Goal: Task Accomplishment & Management: Use online tool/utility

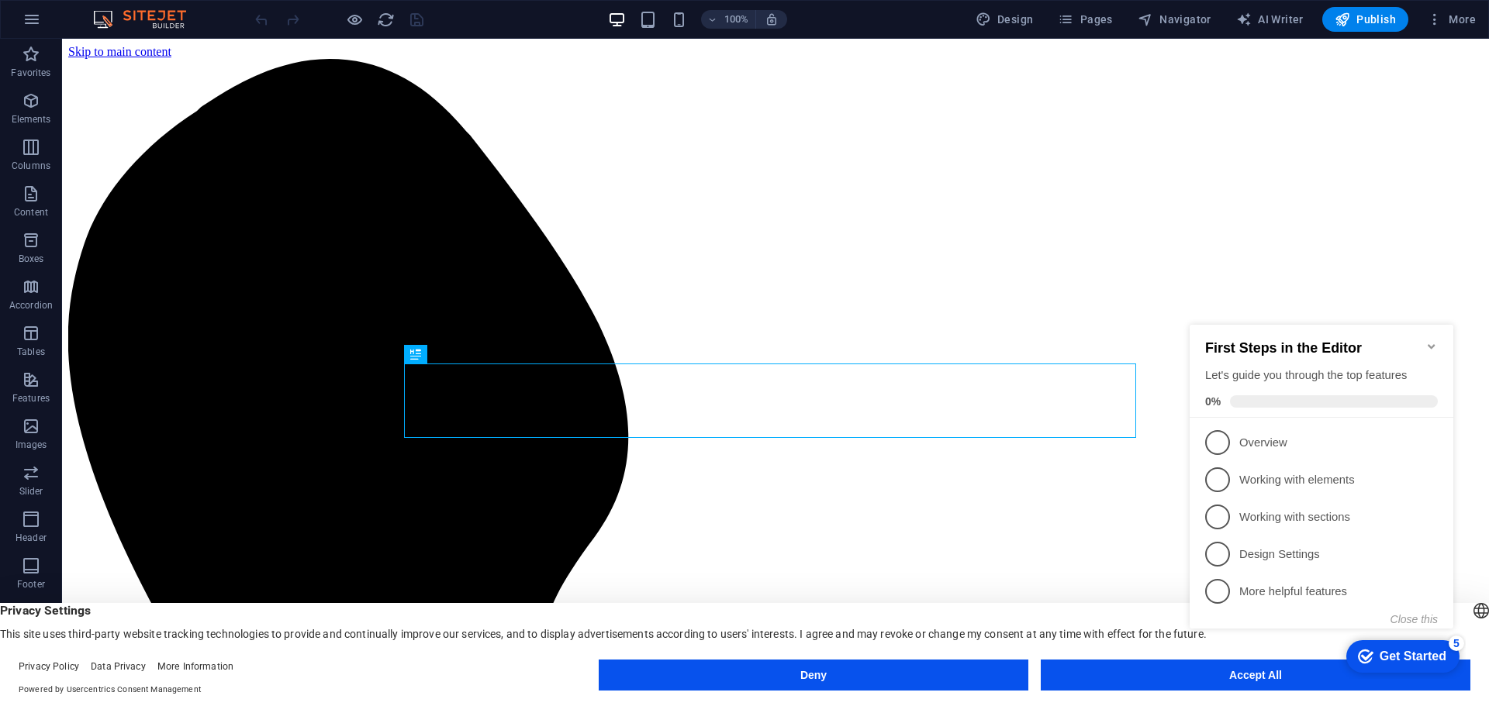
click at [1435, 340] on icon "Minimize checklist" at bounding box center [1431, 346] width 12 height 12
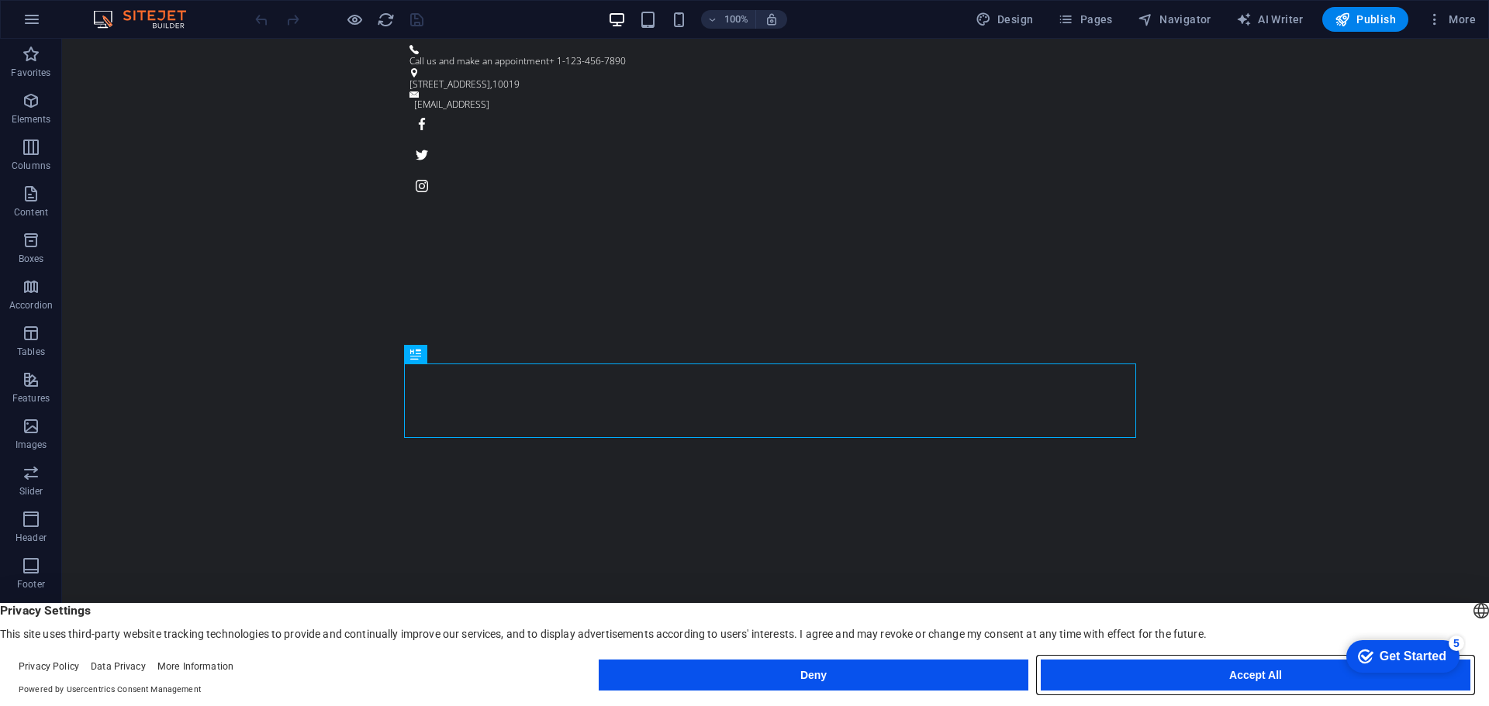
click at [1214, 678] on button "Accept All" at bounding box center [1255, 675] width 430 height 31
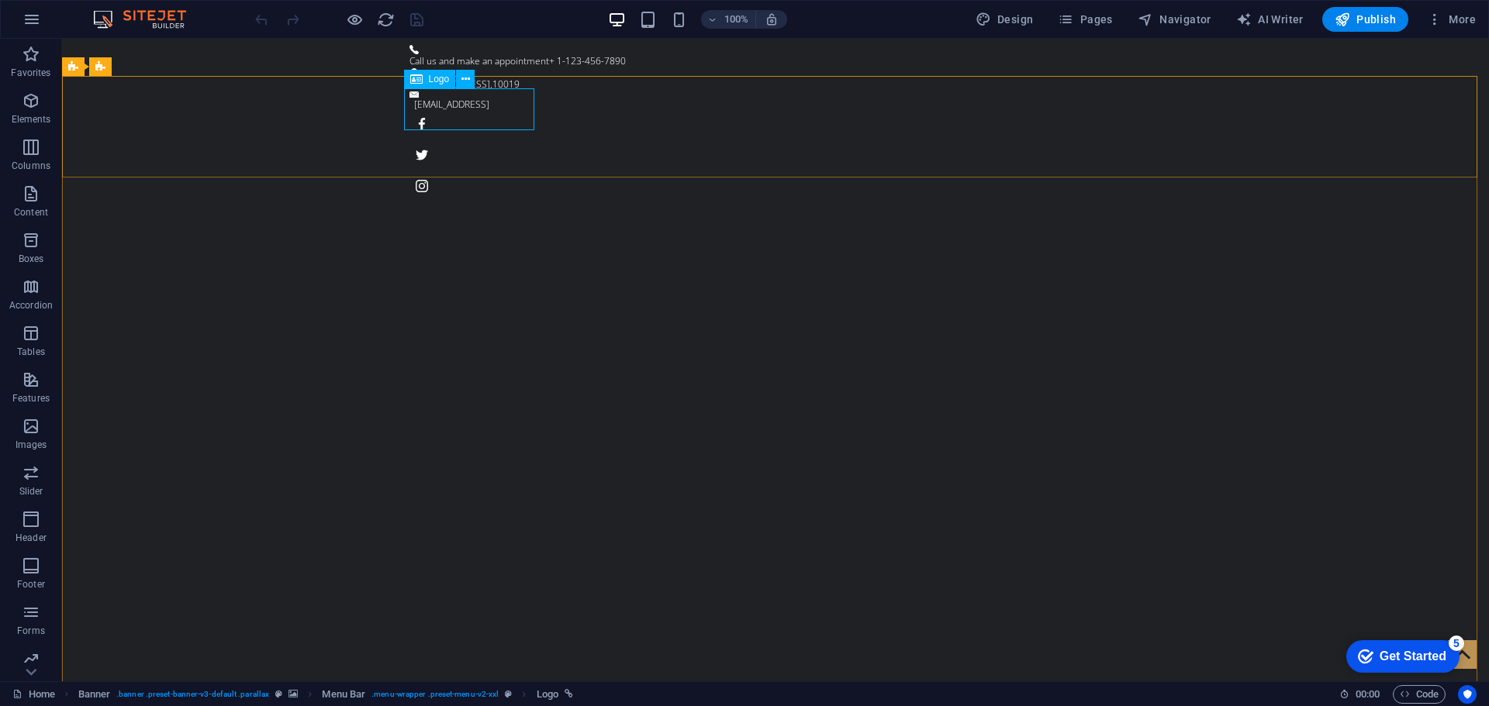
click at [439, 78] on span "Logo" at bounding box center [439, 78] width 21 height 9
click at [462, 78] on icon at bounding box center [465, 79] width 9 height 16
click at [424, 81] on div "Logo" at bounding box center [430, 79] width 52 height 19
click at [467, 79] on icon at bounding box center [465, 79] width 9 height 16
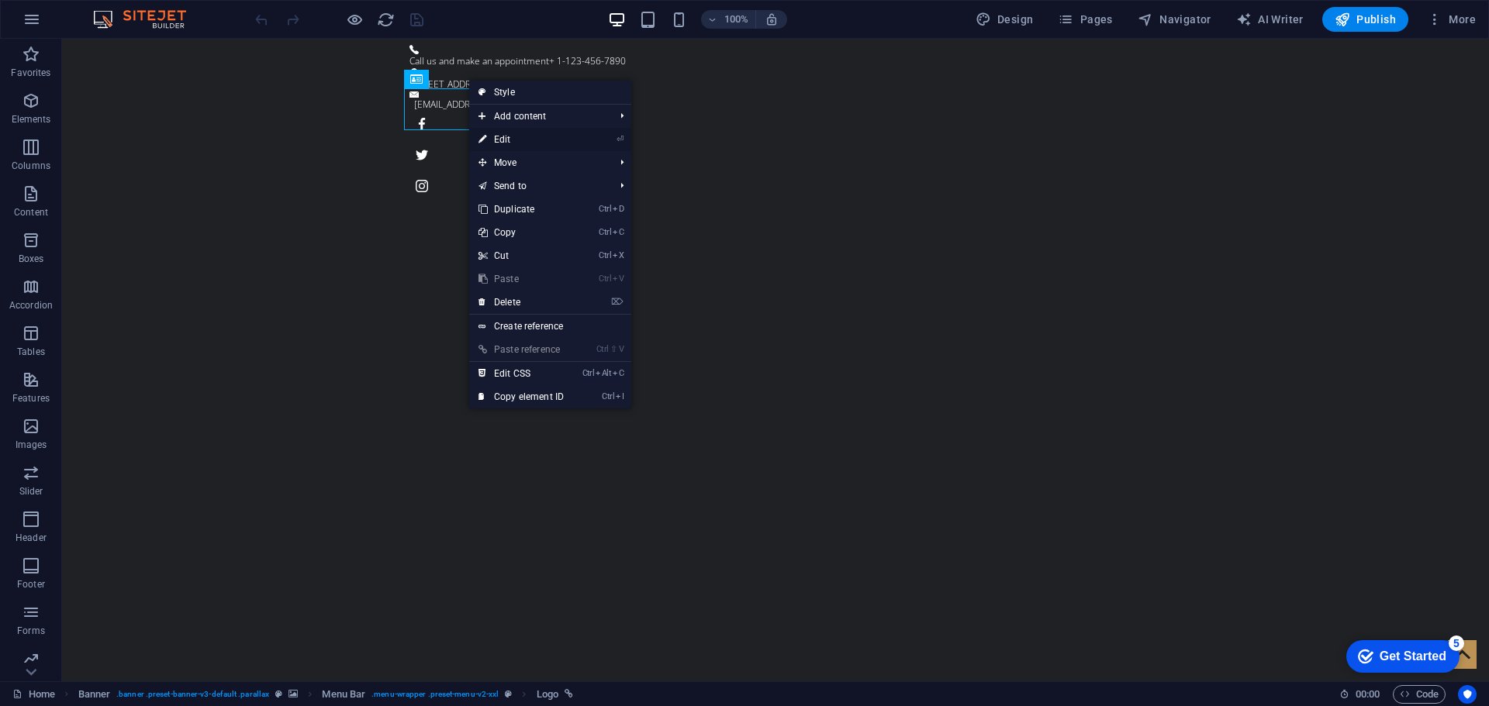
click at [499, 141] on link "⏎ Edit" at bounding box center [521, 139] width 104 height 23
select select "px"
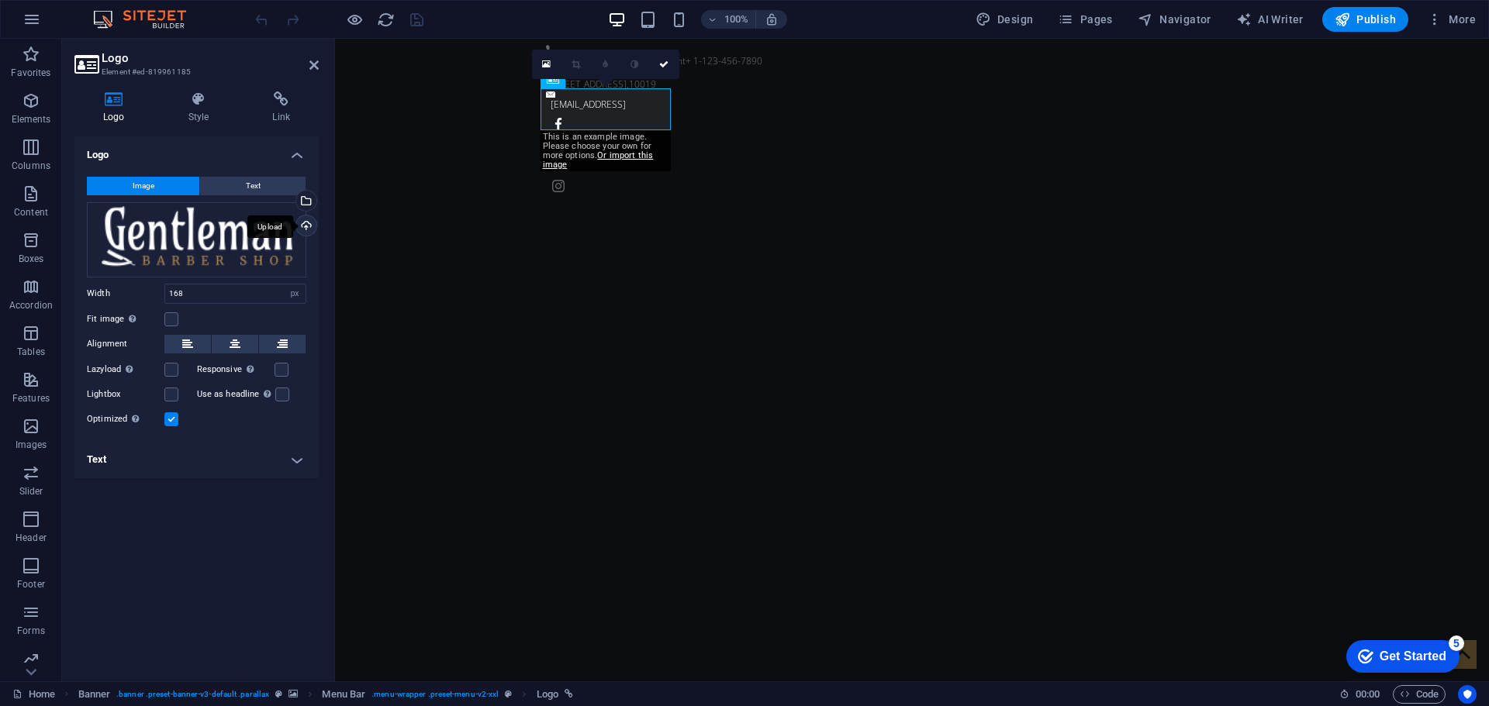
click at [305, 226] on div "Upload" at bounding box center [304, 227] width 23 height 23
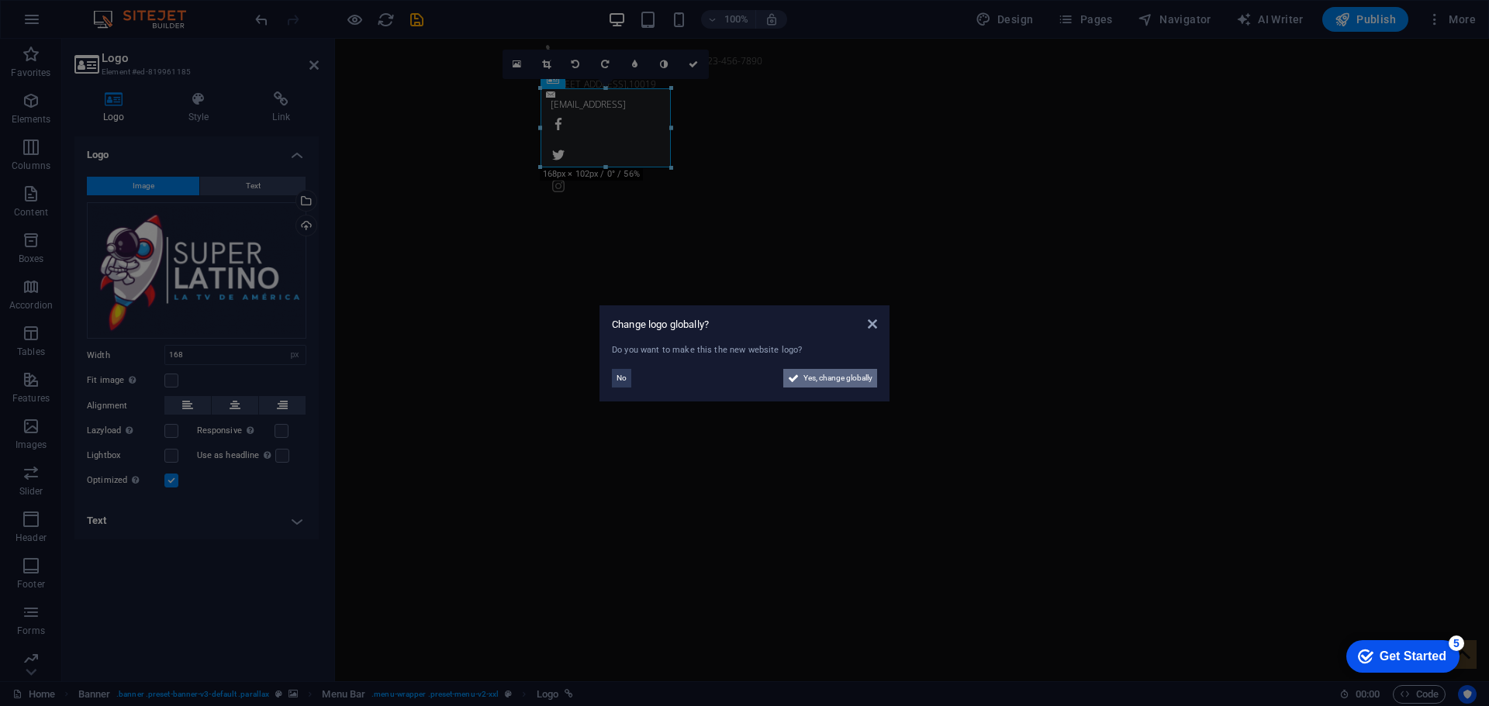
click at [817, 381] on span "Yes, change globally" at bounding box center [837, 378] width 69 height 19
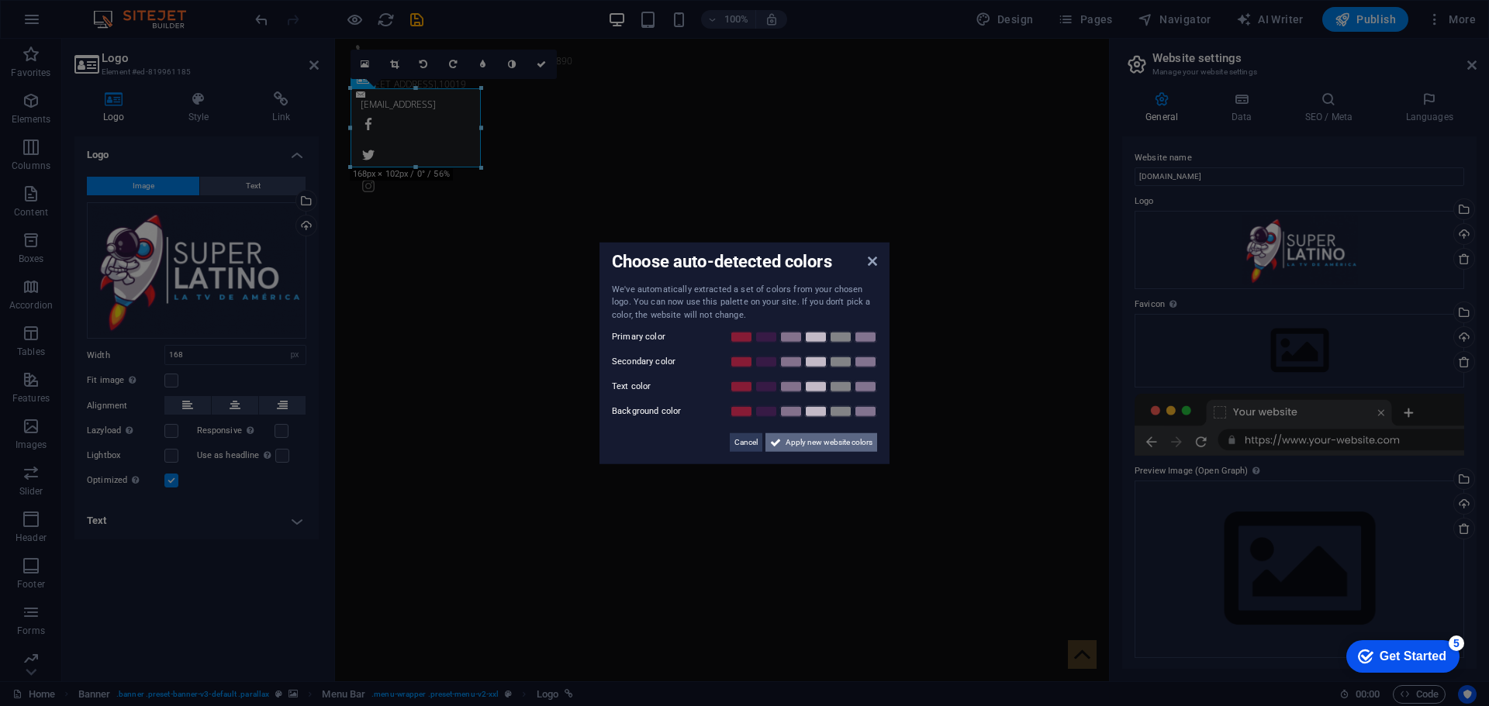
click at [813, 444] on span "Apply new website colors" at bounding box center [828, 442] width 87 height 19
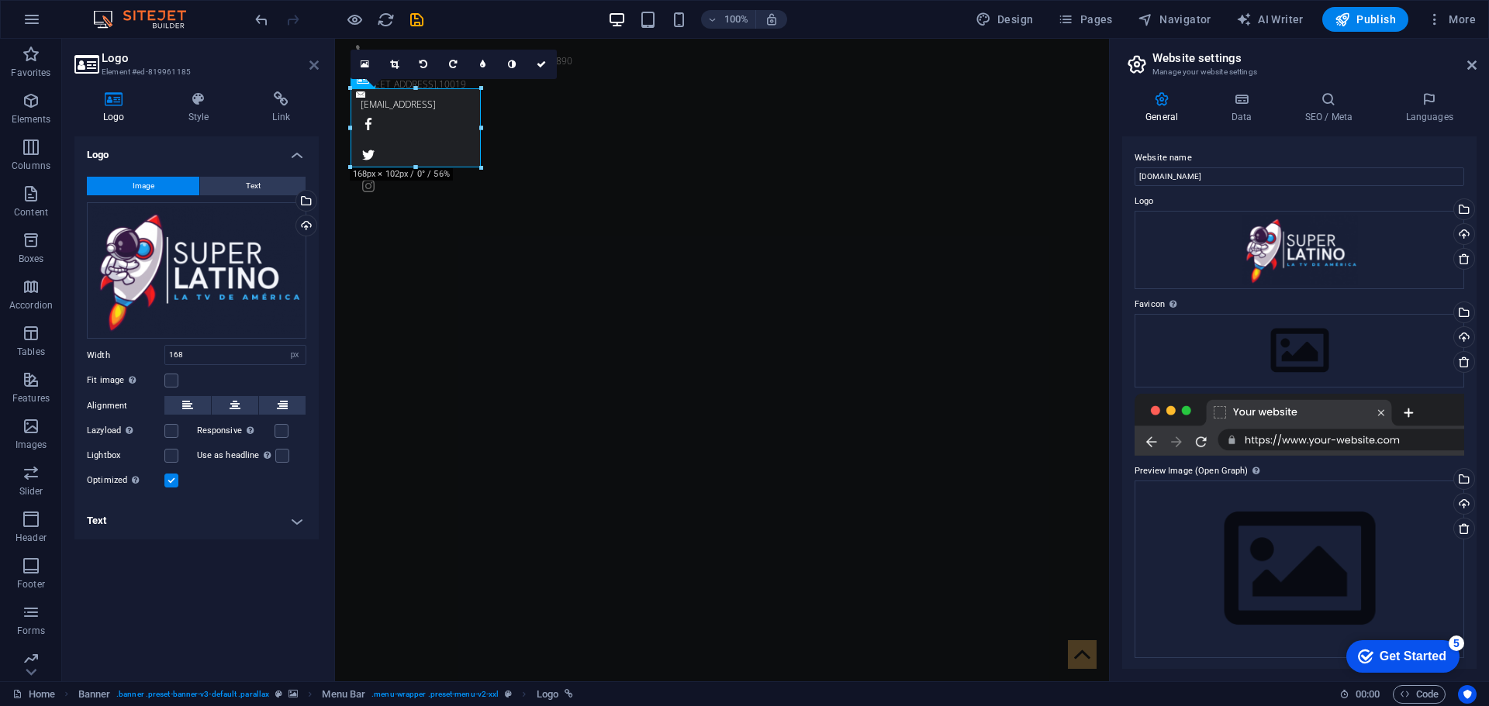
click at [312, 62] on icon at bounding box center [313, 65] width 9 height 12
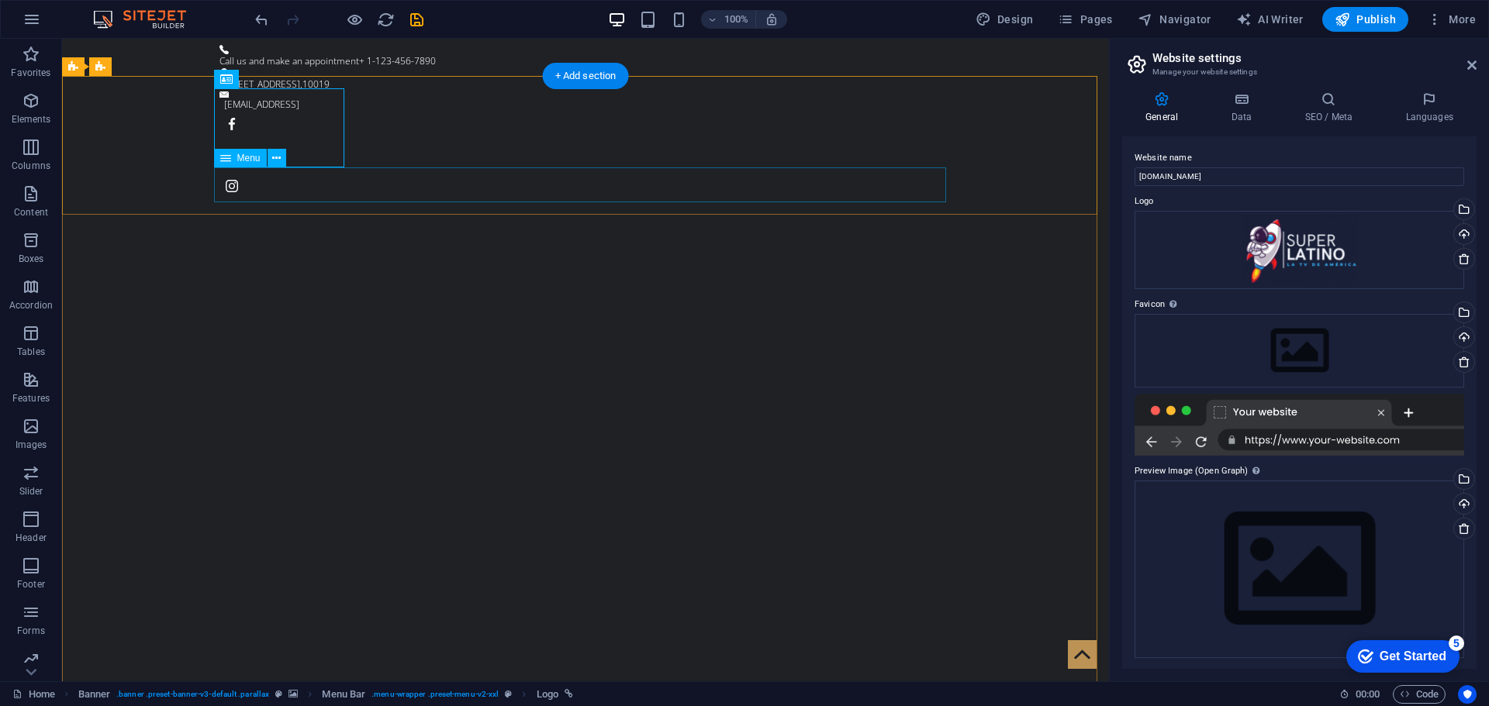
click at [1471, 67] on icon at bounding box center [1471, 65] width 9 height 12
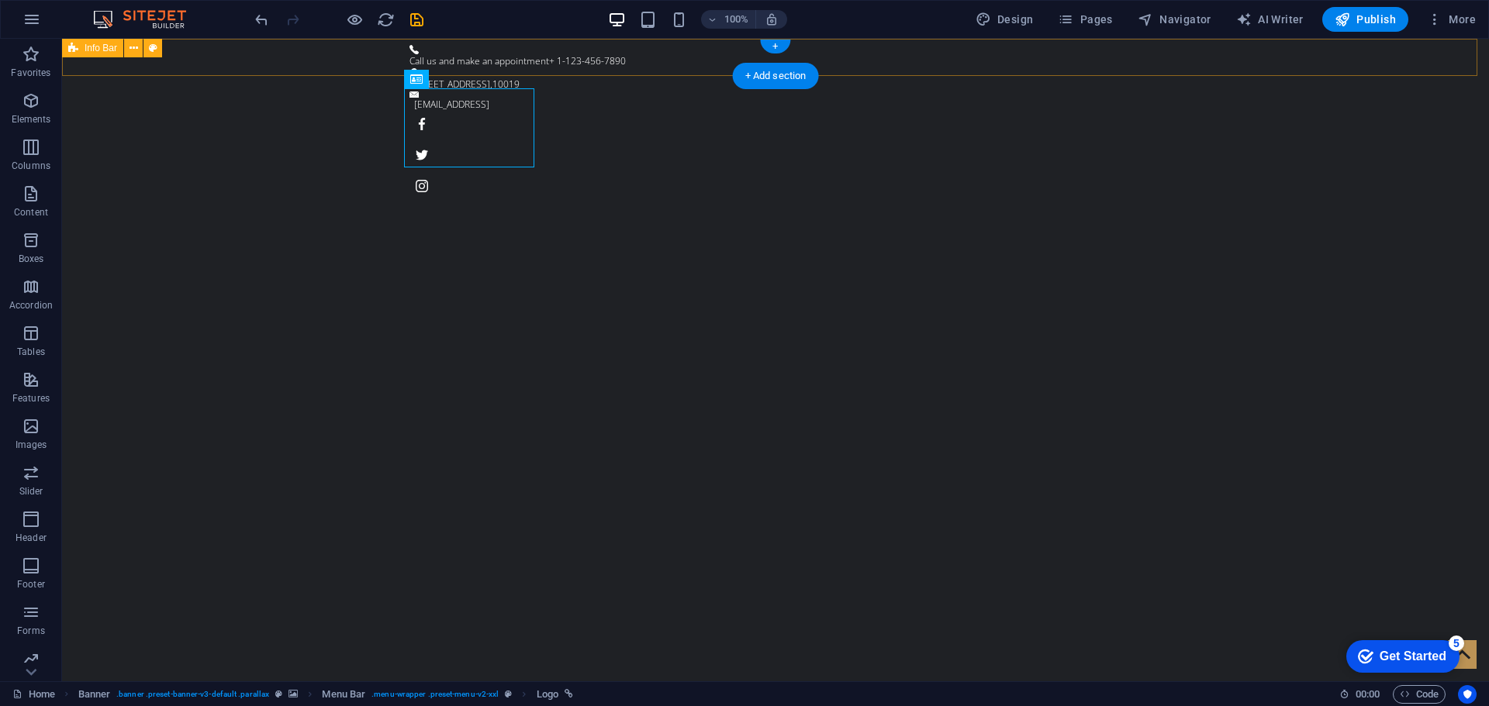
click at [1216, 67] on div "Call us and make an appointment + 1-123-456-7890 [STREET_ADDRESS][EMAIL_ADDRESS]" at bounding box center [775, 122] width 1427 height 166
click at [140, 51] on button at bounding box center [133, 48] width 19 height 19
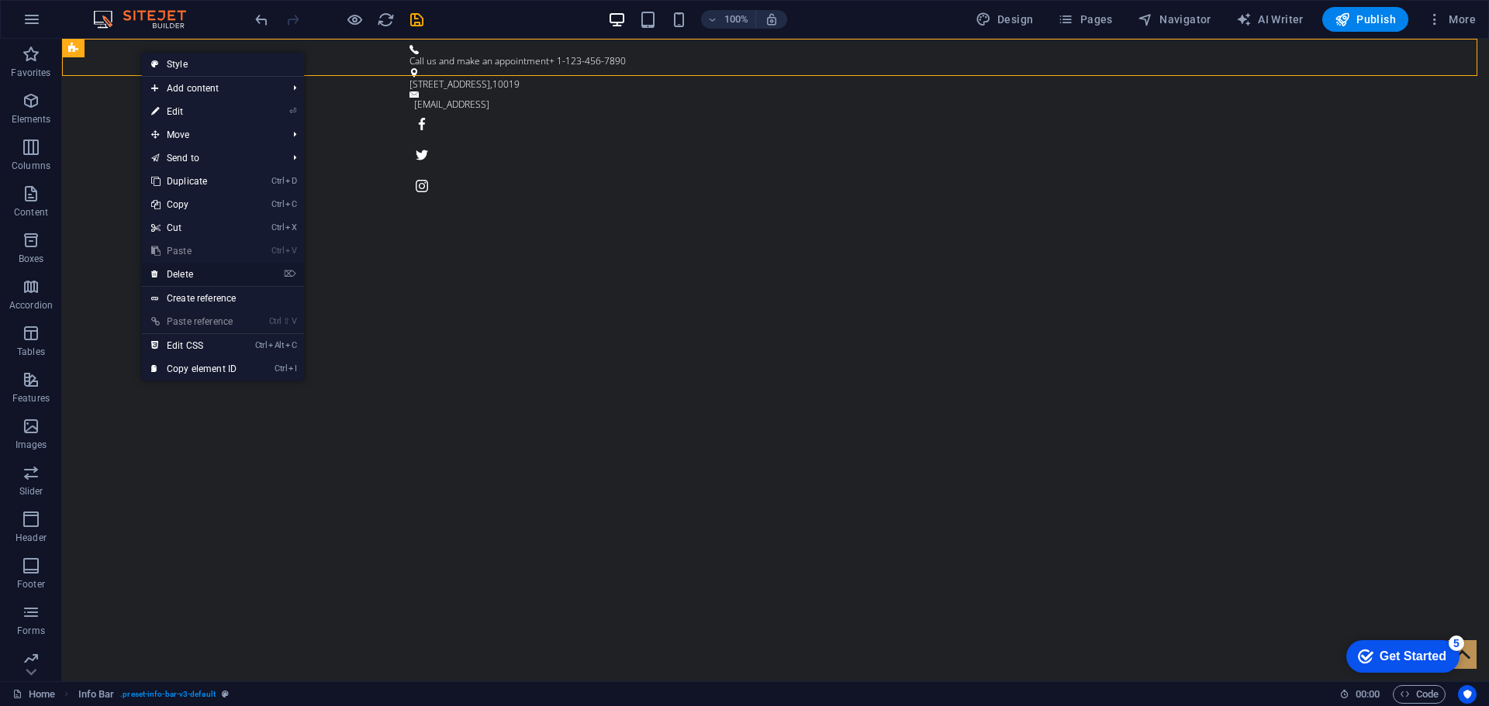
click at [191, 274] on link "⌦ Delete" at bounding box center [194, 274] width 104 height 23
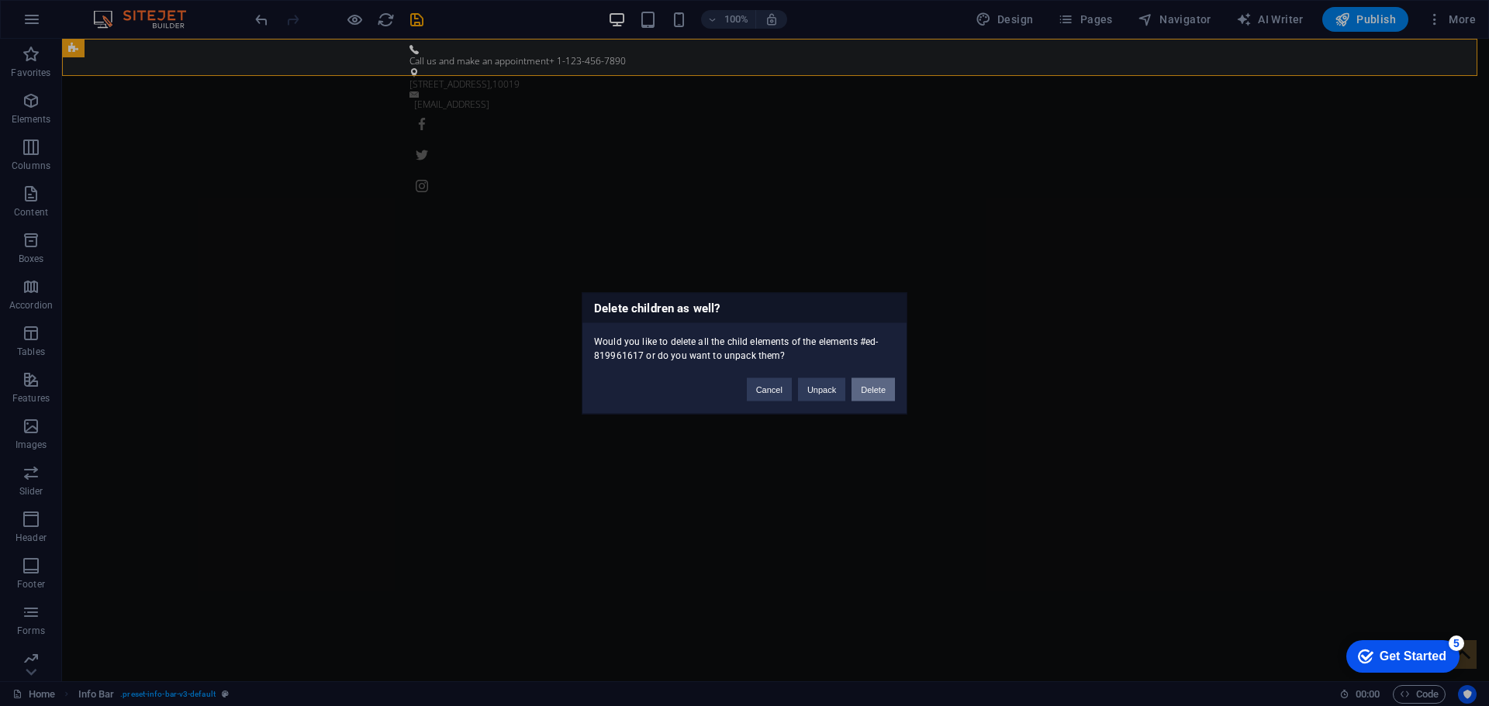
click at [879, 397] on button "Delete" at bounding box center [872, 389] width 43 height 23
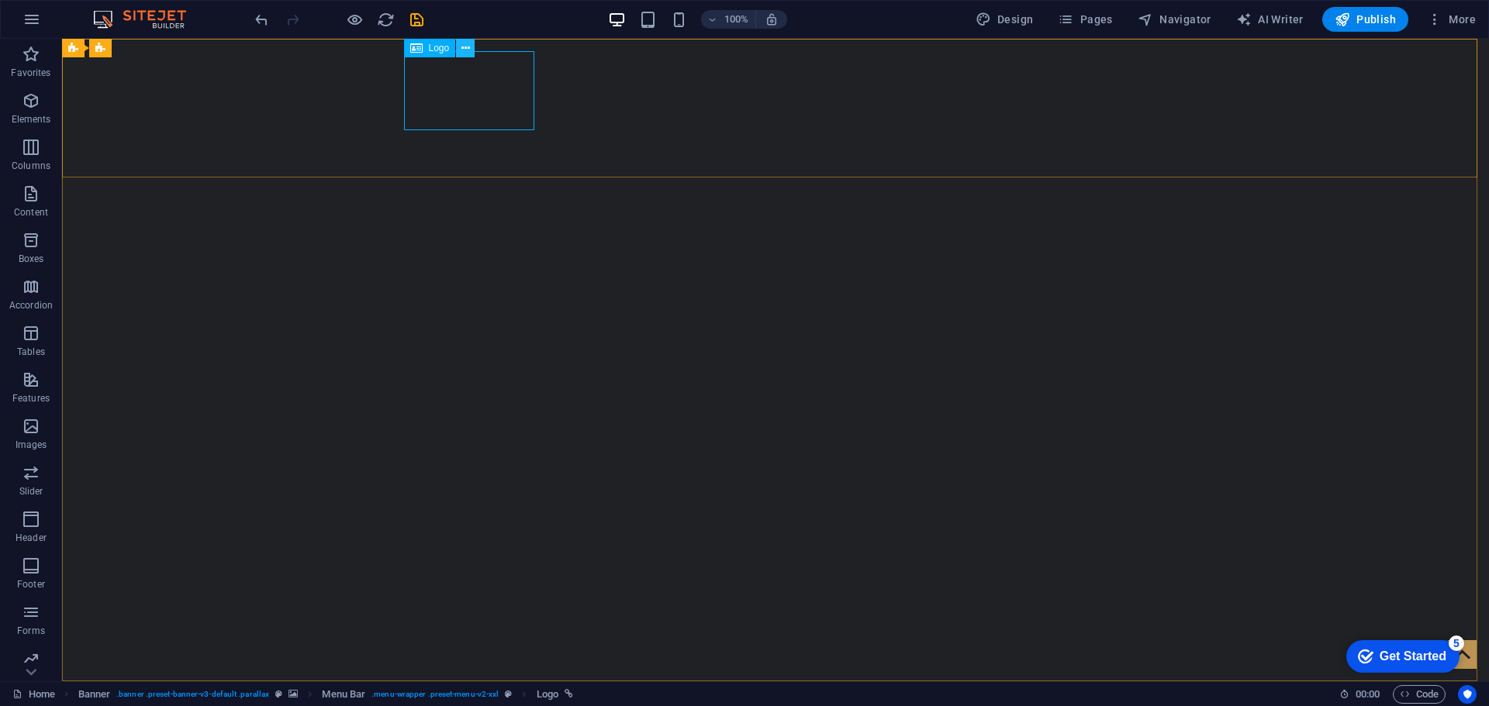
click at [467, 47] on icon at bounding box center [465, 48] width 9 height 16
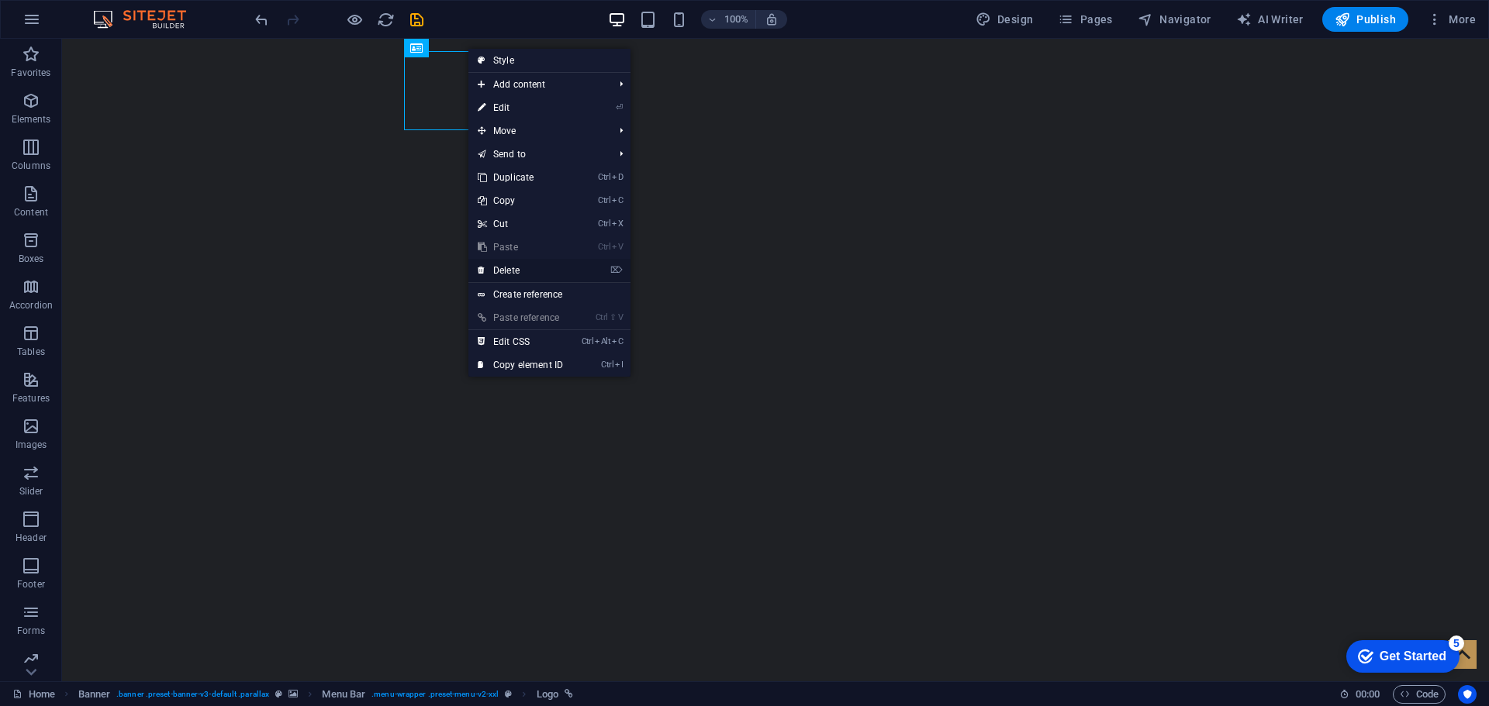
click at [511, 268] on link "⌦ Delete" at bounding box center [520, 270] width 104 height 23
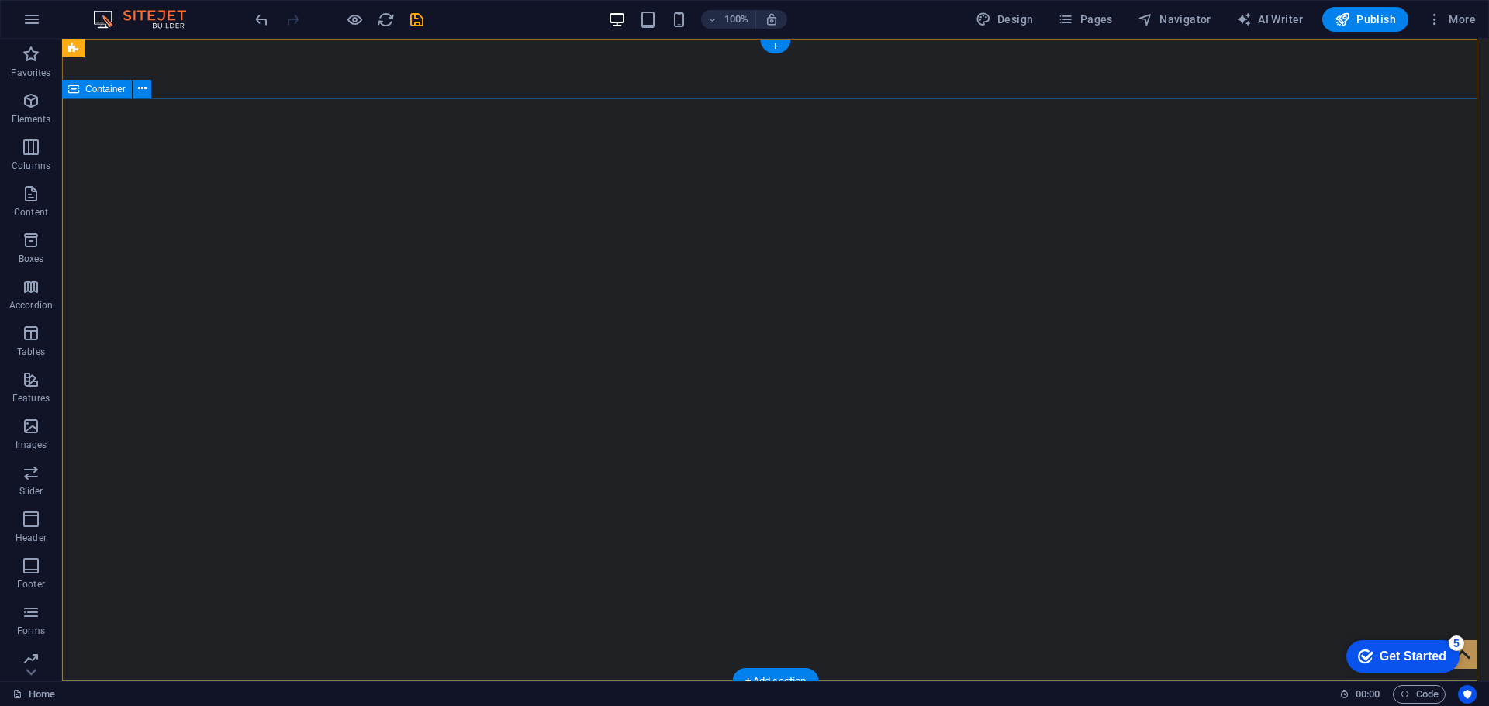
click at [143, 88] on icon at bounding box center [142, 89] width 9 height 16
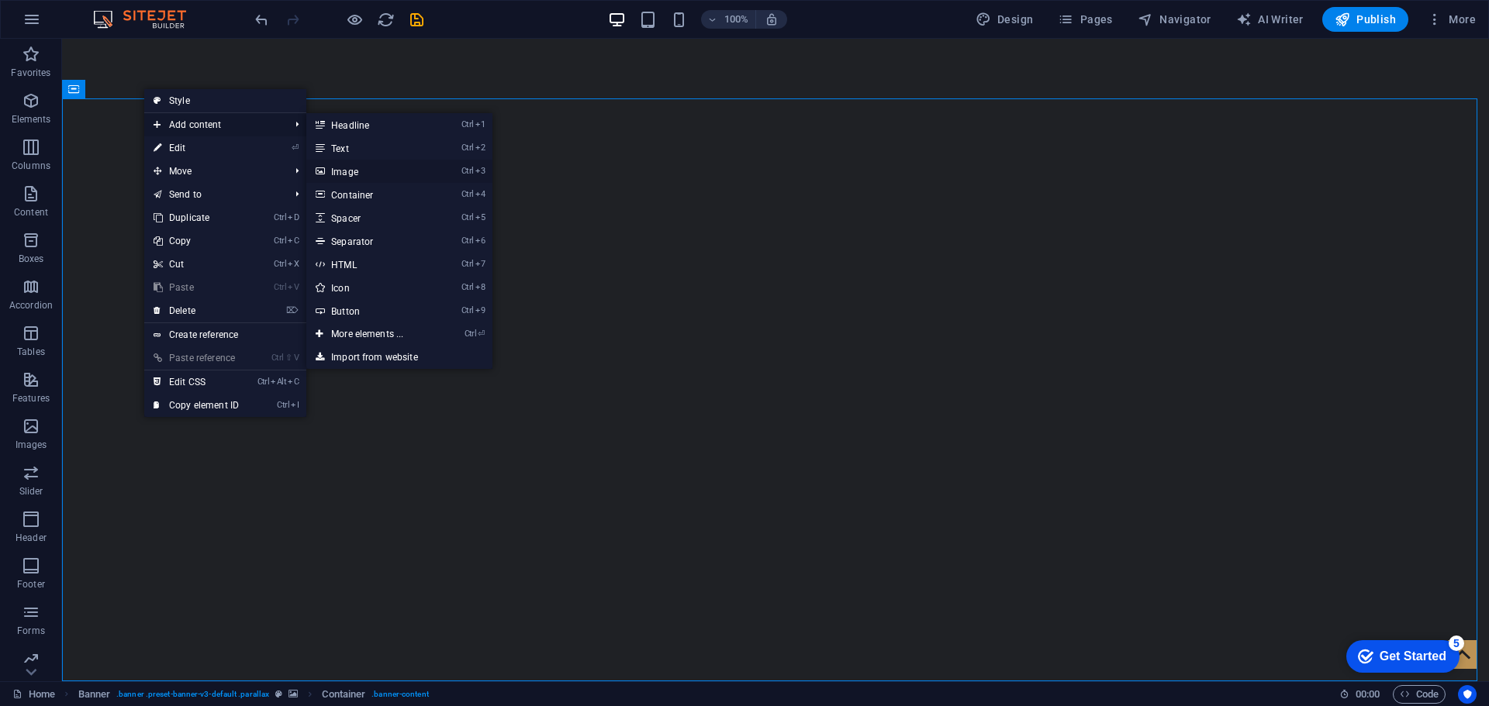
click at [353, 174] on link "Ctrl 3 Image" at bounding box center [370, 171] width 128 height 23
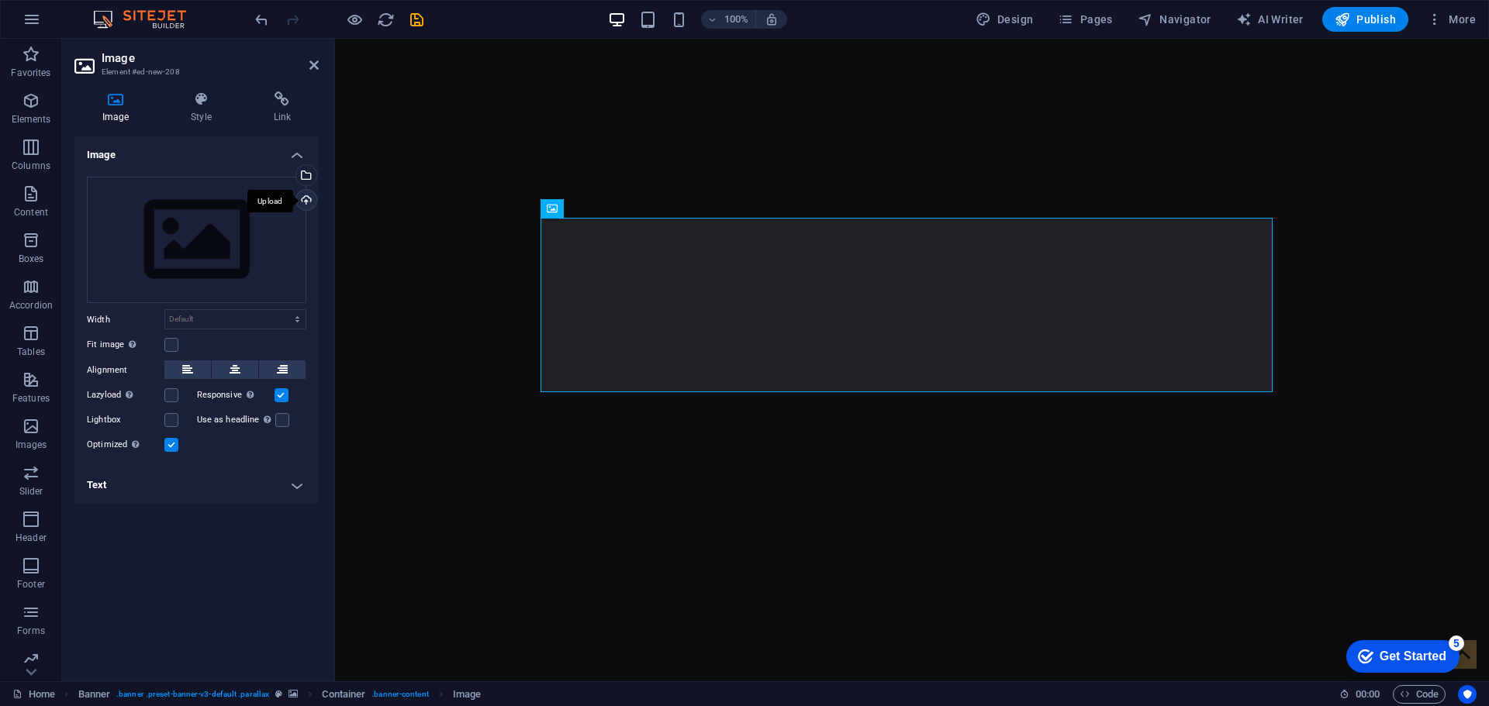
click at [312, 192] on div "Upload" at bounding box center [304, 201] width 23 height 23
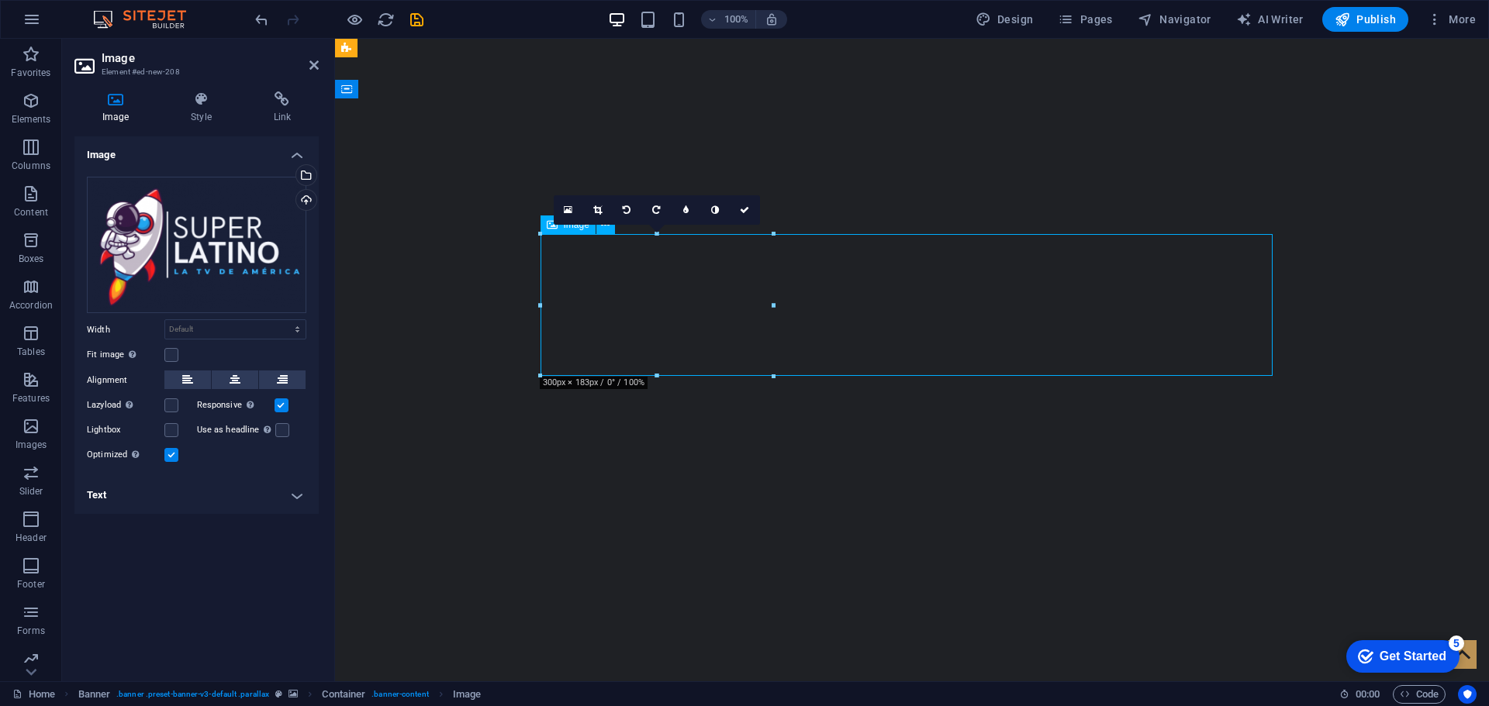
drag, startPoint x: 781, startPoint y: 280, endPoint x: 824, endPoint y: 276, distance: 42.8
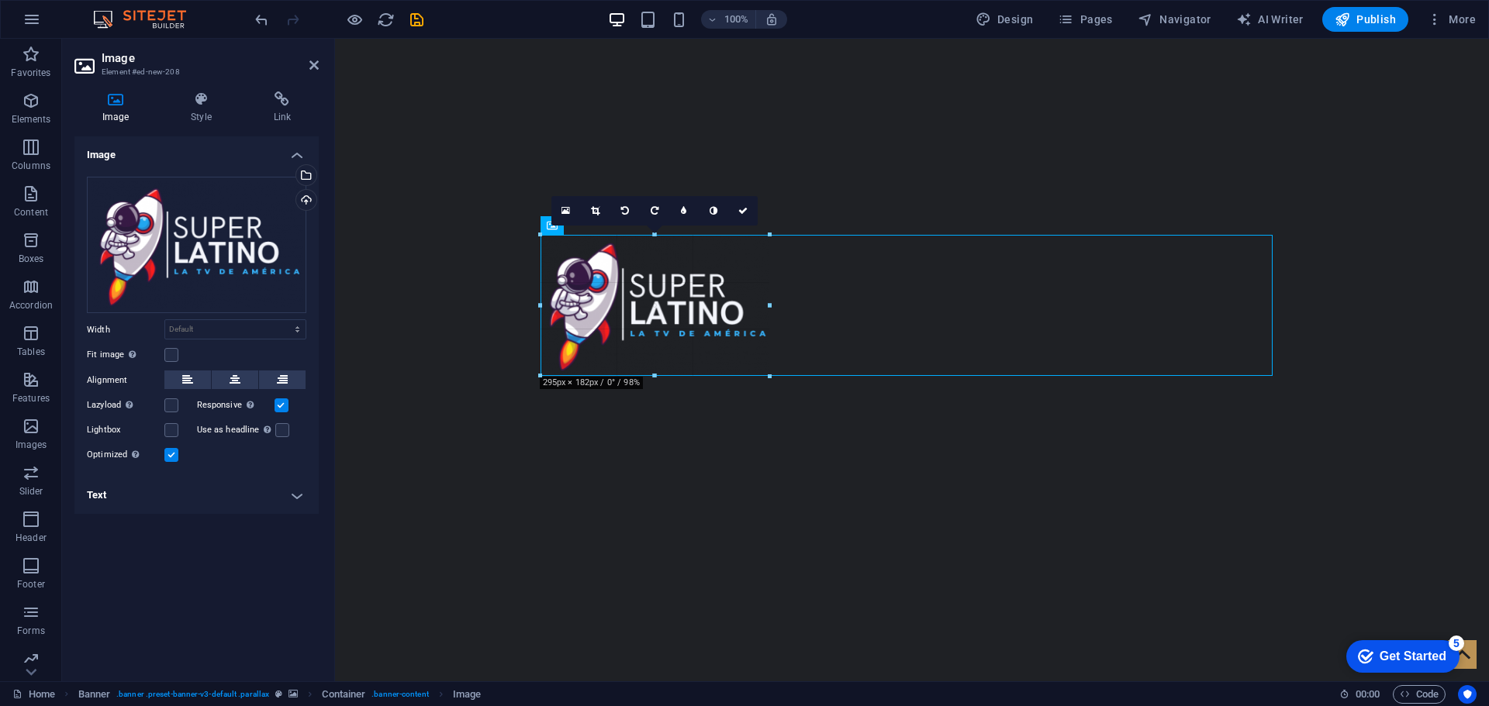
drag, startPoint x: 539, startPoint y: 309, endPoint x: 543, endPoint y: 321, distance: 13.0
type input "295"
select select "px"
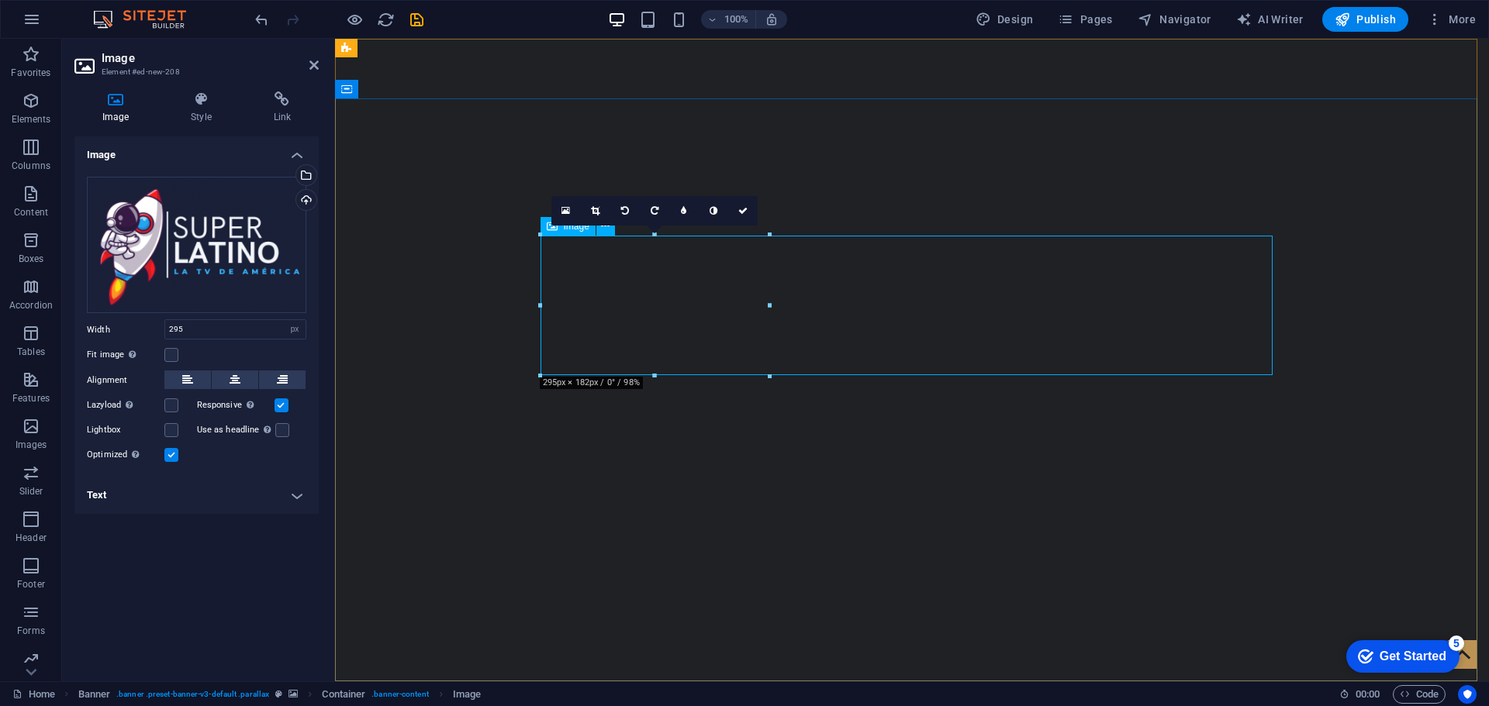
click at [233, 375] on icon at bounding box center [234, 380] width 11 height 19
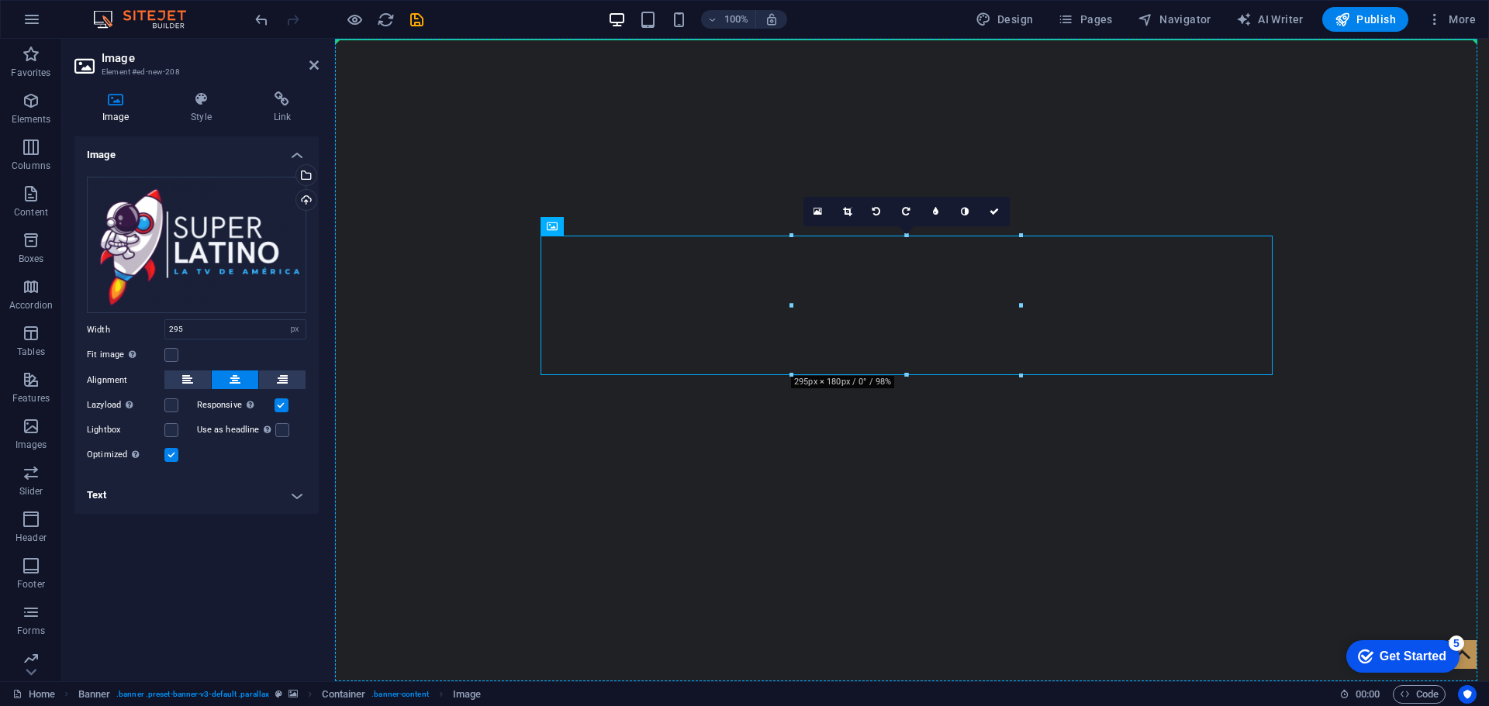
drag, startPoint x: 907, startPoint y: 295, endPoint x: 910, endPoint y: 201, distance: 94.6
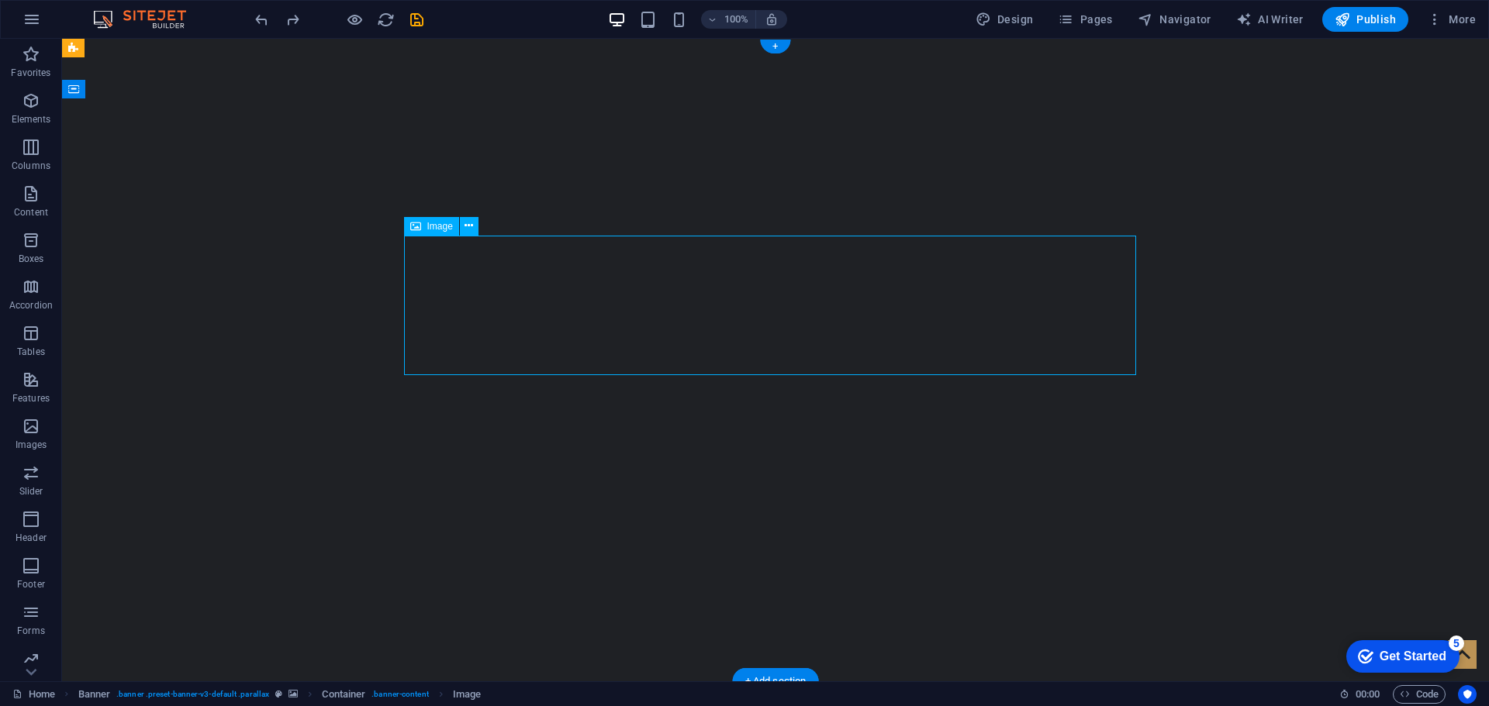
select select "px"
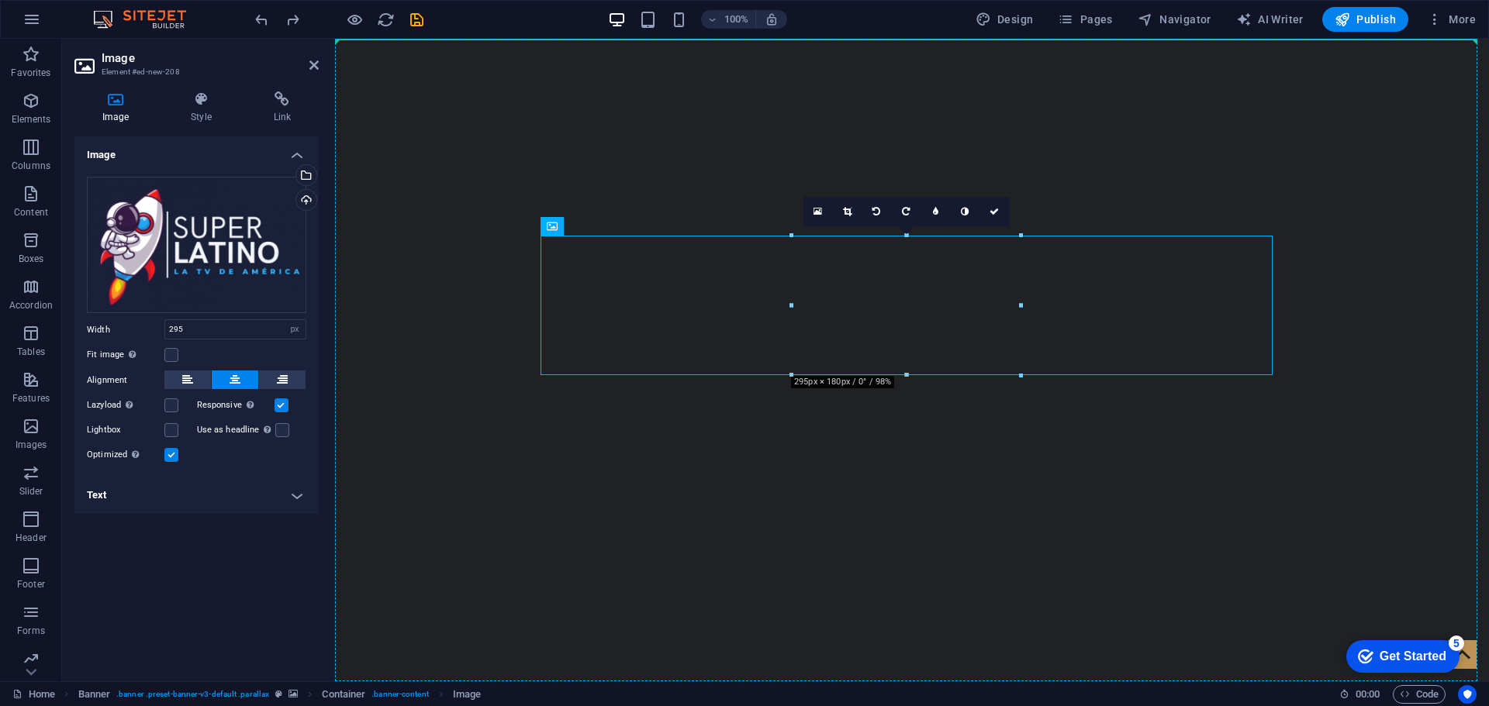
drag, startPoint x: 905, startPoint y: 266, endPoint x: 571, endPoint y: 144, distance: 354.9
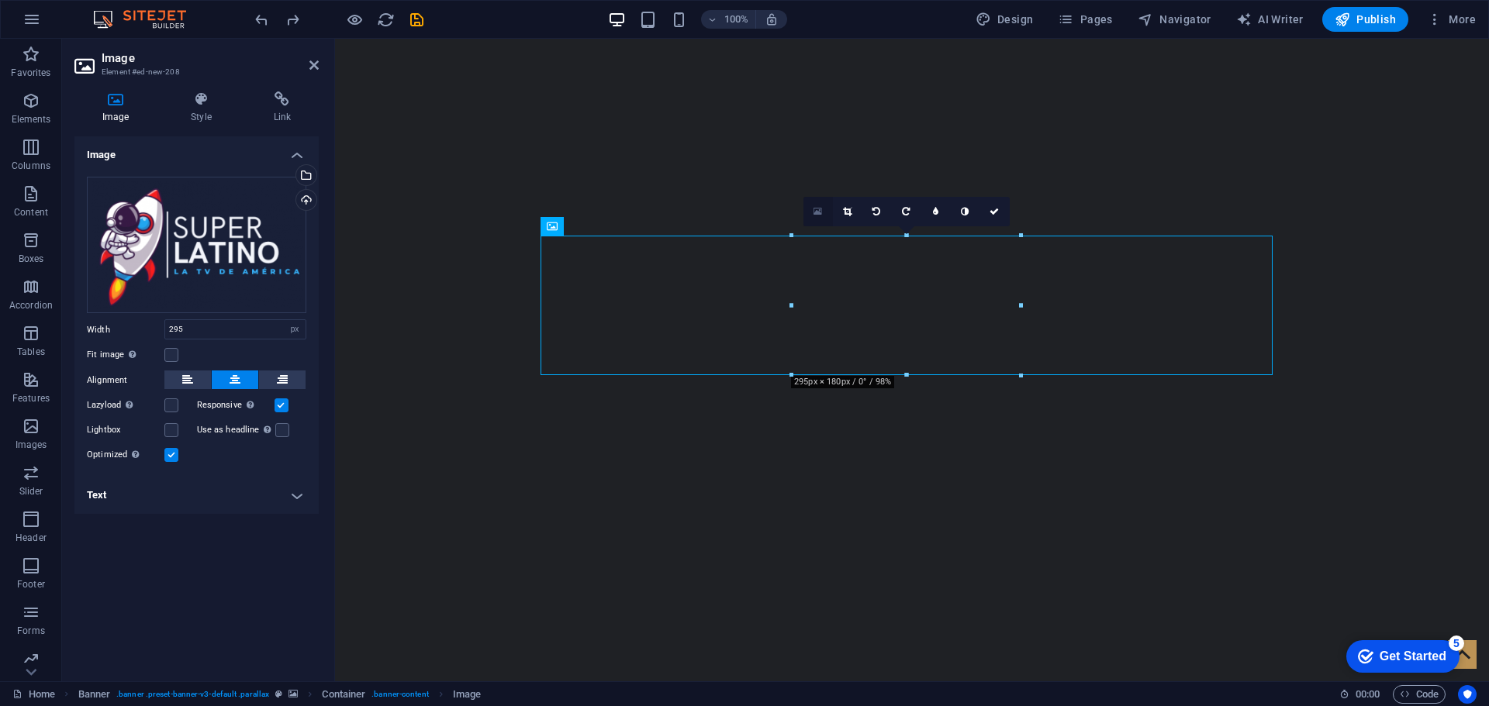
click at [816, 211] on icon at bounding box center [817, 211] width 9 height 11
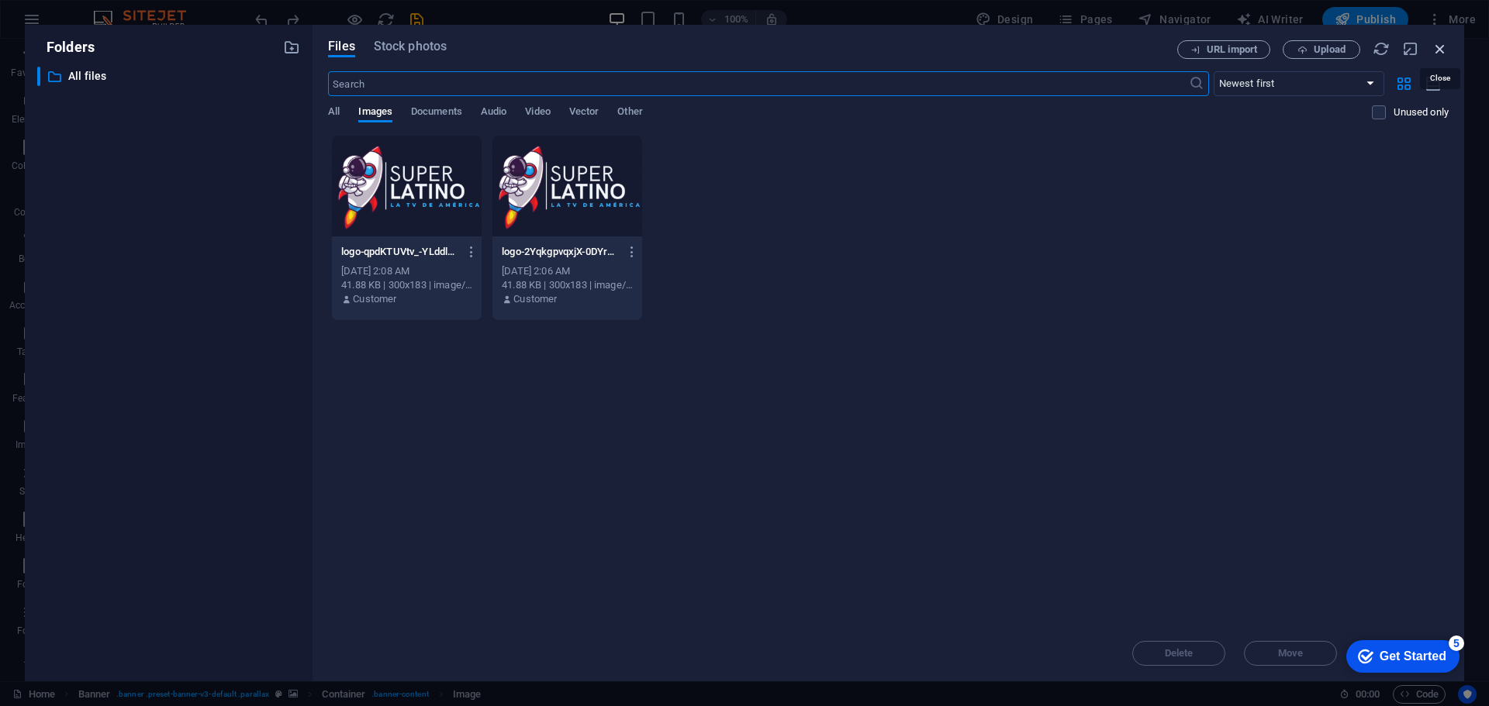
click at [1438, 45] on icon "button" at bounding box center [1439, 48] width 17 height 17
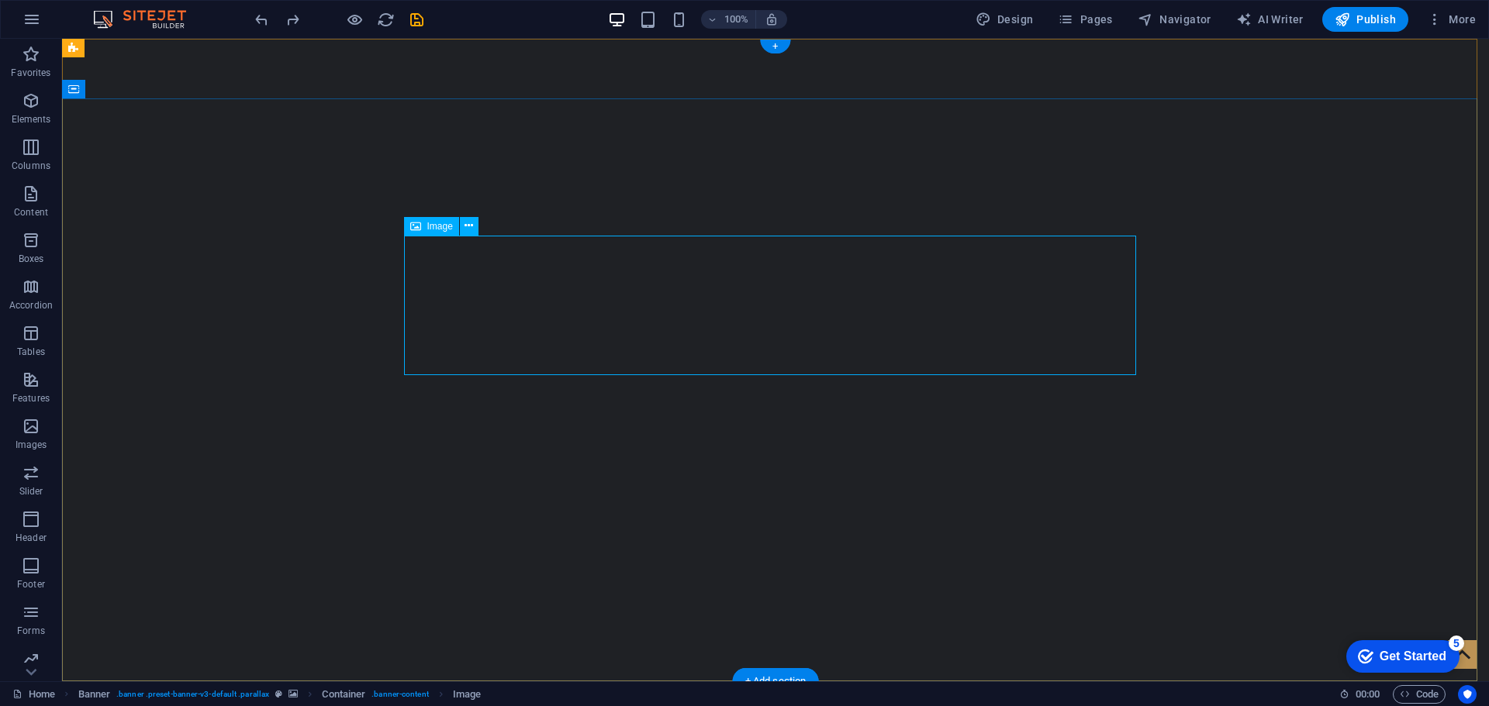
select select "px"
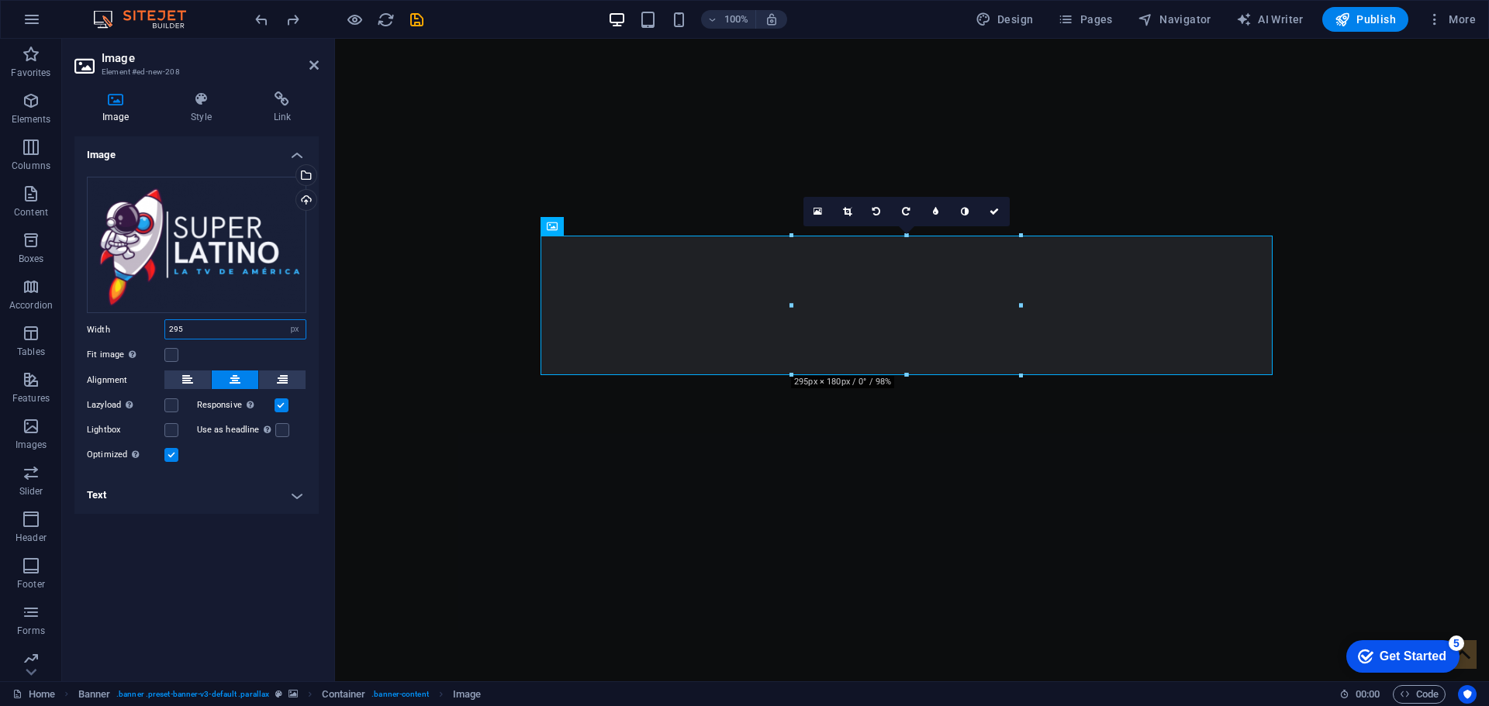
click at [202, 335] on input "295" at bounding box center [235, 329] width 140 height 19
type input "290"
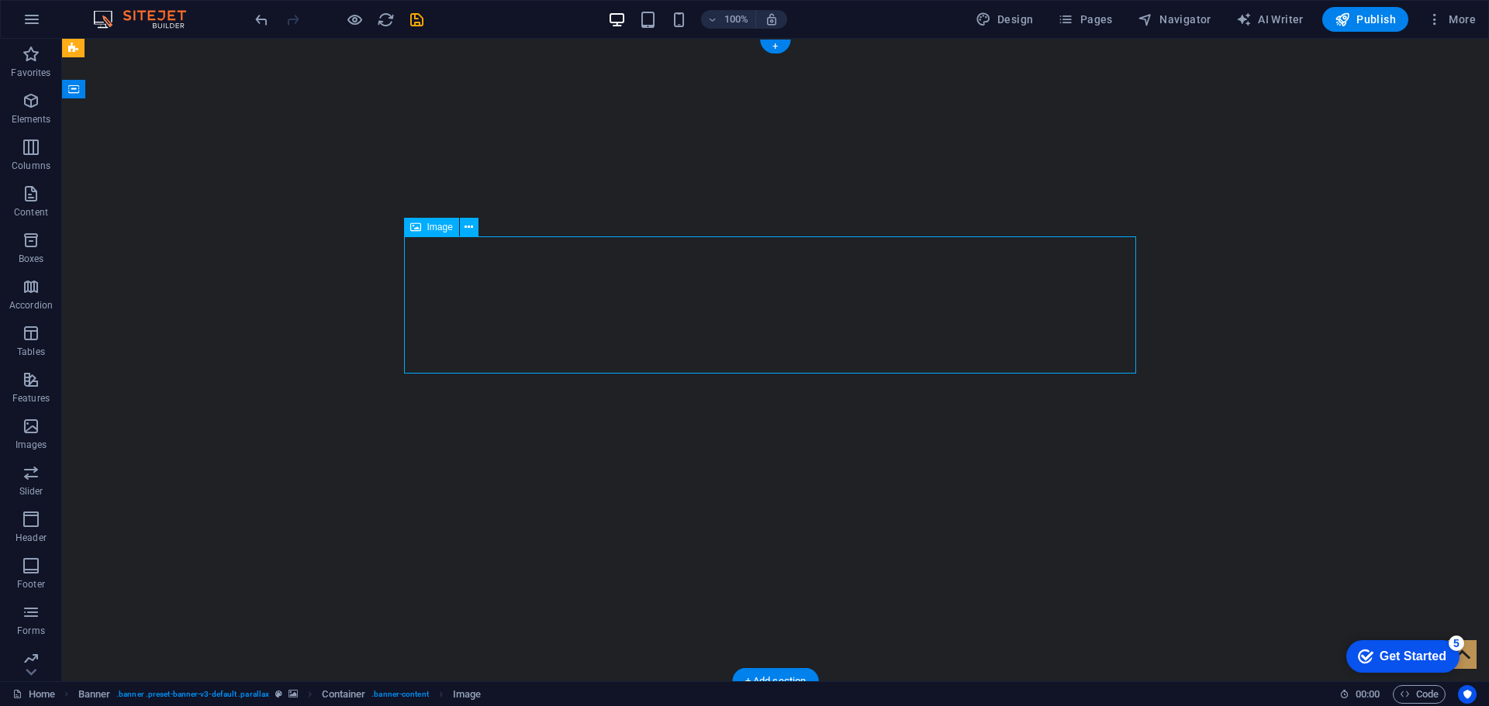
select select "px"
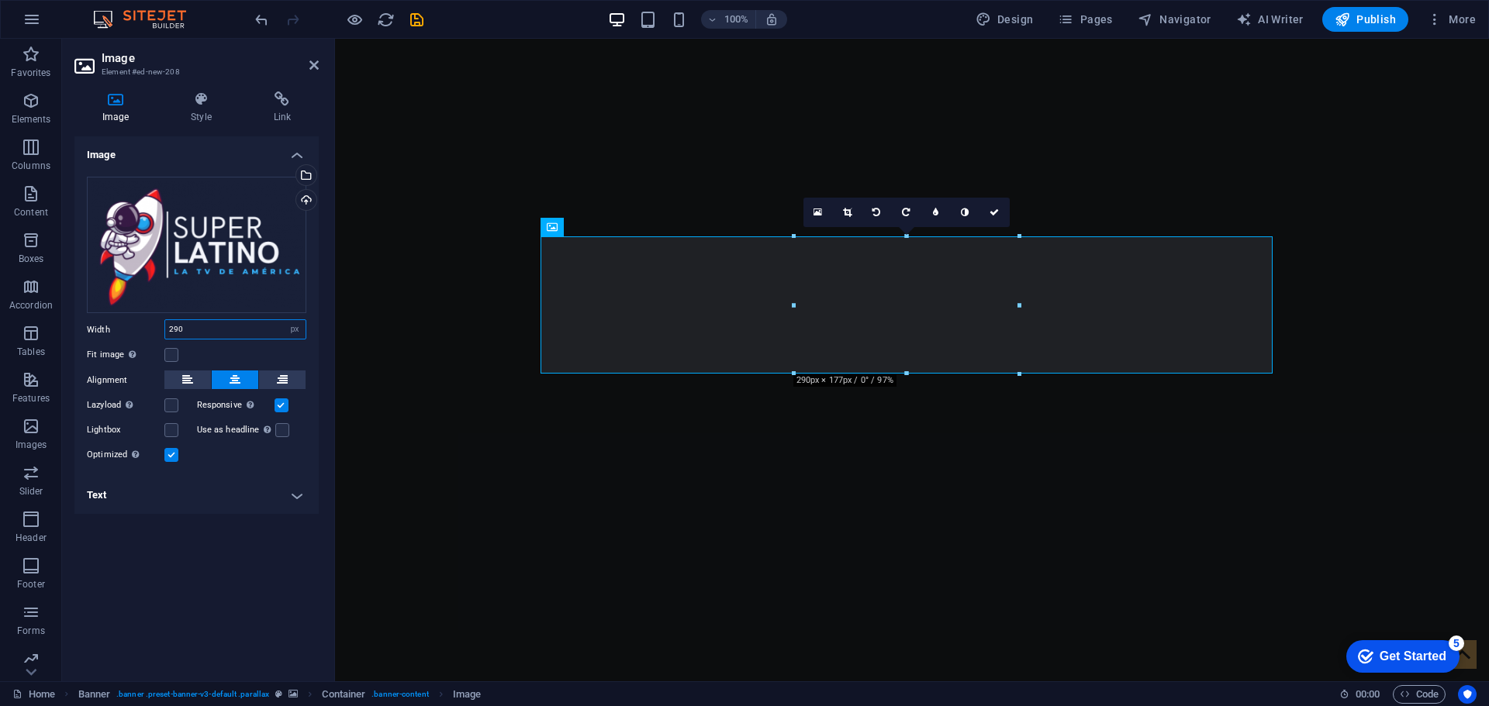
click at [196, 331] on input "290" at bounding box center [235, 329] width 140 height 19
drag, startPoint x: 199, startPoint y: 334, endPoint x: 5, endPoint y: 354, distance: 194.9
click at [199, 334] on input "280" at bounding box center [235, 329] width 140 height 19
type input "295"
click at [173, 354] on label at bounding box center [171, 355] width 14 height 14
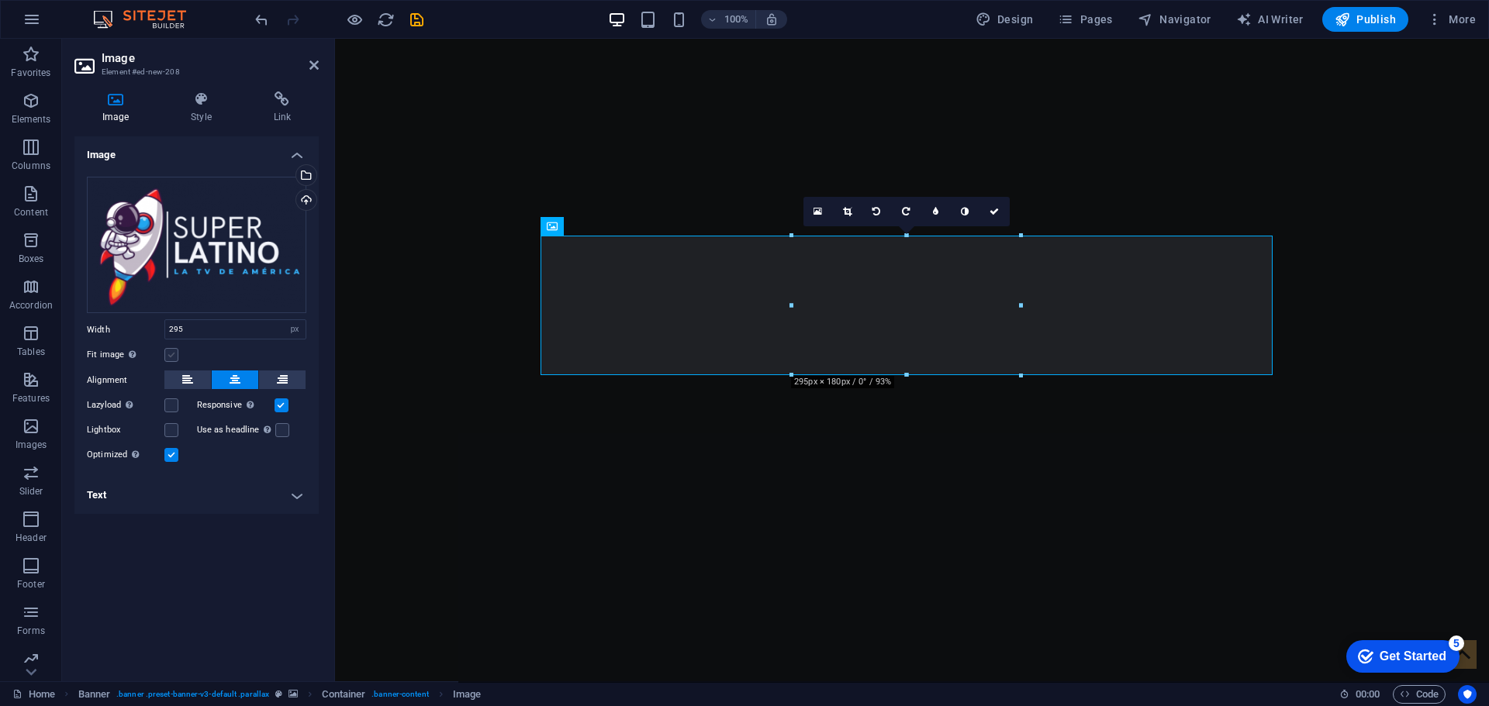
click at [0, 0] on input "Fit image Automatically fit image to a fixed width and height" at bounding box center [0, 0] width 0 height 0
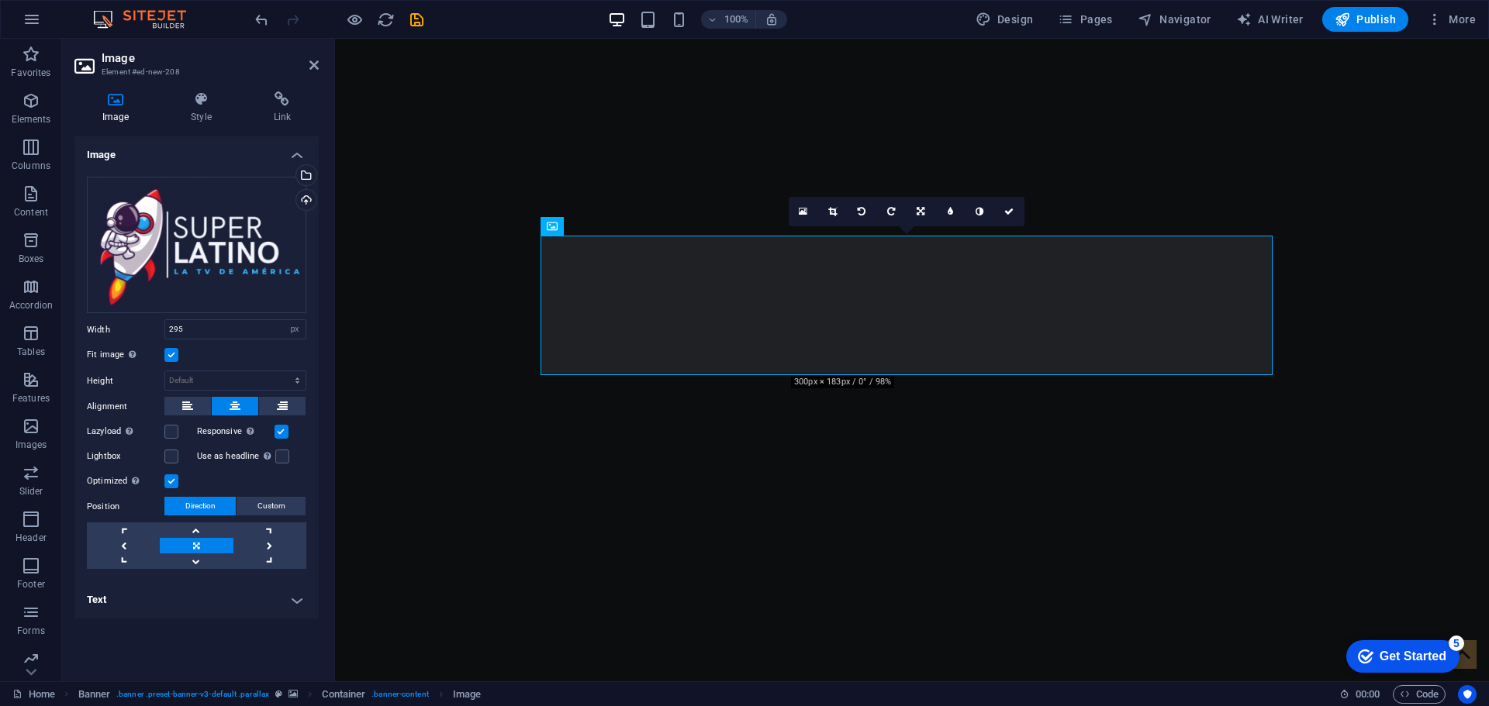
click at [170, 351] on label at bounding box center [171, 355] width 14 height 14
click at [0, 0] on input "Fit image Automatically fit image to a fixed width and height" at bounding box center [0, 0] width 0 height 0
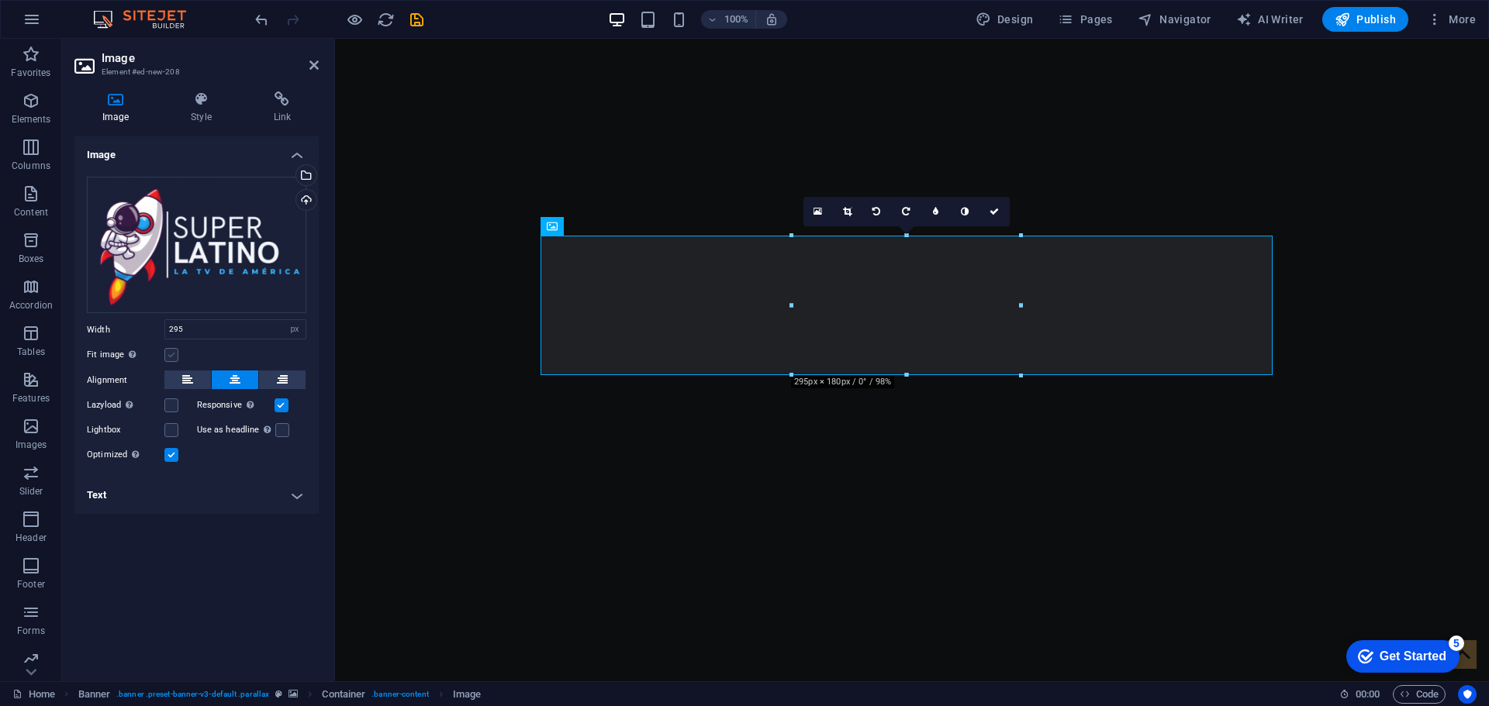
click at [174, 354] on label at bounding box center [171, 355] width 14 height 14
click at [0, 0] on input "Fit image Automatically fit image to a fixed width and height" at bounding box center [0, 0] width 0 height 0
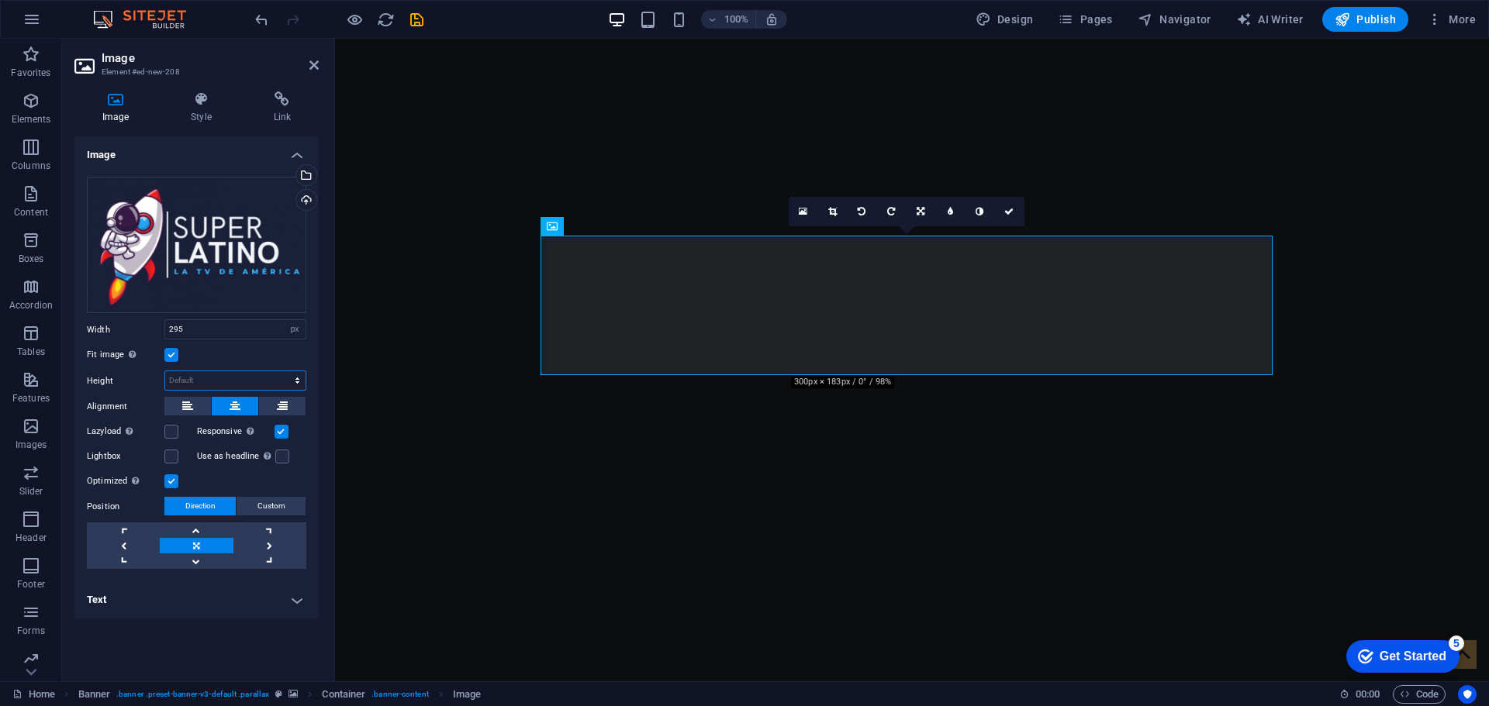
click at [214, 383] on select "Default auto px" at bounding box center [235, 380] width 140 height 19
click at [223, 380] on select "Default auto px" at bounding box center [235, 380] width 140 height 19
click at [281, 434] on label at bounding box center [281, 432] width 14 height 14
click at [0, 0] on input "Responsive Automatically load retina image and smartphone optimized sizes." at bounding box center [0, 0] width 0 height 0
click at [281, 434] on label at bounding box center [281, 432] width 14 height 14
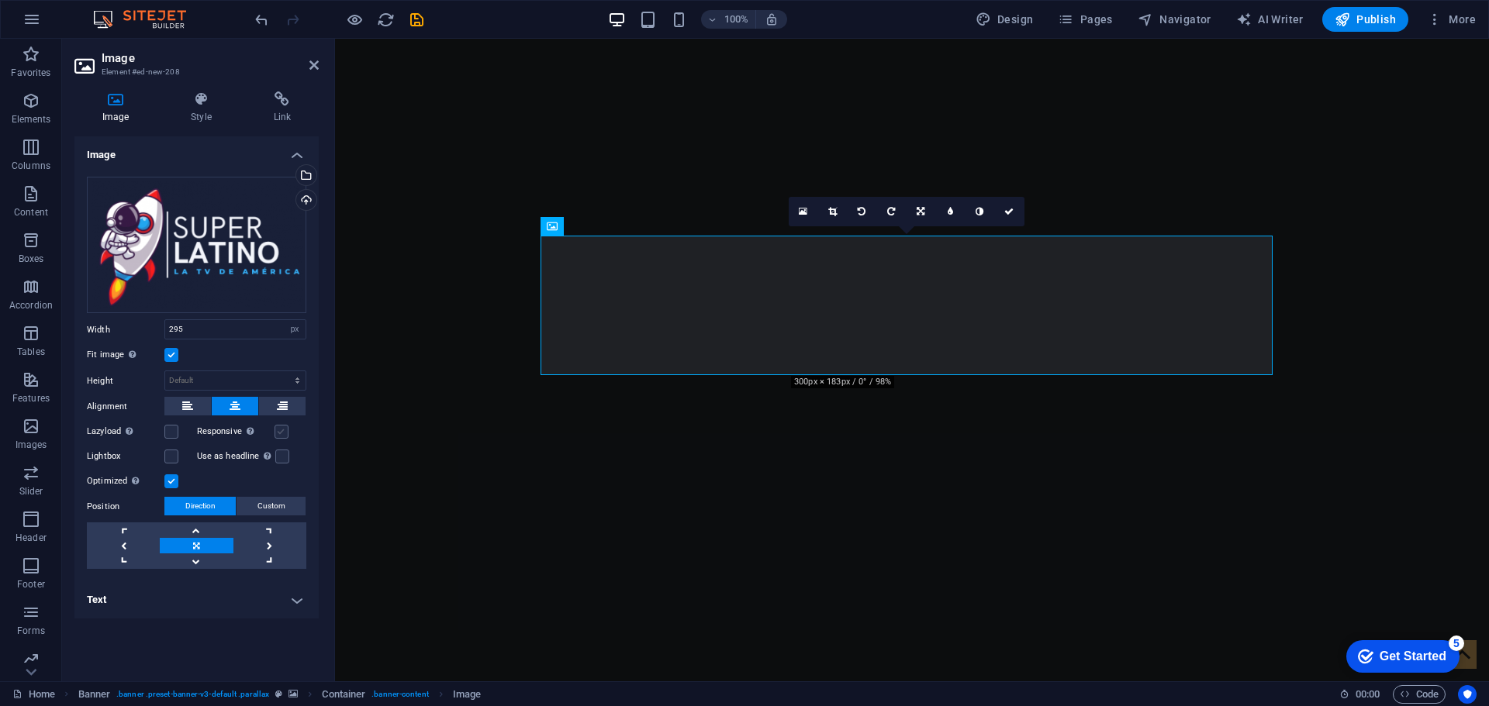
click at [0, 0] on input "Responsive Automatically load retina image and smartphone optimized sizes." at bounding box center [0, 0] width 0 height 0
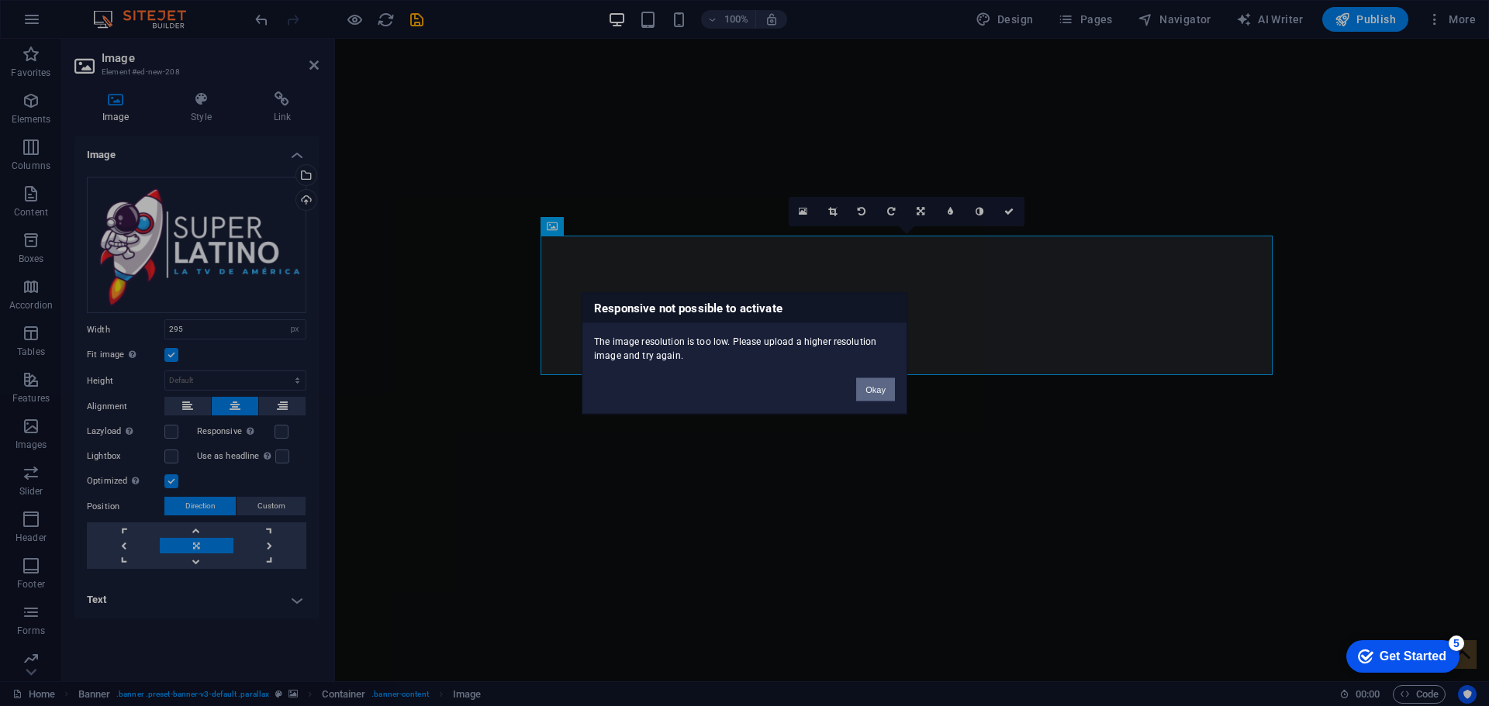
click at [871, 388] on button "Okay" at bounding box center [875, 389] width 39 height 23
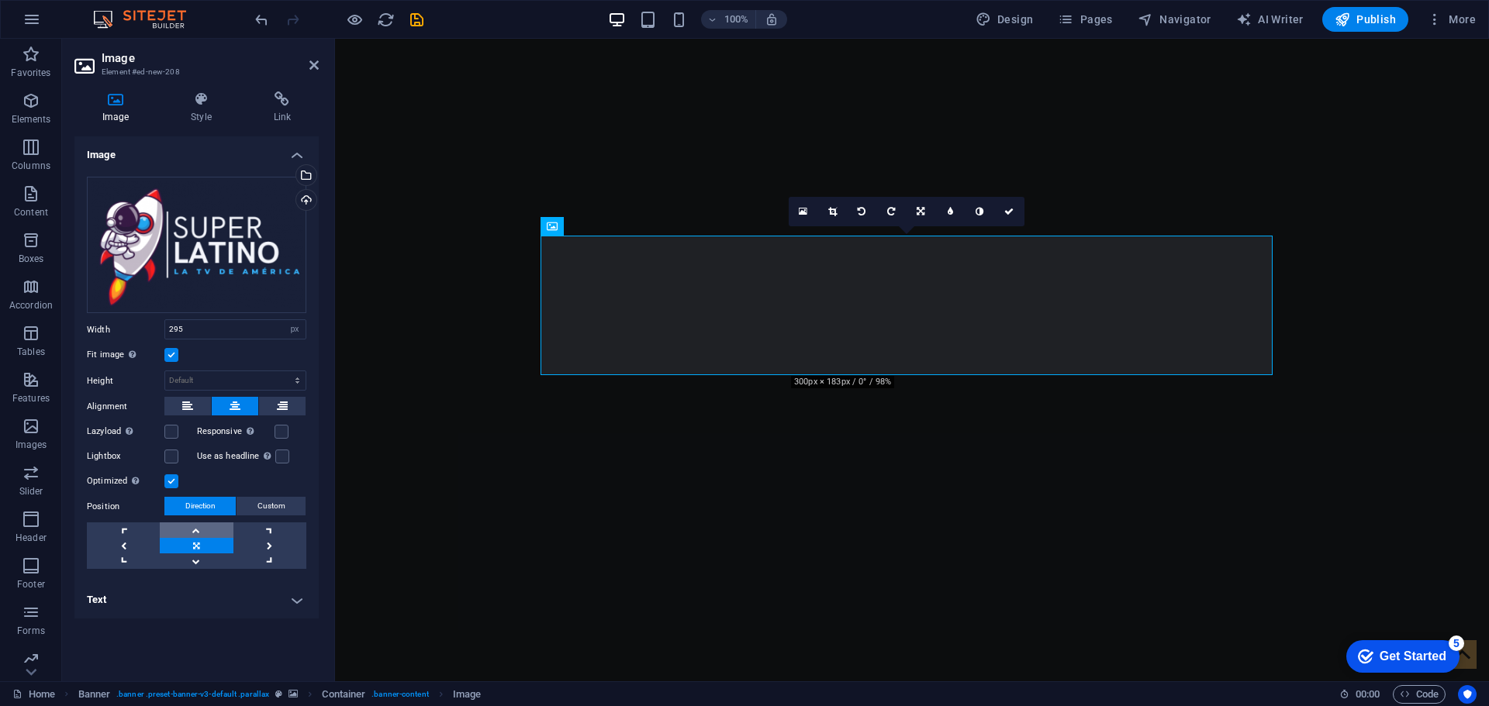
click at [195, 529] on link at bounding box center [196, 531] width 73 height 16
click at [120, 543] on link at bounding box center [123, 546] width 73 height 16
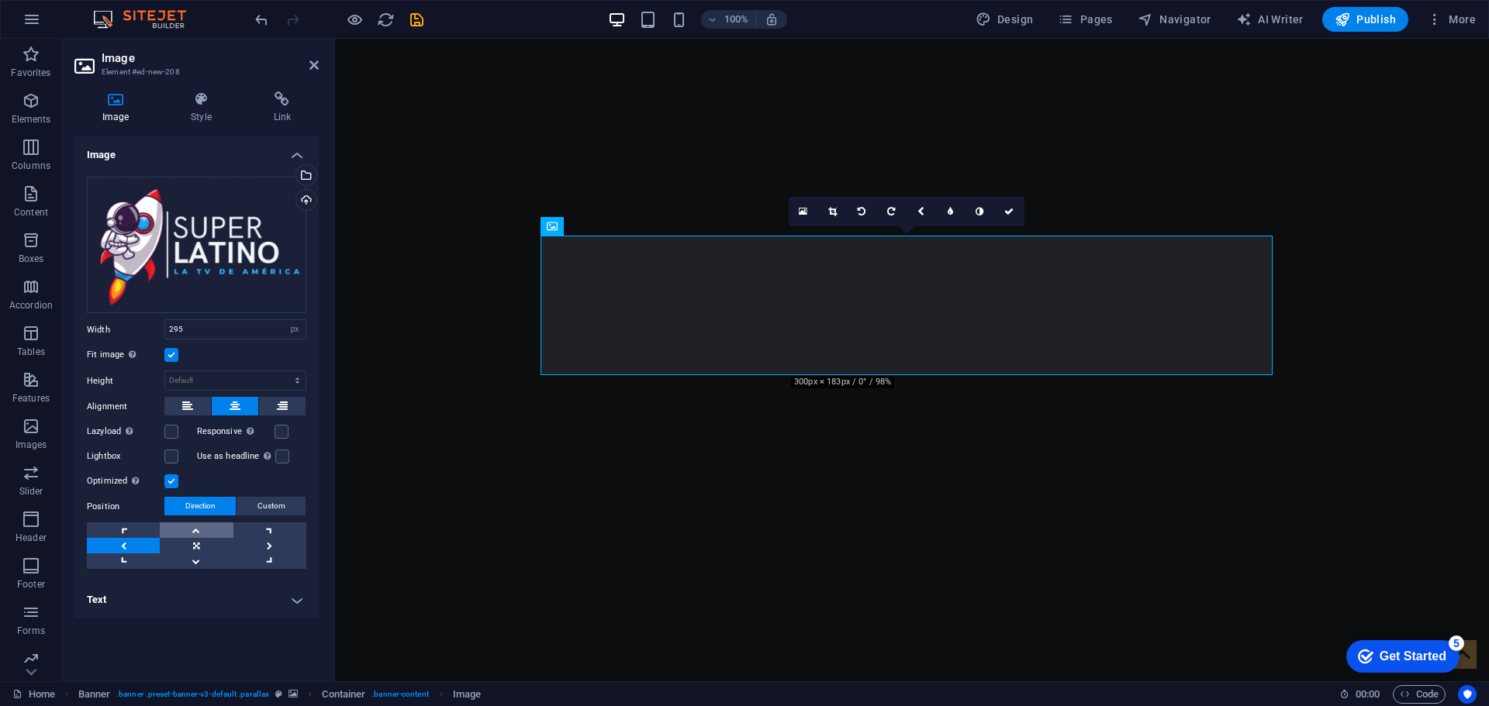
click at [195, 528] on link at bounding box center [196, 531] width 73 height 16
click at [918, 211] on icon at bounding box center [920, 211] width 9 height 9
click at [923, 181] on icon at bounding box center [920, 182] width 9 height 9
click at [918, 217] on link at bounding box center [920, 211] width 29 height 29
click at [922, 238] on icon at bounding box center [920, 240] width 9 height 9
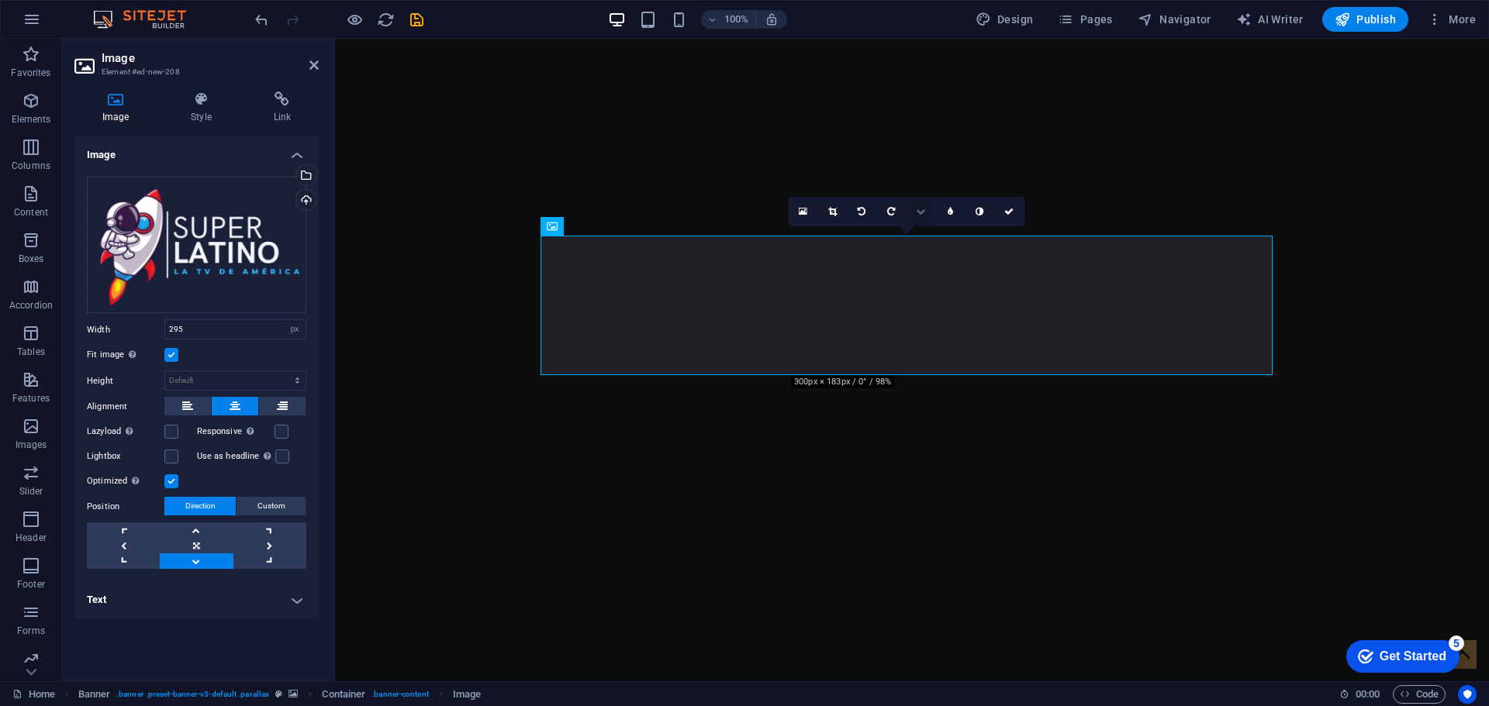
click at [919, 213] on icon at bounding box center [920, 211] width 9 height 9
click at [925, 185] on icon at bounding box center [920, 182] width 9 height 9
click at [922, 208] on icon at bounding box center [920, 211] width 9 height 9
click at [919, 187] on link at bounding box center [920, 181] width 29 height 29
click at [920, 212] on icon at bounding box center [920, 211] width 9 height 9
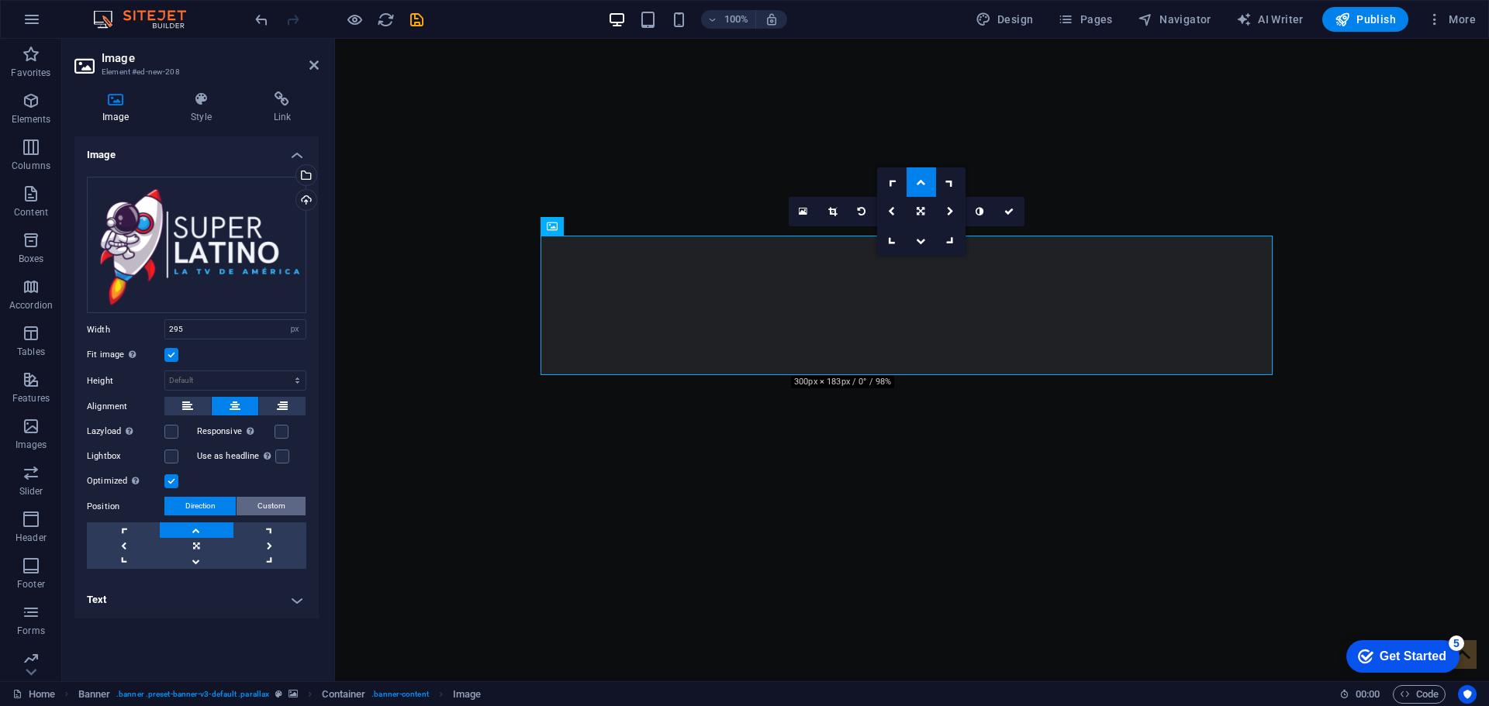
click at [271, 509] on span "Custom" at bounding box center [271, 506] width 28 height 19
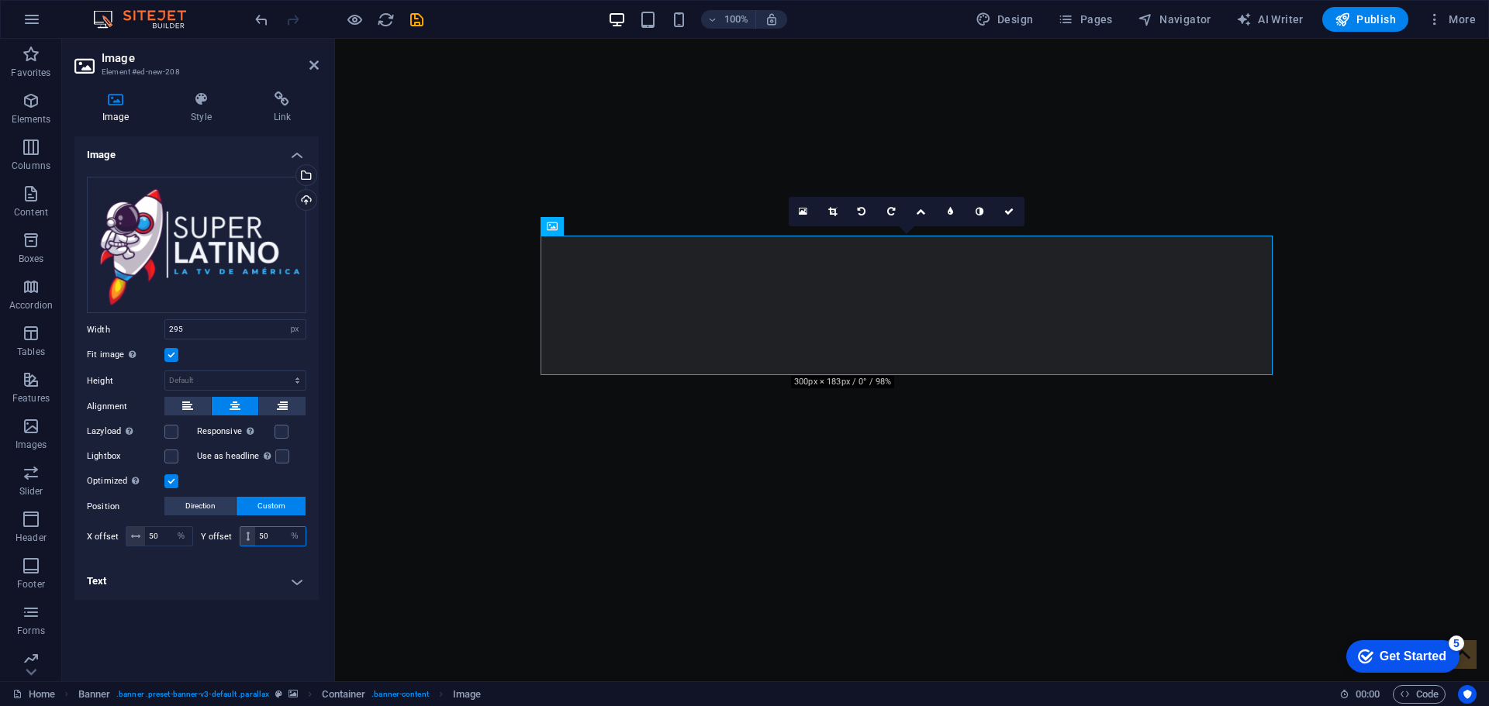
click at [267, 540] on input "50" at bounding box center [280, 536] width 50 height 19
drag, startPoint x: 247, startPoint y: 538, endPoint x: 264, endPoint y: 531, distance: 18.4
click at [247, 523] on div "X offset 50 px rem % vh vw Y offset 50 px rem % vh vw" at bounding box center [196, 537] width 219 height 28
click at [274, 538] on input "50" at bounding box center [280, 536] width 50 height 19
type input "5"
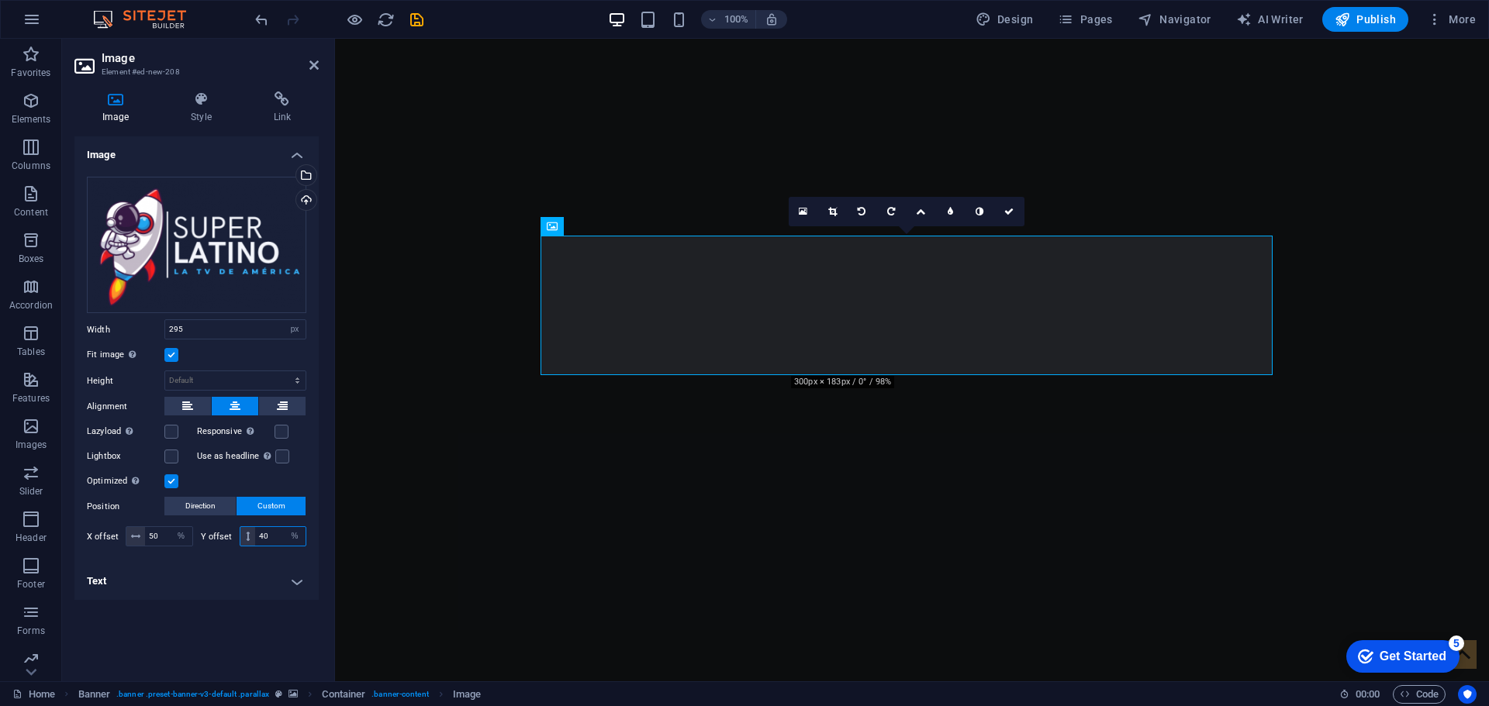
click at [271, 530] on input "40" at bounding box center [280, 536] width 50 height 19
type input "4"
type input "20"
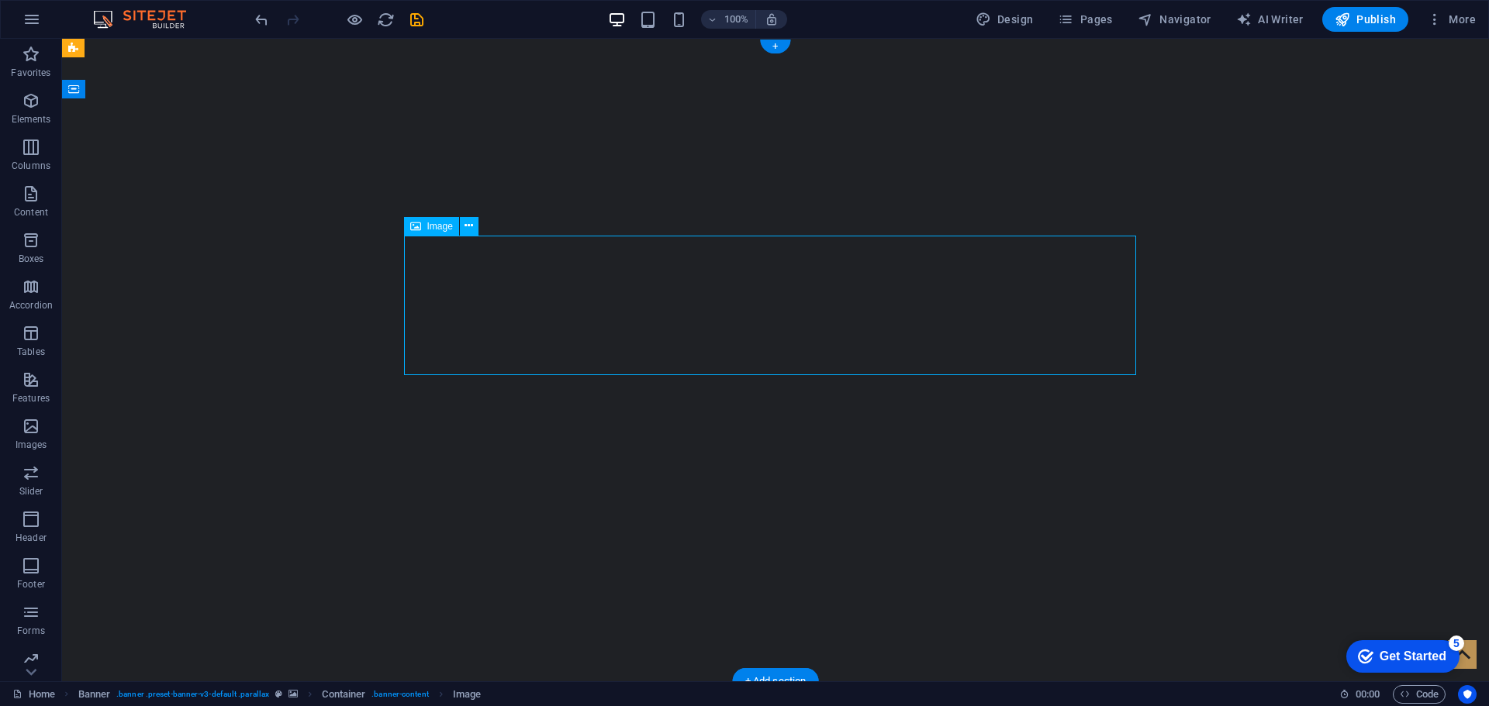
select select "px"
select select "%"
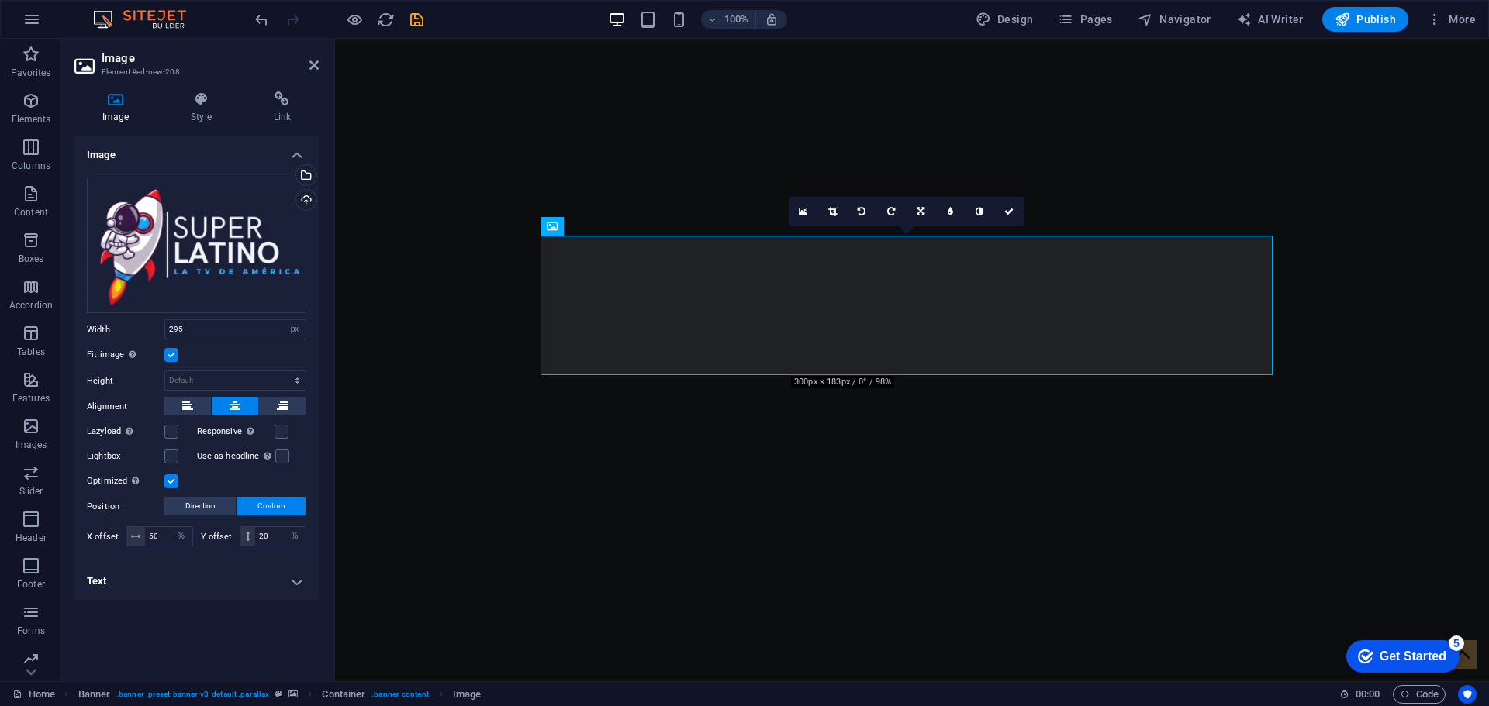
click at [296, 582] on h4 "Text" at bounding box center [196, 581] width 244 height 37
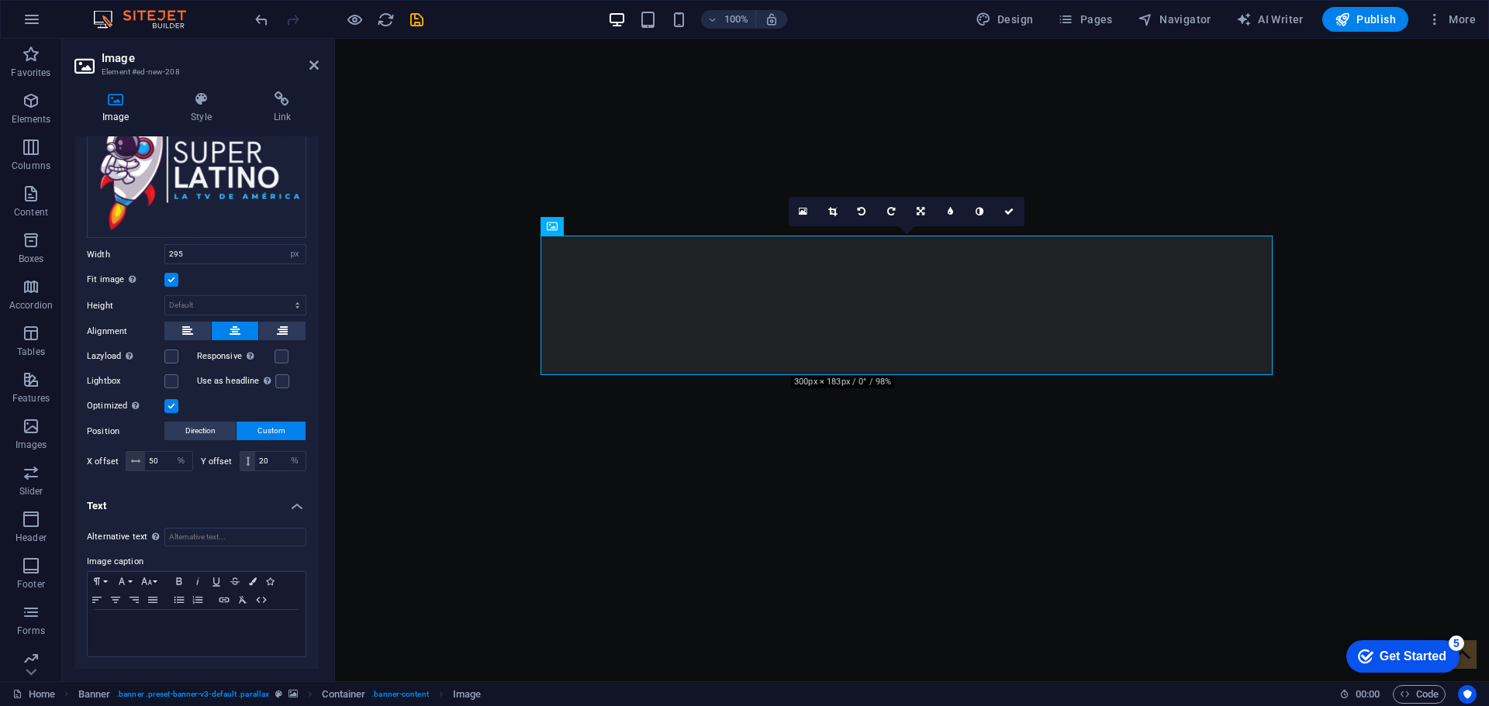
click at [173, 404] on label at bounding box center [171, 406] width 14 height 14
click at [0, 0] on input "Optimized Images are compressed to improve page speed." at bounding box center [0, 0] width 0 height 0
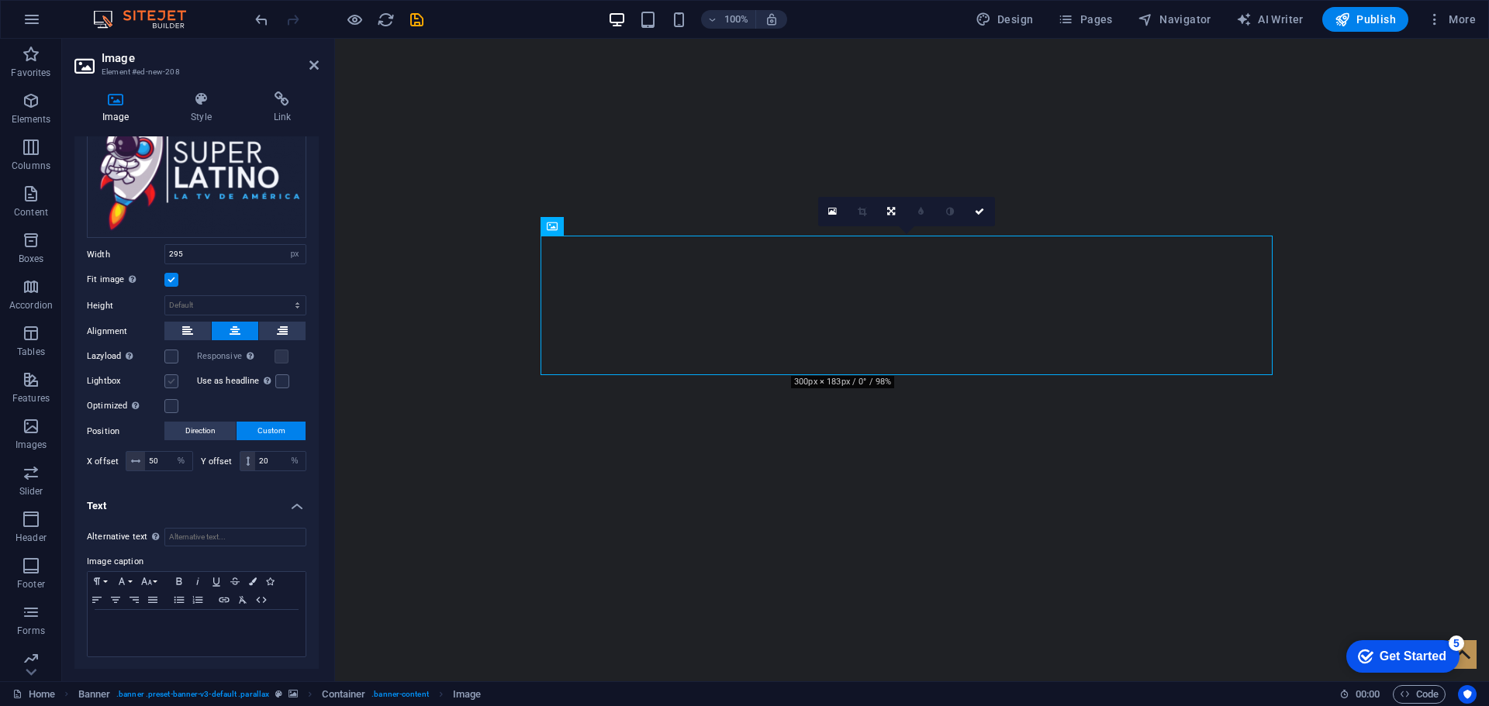
click at [169, 378] on label at bounding box center [171, 381] width 14 height 14
click at [0, 0] on input "Lightbox" at bounding box center [0, 0] width 0 height 0
click at [169, 357] on label at bounding box center [171, 357] width 14 height 14
click at [0, 0] on input "Lazyload Loading images after the page loads improves page speed." at bounding box center [0, 0] width 0 height 0
click at [172, 358] on label at bounding box center [171, 357] width 14 height 14
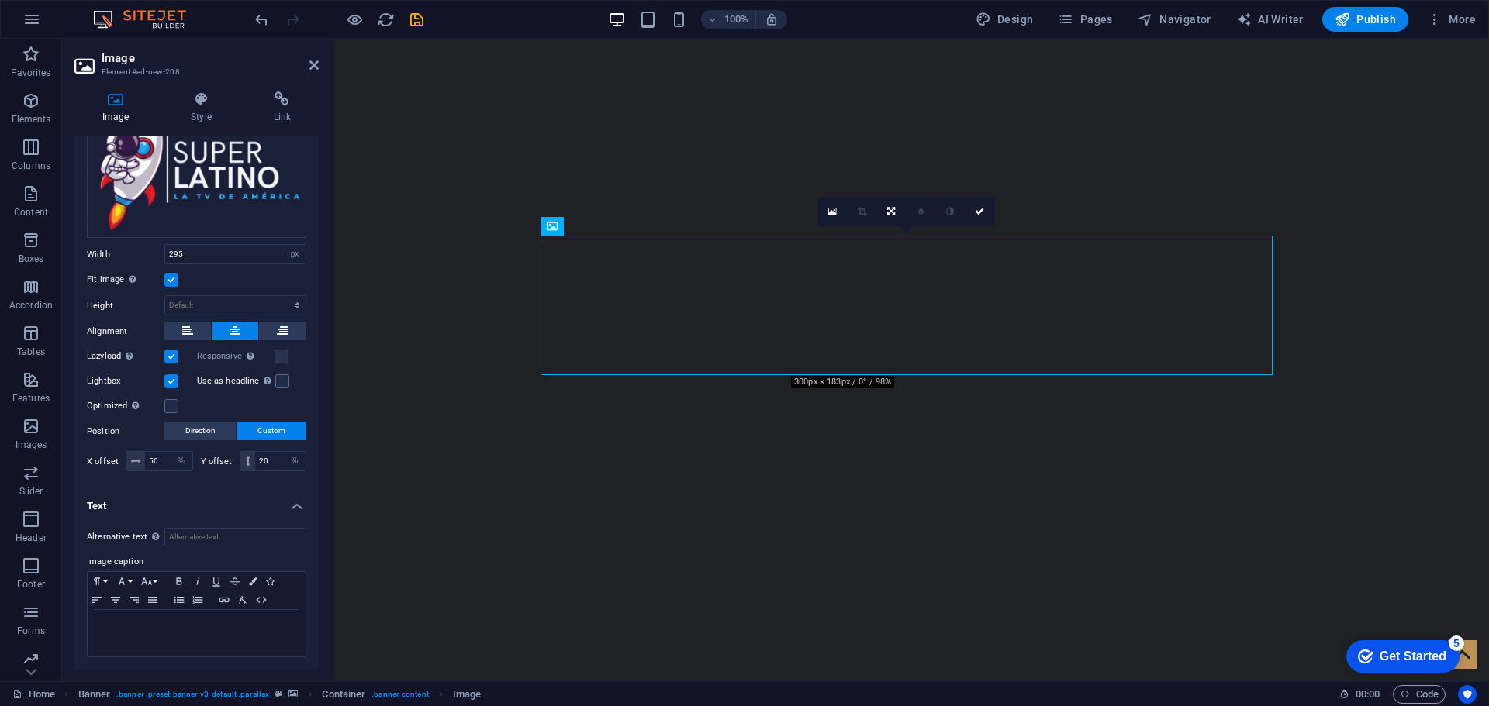
click at [0, 0] on input "Lazyload Loading images after the page loads improves page speed." at bounding box center [0, 0] width 0 height 0
click at [169, 385] on label at bounding box center [171, 381] width 14 height 14
click at [0, 0] on input "Lightbox" at bounding box center [0, 0] width 0 height 0
click at [171, 282] on label at bounding box center [171, 280] width 14 height 14
click at [0, 0] on input "Fit image Automatically fit image to a fixed width and height" at bounding box center [0, 0] width 0 height 0
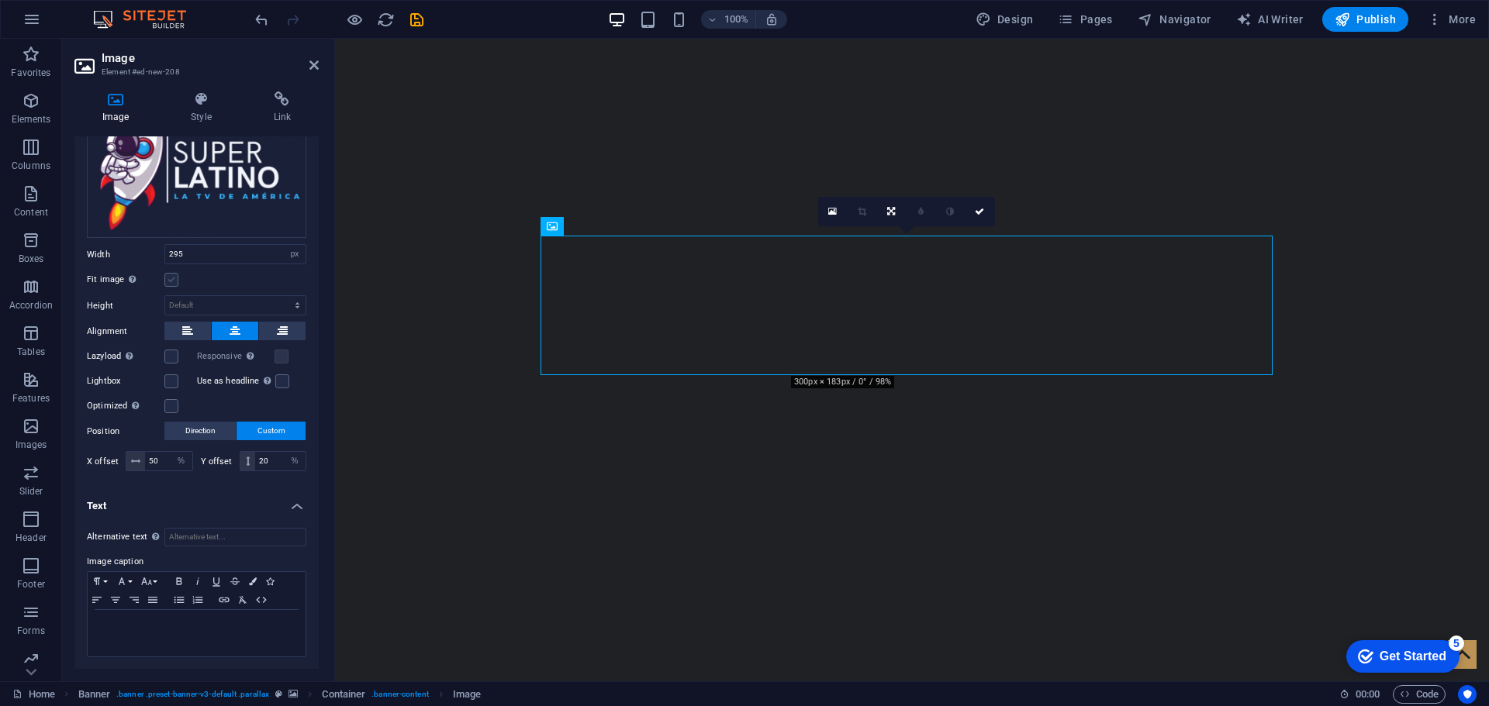
scroll to position [0, 0]
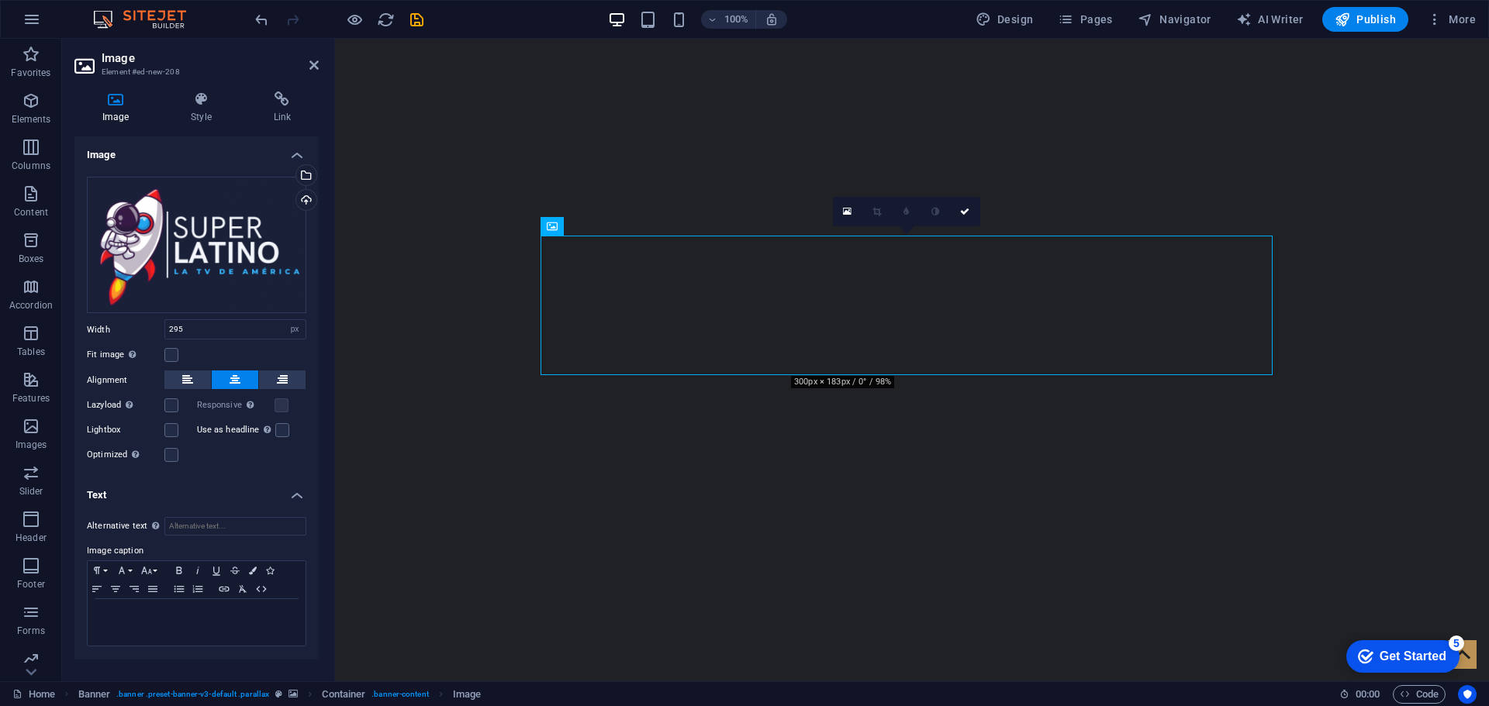
click at [170, 347] on div "Fit image Automatically fit image to a fixed width and height" at bounding box center [196, 355] width 219 height 19
click at [170, 356] on label at bounding box center [171, 355] width 14 height 14
click at [0, 0] on input "Fit image Automatically fit image to a fixed width and height" at bounding box center [0, 0] width 0 height 0
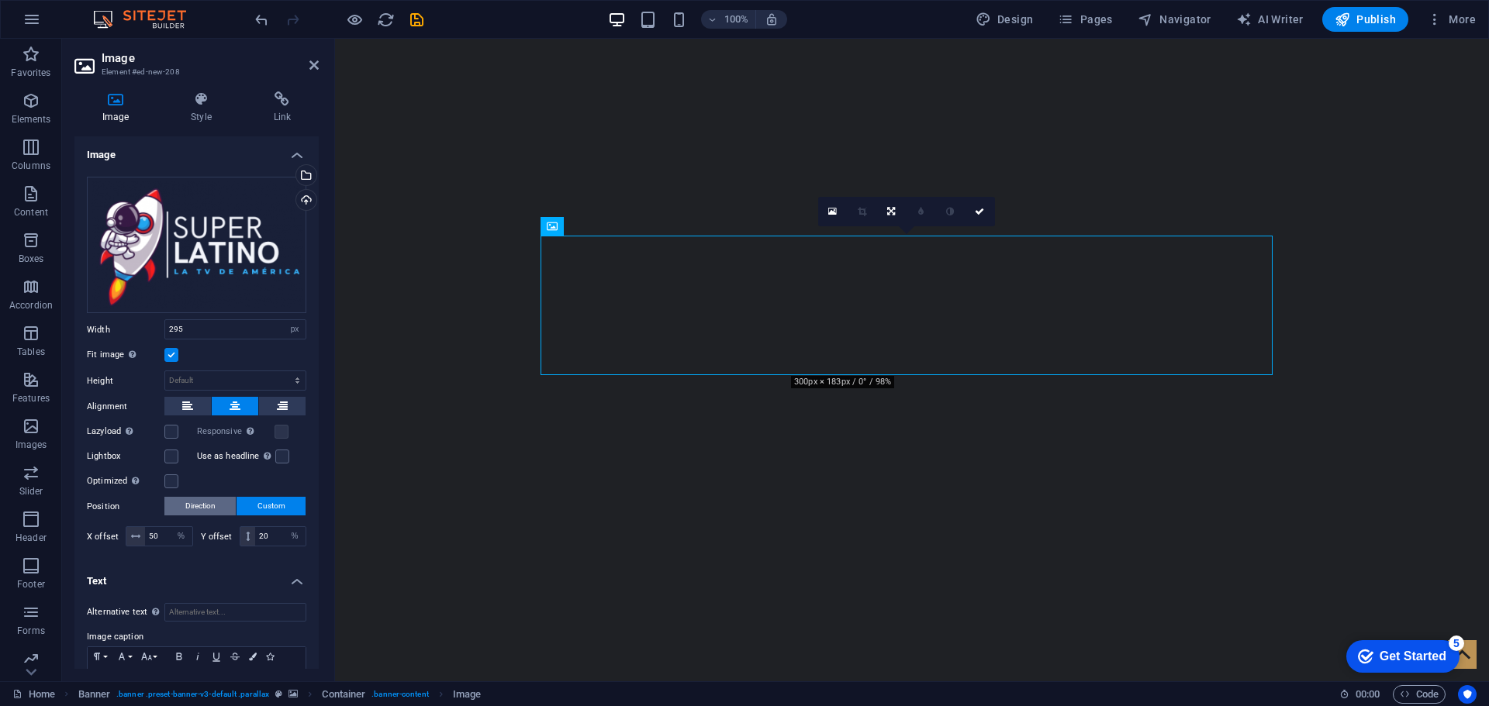
click at [194, 509] on span "Direction" at bounding box center [200, 506] width 30 height 19
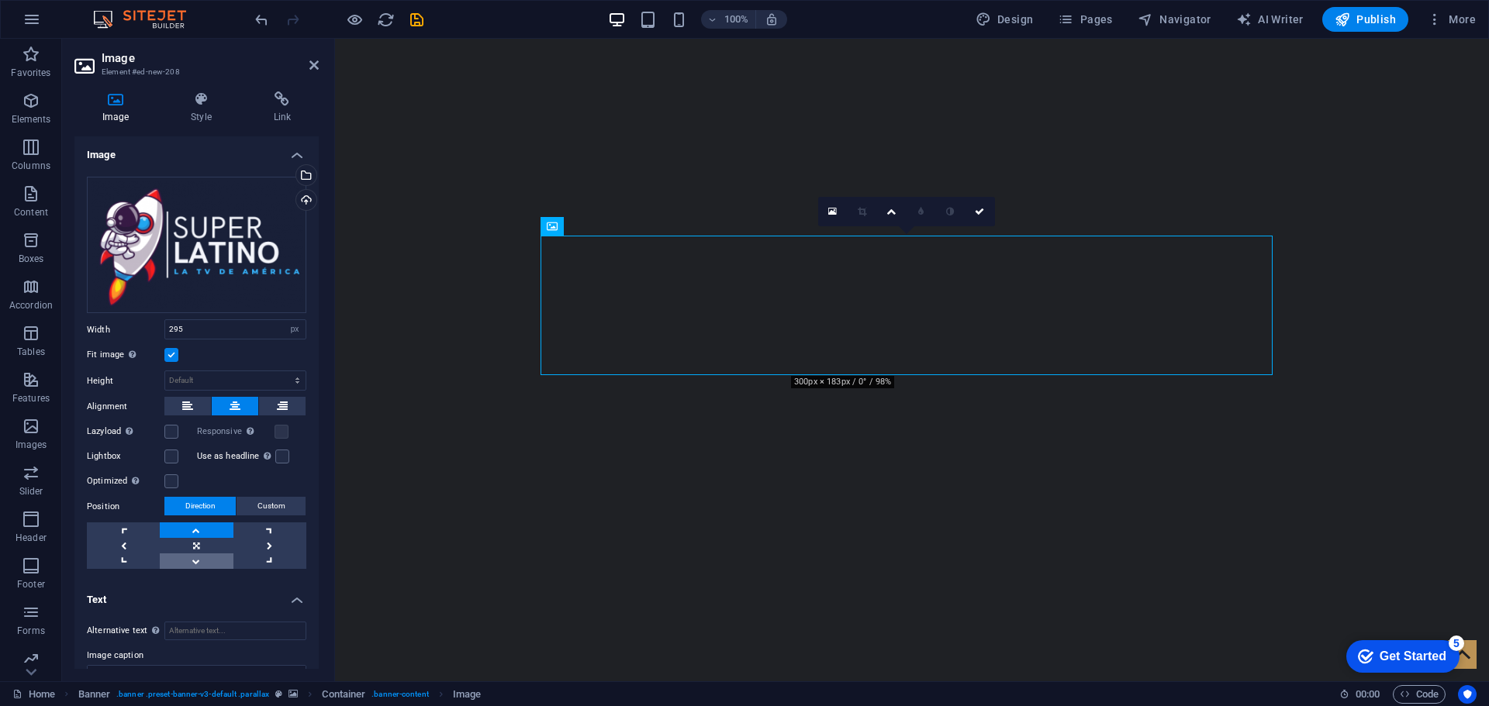
click at [198, 555] on link at bounding box center [196, 562] width 73 height 16
click at [198, 556] on link at bounding box center [196, 562] width 73 height 16
click at [267, 543] on link at bounding box center [269, 546] width 73 height 16
click at [192, 547] on link at bounding box center [196, 546] width 73 height 16
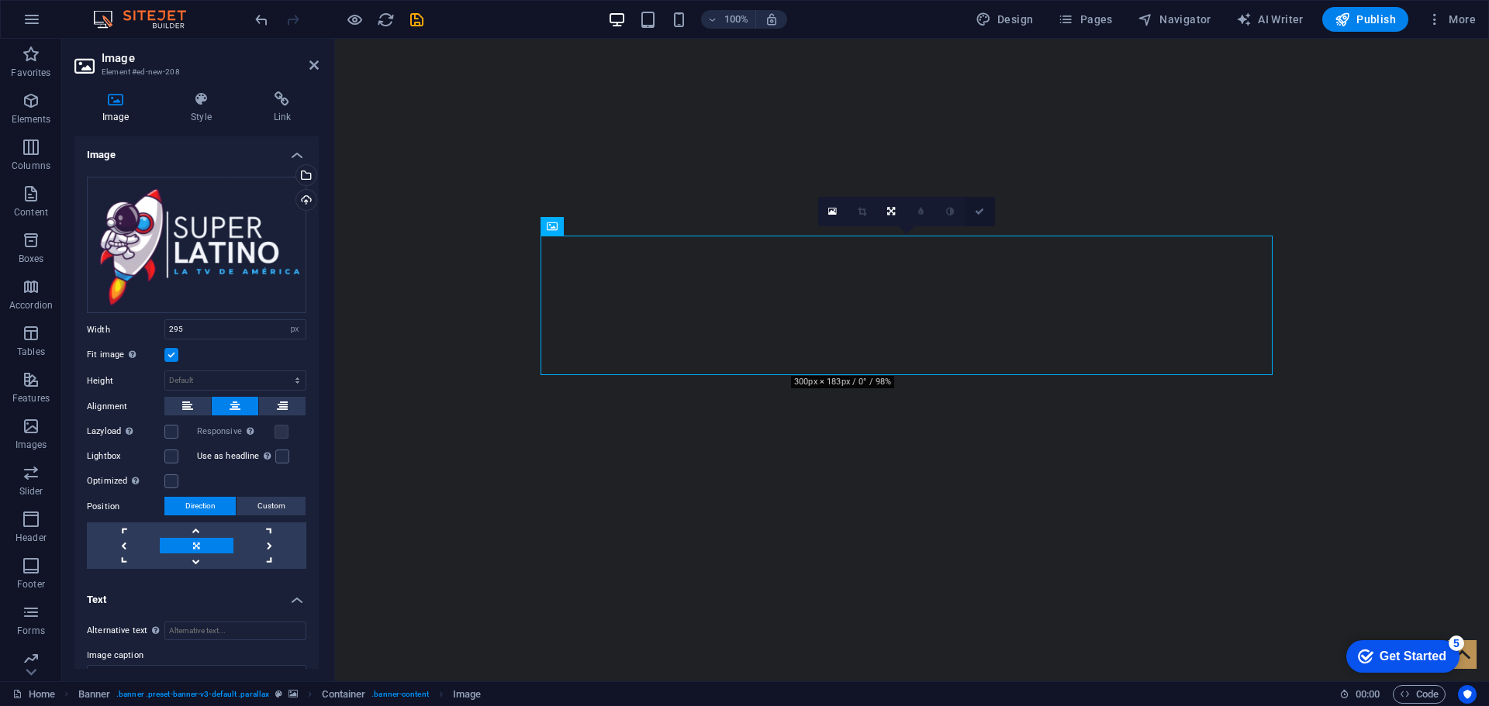
click at [982, 210] on icon at bounding box center [979, 211] width 9 height 9
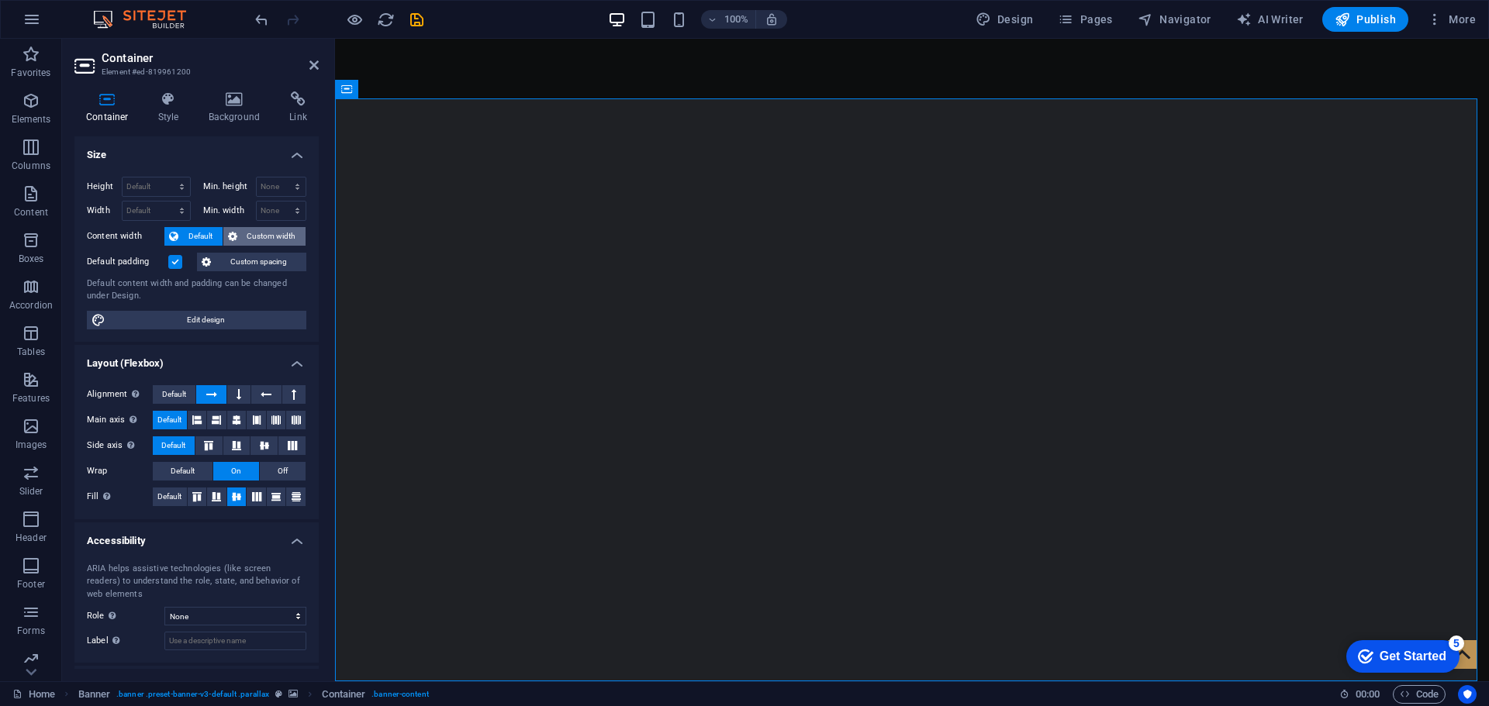
click at [242, 231] on span "Custom width" at bounding box center [272, 236] width 60 height 19
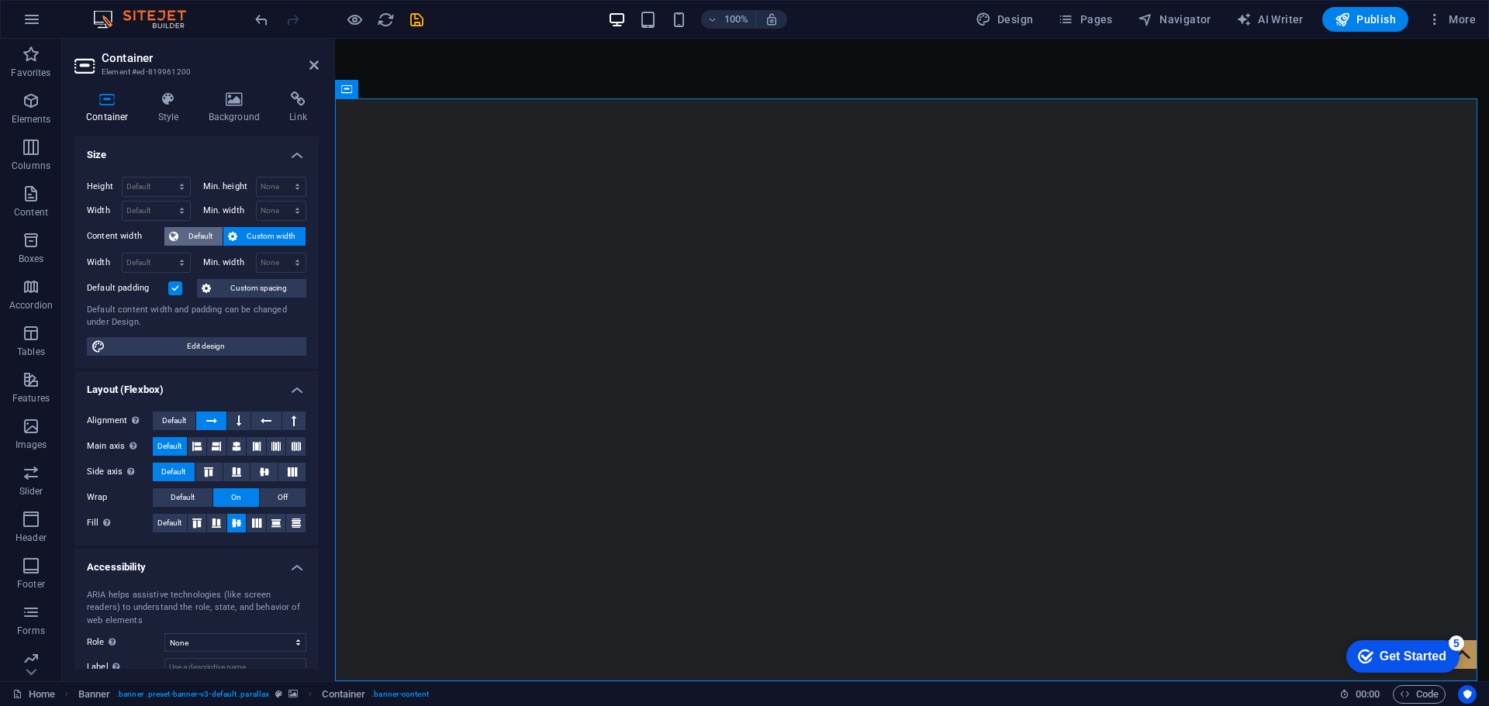
click at [187, 234] on span "Default" at bounding box center [200, 236] width 35 height 19
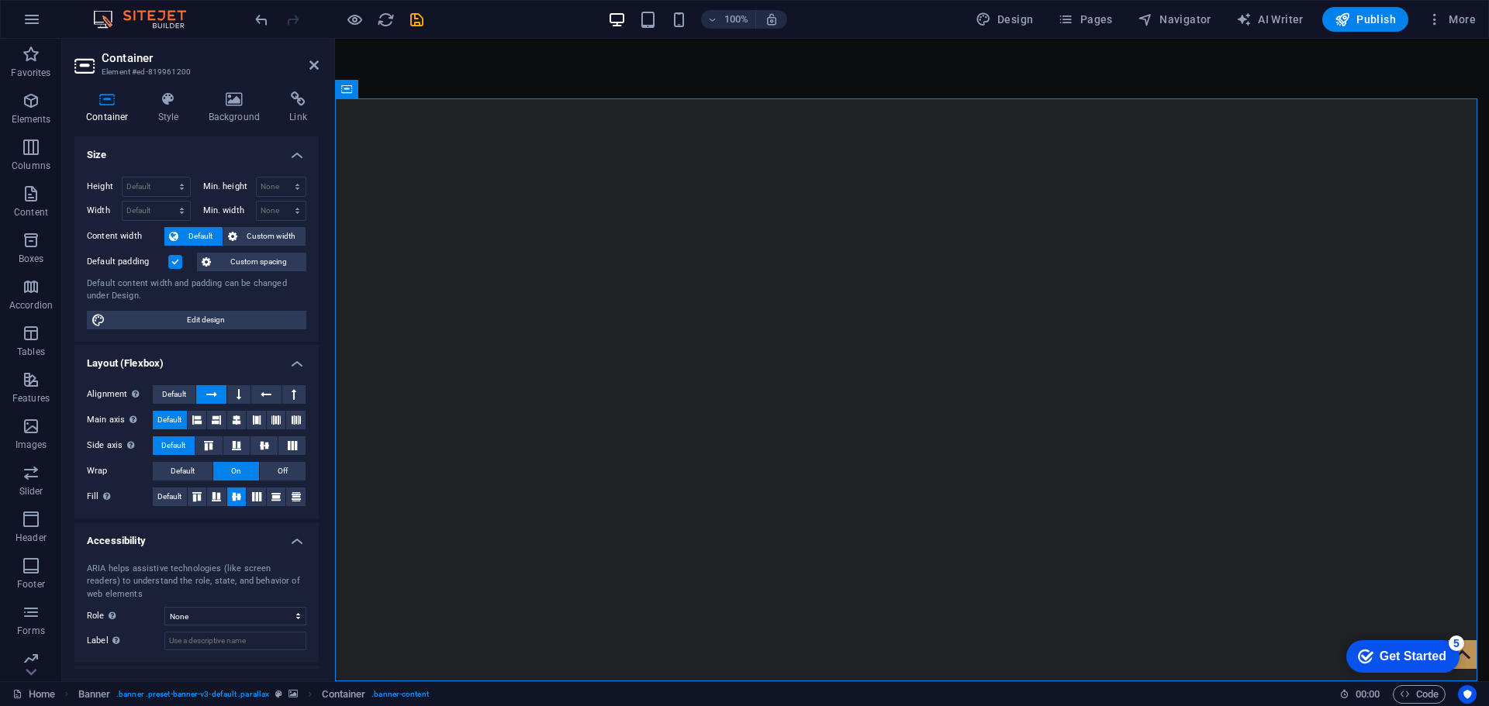
click at [175, 260] on label at bounding box center [175, 262] width 14 height 14
click at [0, 0] on input "Default padding" at bounding box center [0, 0] width 0 height 0
click at [236, 260] on span "Custom spacing" at bounding box center [259, 262] width 86 height 19
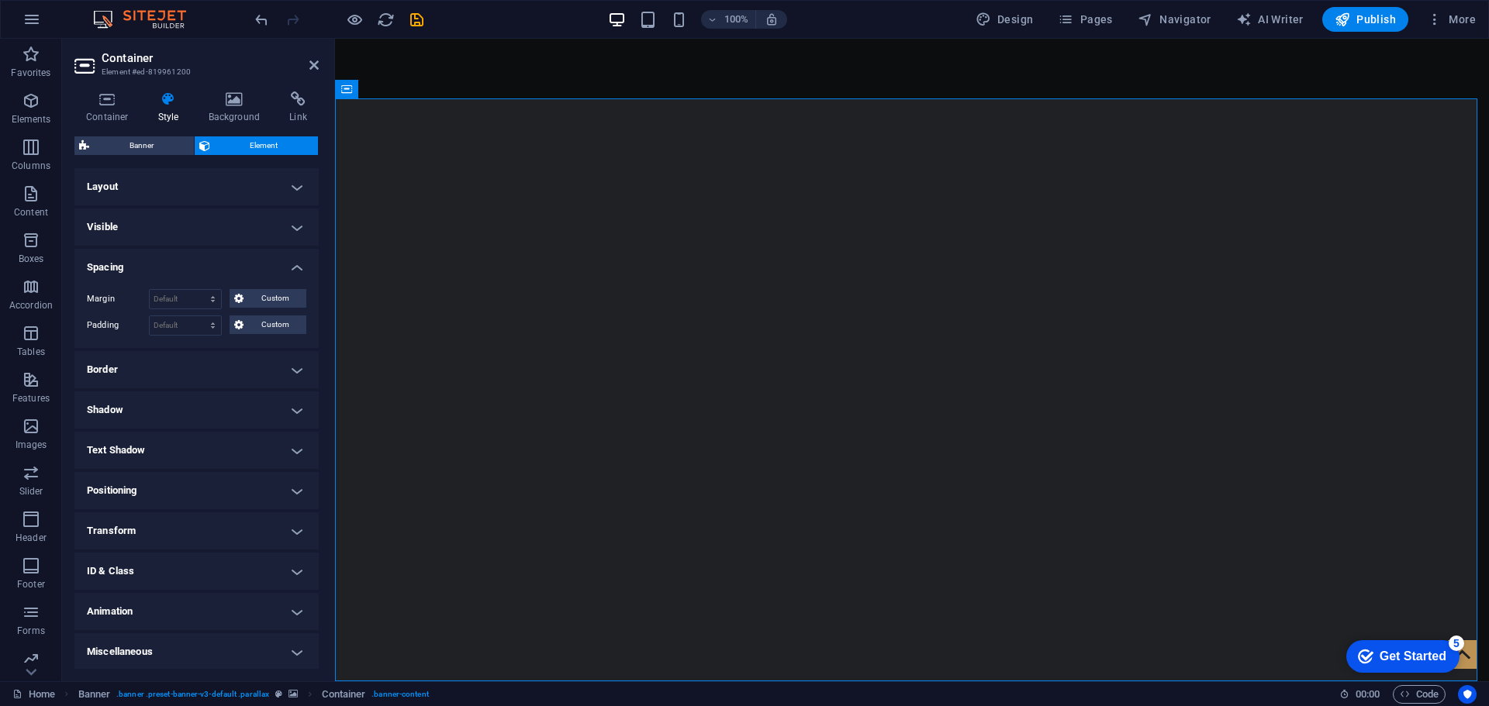
click at [140, 184] on h4 "Layout" at bounding box center [196, 186] width 244 height 37
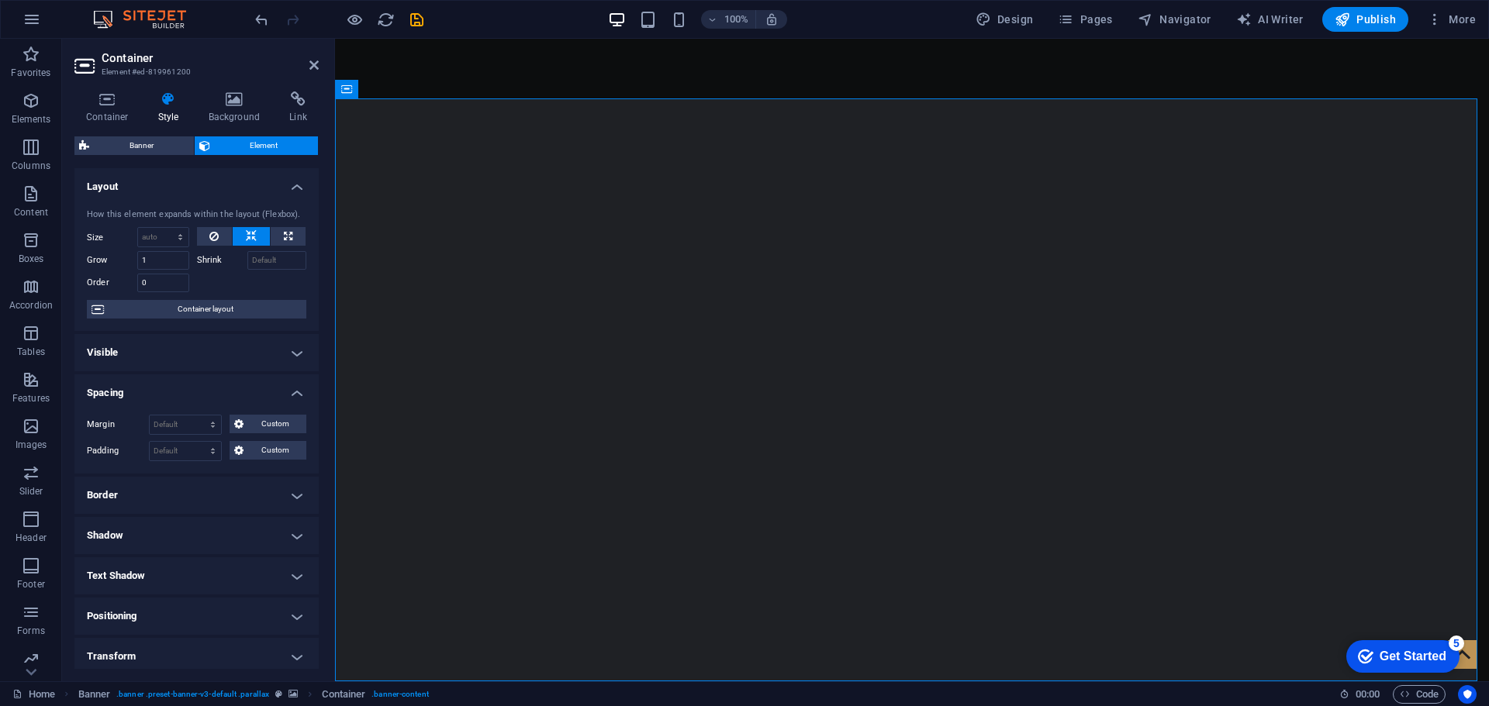
click at [292, 399] on h4 "Spacing" at bounding box center [196, 388] width 244 height 28
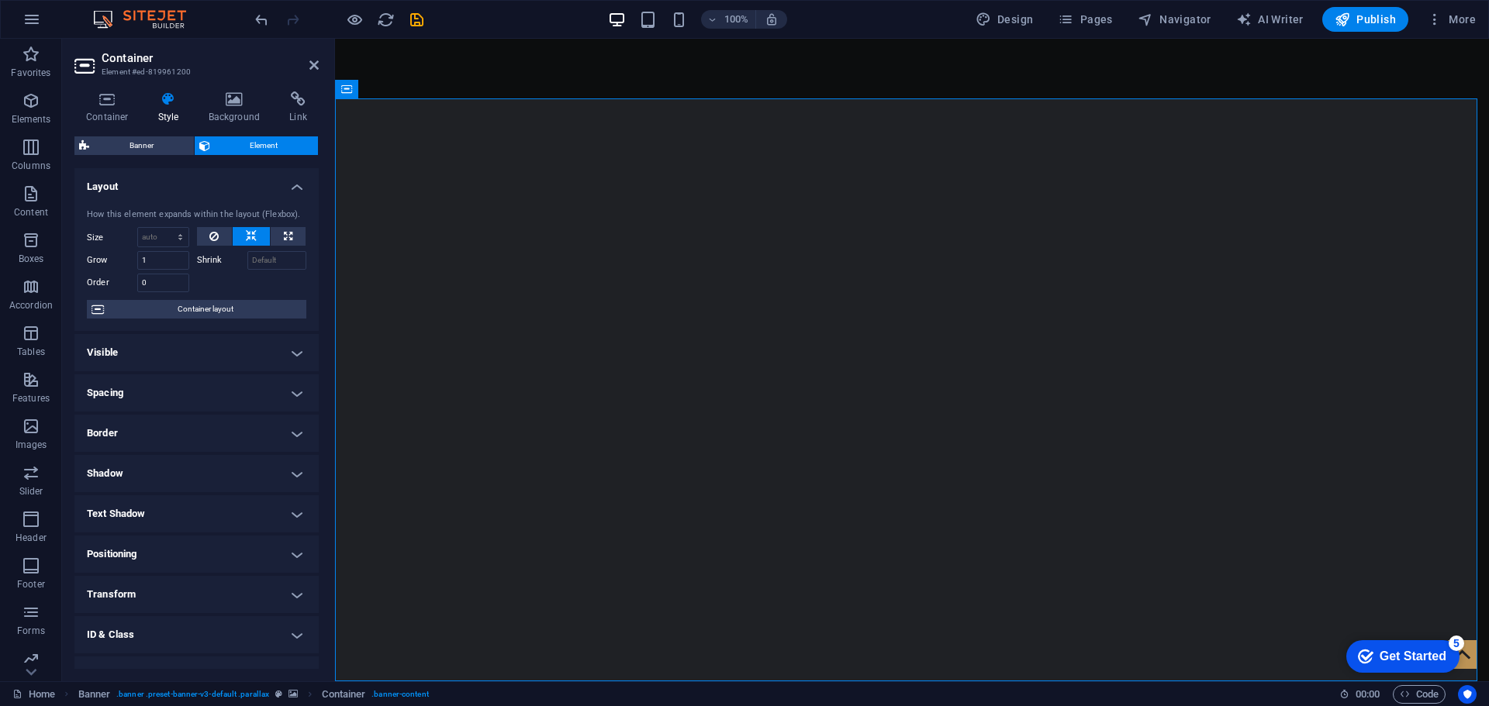
click at [292, 399] on h4 "Spacing" at bounding box center [196, 392] width 244 height 37
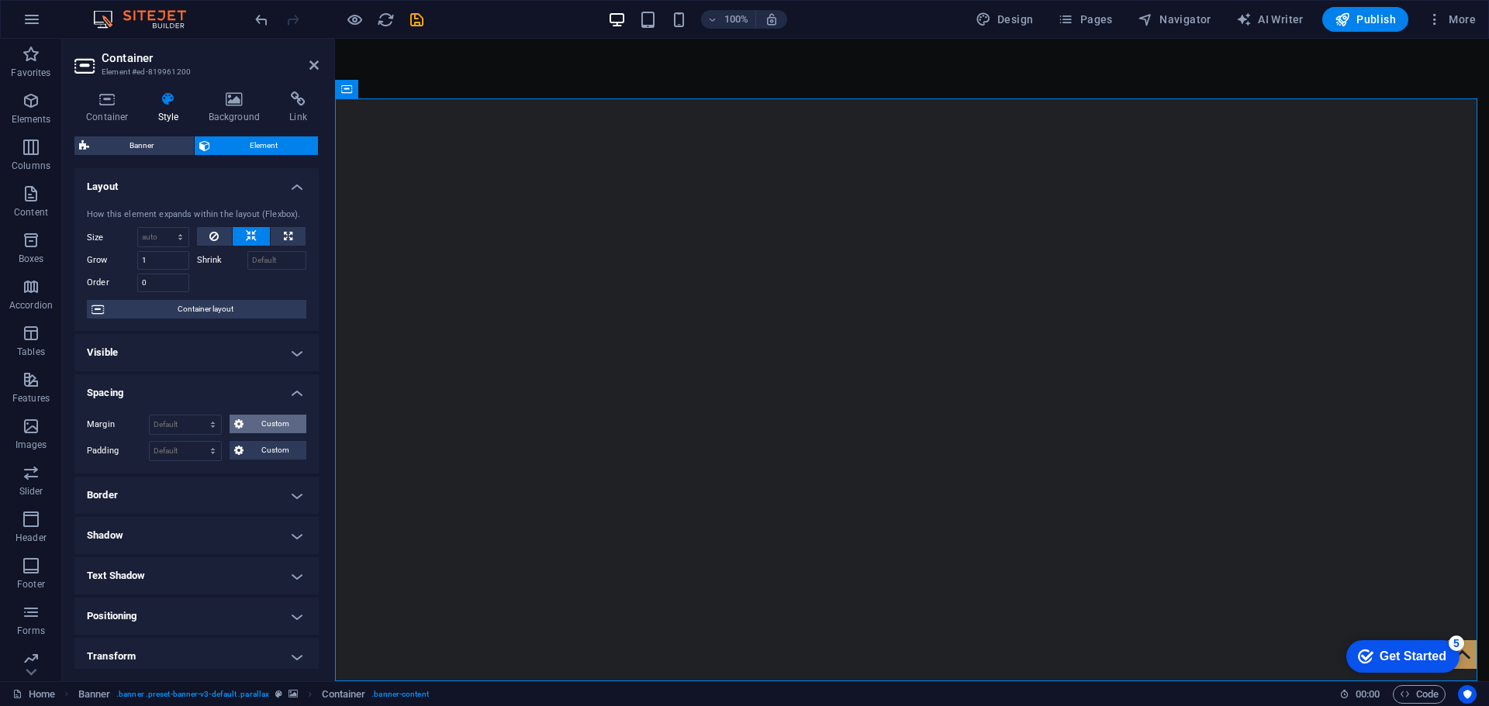
click at [265, 426] on span "Custom" at bounding box center [274, 424] width 53 height 19
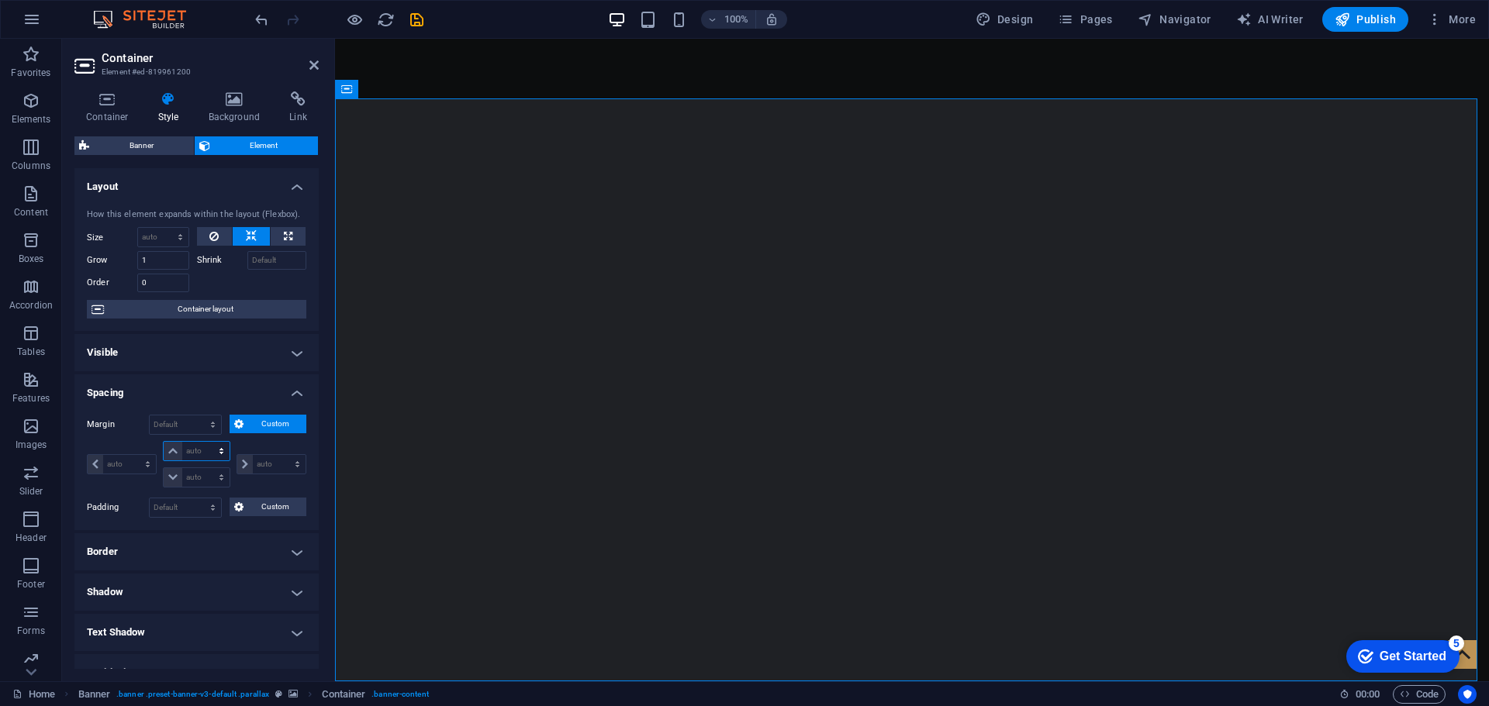
click at [174, 454] on select "auto px % rem vw vh" at bounding box center [196, 451] width 65 height 19
select select "px"
click at [205, 442] on select "auto px % rem vw vh" at bounding box center [196, 451] width 65 height 19
type input "0"
select select "px"
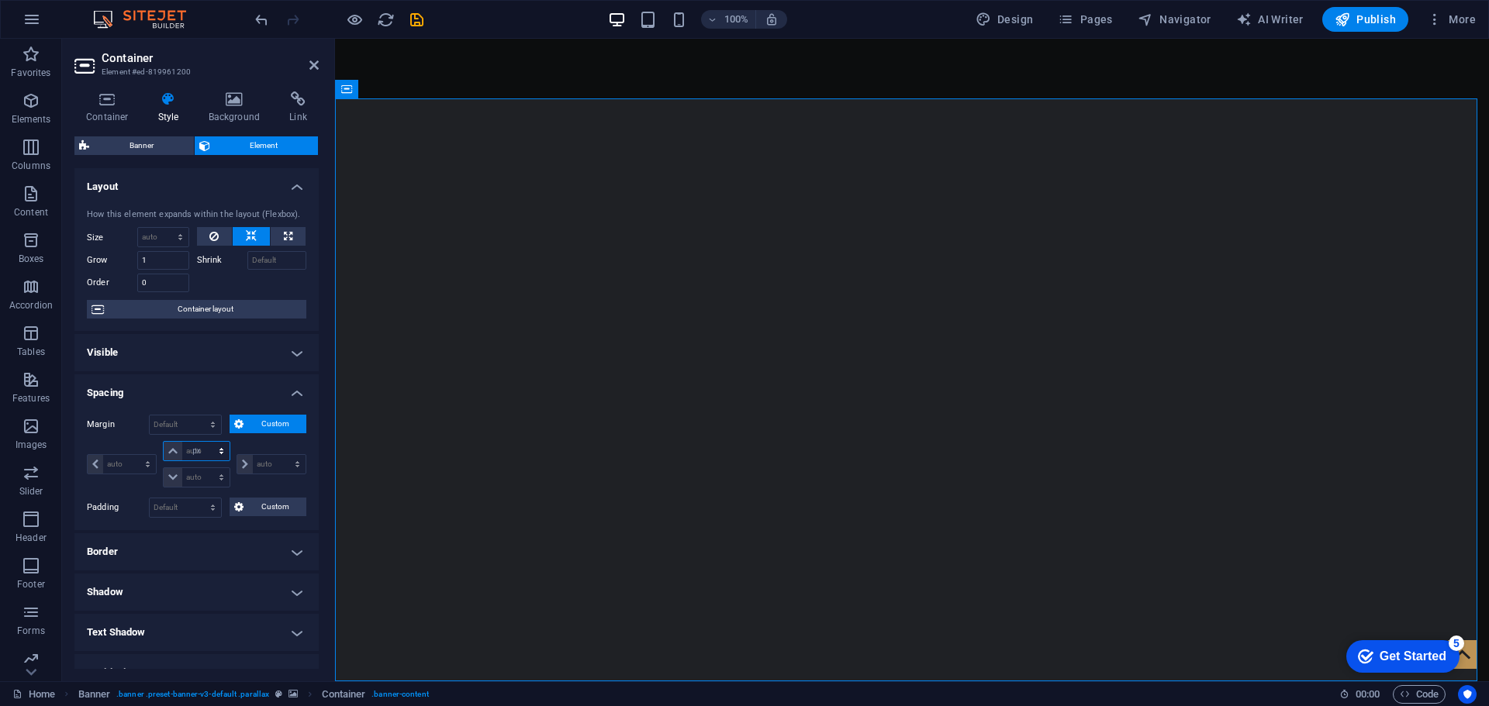
type input "0"
select select "px"
type input "0"
select select "px"
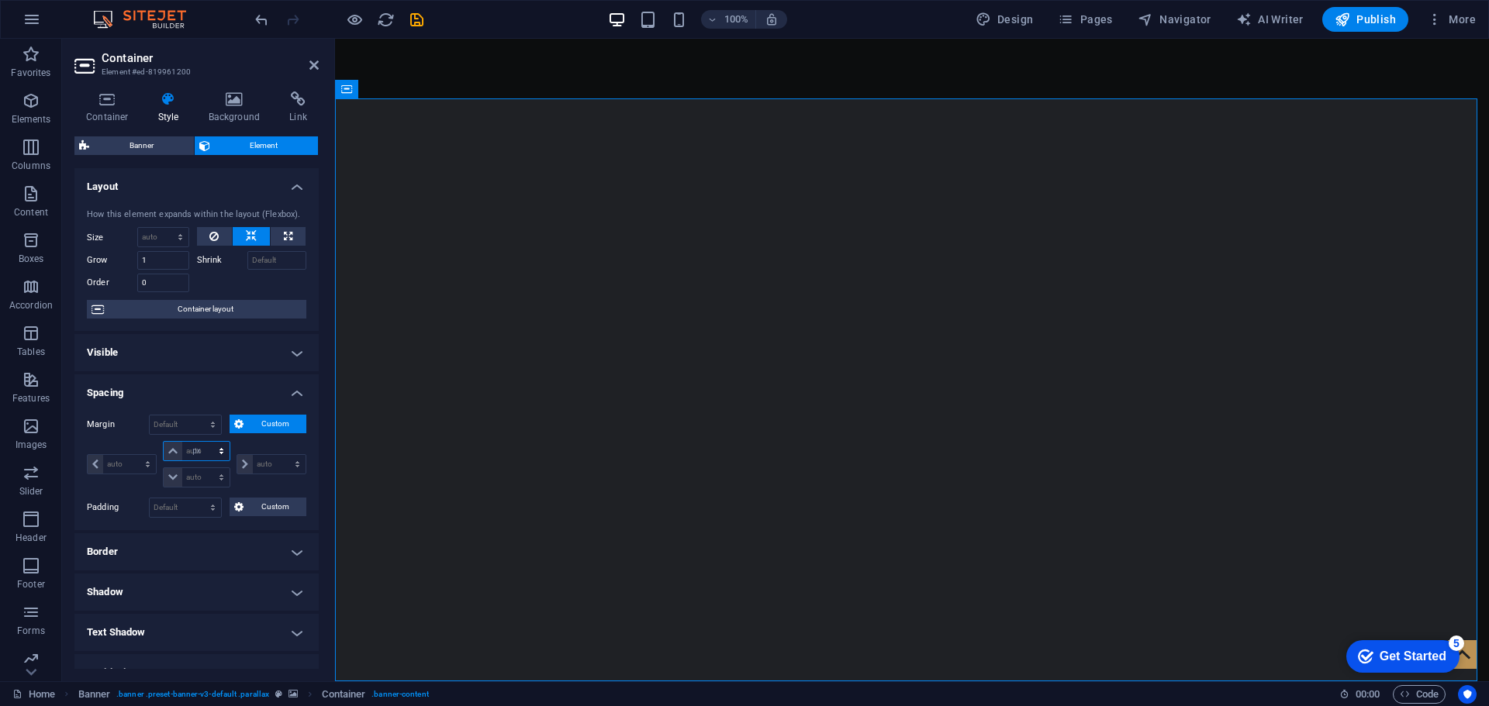
type input "0"
select select "px"
type input "5"
select select "DISABLED_OPTION_VALUE"
drag, startPoint x: 191, startPoint y: 457, endPoint x: 181, endPoint y: 457, distance: 10.1
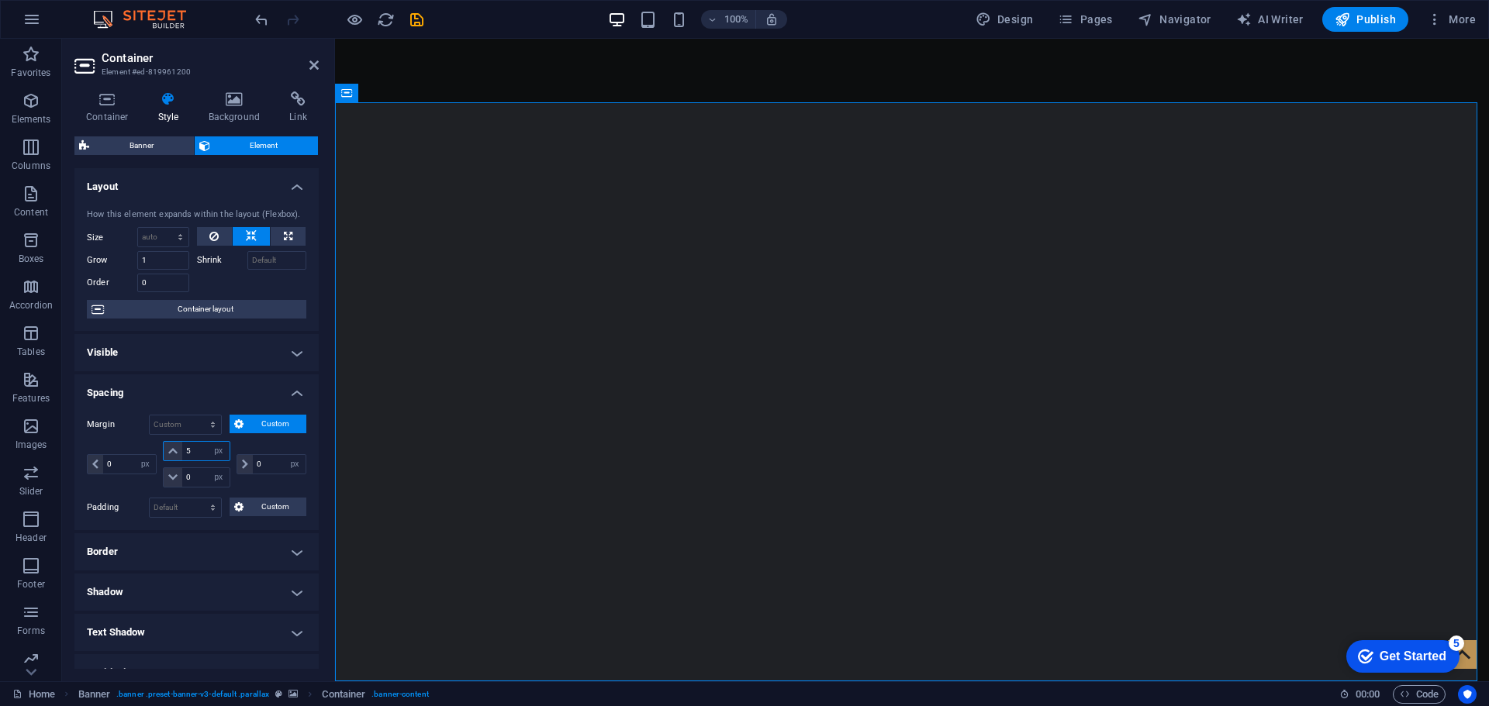
click at [182, 457] on input "5" at bounding box center [205, 451] width 47 height 19
type input "0"
select select "px"
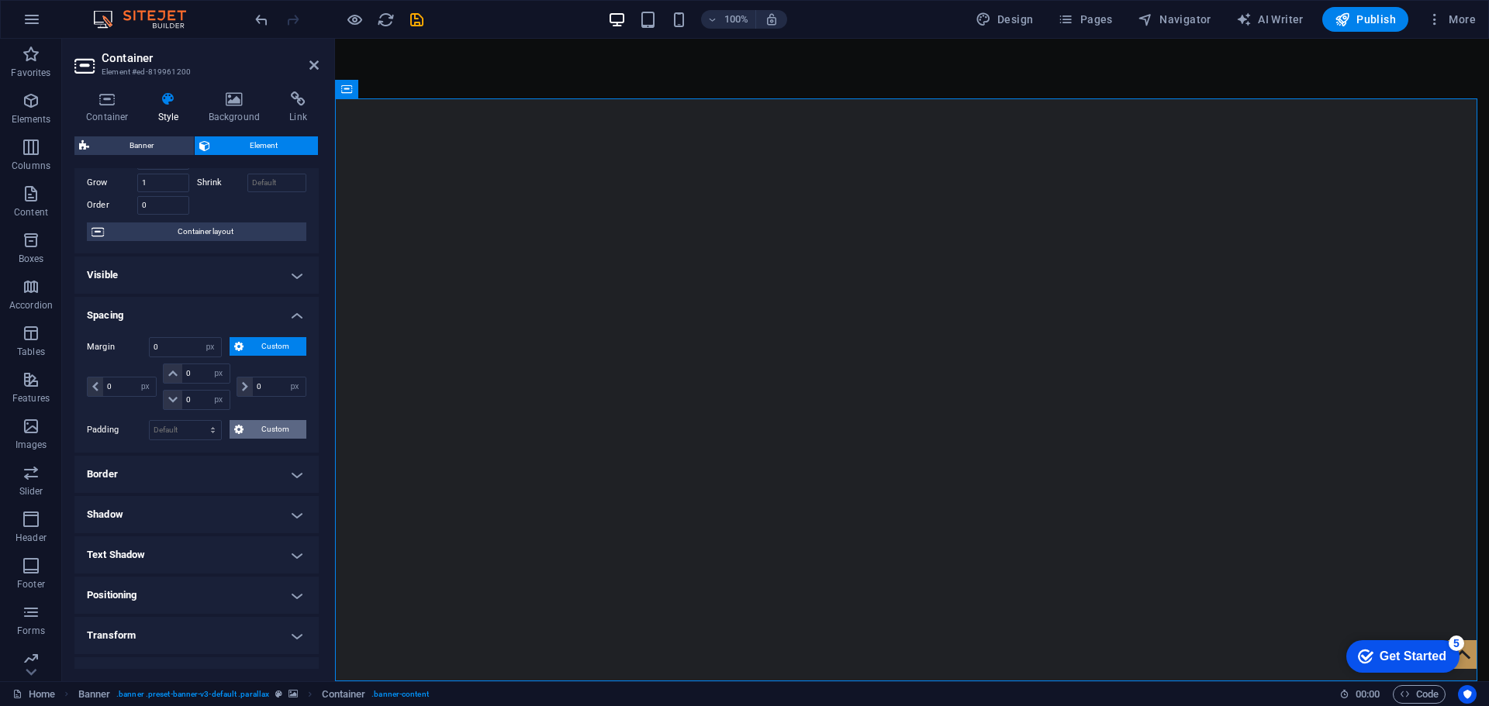
click at [261, 433] on span "Custom" at bounding box center [274, 429] width 53 height 19
click at [171, 484] on icon at bounding box center [172, 482] width 9 height 9
click at [185, 484] on input "number" at bounding box center [205, 483] width 47 height 19
type input "5"
type input "0"
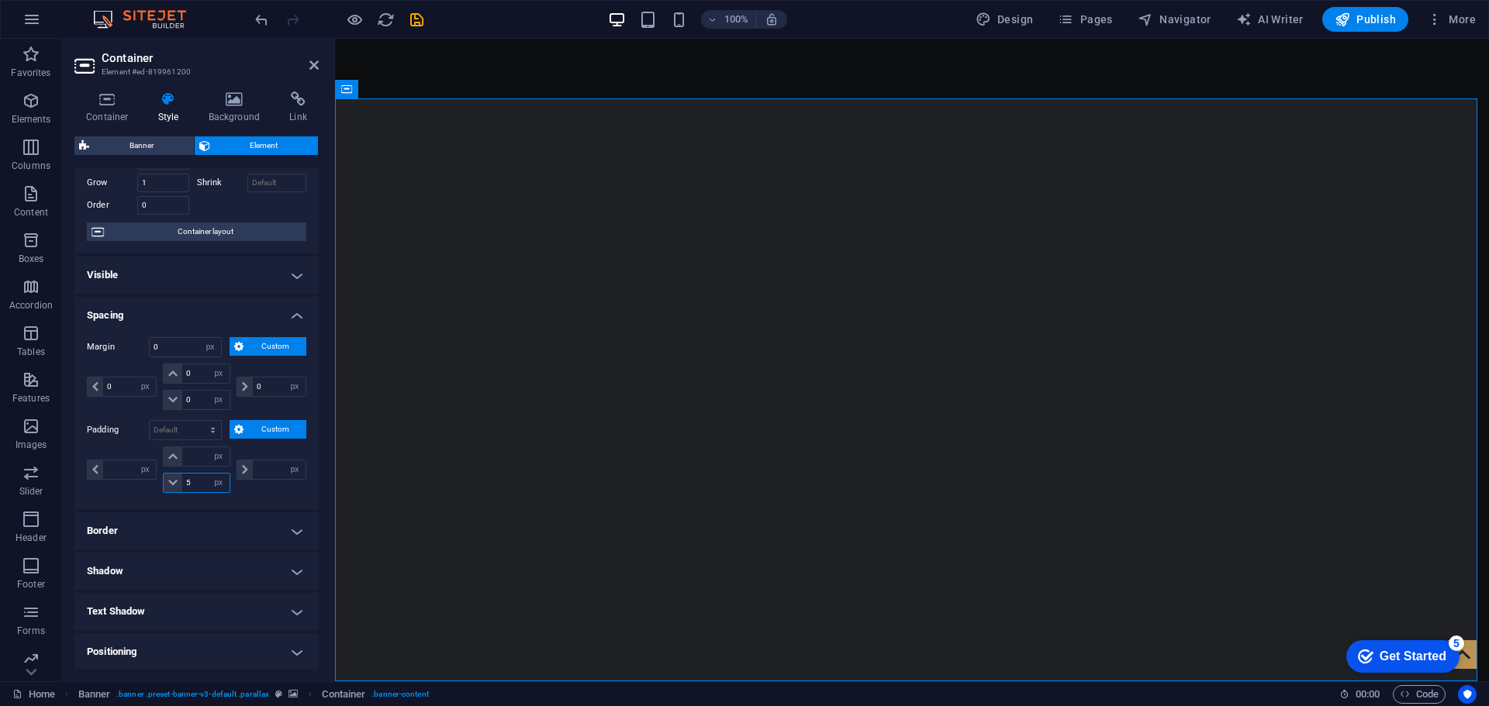
type input "0"
drag, startPoint x: 193, startPoint y: 484, endPoint x: 181, endPoint y: 486, distance: 11.9
click at [182, 486] on input "5" at bounding box center [205, 483] width 47 height 19
type input "0"
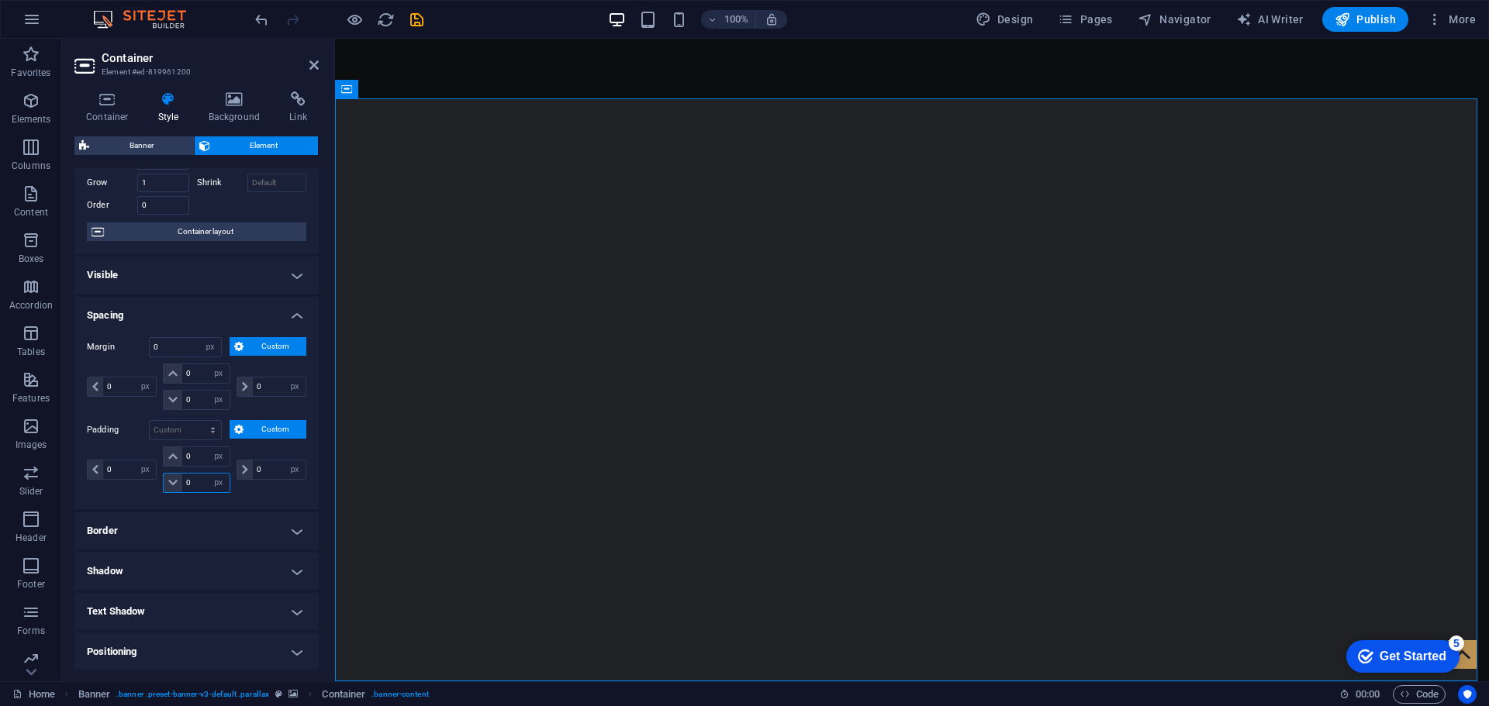
type input "0"
select select "px"
type input "0"
click at [312, 61] on icon at bounding box center [313, 65] width 9 height 12
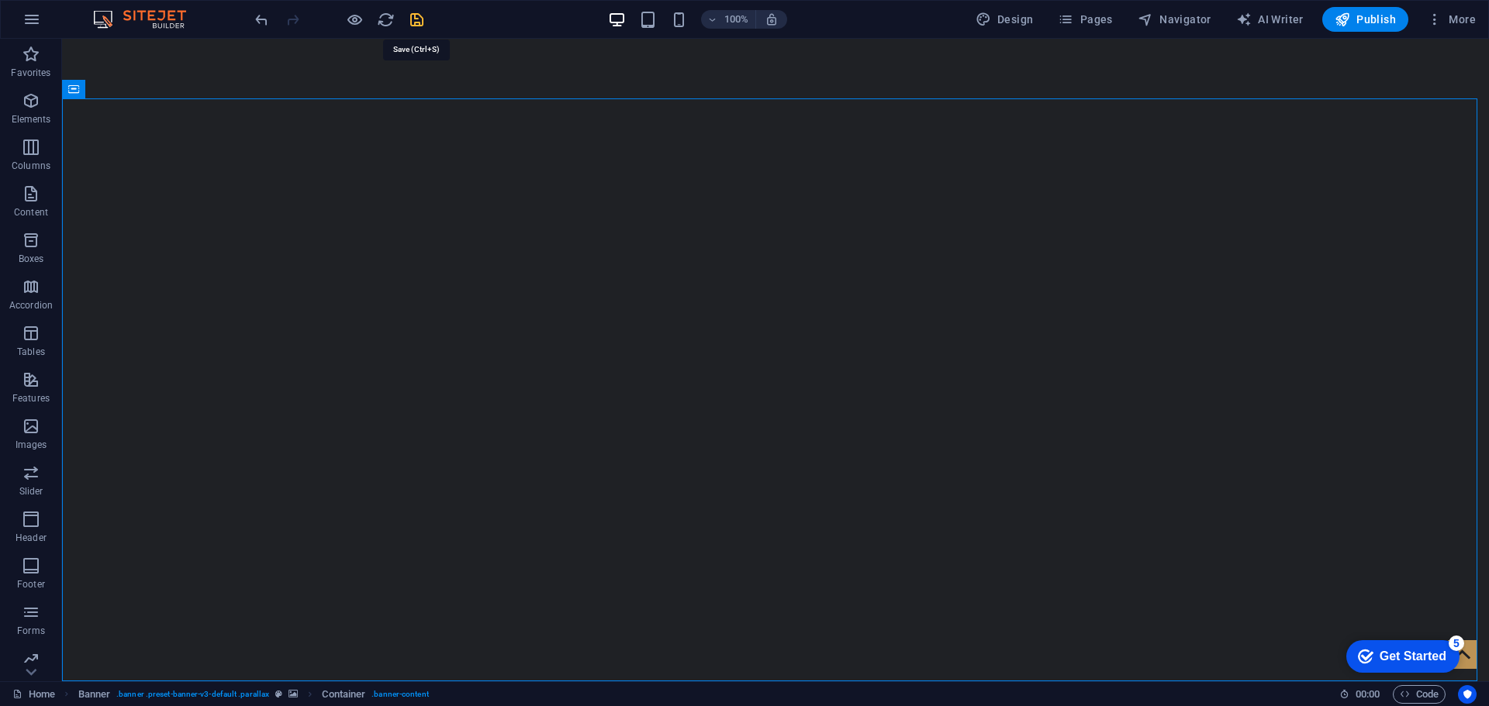
click at [412, 18] on icon "save" at bounding box center [417, 20] width 18 height 18
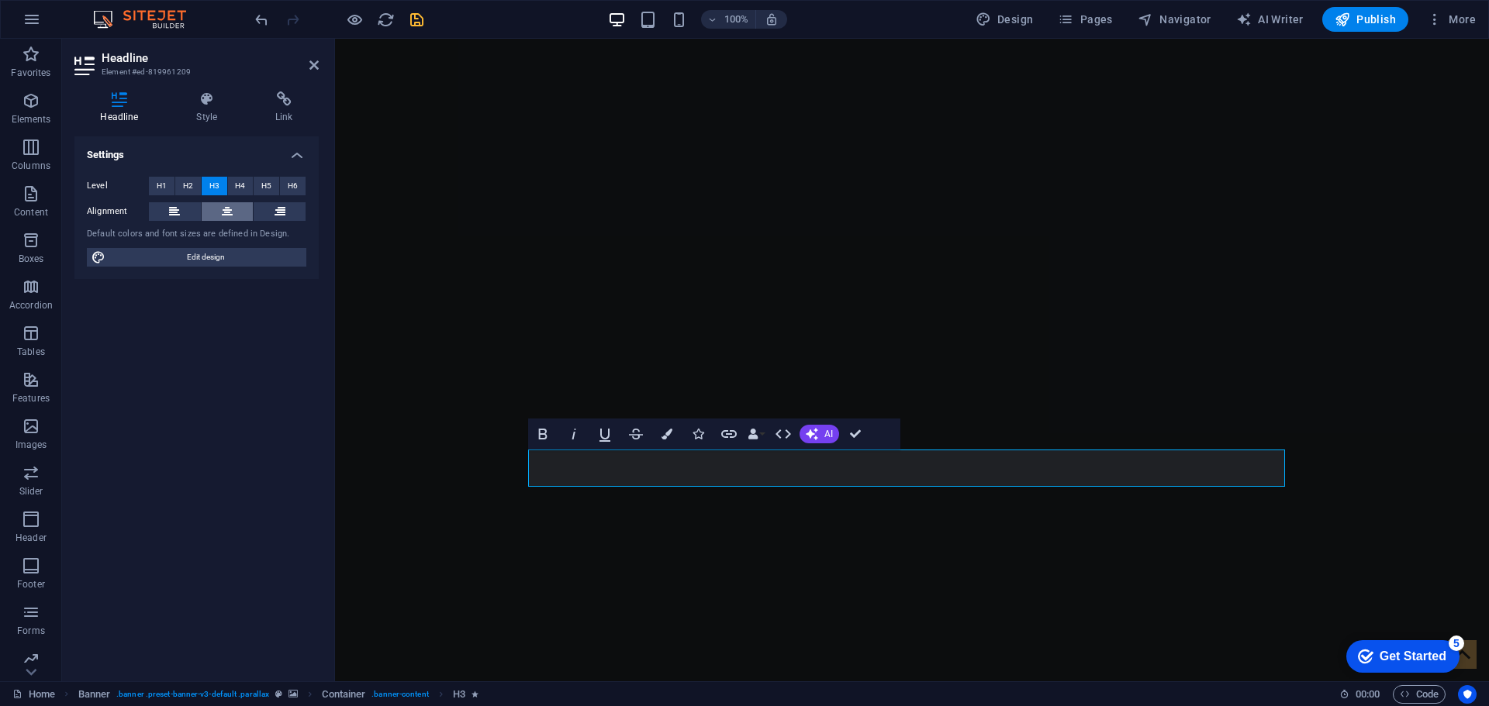
click at [223, 212] on icon at bounding box center [227, 211] width 11 height 19
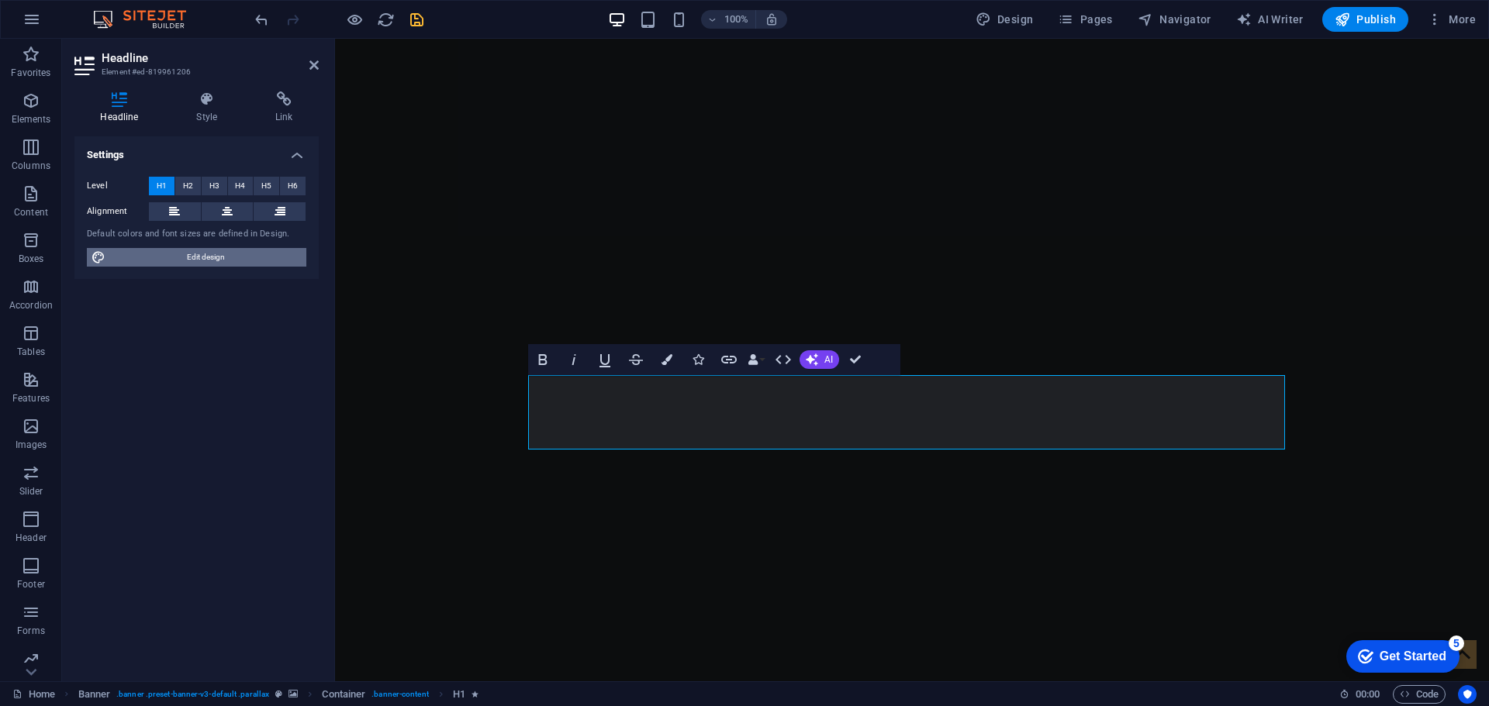
click at [105, 263] on button "Edit design" at bounding box center [196, 257] width 219 height 19
select select "ease-in-out"
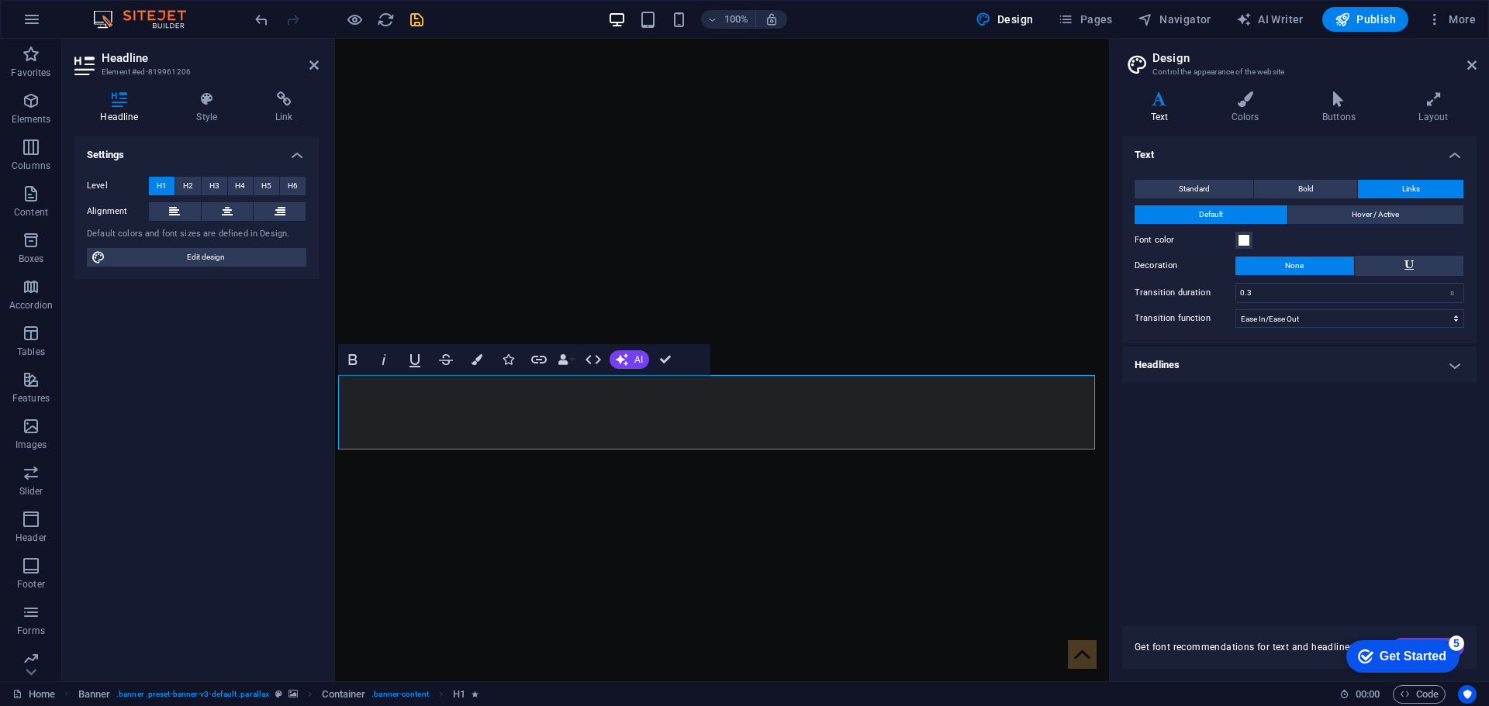
click at [1471, 57] on h2 "Design" at bounding box center [1314, 58] width 324 height 14
click at [1471, 68] on icon at bounding box center [1471, 65] width 9 height 12
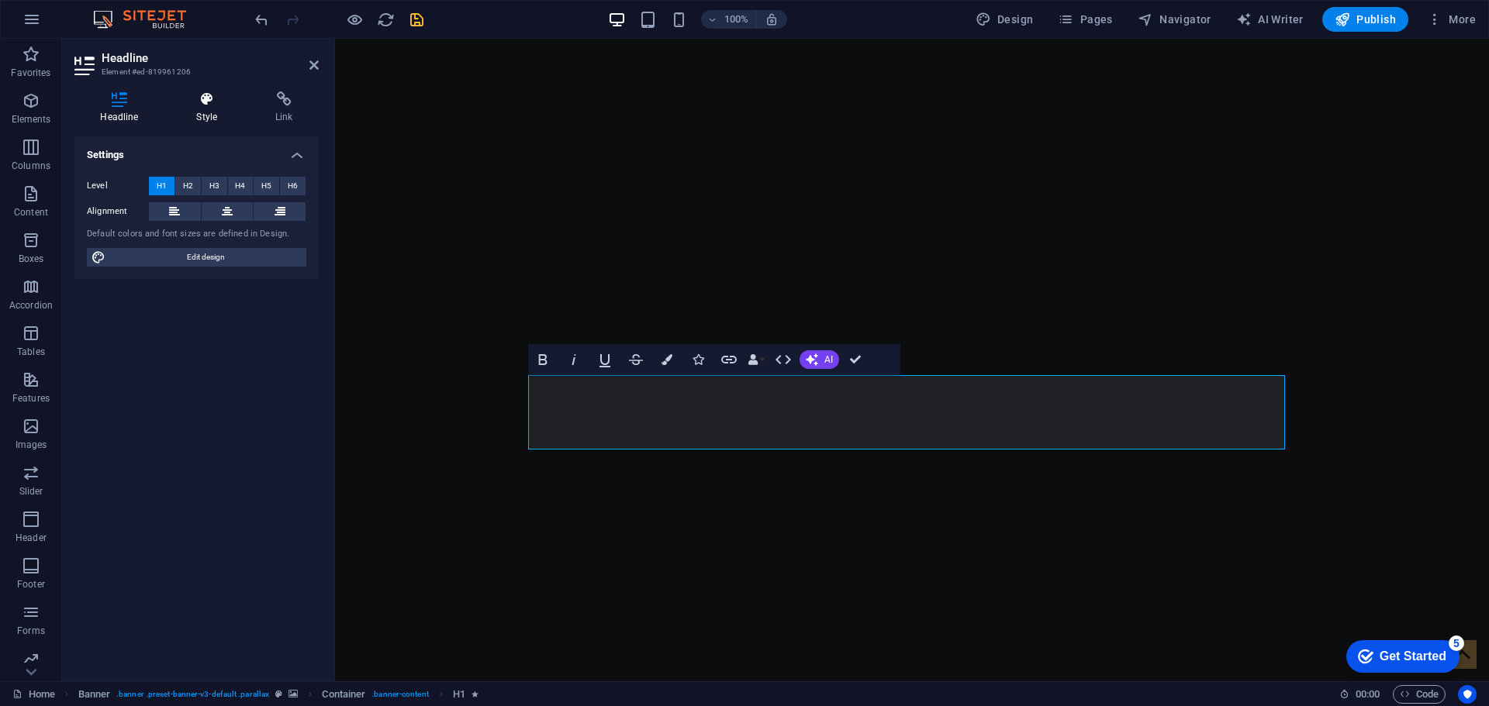
click at [220, 120] on h4 "Style" at bounding box center [210, 107] width 79 height 33
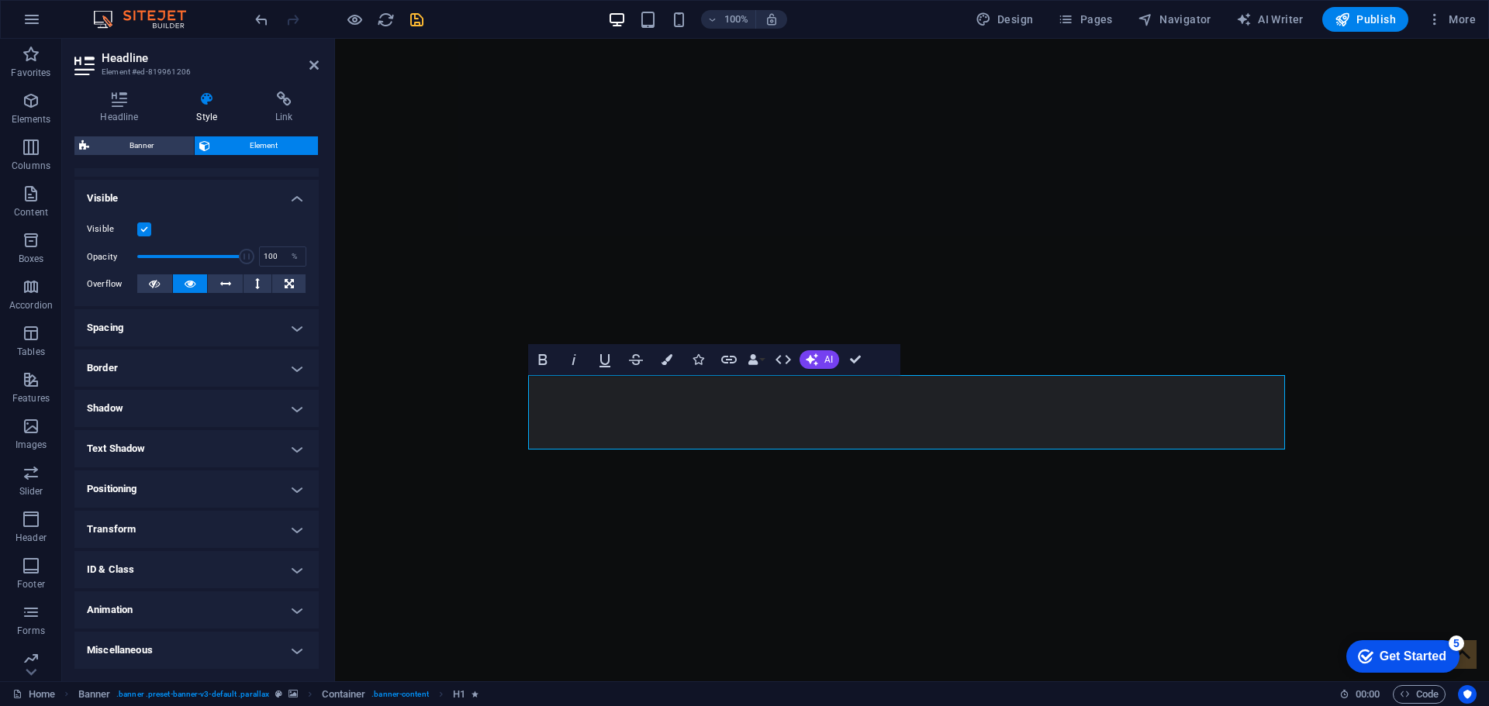
scroll to position [0, 0]
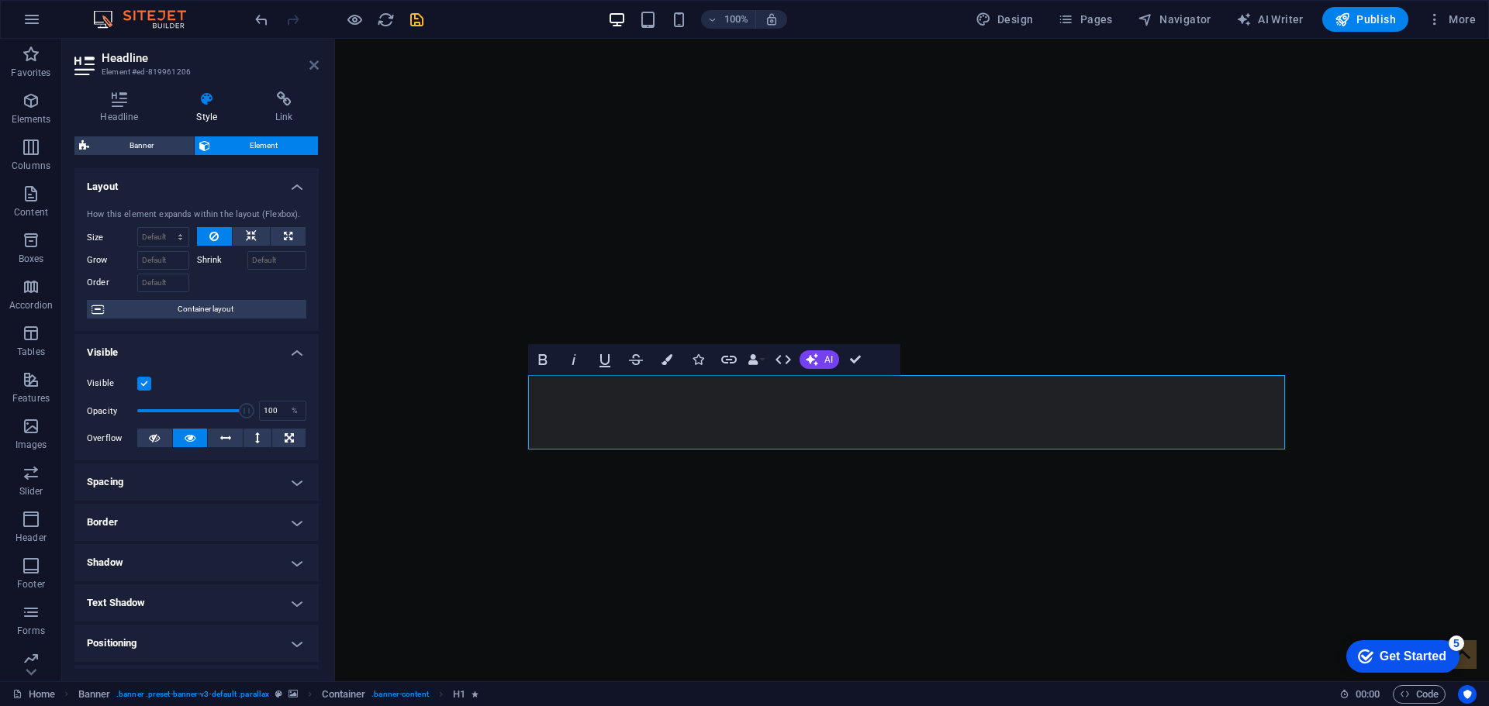
click at [310, 67] on icon at bounding box center [313, 65] width 9 height 12
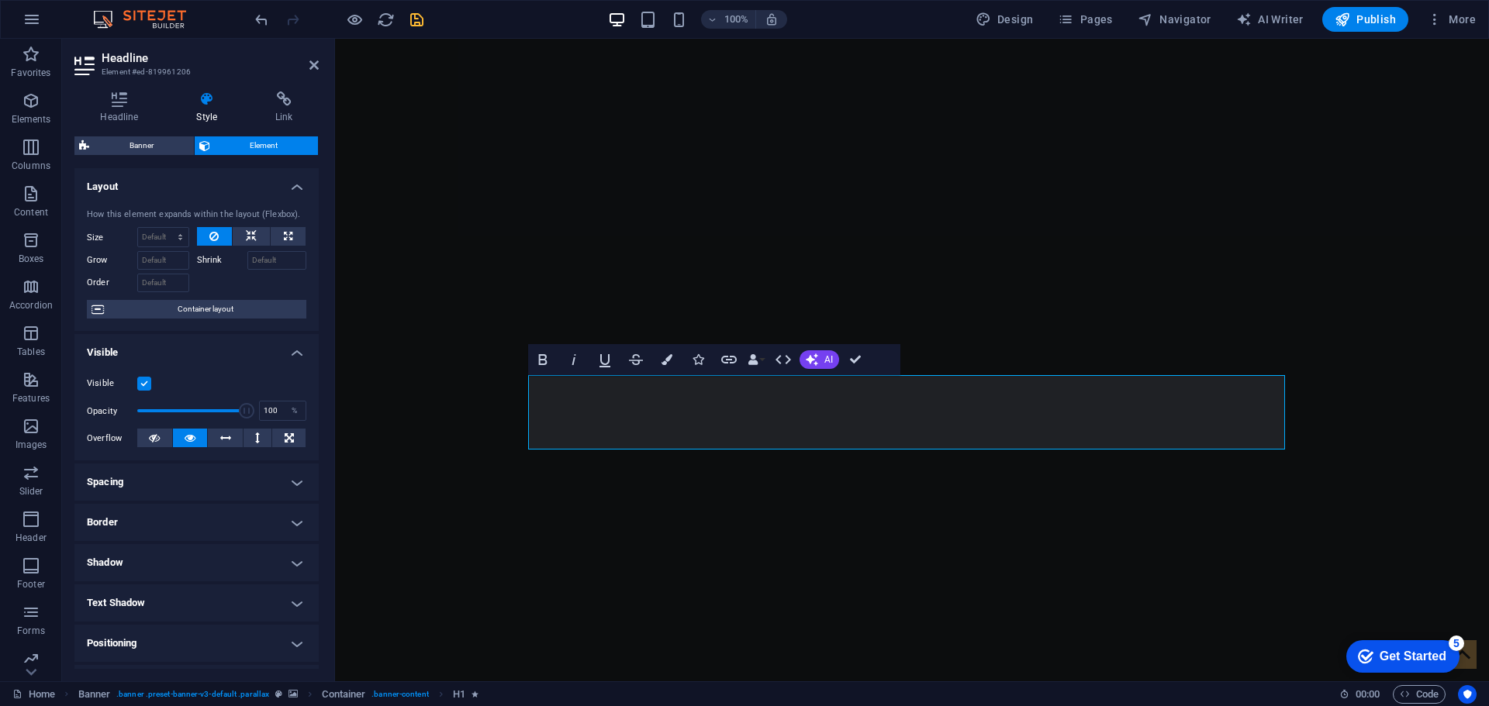
scroll to position [78, 0]
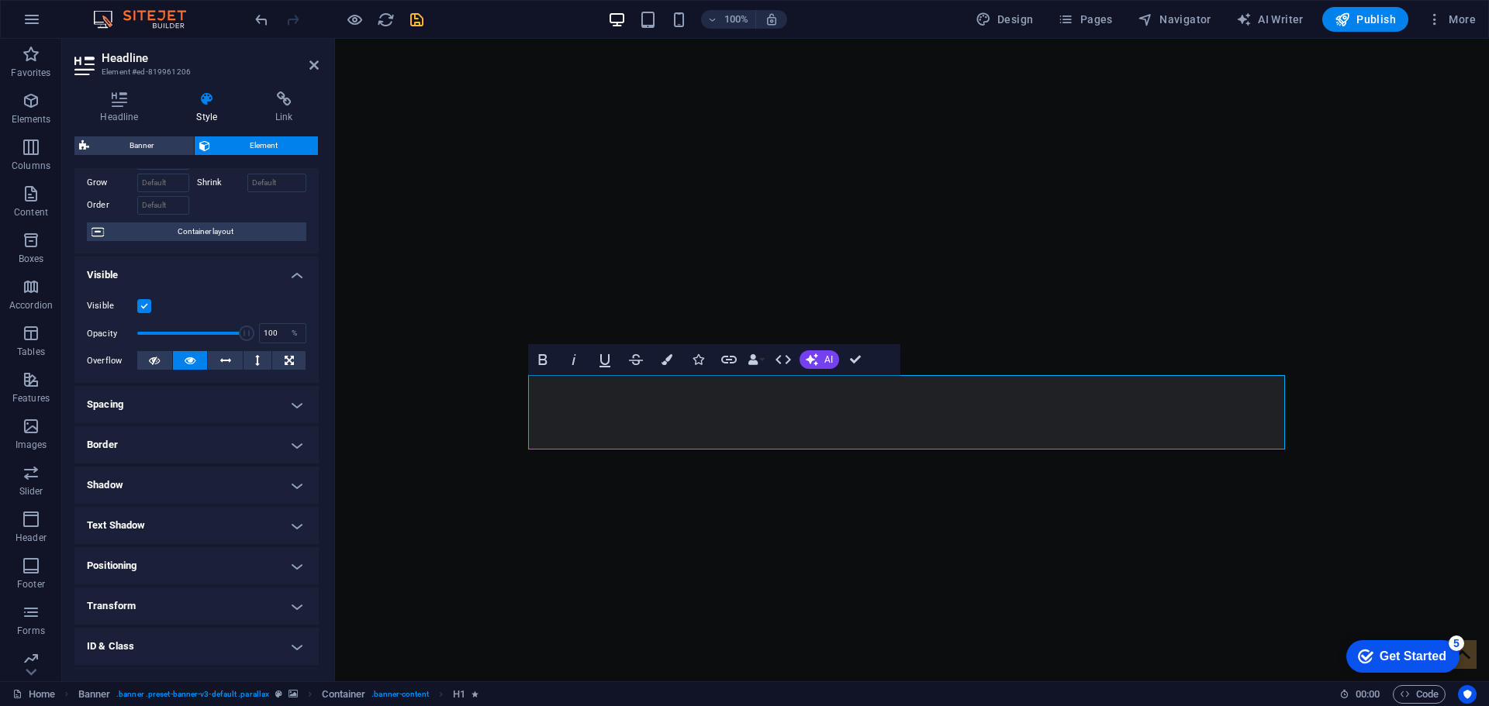
click at [167, 487] on h4 "Shadow" at bounding box center [196, 485] width 244 height 37
click at [215, 516] on span "Outside" at bounding box center [223, 516] width 26 height 19
type input "2"
type input "4"
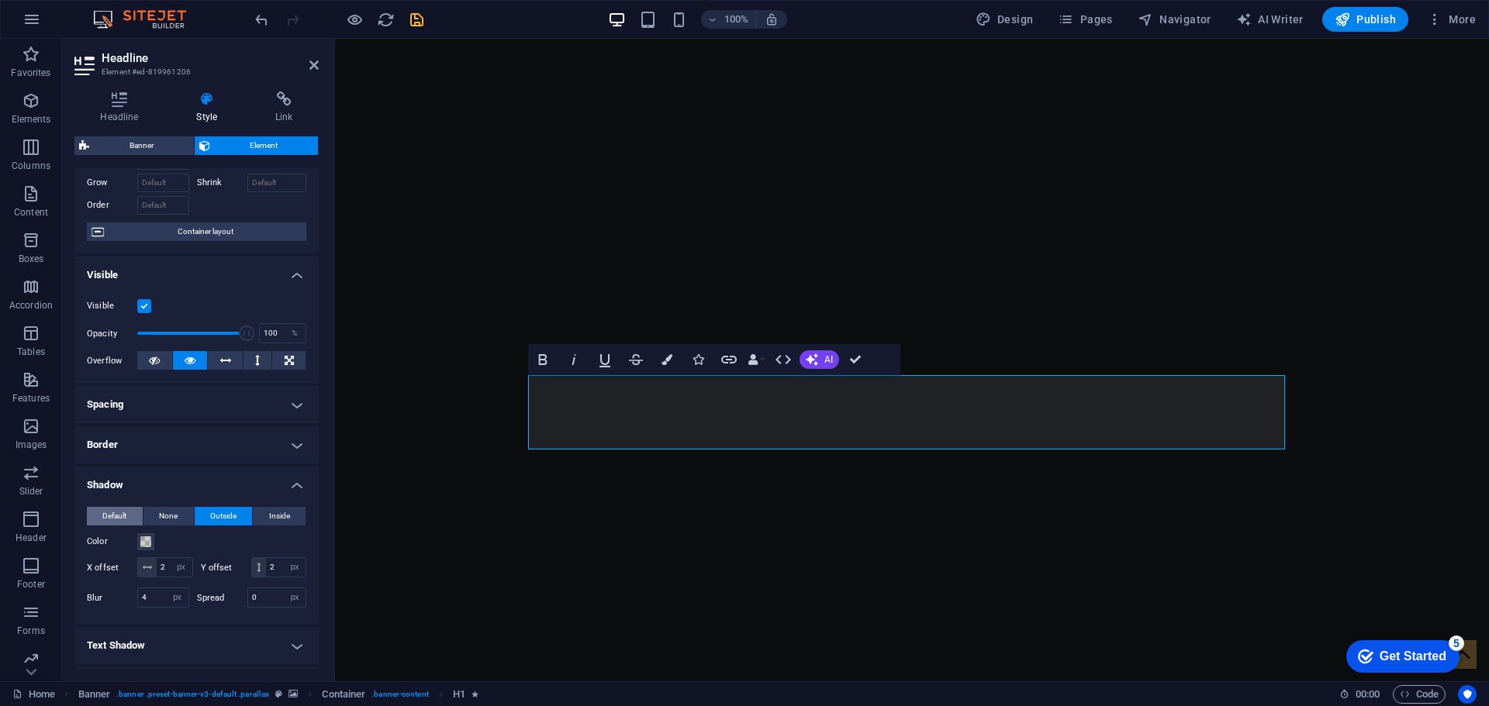
click at [105, 517] on span "Default" at bounding box center [114, 516] width 24 height 19
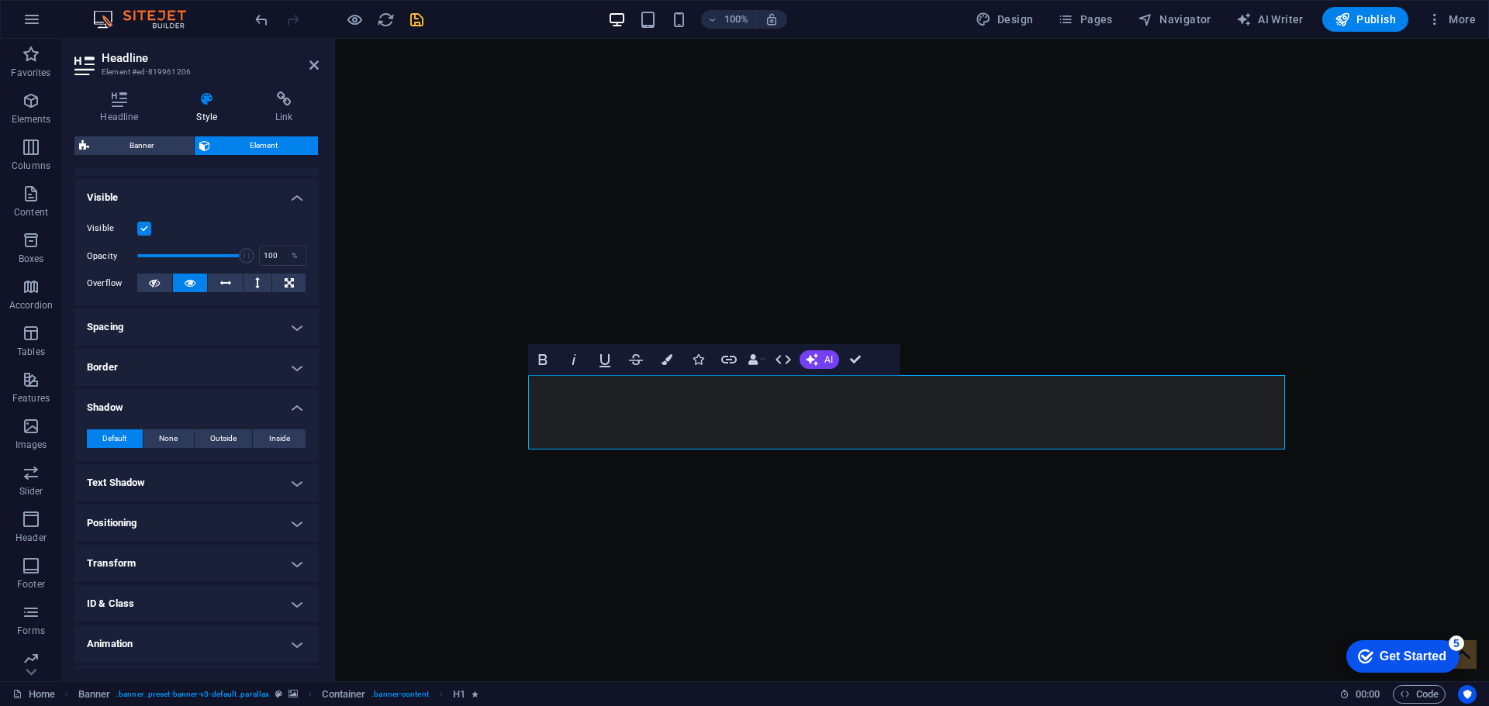
click at [128, 464] on ul "Layout How this element expands within the layout (Flexbox). Size Default auto …" at bounding box center [196, 358] width 244 height 691
click at [130, 483] on h4 "Text Shadow" at bounding box center [196, 482] width 244 height 37
click at [273, 518] on span "Outside" at bounding box center [267, 514] width 26 height 19
type input "2"
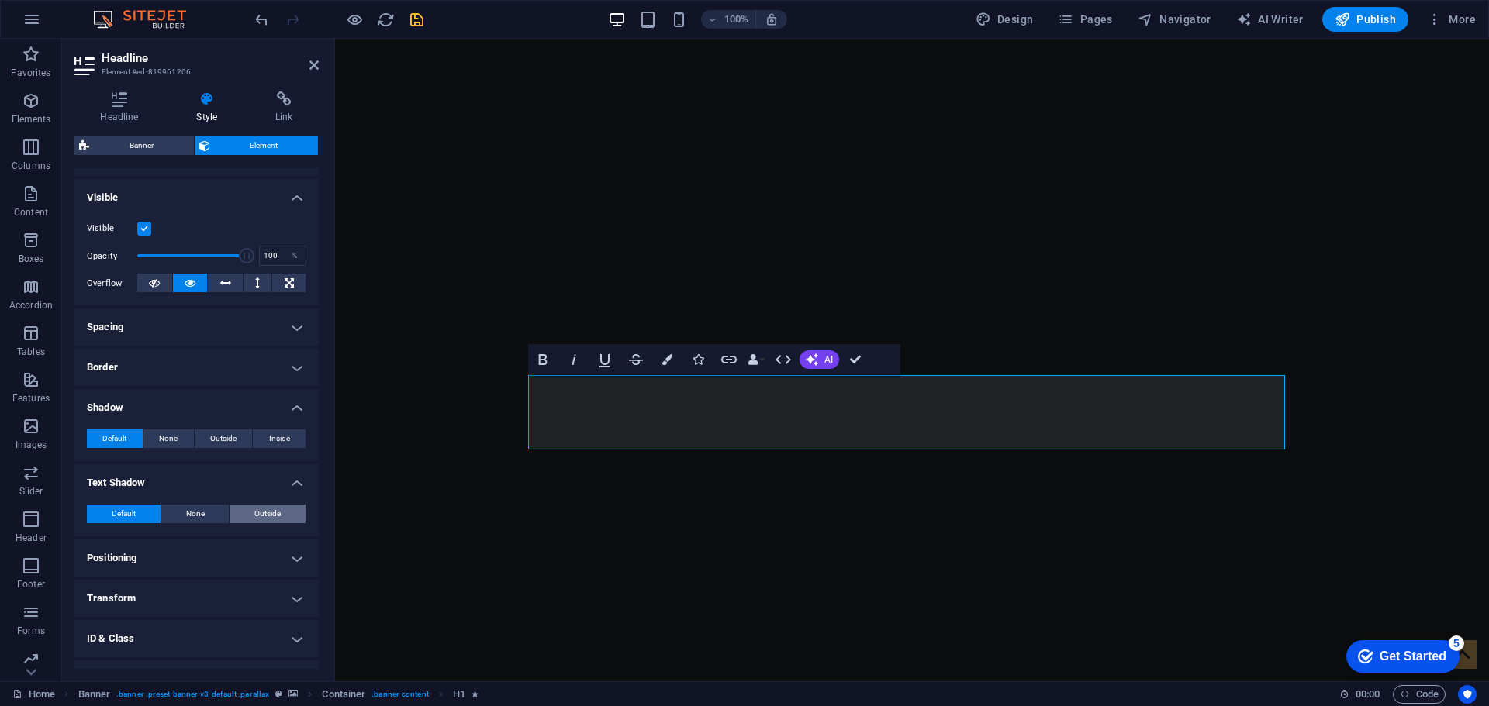
type input "4"
click at [108, 513] on button "Default" at bounding box center [124, 514] width 74 height 19
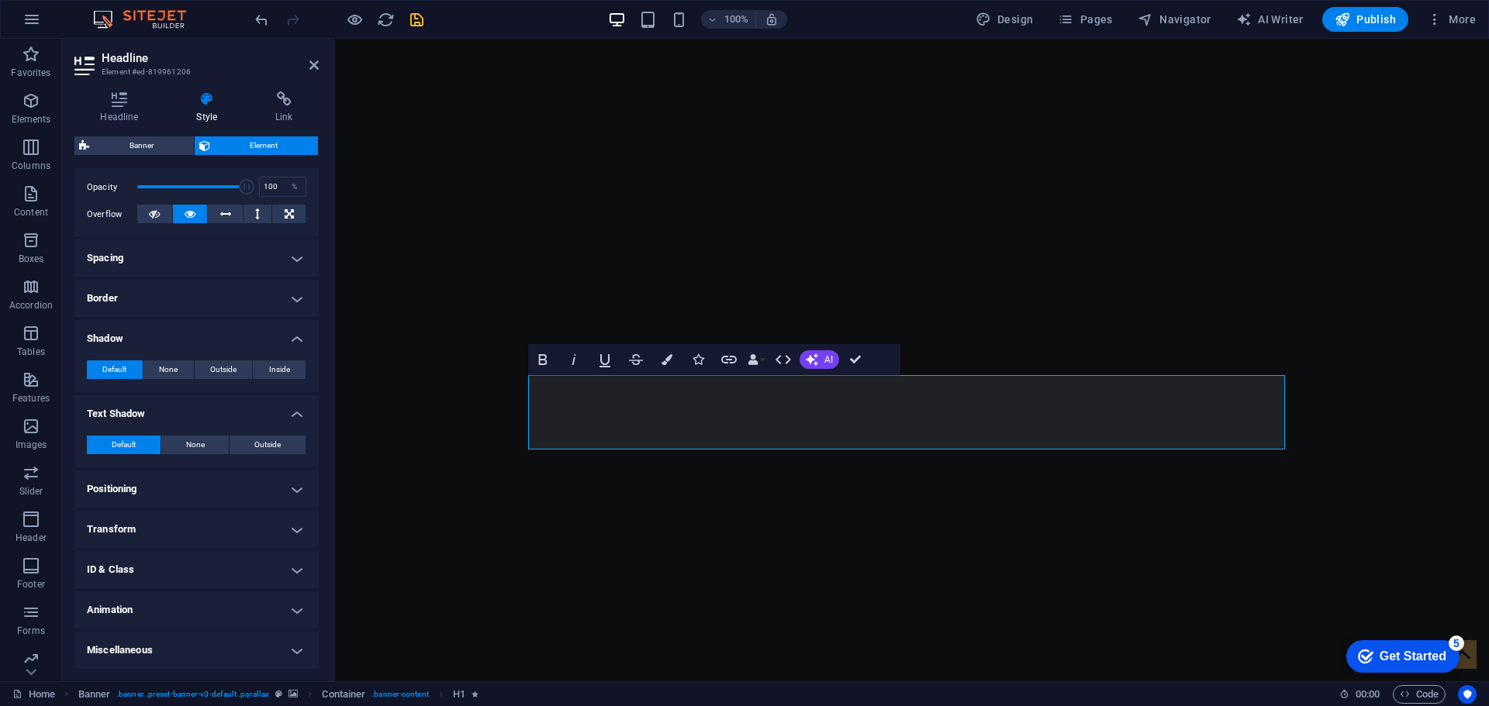
scroll to position [0, 0]
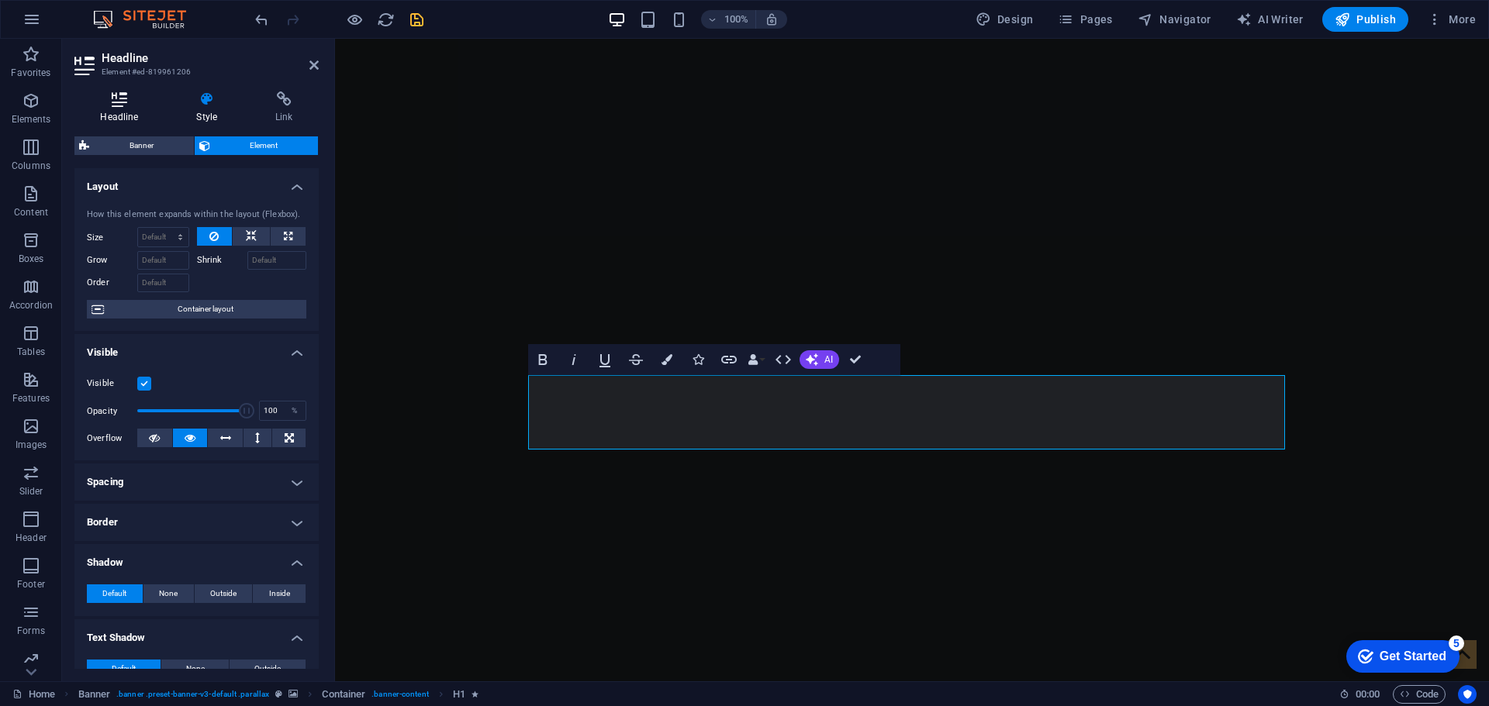
click at [116, 100] on icon at bounding box center [119, 99] width 90 height 16
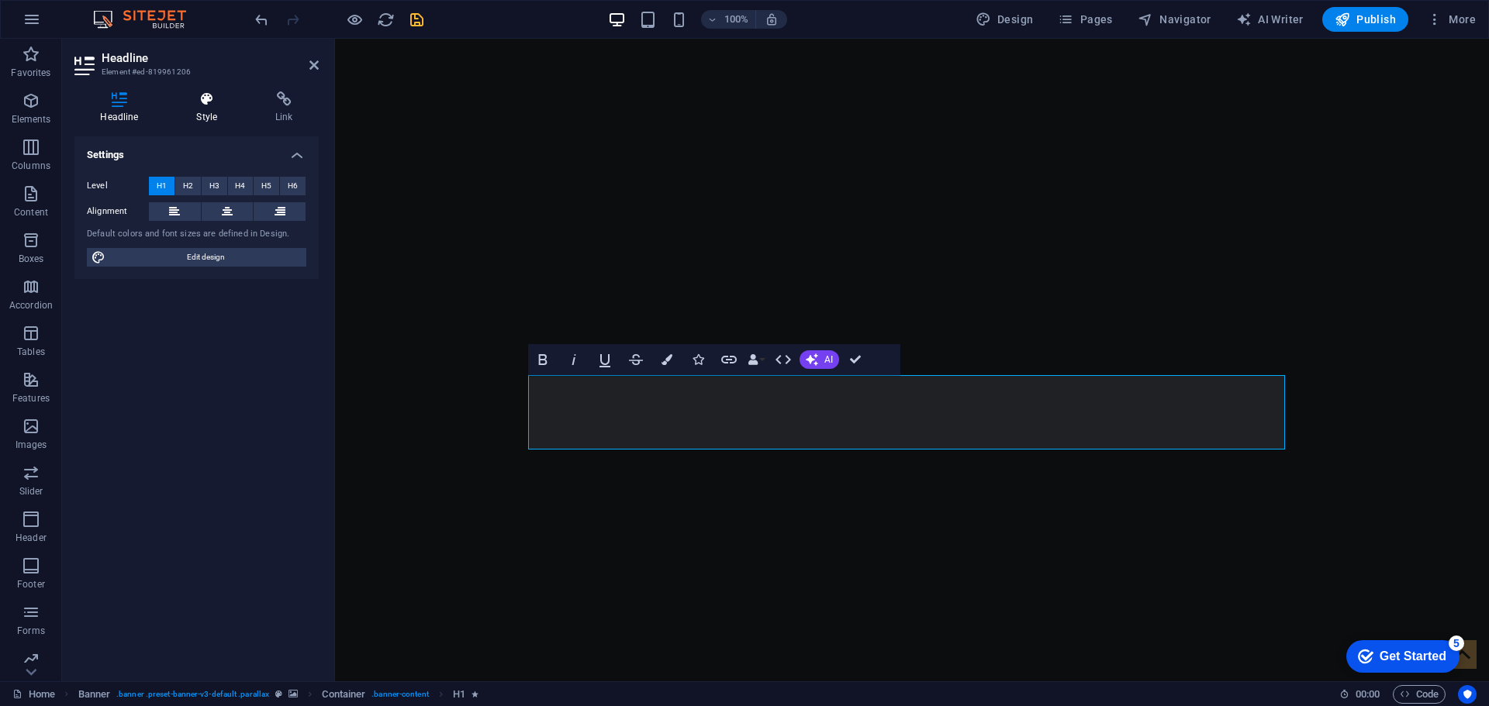
click at [206, 101] on icon at bounding box center [207, 99] width 73 height 16
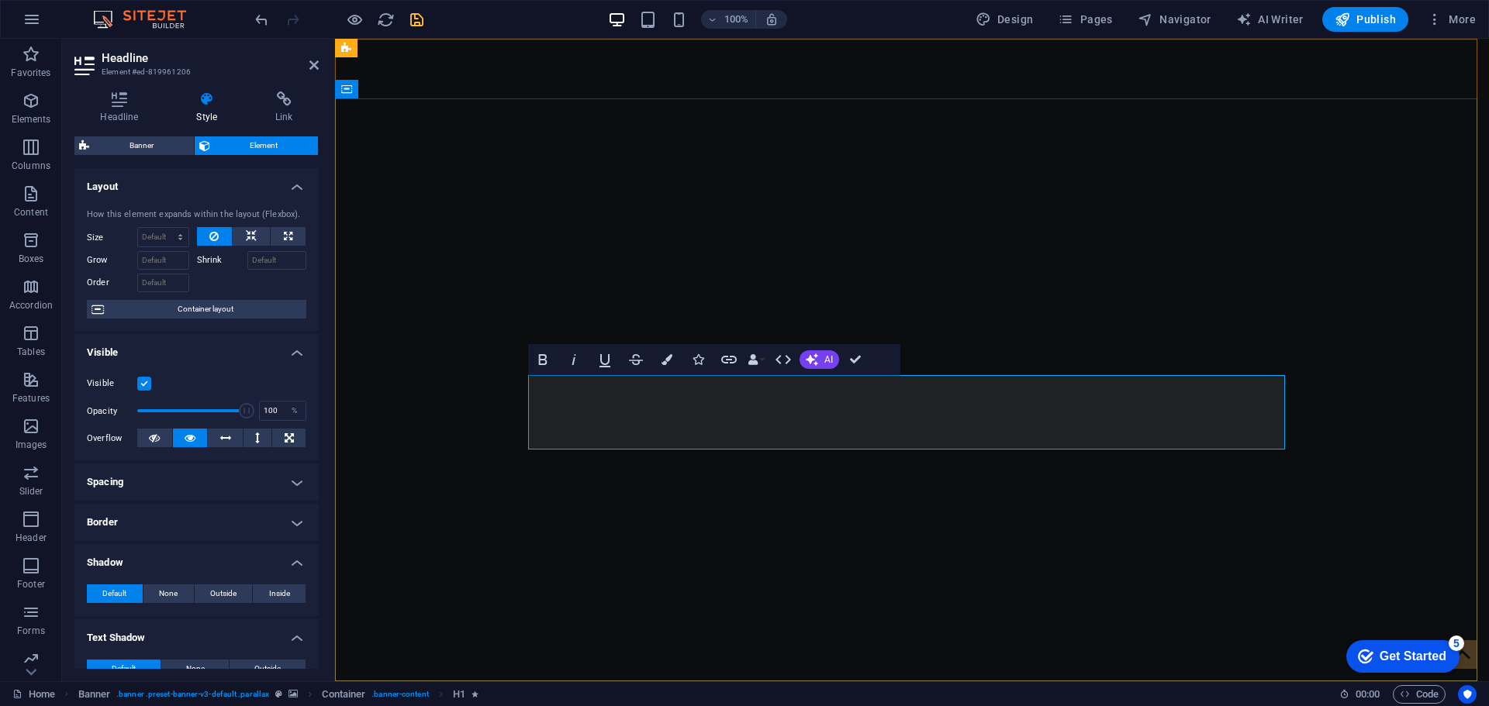
drag, startPoint x: 672, startPoint y: 416, endPoint x: 633, endPoint y: 426, distance: 41.0
drag, startPoint x: 539, startPoint y: 418, endPoint x: 1254, endPoint y: 453, distance: 716.4
click at [666, 361] on icon "button" at bounding box center [666, 359] width 11 height 11
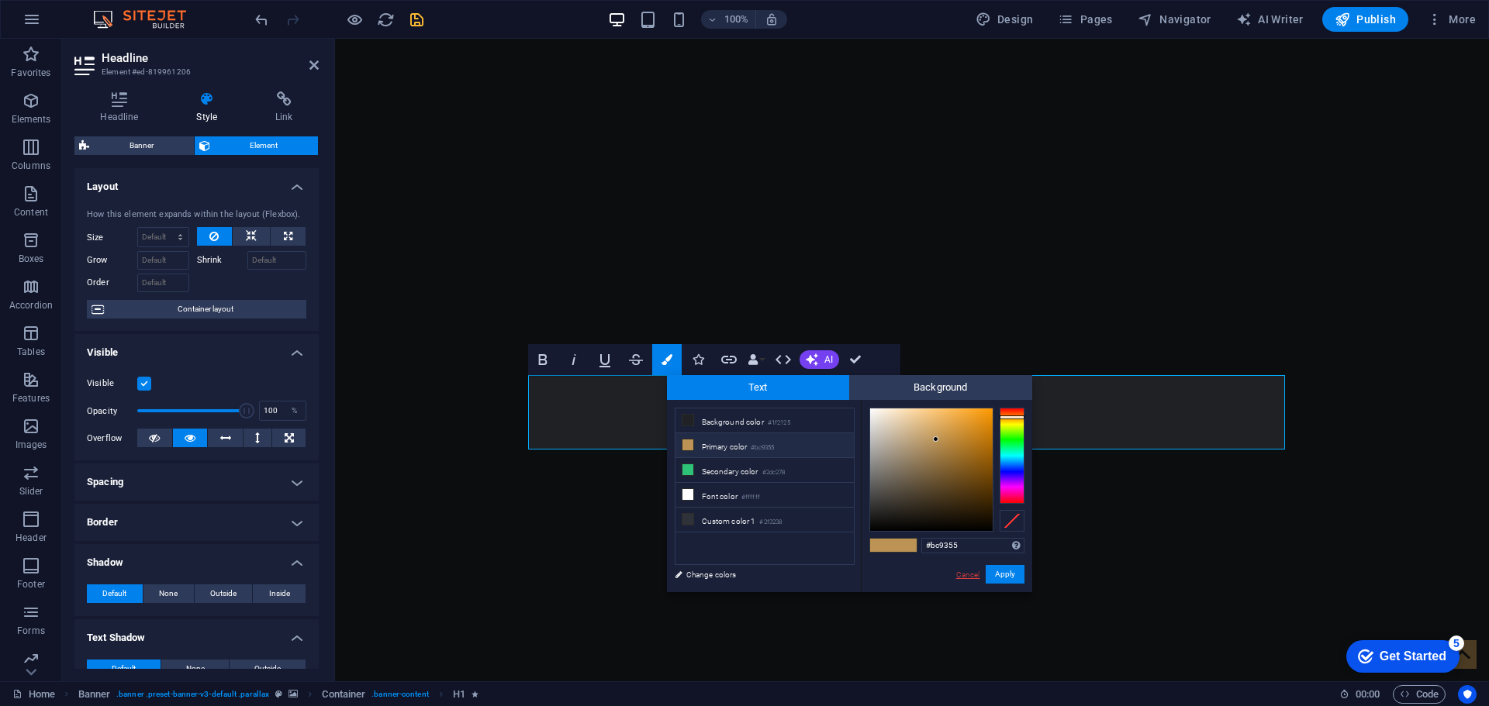
click at [968, 575] on link "Cancel" at bounding box center [967, 575] width 27 height 12
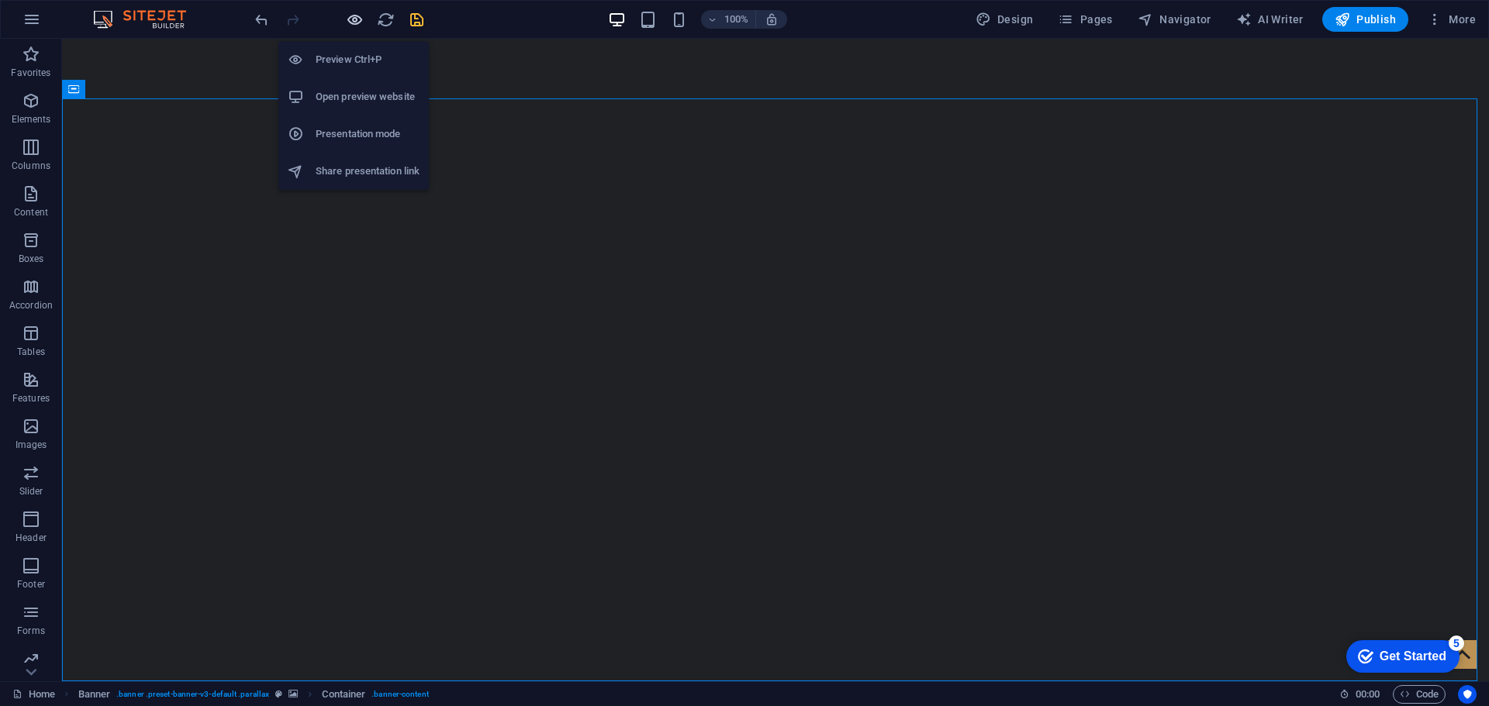
click at [352, 21] on icon "button" at bounding box center [355, 20] width 18 height 18
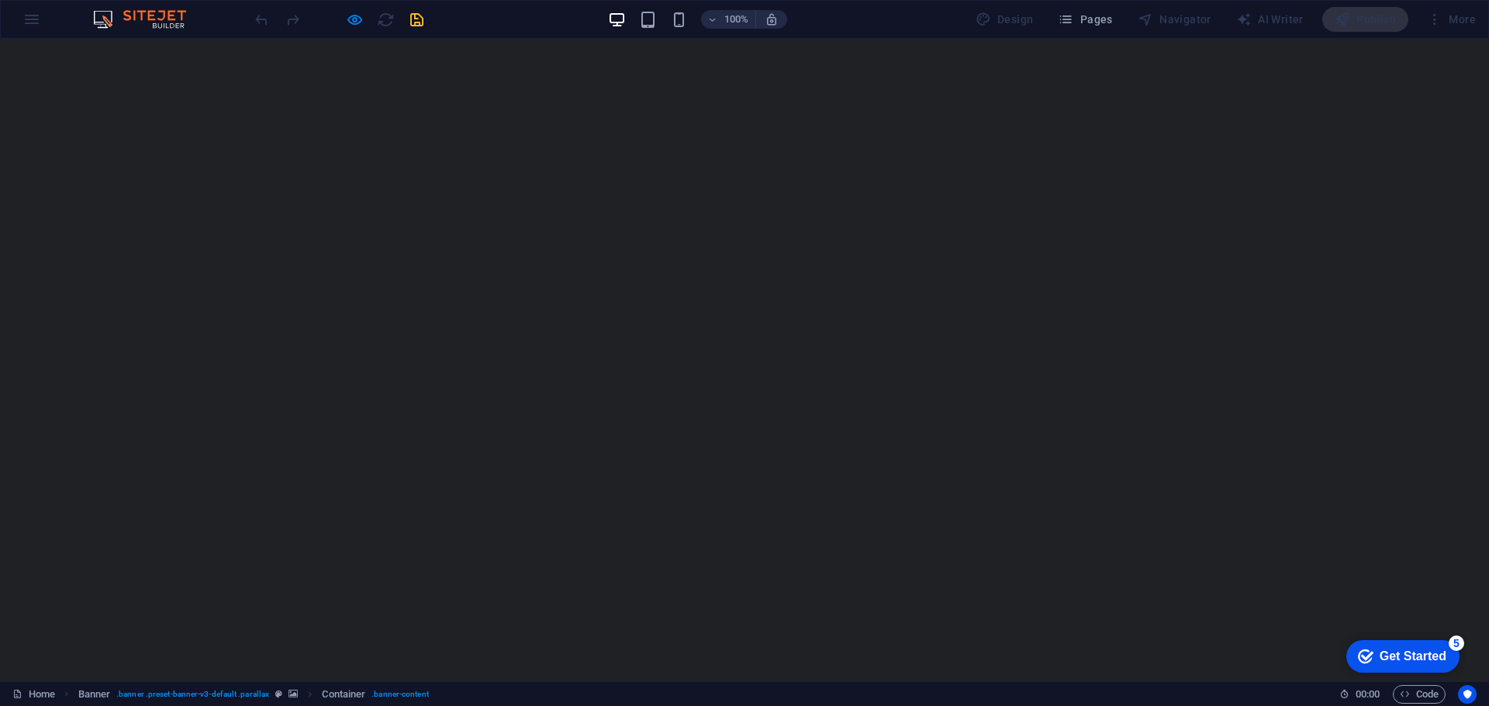
click at [264, 349] on div at bounding box center [264, 349] width 0 height 0
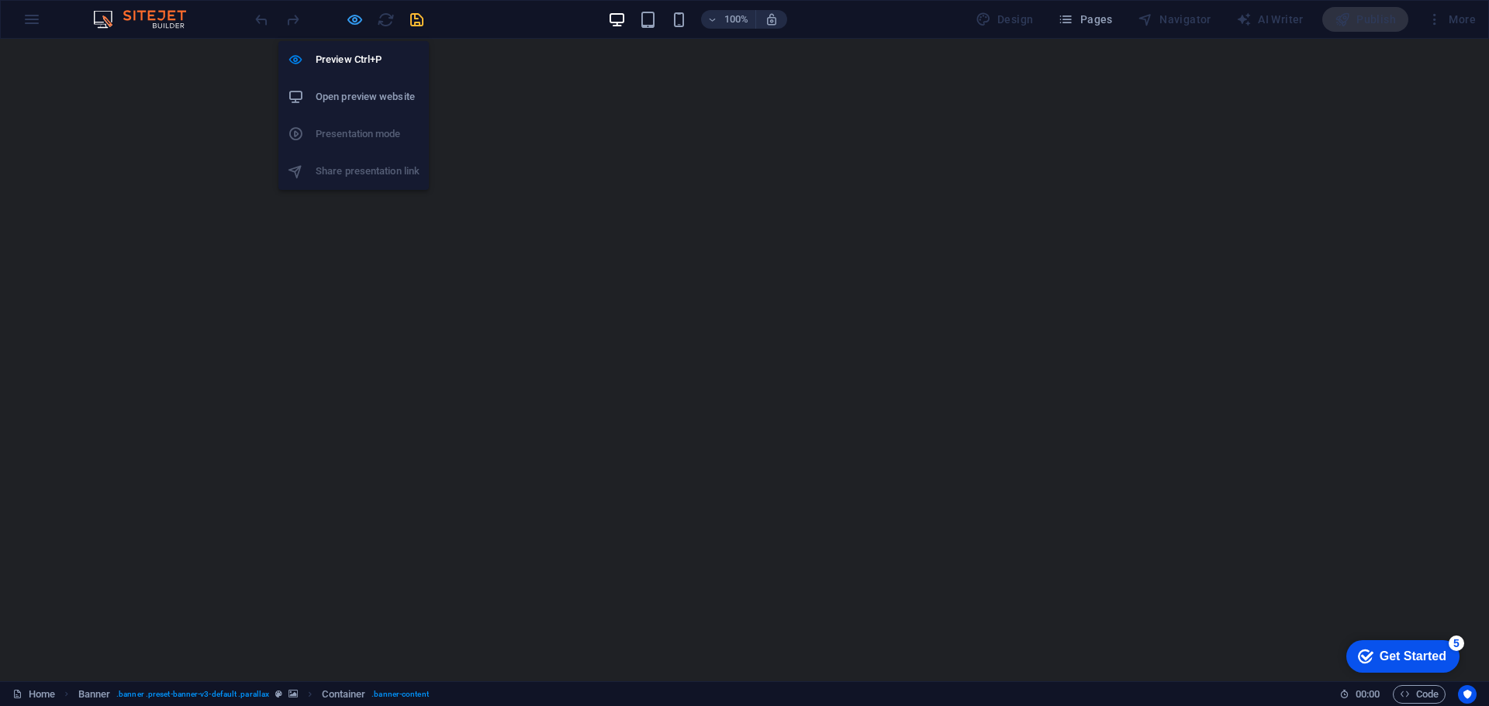
click at [351, 19] on icon "button" at bounding box center [355, 20] width 18 height 18
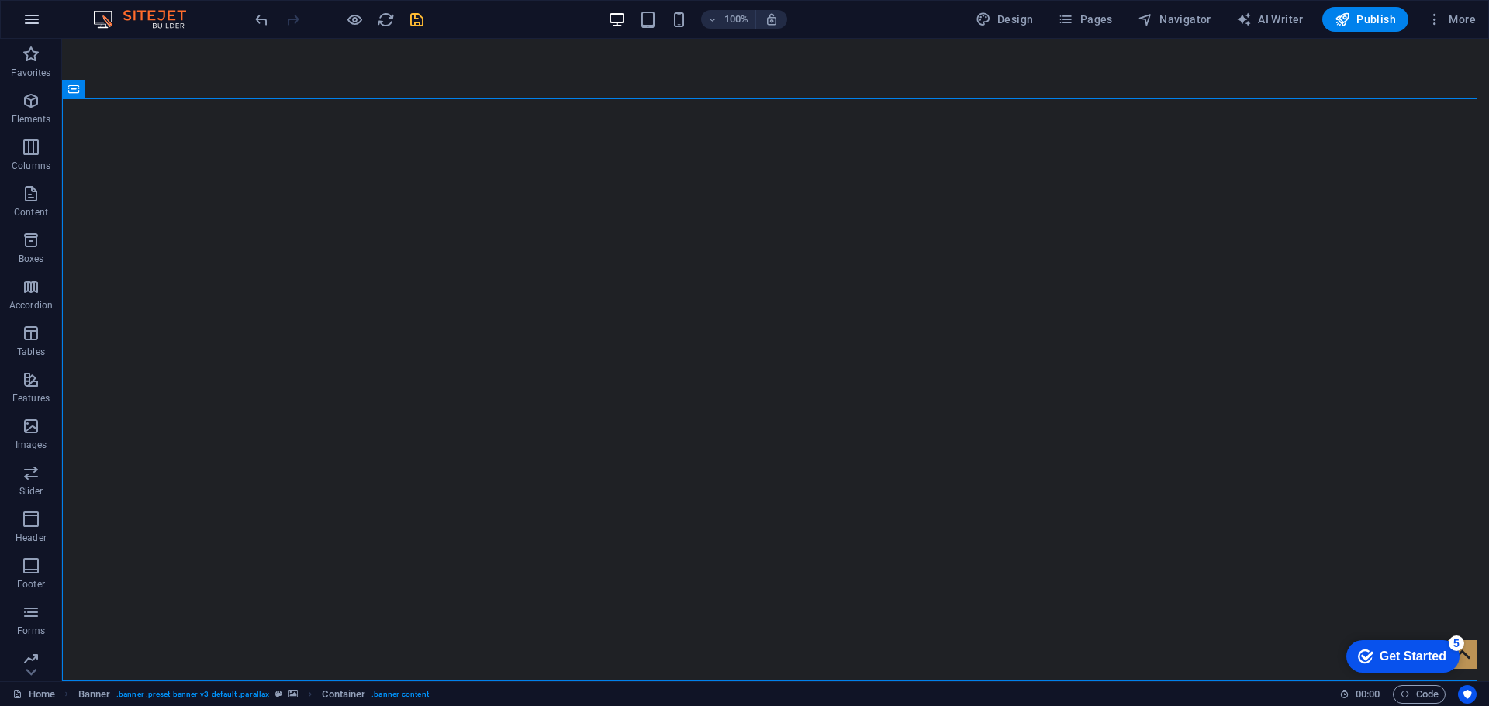
click at [30, 16] on icon "button" at bounding box center [31, 19] width 19 height 19
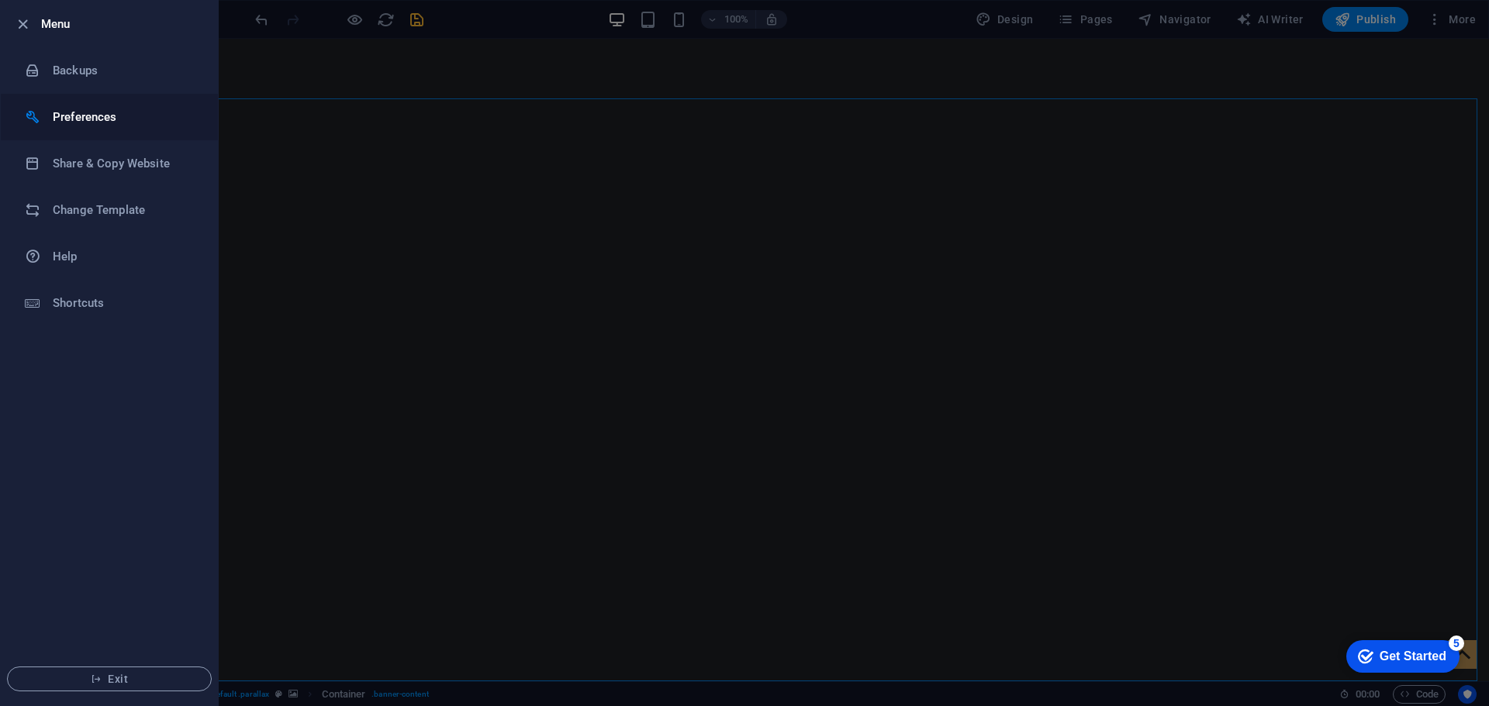
click at [60, 121] on h6 "Preferences" at bounding box center [124, 117] width 143 height 19
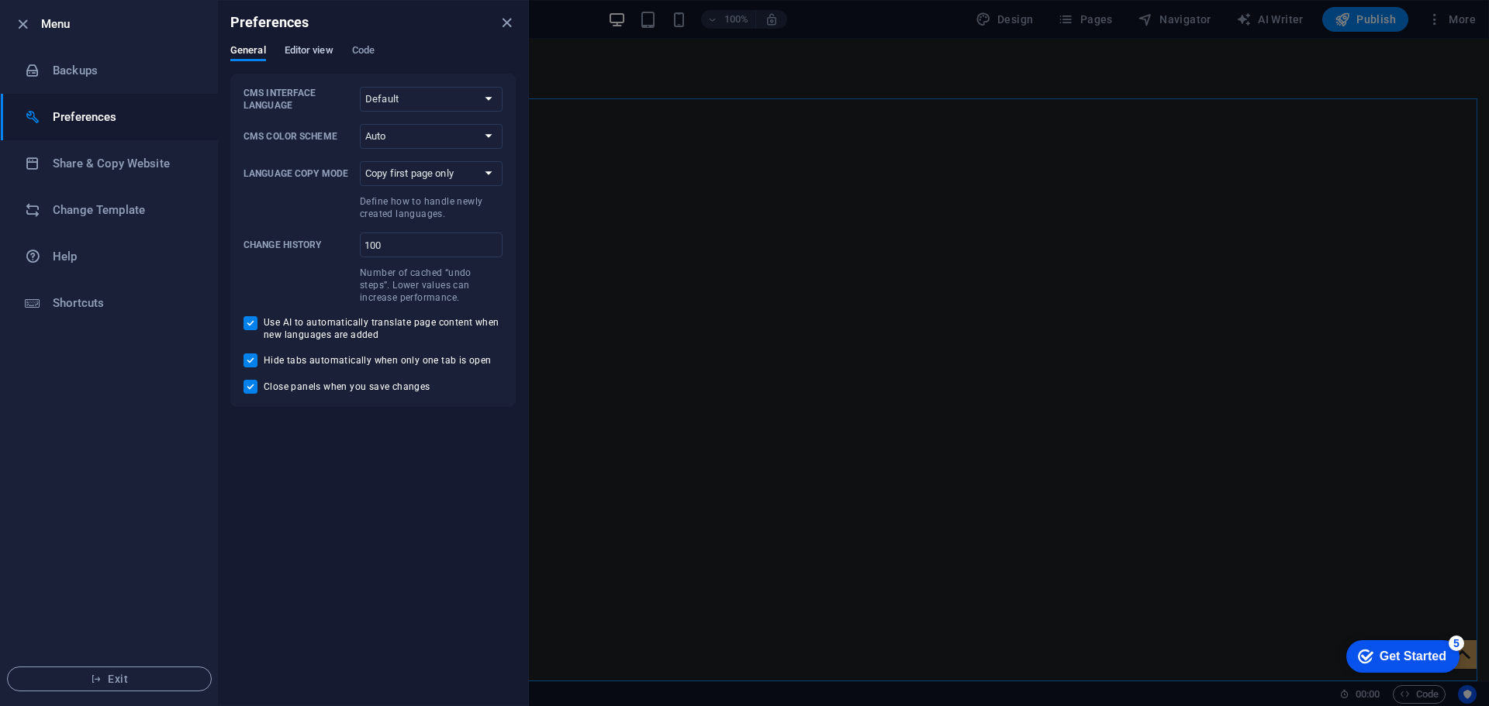
click at [298, 50] on span "Editor view" at bounding box center [309, 52] width 49 height 22
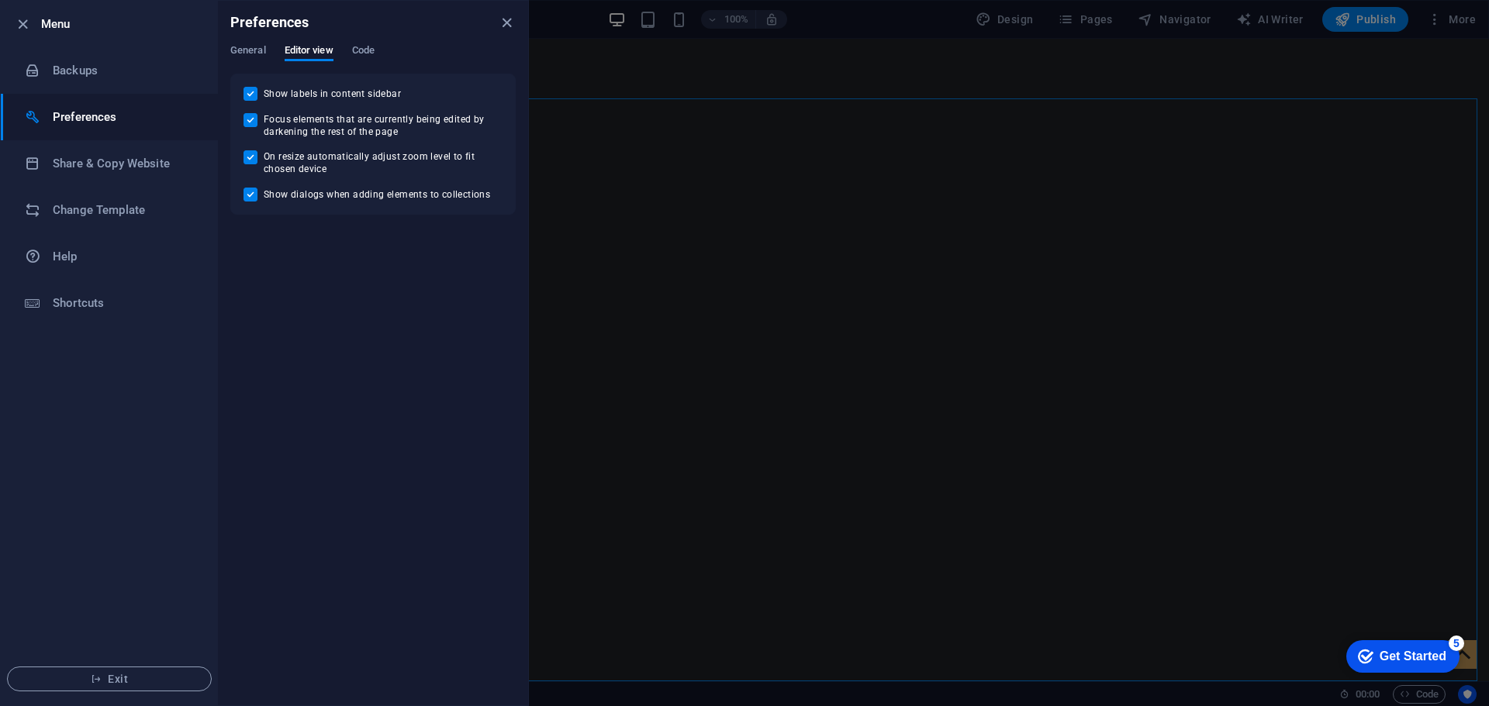
click at [378, 50] on div "General Editor view Code" at bounding box center [372, 58] width 285 height 29
click at [373, 50] on span "Code" at bounding box center [363, 52] width 22 height 22
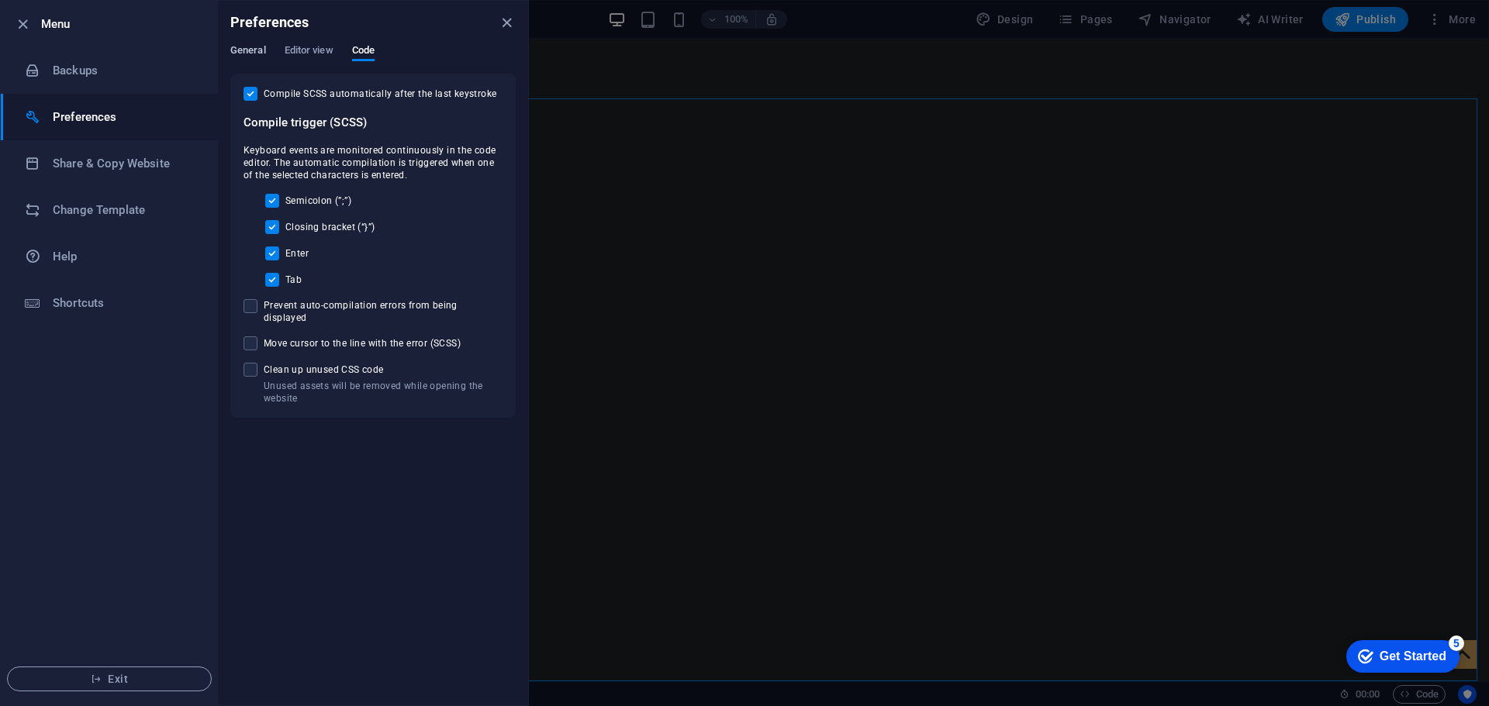
click at [235, 52] on span "General" at bounding box center [248, 52] width 36 height 22
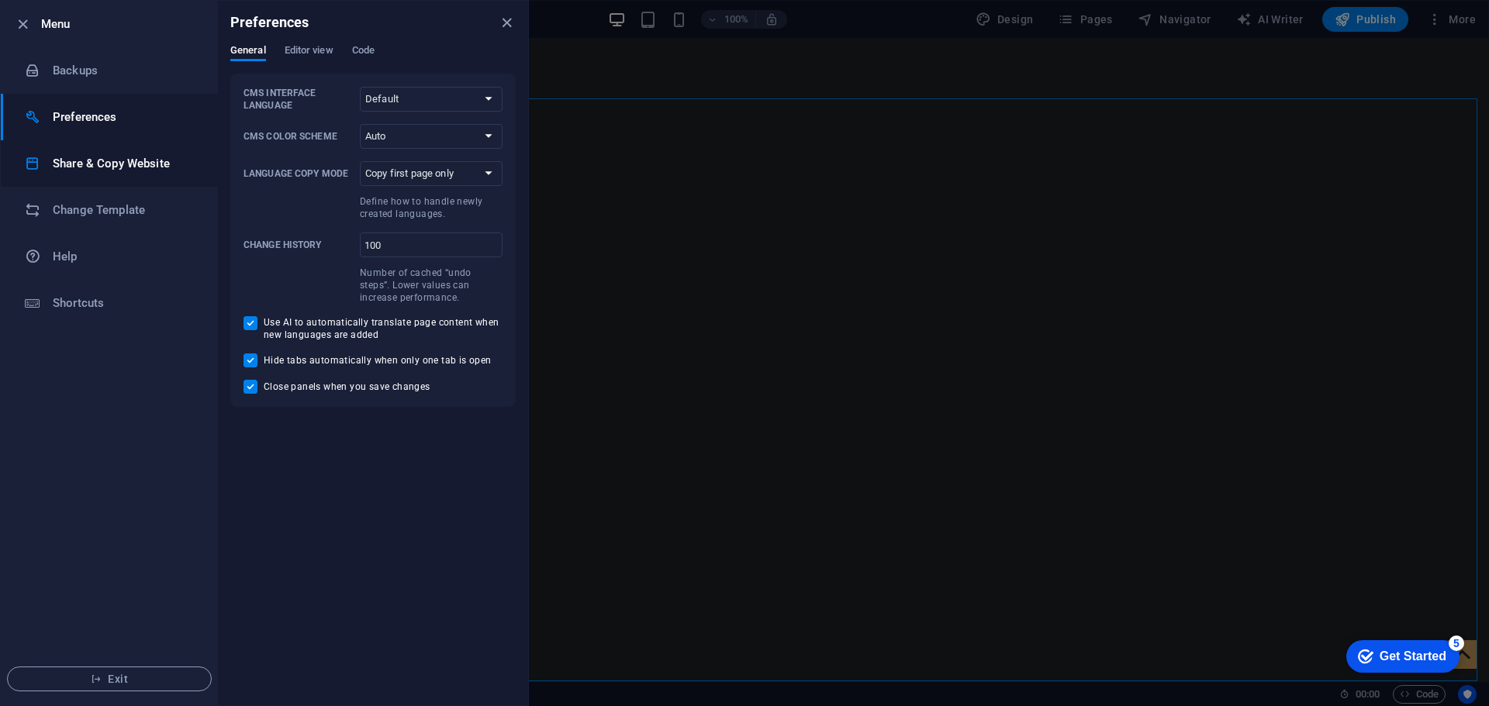
click at [110, 167] on h6 "Share & Copy Website" at bounding box center [124, 163] width 143 height 19
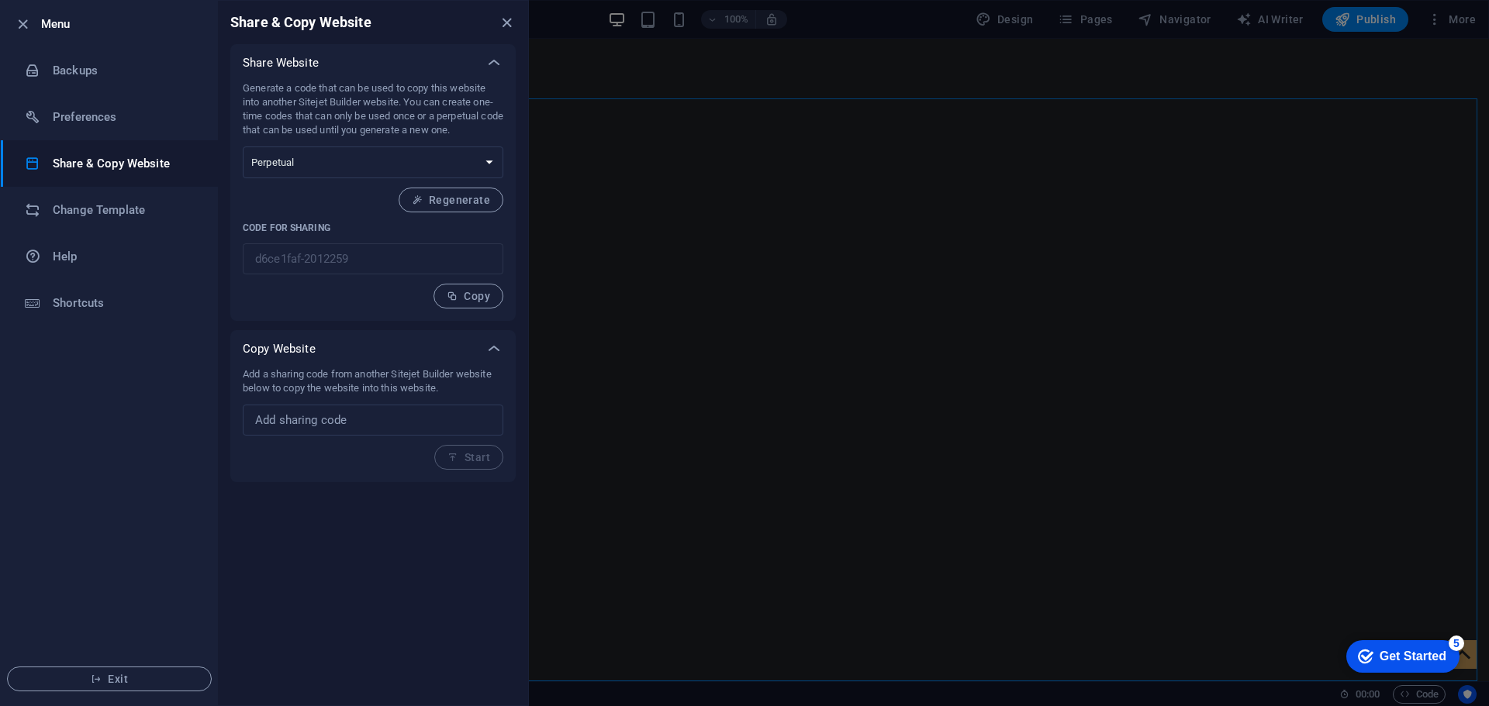
click at [323, 608] on div "Share & Copy Website Share Website Generate a code that can be used to copy thi…" at bounding box center [373, 353] width 310 height 705
click at [19, 26] on icon "button" at bounding box center [23, 25] width 18 height 18
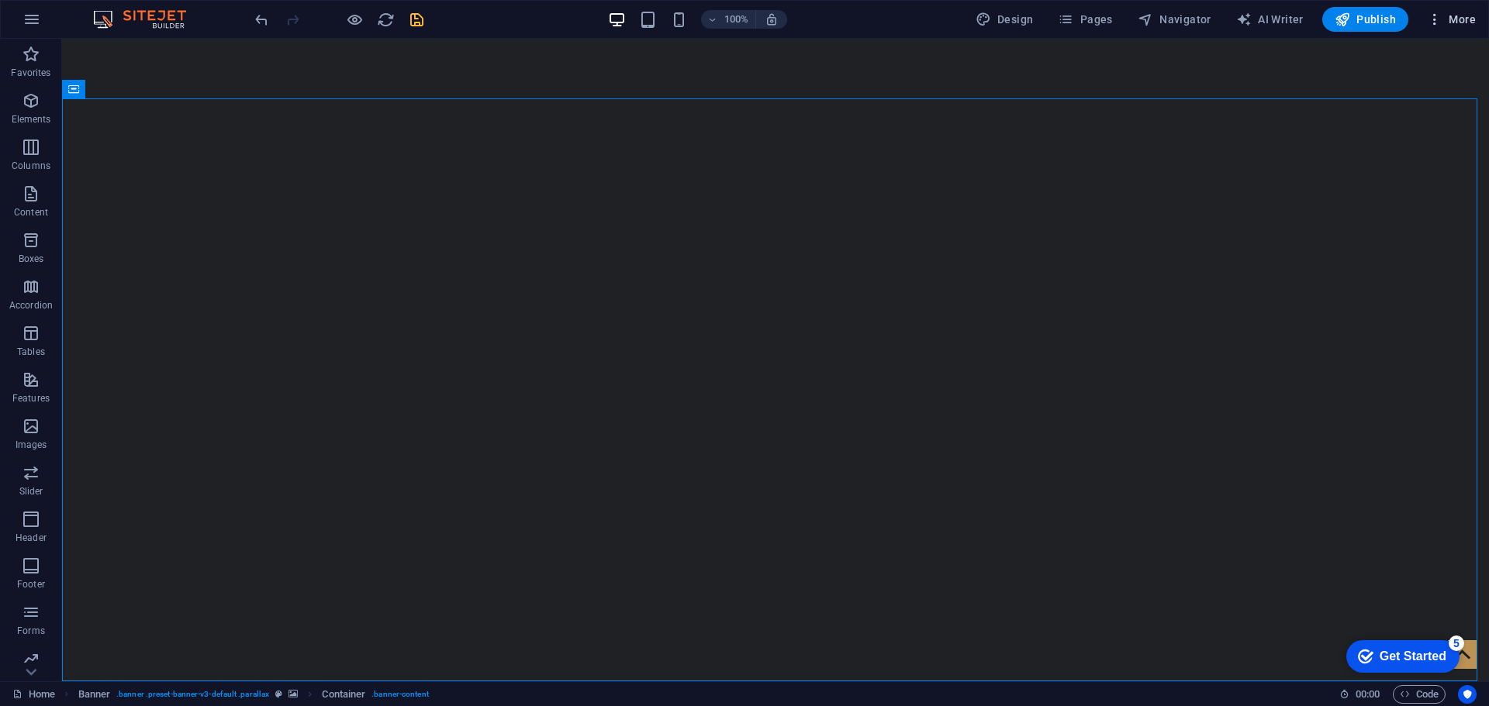
click at [1435, 10] on button "More" at bounding box center [1450, 19] width 61 height 25
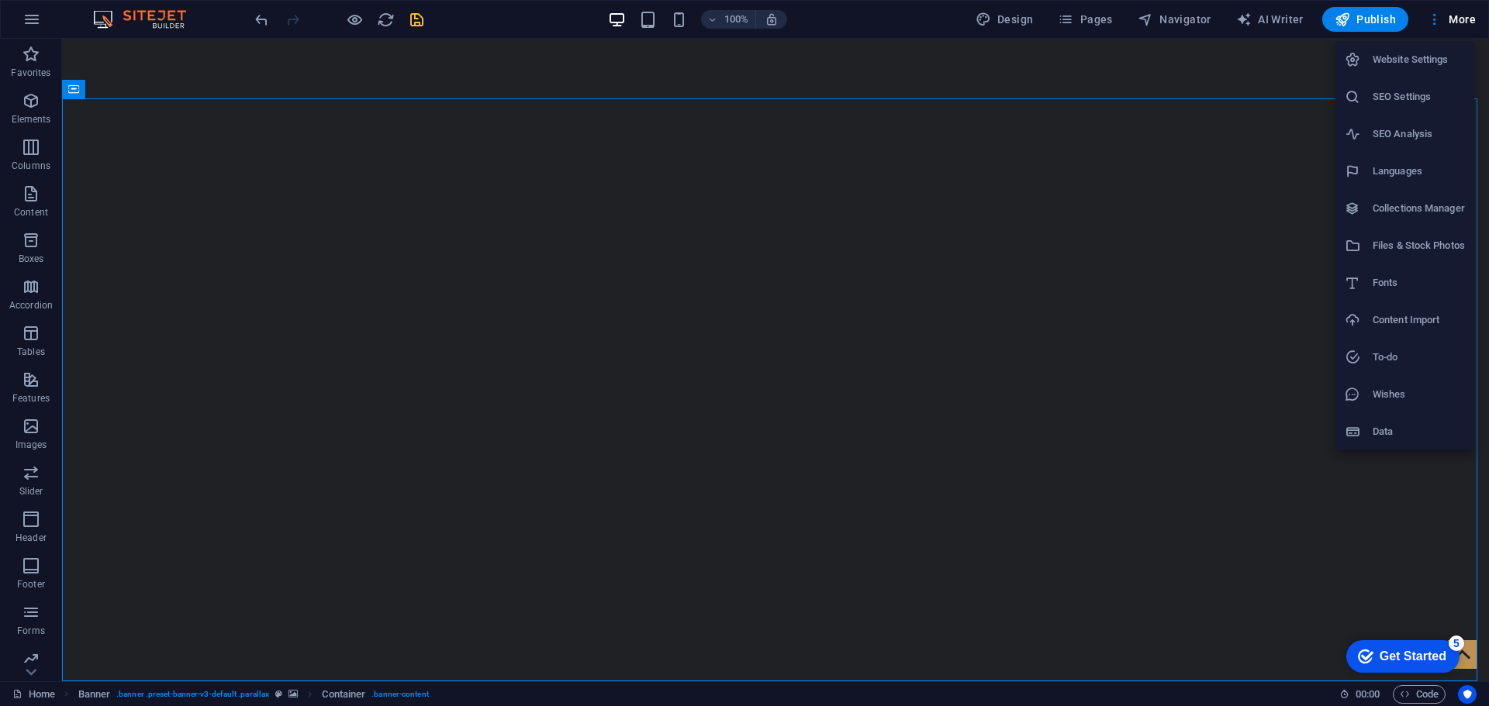
click at [1426, 60] on h6 "Website Settings" at bounding box center [1418, 59] width 92 height 19
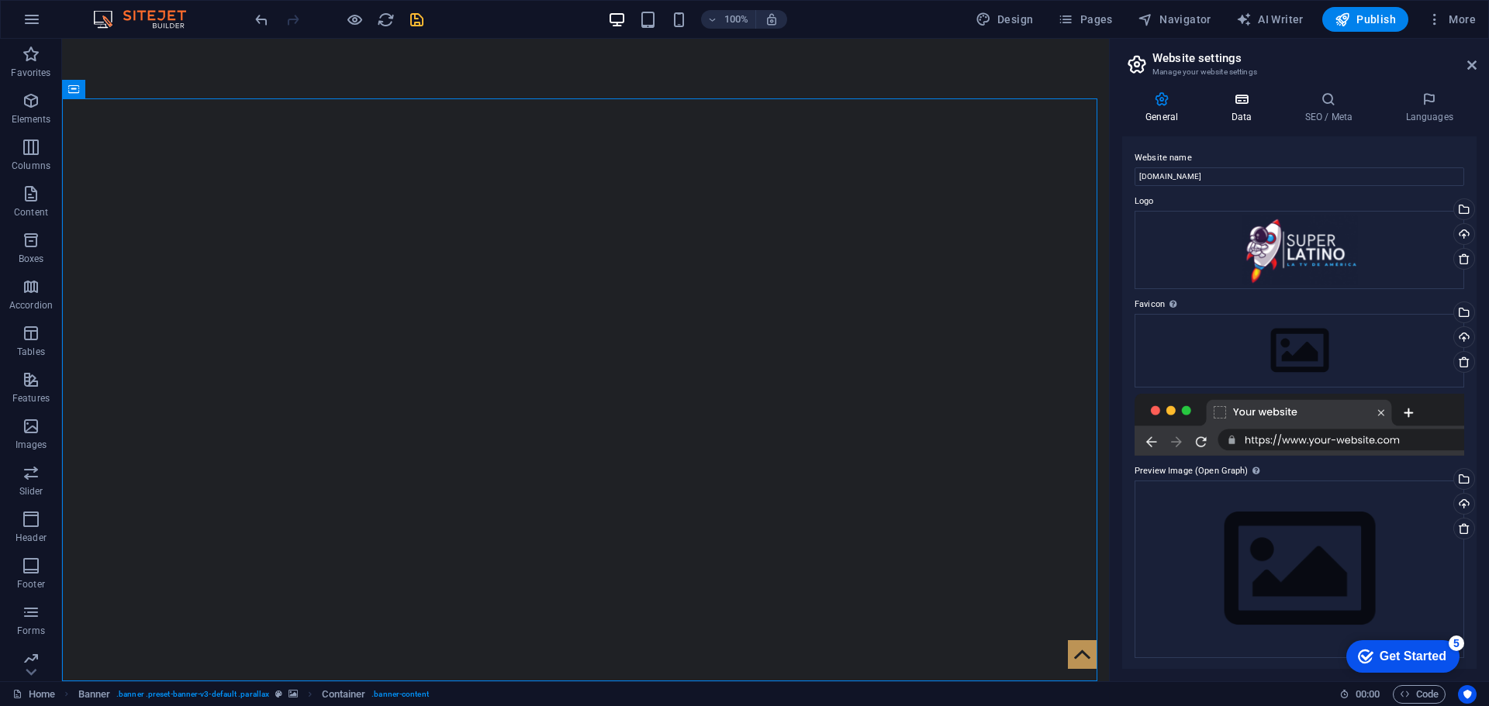
click at [1244, 98] on icon at bounding box center [1240, 99] width 67 height 16
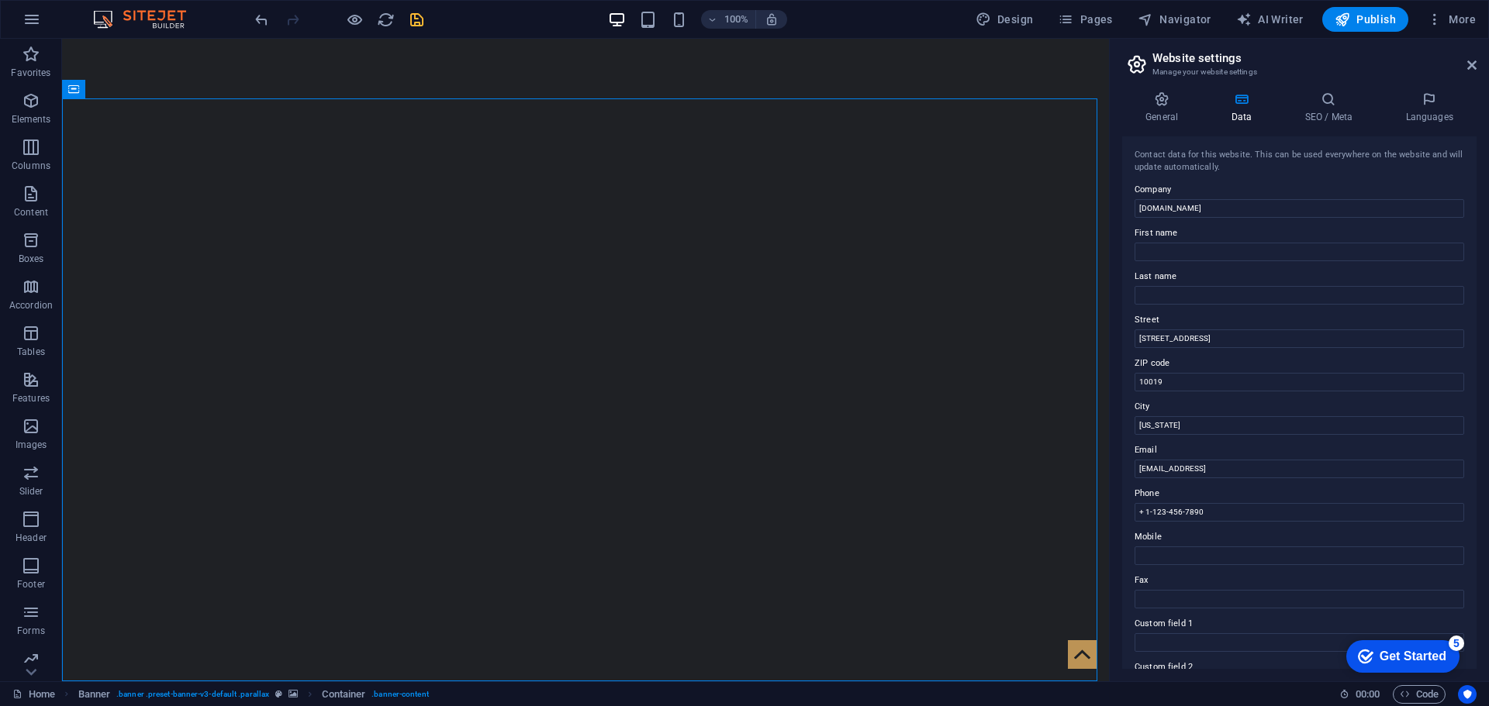
click at [1473, 74] on header "Website settings Manage your website settings" at bounding box center [1300, 59] width 351 height 40
click at [1473, 71] on icon at bounding box center [1471, 65] width 9 height 12
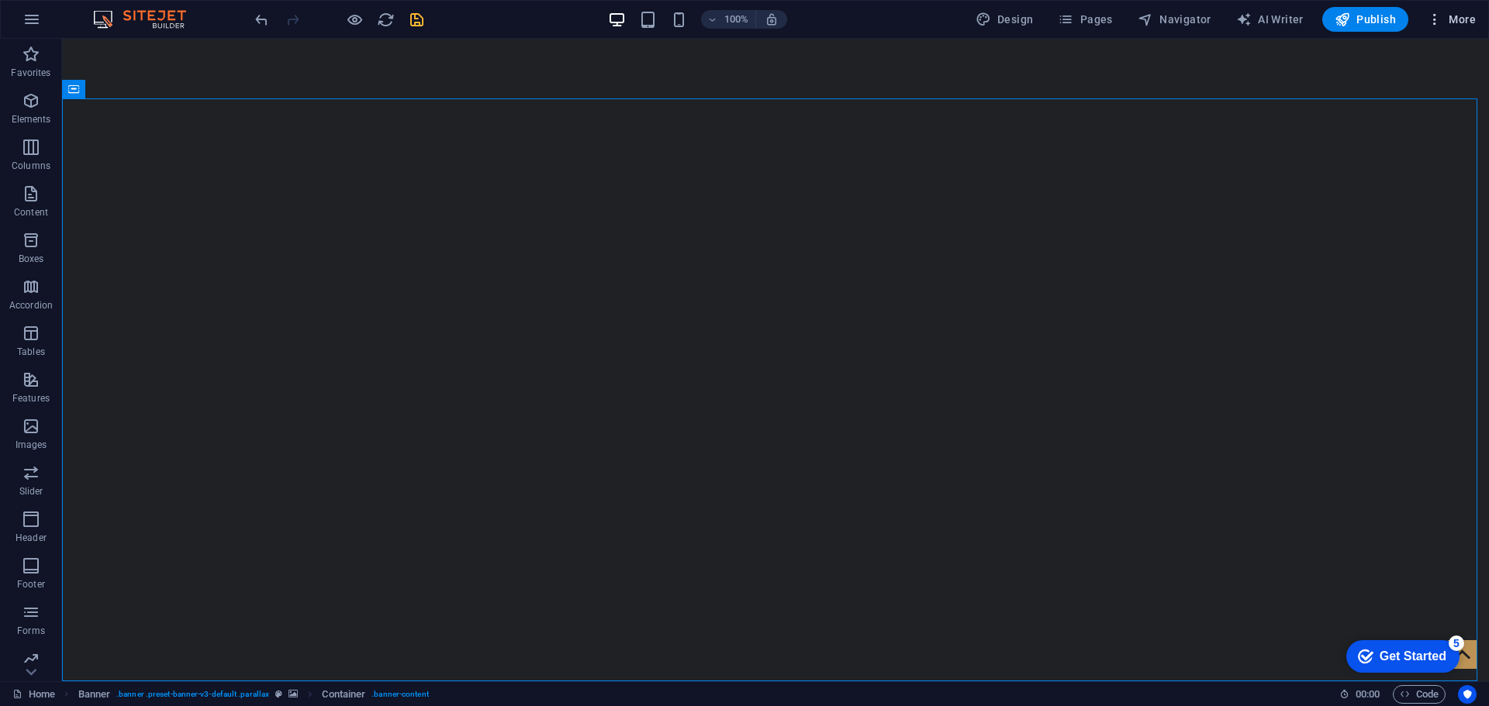
click at [1433, 21] on icon "button" at bounding box center [1435, 20] width 16 height 16
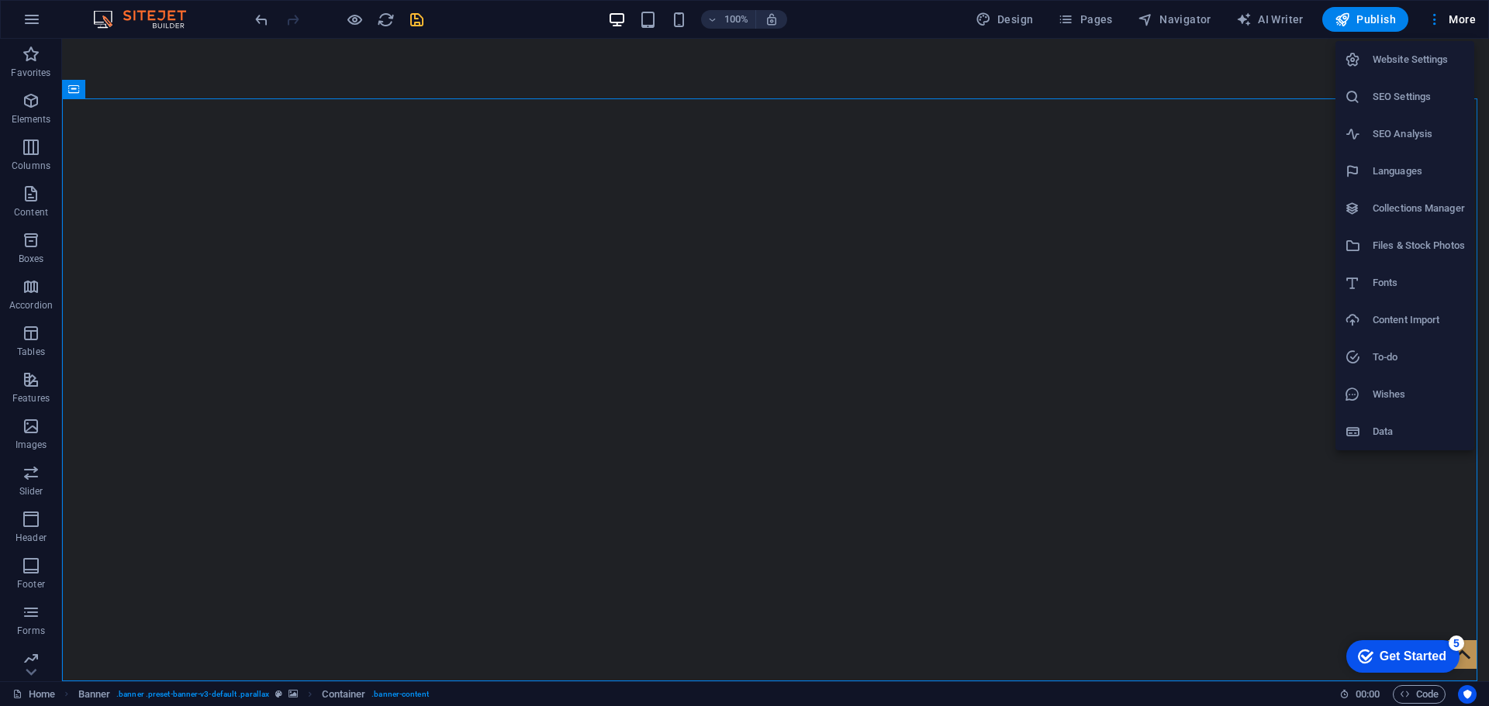
click at [1392, 286] on h6 "Fonts" at bounding box center [1418, 283] width 92 height 19
select select "popularity"
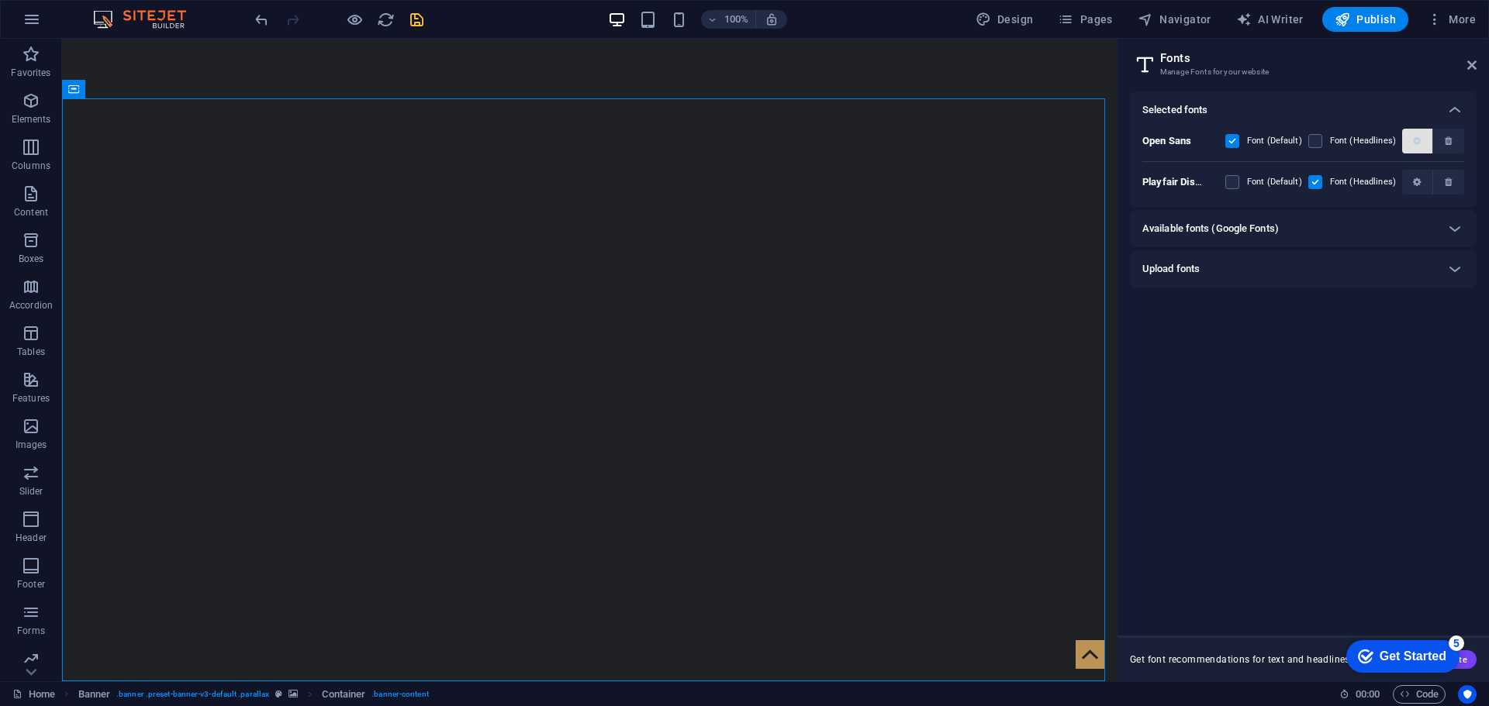
click at [1420, 142] on icon "button" at bounding box center [1417, 140] width 8 height 9
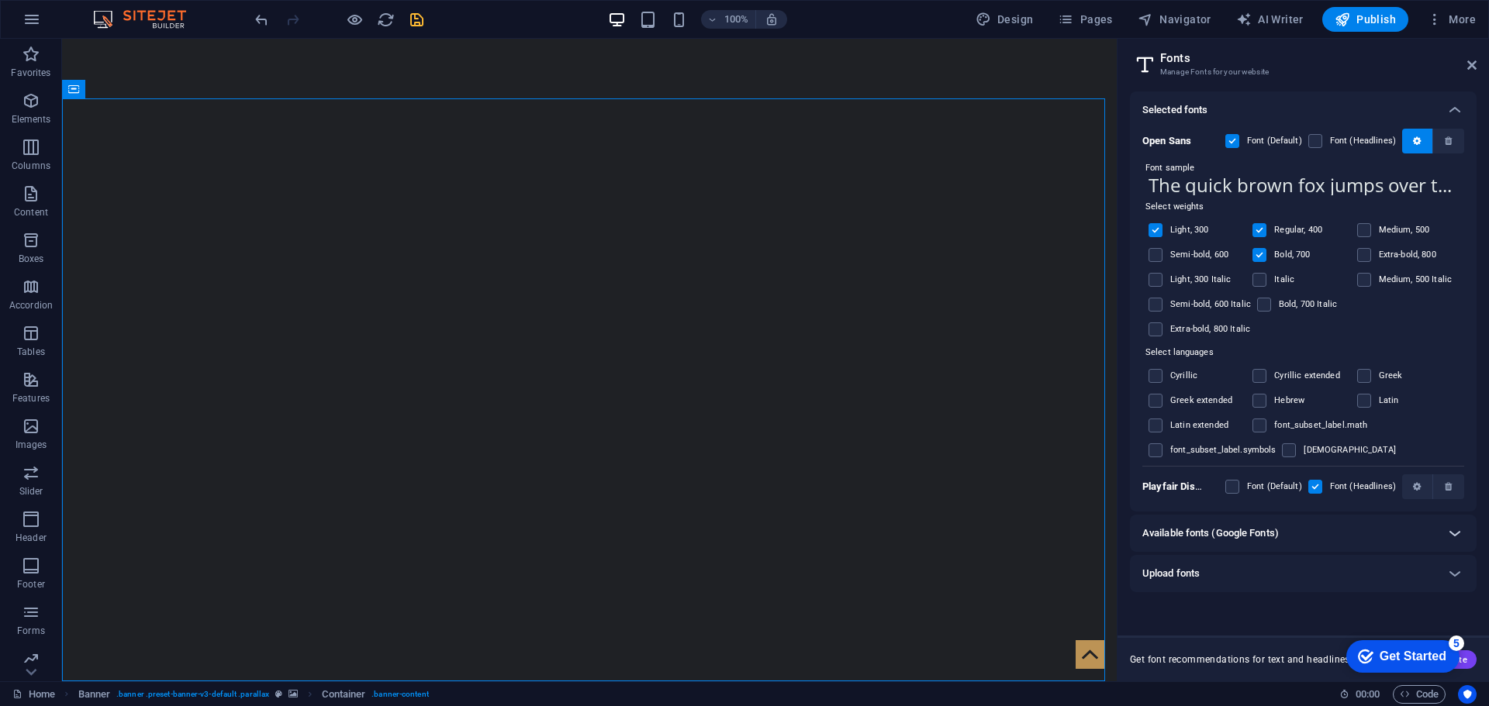
click at [1456, 530] on icon at bounding box center [1454, 533] width 19 height 19
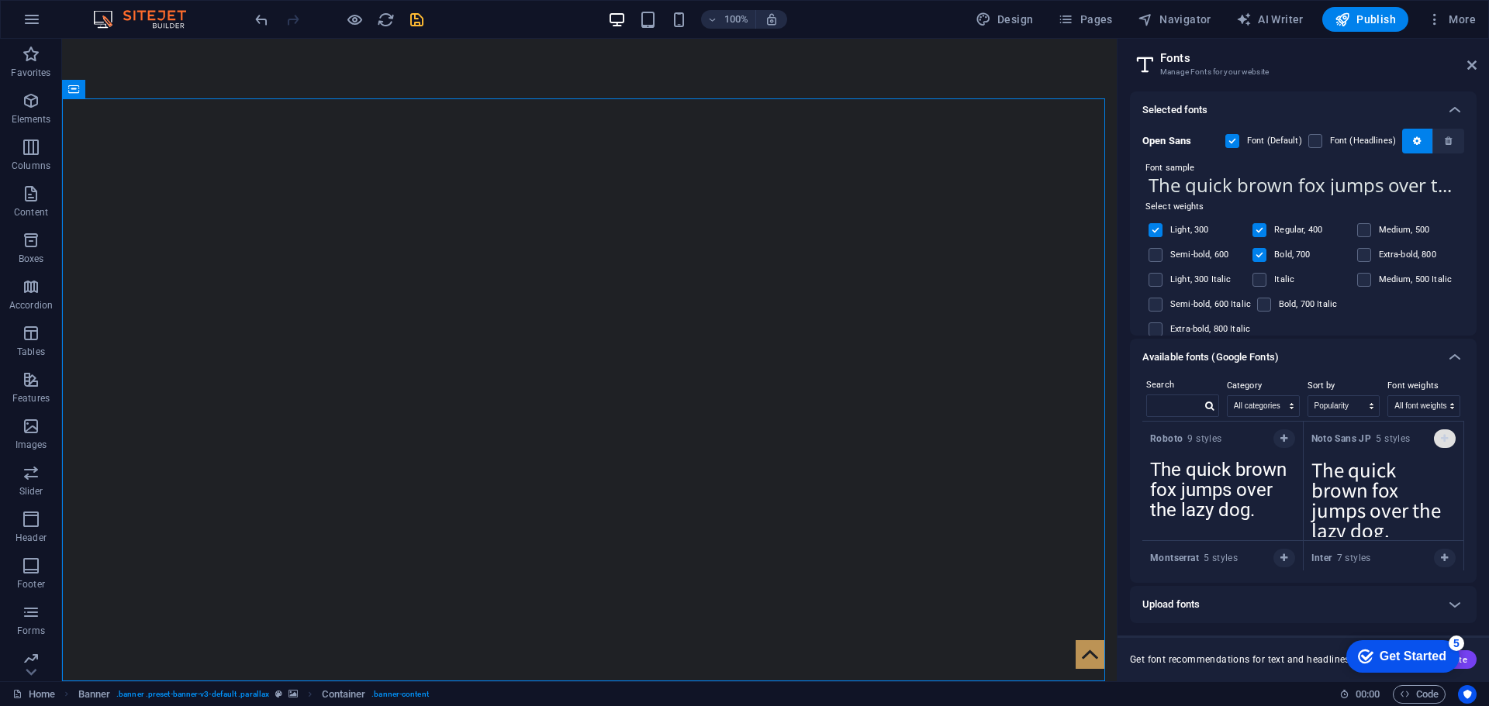
click at [1282, 441] on icon "button" at bounding box center [1283, 438] width 7 height 9
click at [1290, 409] on select "All categories serif display monospace sans-serif handwriting" at bounding box center [1262, 406] width 71 height 20
click at [1215, 561] on div "Copy text to all previews" at bounding box center [1213, 557] width 84 height 19
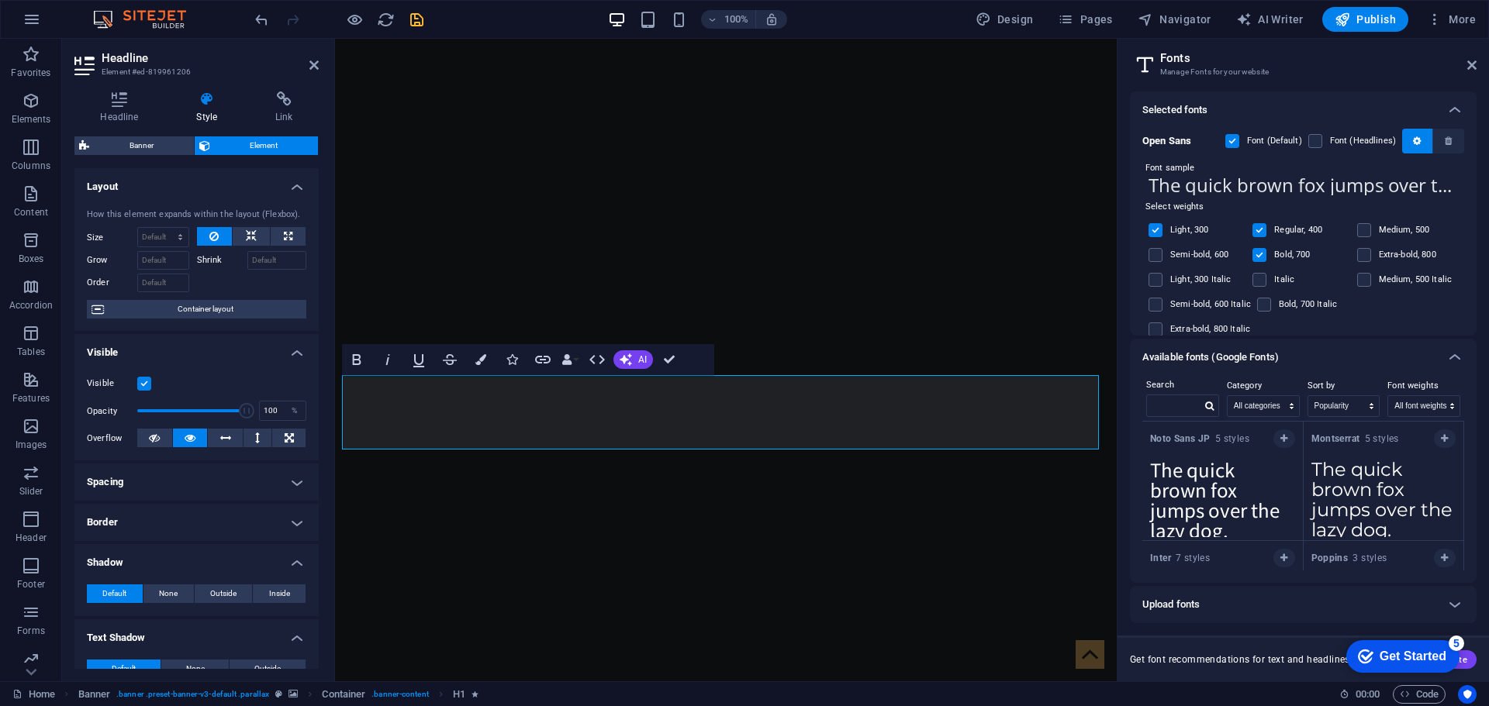
click at [1465, 68] on header "Fonts Manage Fonts for your website" at bounding box center [1304, 59] width 343 height 40
click at [1471, 68] on icon at bounding box center [1471, 65] width 9 height 12
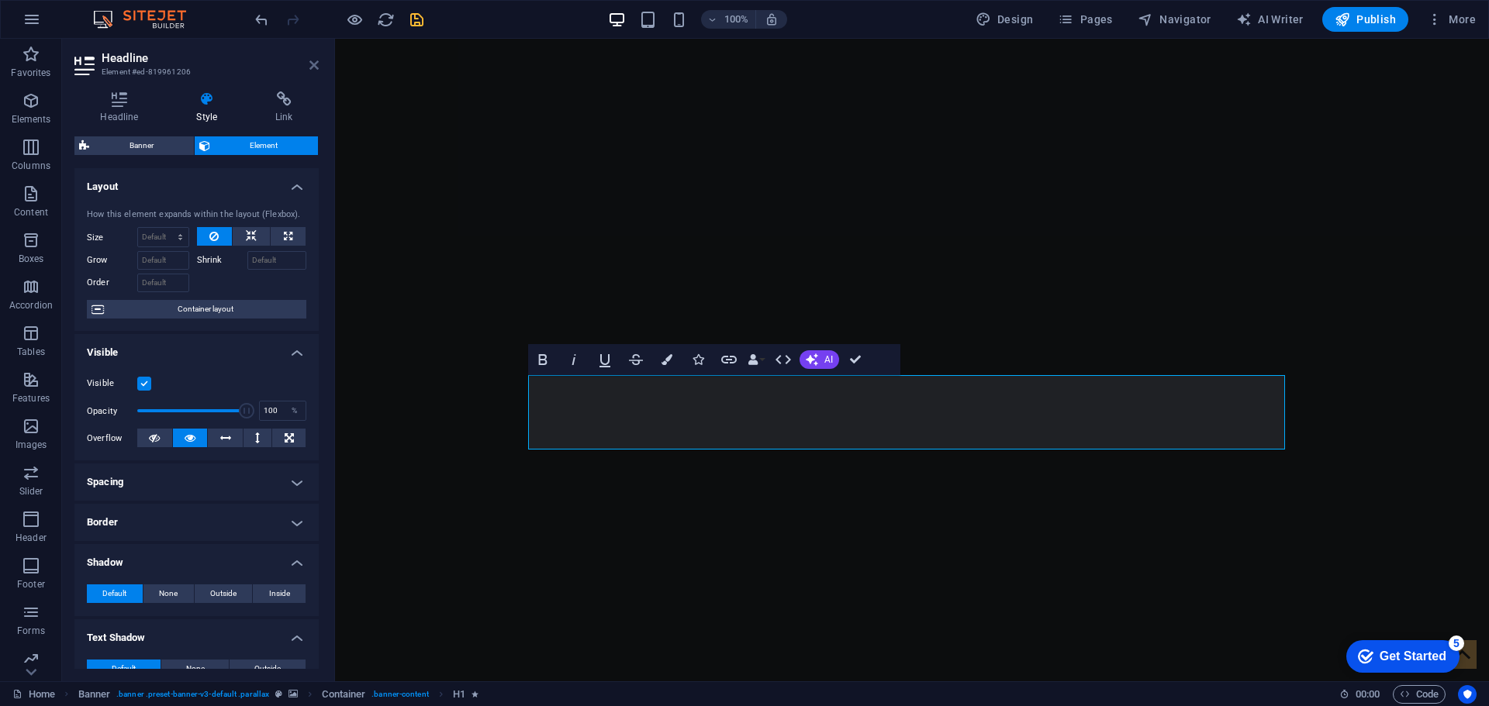
click at [313, 67] on icon at bounding box center [313, 65] width 9 height 12
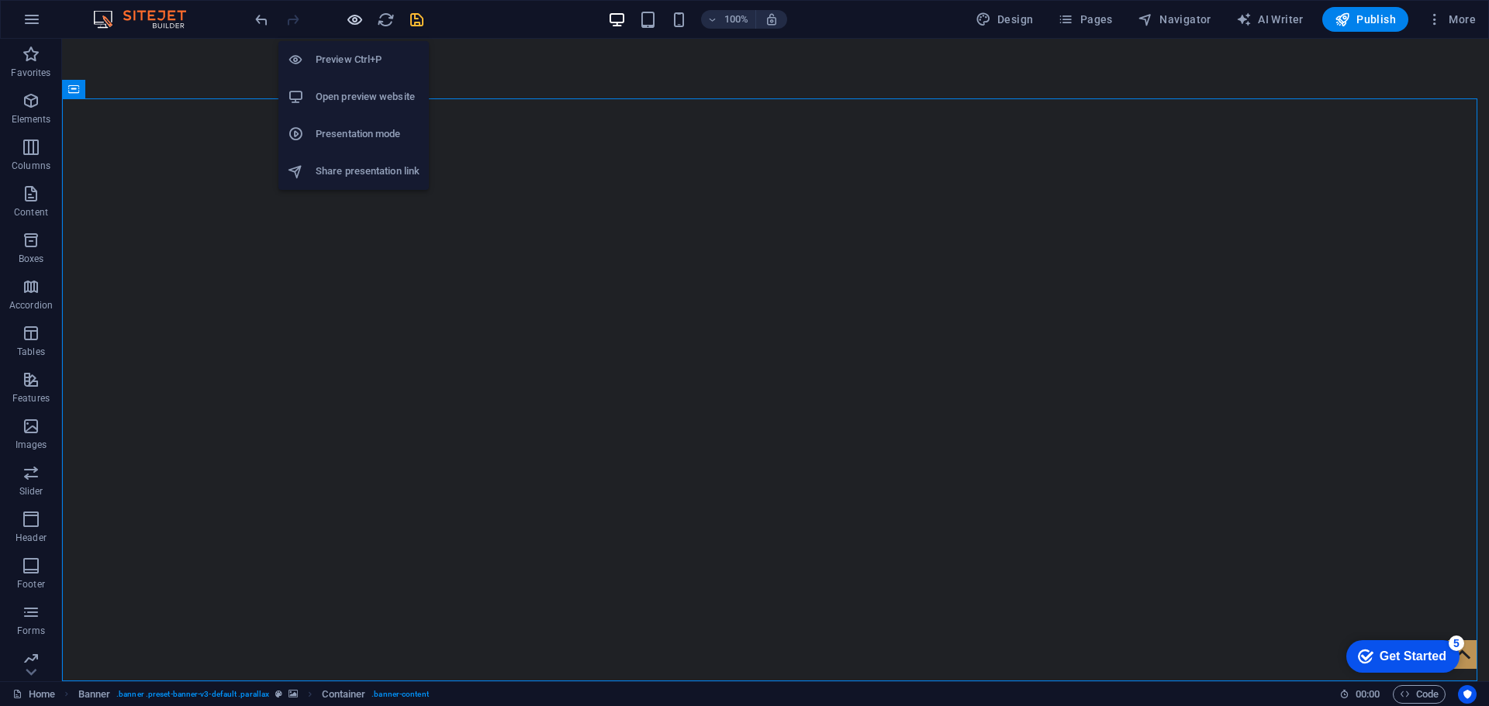
click at [347, 23] on icon "button" at bounding box center [355, 20] width 18 height 18
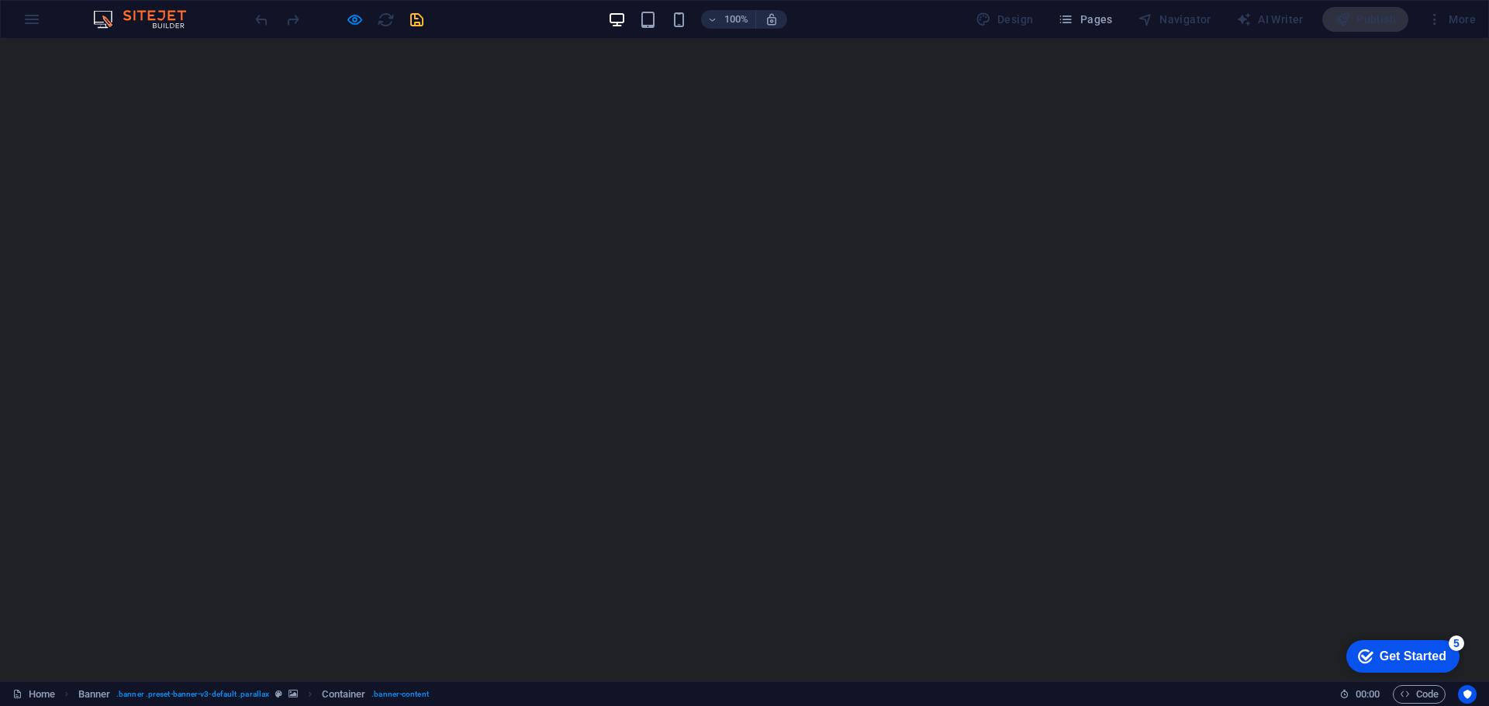
click at [595, 694] on link "Sobre Nosotros" at bounding box center [582, 711] width 109 height 35
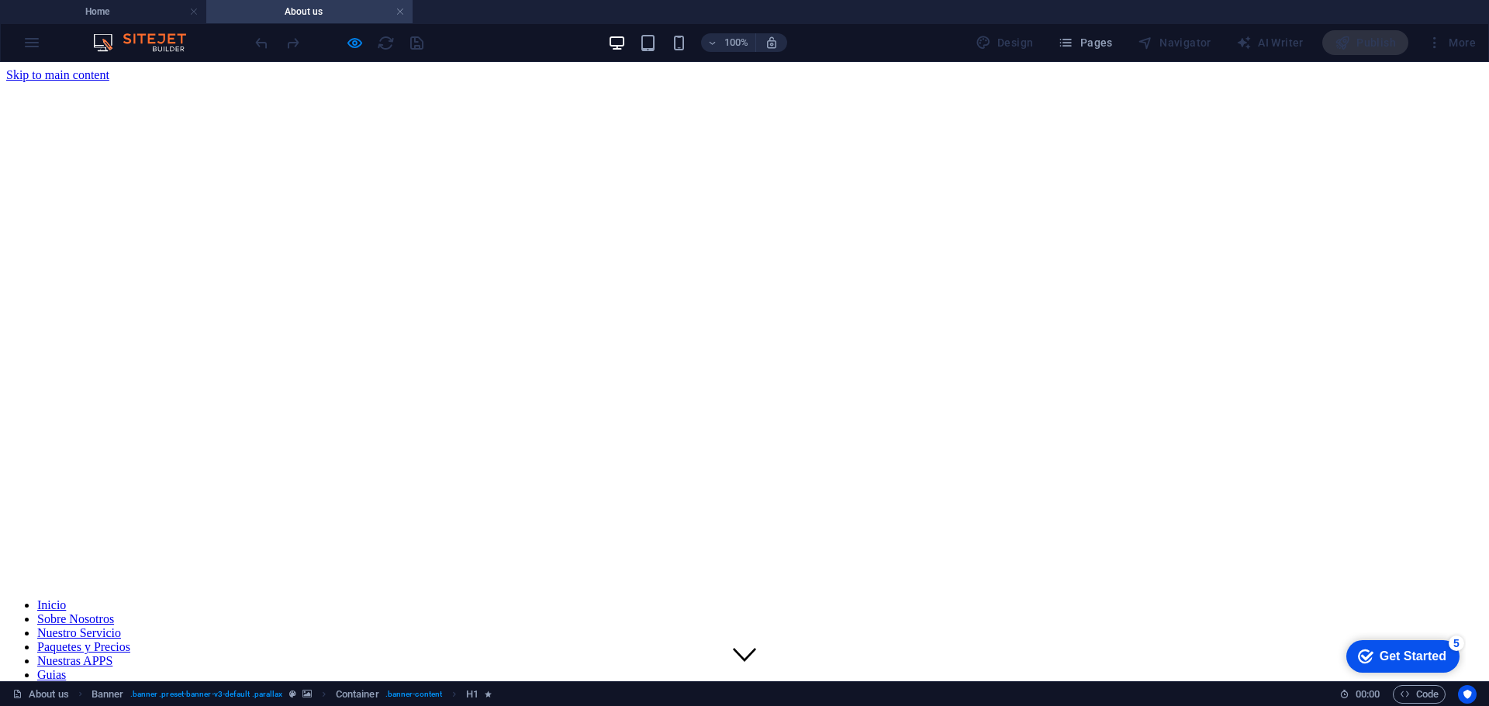
click at [464, 599] on nav "Inicio Sobre Nosotros Nuestro Servicio Paquetes y Precios Nuestras APPS Guias" at bounding box center [744, 641] width 1476 height 84
click at [481, 599] on nav "Inicio Sobre Nosotros Nuestro Servicio Paquetes y Precios Nuestras APPS Guias" at bounding box center [744, 641] width 1476 height 84
click at [477, 599] on nav "Inicio Sobre Nosotros Nuestro Servicio Paquetes y Precios Nuestras APPS Guias" at bounding box center [744, 641] width 1476 height 84
click at [478, 599] on nav "Inicio Sobre Nosotros Nuestro Servicio Paquetes y Precios Nuestras APPS Guias" at bounding box center [744, 641] width 1476 height 84
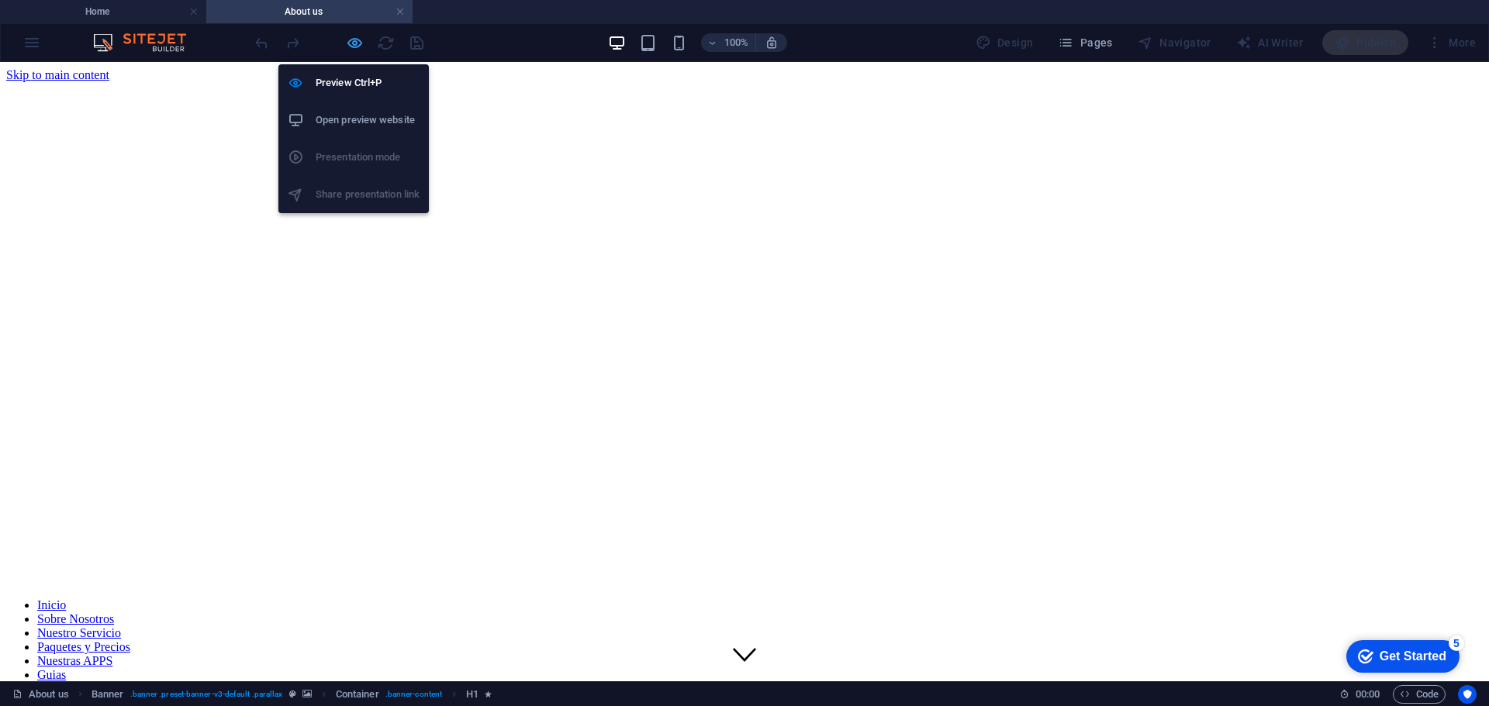
click at [356, 39] on icon "button" at bounding box center [355, 43] width 18 height 18
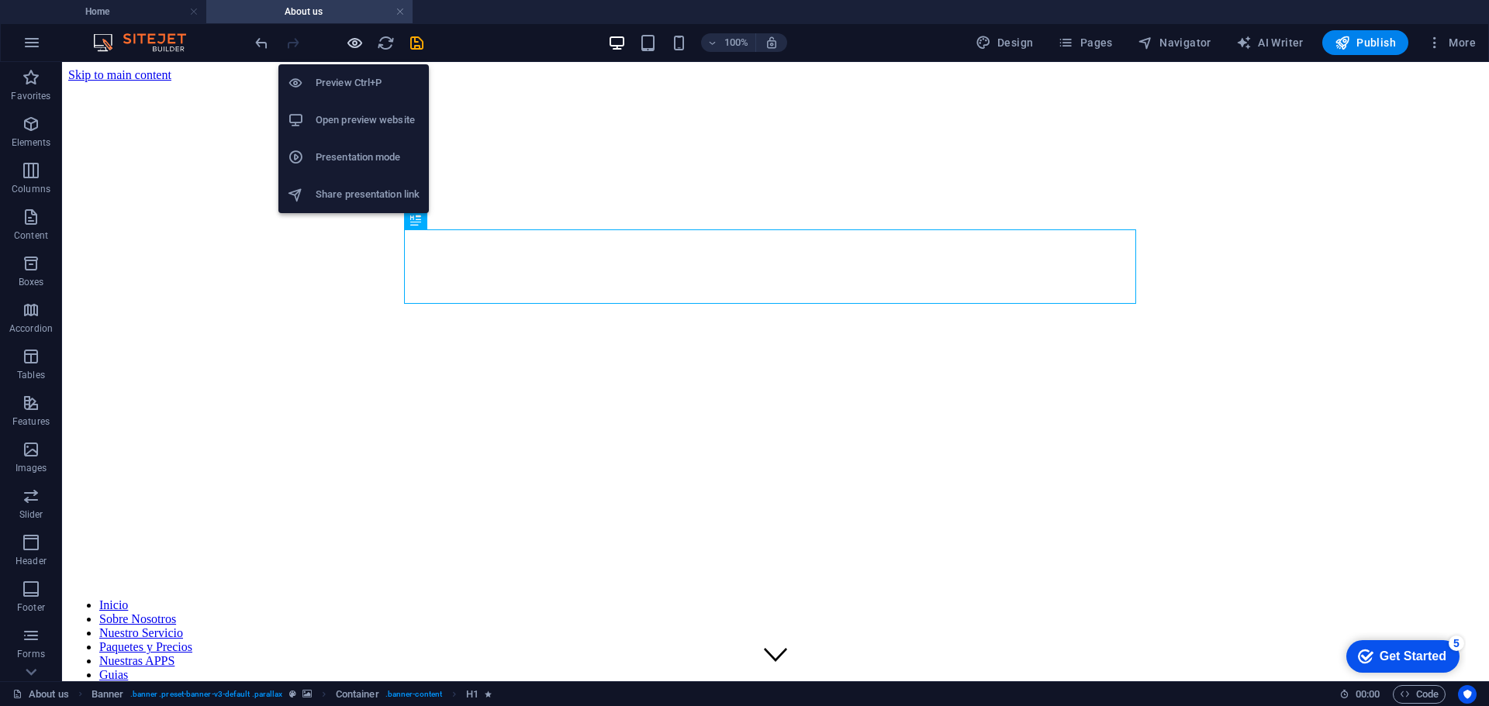
click at [354, 41] on icon "button" at bounding box center [355, 43] width 18 height 18
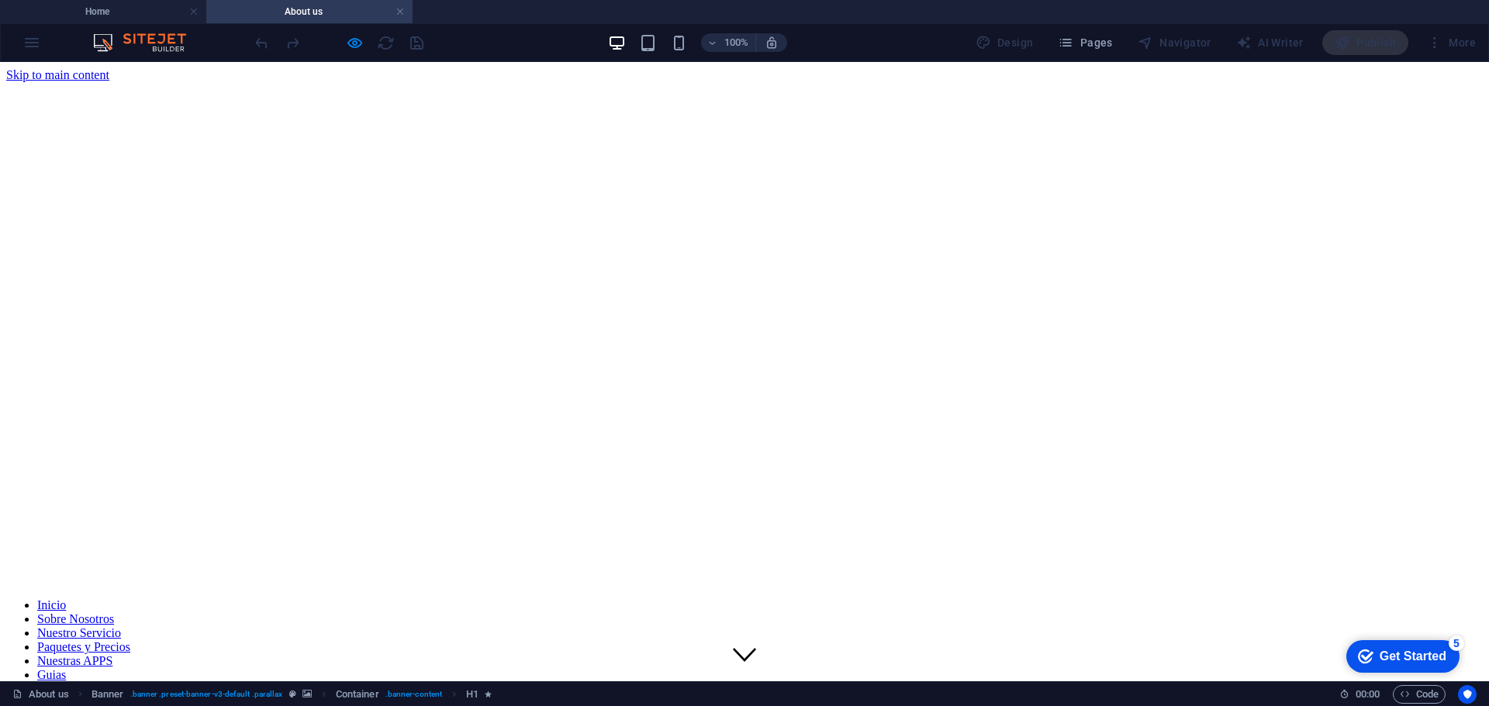
click at [66, 599] on link "Inicio" at bounding box center [51, 605] width 29 height 13
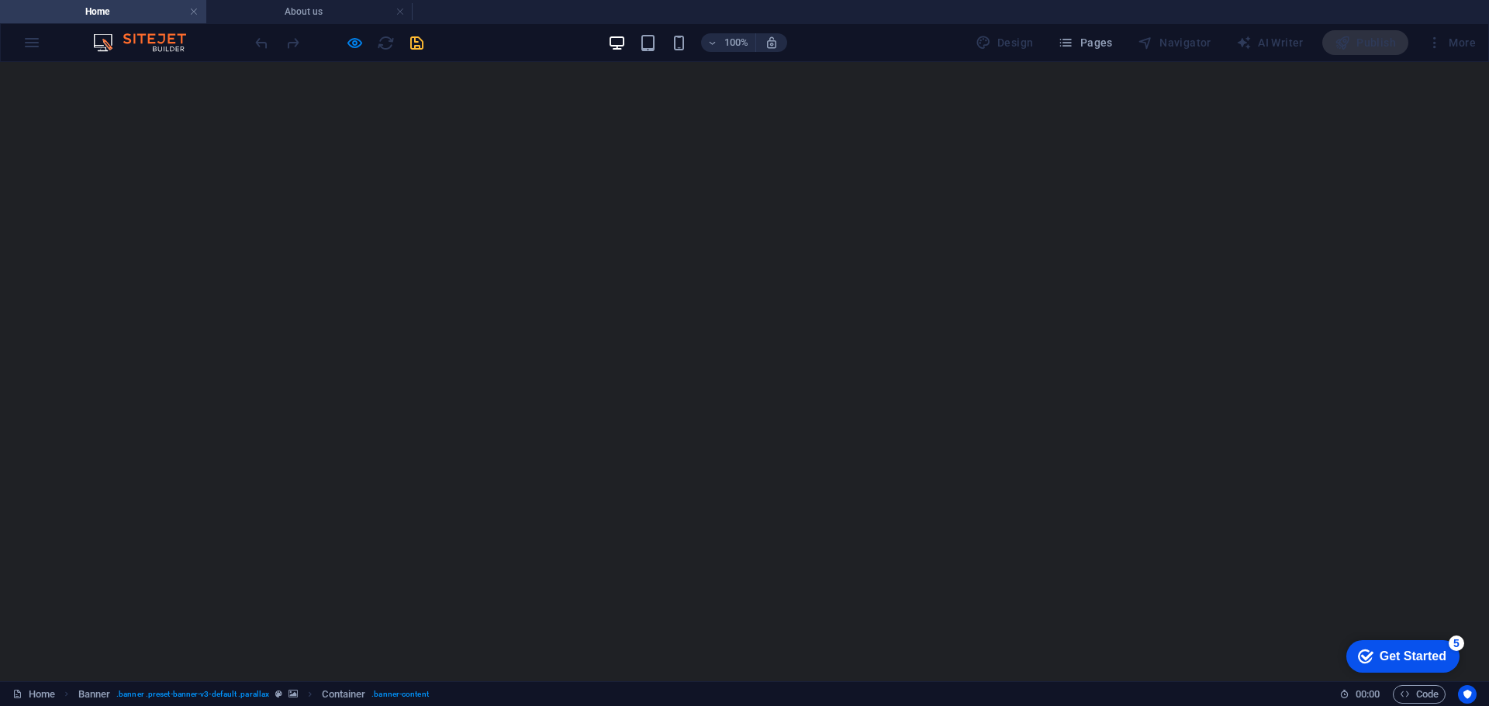
click at [684, 694] on link "Nuestro Servicio" at bounding box center [719, 711] width 116 height 35
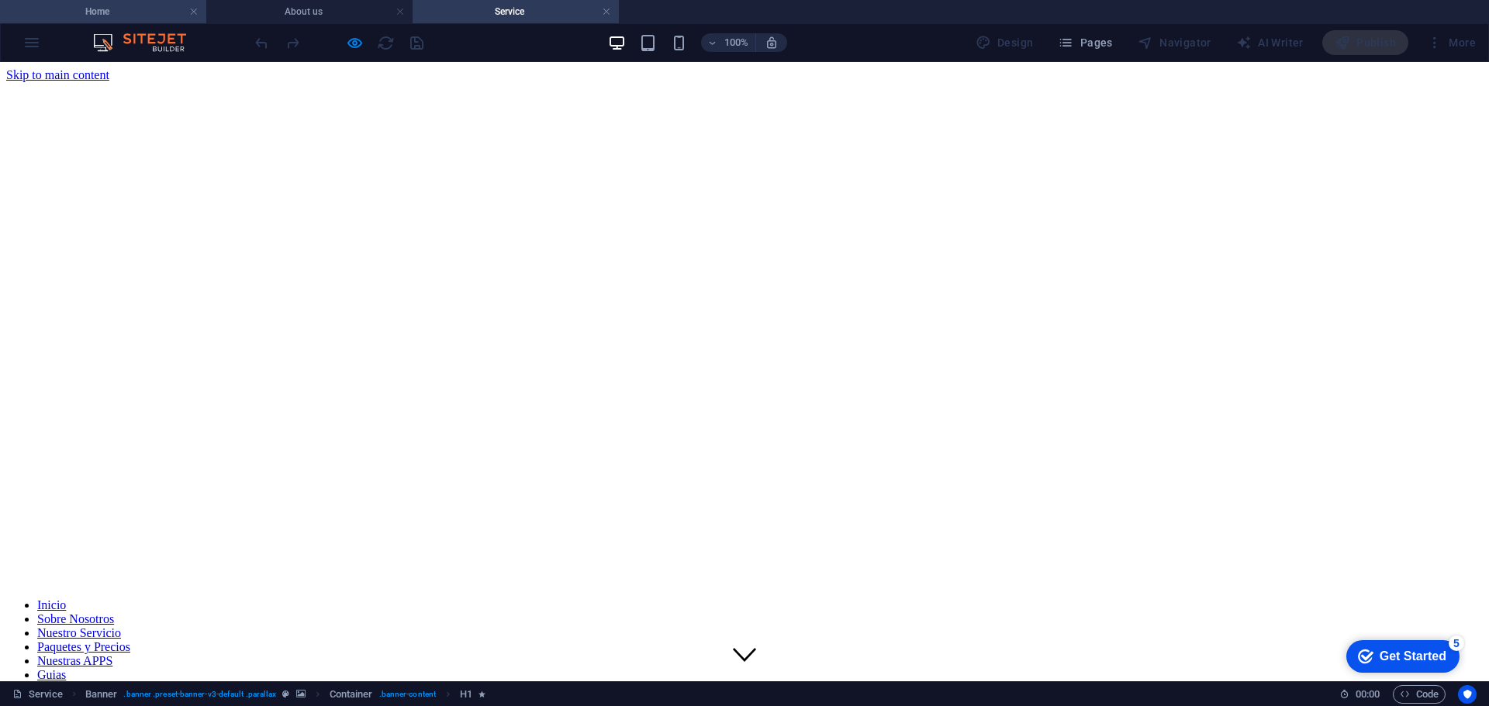
click at [130, 12] on h4 "Home" at bounding box center [103, 11] width 206 height 17
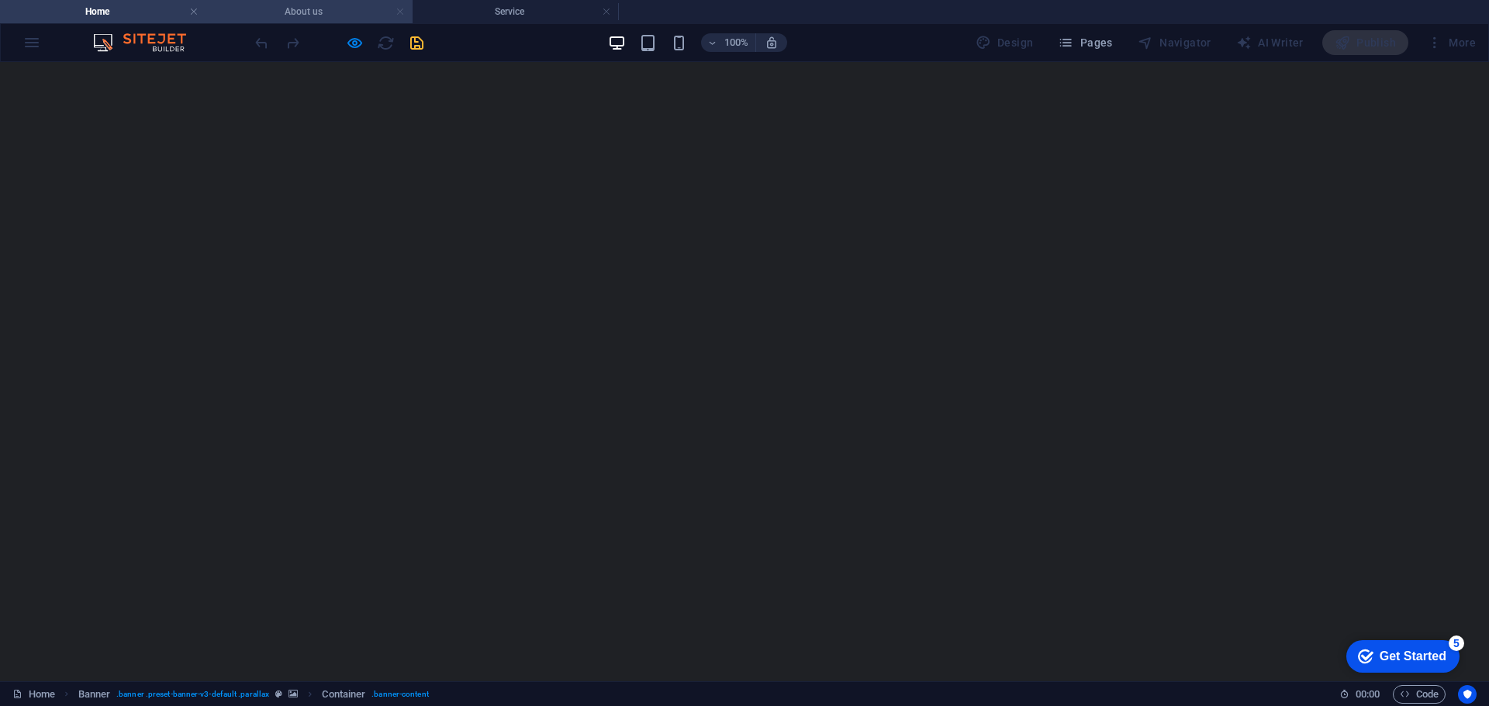
click at [395, 12] on link at bounding box center [399, 12] width 9 height 15
click at [398, 11] on link at bounding box center [399, 12] width 9 height 15
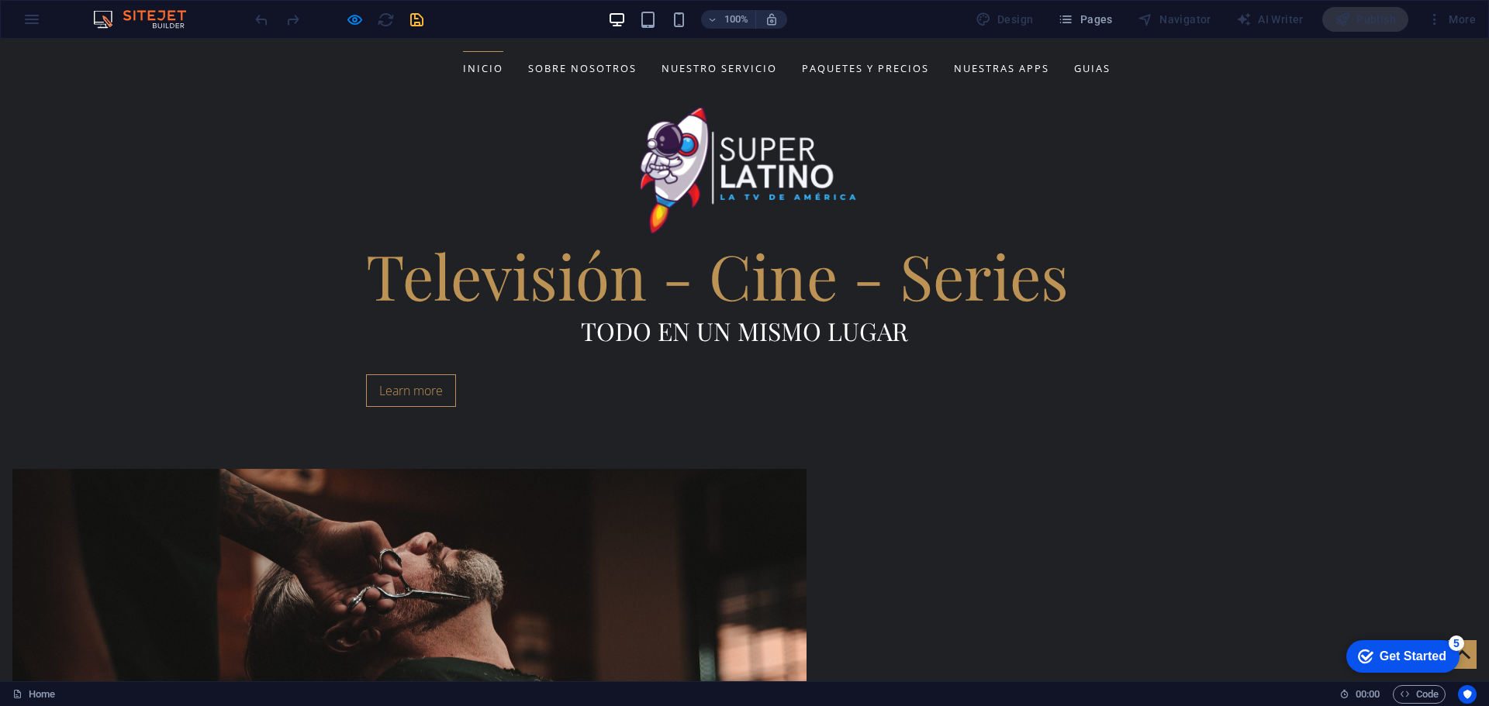
scroll to position [255, 0]
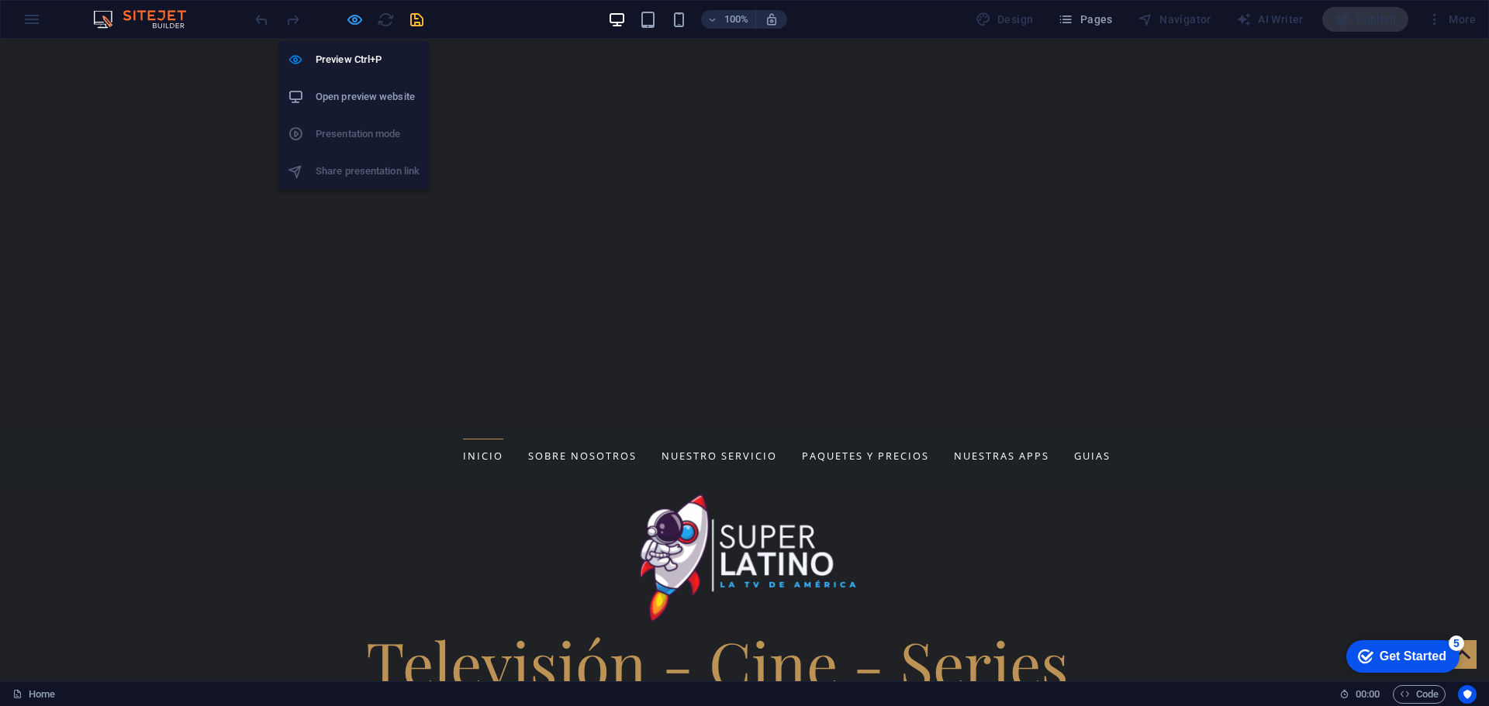
click at [355, 15] on icon "button" at bounding box center [355, 20] width 18 height 18
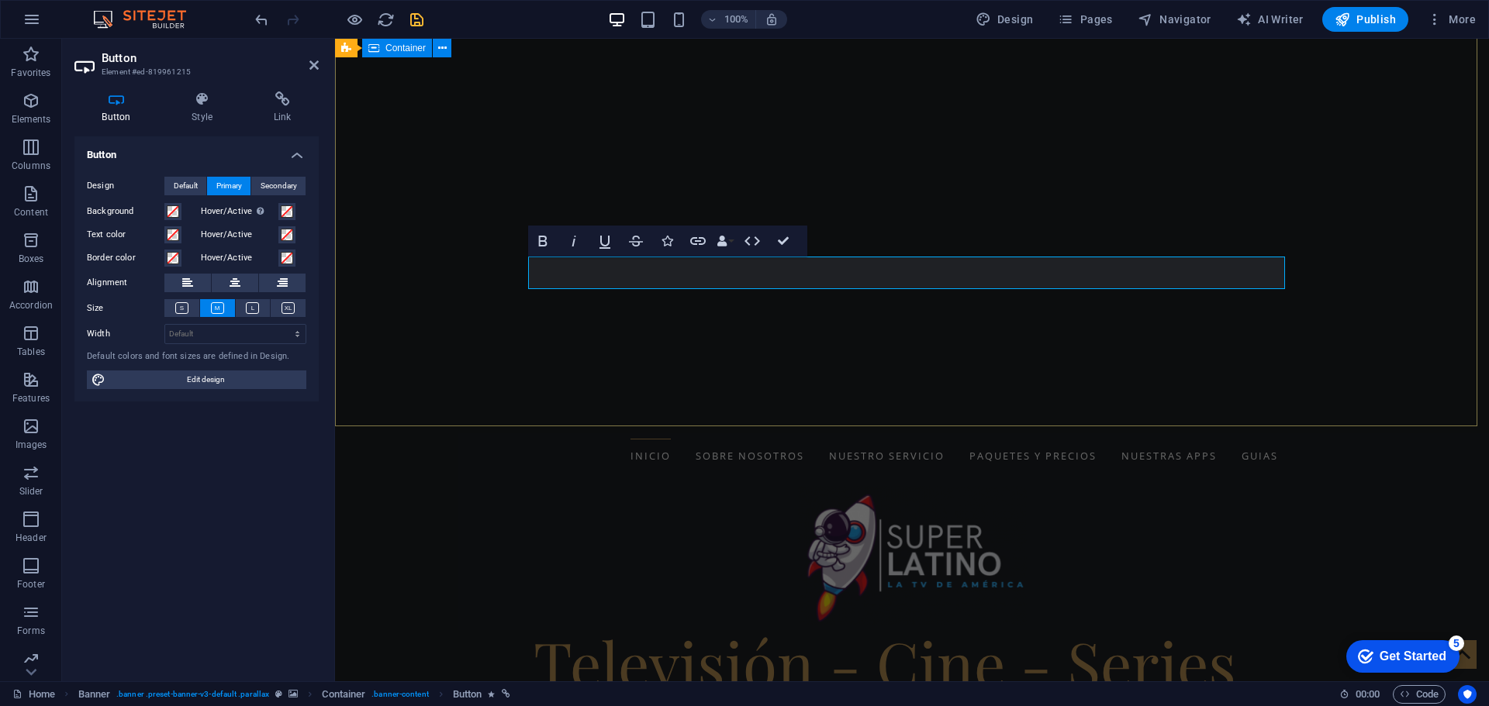
click at [810, 486] on div "Televisión - Cine - Series Todo en un mismo lugar Leer más ..." at bounding box center [912, 640] width 1154 height 309
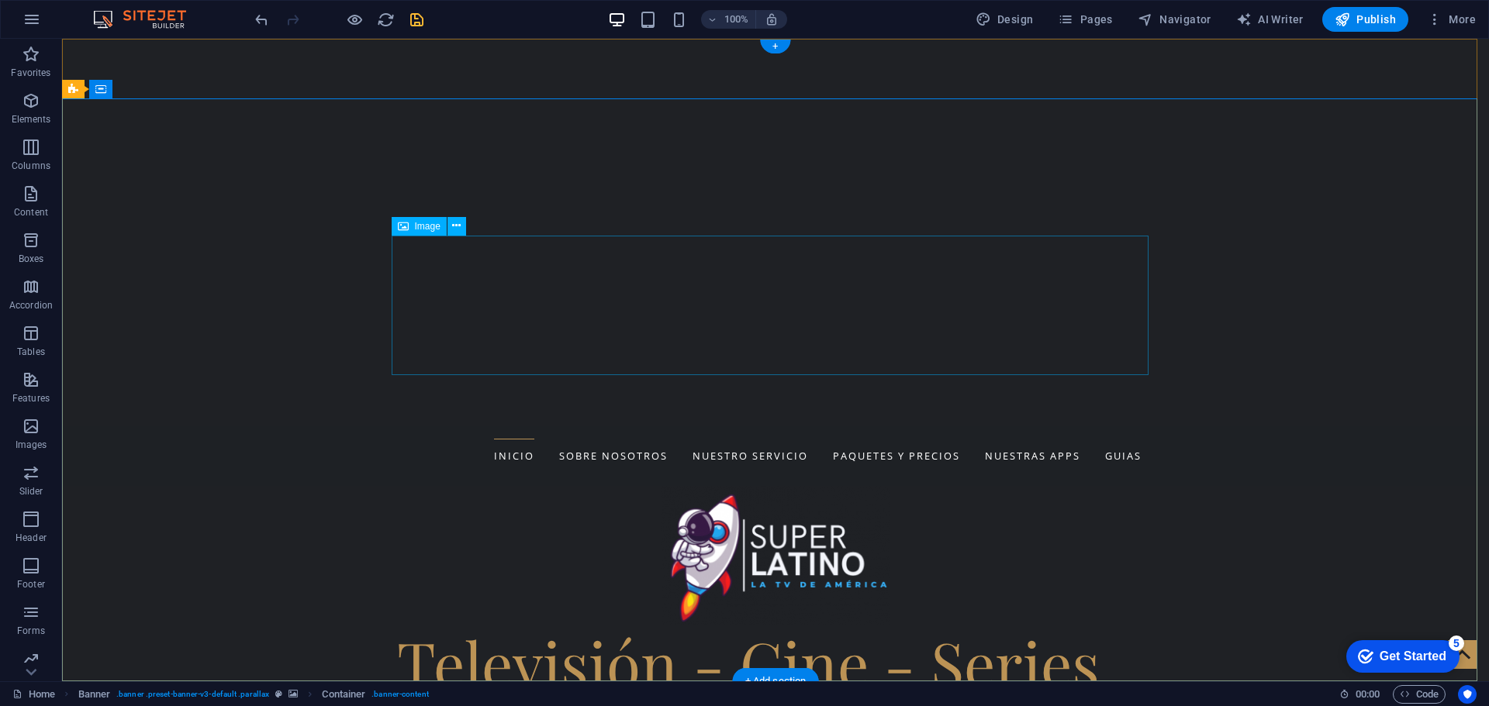
scroll to position [0, 0]
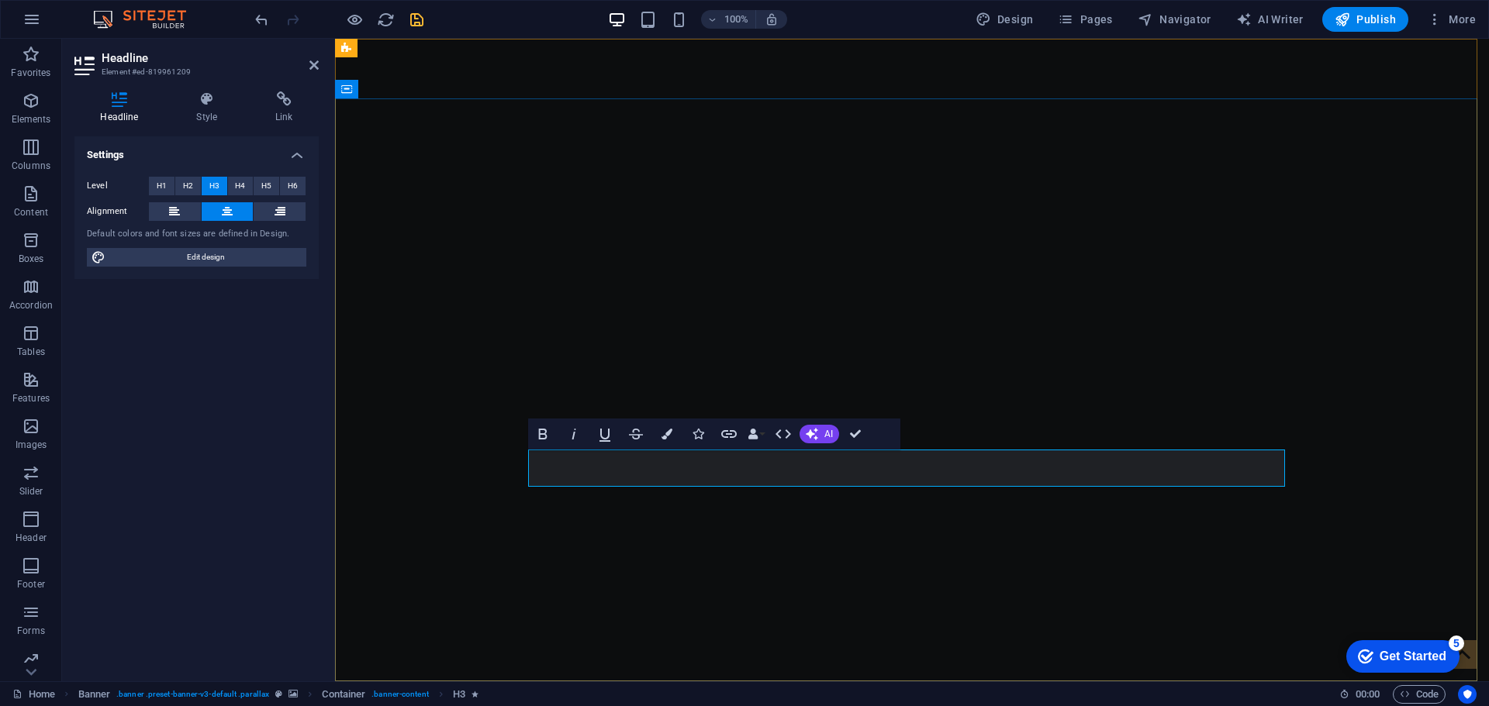
drag, startPoint x: 1080, startPoint y: 473, endPoint x: 735, endPoint y: 461, distance: 345.2
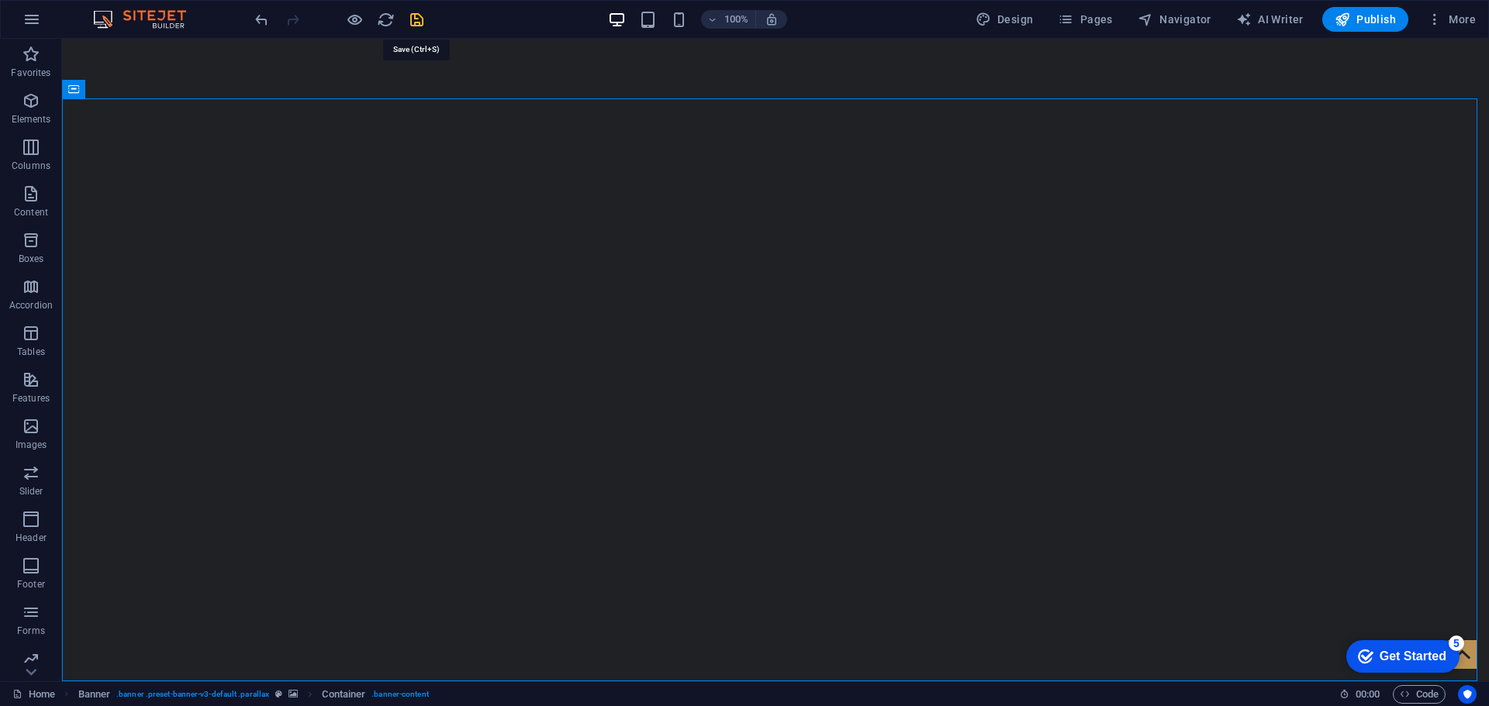
click at [413, 21] on icon "save" at bounding box center [417, 20] width 18 height 18
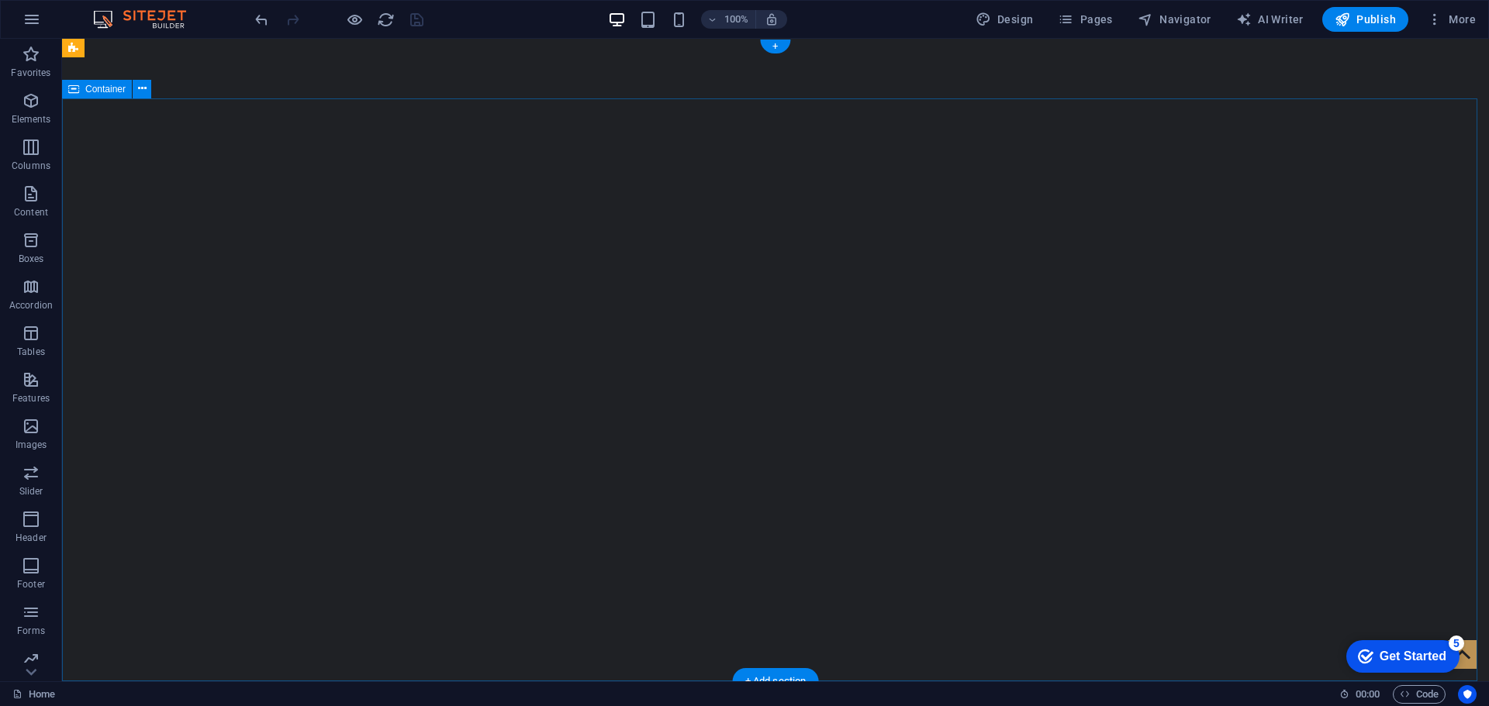
click at [145, 89] on icon at bounding box center [142, 89] width 9 height 16
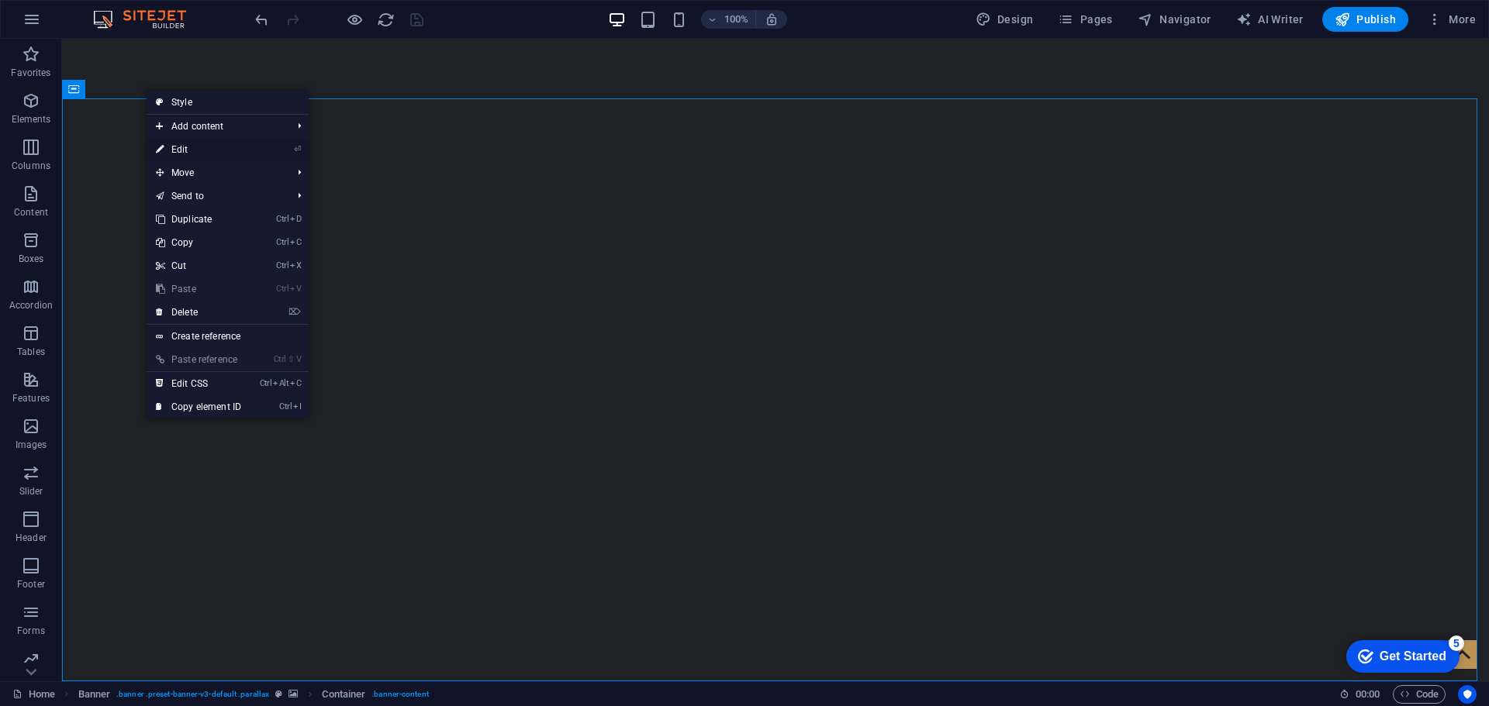
click at [183, 150] on link "⏎ Edit" at bounding box center [199, 149] width 104 height 23
select select "px"
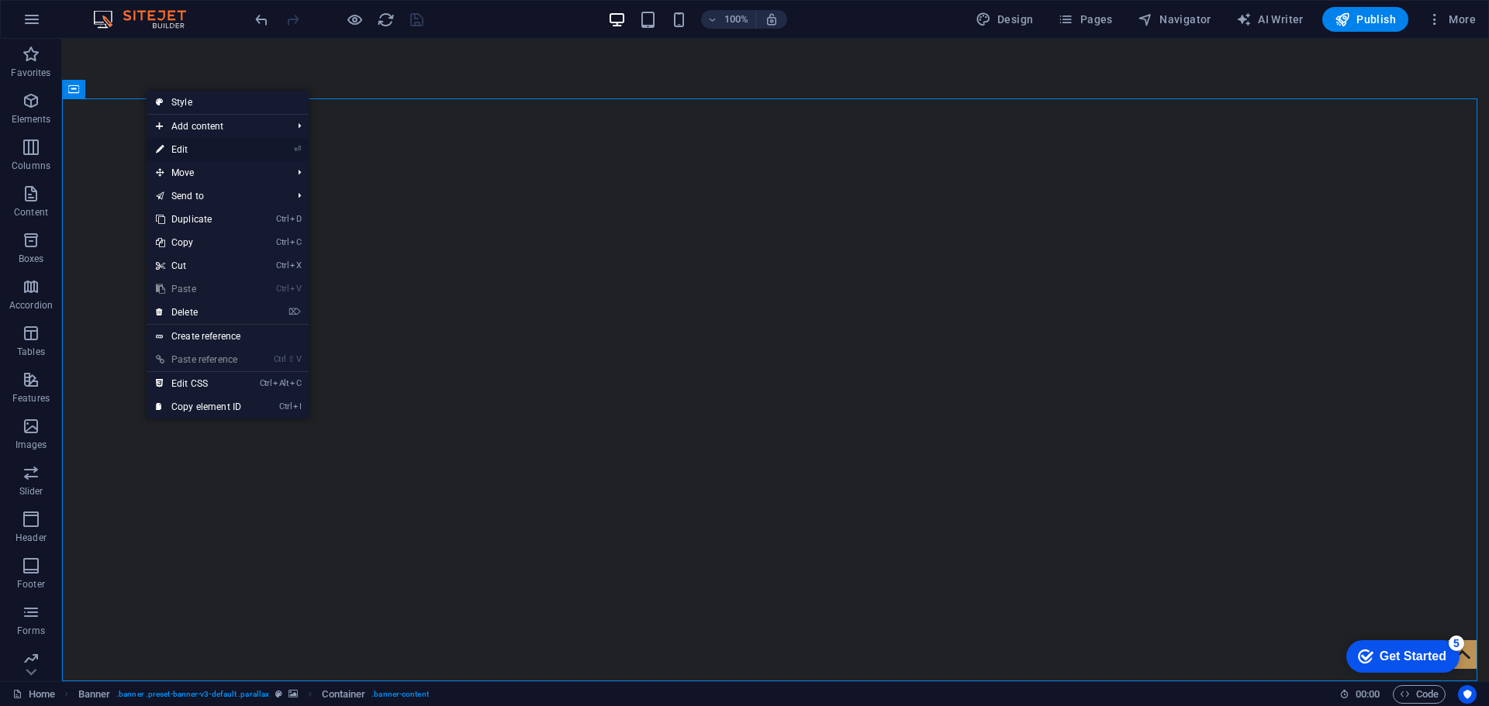
select select "px"
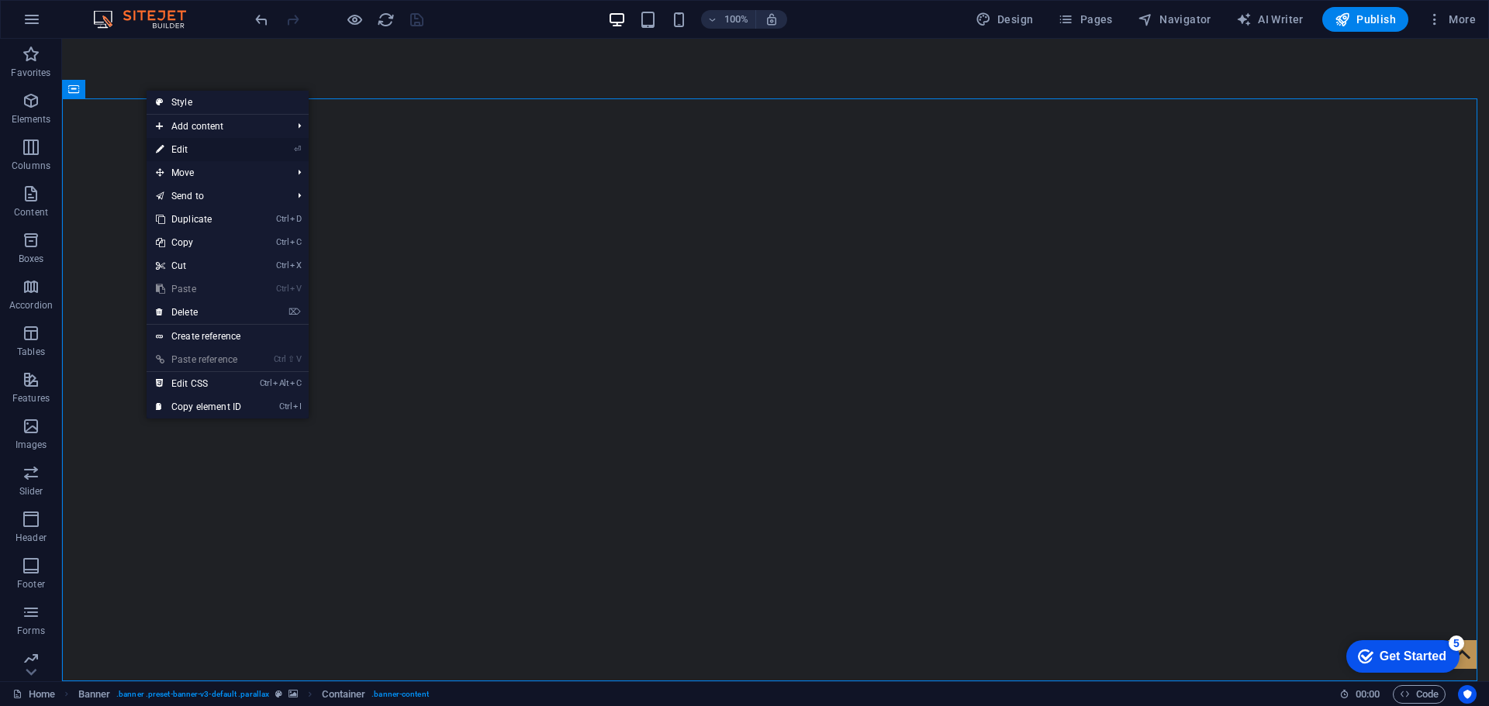
select select "px"
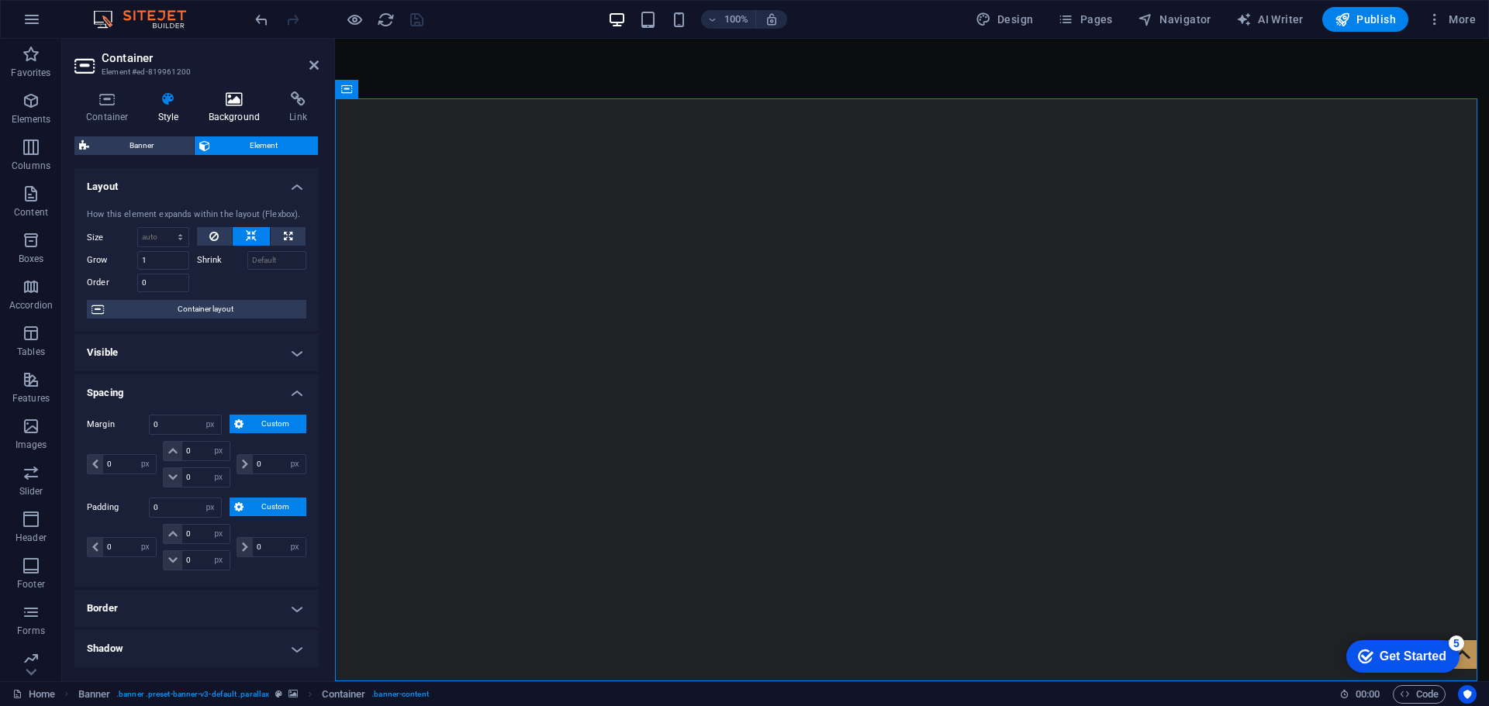
click at [229, 106] on icon at bounding box center [234, 99] width 75 height 16
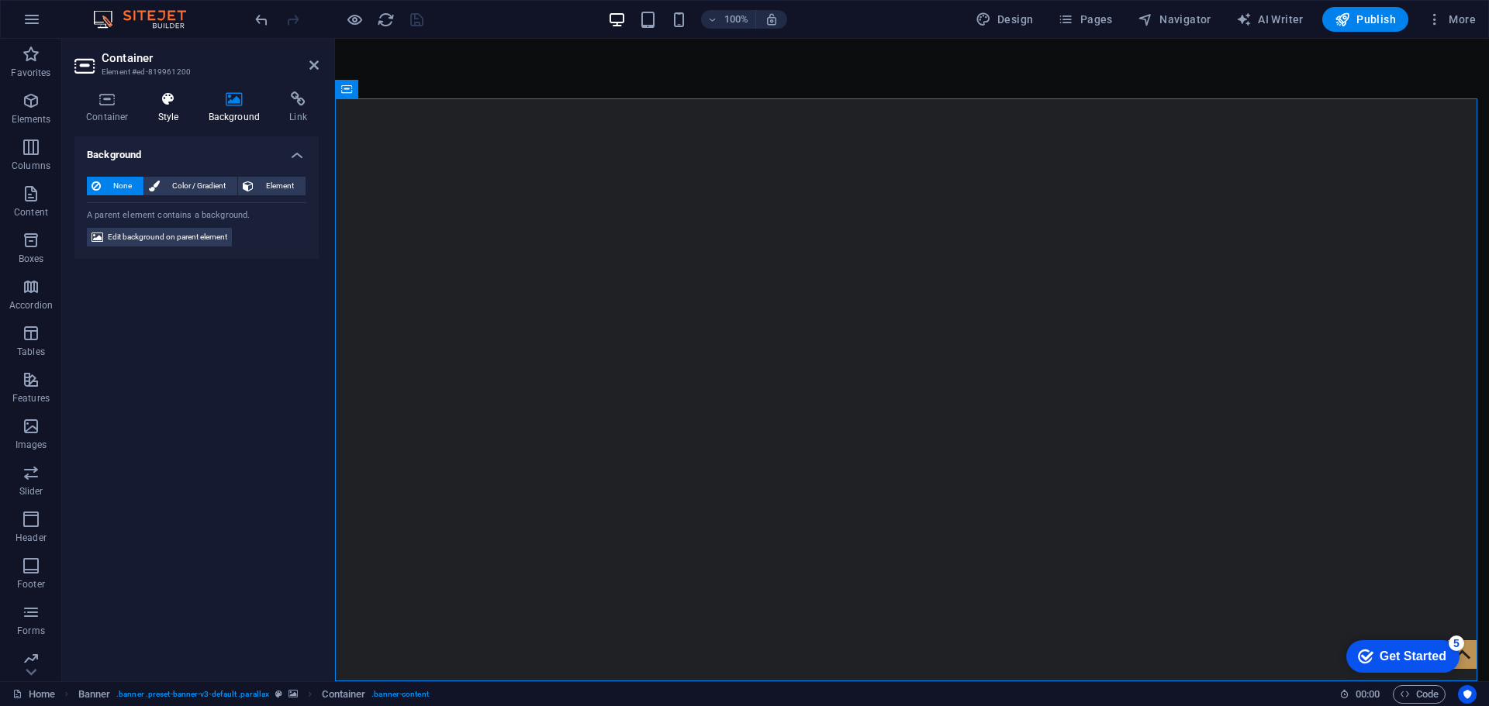
click at [164, 103] on icon at bounding box center [169, 99] width 44 height 16
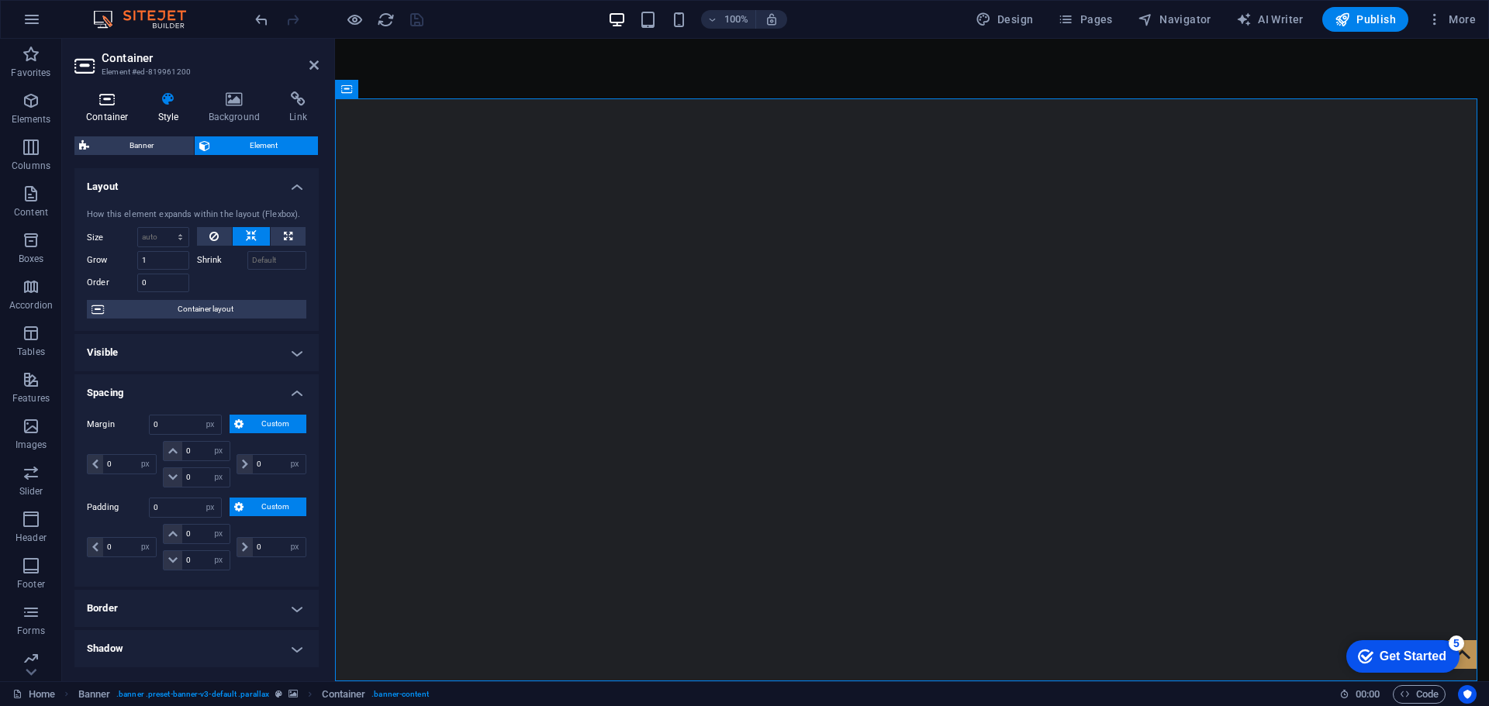
click at [92, 99] on icon at bounding box center [107, 99] width 66 height 16
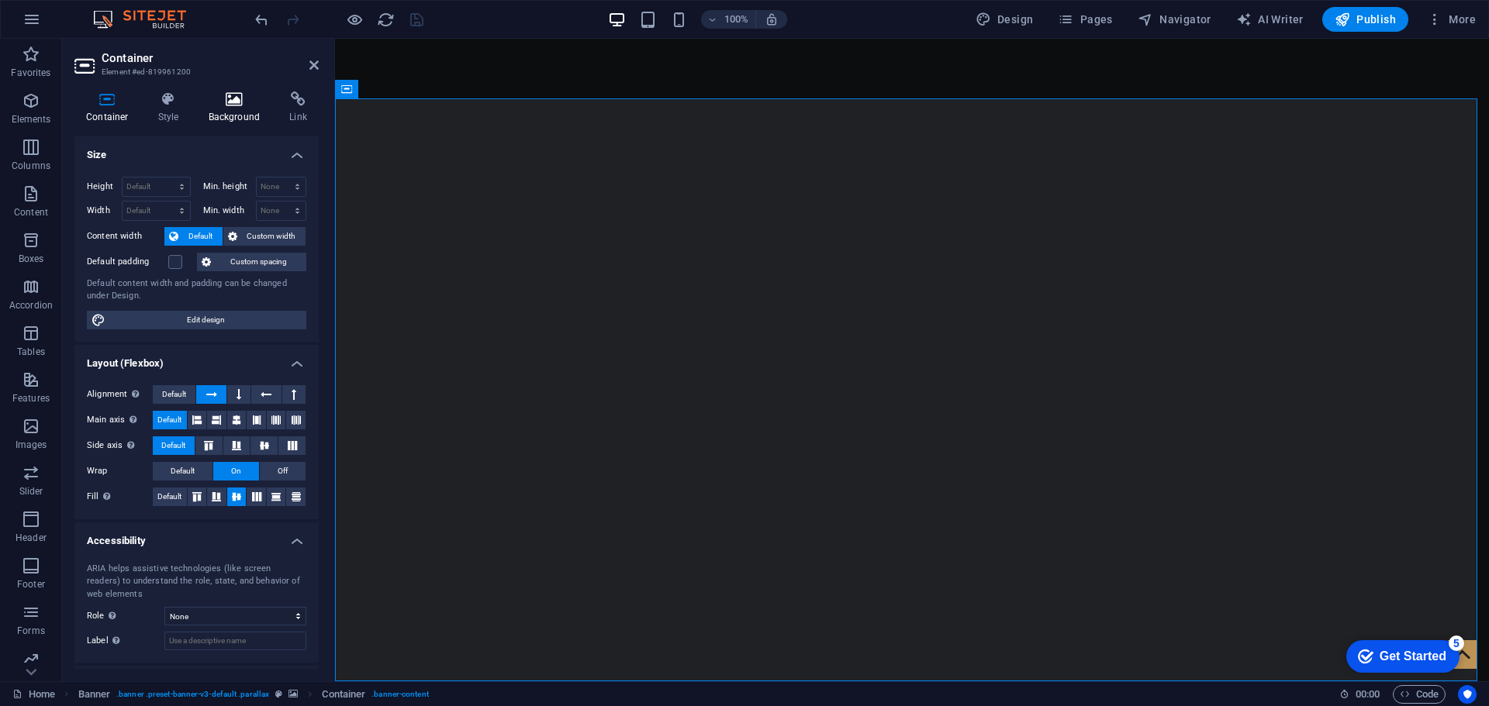
click at [222, 105] on icon at bounding box center [234, 99] width 75 height 16
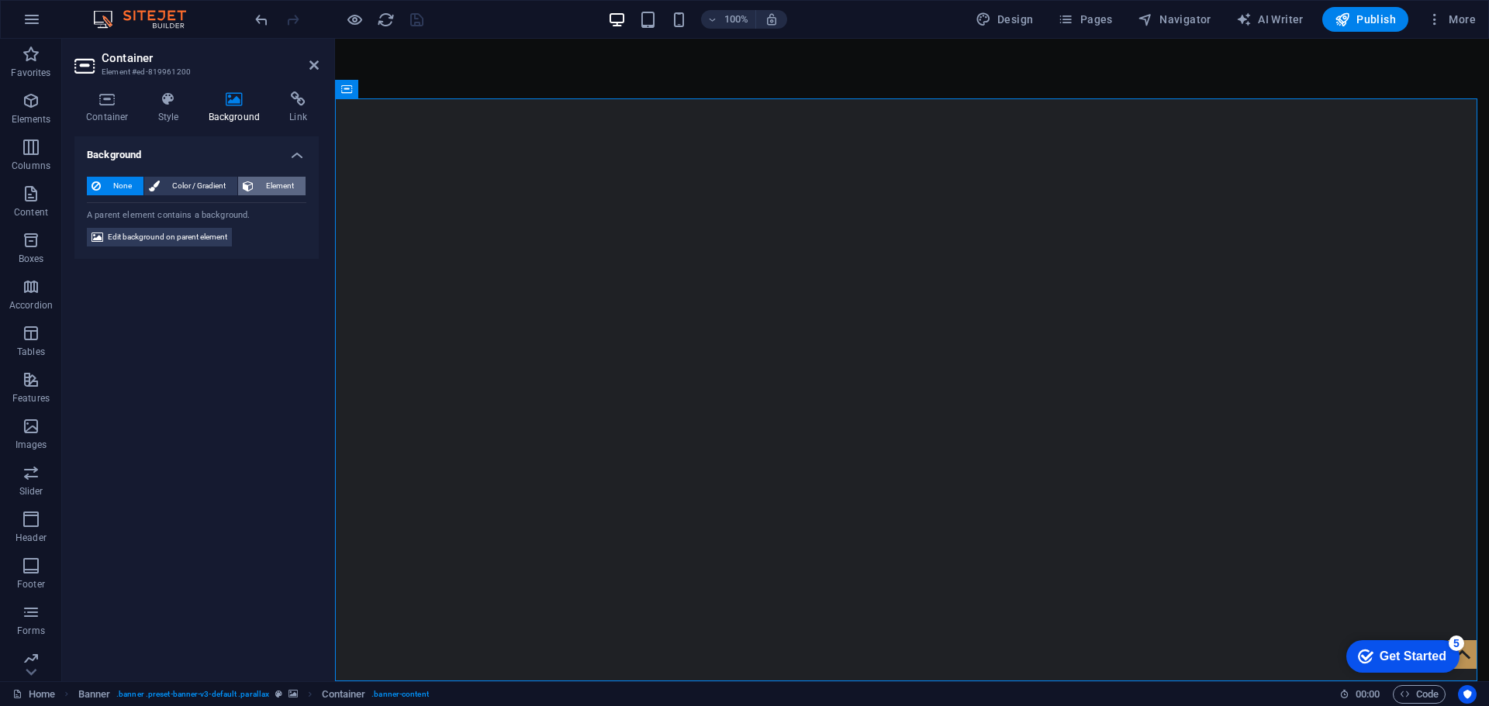
click at [256, 185] on button "Element" at bounding box center [271, 186] width 67 height 19
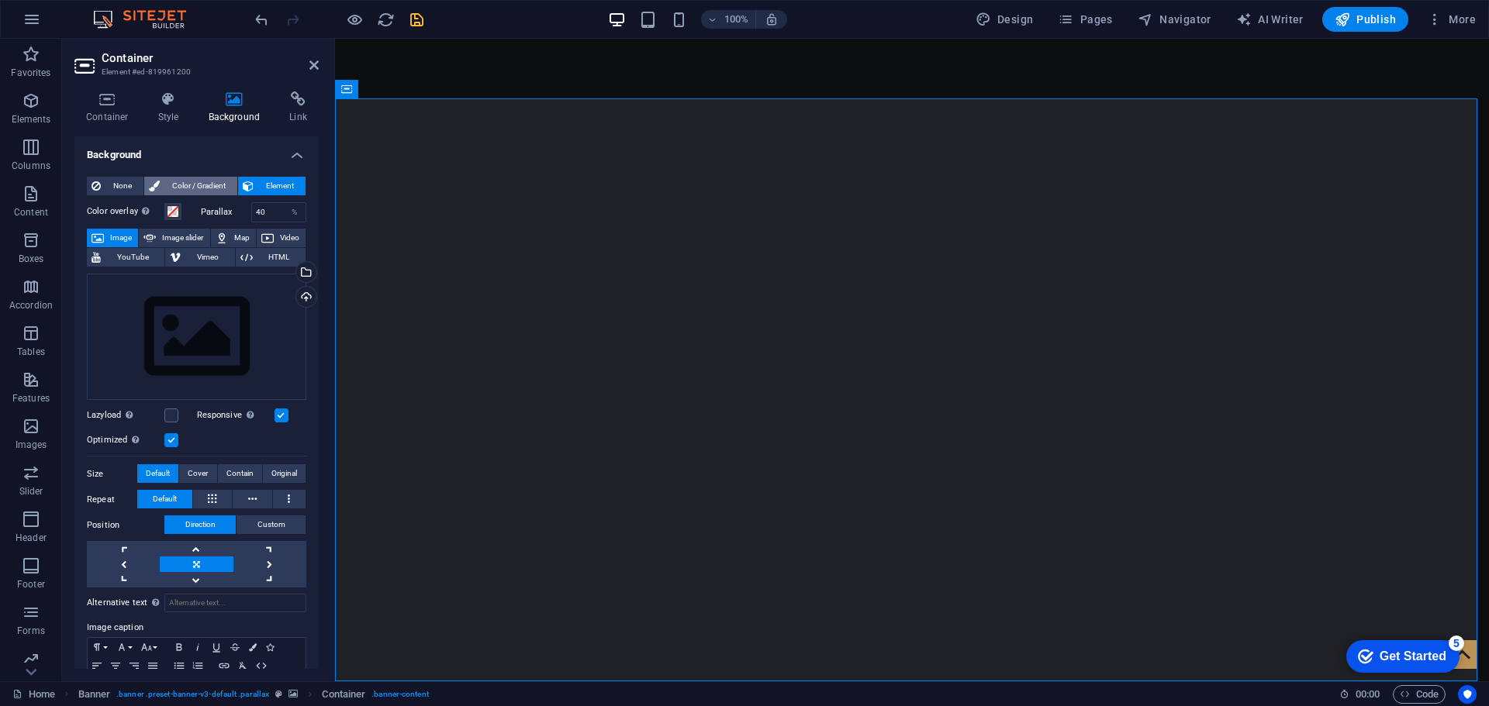
click at [174, 189] on span "Color / Gradient" at bounding box center [198, 186] width 68 height 19
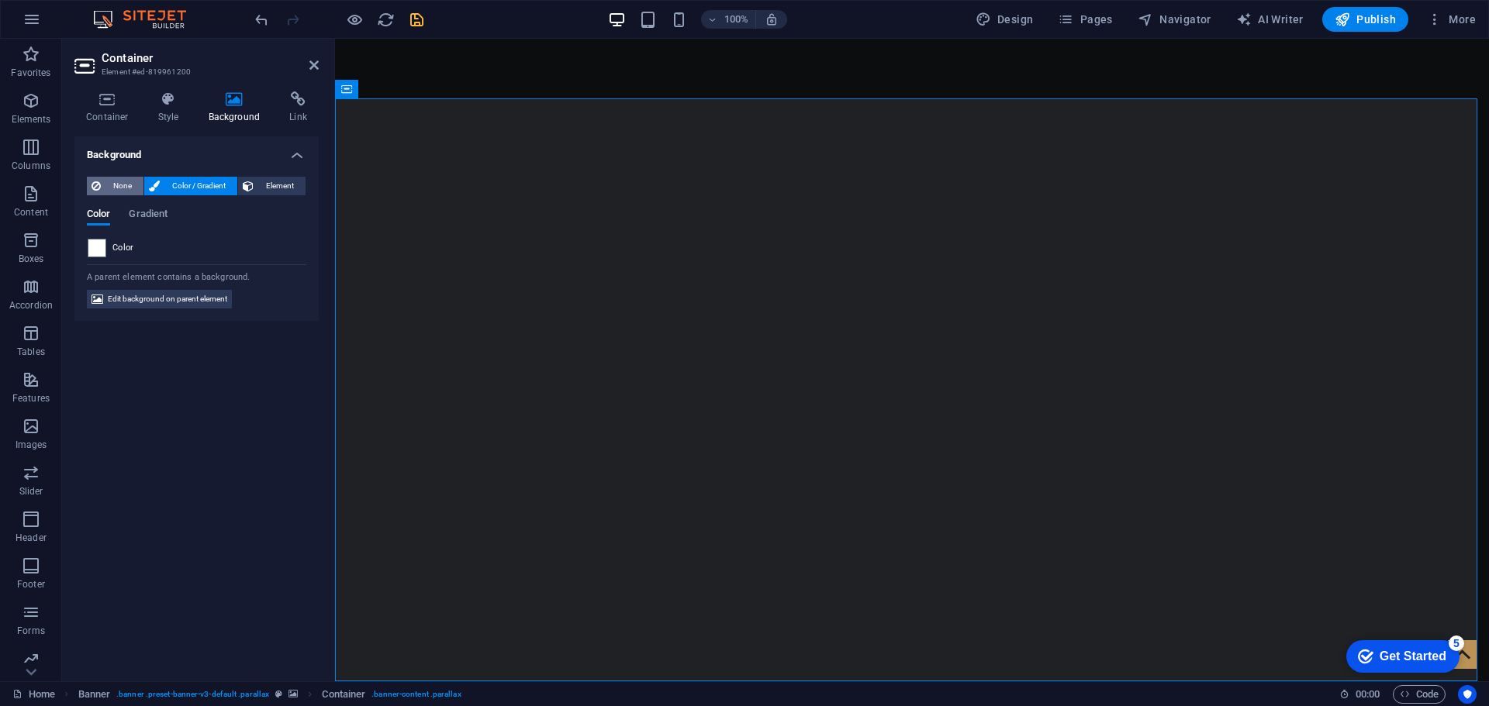
click at [103, 185] on button "None" at bounding box center [115, 186] width 57 height 19
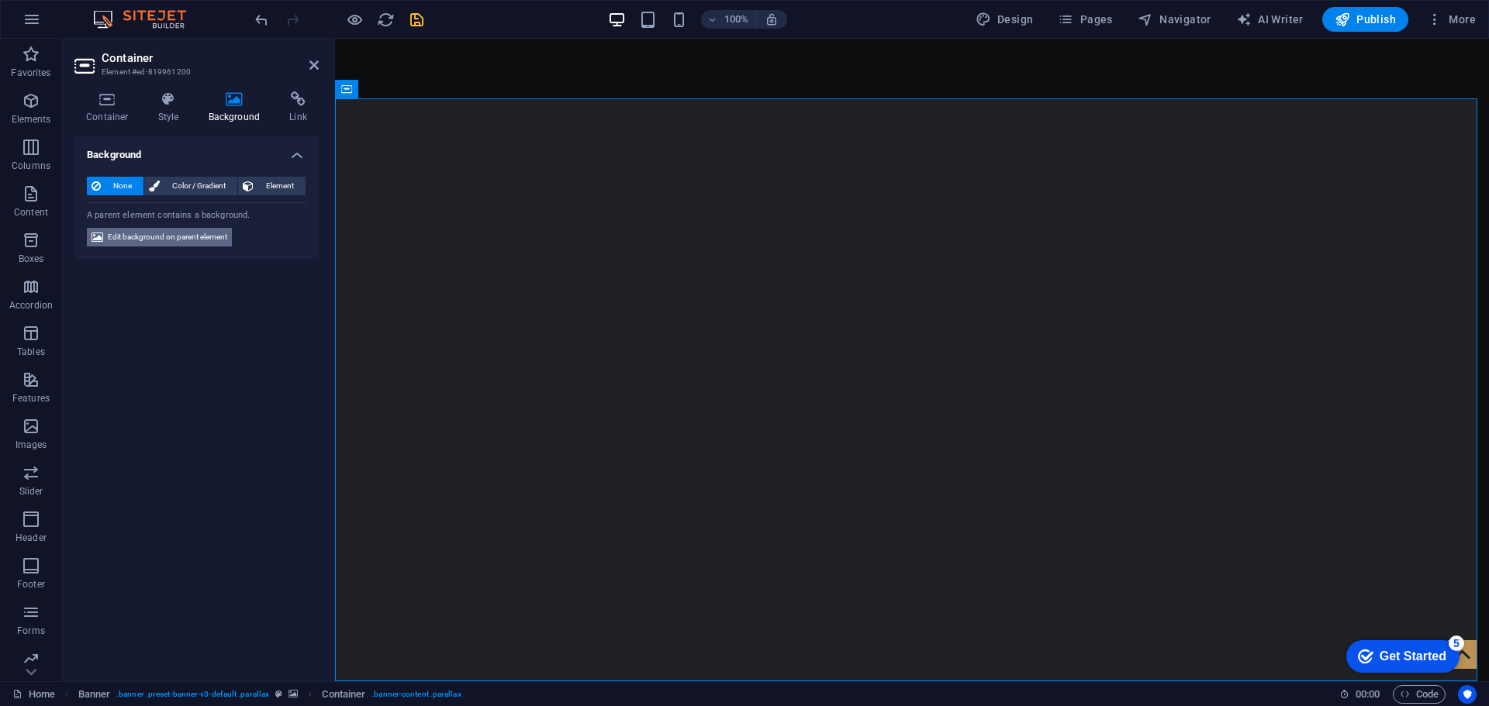
click at [152, 244] on span "Edit background on parent element" at bounding box center [167, 237] width 119 height 19
select select "fade"
select select "s"
select select "ondemand"
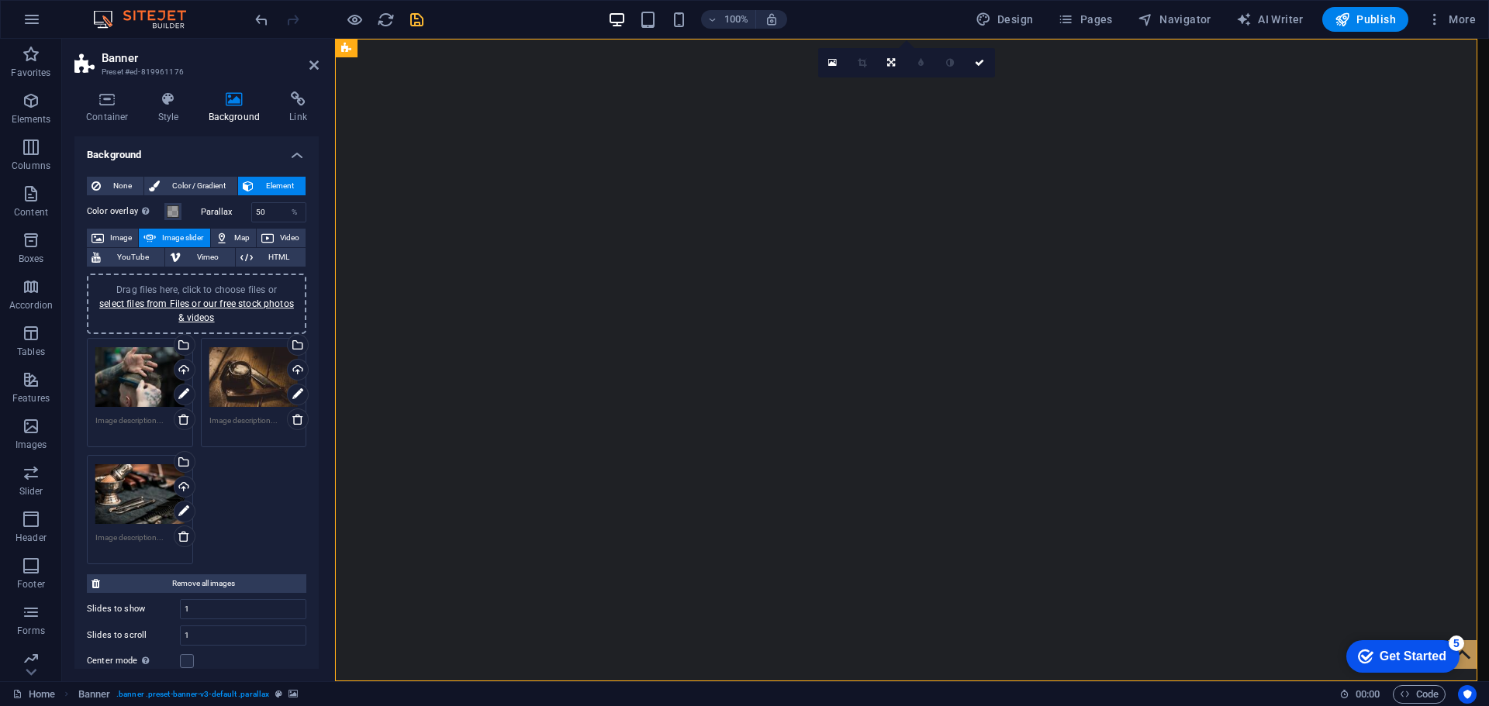
scroll to position [78, 0]
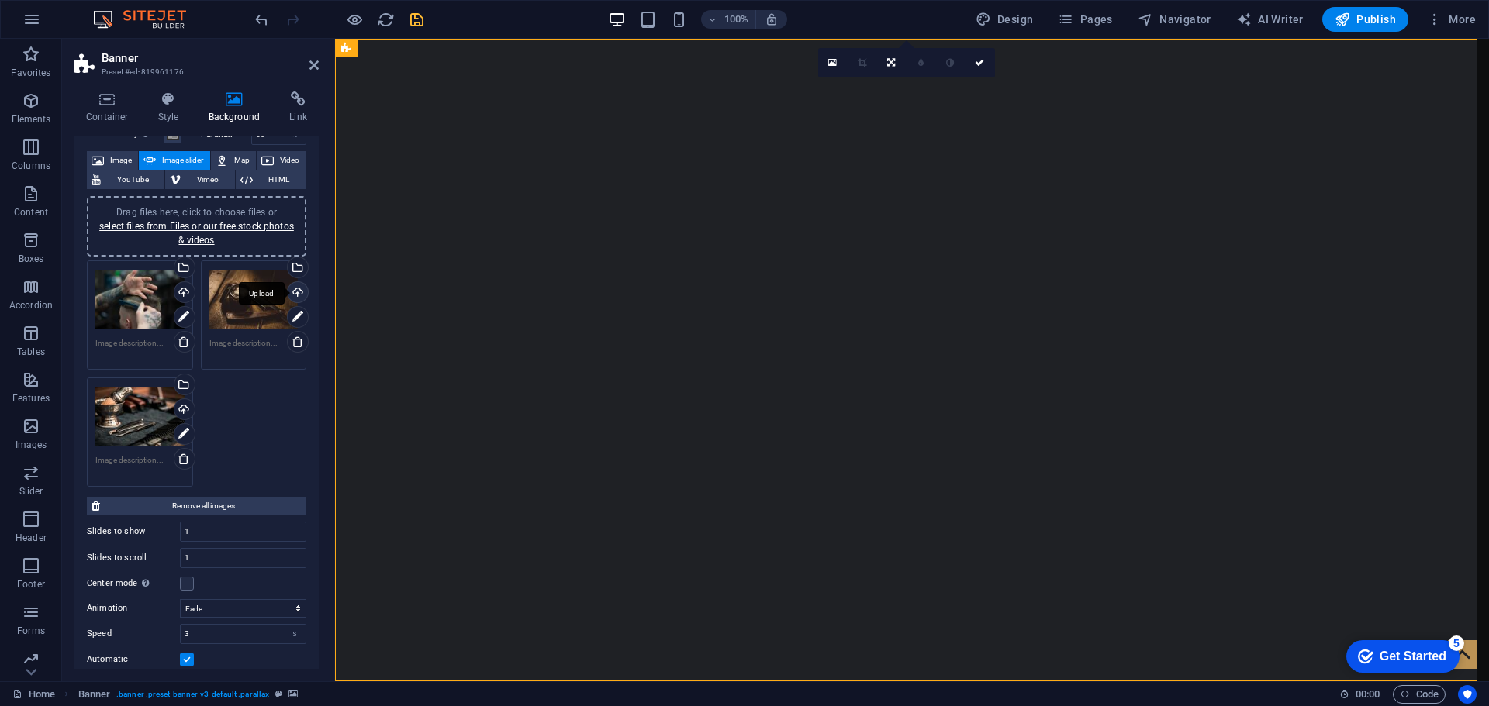
click at [295, 295] on div "Upload" at bounding box center [296, 293] width 23 height 23
click at [181, 346] on icon at bounding box center [184, 342] width 12 height 12
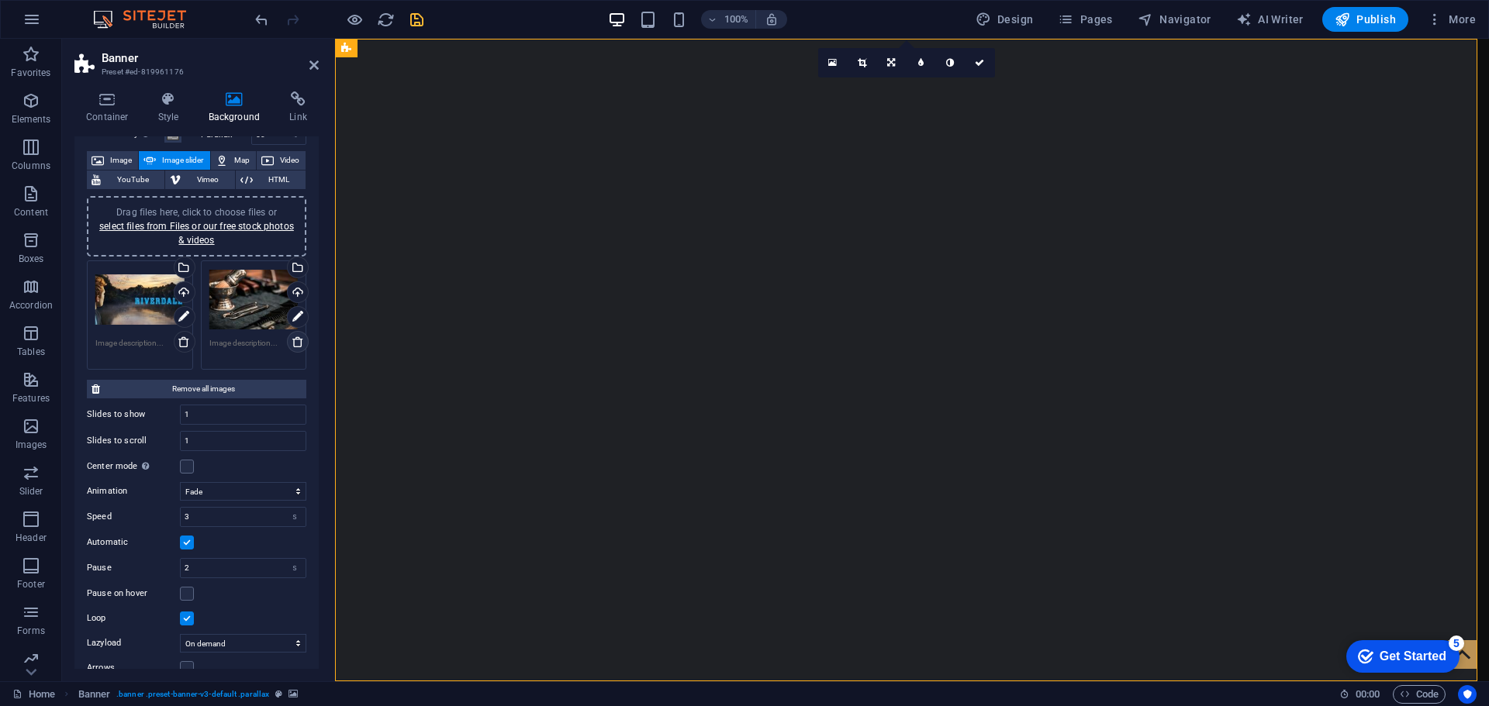
click at [296, 340] on icon at bounding box center [298, 342] width 12 height 12
click at [267, 494] on select "Slide Fade" at bounding box center [243, 491] width 126 height 19
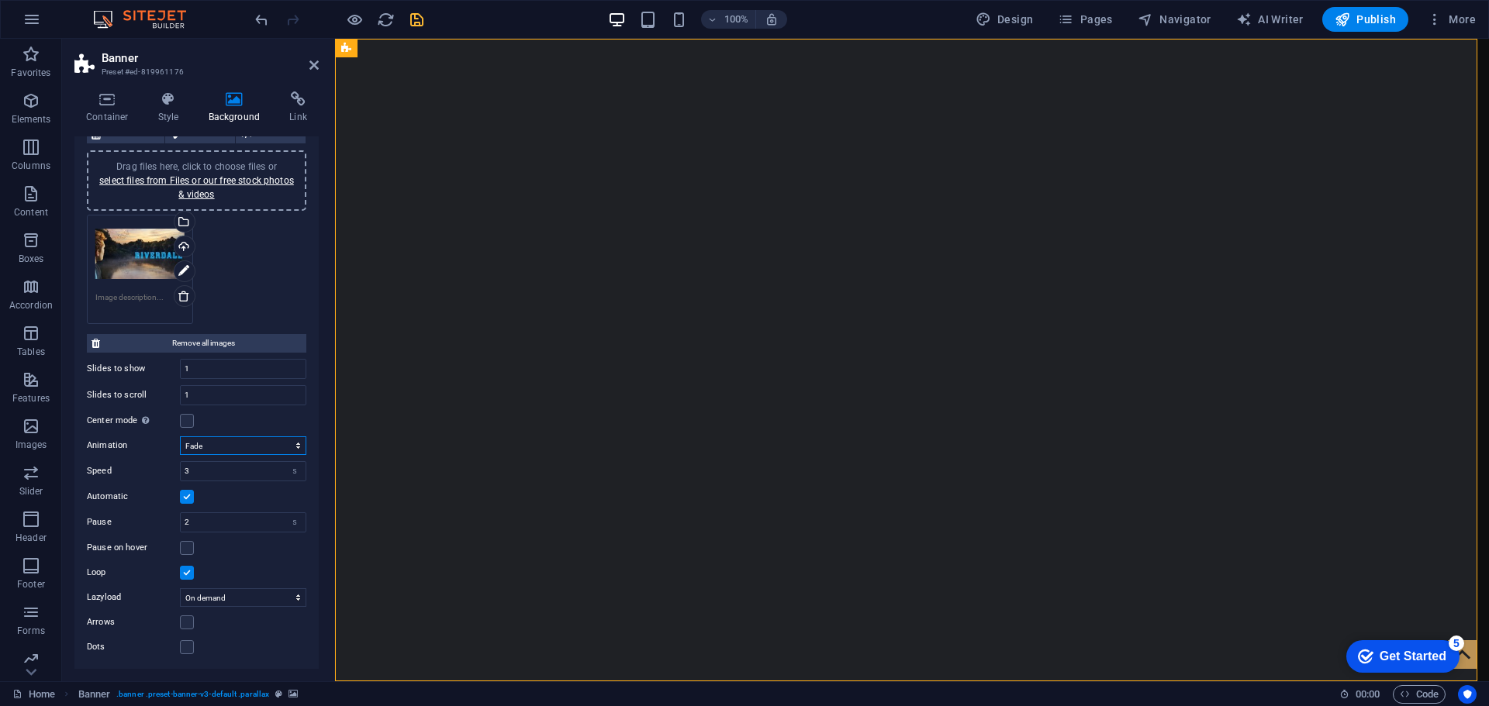
scroll to position [0, 0]
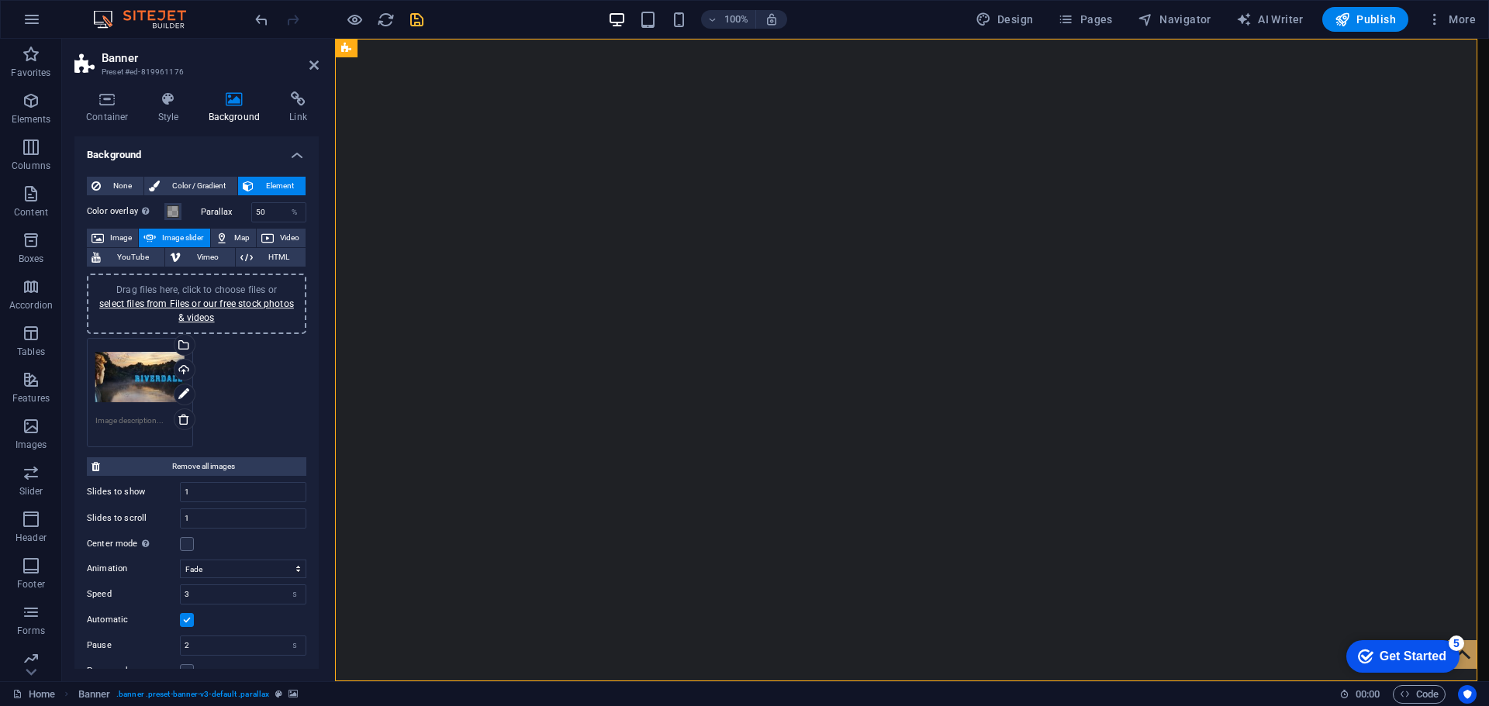
click at [242, 364] on div "Drag files here, click to choose files or select files from Files or our free s…" at bounding box center [196, 392] width 227 height 117
click at [247, 366] on div "Drag files here, click to choose files or select files from Files or our free s…" at bounding box center [196, 392] width 227 height 117
click at [148, 303] on link "select files from Files or our free stock photos & videos" at bounding box center [196, 310] width 195 height 25
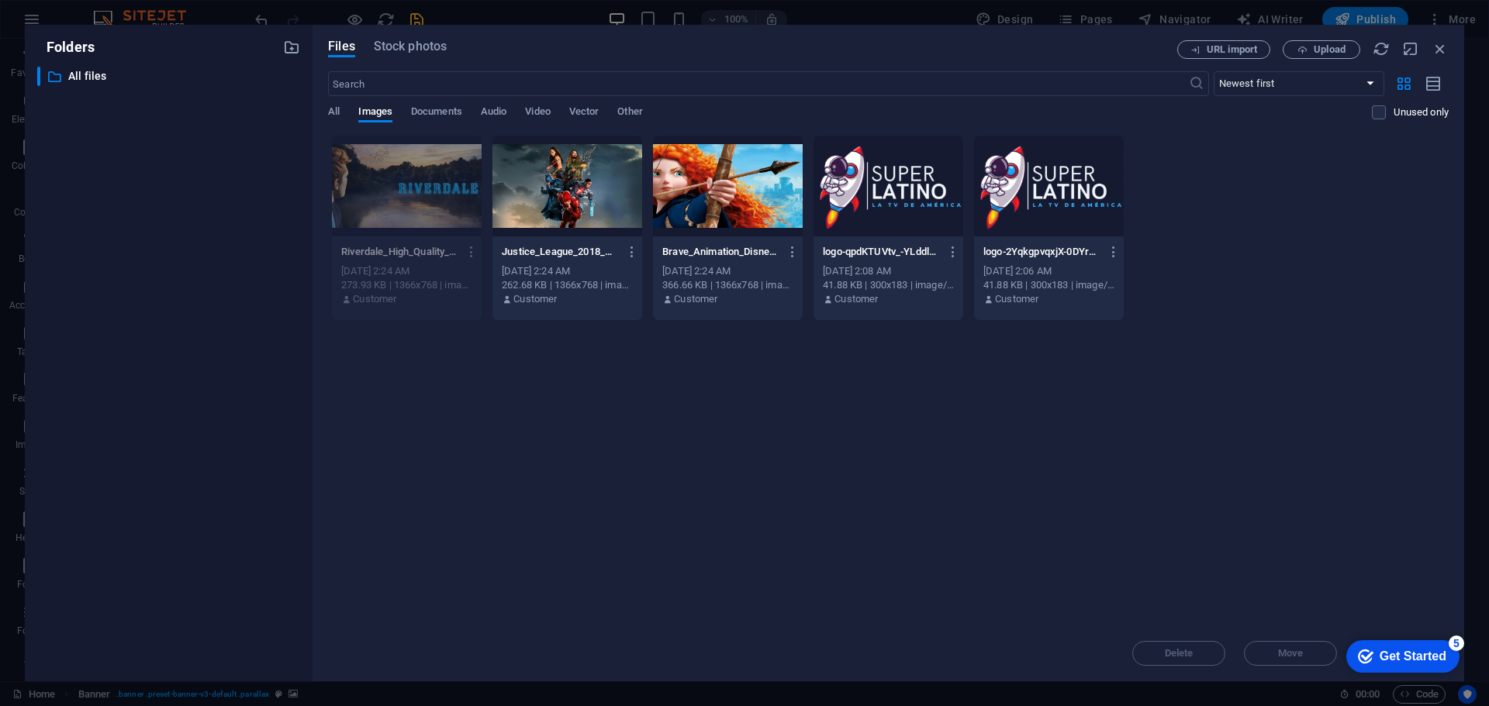
click at [559, 185] on div at bounding box center [567, 186] width 150 height 101
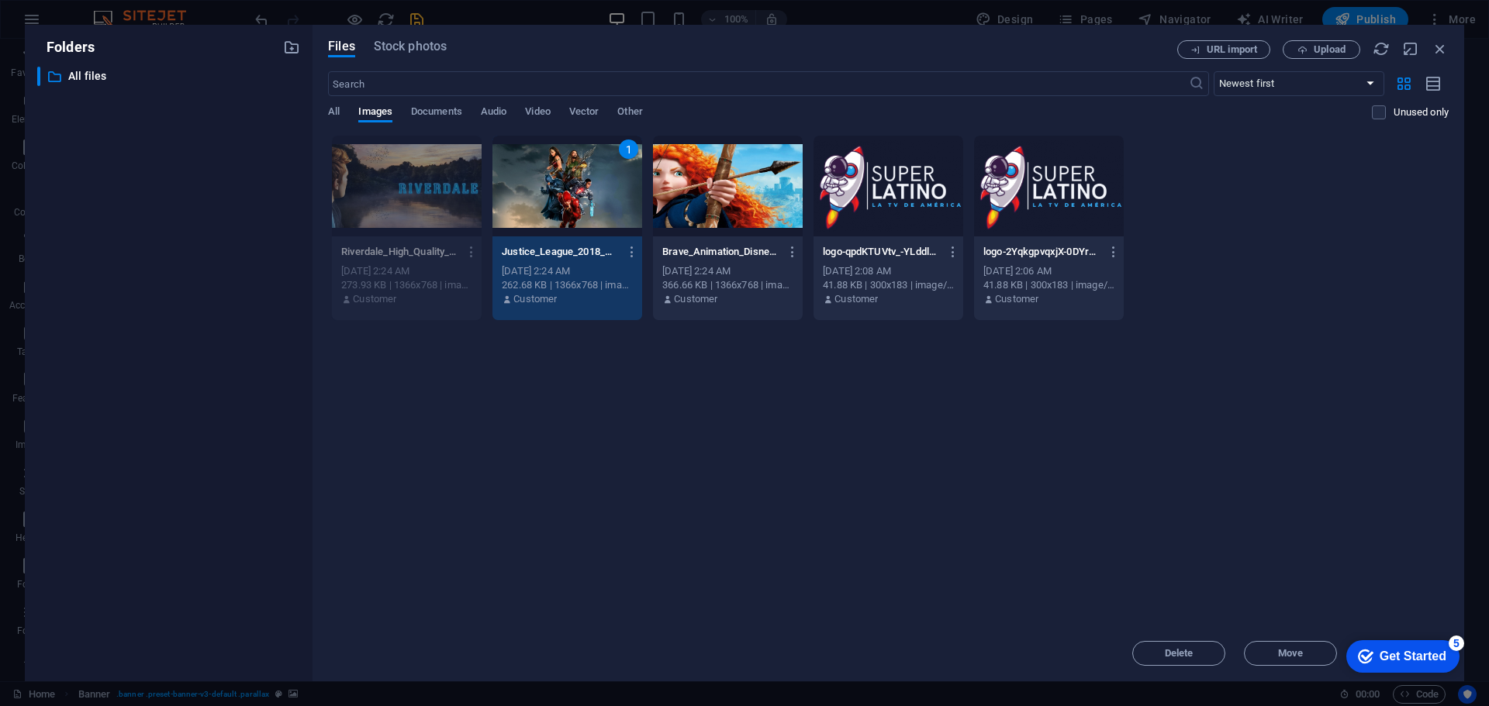
click at [1430, 653] on div "Get Started" at bounding box center [1412, 657] width 67 height 14
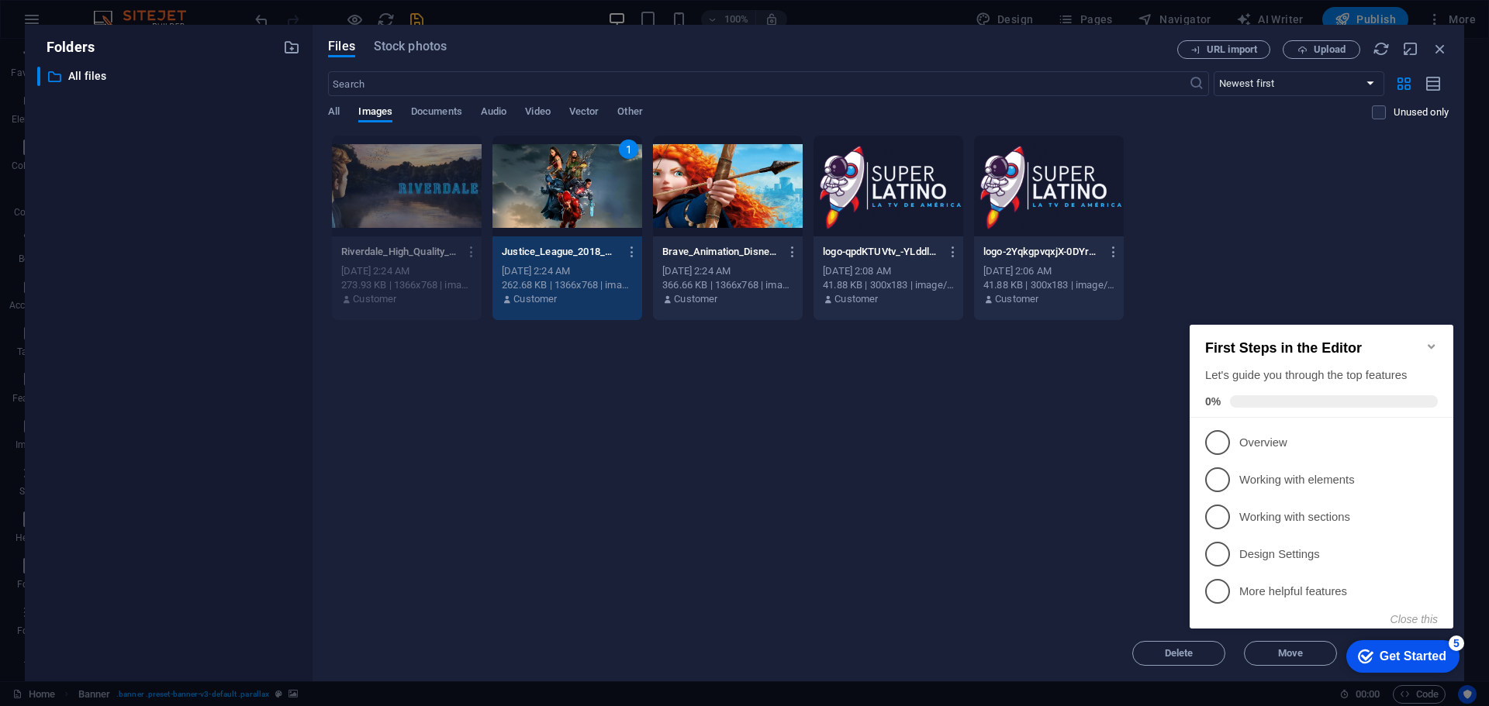
click at [1432, 340] on icon "Minimize checklist" at bounding box center [1431, 346] width 12 height 12
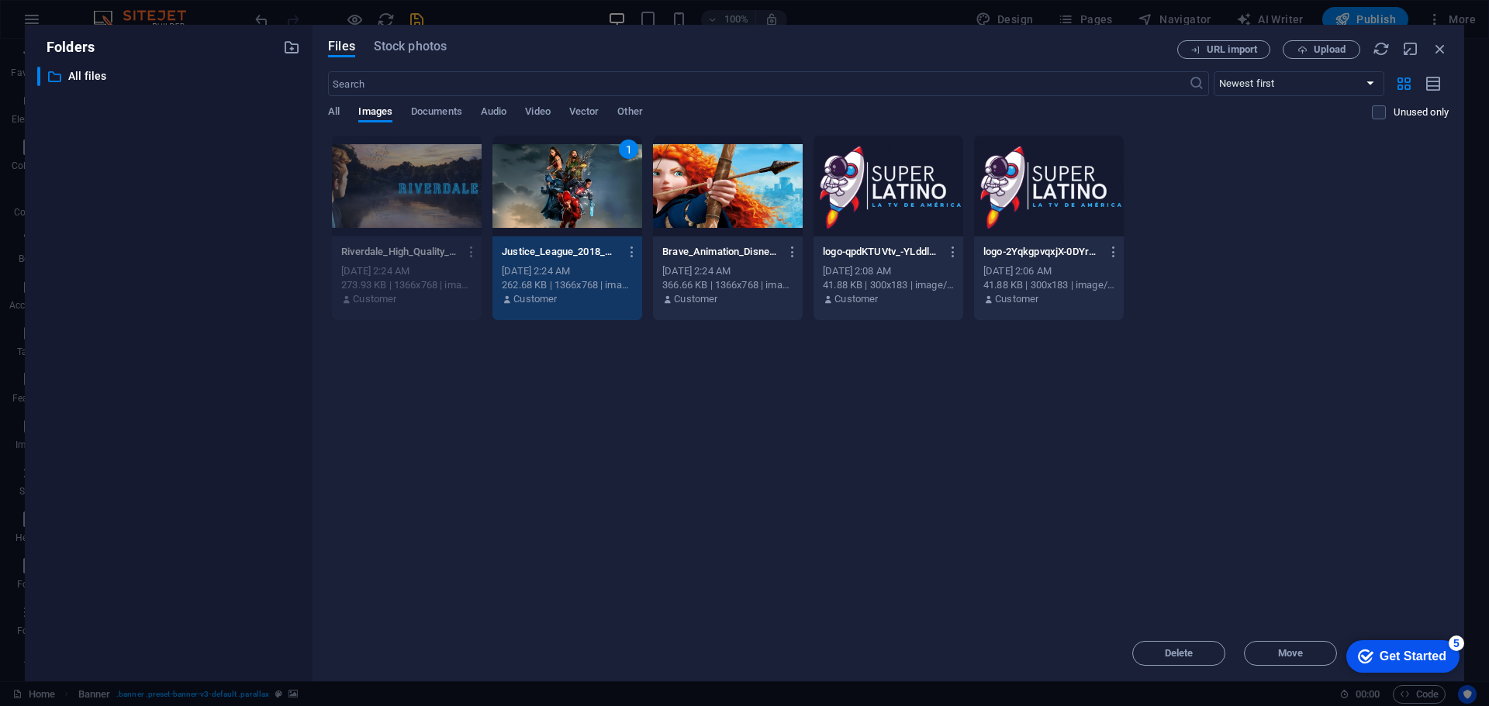
click at [1420, 663] on div "Get Started" at bounding box center [1412, 657] width 67 height 14
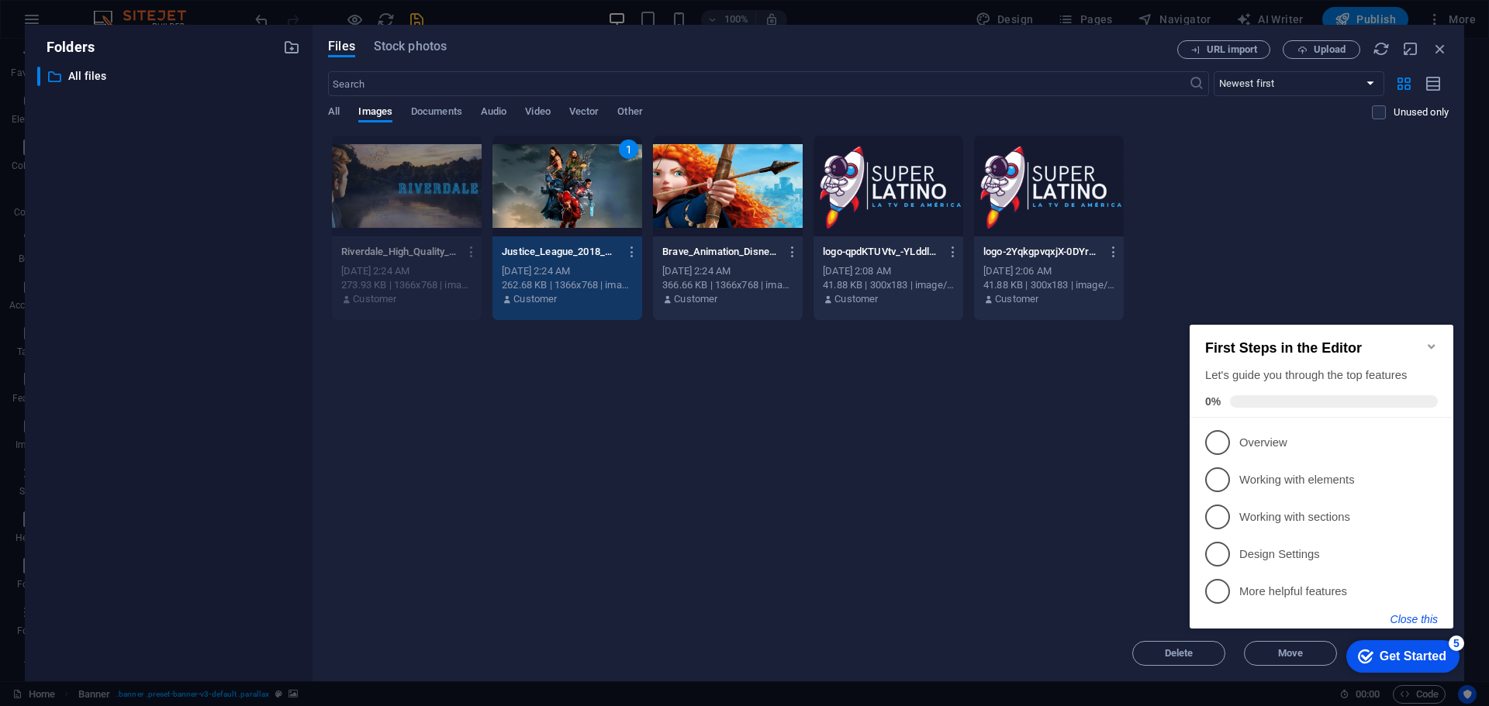
click at [1422, 617] on button "Close this" at bounding box center [1413, 619] width 47 height 12
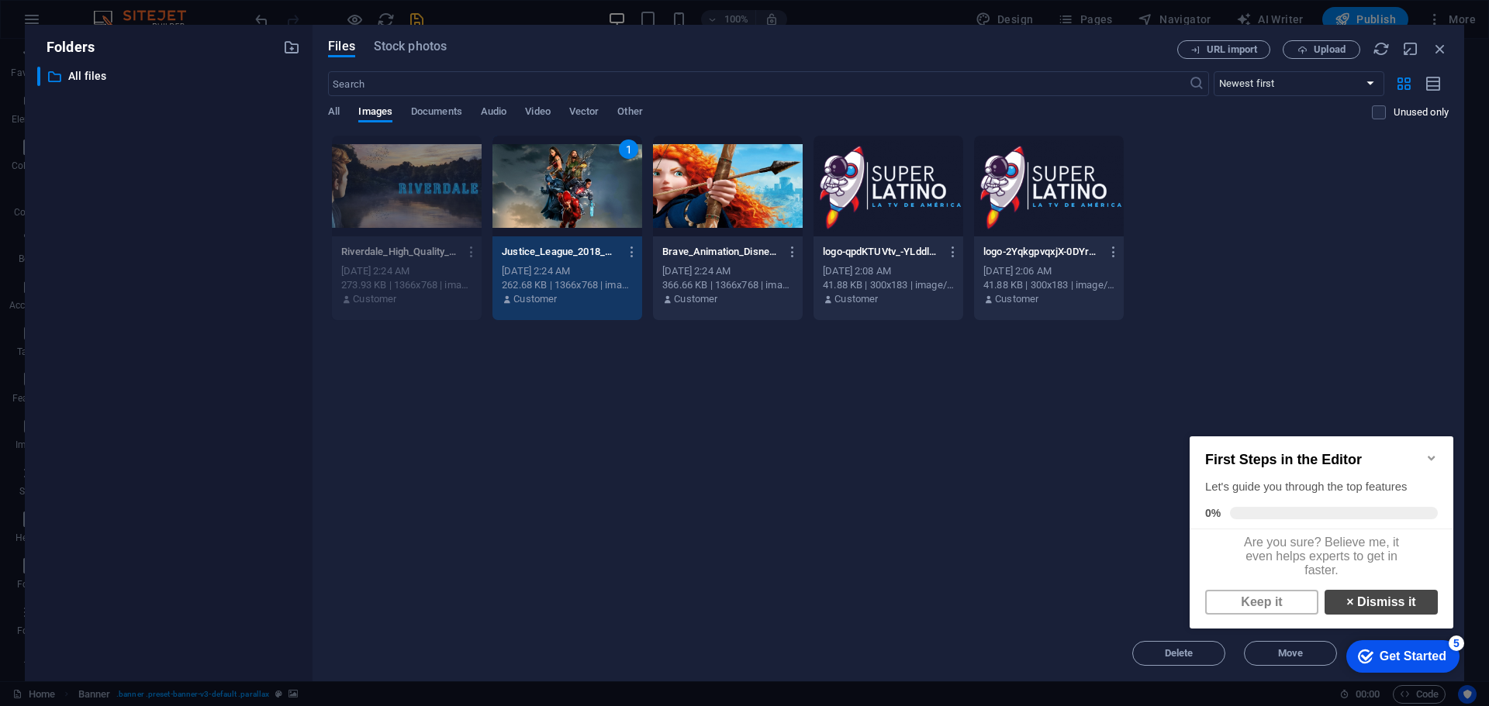
click at [1361, 610] on link "× Dismiss it" at bounding box center [1380, 602] width 113 height 25
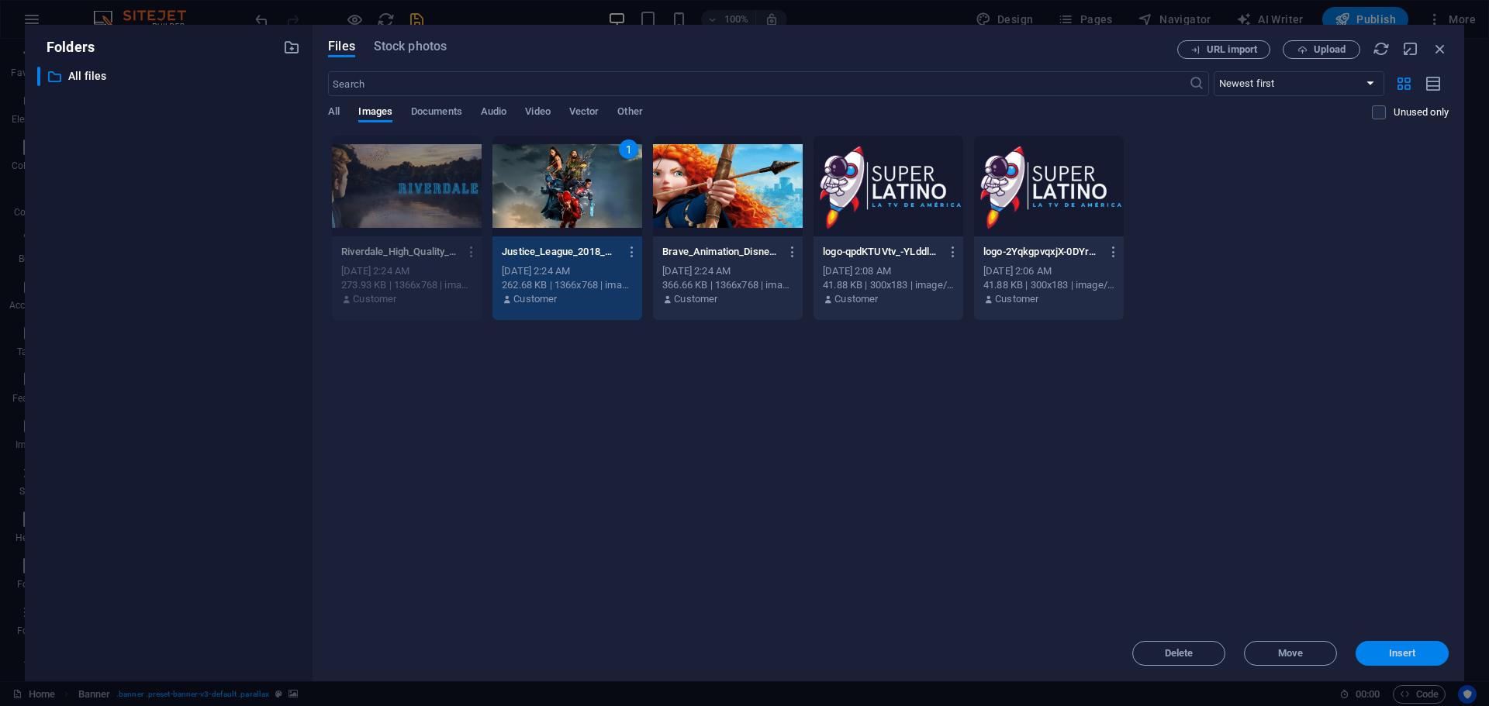
click at [1398, 650] on span "Insert" at bounding box center [1402, 653] width 27 height 9
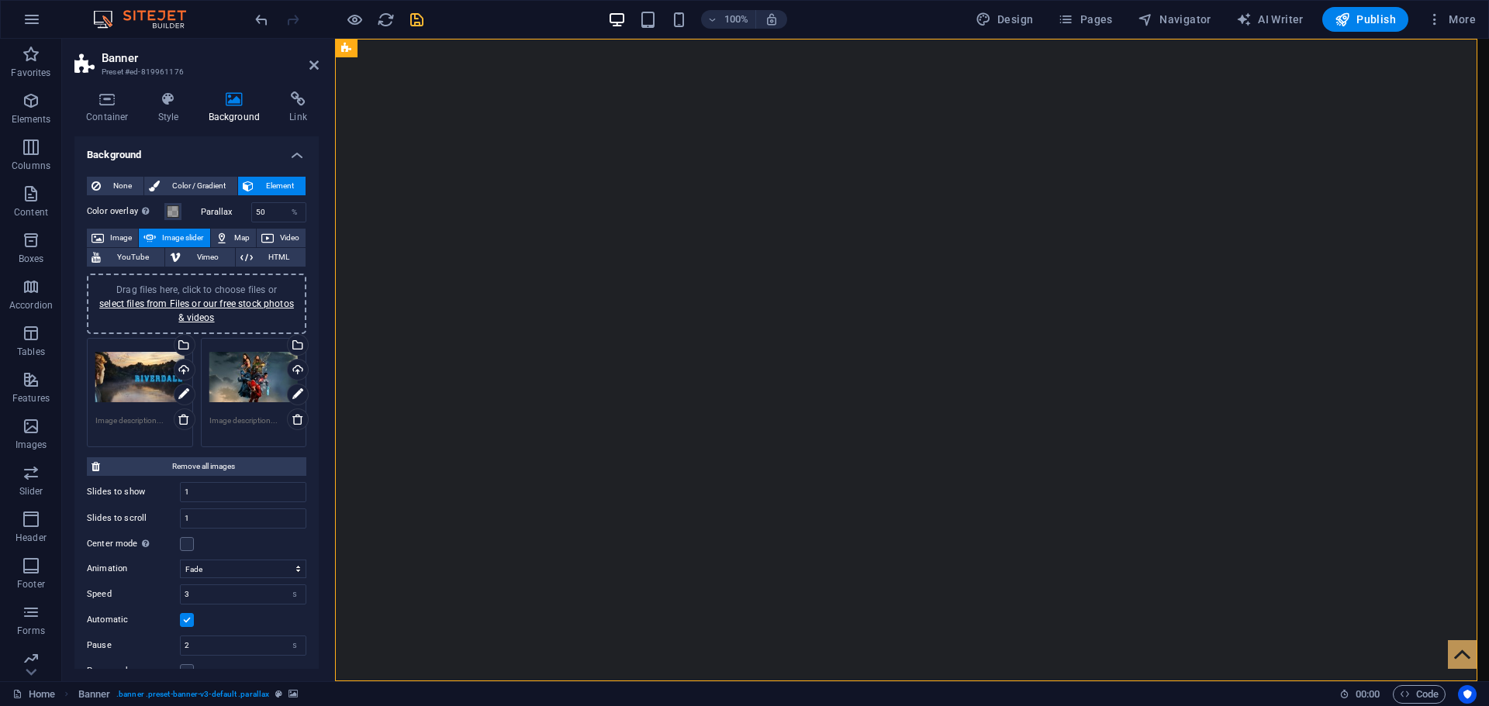
scroll to position [78, 0]
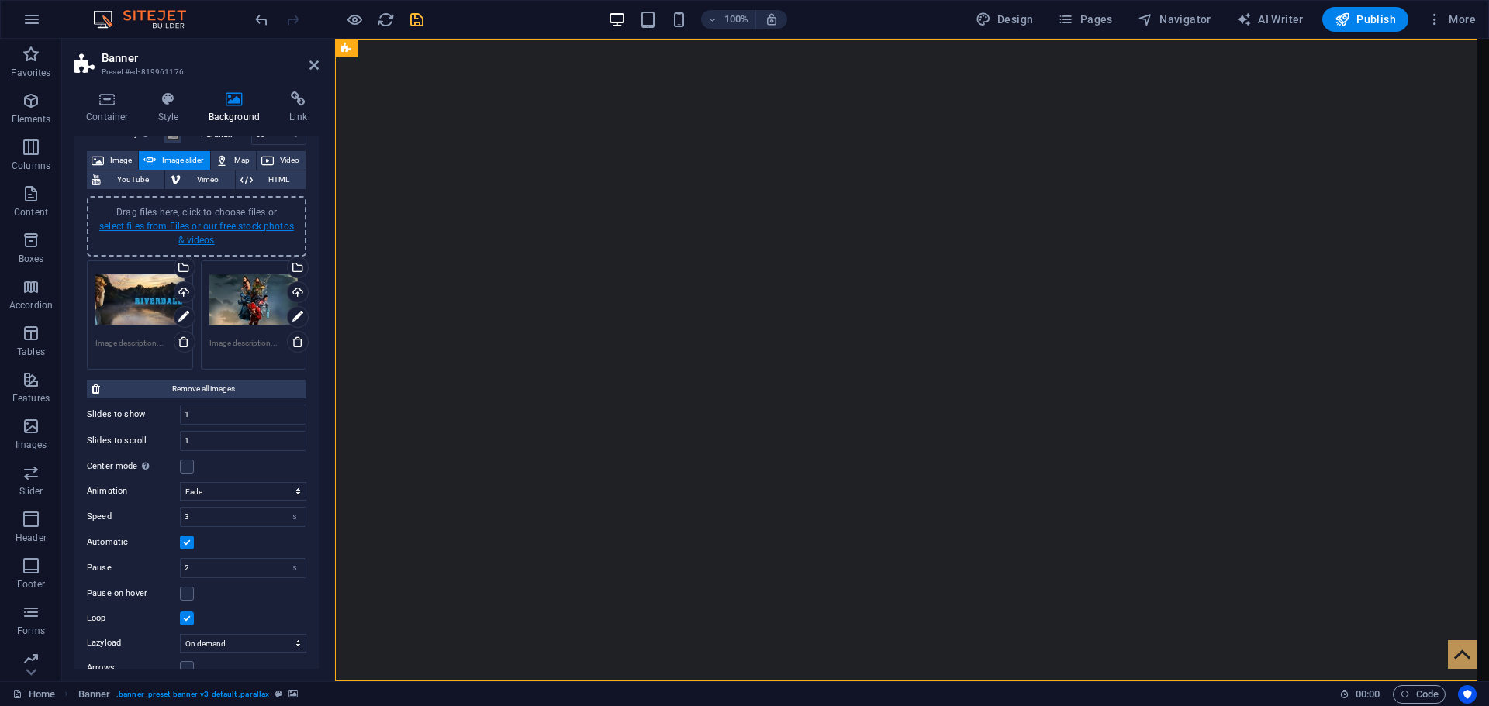
click at [198, 236] on link "select files from Files or our free stock photos & videos" at bounding box center [196, 233] width 195 height 25
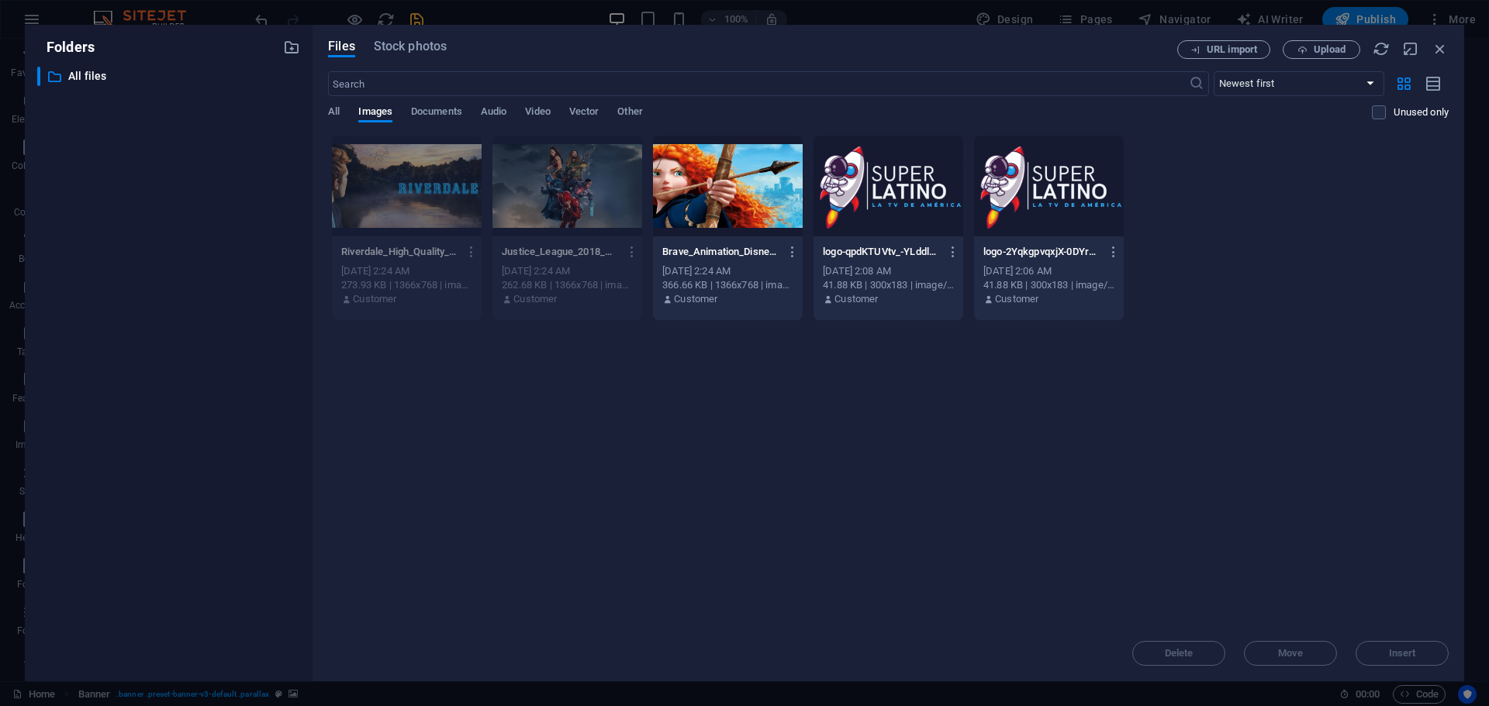
click at [721, 170] on div at bounding box center [728, 186] width 150 height 101
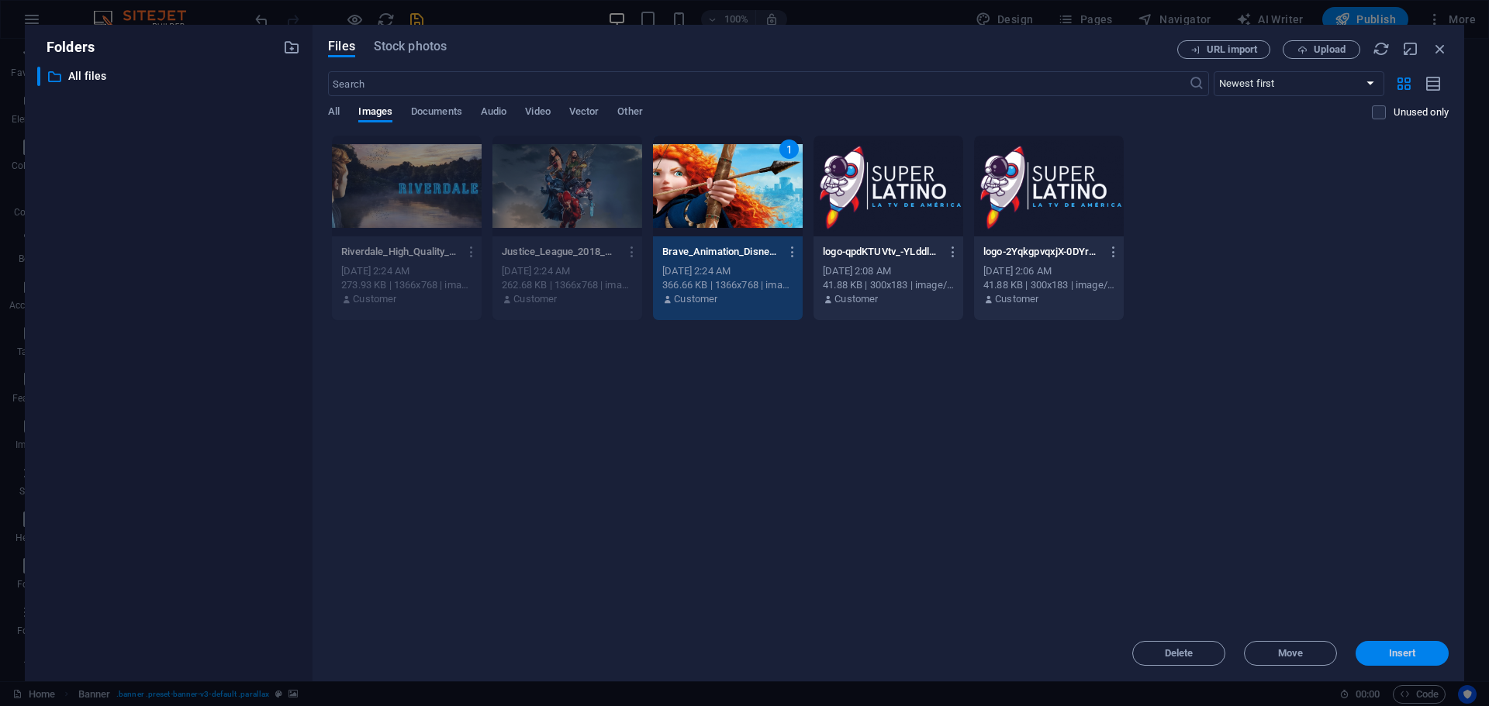
click at [1406, 655] on span "Insert" at bounding box center [1402, 653] width 27 height 9
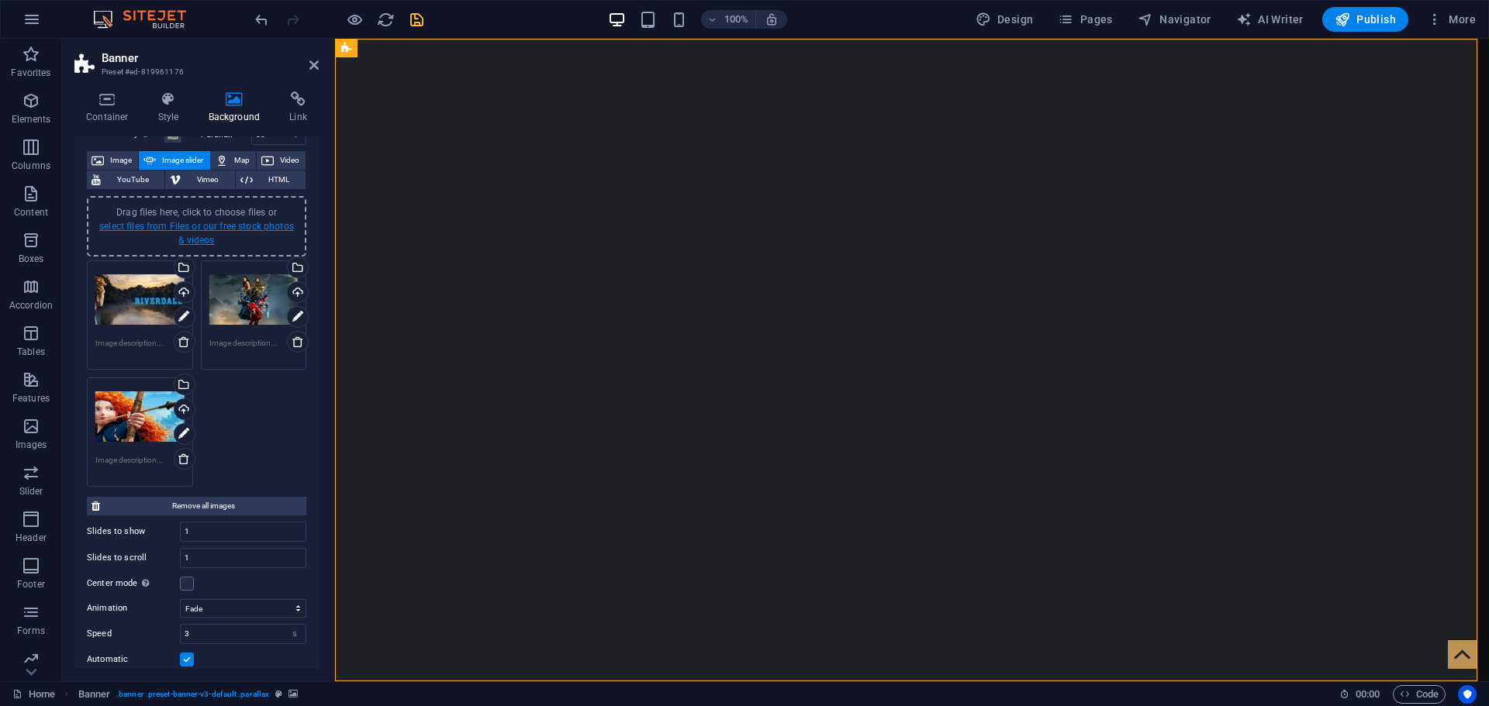
click at [188, 235] on link "select files from Files or our free stock photos & videos" at bounding box center [196, 233] width 195 height 25
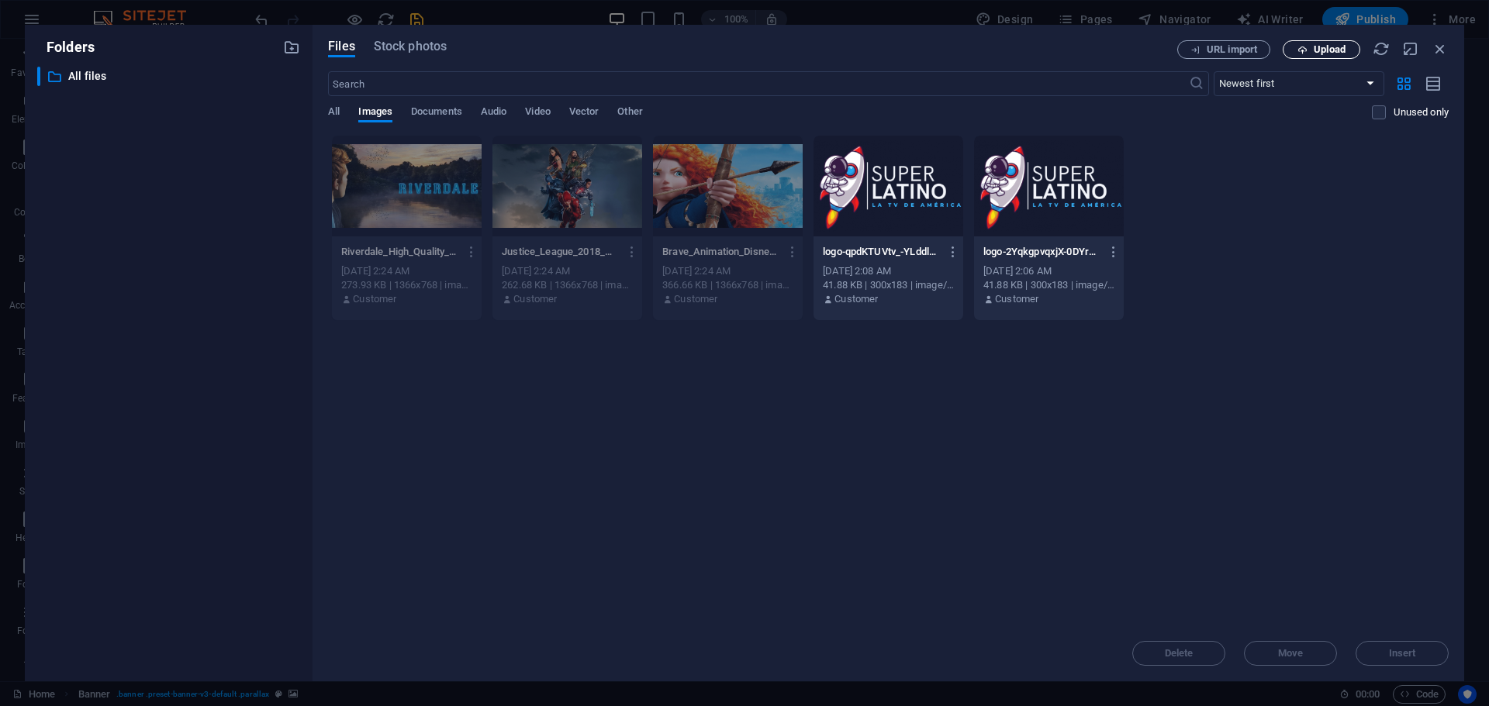
click at [1317, 52] on span "Upload" at bounding box center [1329, 49] width 32 height 9
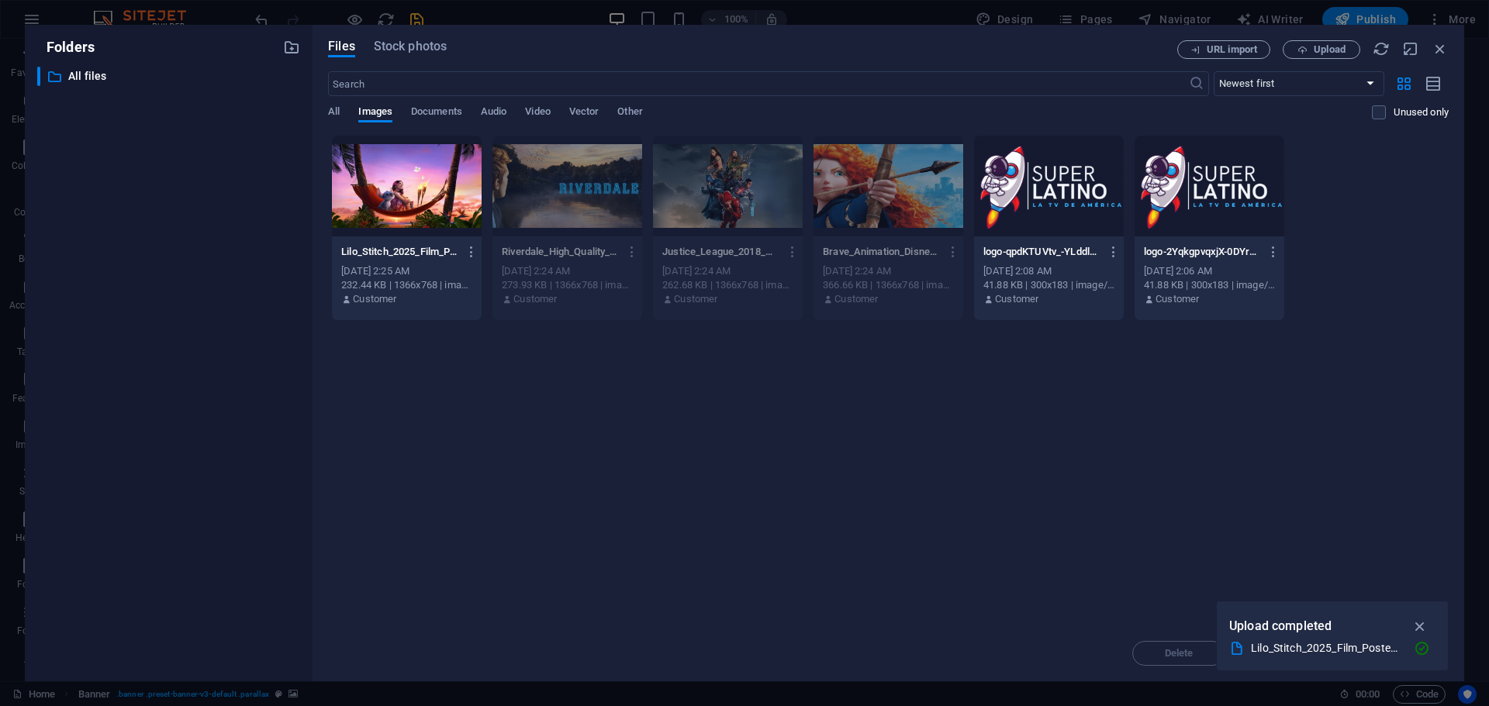
click at [423, 180] on div at bounding box center [407, 186] width 150 height 101
click at [1423, 623] on icon "button" at bounding box center [1420, 626] width 18 height 17
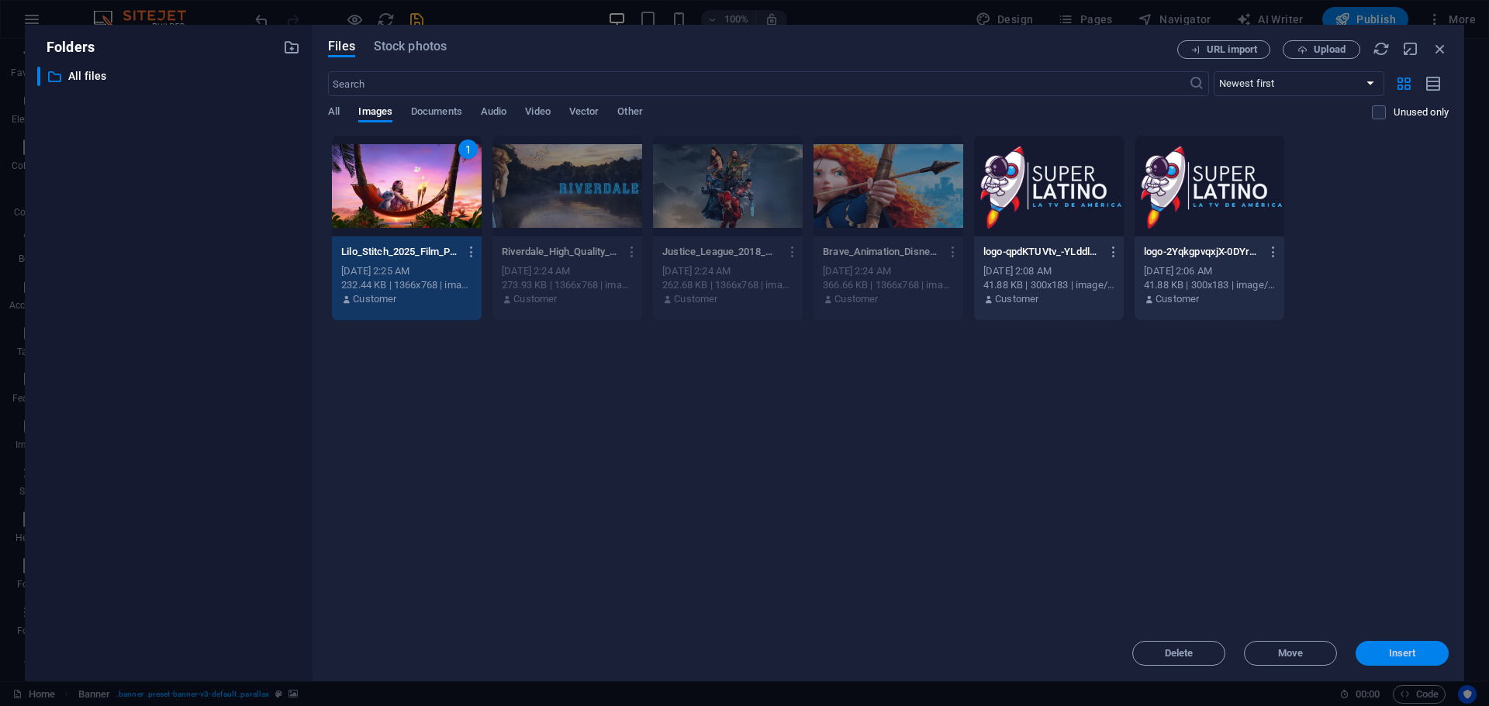
drag, startPoint x: 1420, startPoint y: 657, endPoint x: 1075, endPoint y: 620, distance: 346.1
click at [1420, 657] on span "Insert" at bounding box center [1401, 653] width 81 height 9
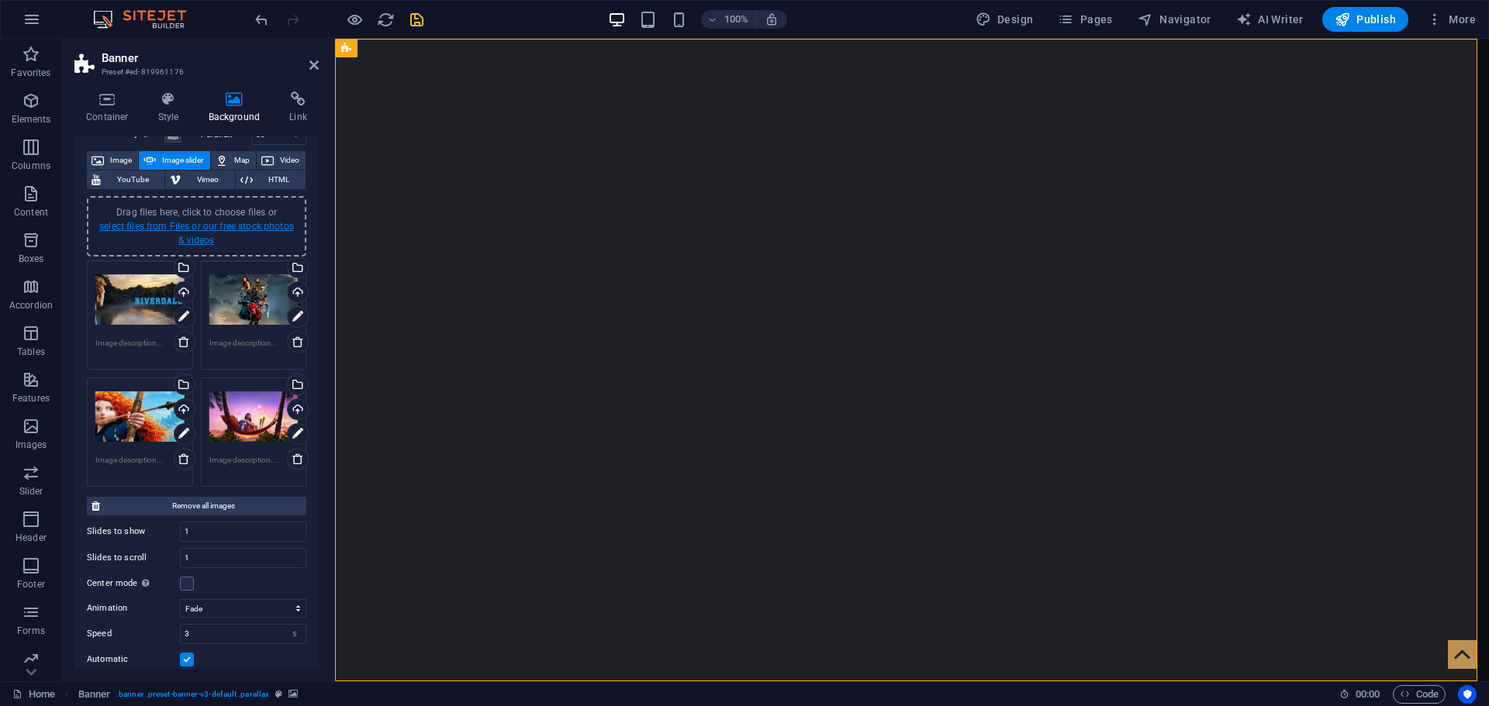
click at [202, 236] on link "select files from Files or our free stock photos & videos" at bounding box center [196, 233] width 195 height 25
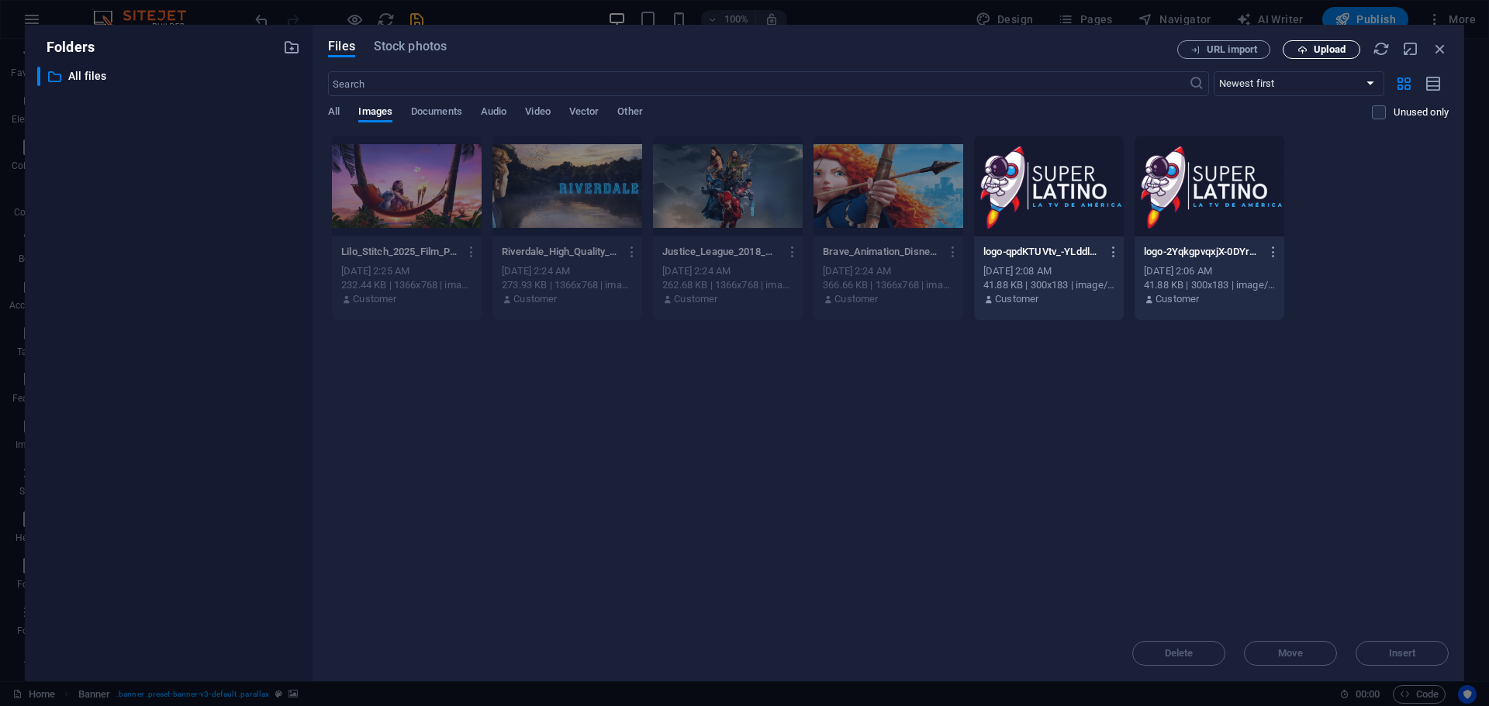
click at [1312, 55] on button "Upload" at bounding box center [1321, 49] width 78 height 19
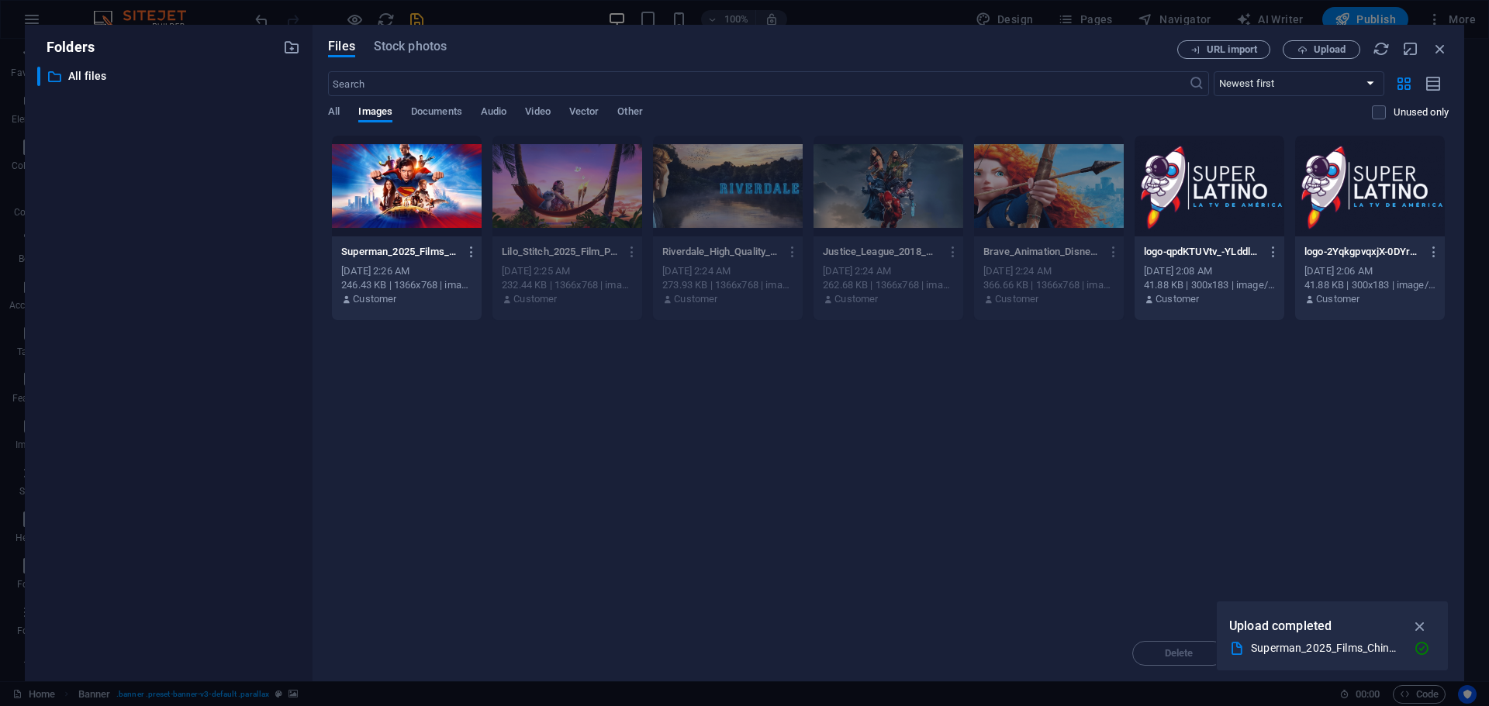
click at [411, 170] on div at bounding box center [407, 186] width 150 height 101
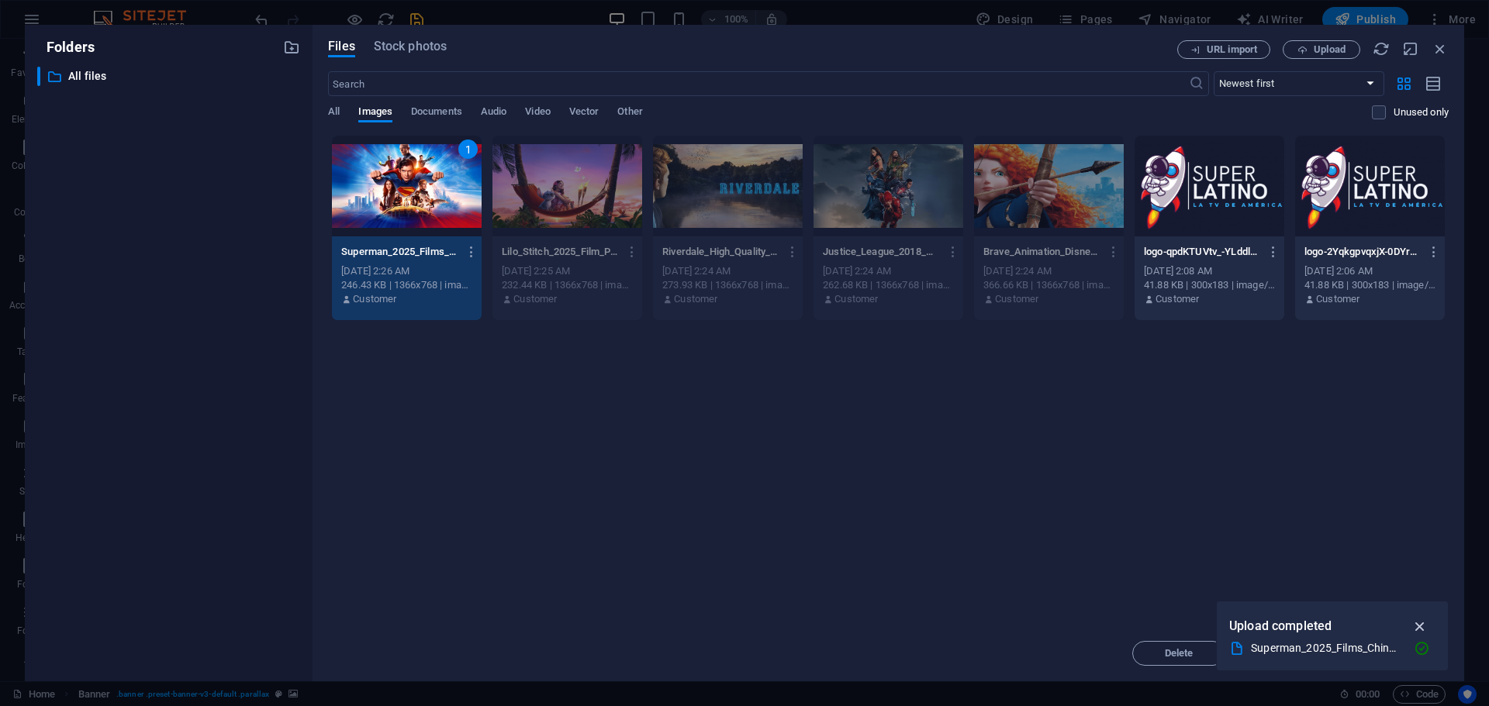
click at [1423, 622] on icon "button" at bounding box center [1420, 626] width 18 height 17
click at [1413, 654] on span "Insert" at bounding box center [1402, 653] width 27 height 9
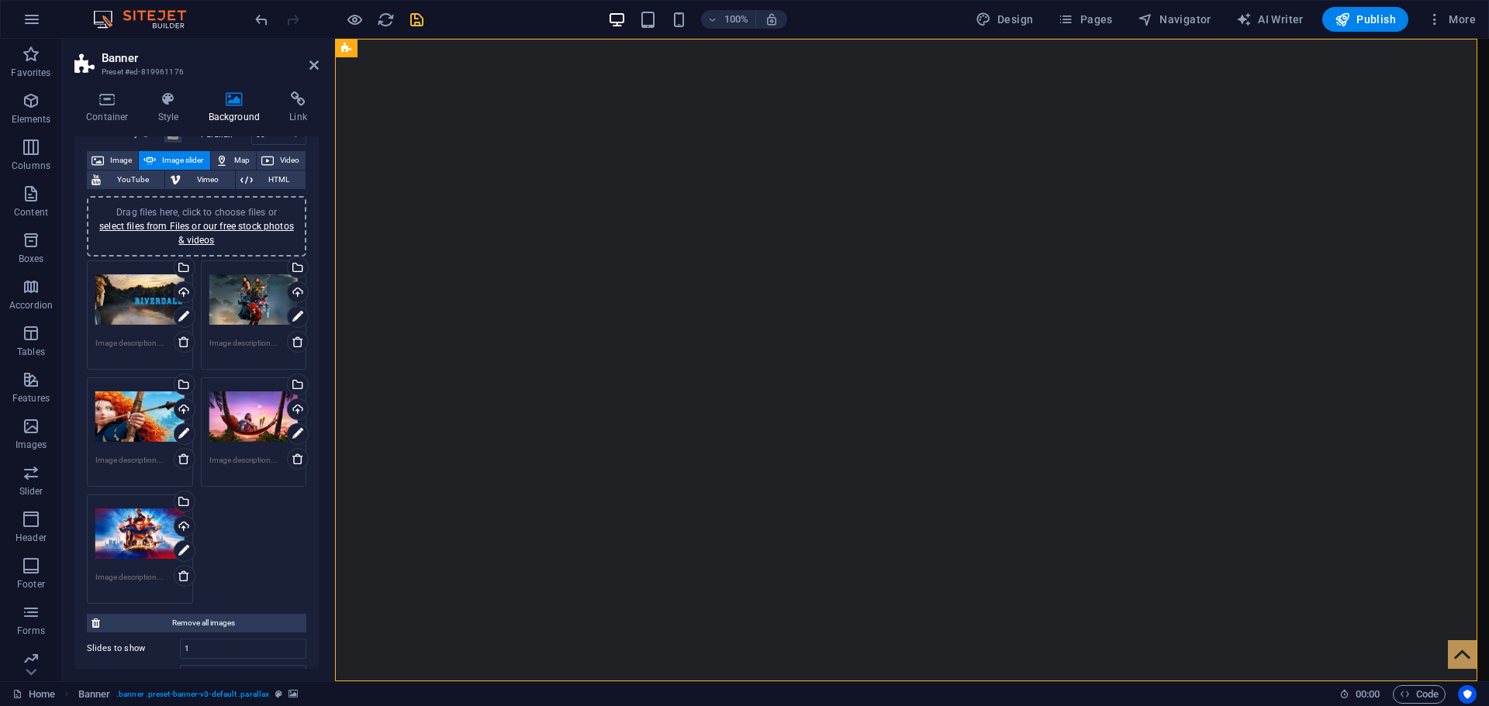
scroll to position [155, 0]
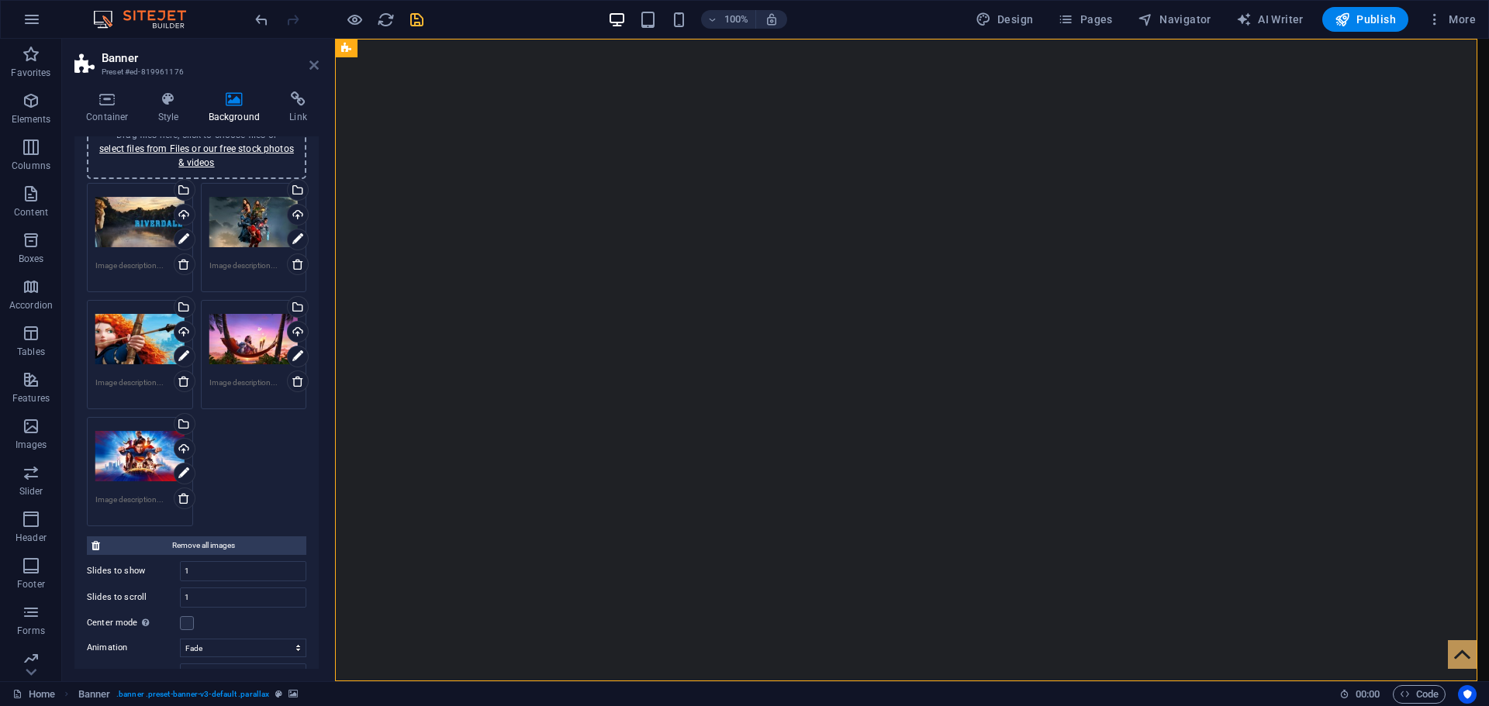
drag, startPoint x: 316, startPoint y: 64, endPoint x: 254, endPoint y: 25, distance: 73.6
click at [316, 64] on icon at bounding box center [313, 65] width 9 height 12
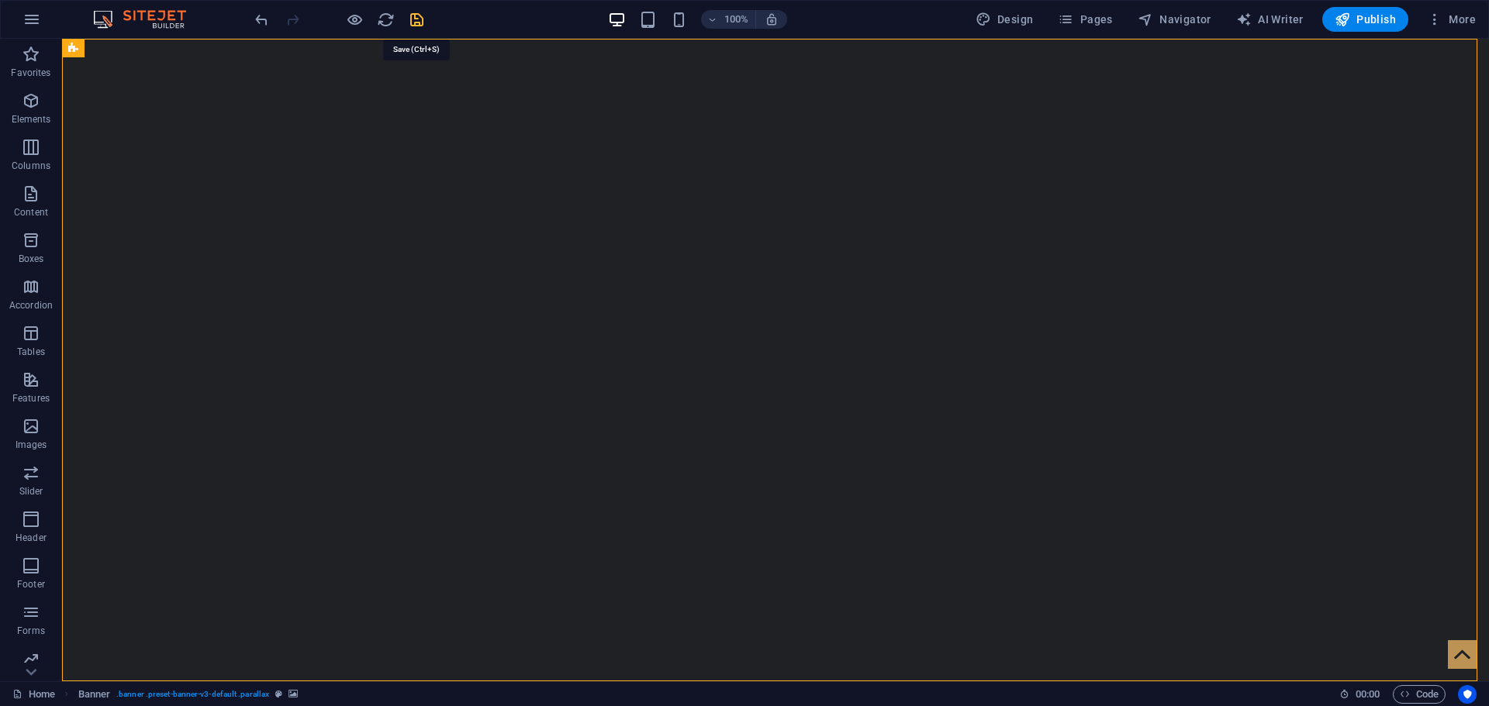
click at [412, 15] on icon "save" at bounding box center [417, 20] width 18 height 18
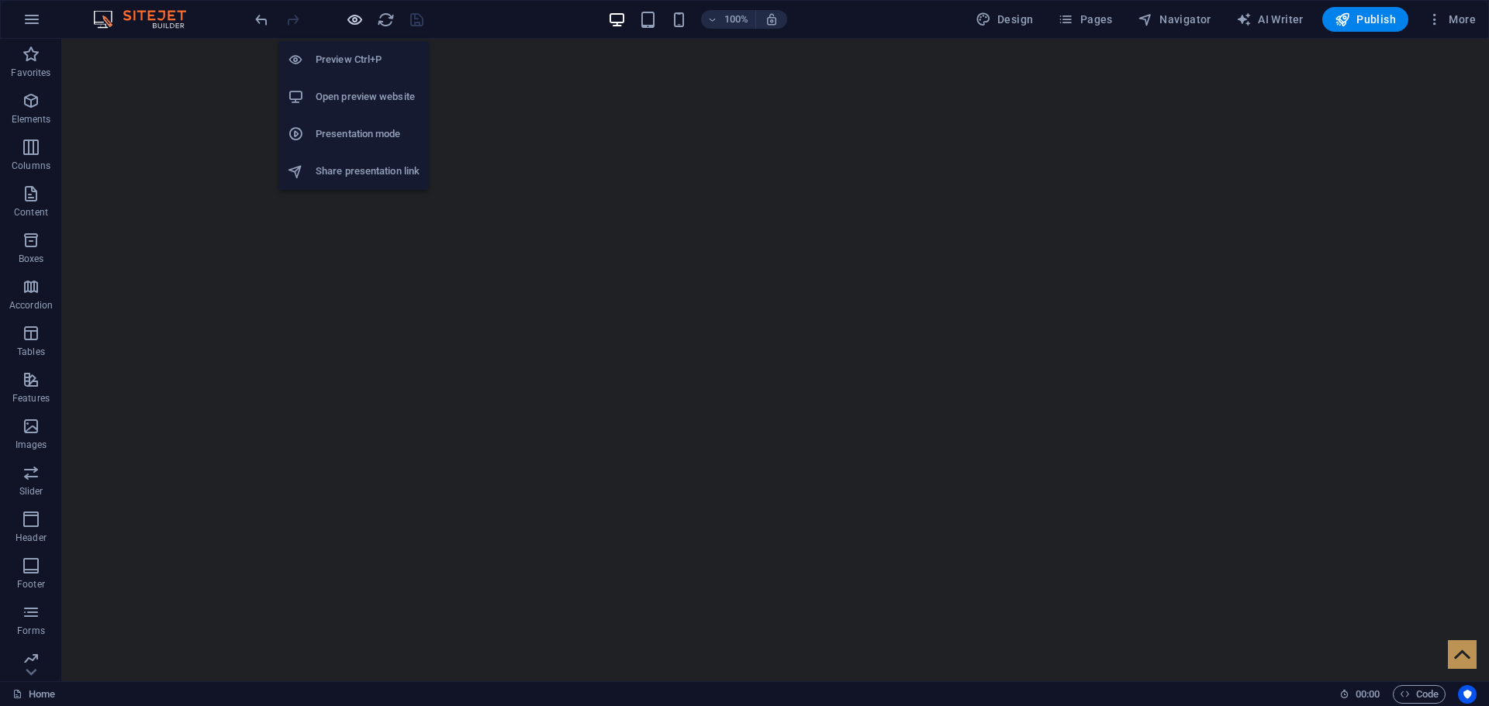
click at [359, 19] on icon "button" at bounding box center [355, 20] width 18 height 18
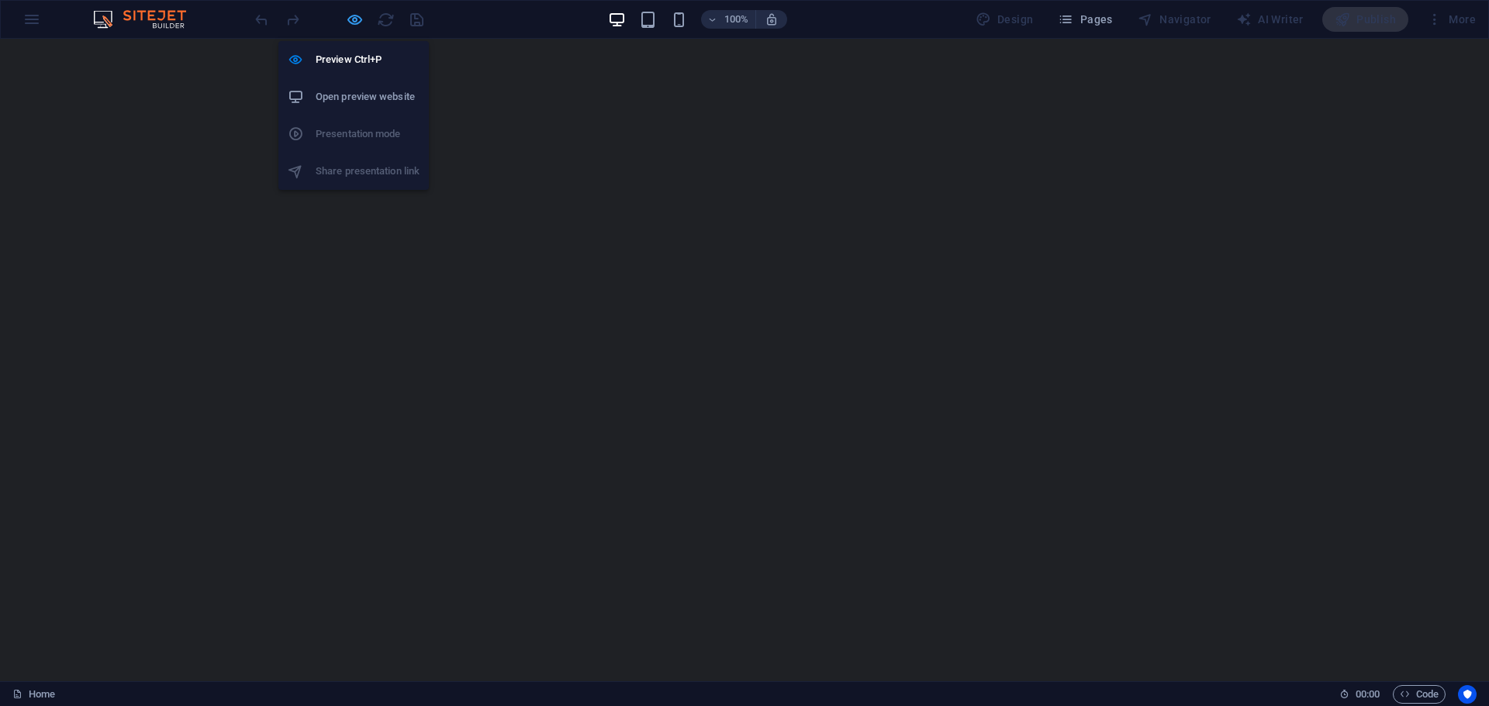
click at [355, 19] on icon "button" at bounding box center [355, 20] width 18 height 18
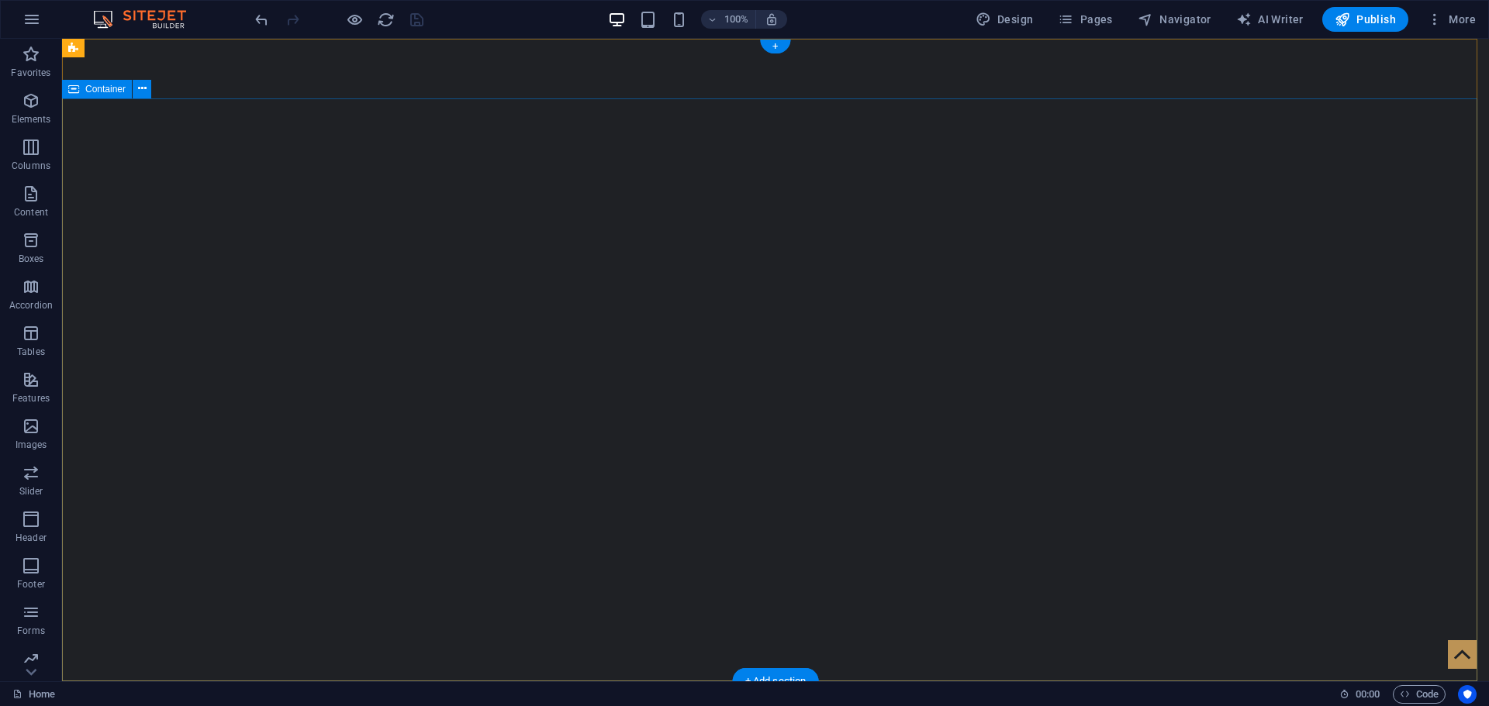
click at [103, 85] on span "Container" at bounding box center [105, 89] width 40 height 9
click at [88, 90] on span "Container" at bounding box center [105, 89] width 40 height 9
click at [140, 85] on icon at bounding box center [142, 89] width 9 height 16
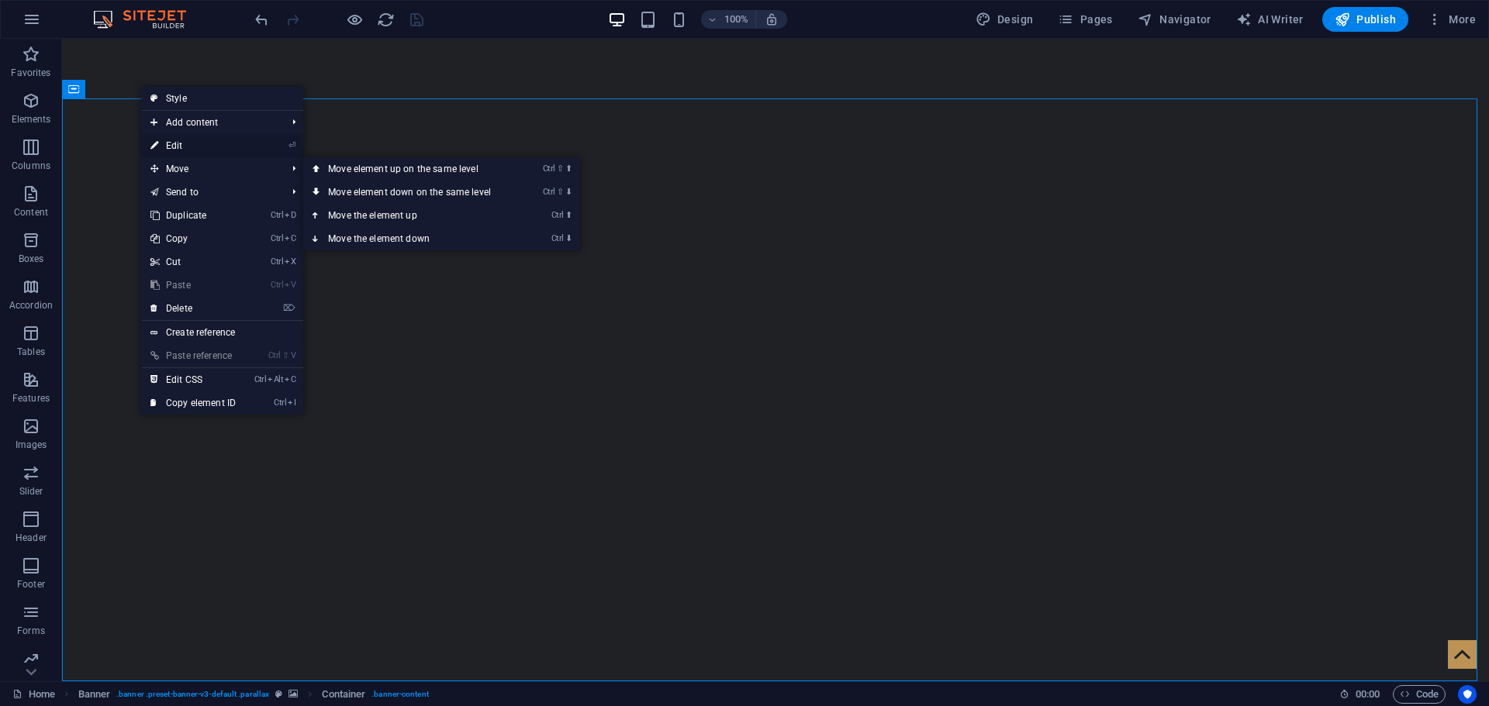
click at [182, 143] on link "⏎ Edit" at bounding box center [193, 145] width 104 height 23
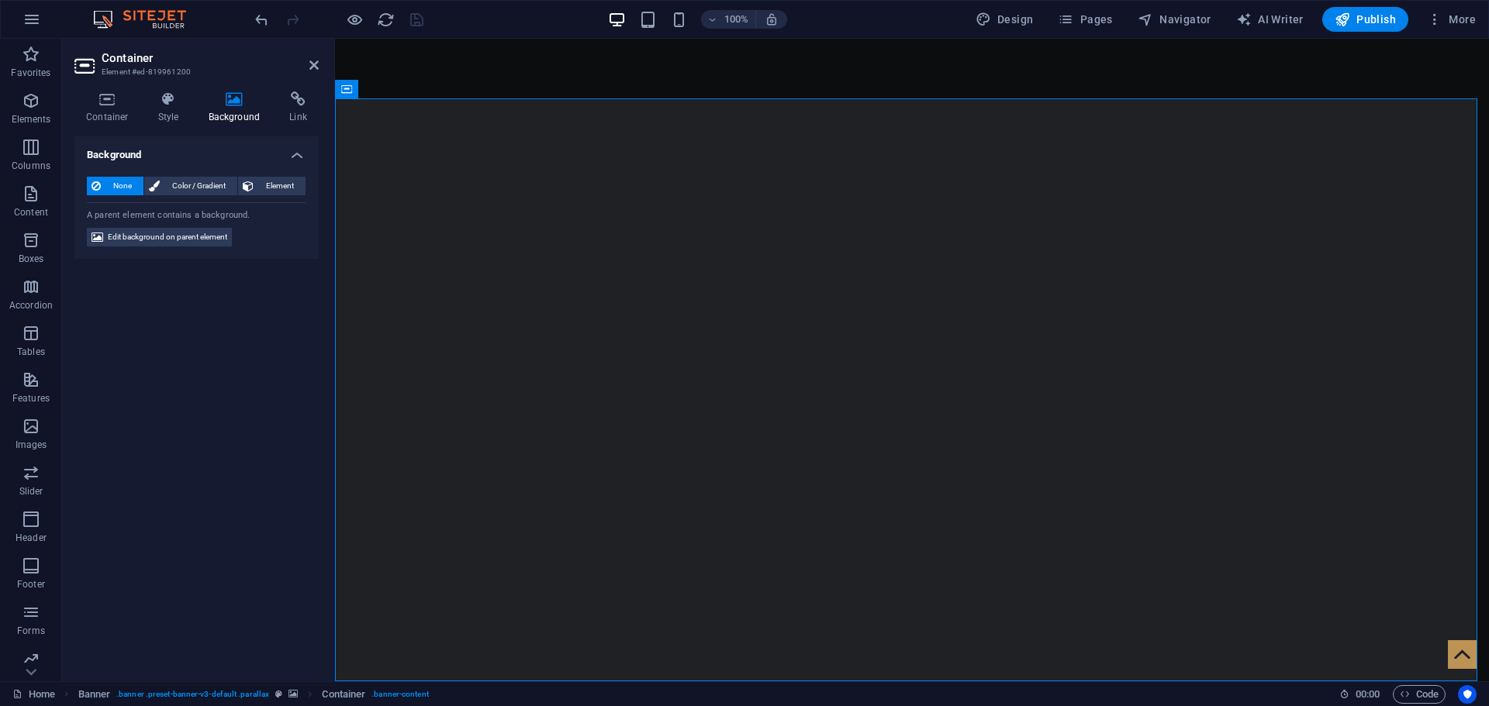
click at [229, 107] on h4 "Background" at bounding box center [237, 107] width 81 height 33
click at [164, 232] on span "Edit background on parent element" at bounding box center [167, 237] width 119 height 19
select select "fade"
select select "s"
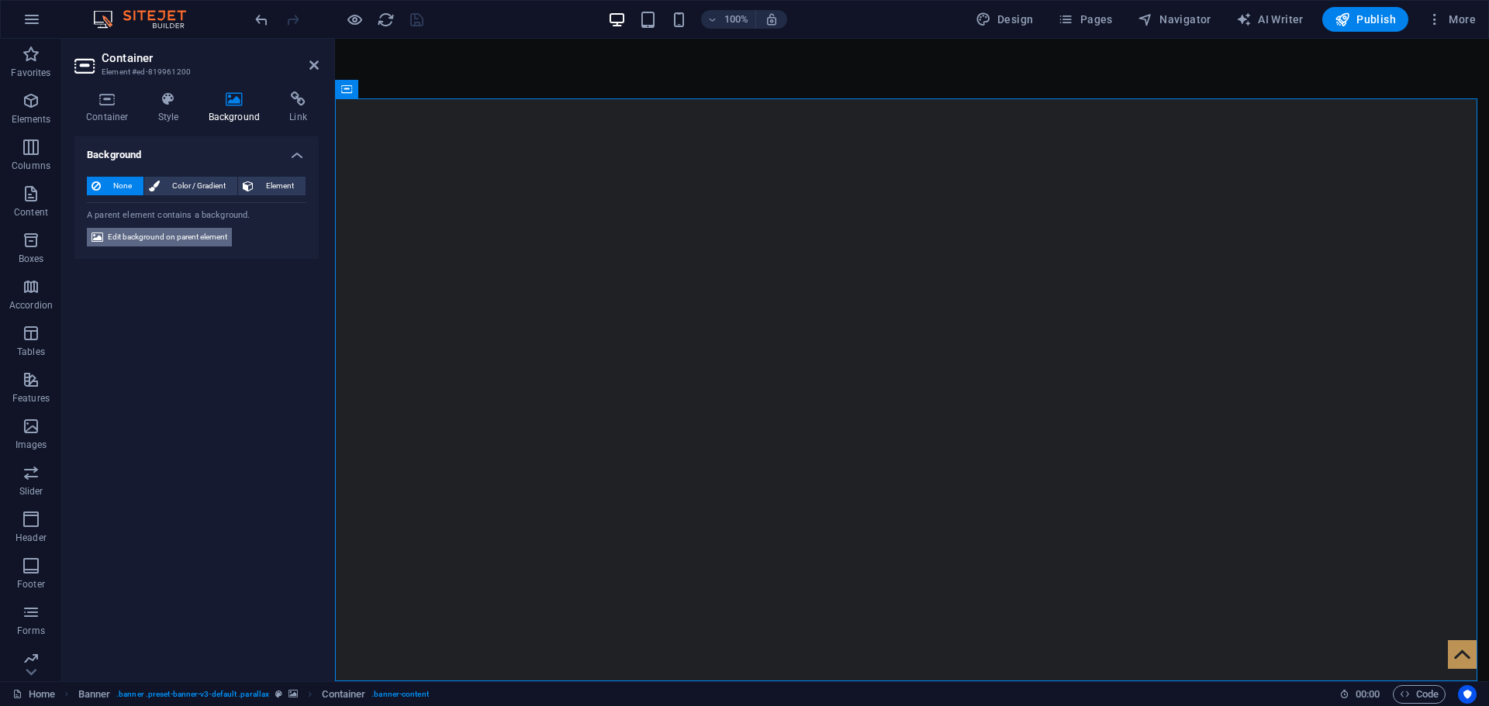
select select "ondemand"
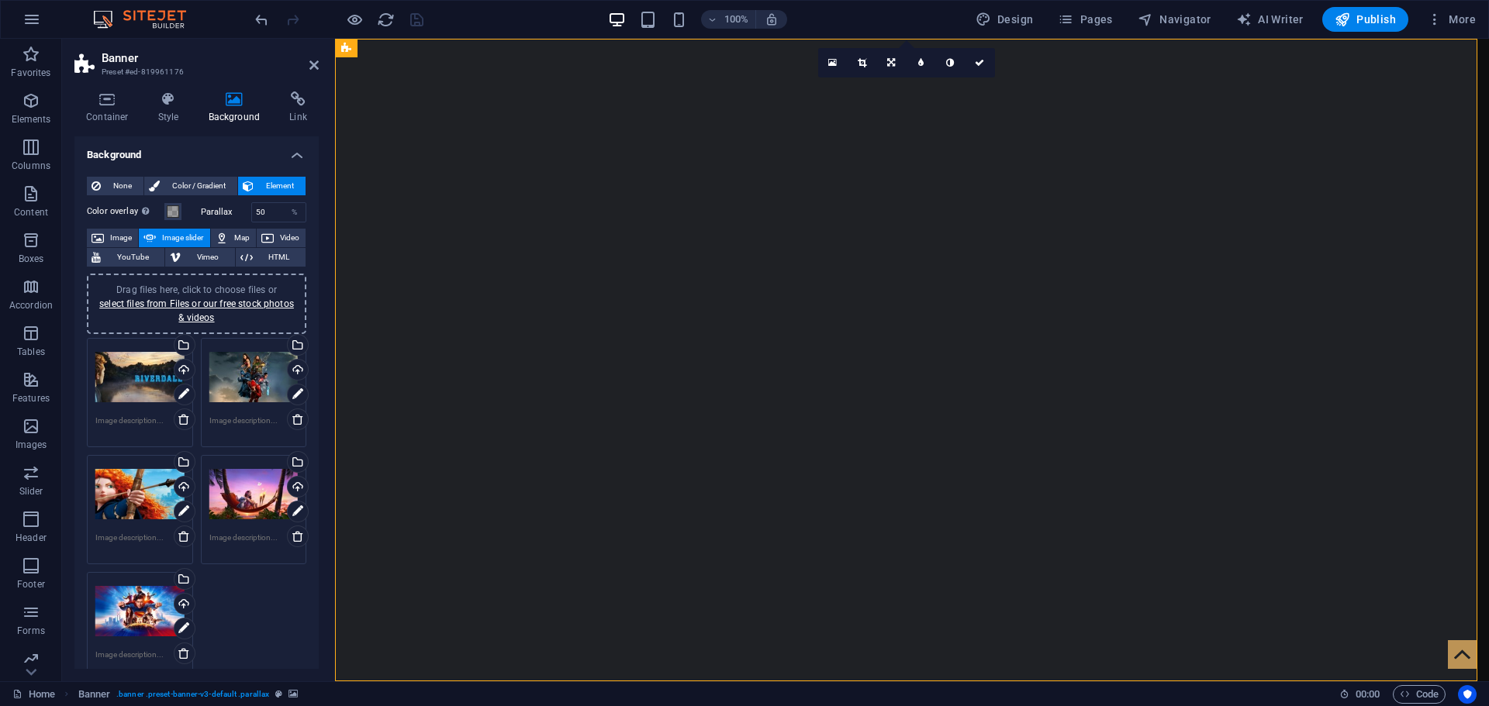
scroll to position [78, 0]
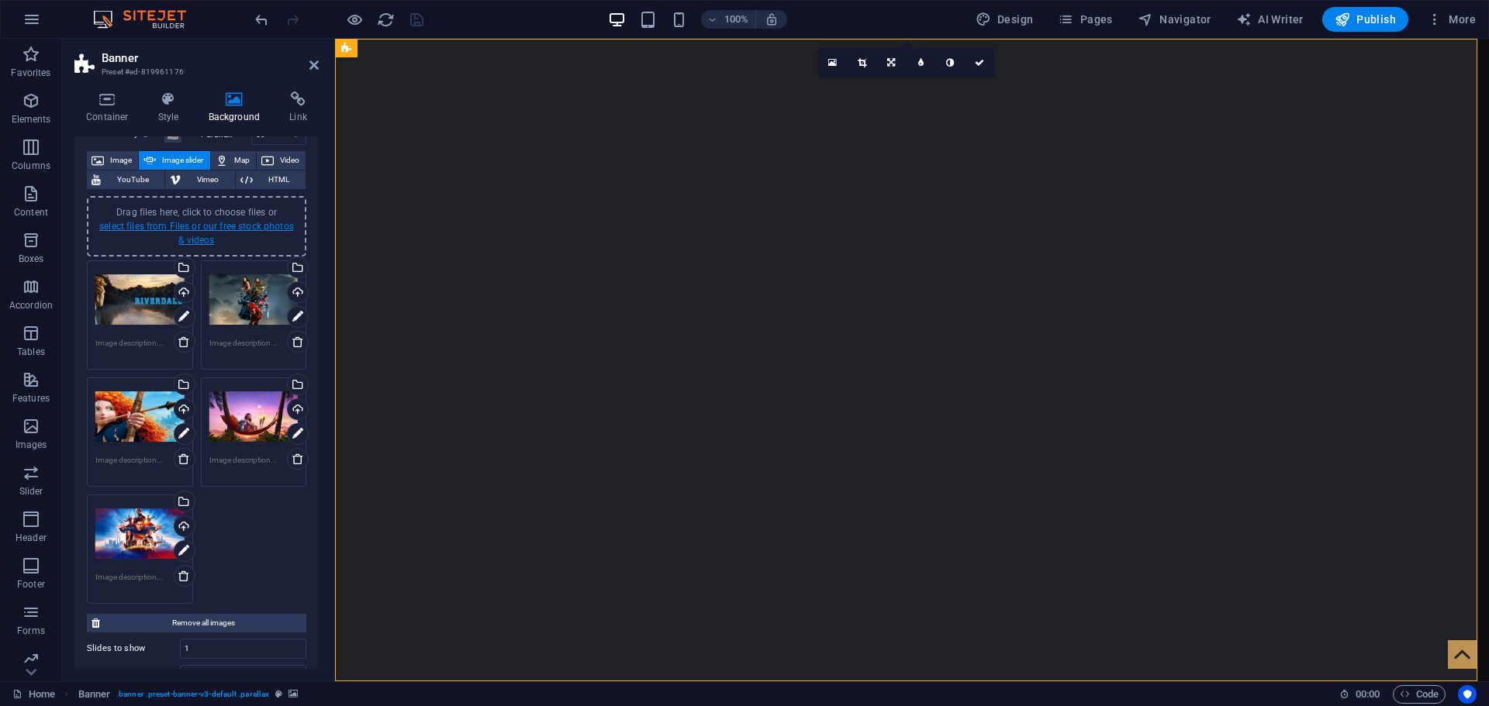
click at [188, 236] on link "select files from Files or our free stock photos & videos" at bounding box center [196, 233] width 195 height 25
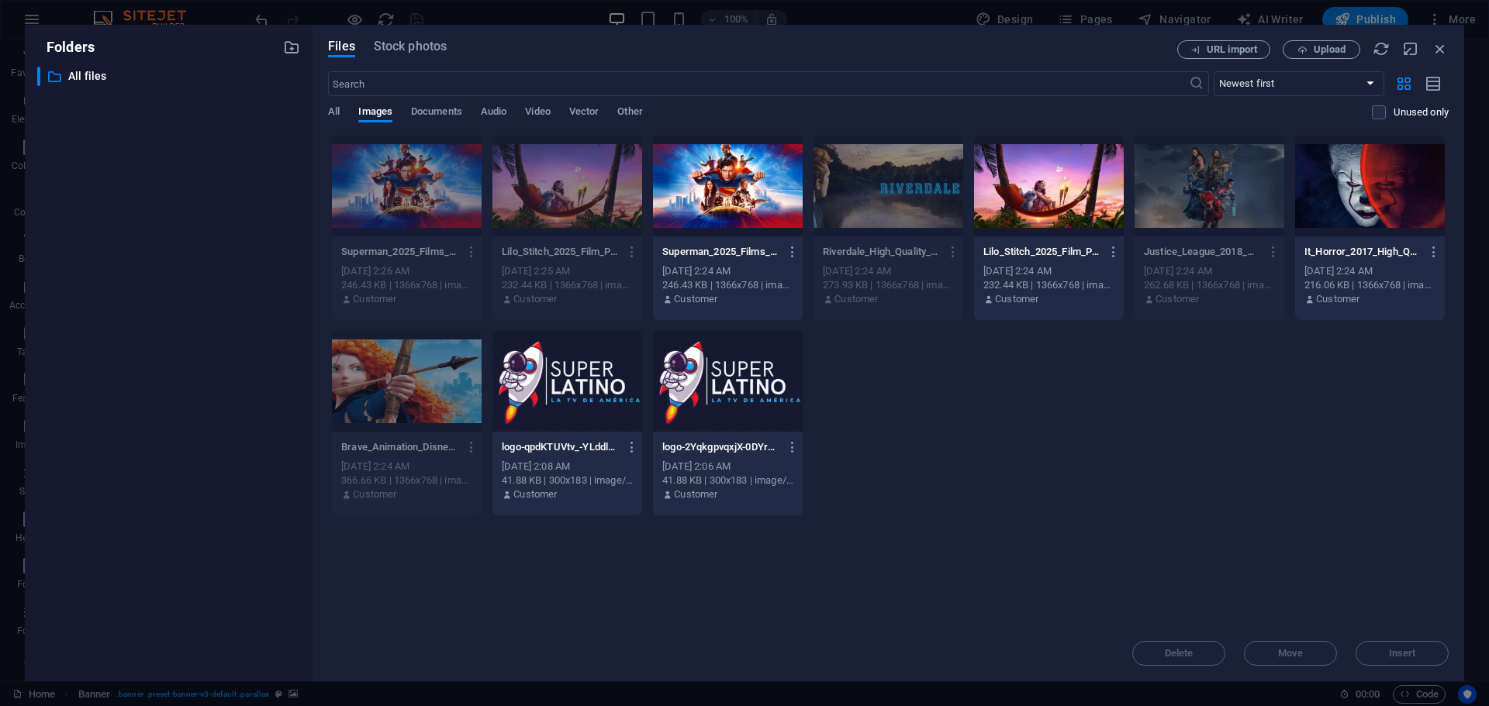
click at [1362, 175] on div at bounding box center [1370, 186] width 150 height 101
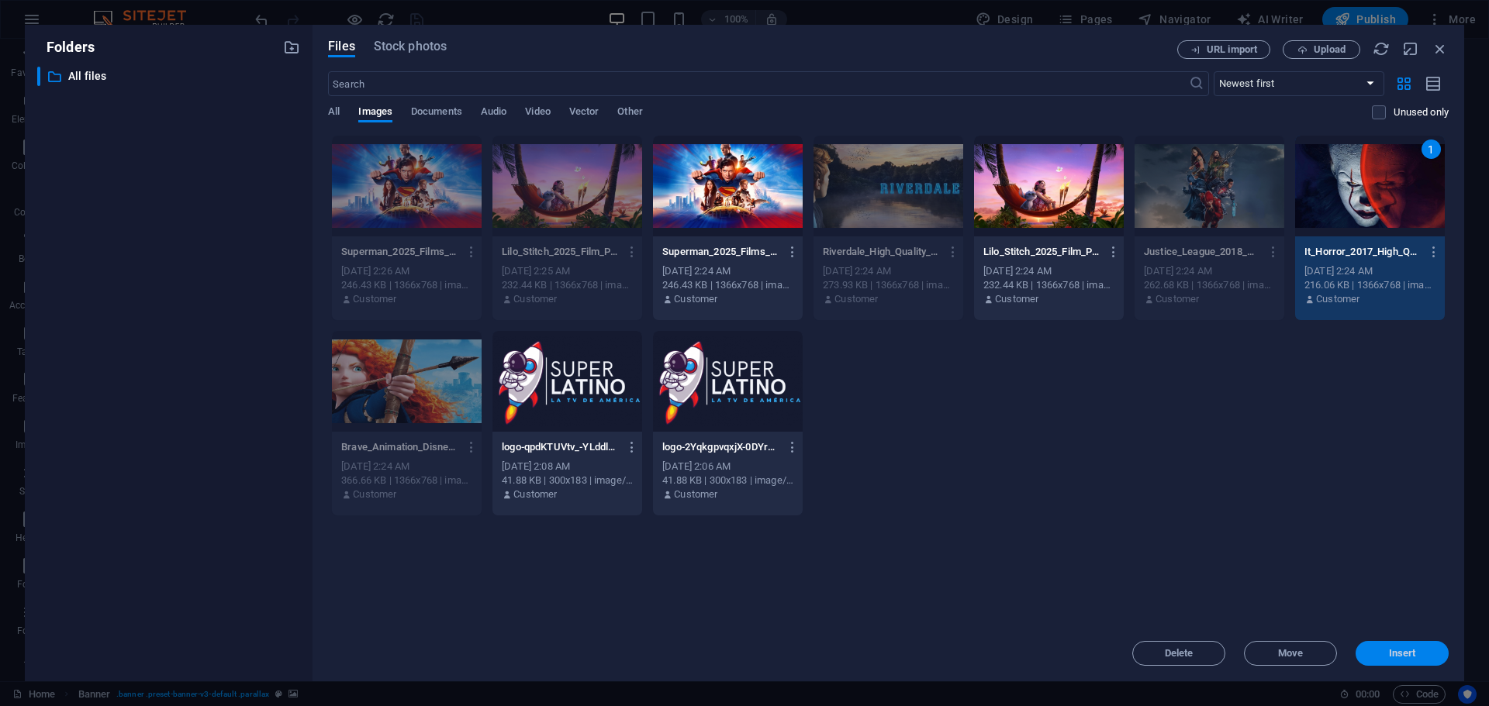
click at [1400, 650] on span "Insert" at bounding box center [1402, 653] width 27 height 9
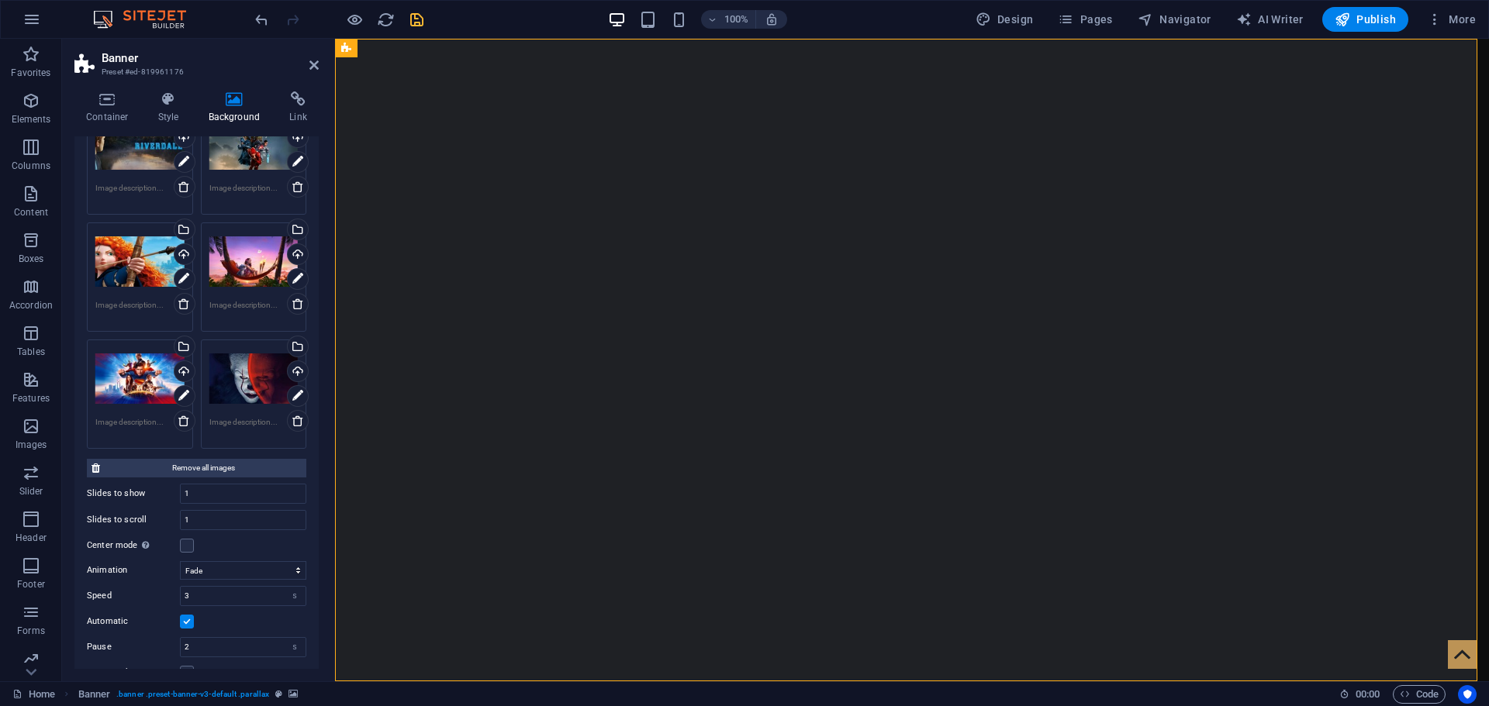
scroll to position [0, 0]
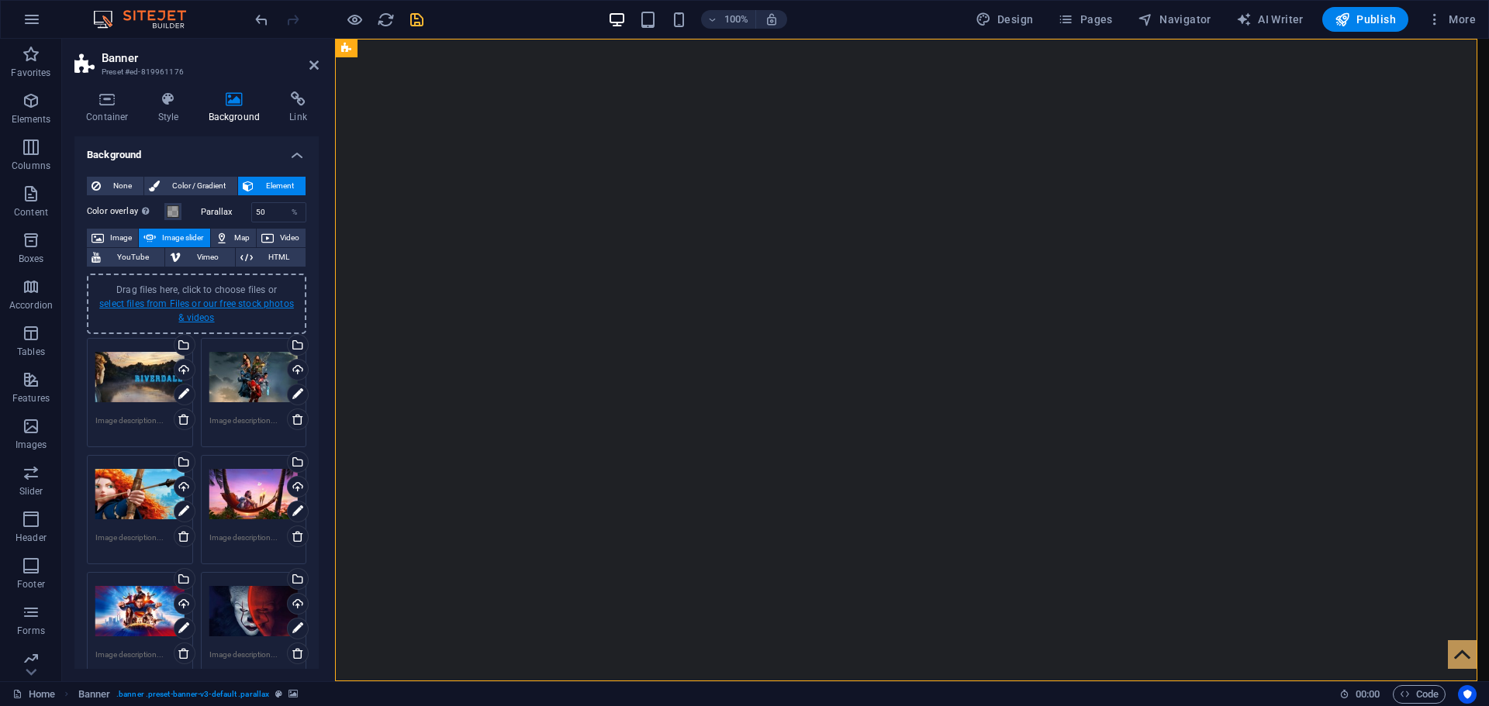
click at [198, 317] on link "select files from Files or our free stock photos & videos" at bounding box center [196, 310] width 195 height 25
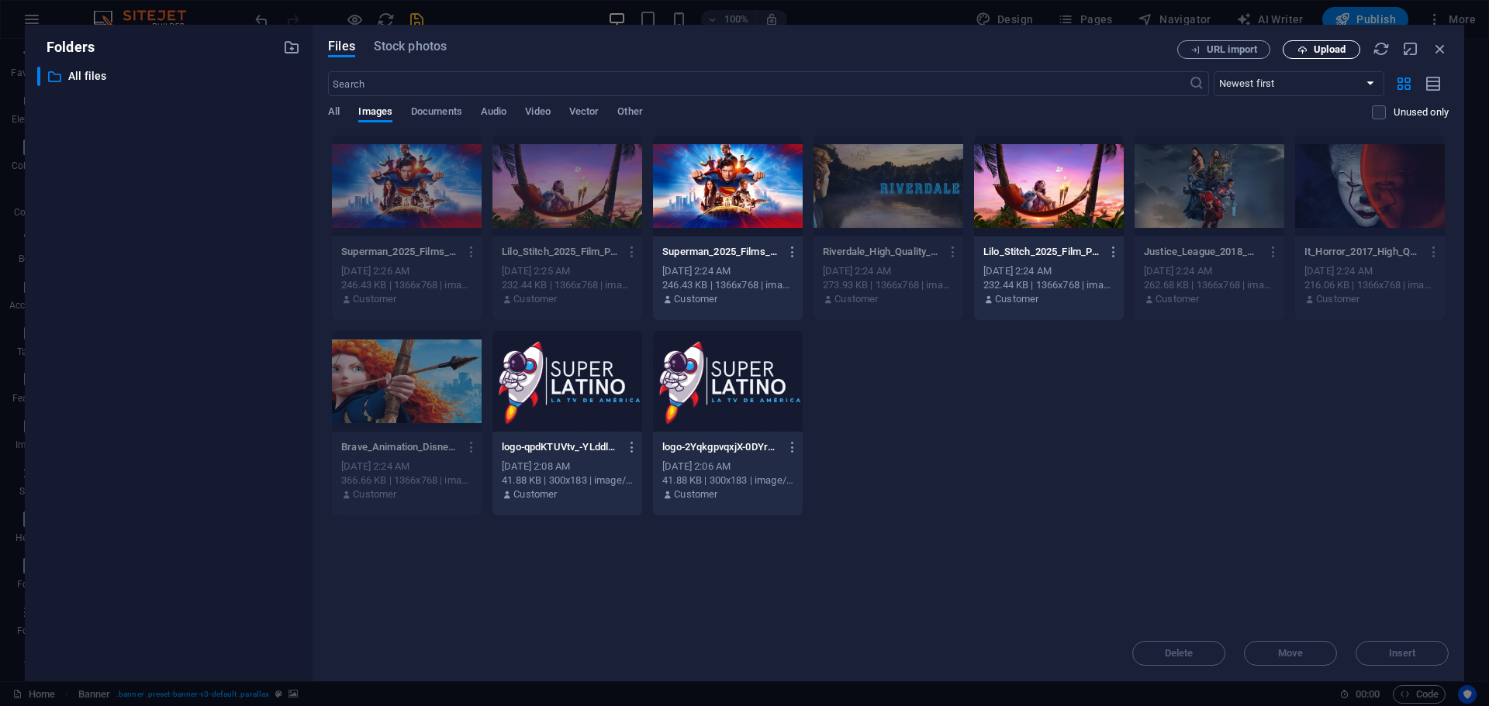
click at [1320, 52] on span "Upload" at bounding box center [1329, 49] width 32 height 9
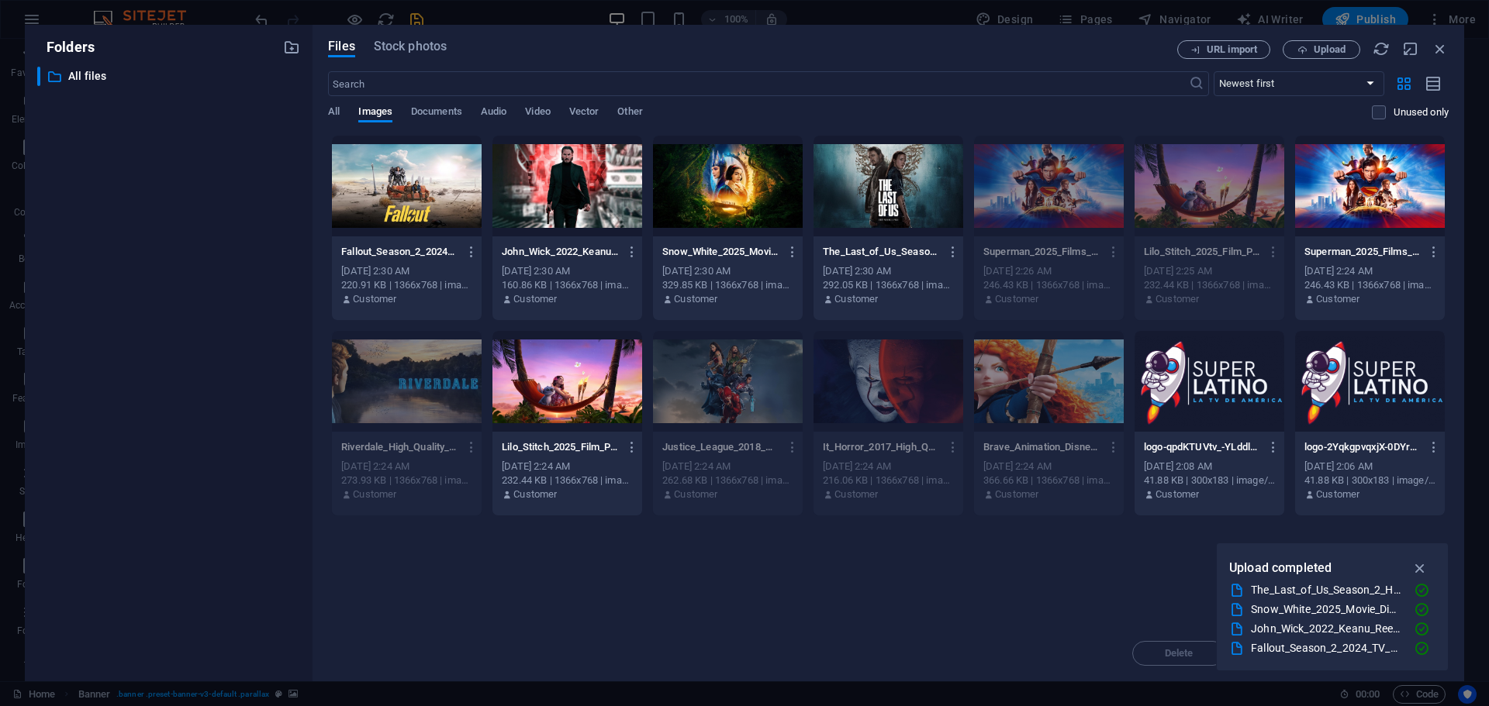
click at [402, 189] on div at bounding box center [407, 186] width 150 height 101
click at [554, 176] on div at bounding box center [567, 186] width 150 height 101
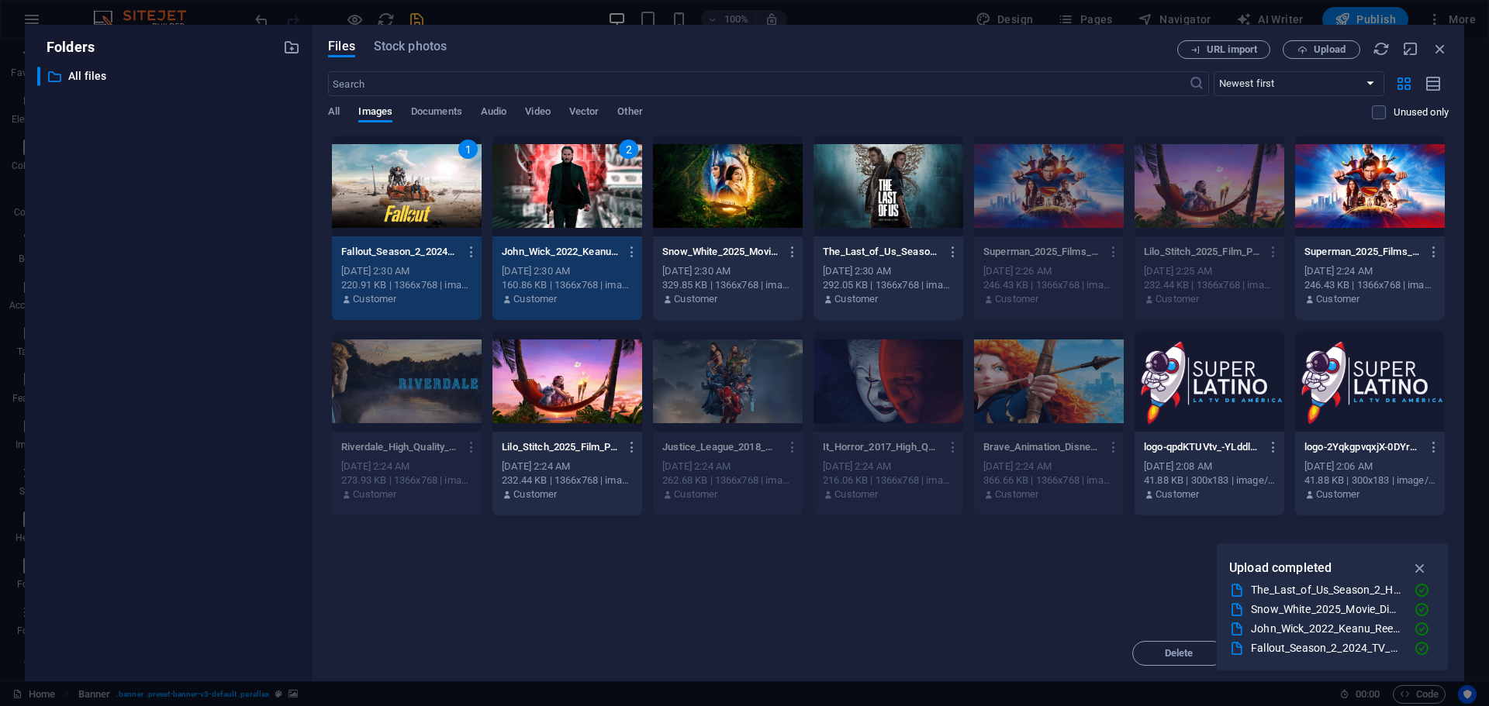
click at [707, 174] on div at bounding box center [728, 186] width 150 height 101
click at [885, 181] on div at bounding box center [888, 186] width 150 height 101
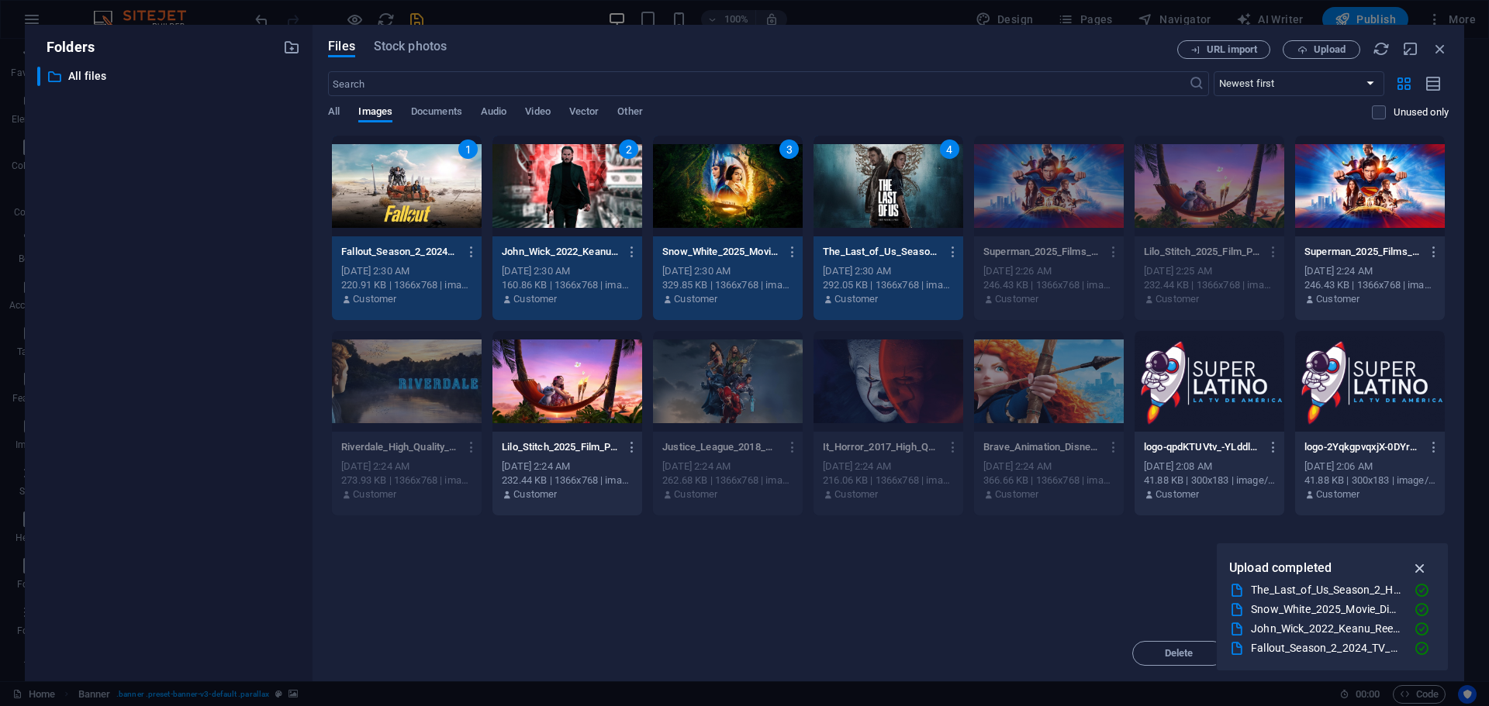
click at [1421, 568] on icon "button" at bounding box center [1420, 568] width 18 height 17
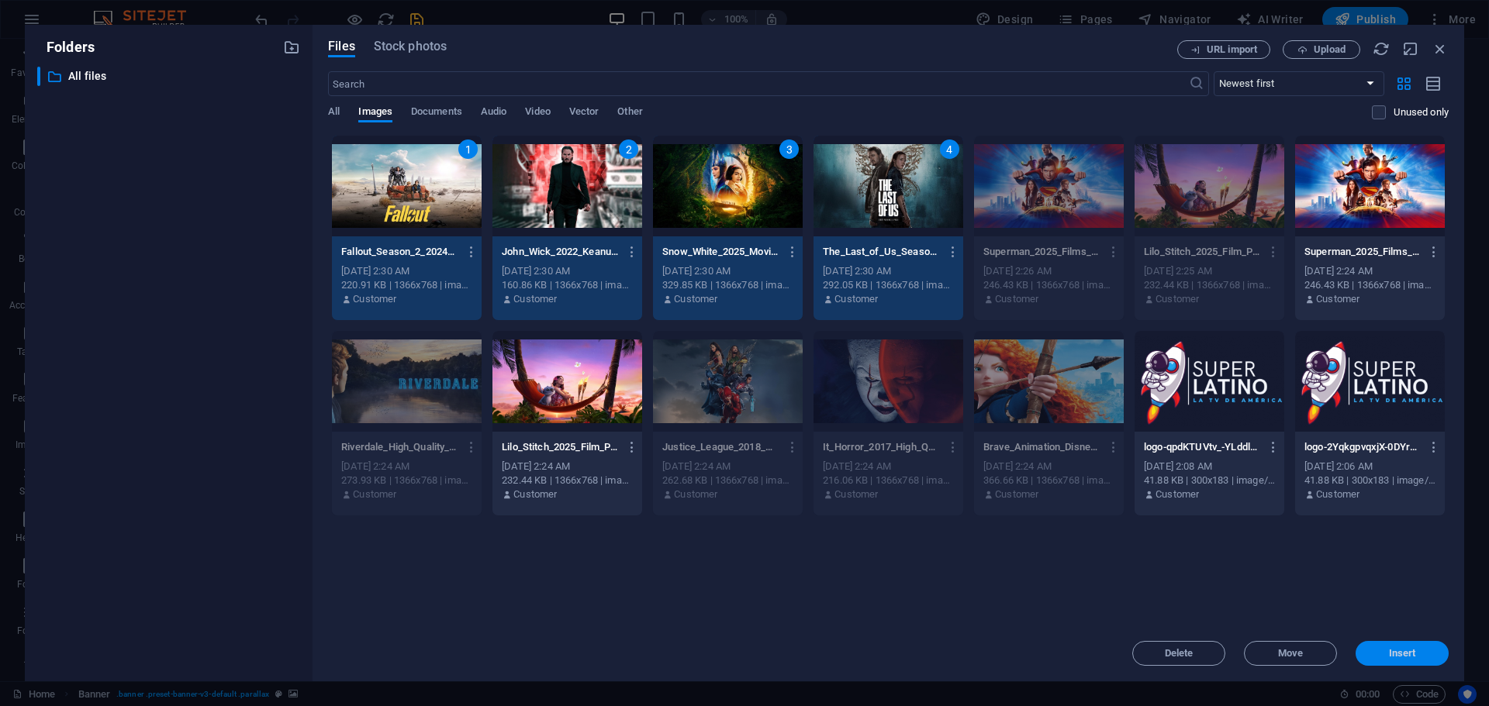
click at [1408, 656] on span "Insert" at bounding box center [1402, 653] width 27 height 9
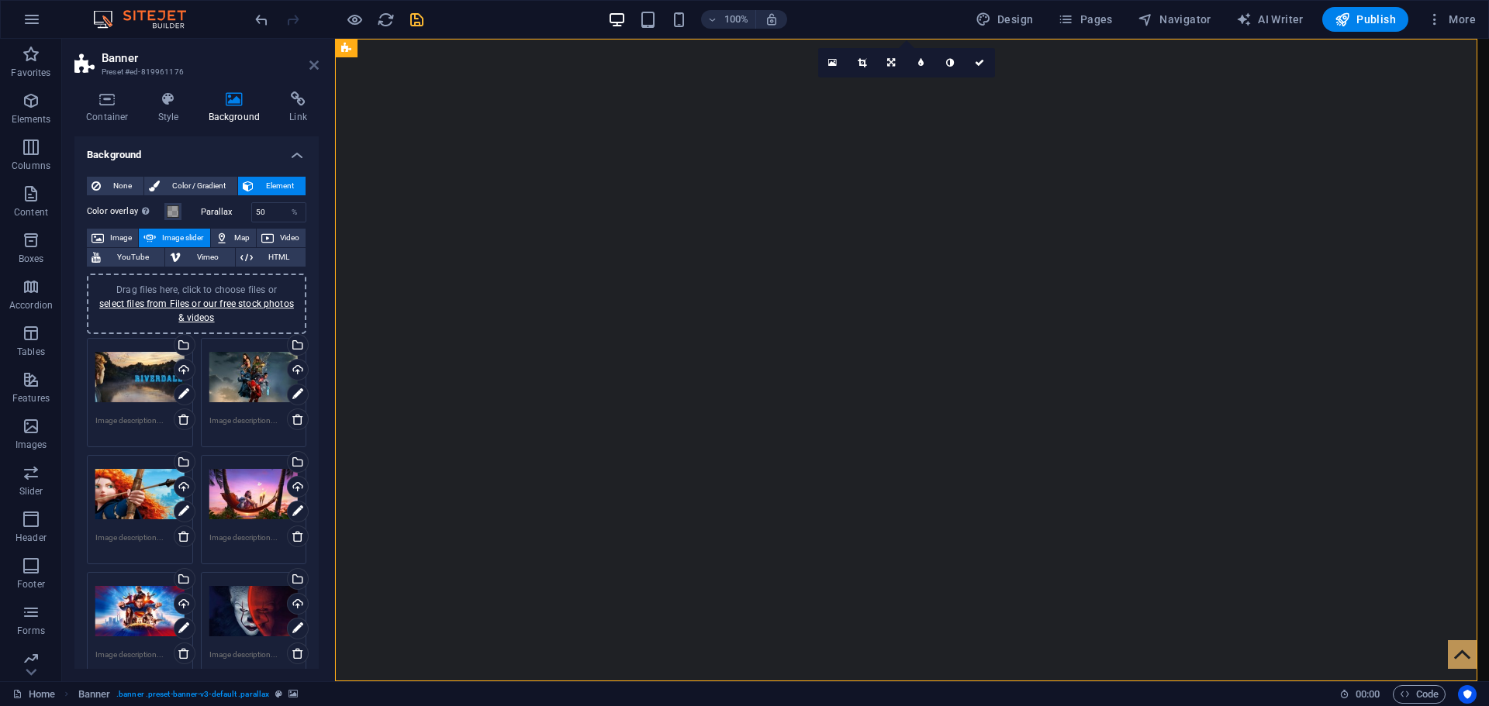
click at [314, 66] on icon at bounding box center [313, 65] width 9 height 12
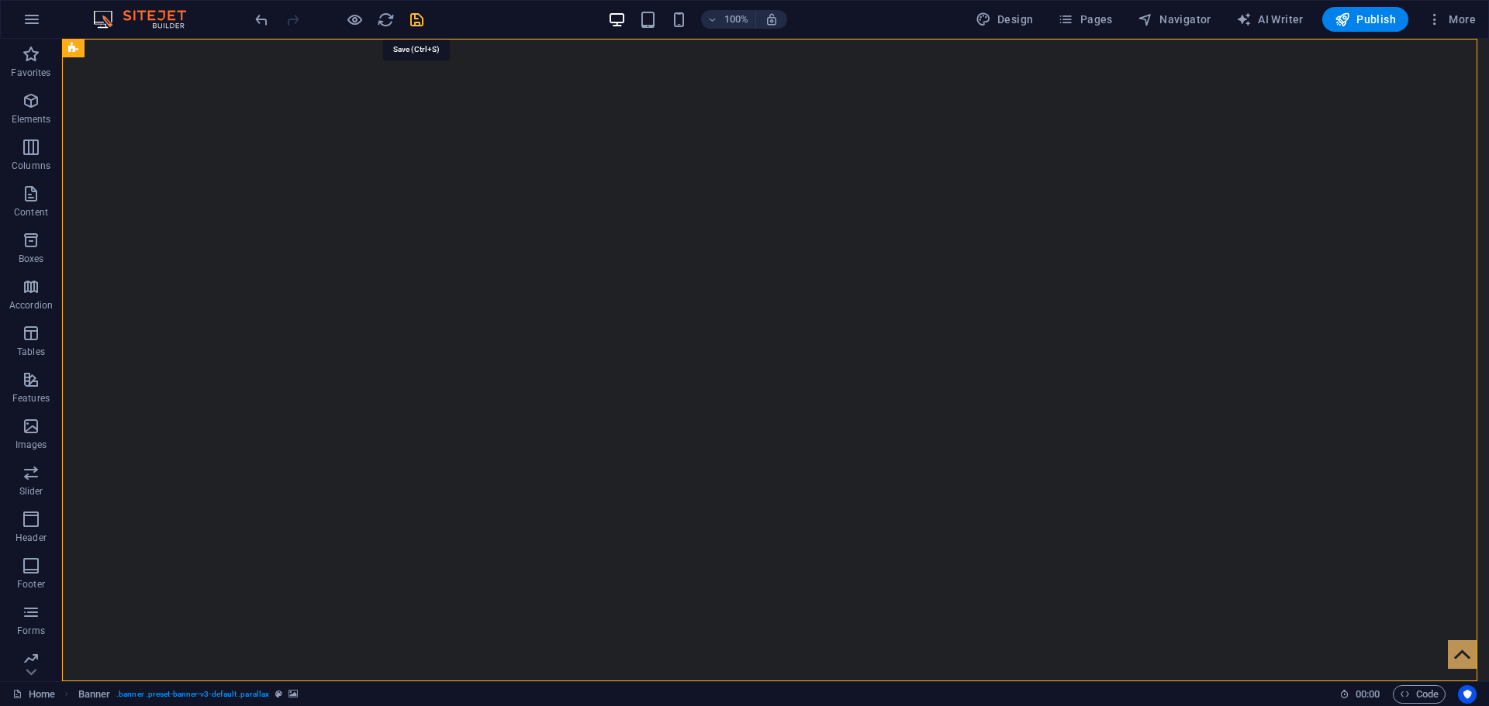
click at [411, 16] on icon "save" at bounding box center [417, 20] width 18 height 18
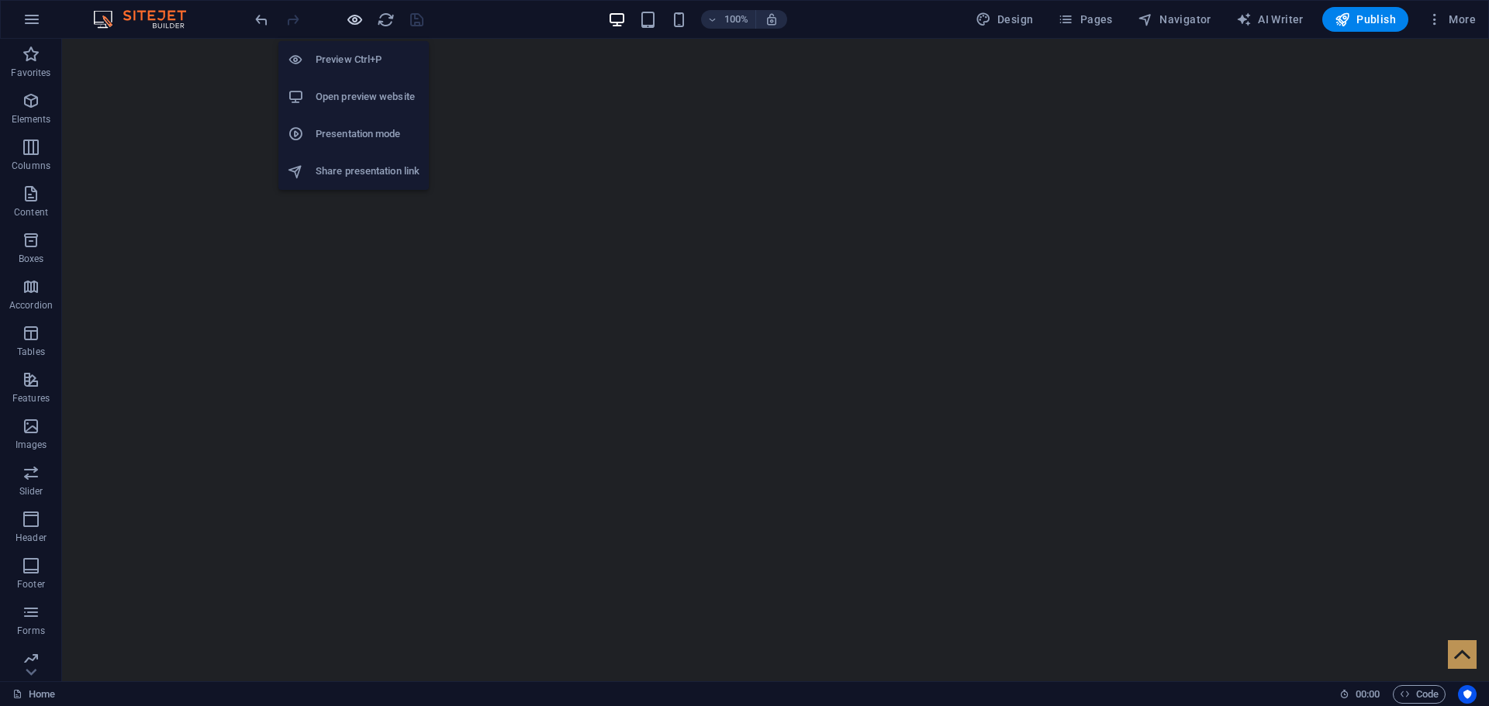
click at [348, 20] on icon "button" at bounding box center [355, 20] width 18 height 18
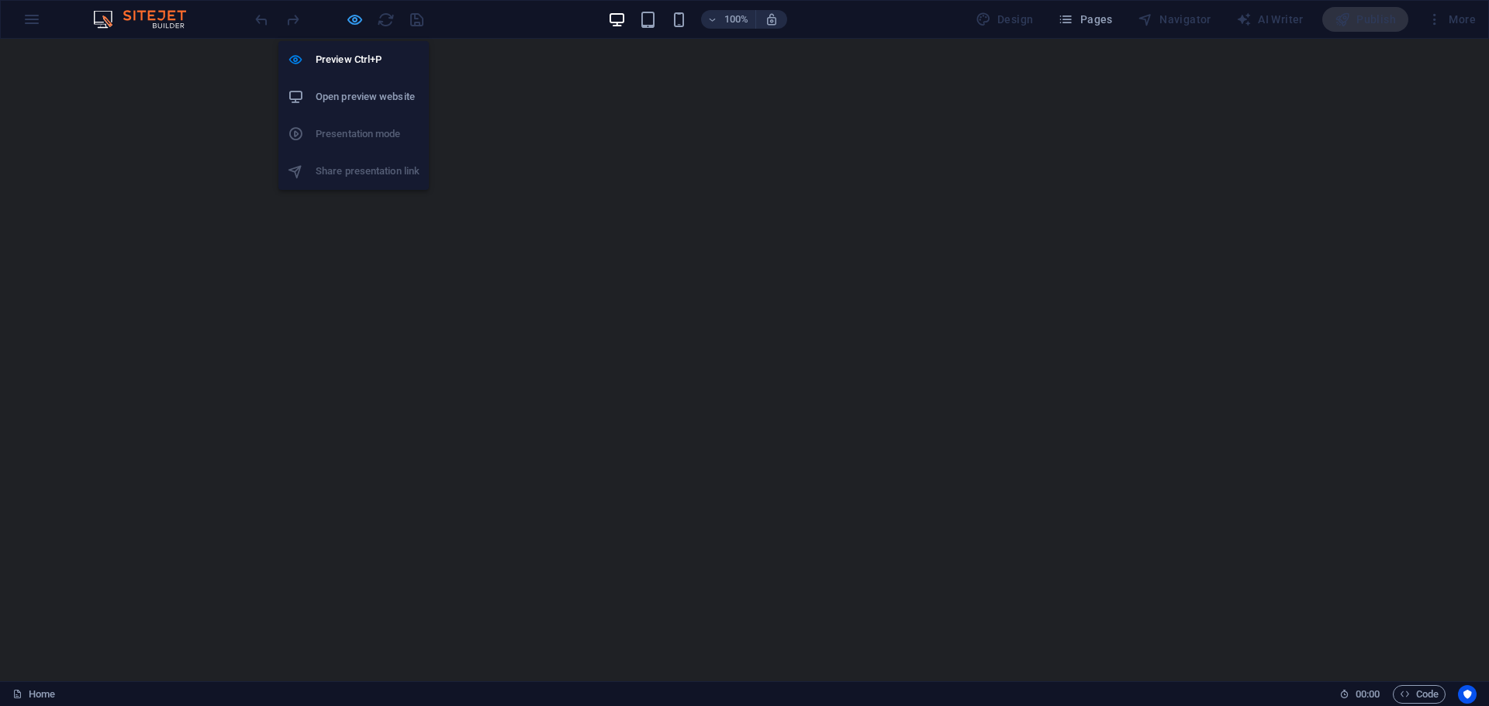
click at [352, 18] on icon "button" at bounding box center [355, 20] width 18 height 18
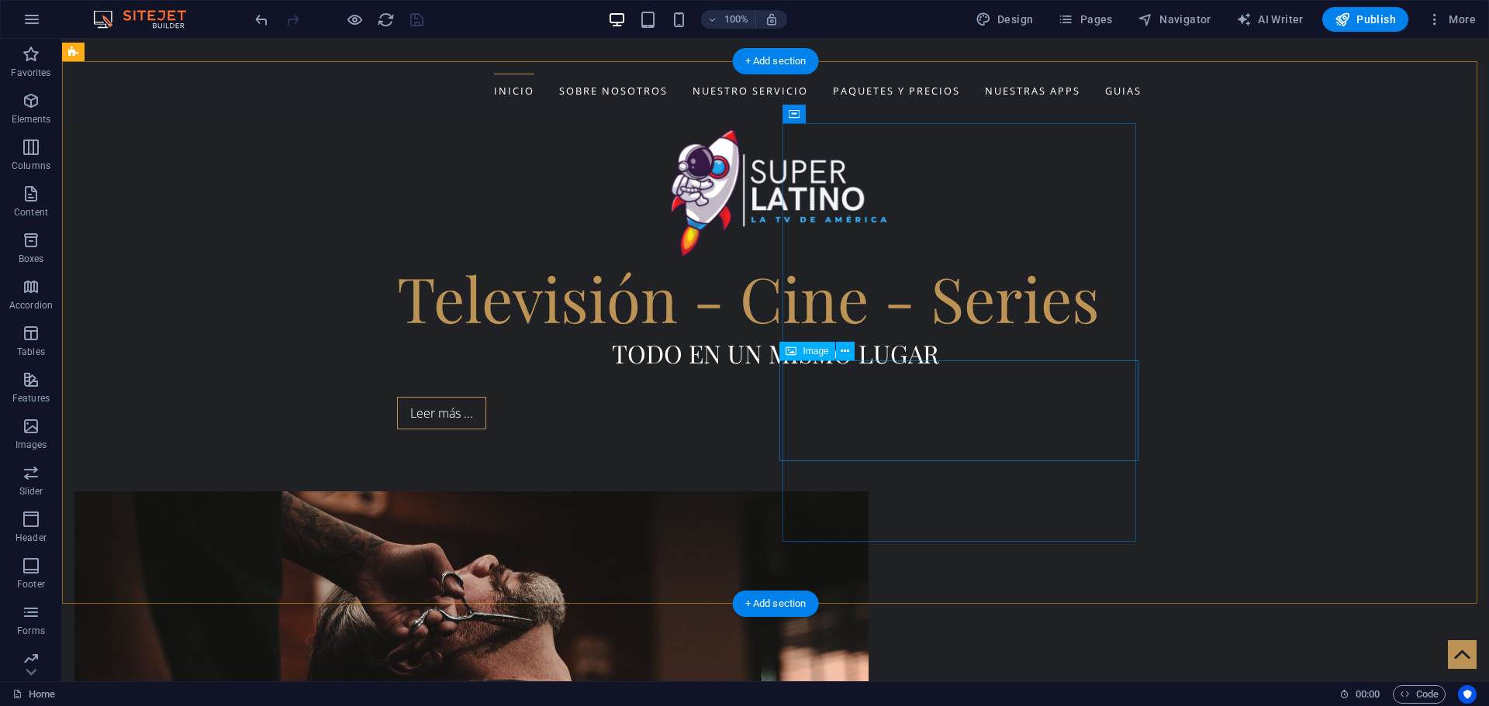
scroll to position [543, 0]
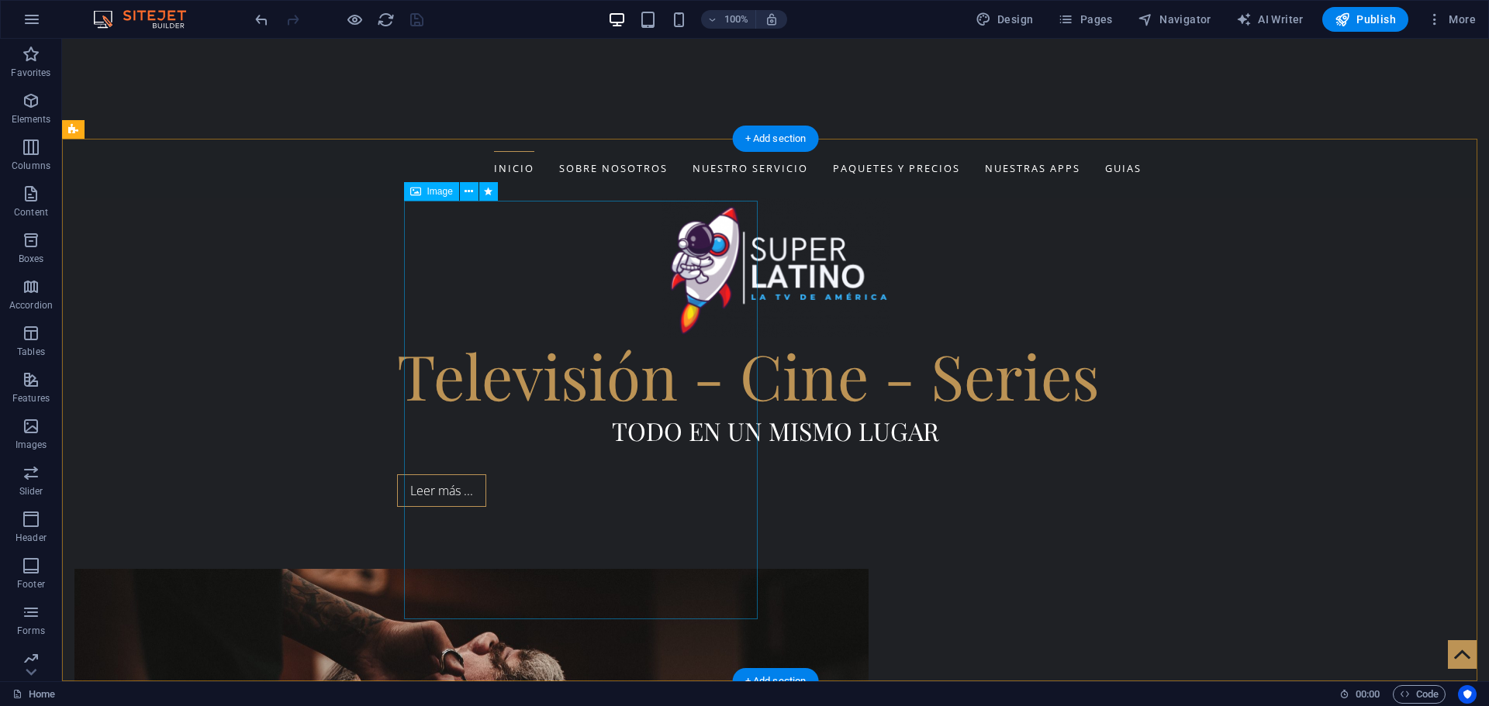
click at [471, 188] on icon at bounding box center [468, 192] width 9 height 16
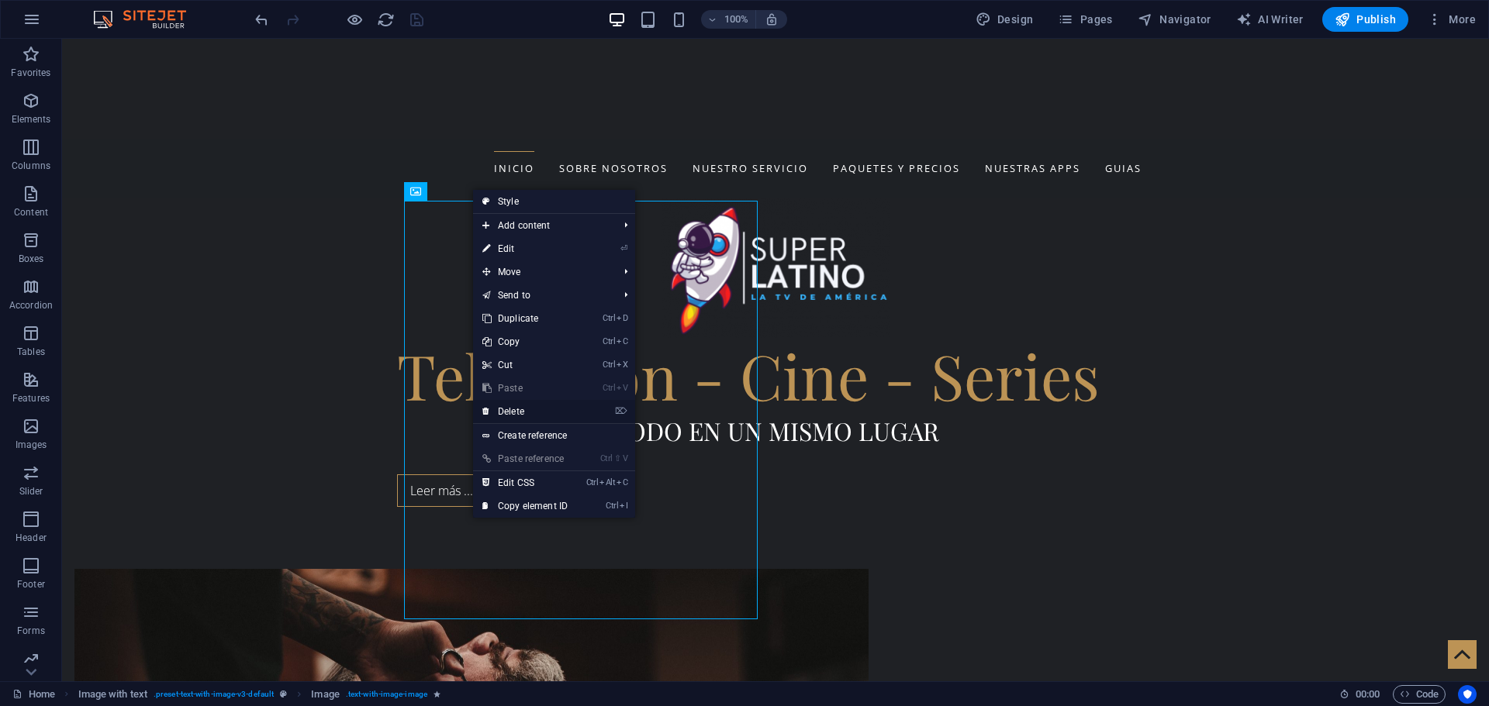
click at [511, 412] on link "⌦ Delete" at bounding box center [525, 411] width 104 height 23
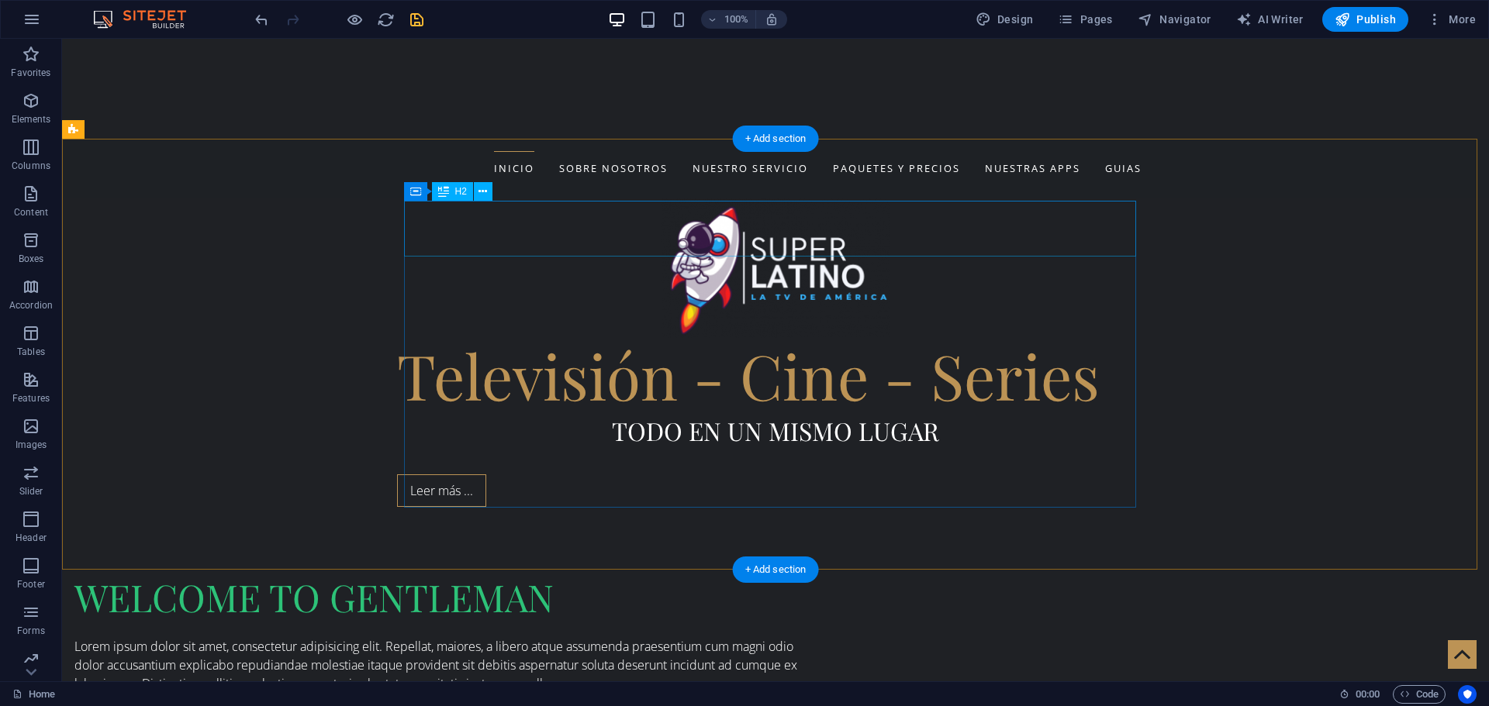
click at [561, 569] on div "WELCOME TO GENTLEMAN" at bounding box center [440, 597] width 732 height 56
click at [526, 569] on div "WELCOME TO GENTLEMAN" at bounding box center [440, 597] width 732 height 56
click at [488, 190] on button at bounding box center [483, 191] width 19 height 19
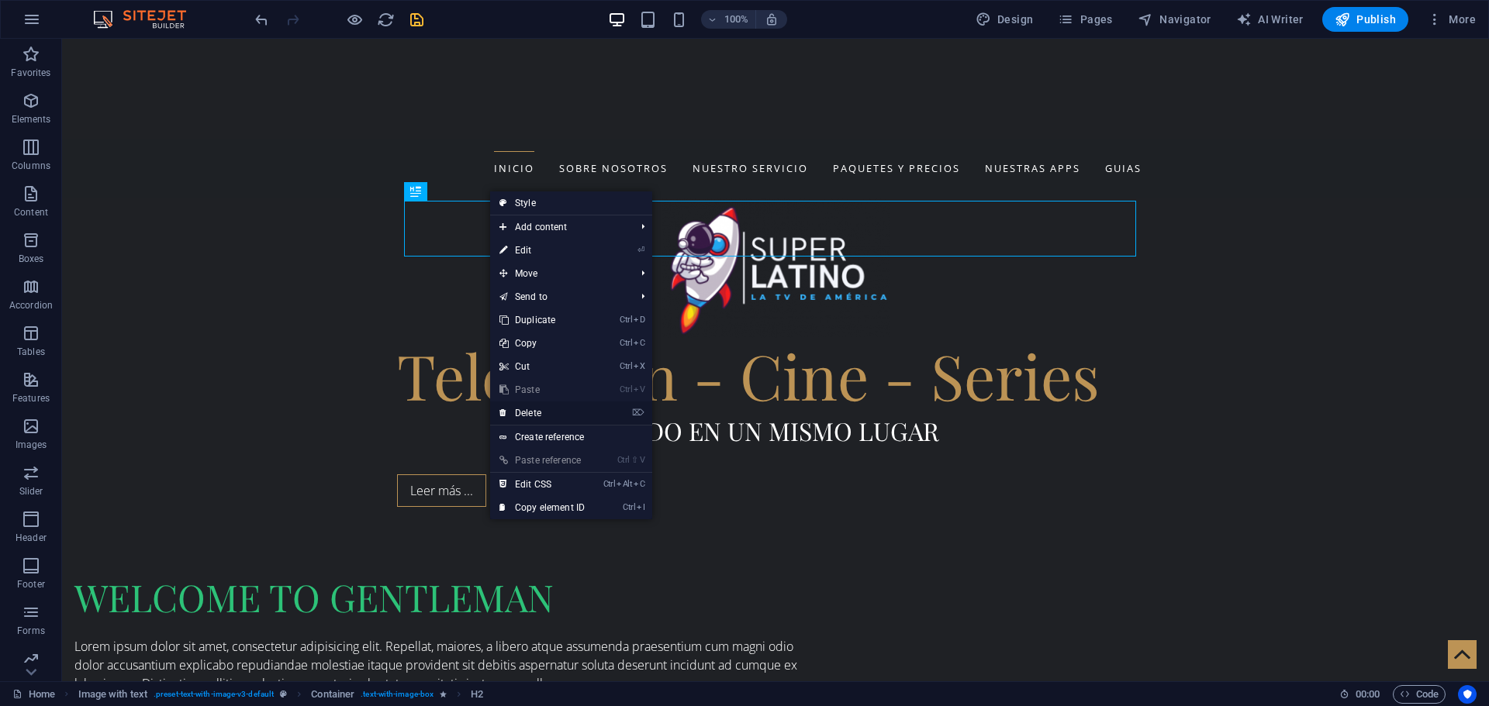
click at [534, 415] on link "⌦ Delete" at bounding box center [542, 413] width 104 height 23
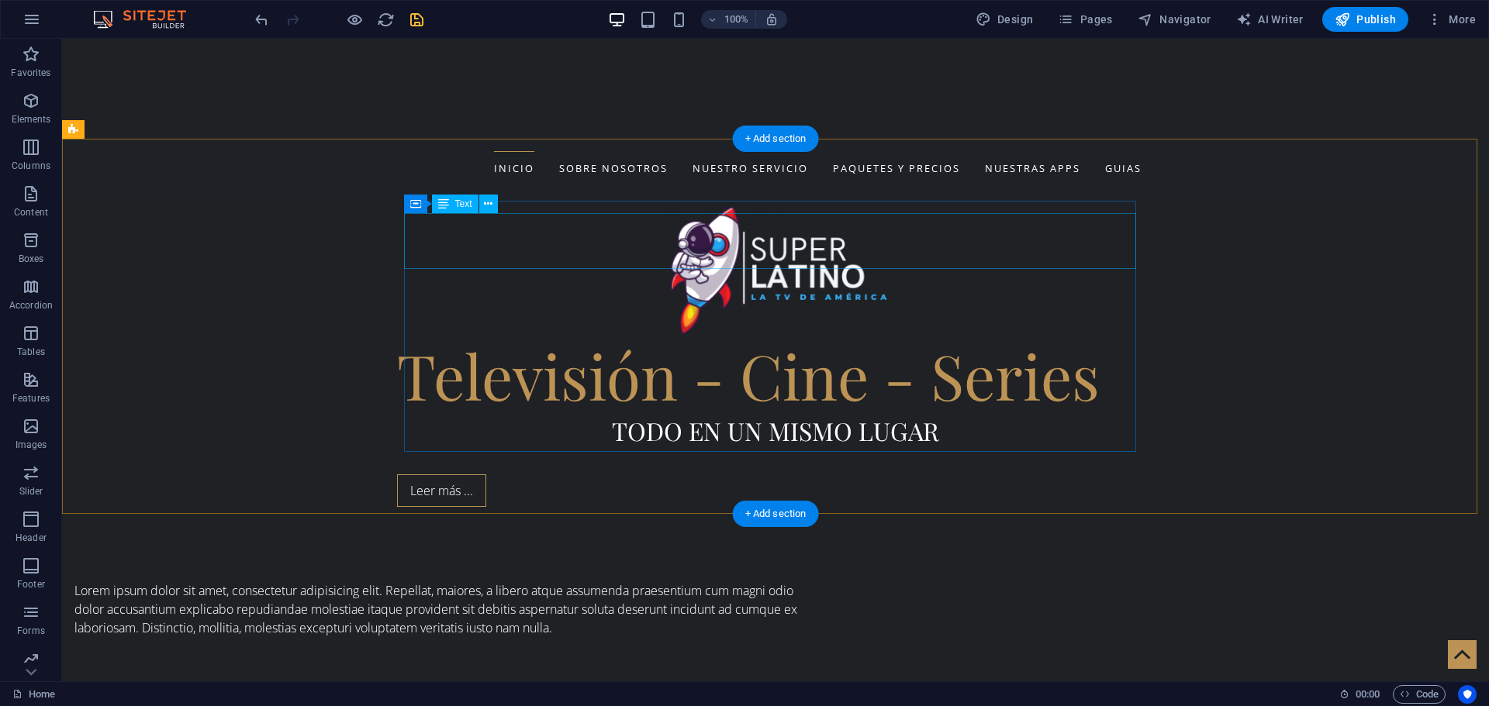
click at [505, 581] on div "Lorem ipsum dolor sit amet, consectetur adipisicing elit. Repellat, maiores, a …" at bounding box center [440, 609] width 732 height 56
click at [488, 201] on icon at bounding box center [488, 204] width 9 height 16
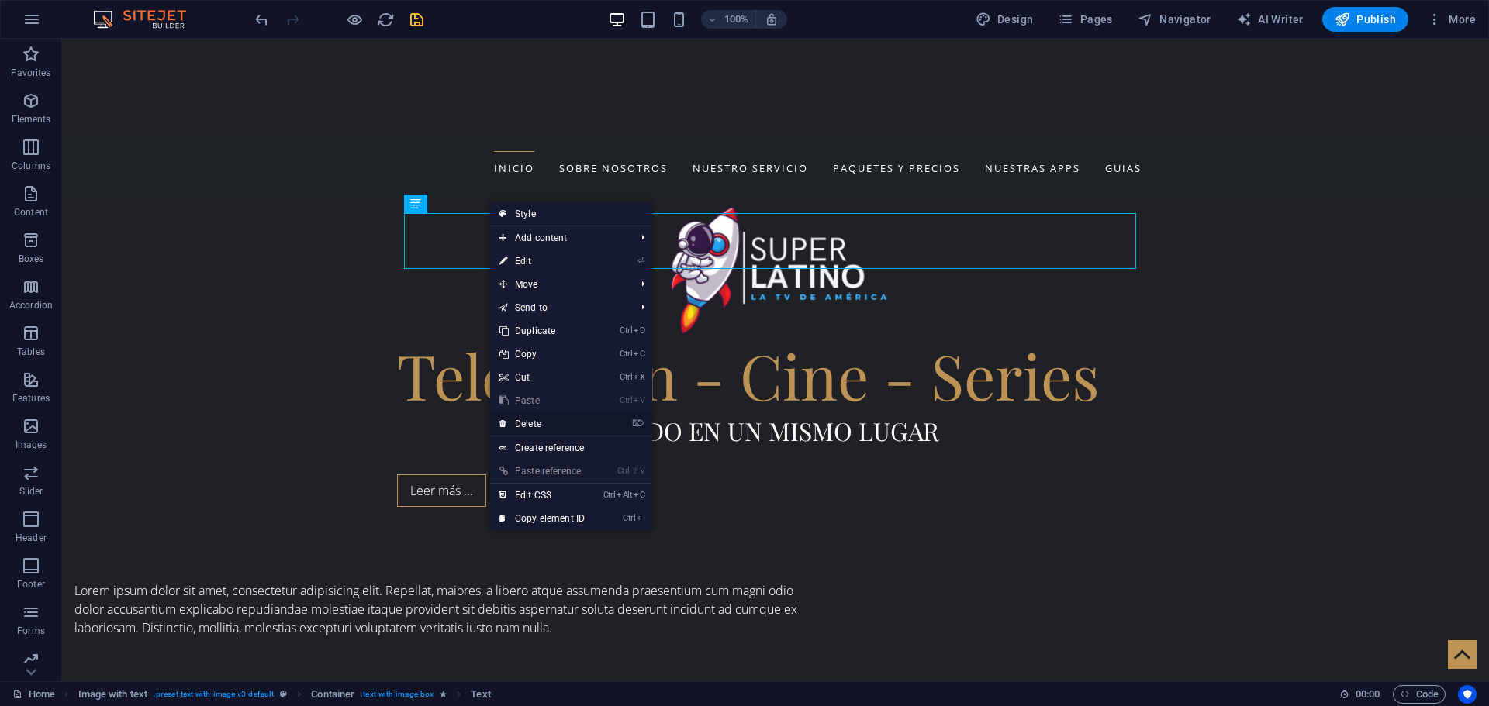
click at [531, 420] on link "⌦ Delete" at bounding box center [542, 423] width 104 height 23
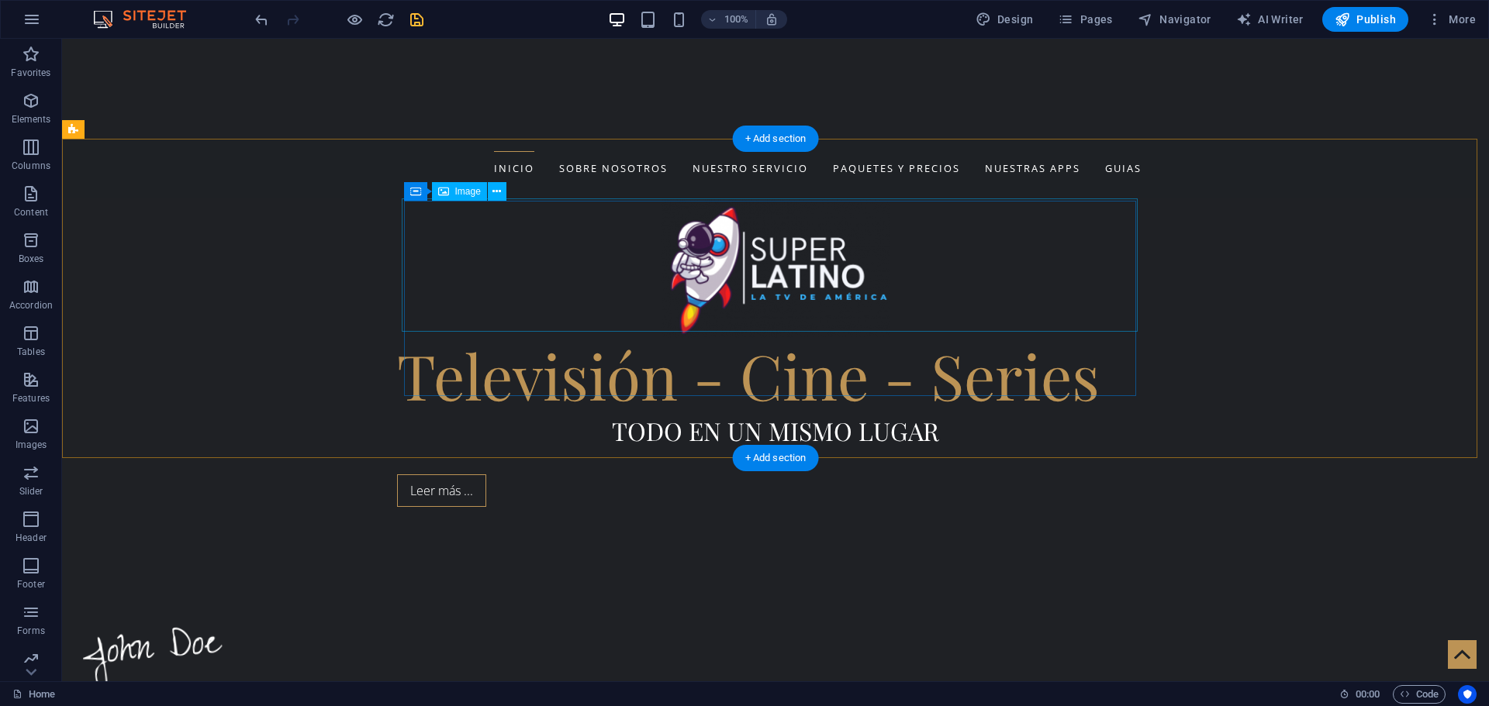
click at [502, 567] on figure at bounding box center [440, 633] width 735 height 133
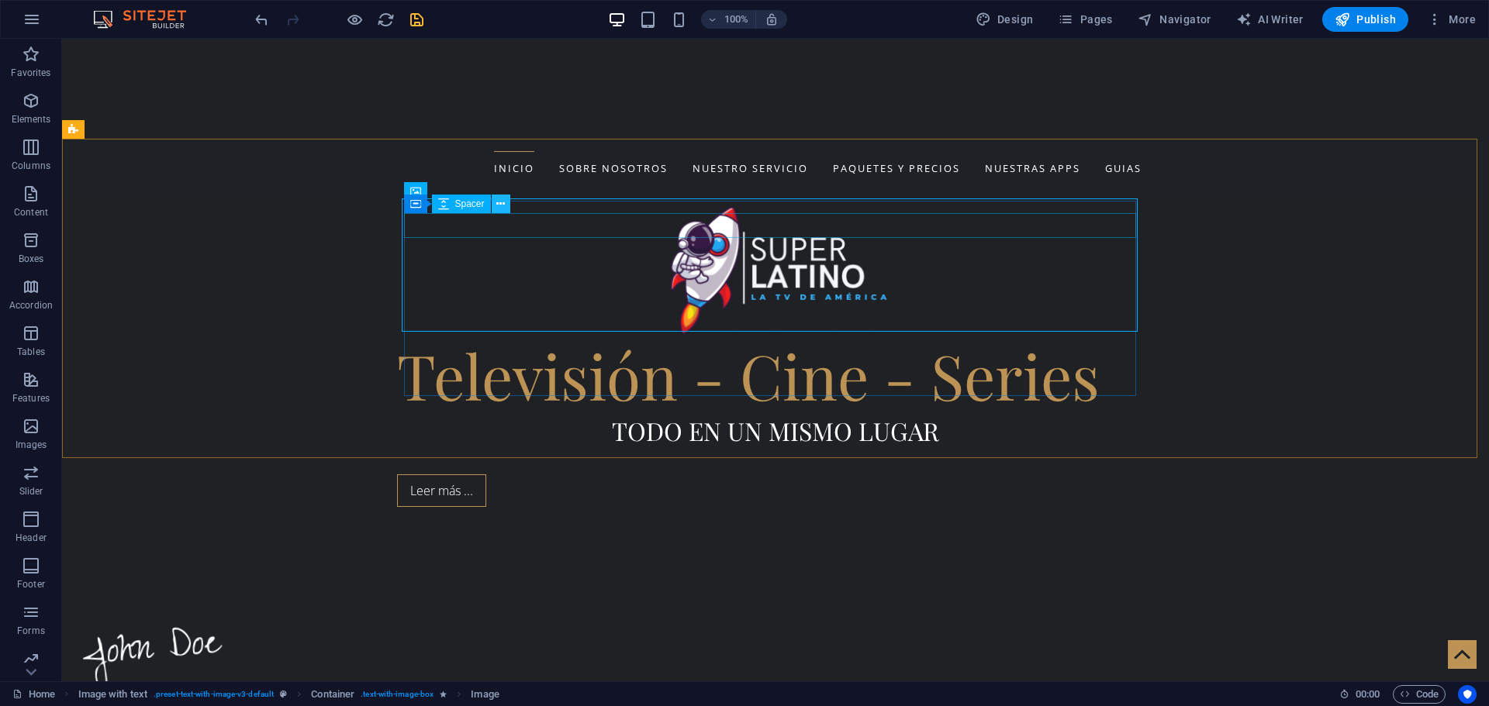
click at [500, 205] on icon at bounding box center [500, 204] width 9 height 16
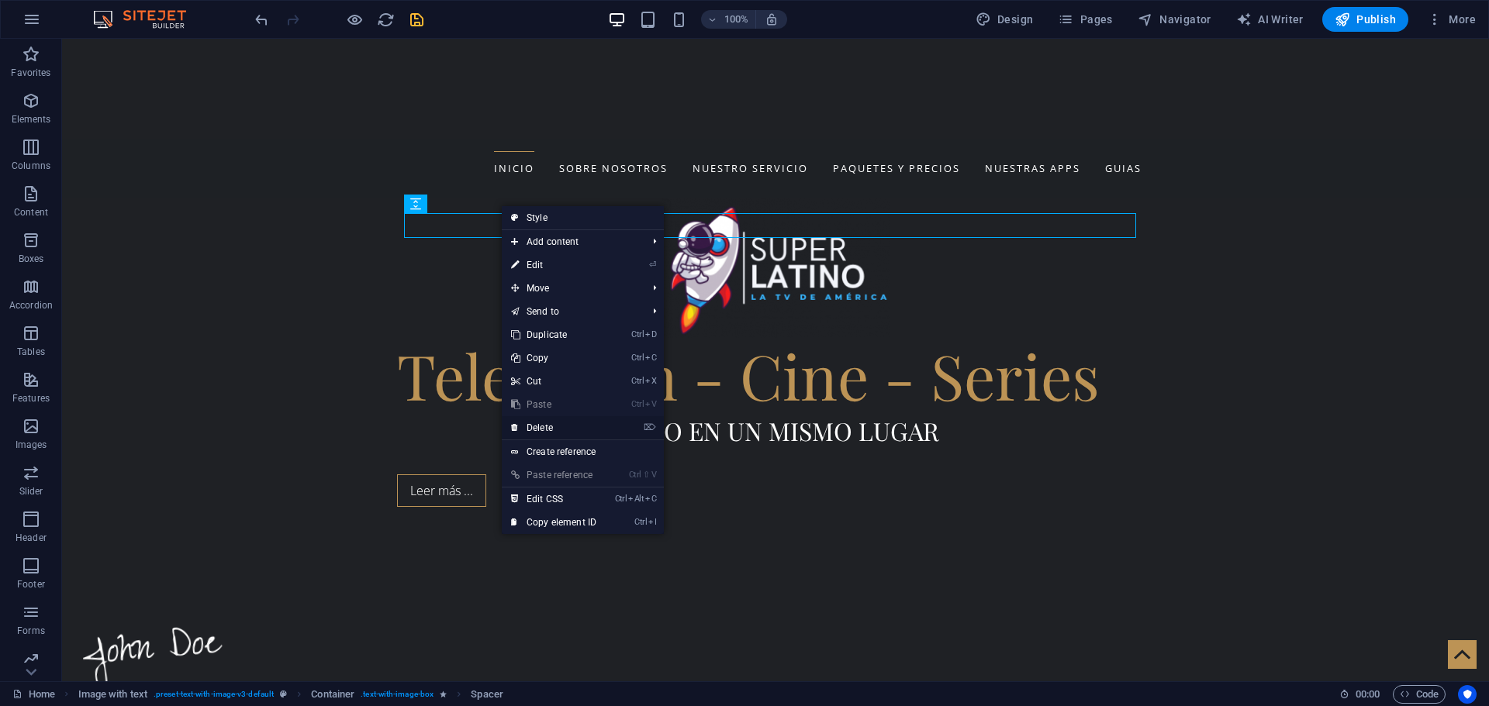
click at [544, 430] on link "⌦ Delete" at bounding box center [554, 427] width 104 height 23
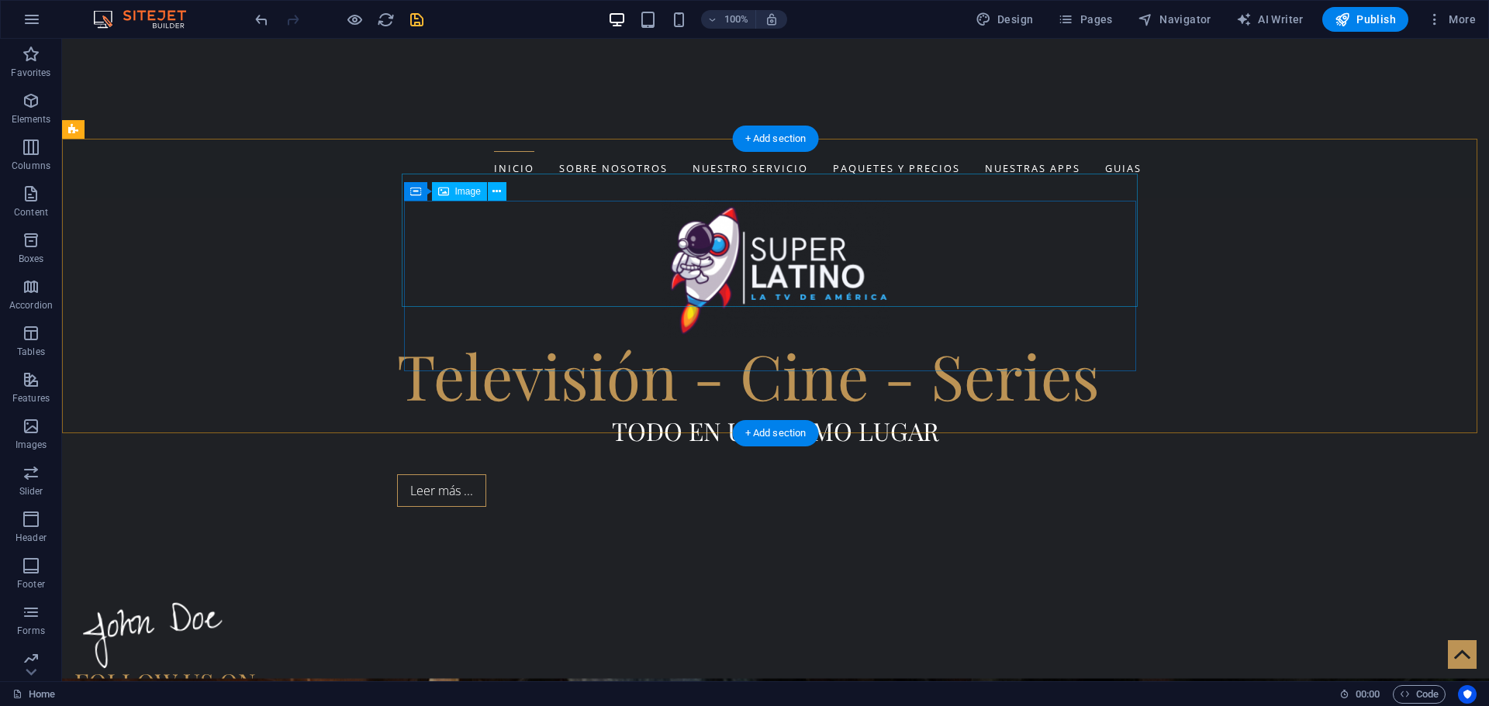
click at [523, 542] on figure at bounding box center [440, 608] width 735 height 133
click at [501, 191] on icon at bounding box center [500, 192] width 9 height 16
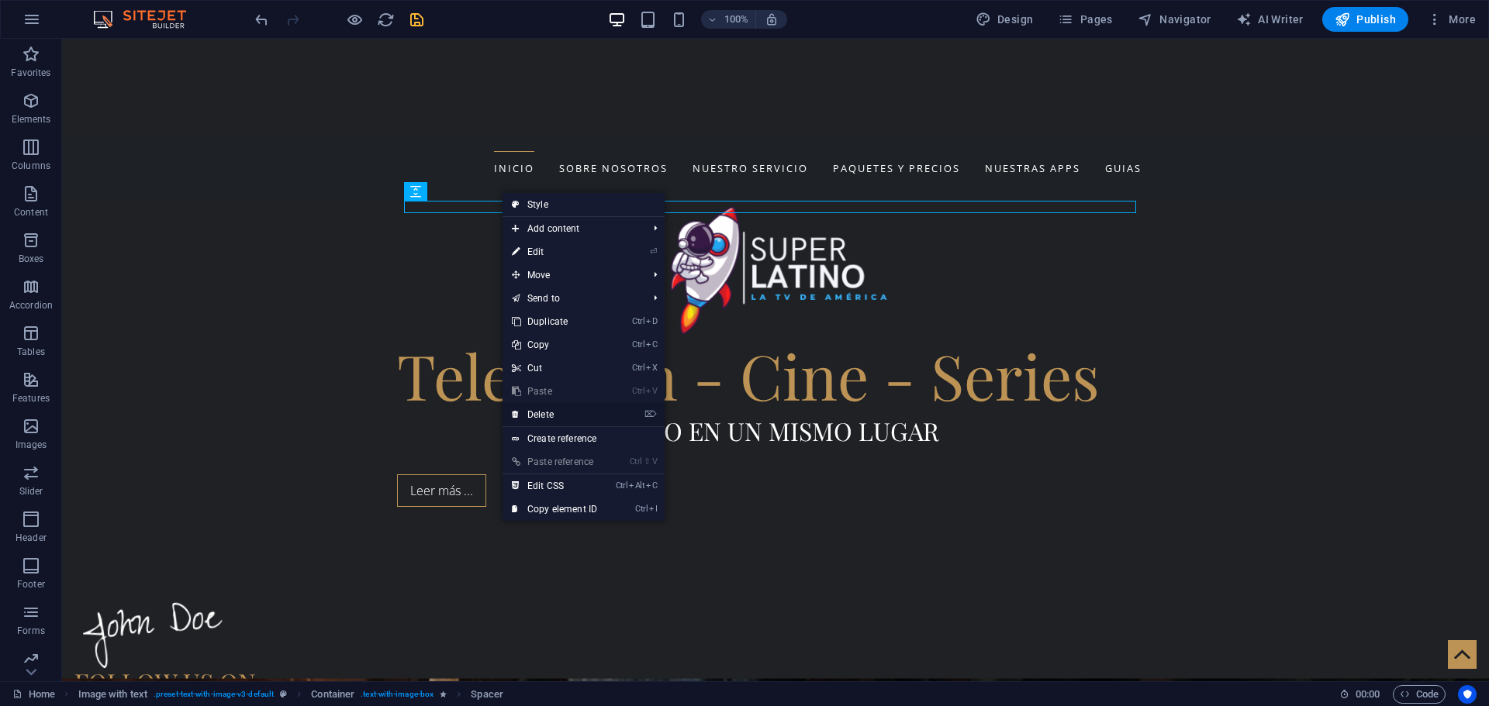
click at [547, 415] on link "⌦ Delete" at bounding box center [554, 414] width 104 height 23
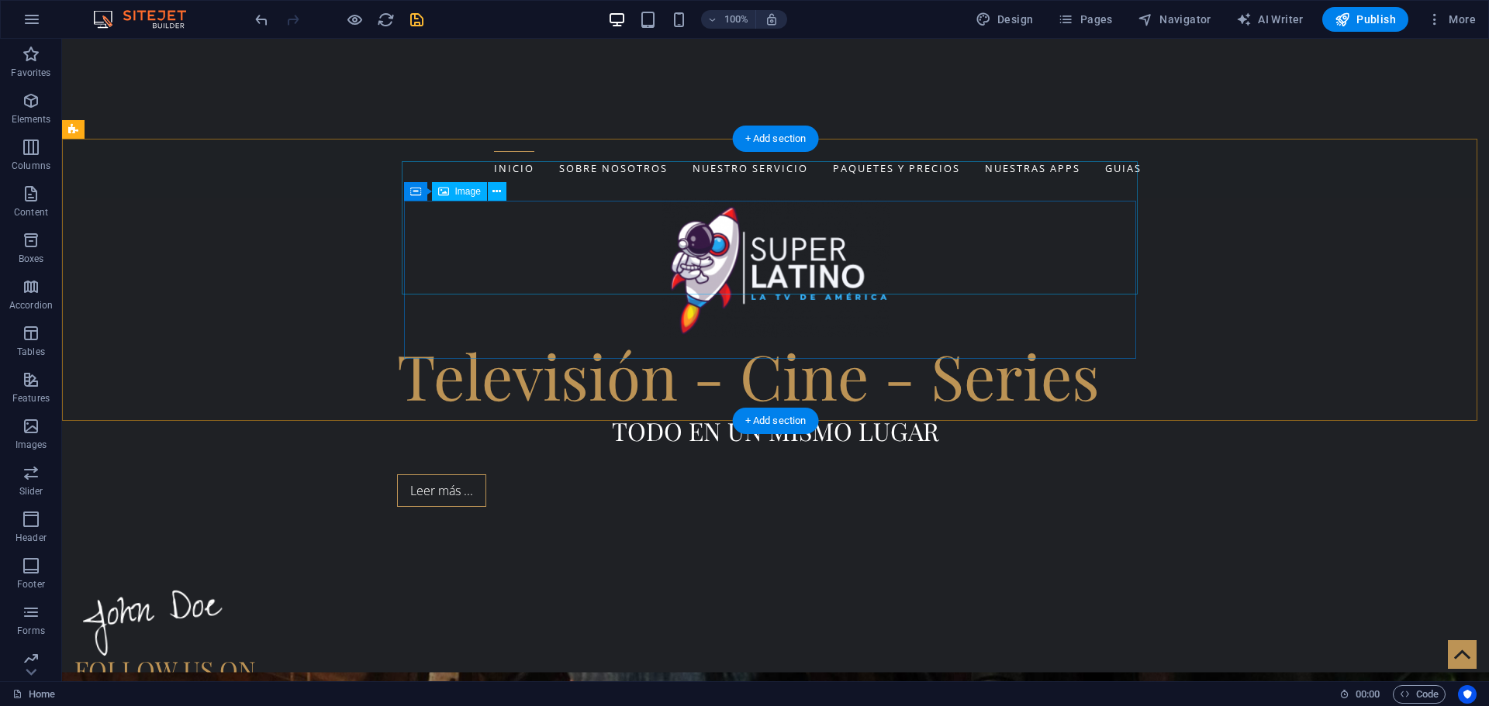
click at [516, 530] on figure at bounding box center [440, 596] width 735 height 133
click at [478, 191] on button at bounding box center [483, 191] width 19 height 19
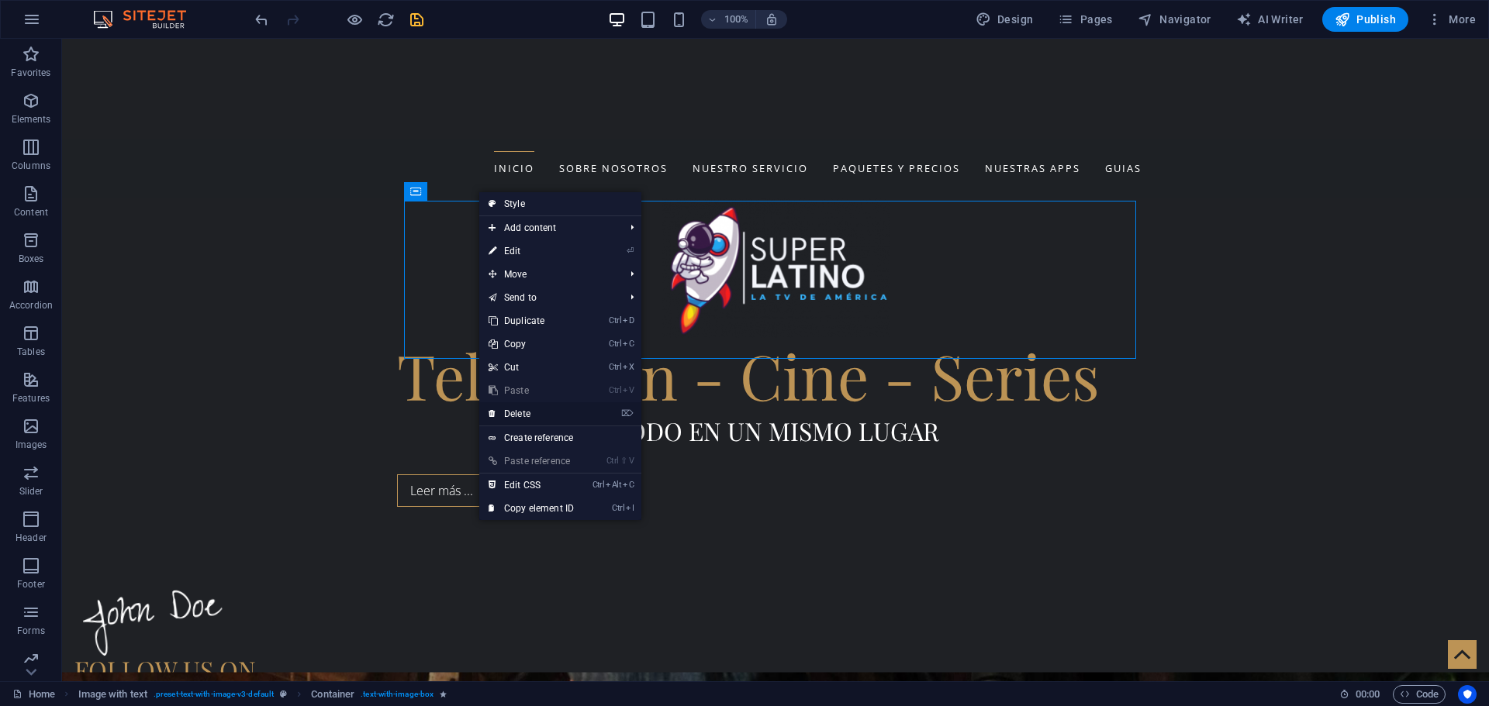
click at [531, 415] on link "⌦ Delete" at bounding box center [531, 413] width 104 height 23
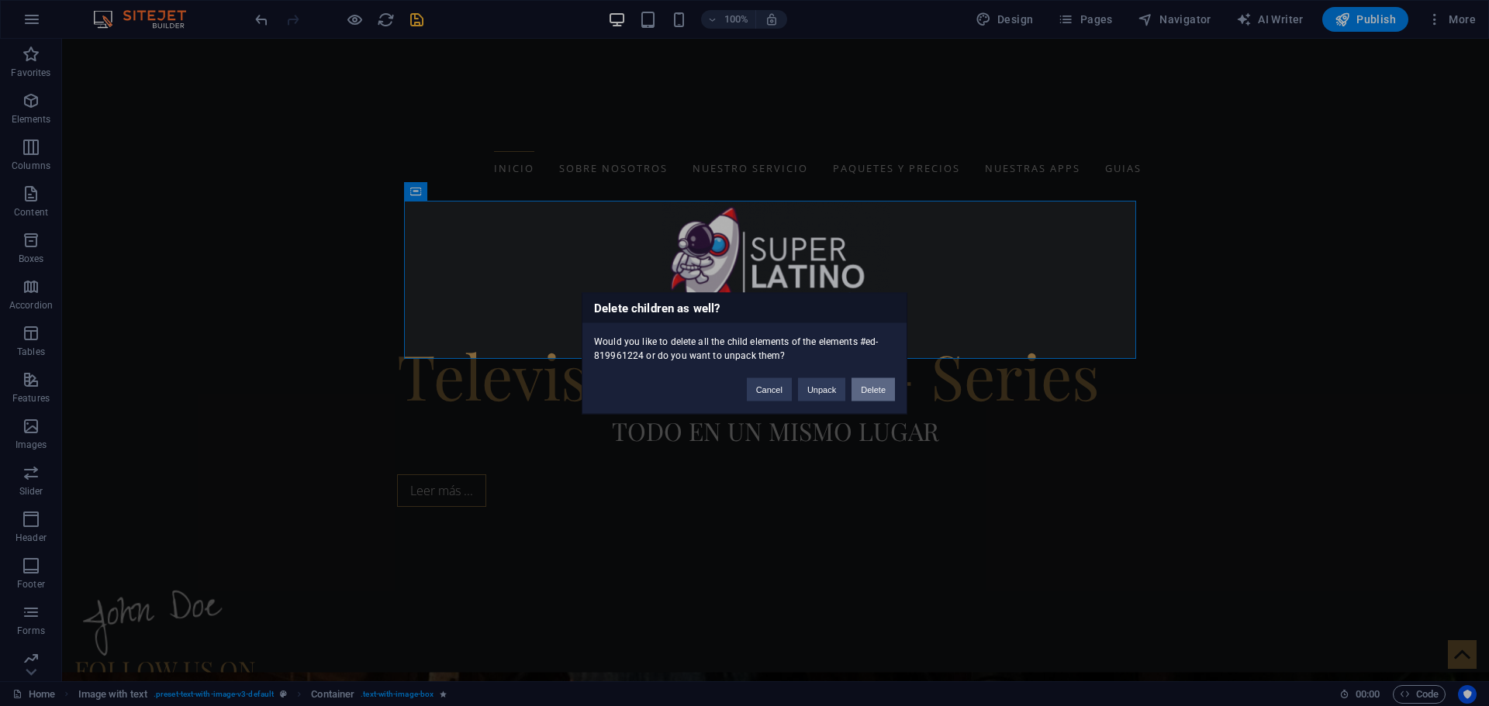
click at [869, 389] on button "Delete" at bounding box center [872, 389] width 43 height 23
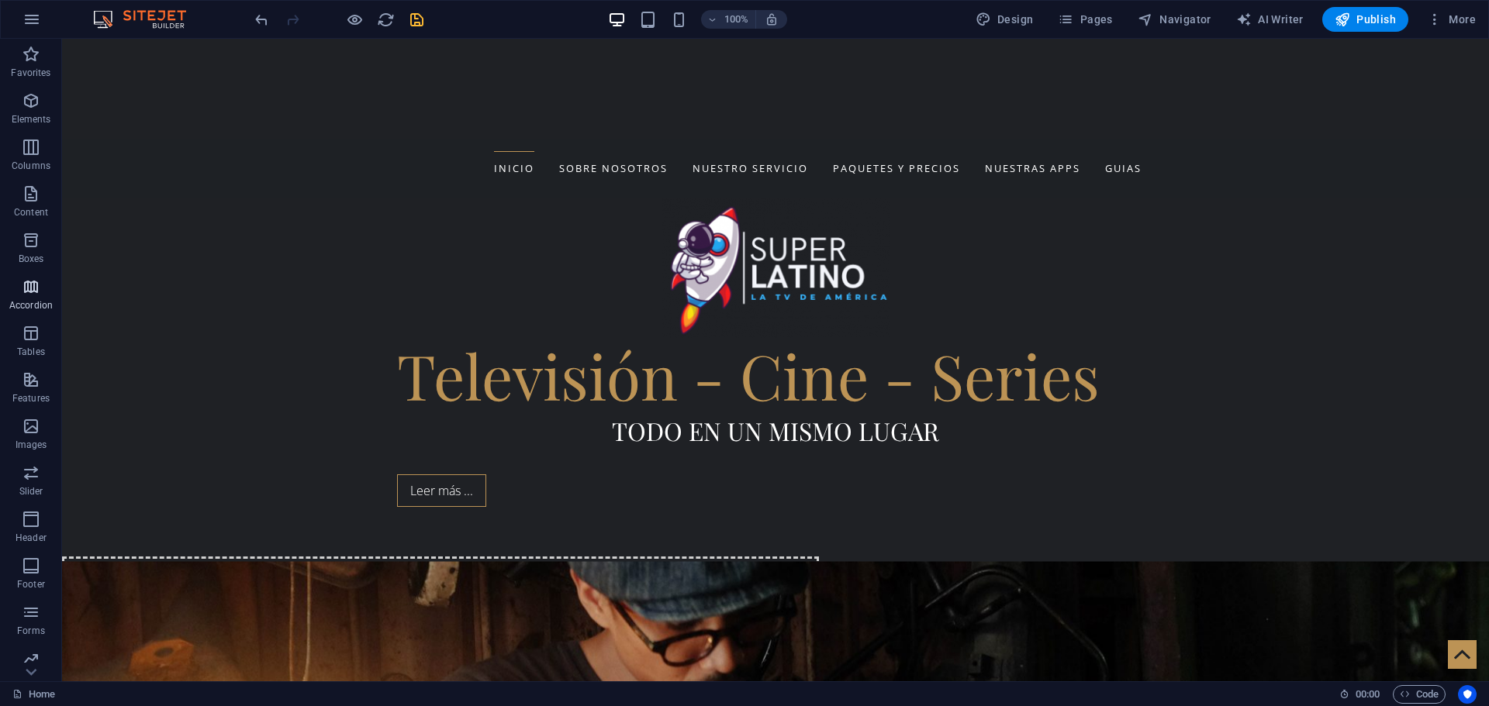
click at [30, 292] on icon "button" at bounding box center [31, 287] width 19 height 19
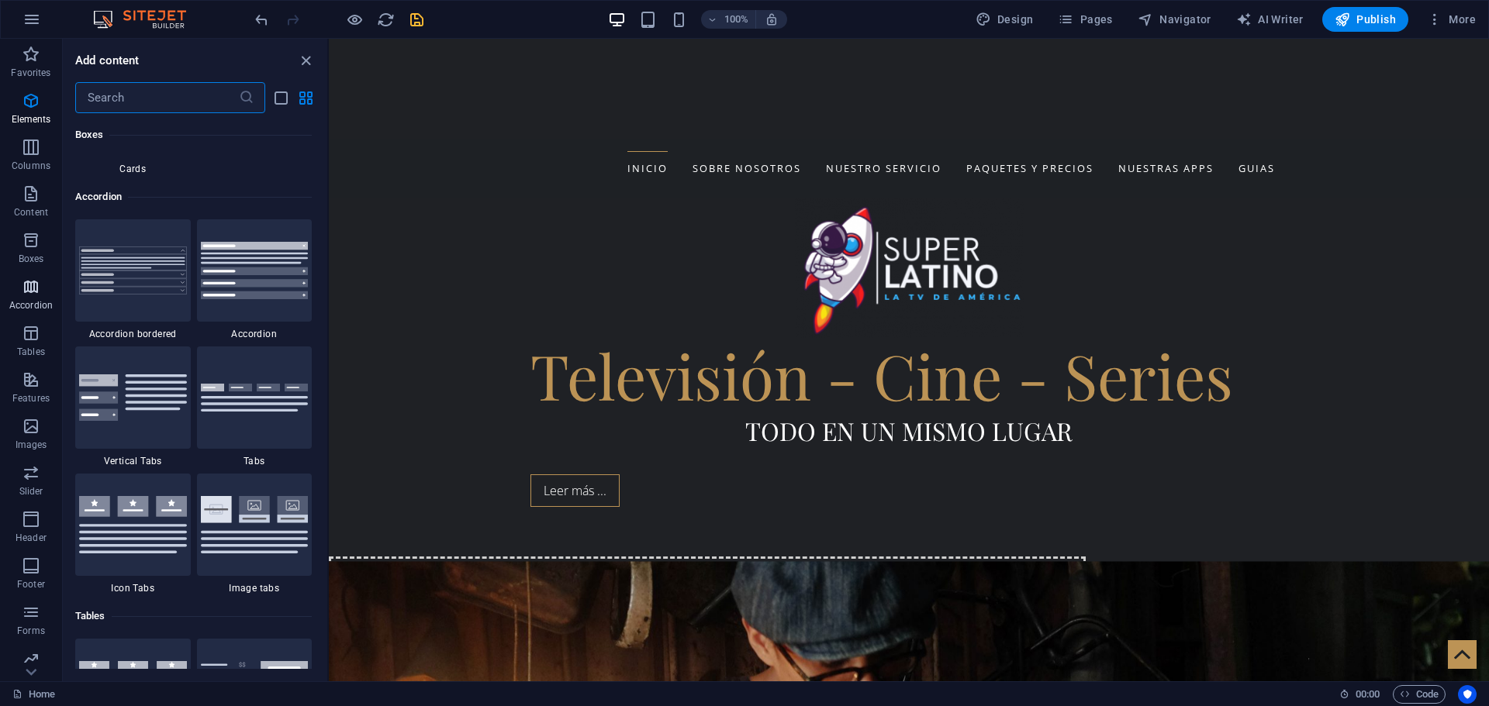
scroll to position [4950, 0]
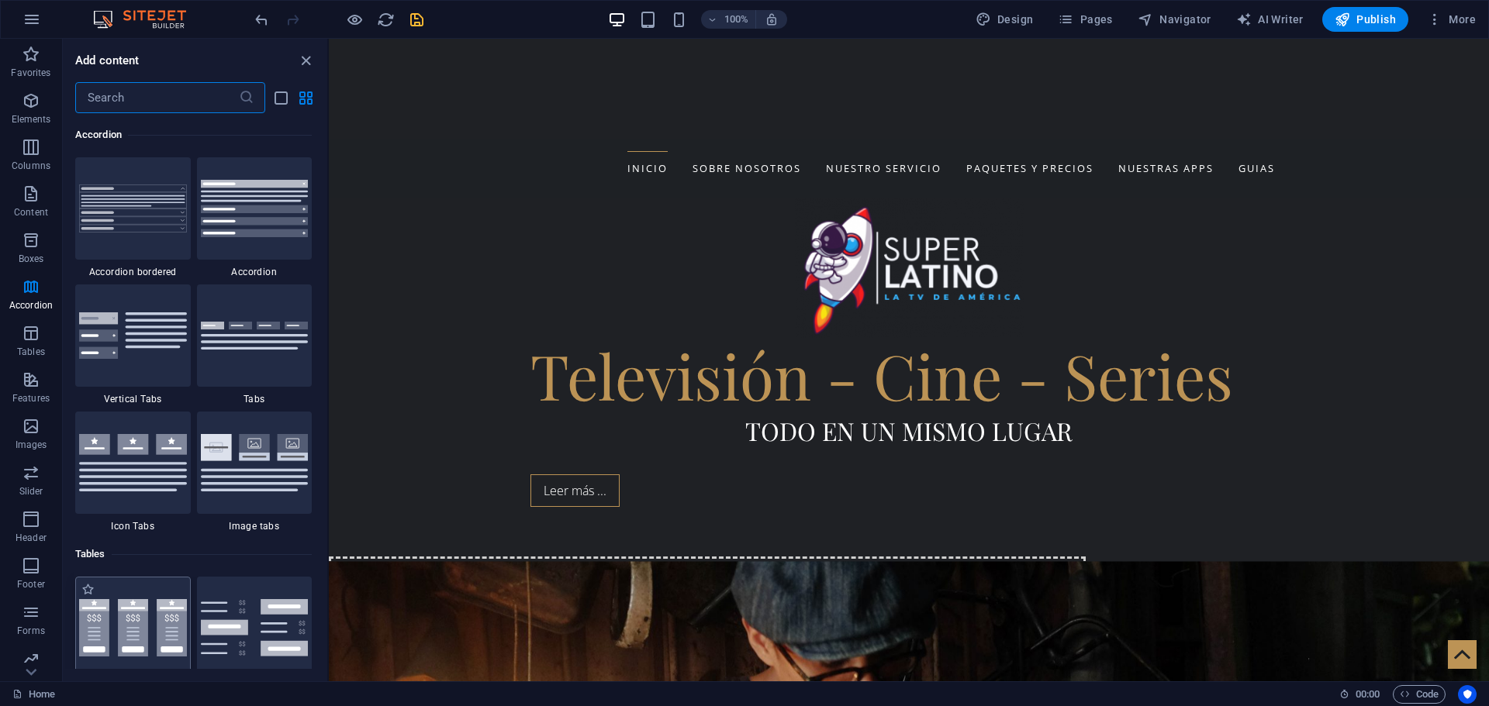
click at [134, 635] on img at bounding box center [133, 627] width 108 height 57
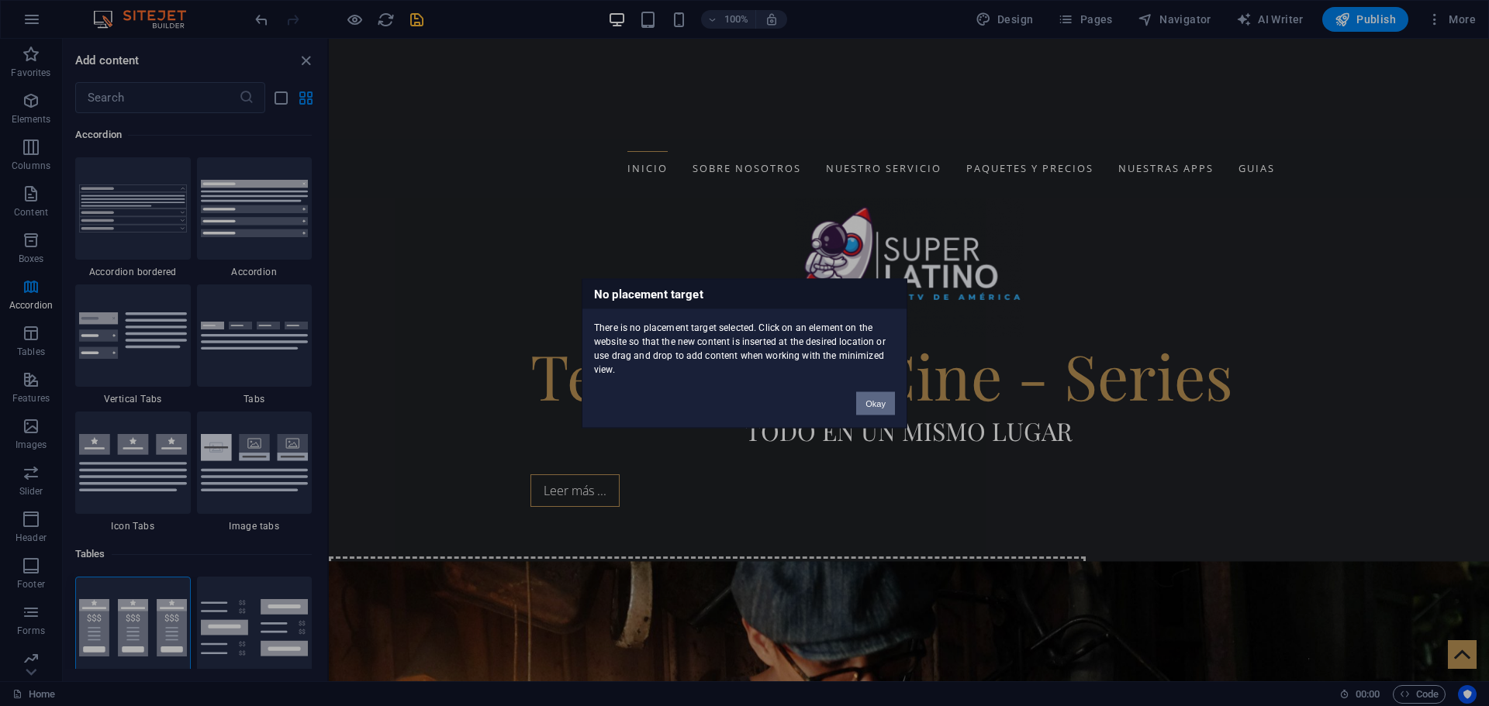
click at [873, 405] on button "Okay" at bounding box center [875, 403] width 39 height 23
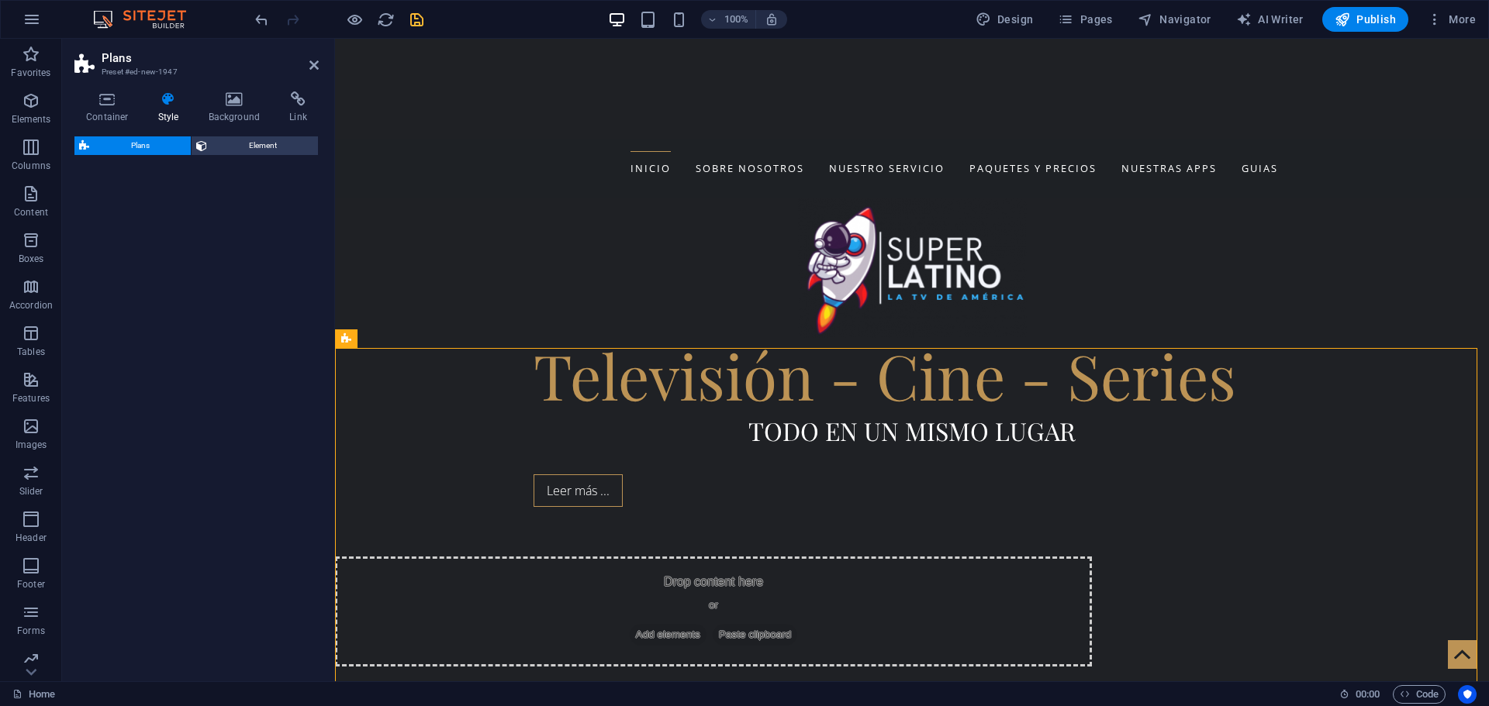
select select "rem"
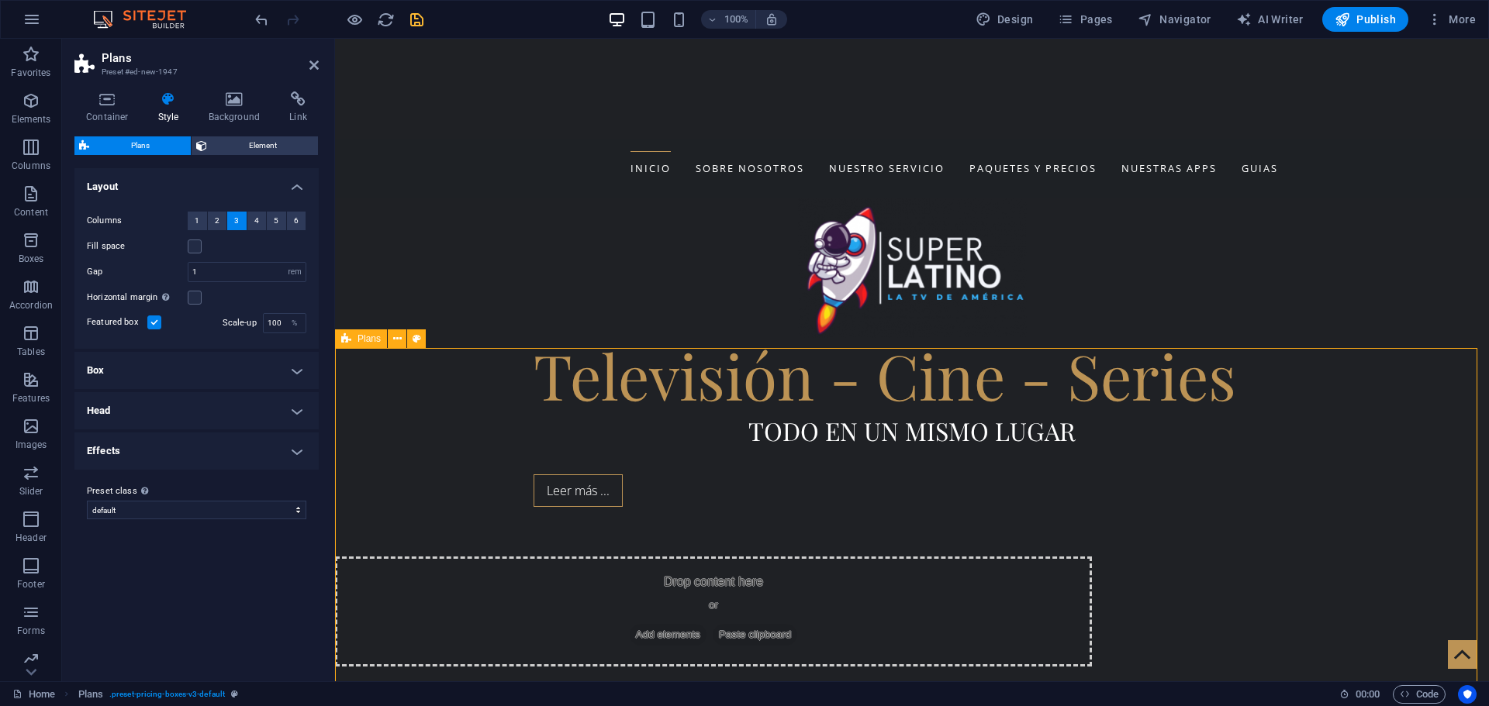
scroll to position [465, 0]
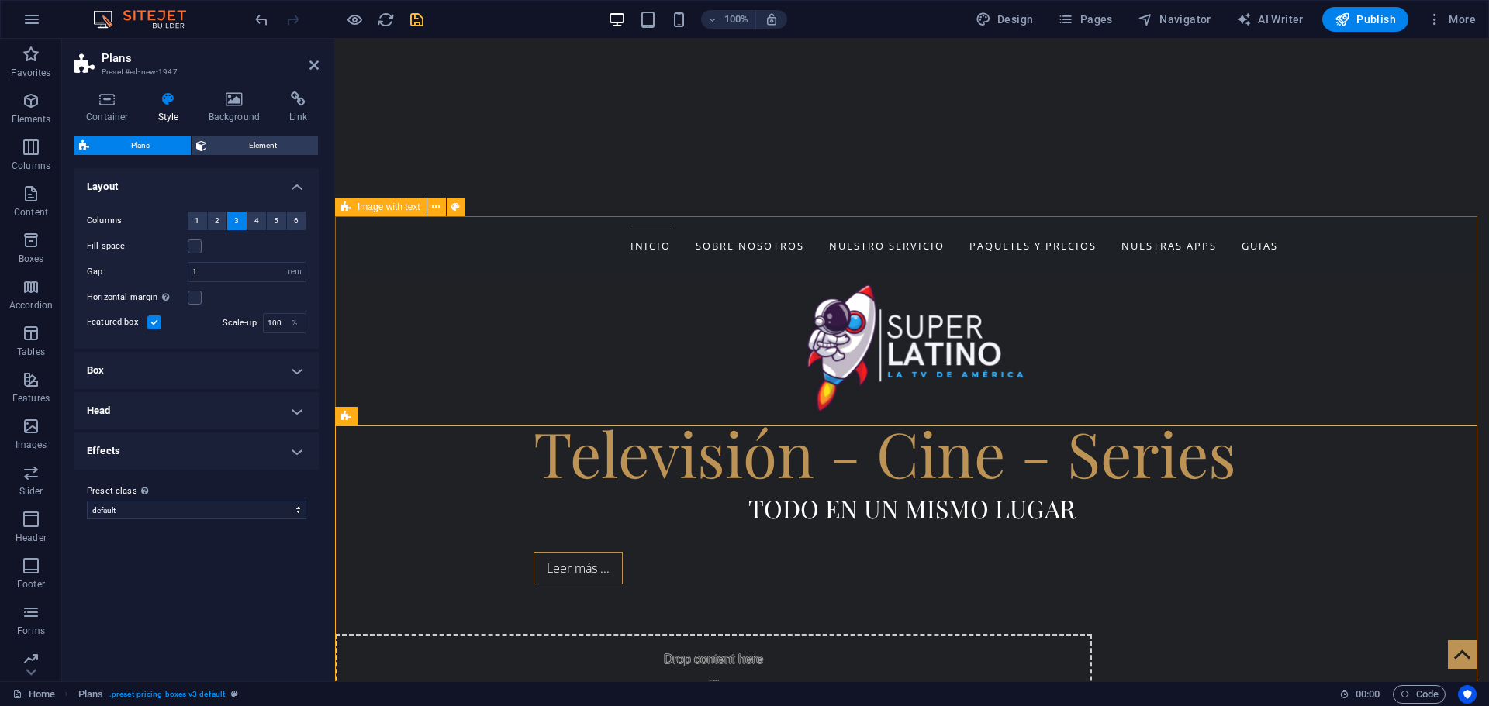
click at [829, 585] on div "Drop content here or Add elements Paste clipboard" at bounding box center [912, 689] width 1154 height 209
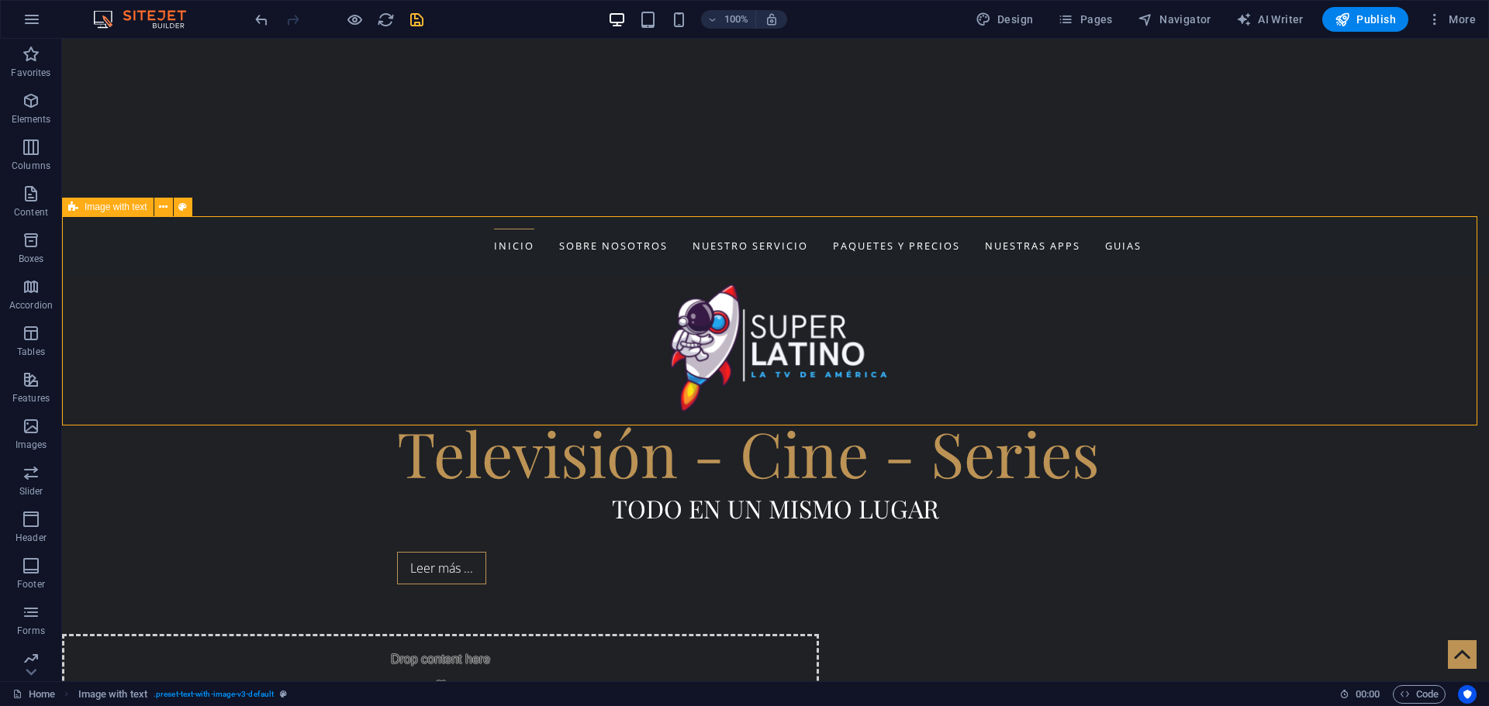
click at [296, 585] on div "Drop content here or Add elements Paste clipboard" at bounding box center [775, 689] width 1427 height 209
click at [158, 210] on button at bounding box center [163, 207] width 19 height 19
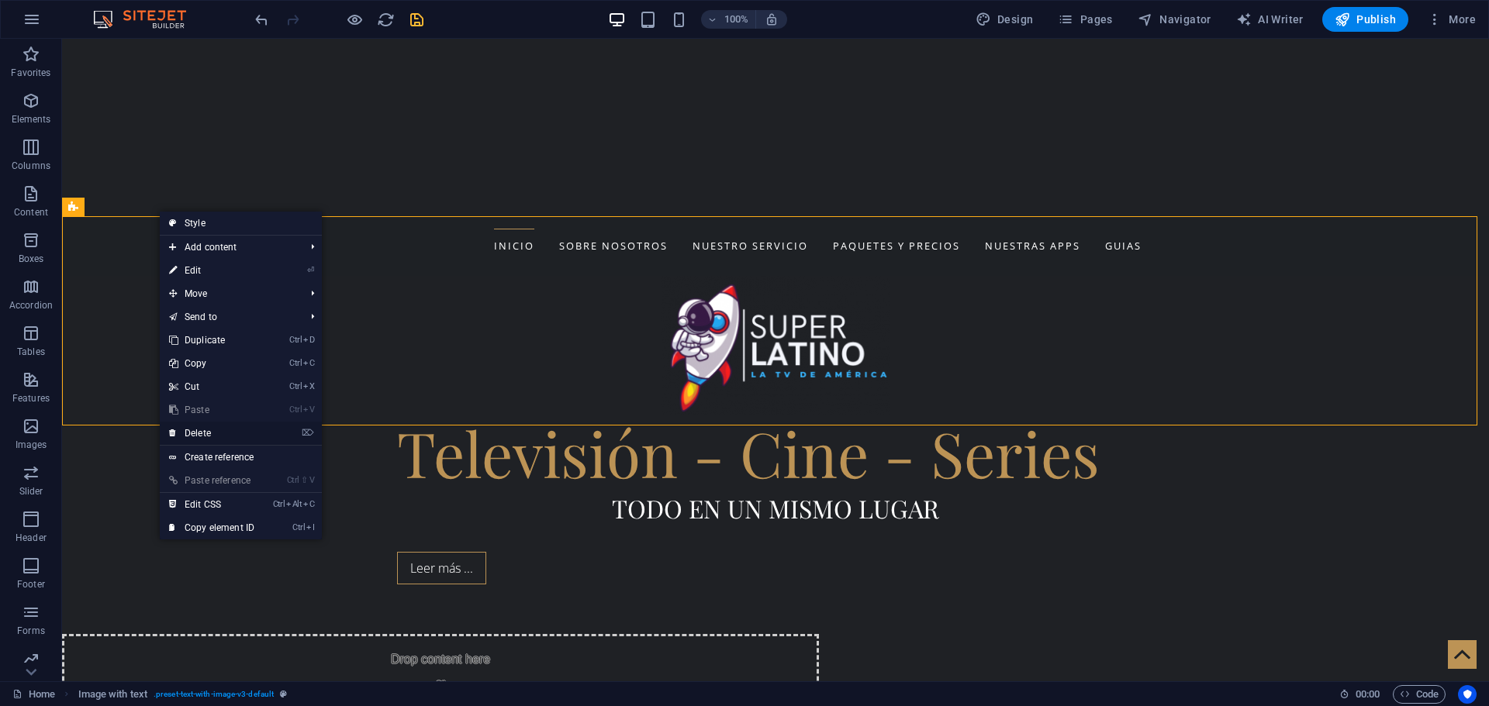
click at [202, 437] on link "⌦ Delete" at bounding box center [212, 433] width 104 height 23
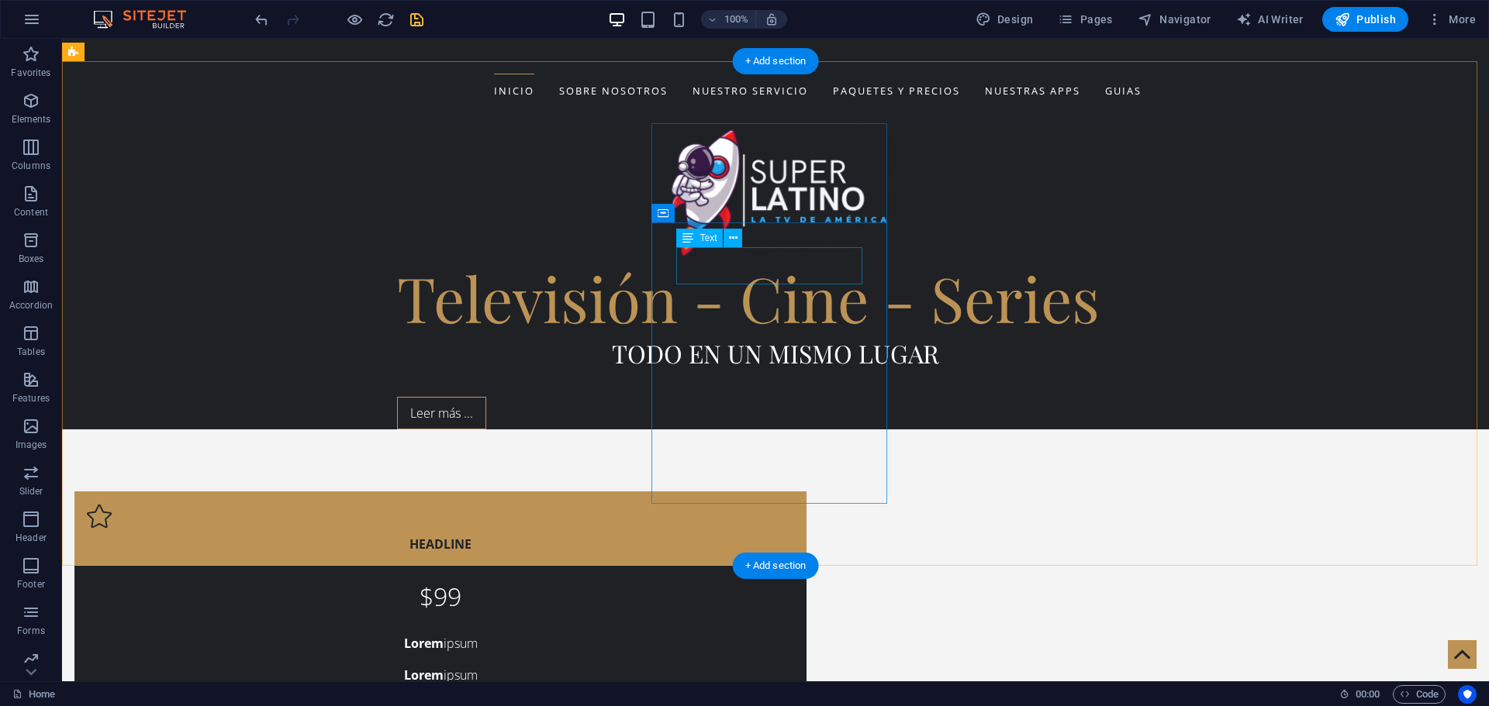
scroll to position [543, 0]
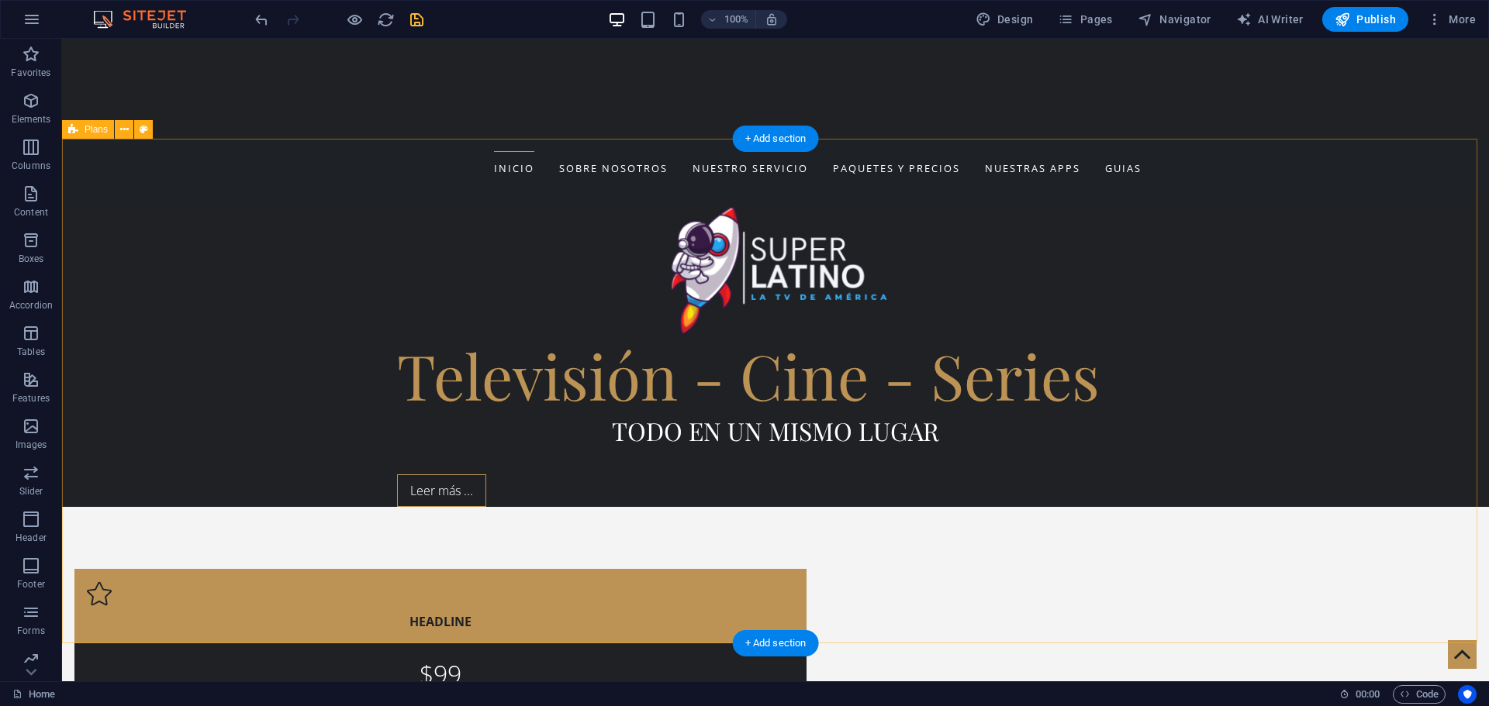
click at [121, 130] on icon at bounding box center [124, 130] width 9 height 16
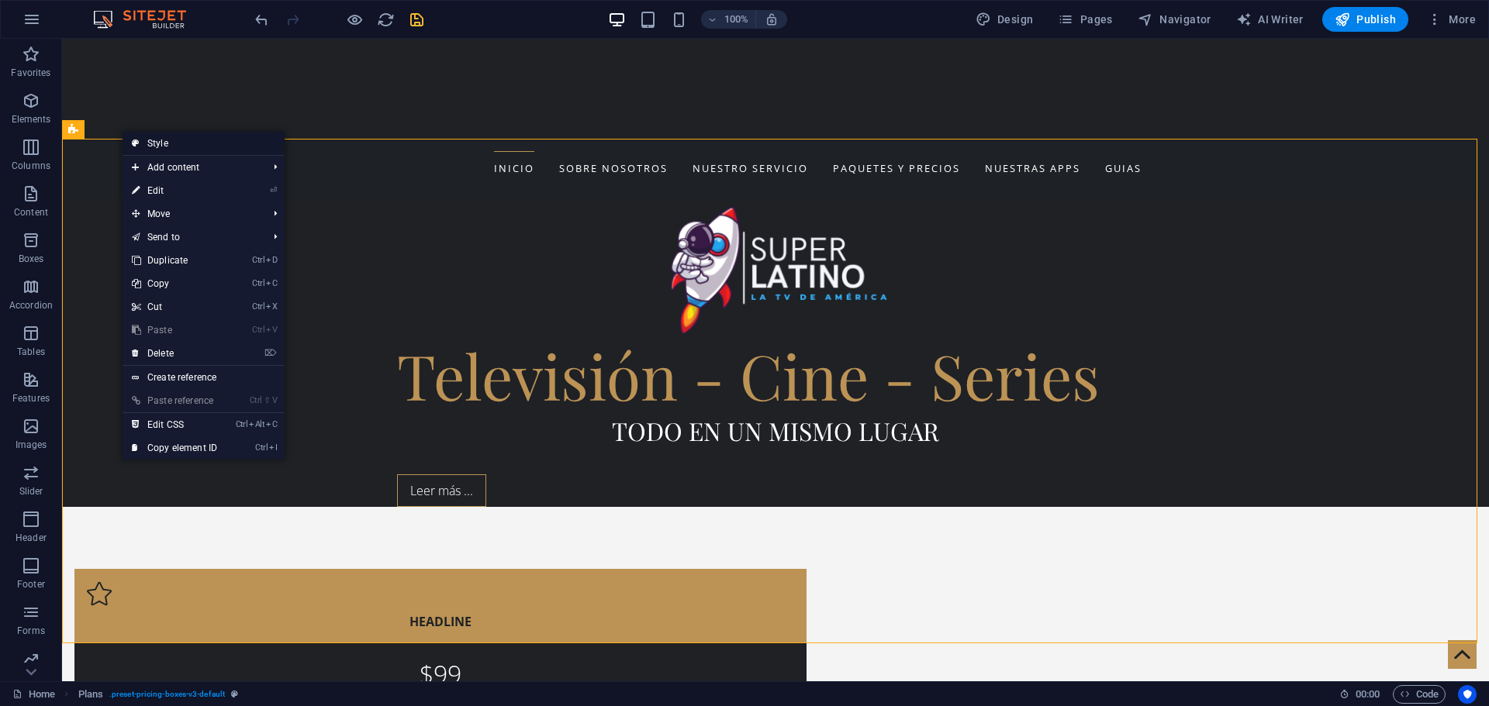
click at [155, 143] on link "Style" at bounding box center [203, 143] width 162 height 23
select select "rem"
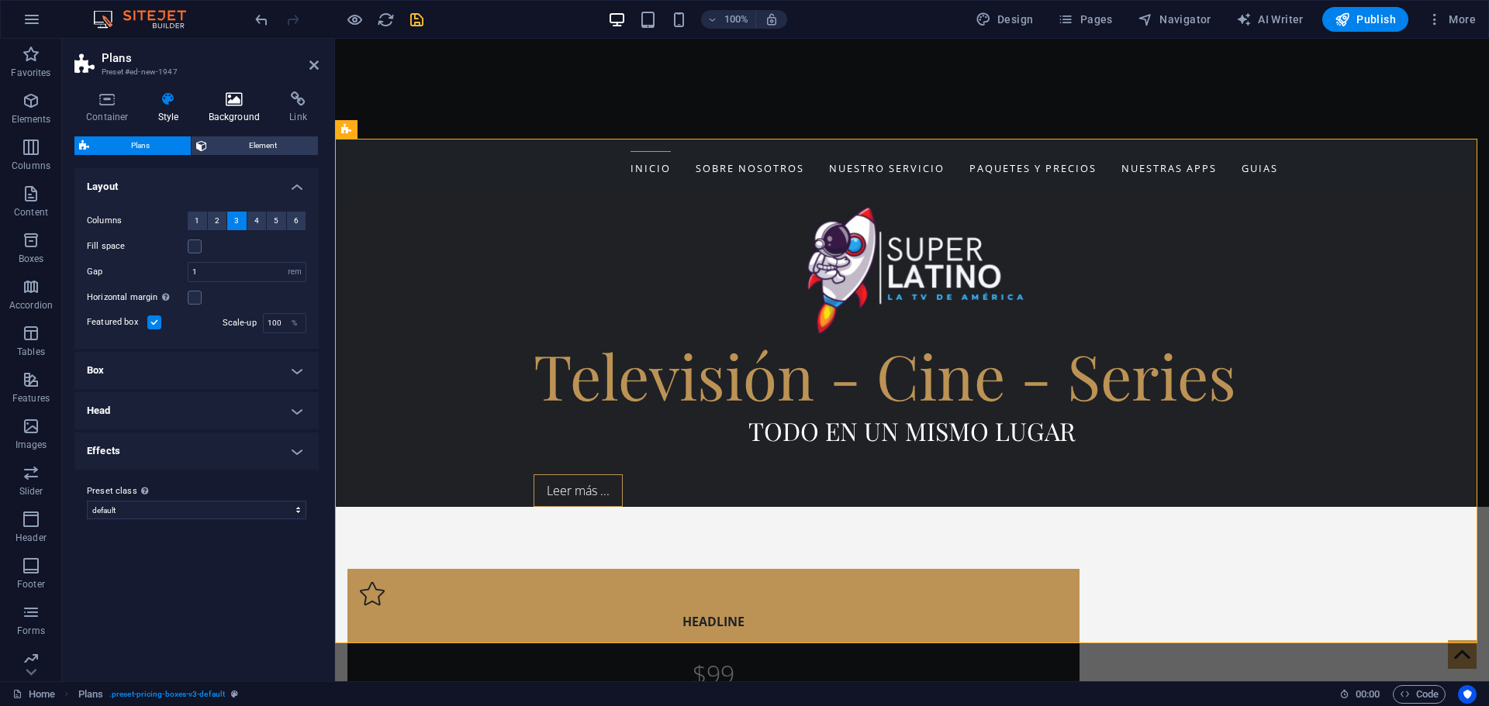
click at [233, 117] on h4 "Background" at bounding box center [237, 107] width 81 height 33
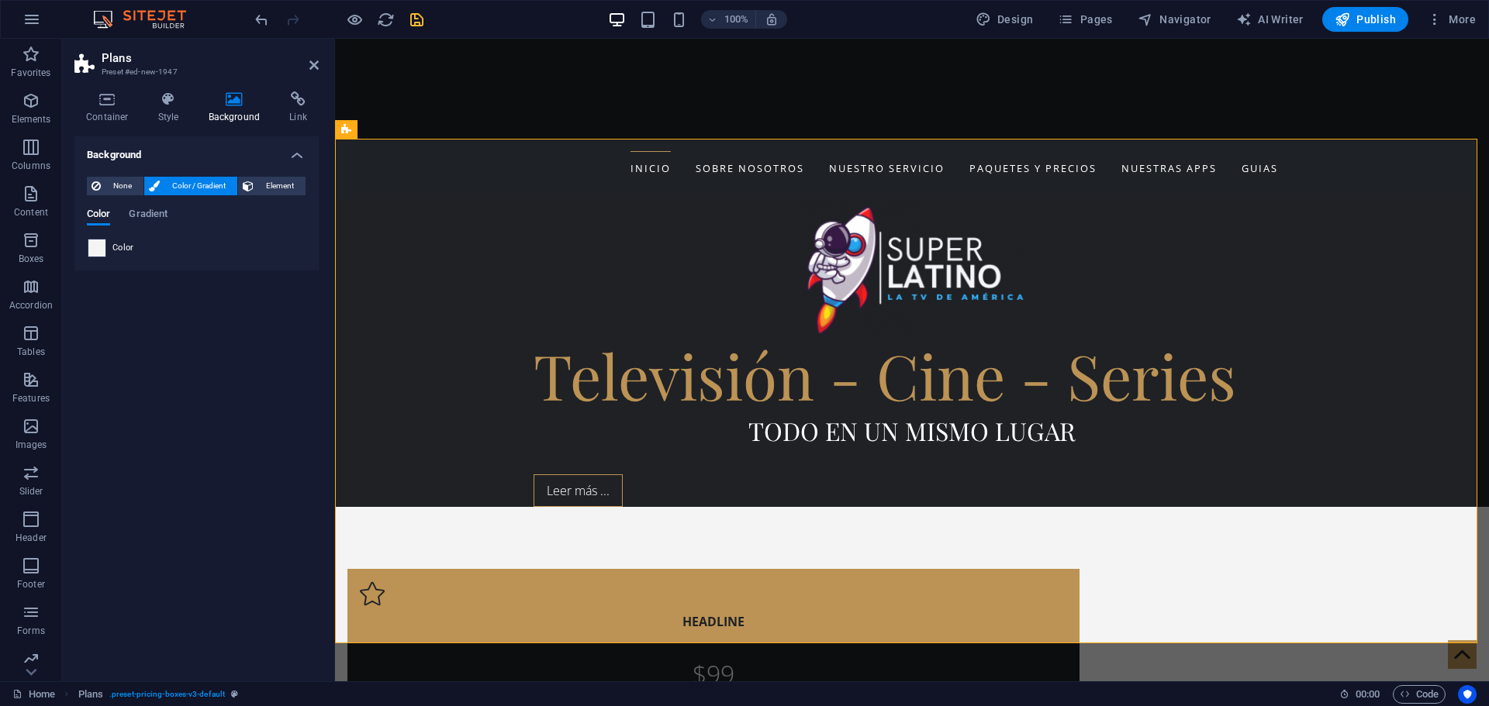
click at [98, 252] on span at bounding box center [96, 248] width 17 height 17
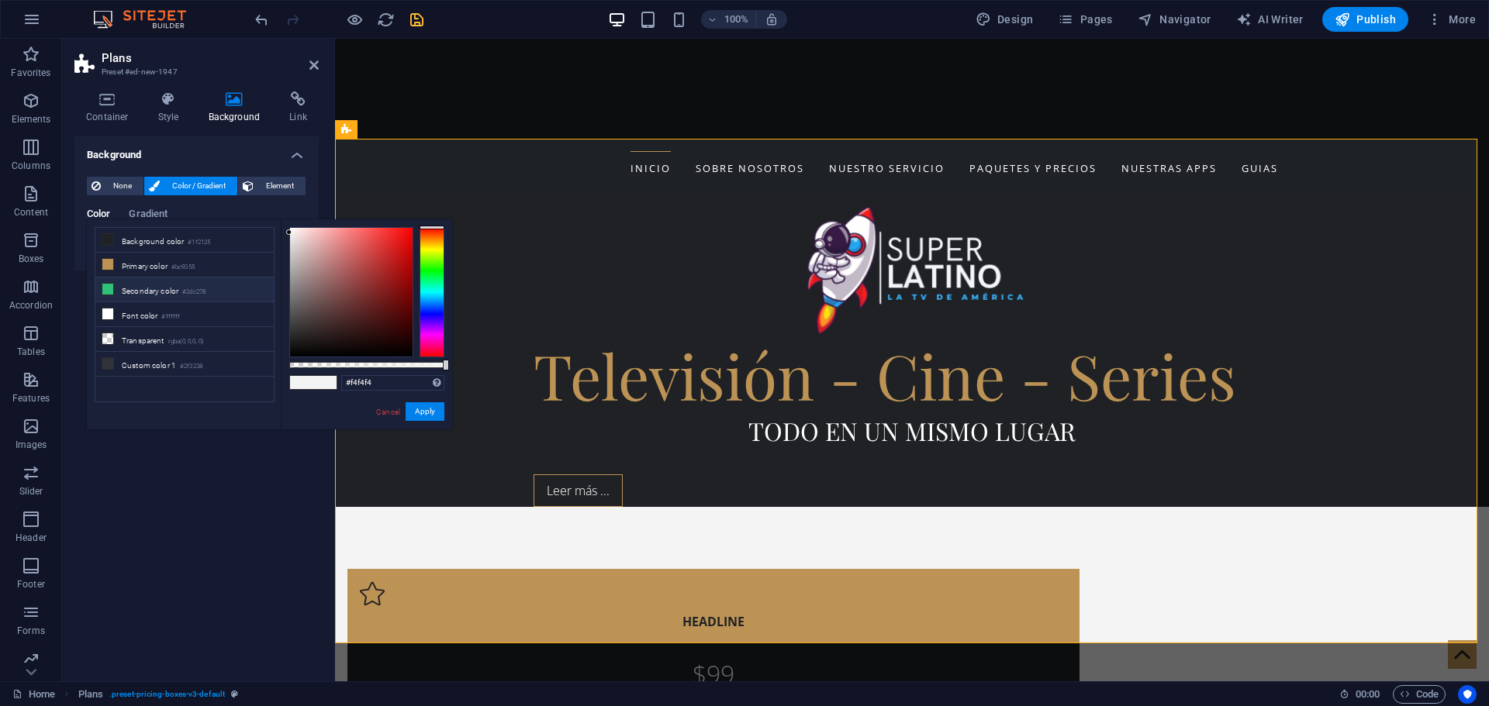
click at [128, 287] on li "Secondary color #2dc278" at bounding box center [184, 290] width 178 height 25
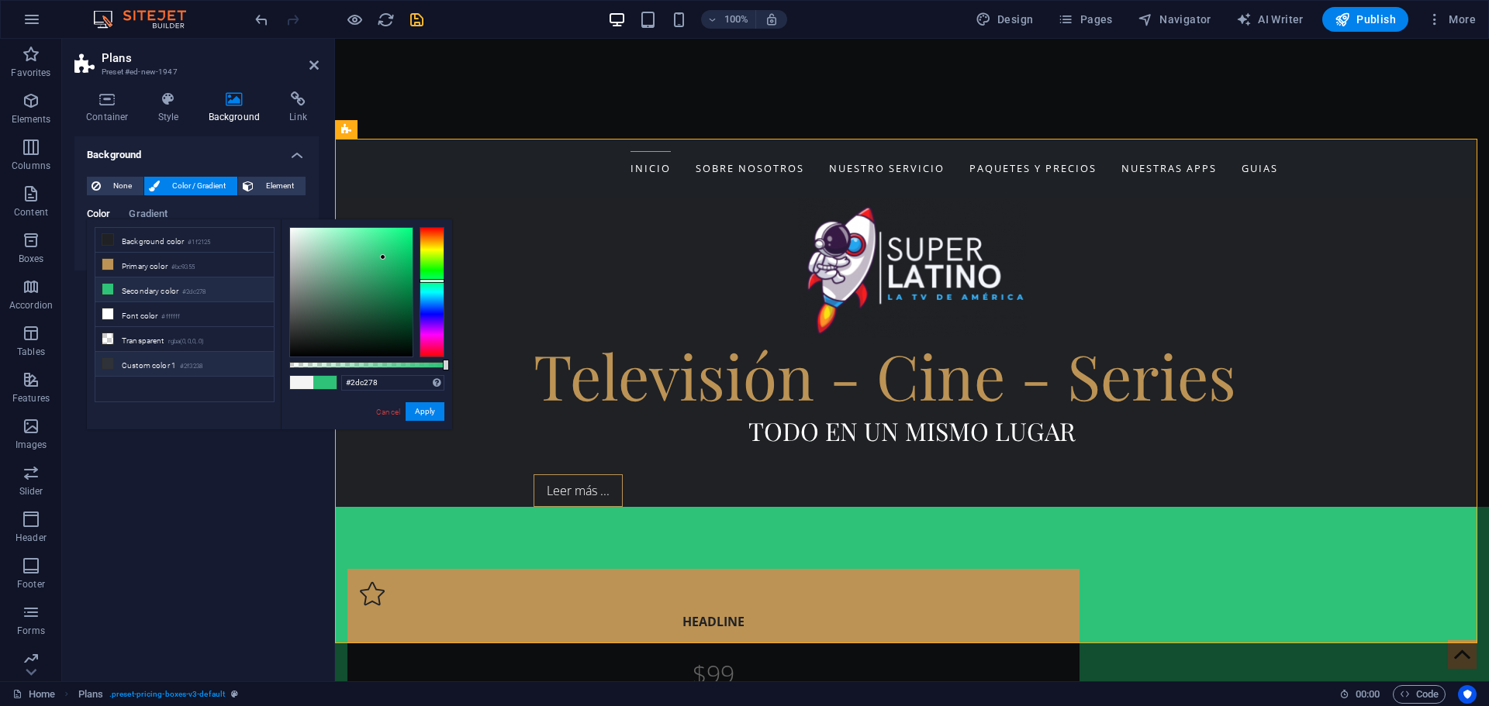
click at [136, 358] on li "Custom color 1 #2f3238" at bounding box center [184, 364] width 178 height 25
type input "#2f3238"
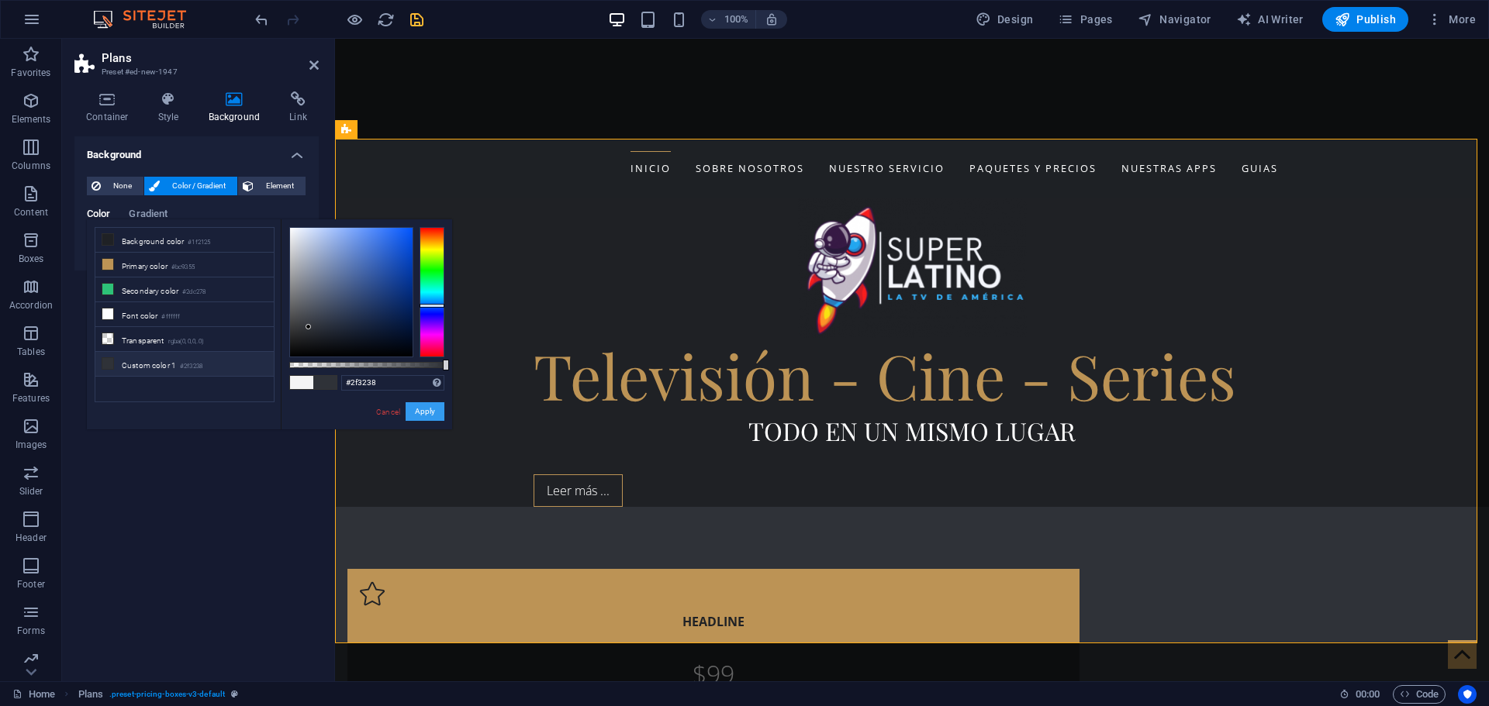
drag, startPoint x: 431, startPoint y: 414, endPoint x: 97, endPoint y: 375, distance: 336.4
click at [431, 414] on button "Apply" at bounding box center [424, 411] width 39 height 19
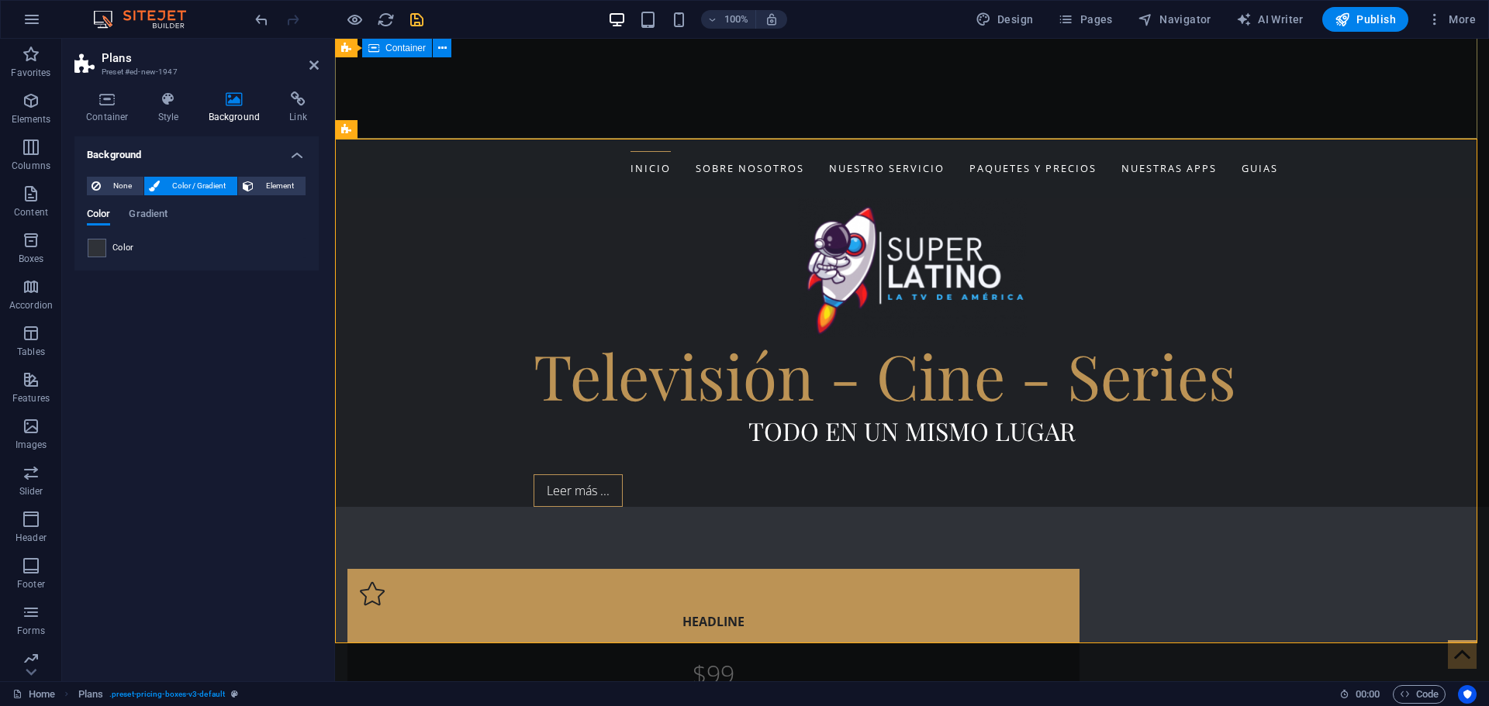
click at [630, 198] on div "Televisión - Cine - Series Todo en un mismo lugar Leer más ..." at bounding box center [912, 352] width 1154 height 309
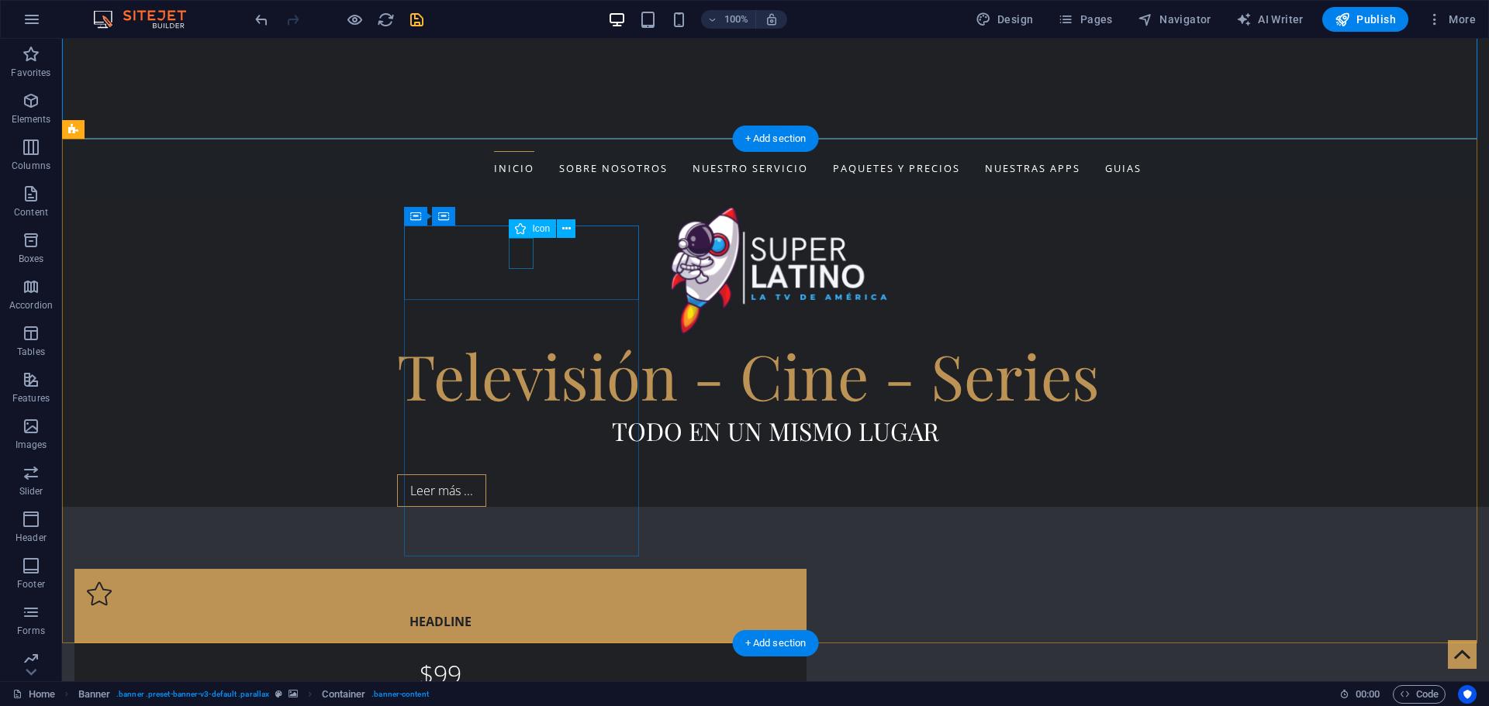
click at [519, 581] on figure at bounding box center [440, 593] width 707 height 25
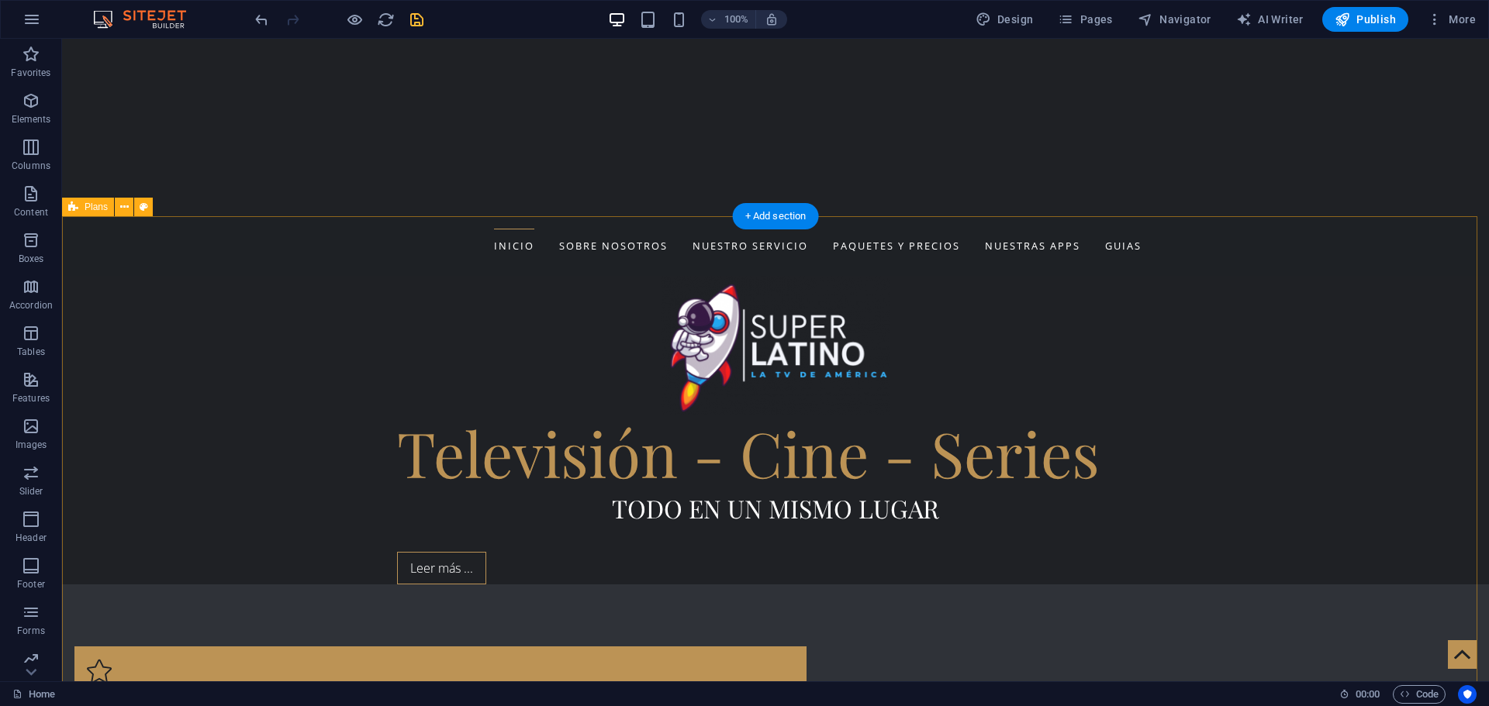
scroll to position [155, 0]
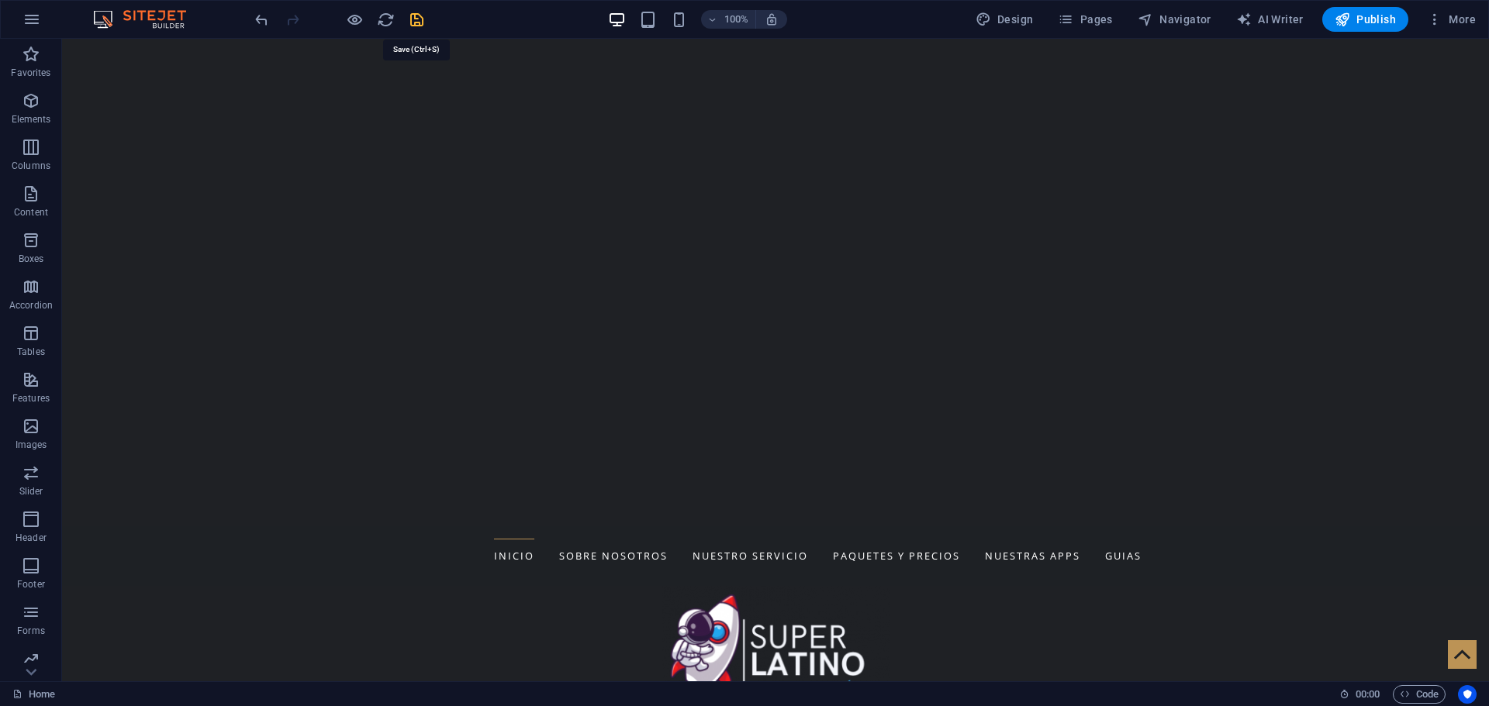
click at [414, 19] on icon "save" at bounding box center [417, 20] width 18 height 18
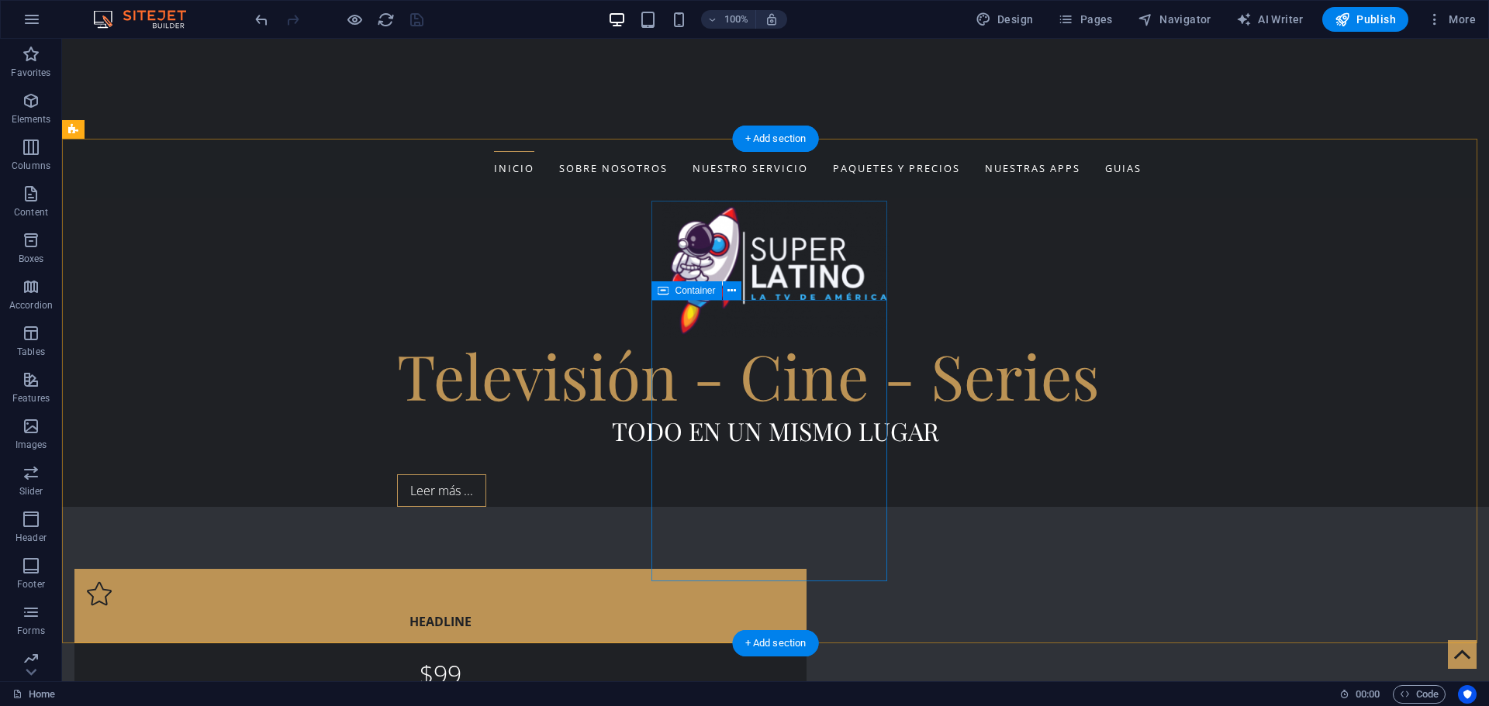
scroll to position [620, 0]
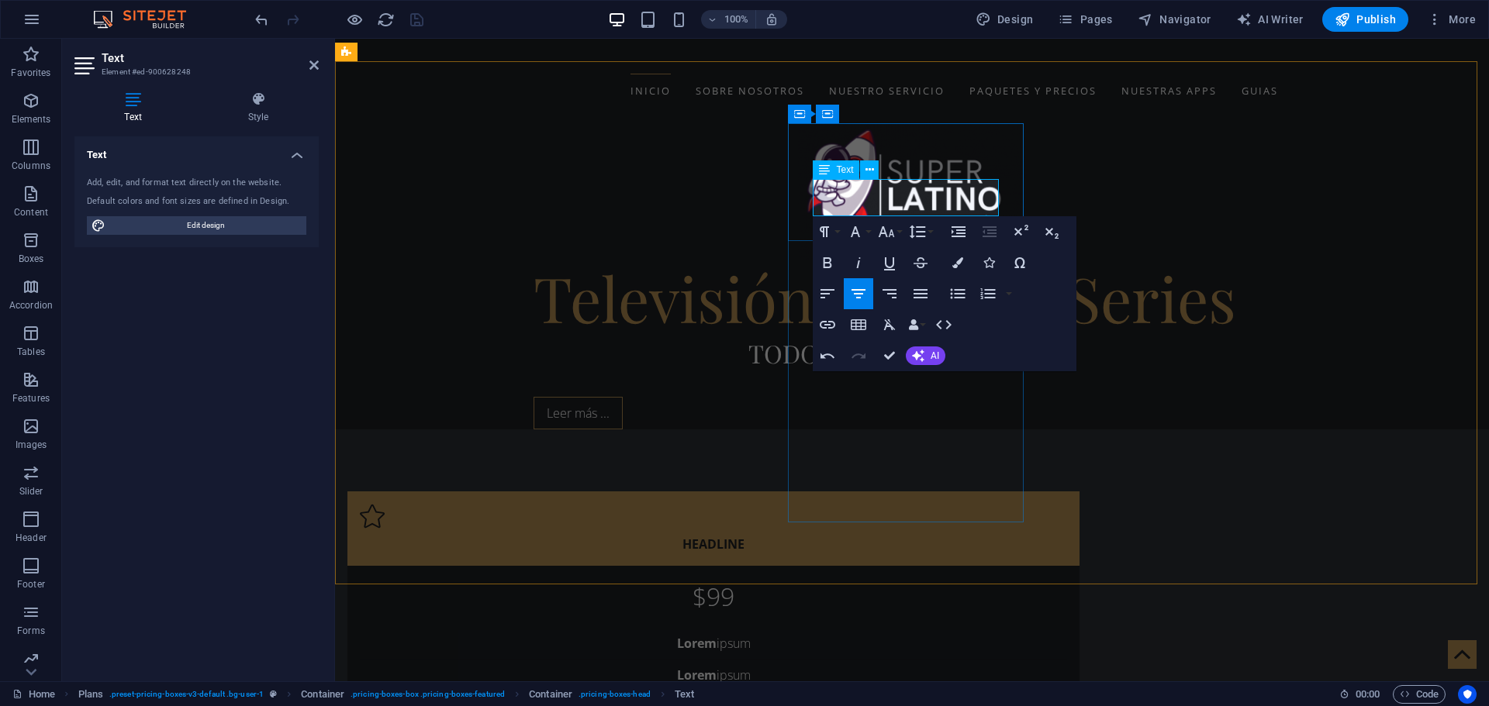
drag, startPoint x: 954, startPoint y: 207, endPoint x: 854, endPoint y: 207, distance: 99.2
click at [897, 232] on button "Font Size" at bounding box center [889, 231] width 29 height 31
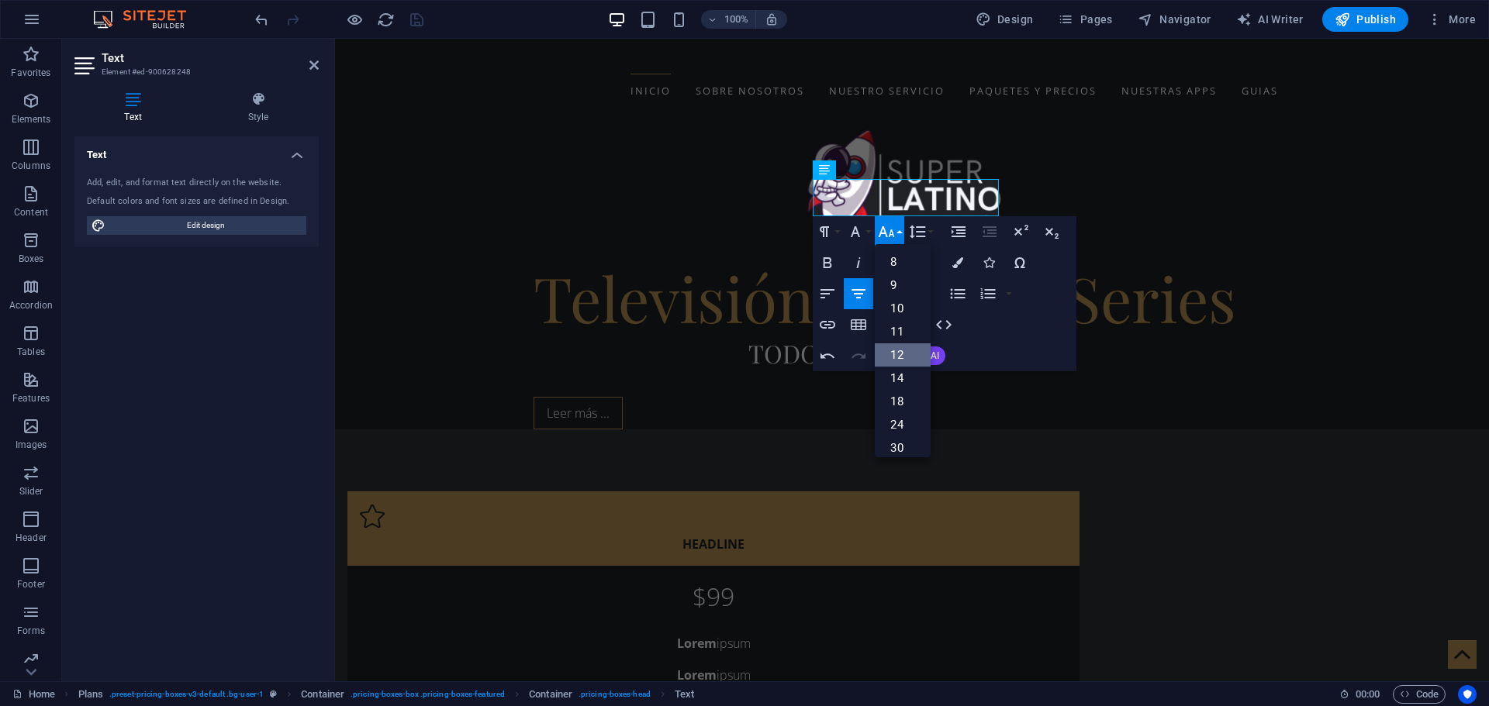
click at [902, 356] on link "12" at bounding box center [903, 354] width 56 height 23
click at [892, 229] on icon "button" at bounding box center [886, 231] width 16 height 11
click at [900, 267] on link "14" at bounding box center [903, 267] width 56 height 23
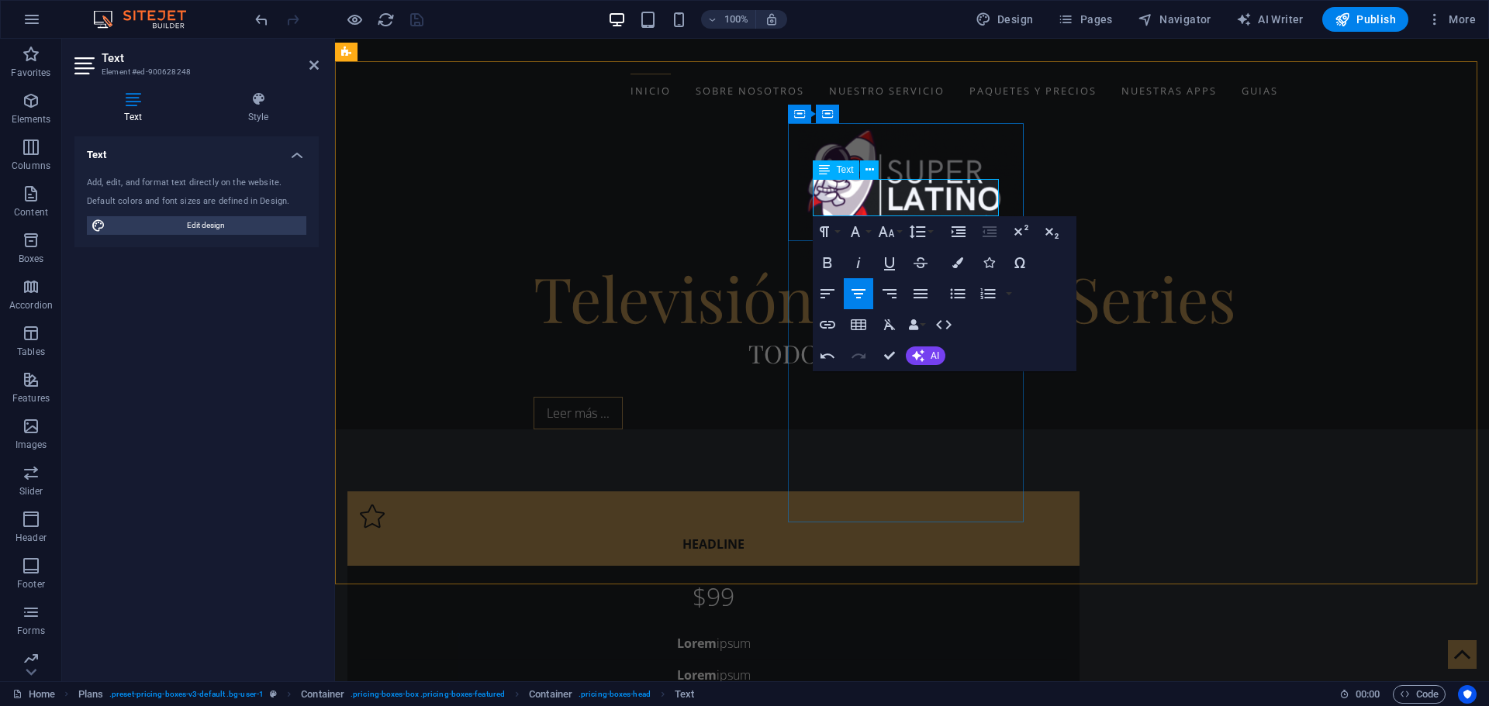
drag, startPoint x: 964, startPoint y: 185, endPoint x: 854, endPoint y: 191, distance: 111.0
click at [877, 226] on icon "button" at bounding box center [886, 232] width 19 height 19
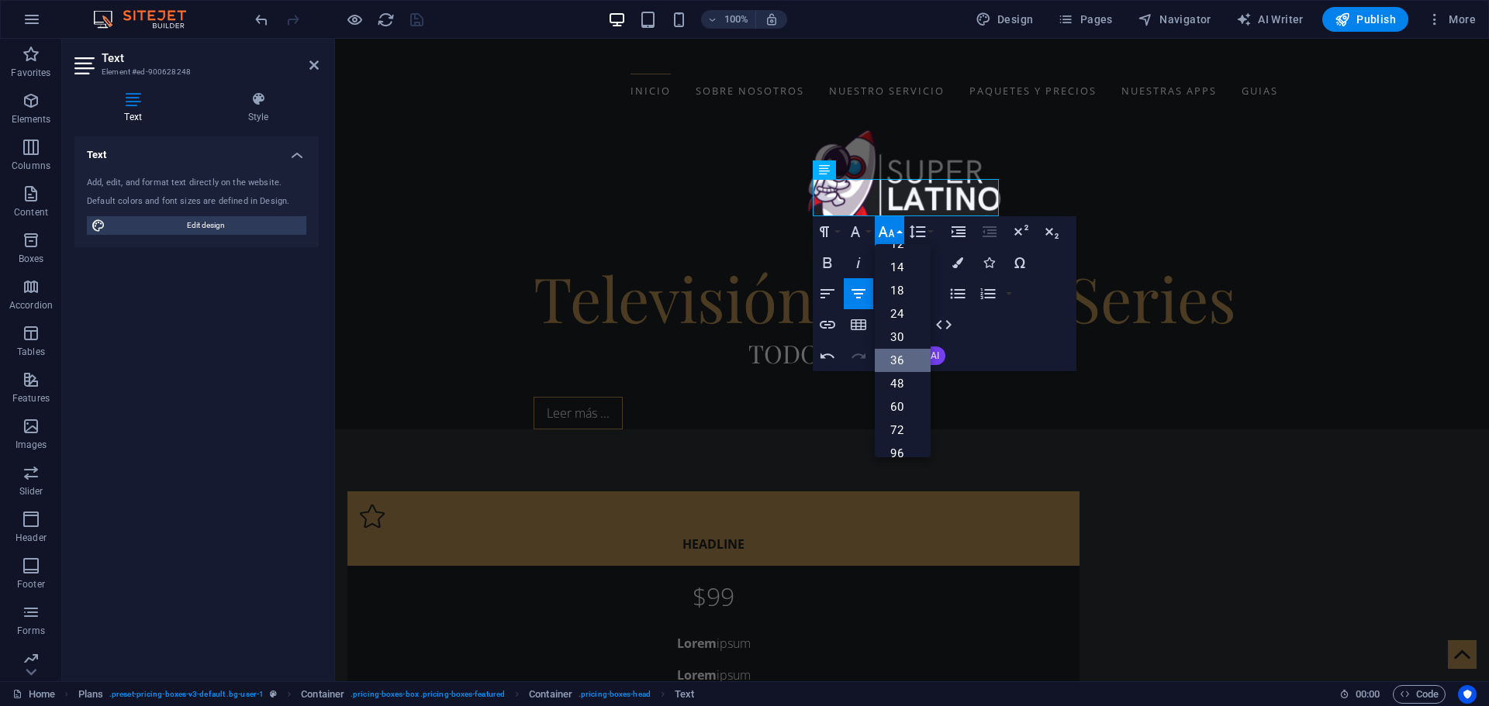
click at [899, 363] on link "36" at bounding box center [903, 360] width 56 height 23
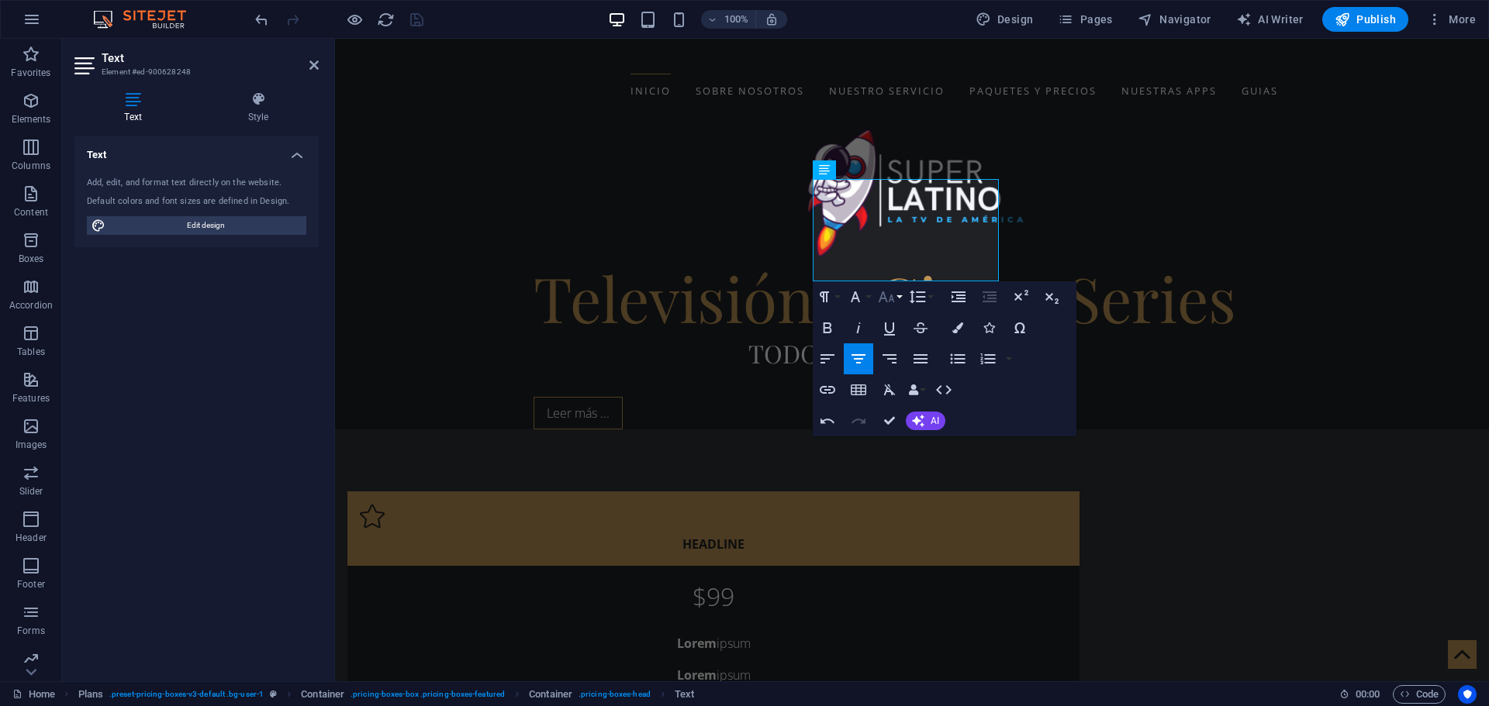
click at [889, 296] on icon "button" at bounding box center [886, 297] width 19 height 19
click at [898, 387] on link "30" at bounding box center [903, 388] width 56 height 23
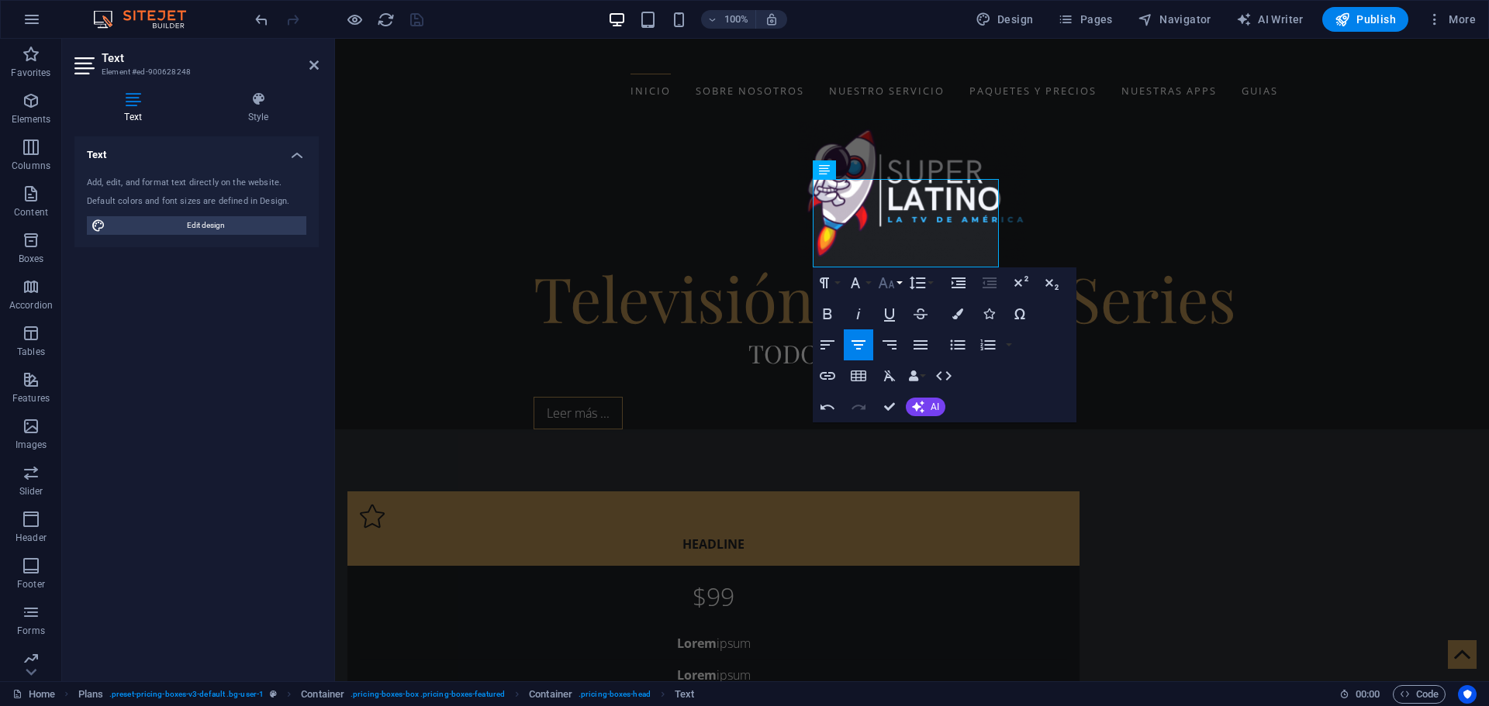
click at [885, 281] on icon "button" at bounding box center [886, 283] width 16 height 11
click at [900, 348] on link "24" at bounding box center [903, 351] width 56 height 23
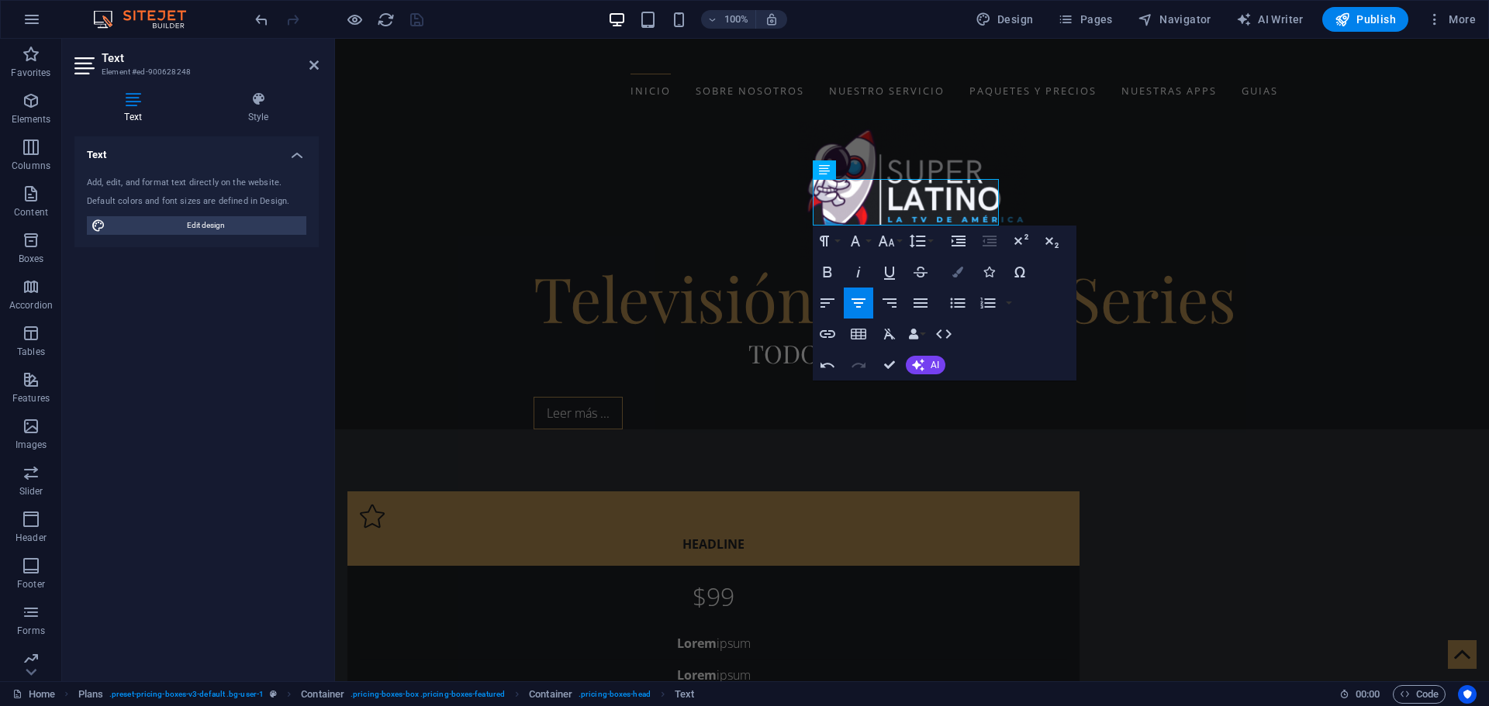
click at [957, 271] on icon "button" at bounding box center [957, 272] width 11 height 11
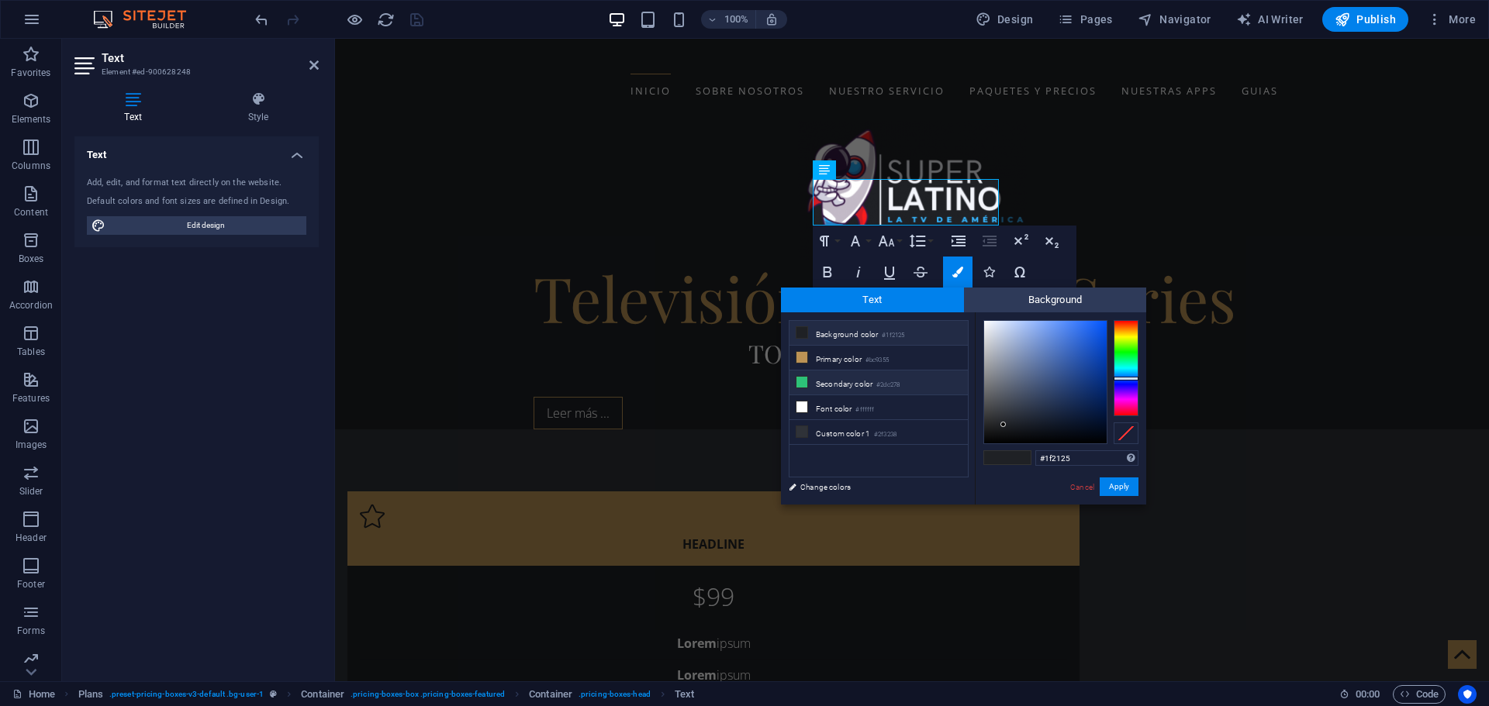
click at [831, 385] on li "Secondary color #2dc278" at bounding box center [878, 383] width 178 height 25
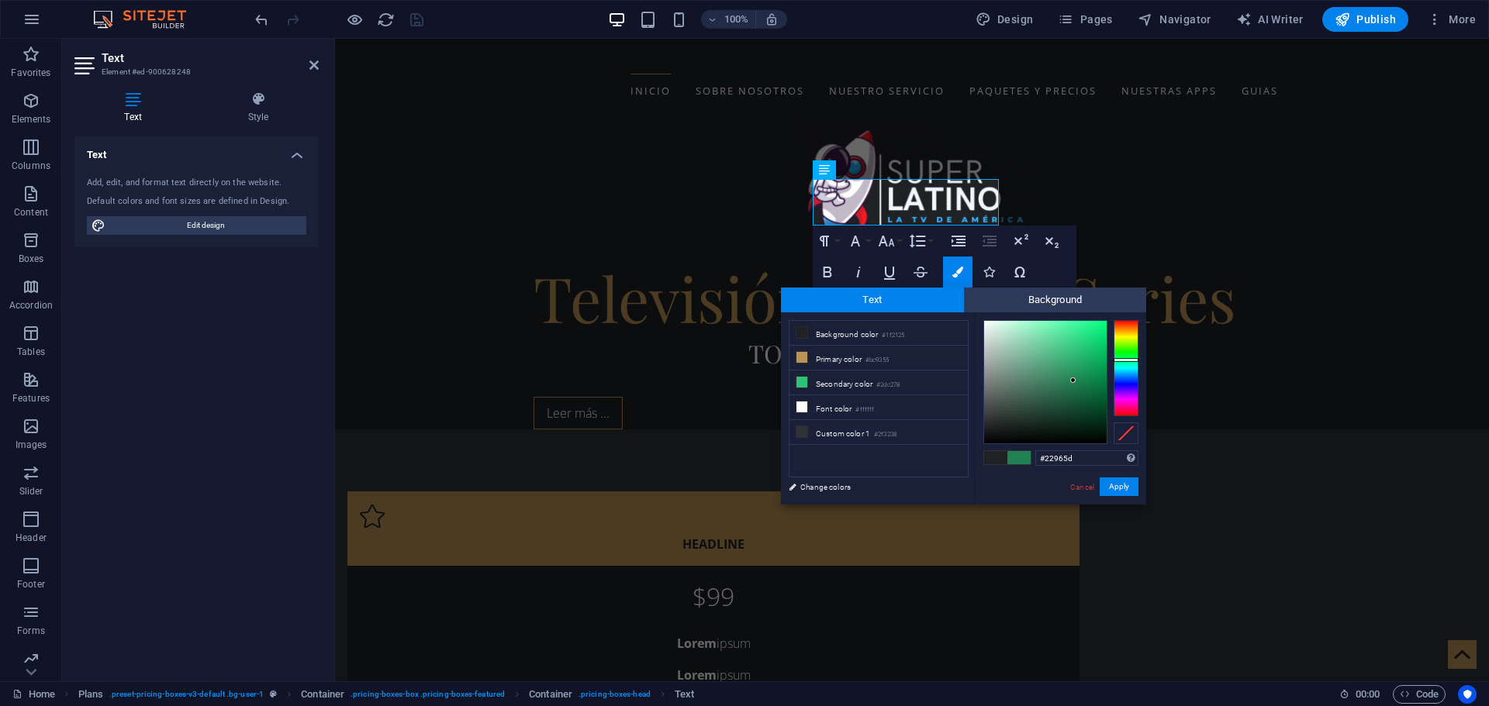
type input "#23985e"
click at [1078, 370] on div at bounding box center [1045, 382] width 122 height 122
click at [1115, 493] on button "Apply" at bounding box center [1118, 487] width 39 height 19
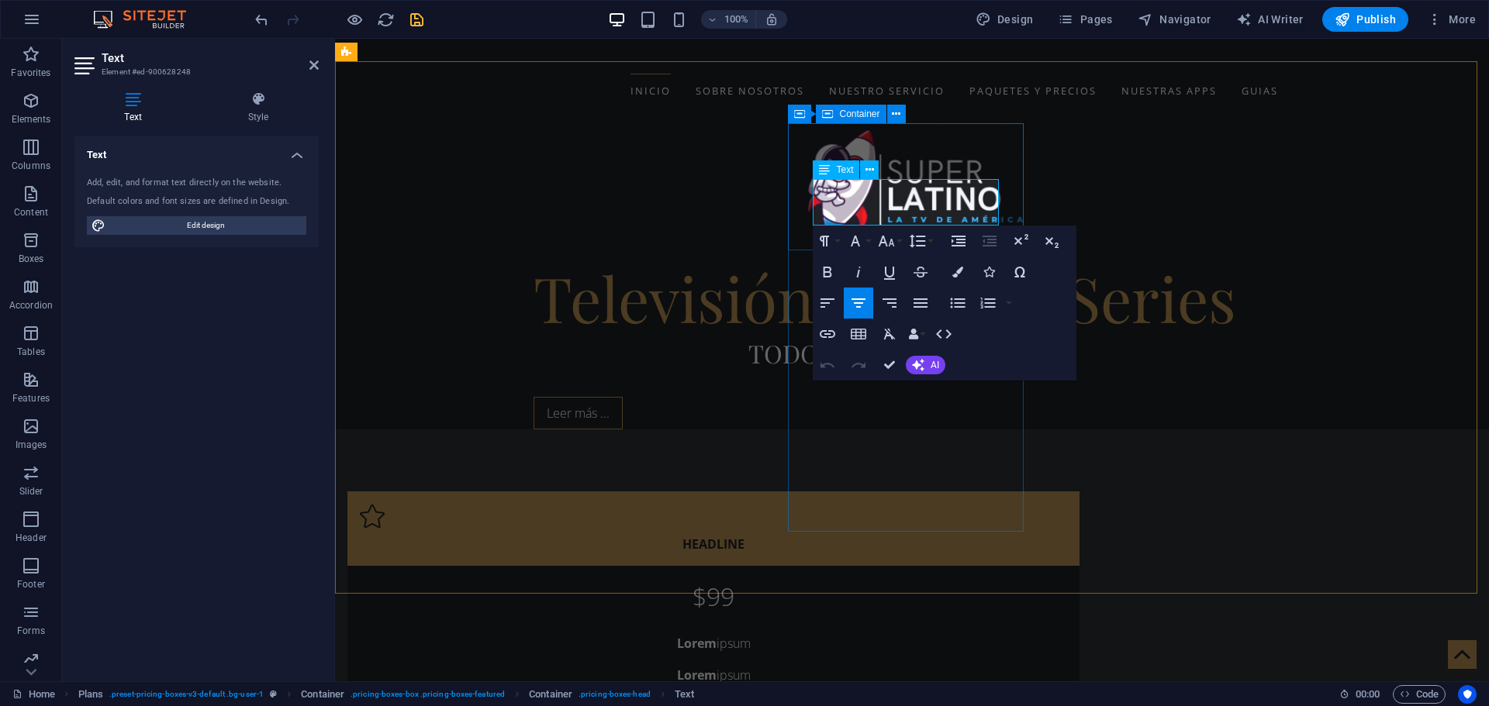
drag, startPoint x: 823, startPoint y: 196, endPoint x: 992, endPoint y: 191, distance: 168.3
click at [958, 268] on icon "button" at bounding box center [957, 272] width 11 height 11
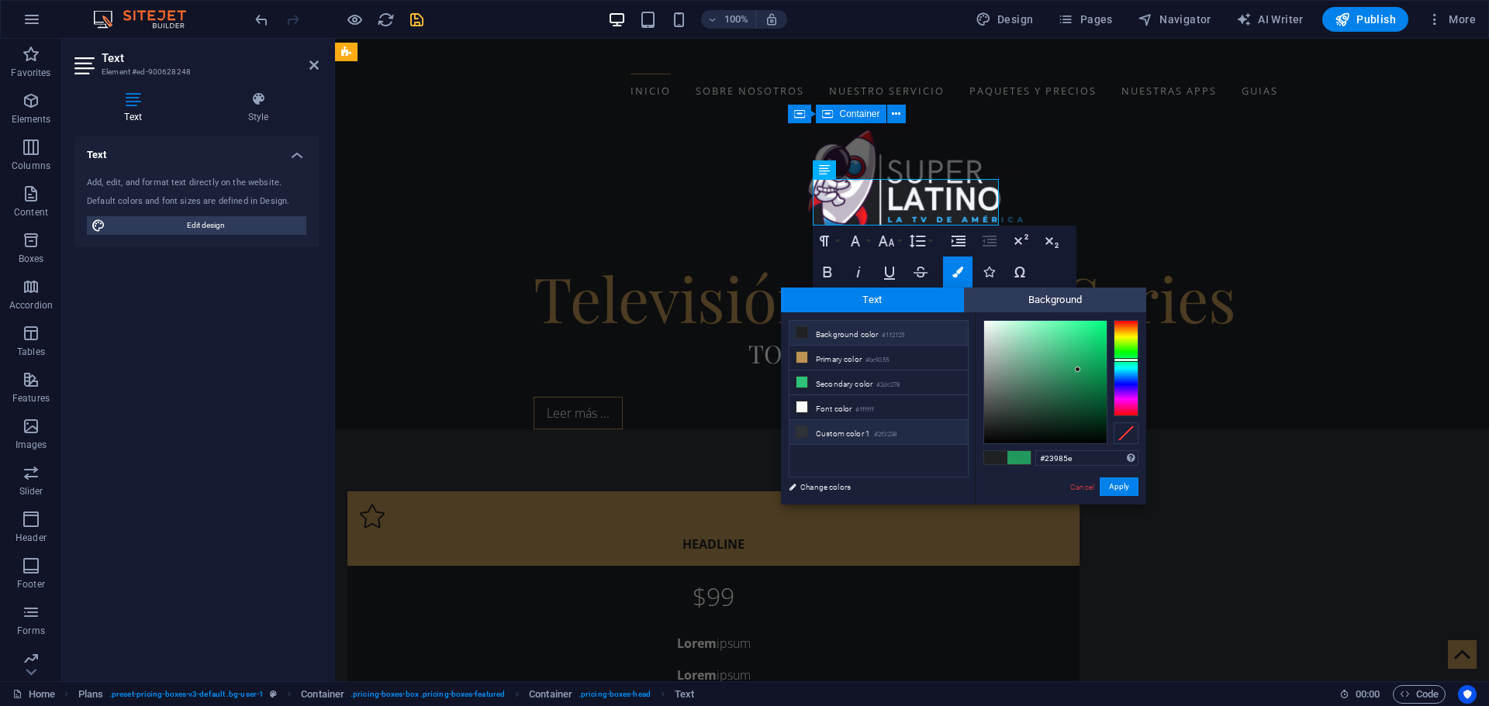
click at [841, 431] on li "Custom color 1 #2f3238" at bounding box center [878, 432] width 178 height 25
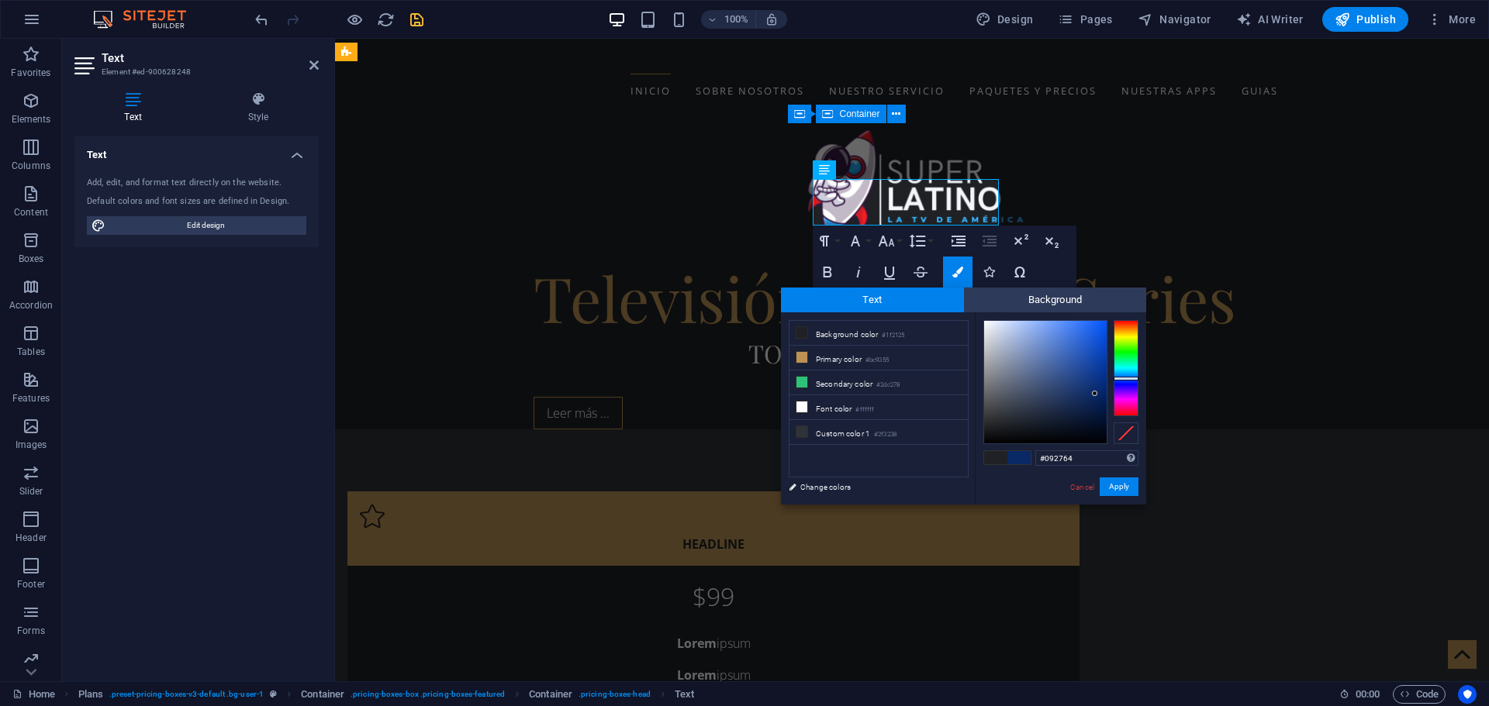
type input "#092762"
drag, startPoint x: 1041, startPoint y: 407, endPoint x: 1095, endPoint y: 395, distance: 54.7
click at [1095, 395] on div at bounding box center [1045, 382] width 122 height 122
drag, startPoint x: 1125, startPoint y: 486, endPoint x: 789, endPoint y: 447, distance: 337.9
click at [1124, 486] on button "Apply" at bounding box center [1118, 487] width 39 height 19
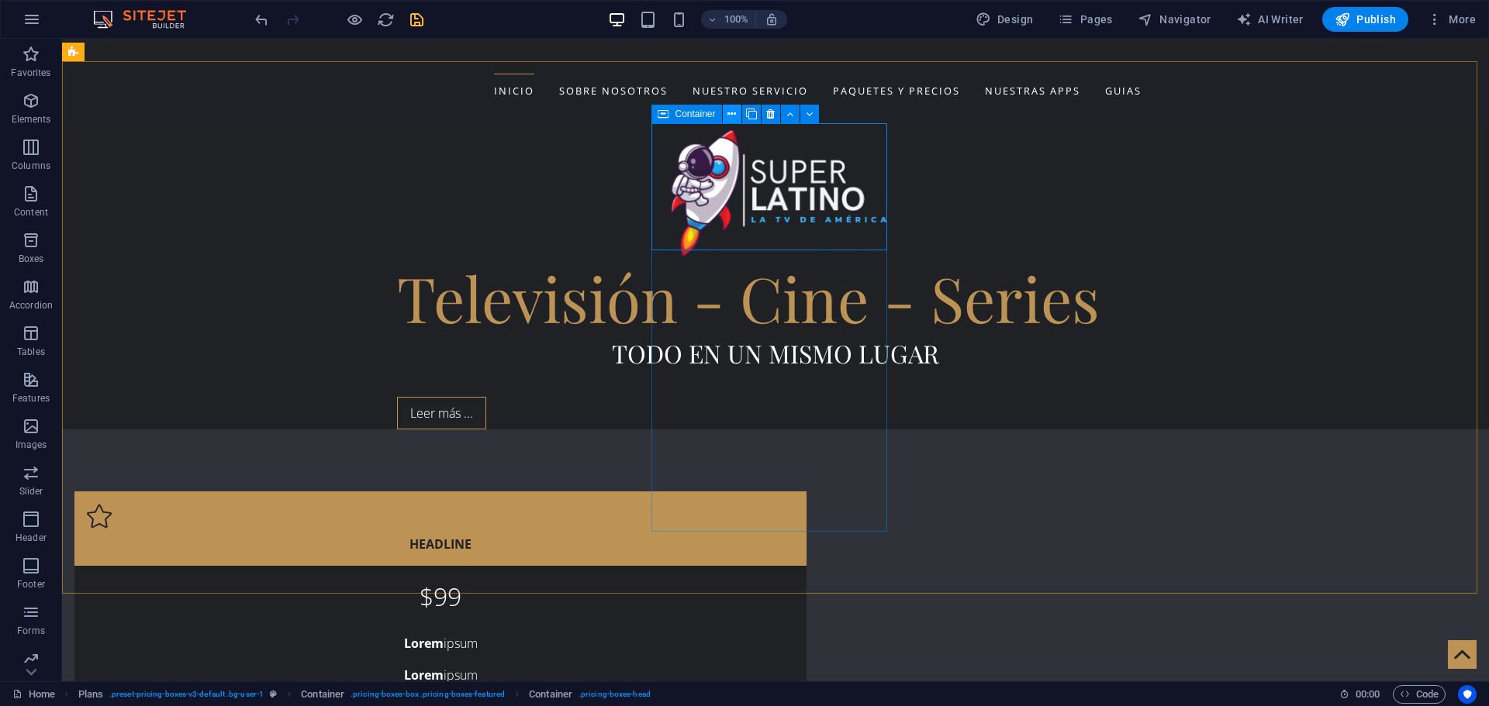
click at [730, 112] on icon at bounding box center [731, 114] width 9 height 16
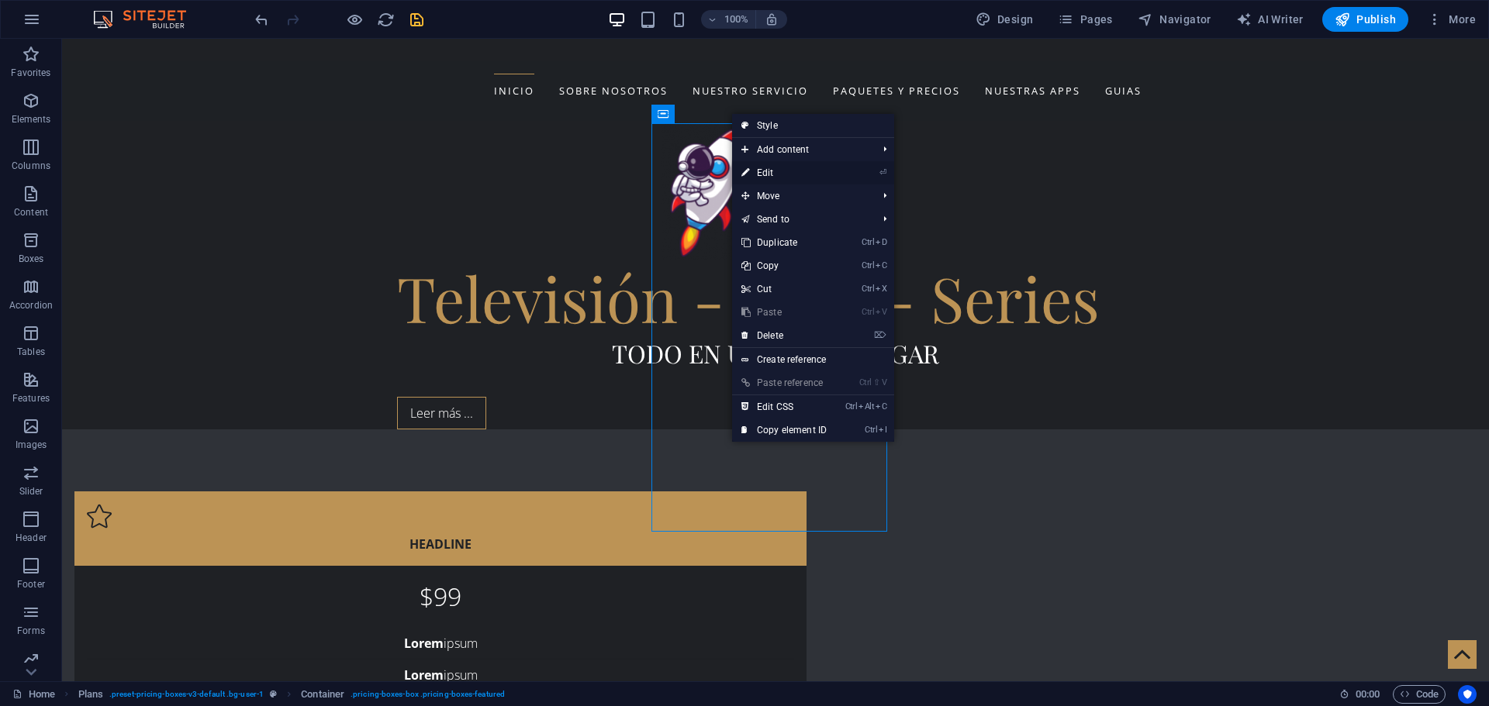
click at [765, 175] on link "⏎ Edit" at bounding box center [784, 172] width 104 height 23
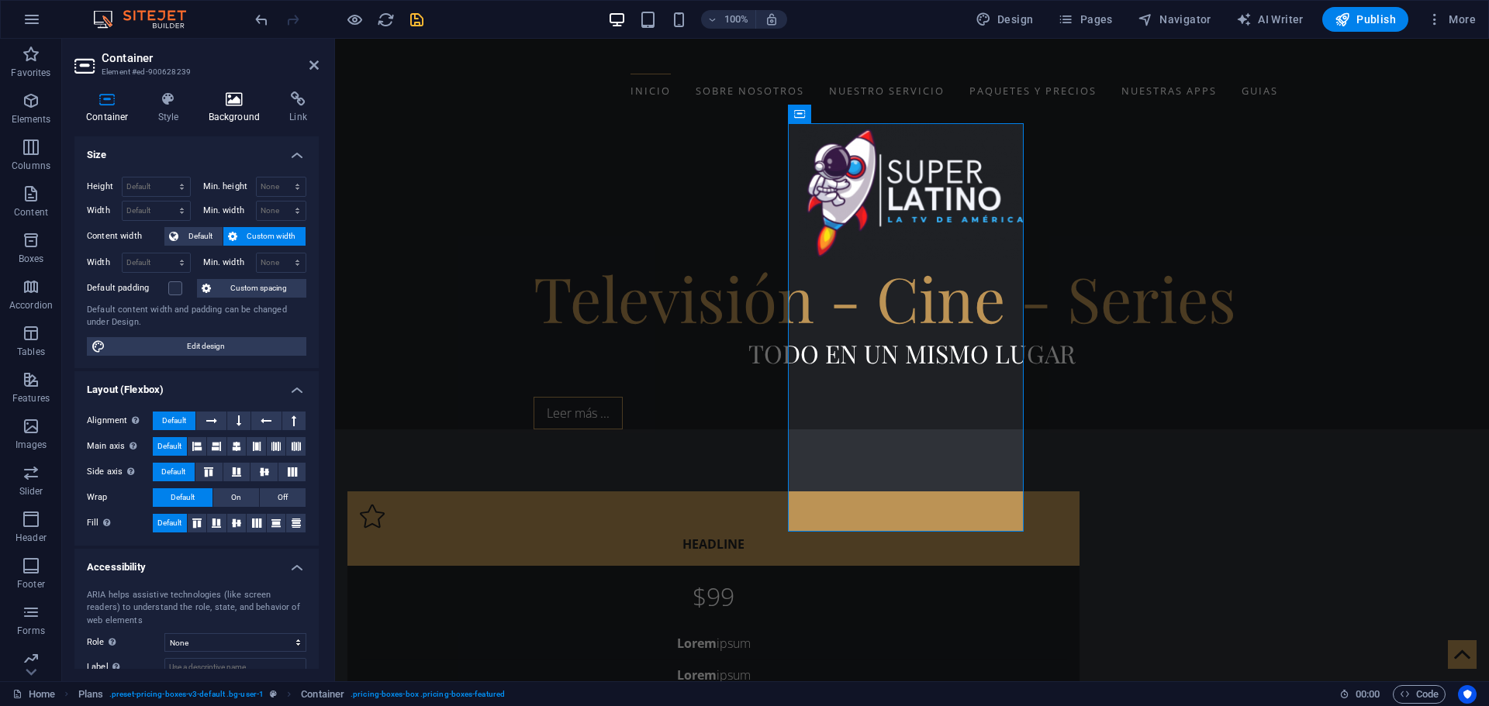
click at [244, 109] on h4 "Background" at bounding box center [237, 107] width 81 height 33
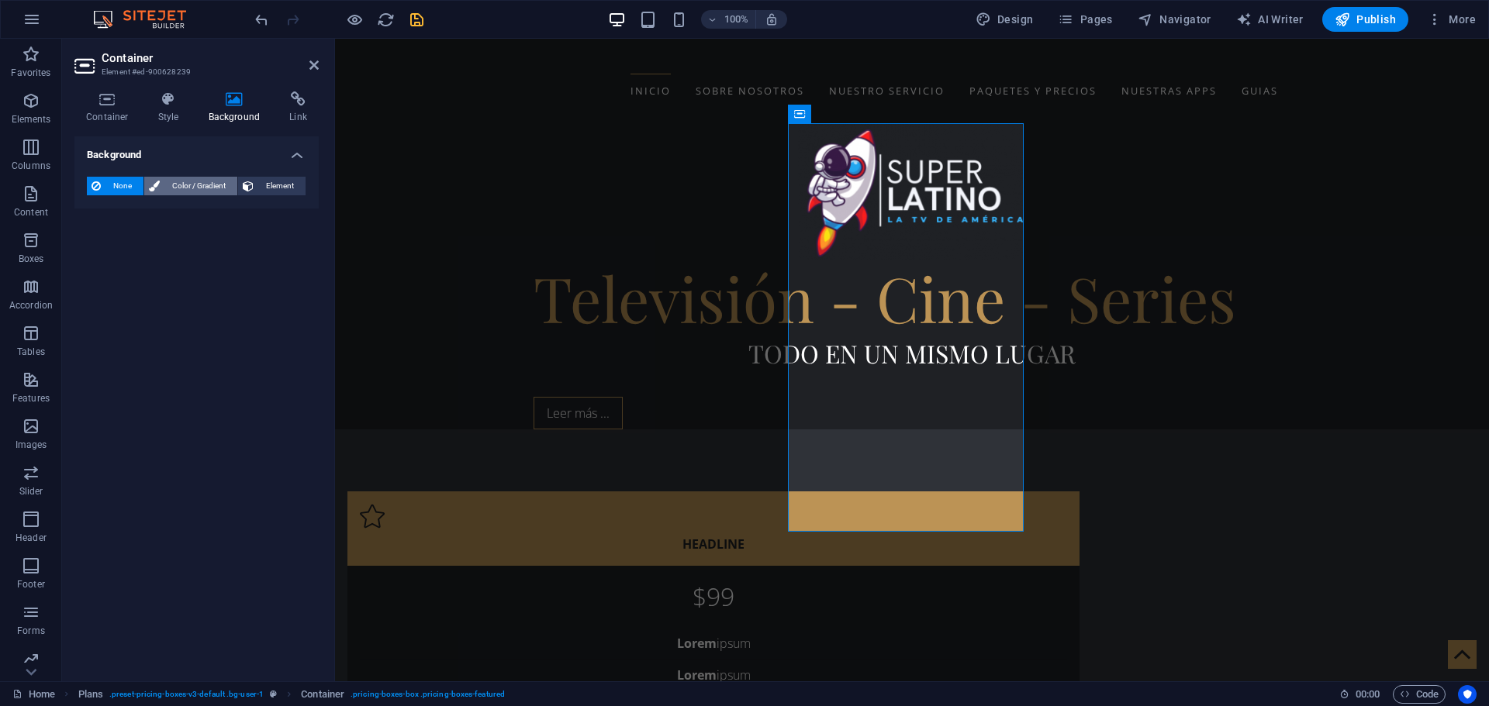
click at [183, 186] on span "Color / Gradient" at bounding box center [198, 186] width 68 height 19
click at [229, 340] on div "Background None Color / Gradient Element Stretch background to full-width Color…" at bounding box center [196, 402] width 244 height 533
click at [136, 186] on span "None" at bounding box center [121, 186] width 33 height 19
click at [837, 165] on span "Text" at bounding box center [844, 169] width 17 height 9
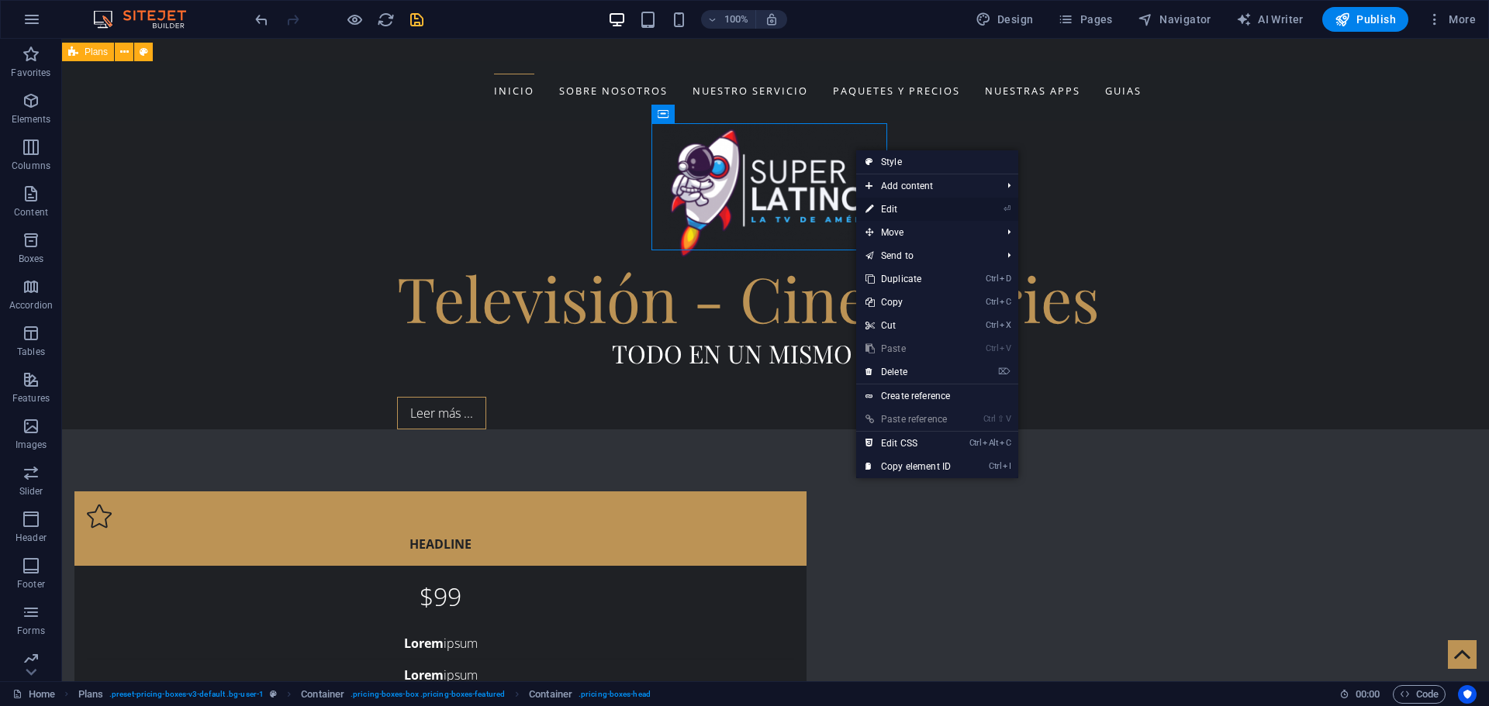
click at [888, 207] on link "⏎ Edit" at bounding box center [908, 209] width 104 height 23
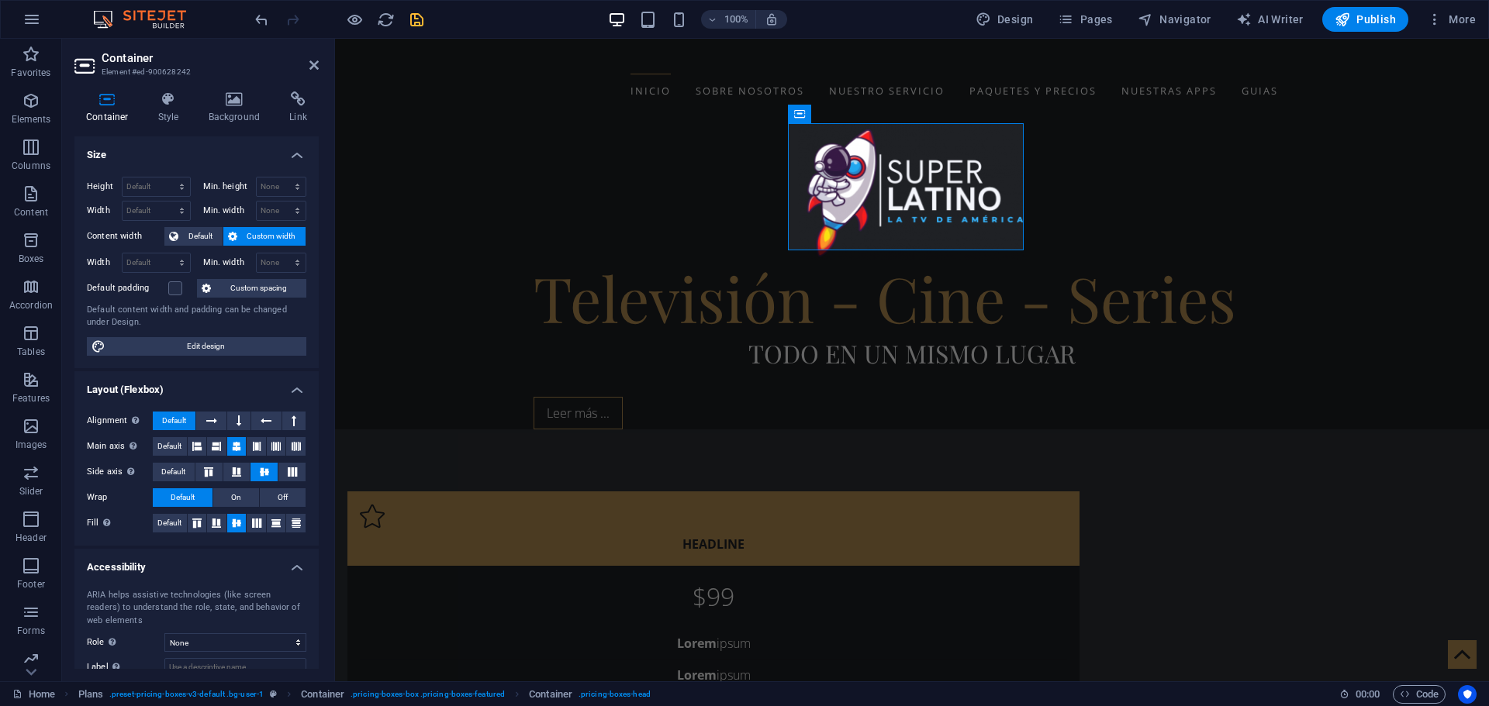
scroll to position [78, 0]
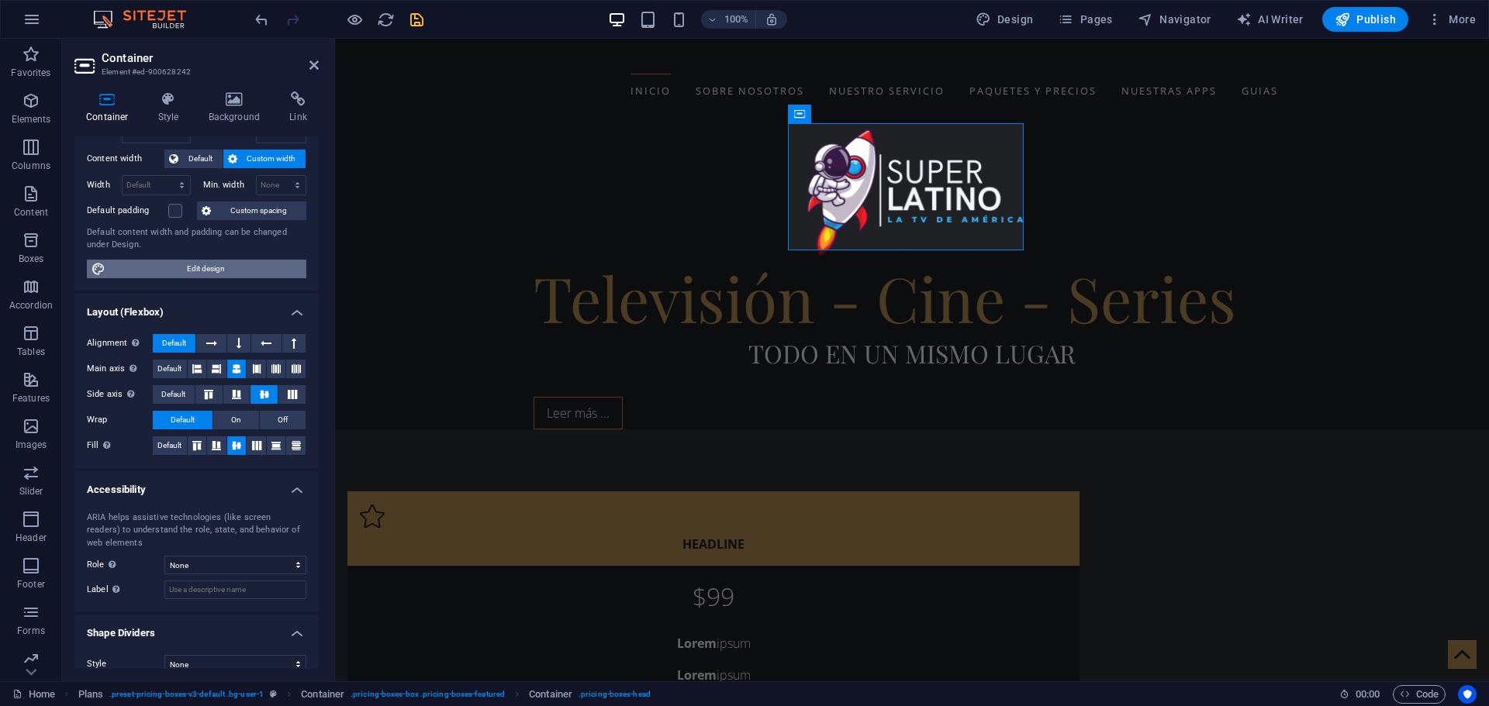
click at [192, 271] on span "Edit design" at bounding box center [205, 269] width 191 height 19
select select "rem"
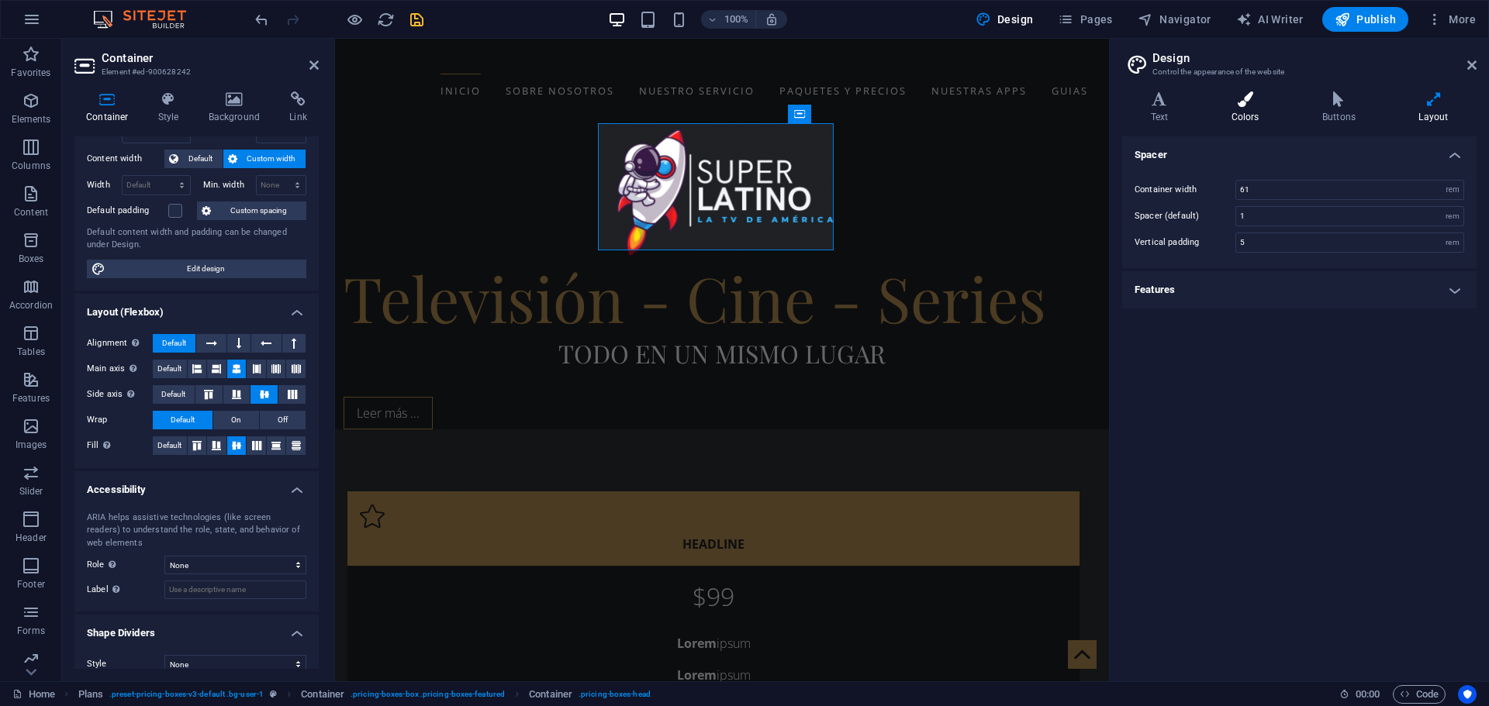
click at [1247, 102] on icon at bounding box center [1244, 99] width 85 height 16
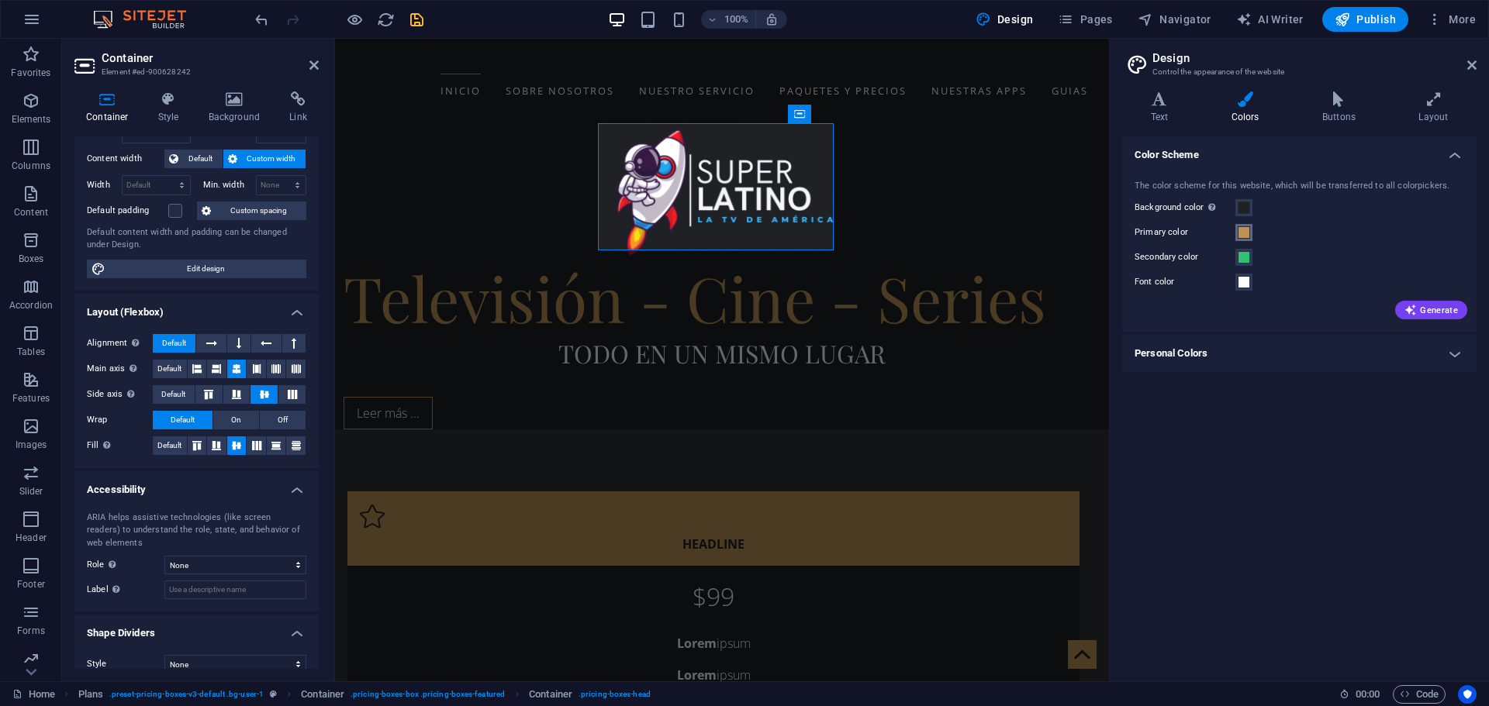
click at [1247, 233] on span at bounding box center [1243, 232] width 12 height 12
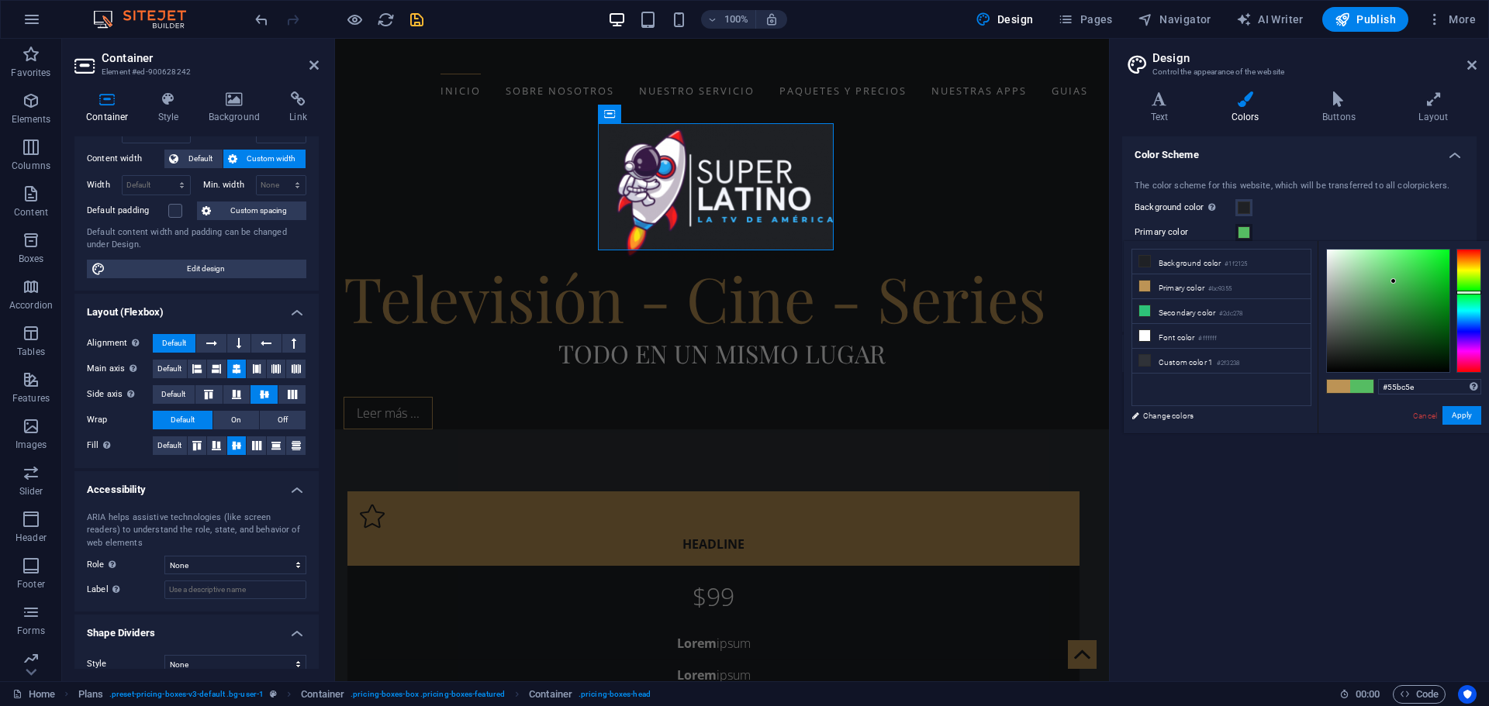
type input "#55bc62"
drag, startPoint x: 1471, startPoint y: 284, endPoint x: 1471, endPoint y: 292, distance: 8.5
click at [1471, 292] on div at bounding box center [1468, 311] width 25 height 124
click at [1462, 412] on button "Apply" at bounding box center [1461, 415] width 39 height 19
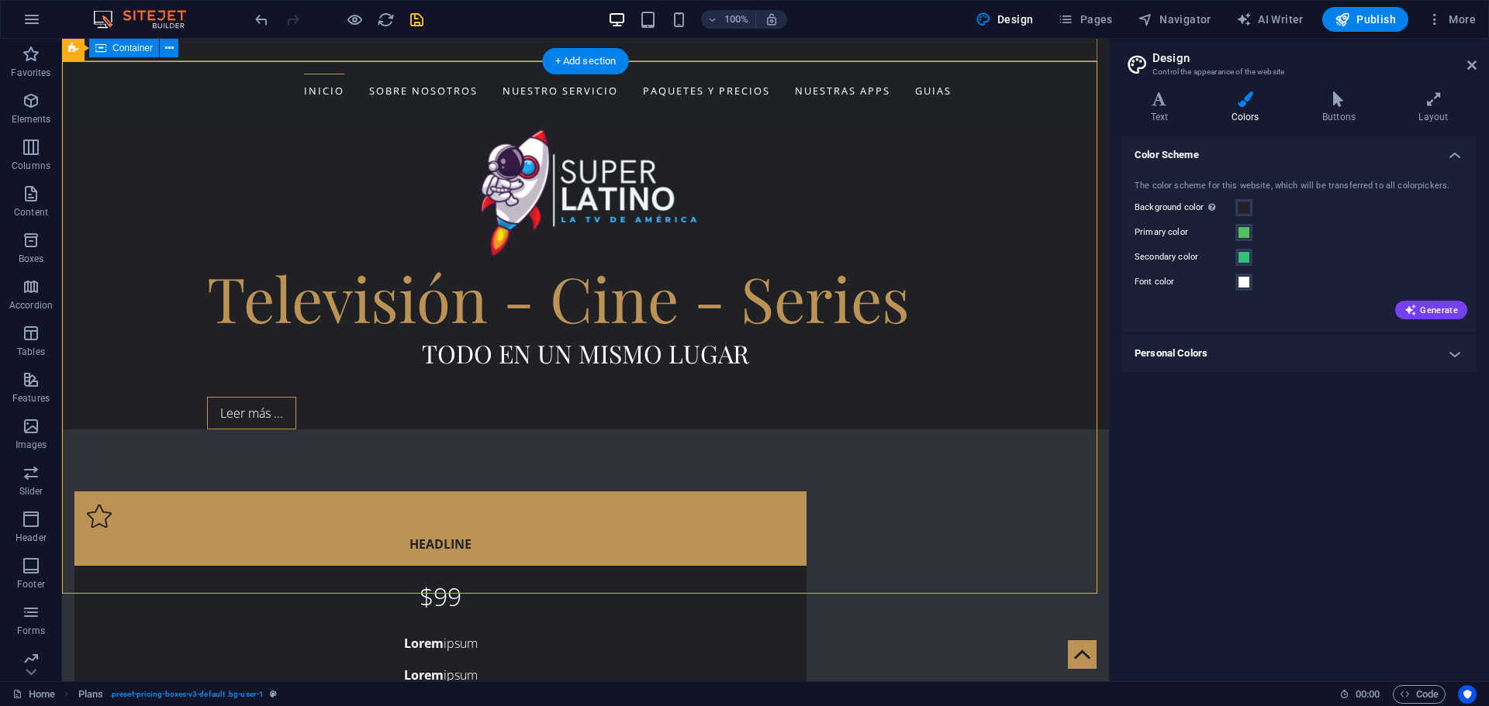
click at [938, 121] on div "Televisión - Cine - Series Todo en un mismo lugar Leer más ..." at bounding box center [585, 275] width 1047 height 309
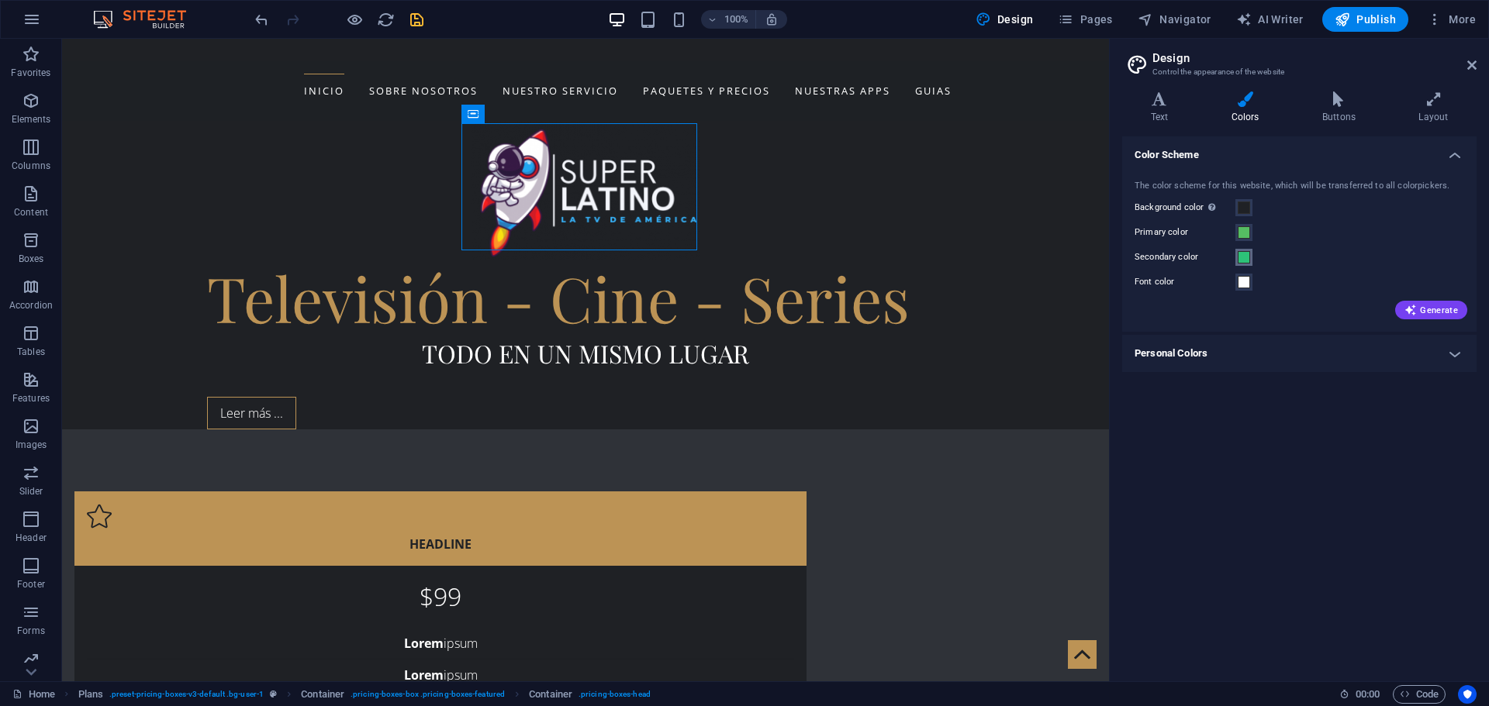
click at [1247, 260] on span at bounding box center [1243, 257] width 12 height 12
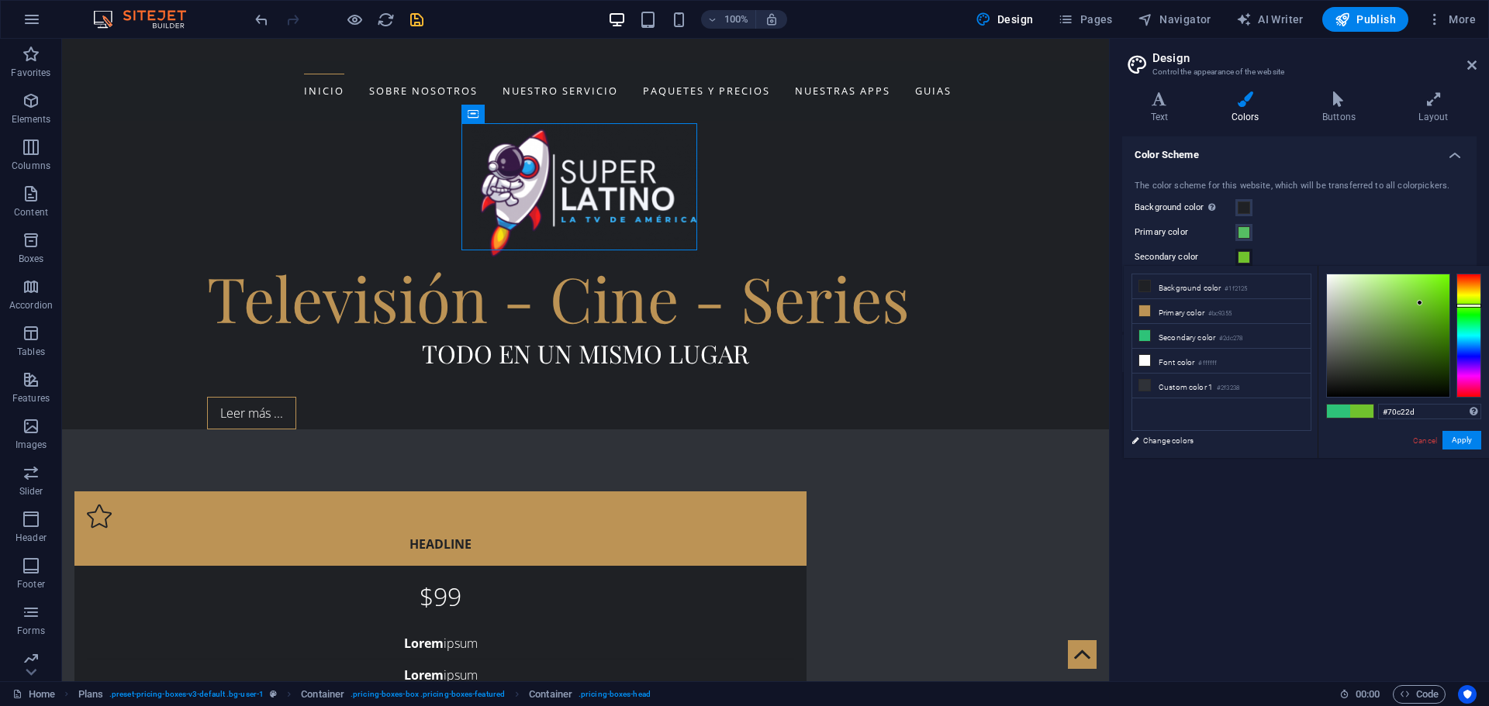
click at [1469, 305] on div at bounding box center [1468, 336] width 25 height 124
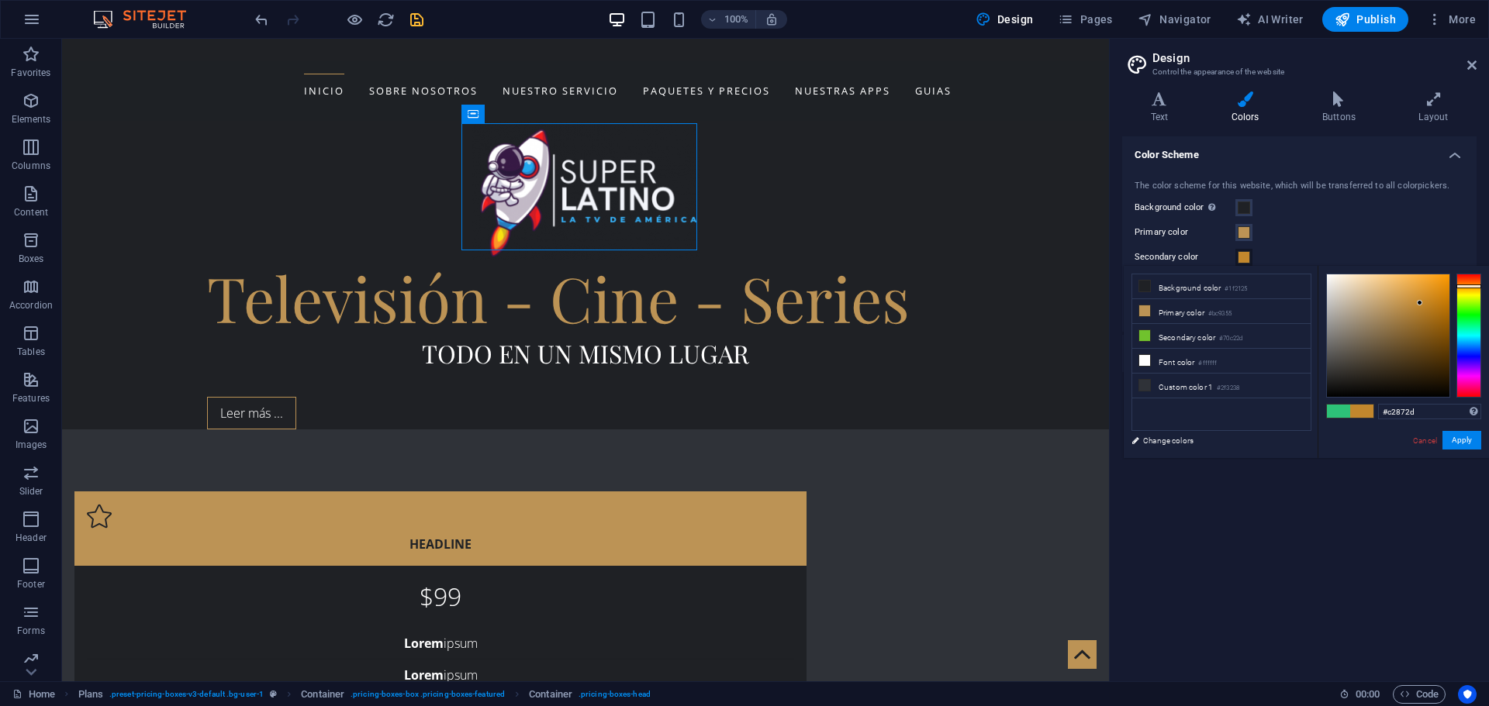
click at [1471, 286] on div at bounding box center [1468, 336] width 25 height 124
drag, startPoint x: 1418, startPoint y: 302, endPoint x: 1436, endPoint y: 289, distance: 21.7
click at [1436, 289] on div at bounding box center [1435, 288] width 5 height 5
drag, startPoint x: 1433, startPoint y: 285, endPoint x: 1434, endPoint y: 345, distance: 60.5
click at [1434, 345] on div at bounding box center [1388, 335] width 122 height 122
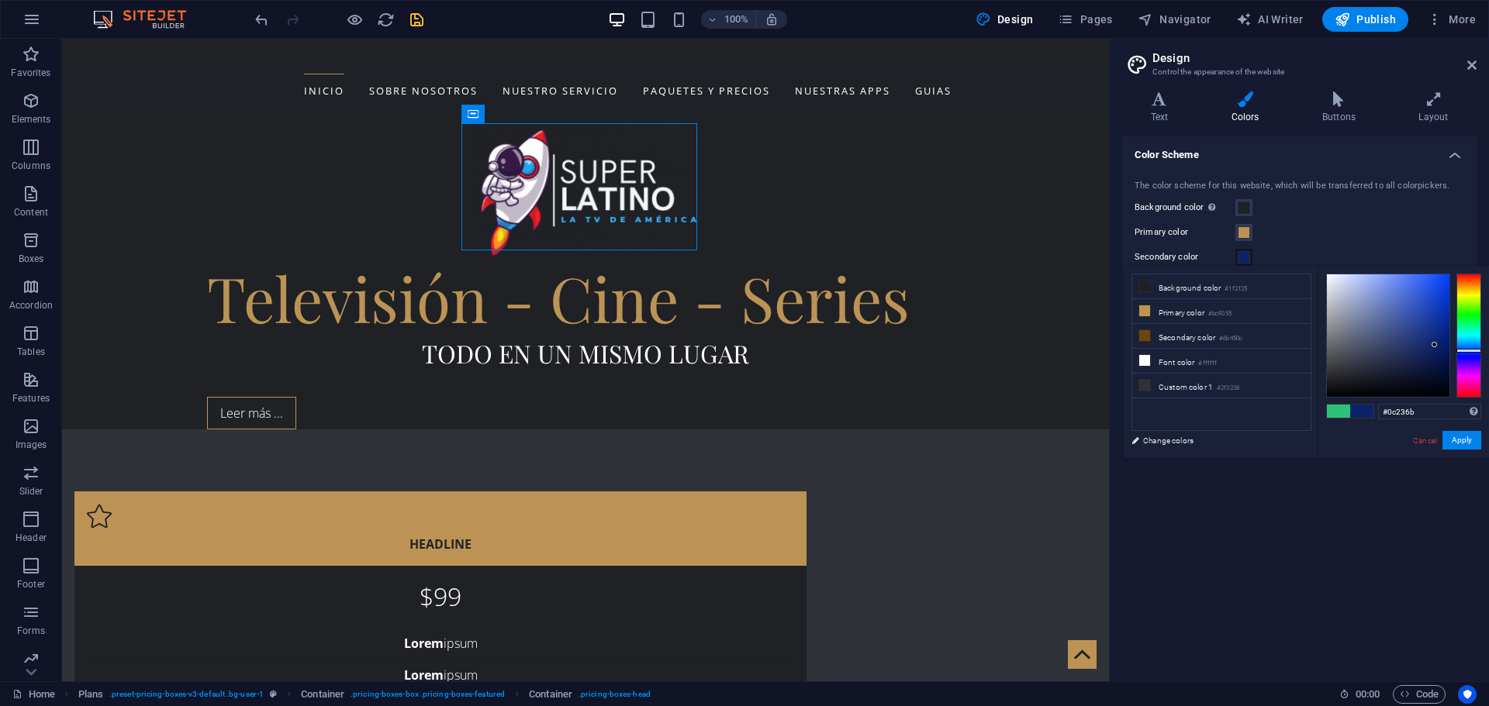
click at [1469, 350] on div at bounding box center [1468, 336] width 25 height 124
type input "#3158d2"
drag, startPoint x: 1436, startPoint y: 309, endPoint x: 1420, endPoint y: 295, distance: 21.4
click at [1420, 295] on div at bounding box center [1388, 335] width 122 height 122
click at [1471, 440] on button "Apply" at bounding box center [1461, 440] width 39 height 19
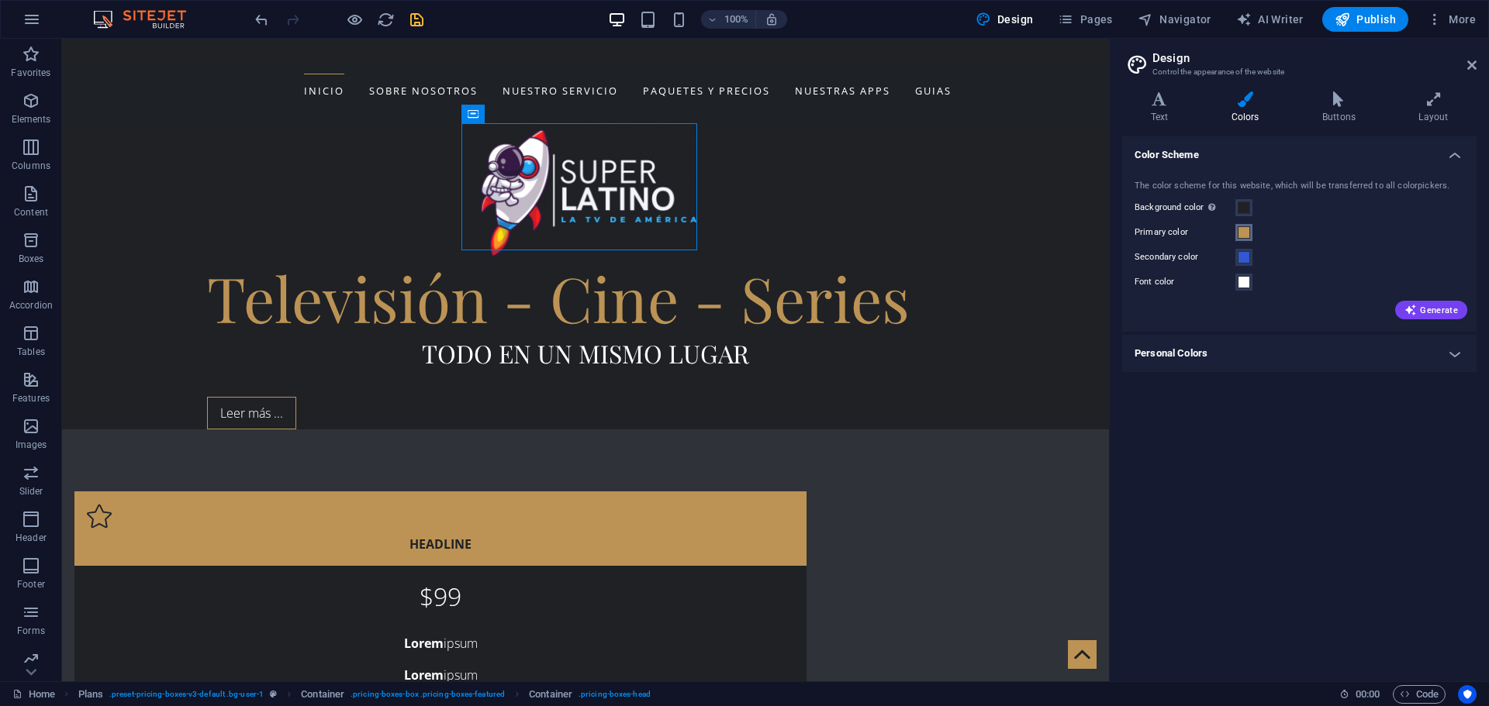
click at [1241, 229] on span at bounding box center [1243, 232] width 12 height 12
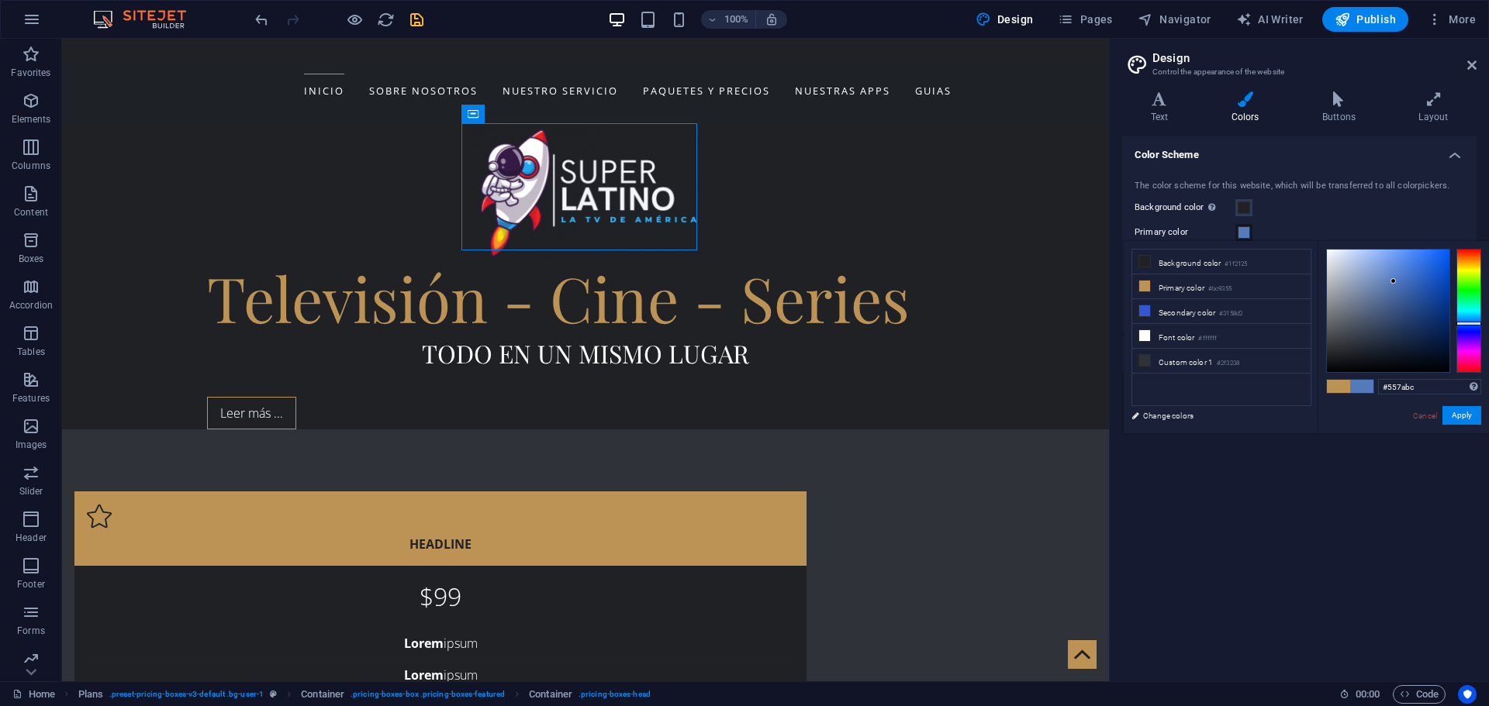
click at [1468, 323] on div at bounding box center [1468, 311] width 25 height 124
type input "#2d6ad8"
drag, startPoint x: 1401, startPoint y: 278, endPoint x: 1423, endPoint y: 267, distance: 24.3
click at [1423, 267] on div at bounding box center [1388, 311] width 122 height 122
click at [1458, 417] on button "Apply" at bounding box center [1461, 415] width 39 height 19
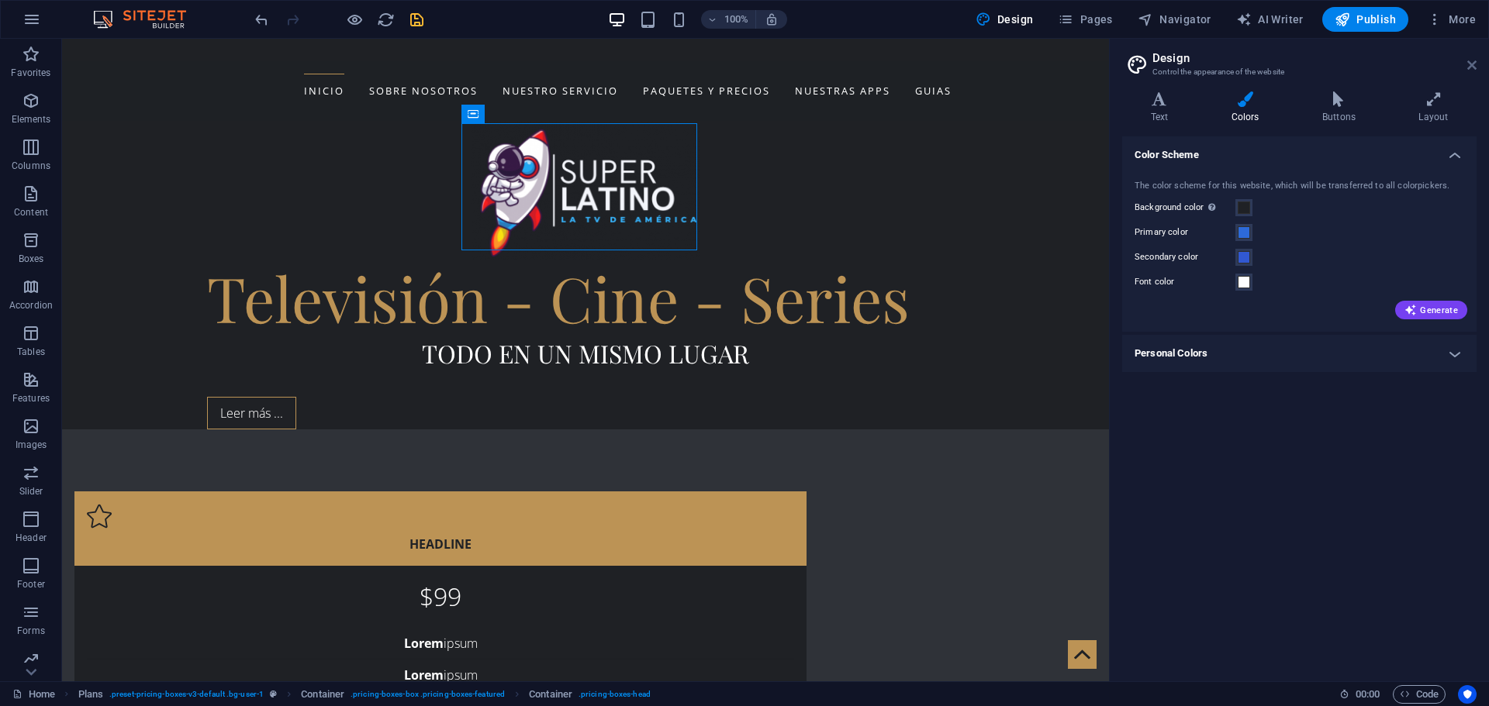
click at [1475, 60] on icon at bounding box center [1471, 65] width 9 height 12
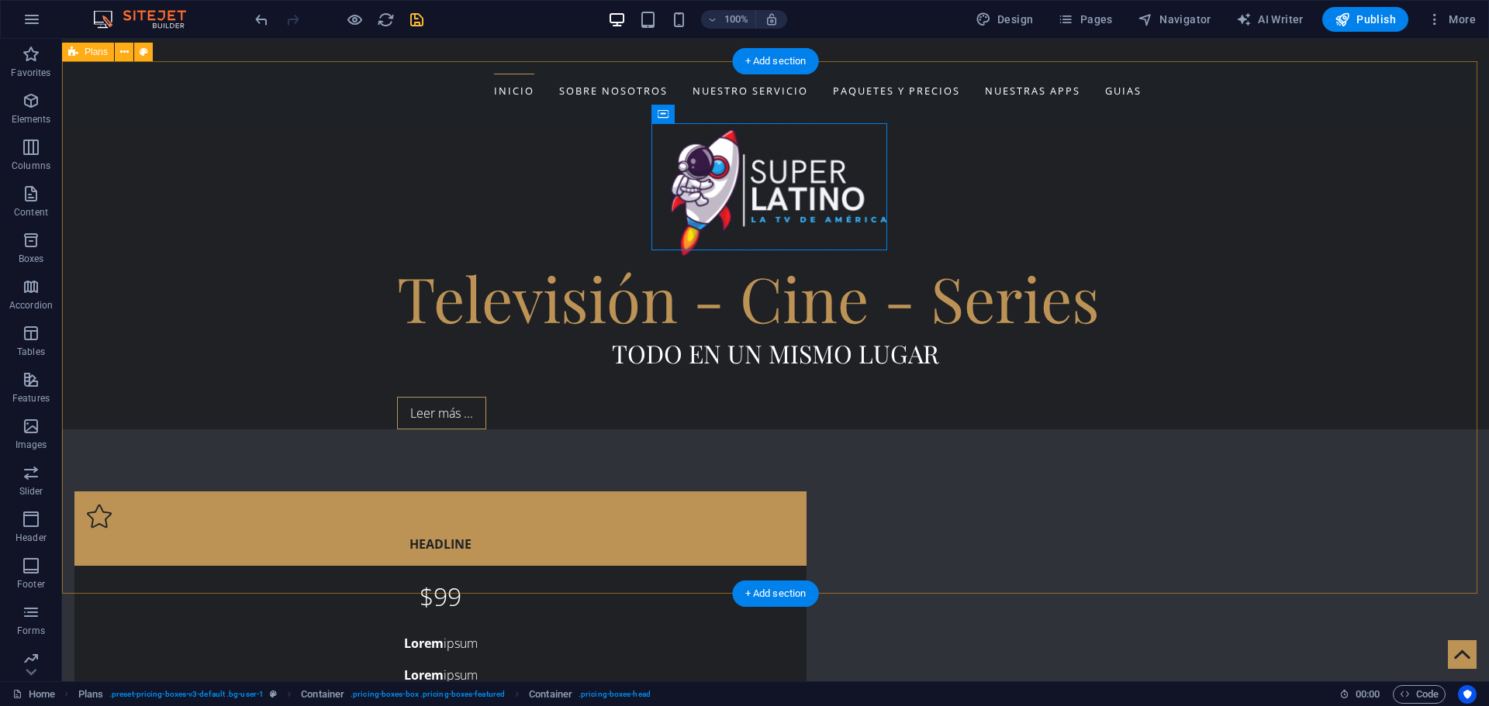
click at [997, 121] on div "Televisión - Cine - Series Todo en un mismo lugar Leer más ..." at bounding box center [775, 275] width 1427 height 309
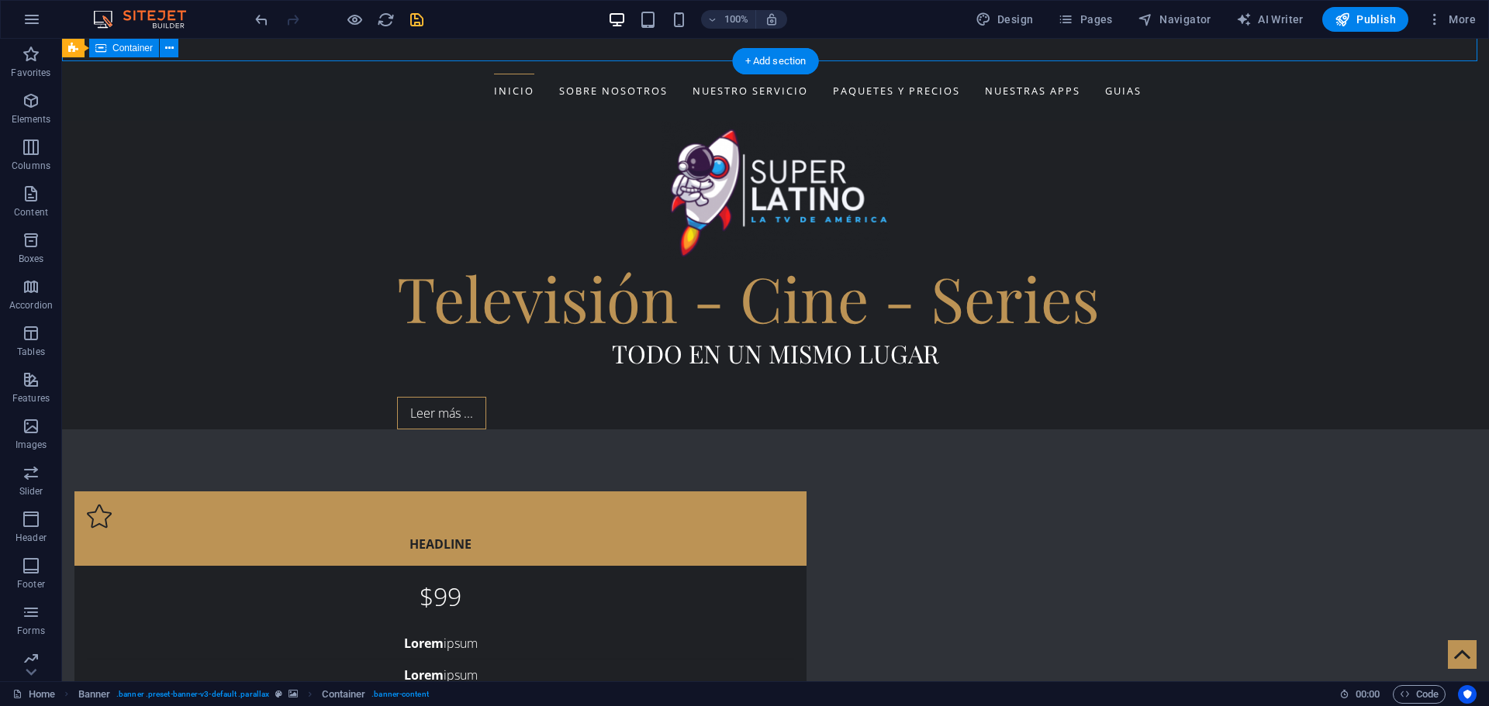
click at [984, 121] on div "Televisión - Cine - Series Todo en un mismo lugar Leer más ..." at bounding box center [775, 275] width 1427 height 309
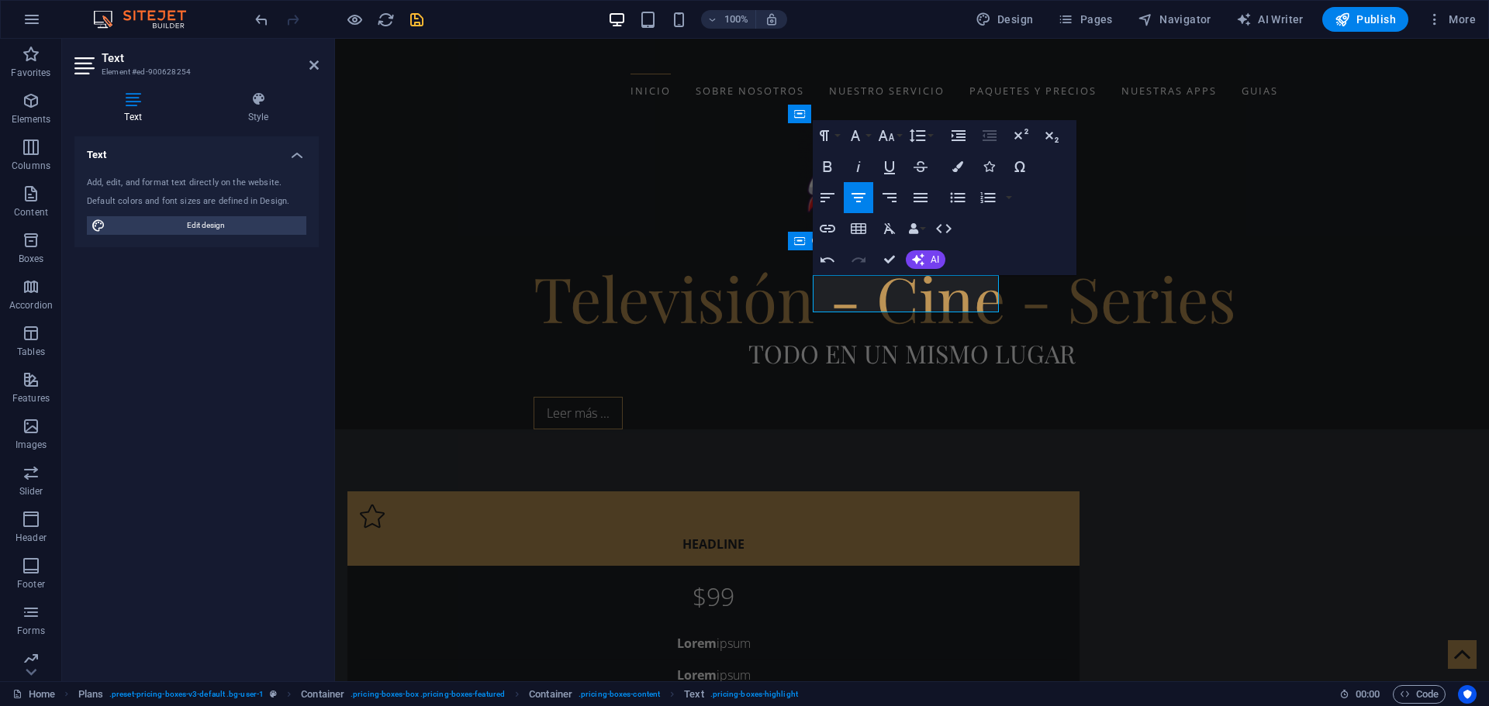
click at [282, 420] on div "Text Add, edit, and format text directly on the website. Default colors and fon…" at bounding box center [196, 402] width 244 height 533
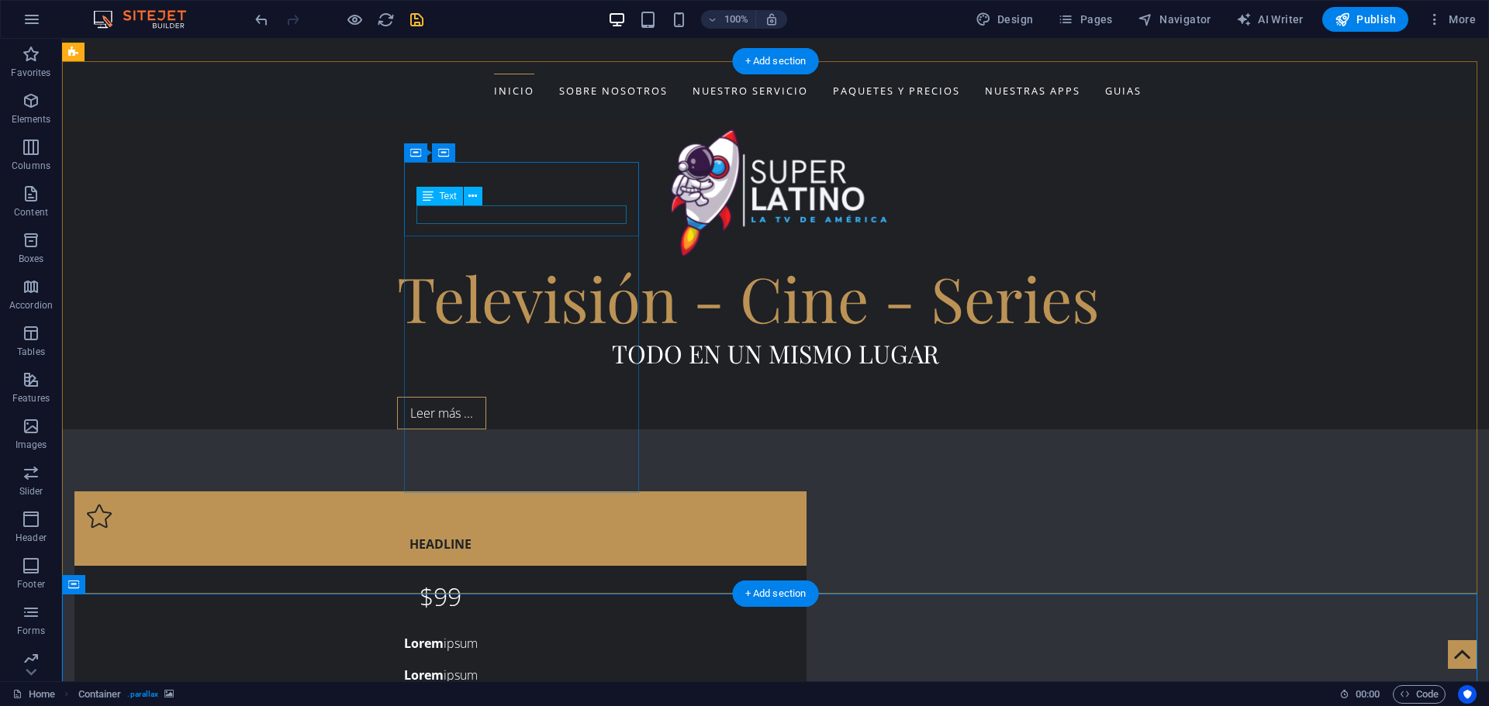
click at [523, 535] on div "Headline" at bounding box center [440, 544] width 707 height 19
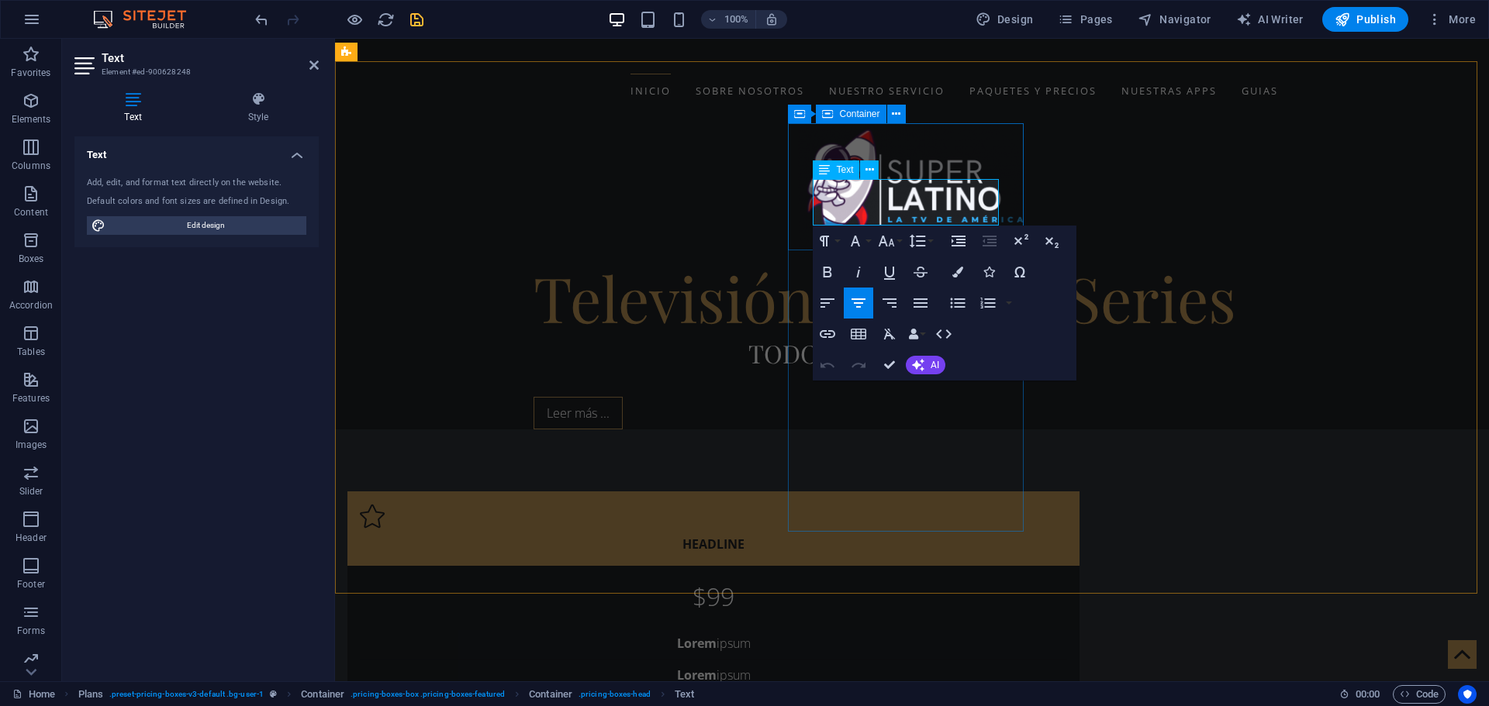
drag, startPoint x: 826, startPoint y: 191, endPoint x: 986, endPoint y: 190, distance: 160.5
copy span "PAQUETE 3 MESES"
click at [675, 492] on div "Headline" at bounding box center [713, 529] width 732 height 74
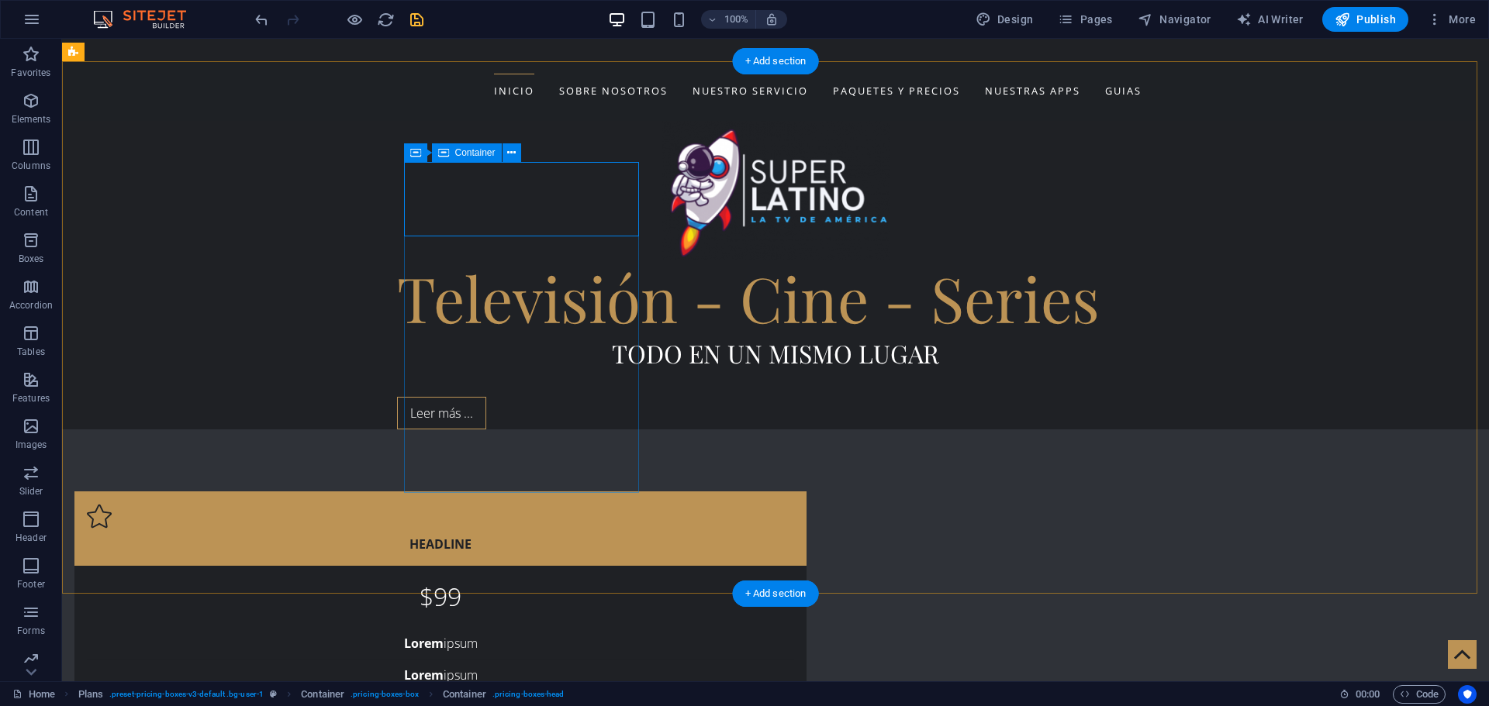
click at [558, 492] on div "Headline" at bounding box center [440, 529] width 732 height 74
click at [574, 492] on div "Headline" at bounding box center [440, 529] width 732 height 74
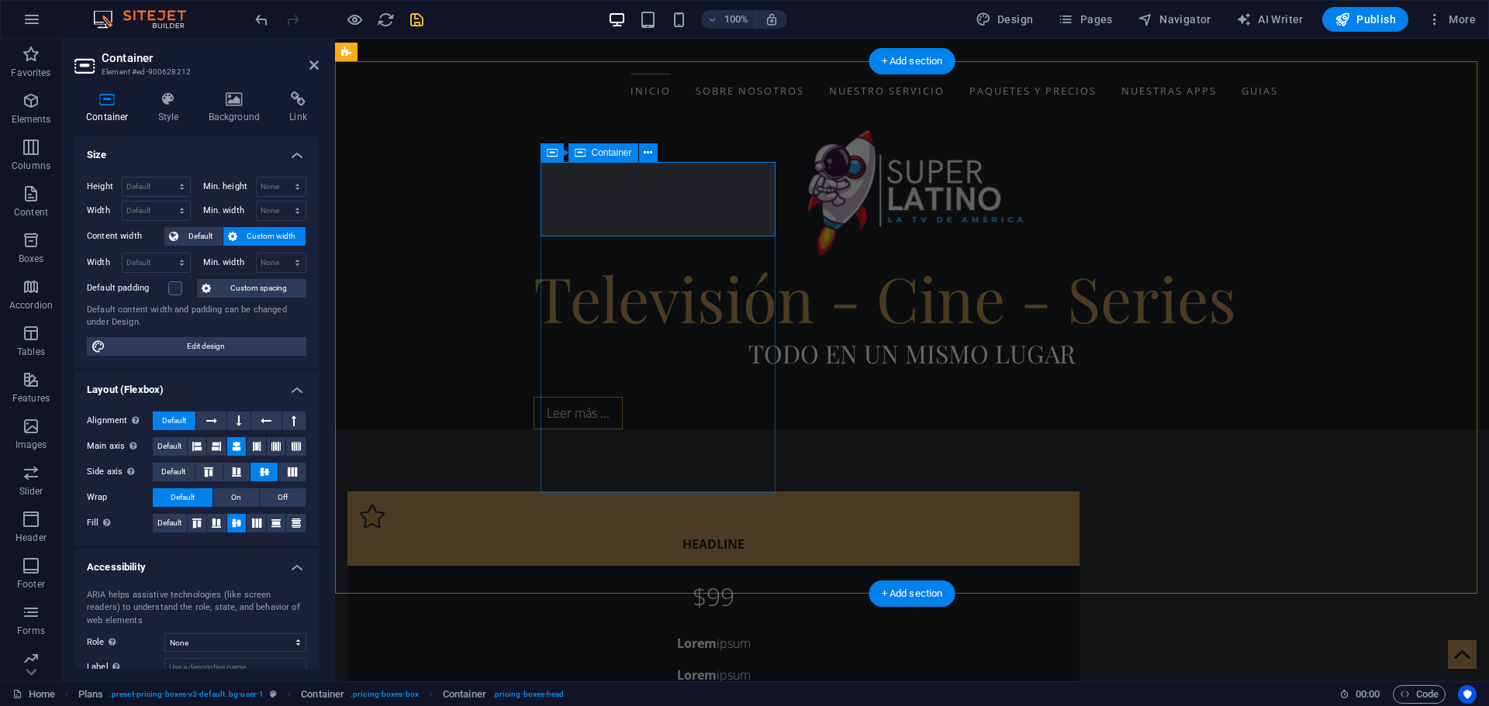
click at [635, 535] on div "Headline" at bounding box center [713, 544] width 707 height 19
click at [660, 535] on div "Headline" at bounding box center [713, 544] width 707 height 19
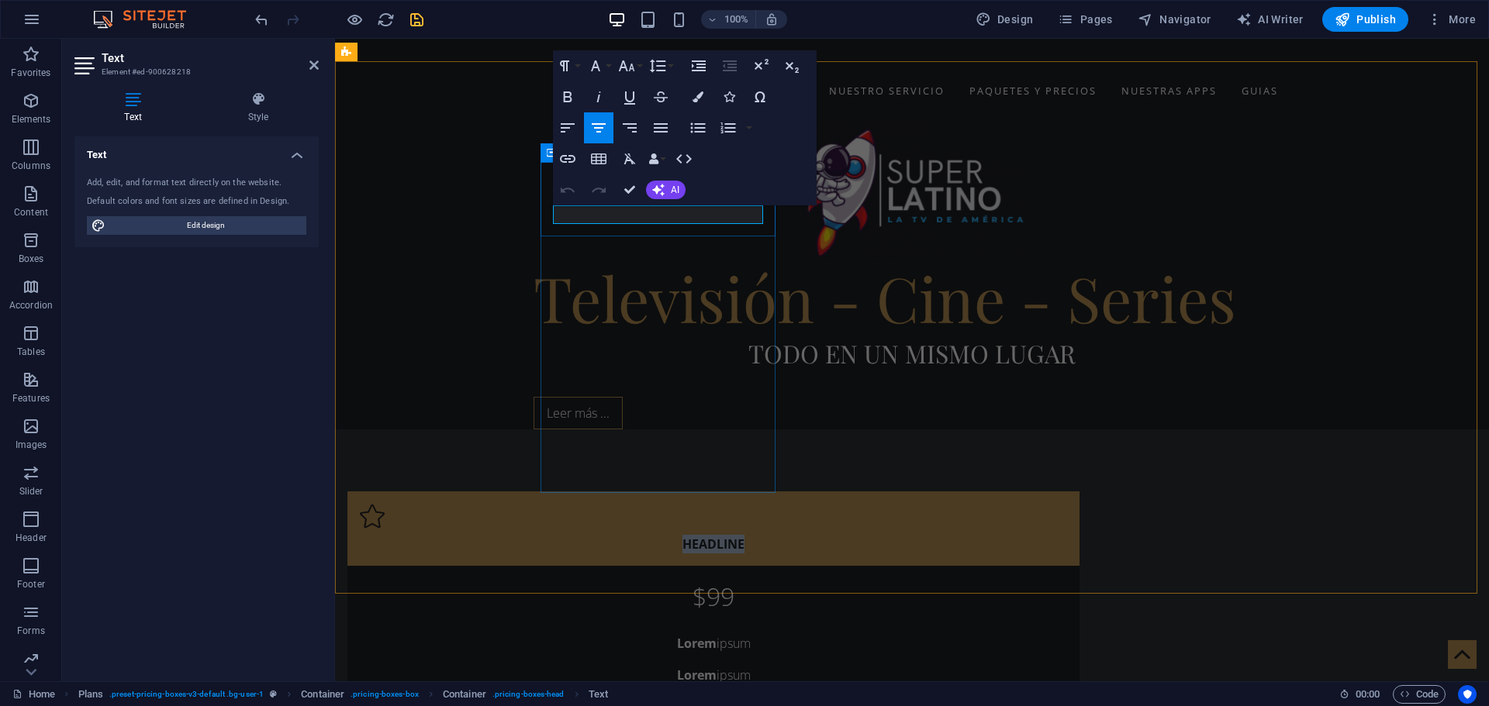
drag, startPoint x: 623, startPoint y: 217, endPoint x: 713, endPoint y: 216, distance: 89.9
click at [713, 535] on p "Headline" at bounding box center [713, 544] width 707 height 19
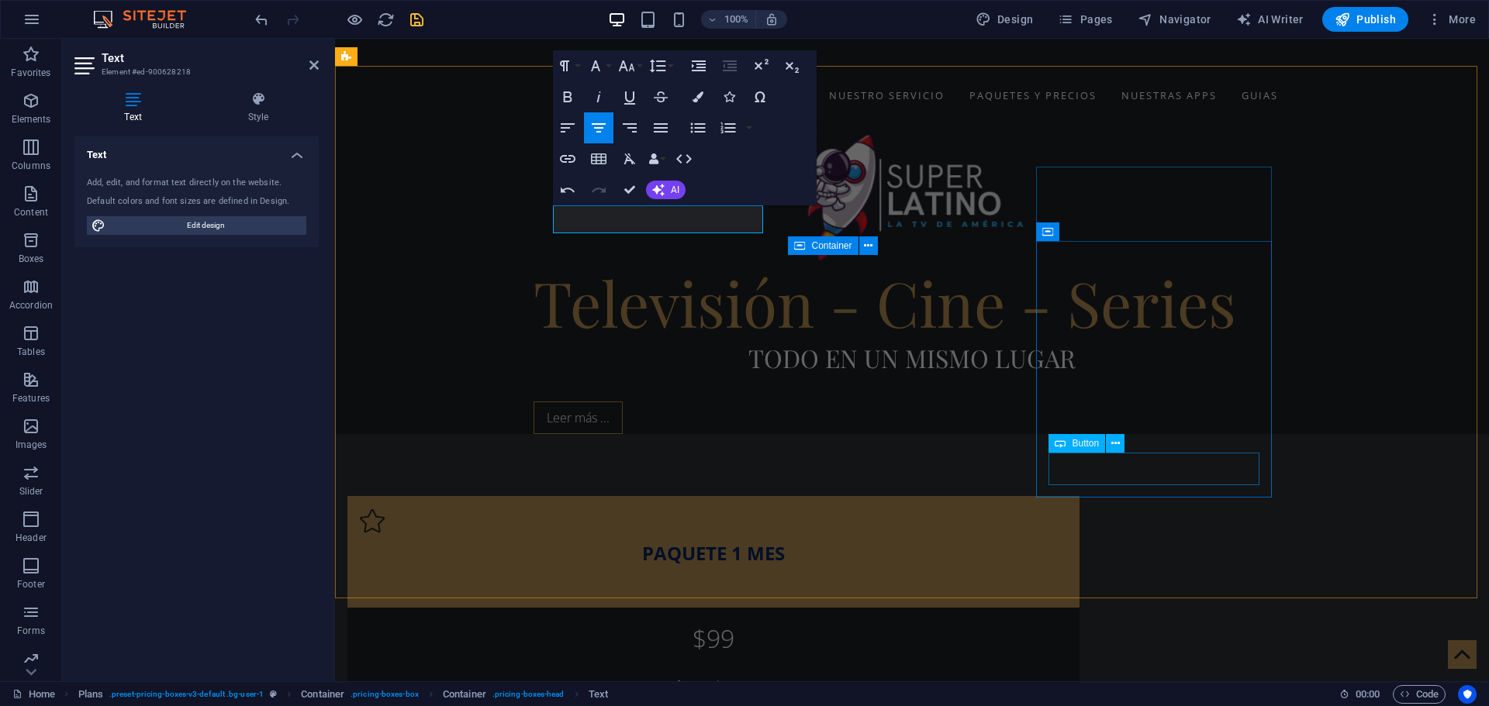
scroll to position [602, 0]
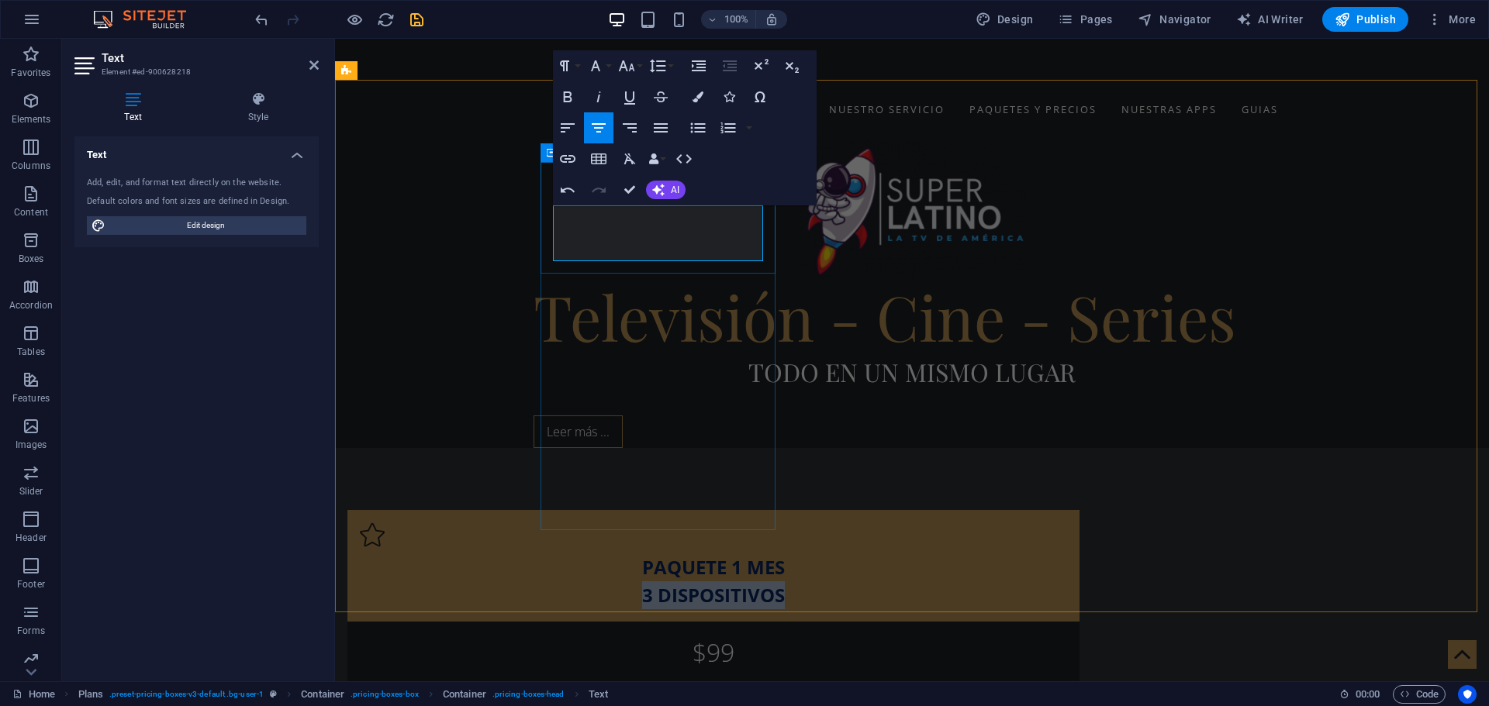
drag, startPoint x: 726, startPoint y: 242, endPoint x: 564, endPoint y: 242, distance: 162.0
click at [564, 581] on p "3 DISPOSITIVOS" at bounding box center [713, 595] width 707 height 28
click at [629, 66] on icon "button" at bounding box center [626, 66] width 19 height 19
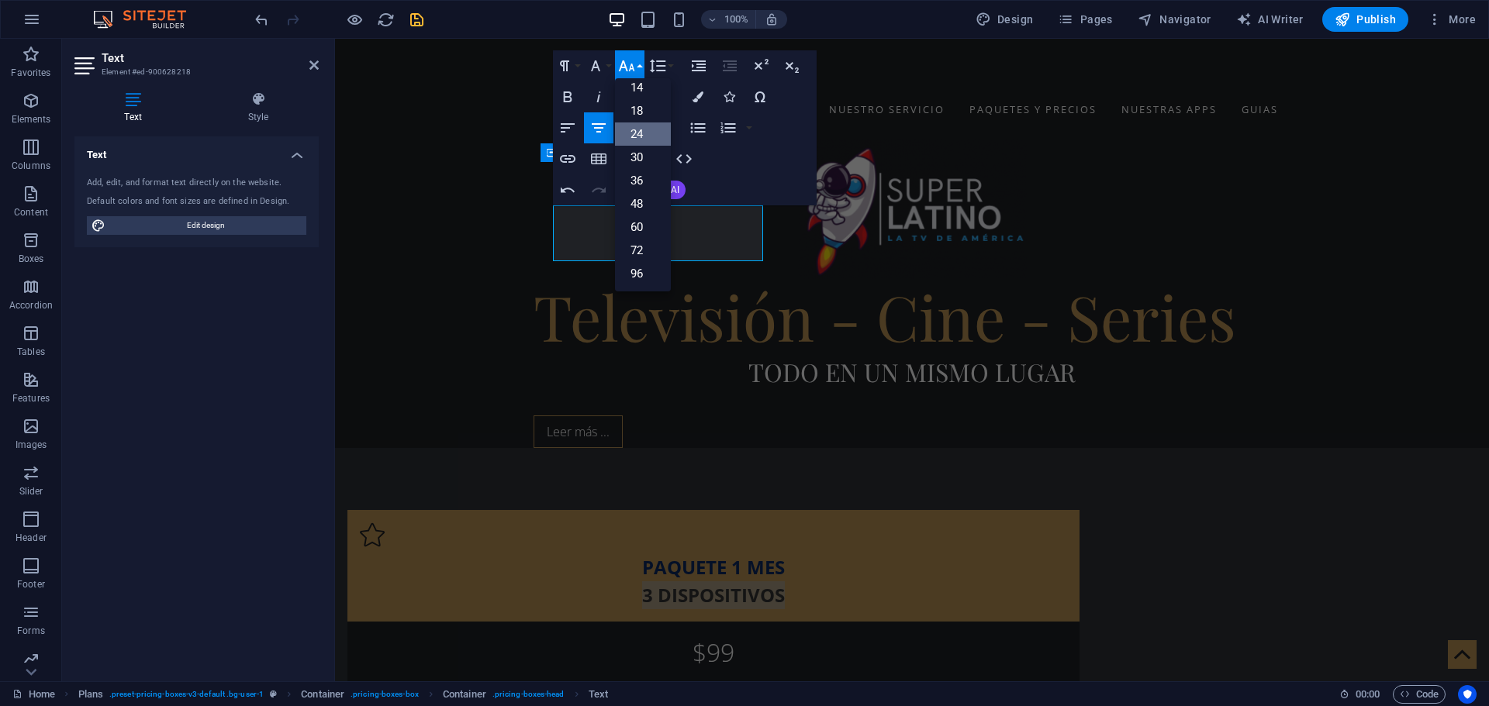
scroll to position [125, 0]
click at [642, 112] on link "18" at bounding box center [643, 110] width 56 height 23
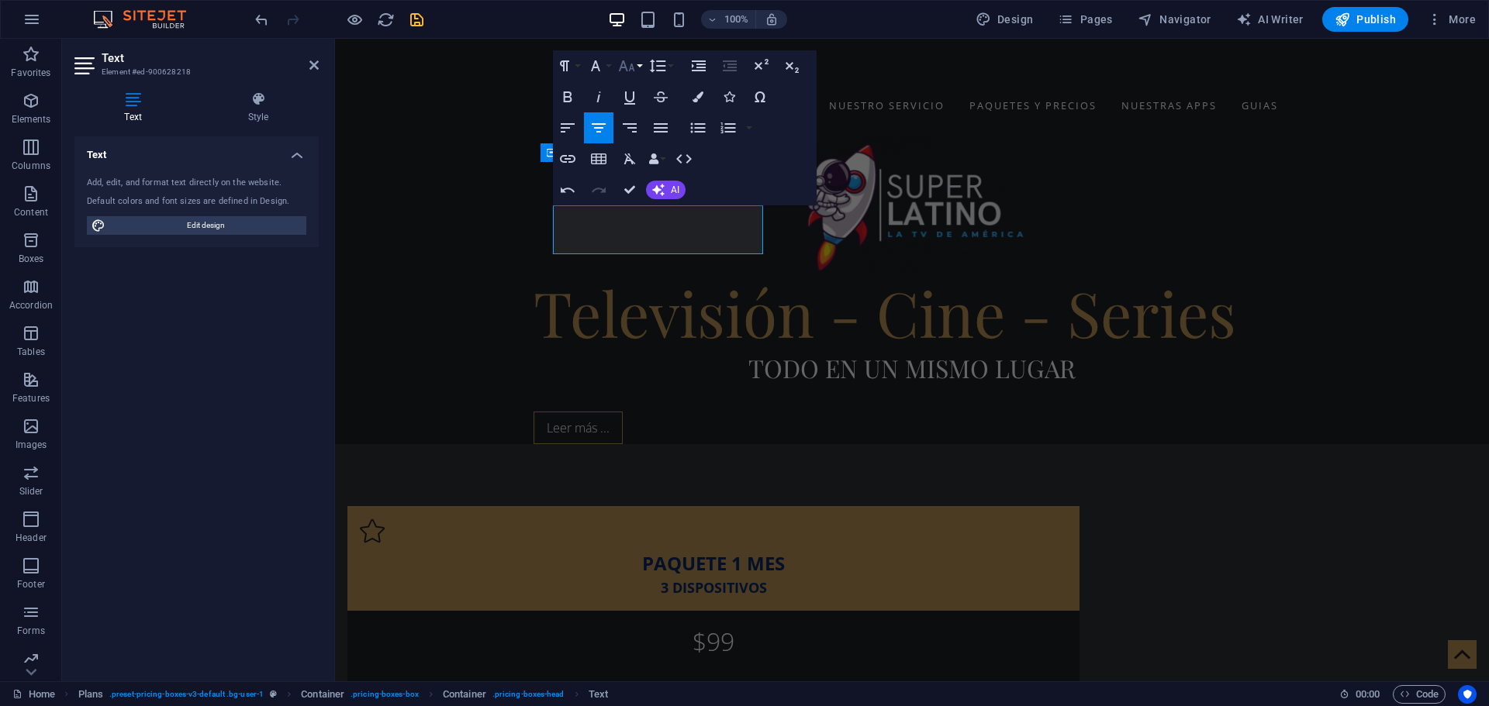
click at [629, 65] on icon "button" at bounding box center [626, 66] width 19 height 19
click at [642, 87] on link "14" at bounding box center [643, 87] width 56 height 23
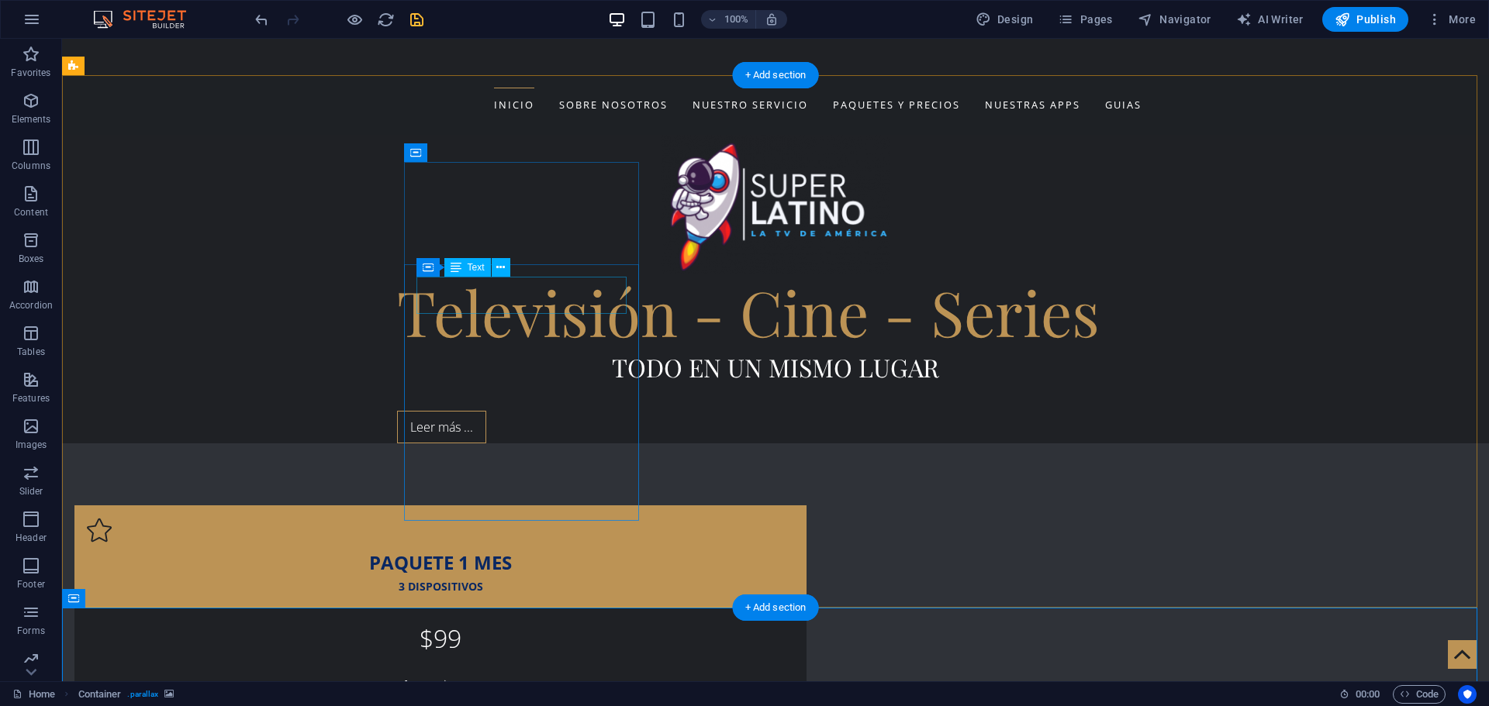
click at [522, 620] on div "$99" at bounding box center [440, 638] width 707 height 37
click at [533, 620] on div "$99" at bounding box center [440, 638] width 707 height 37
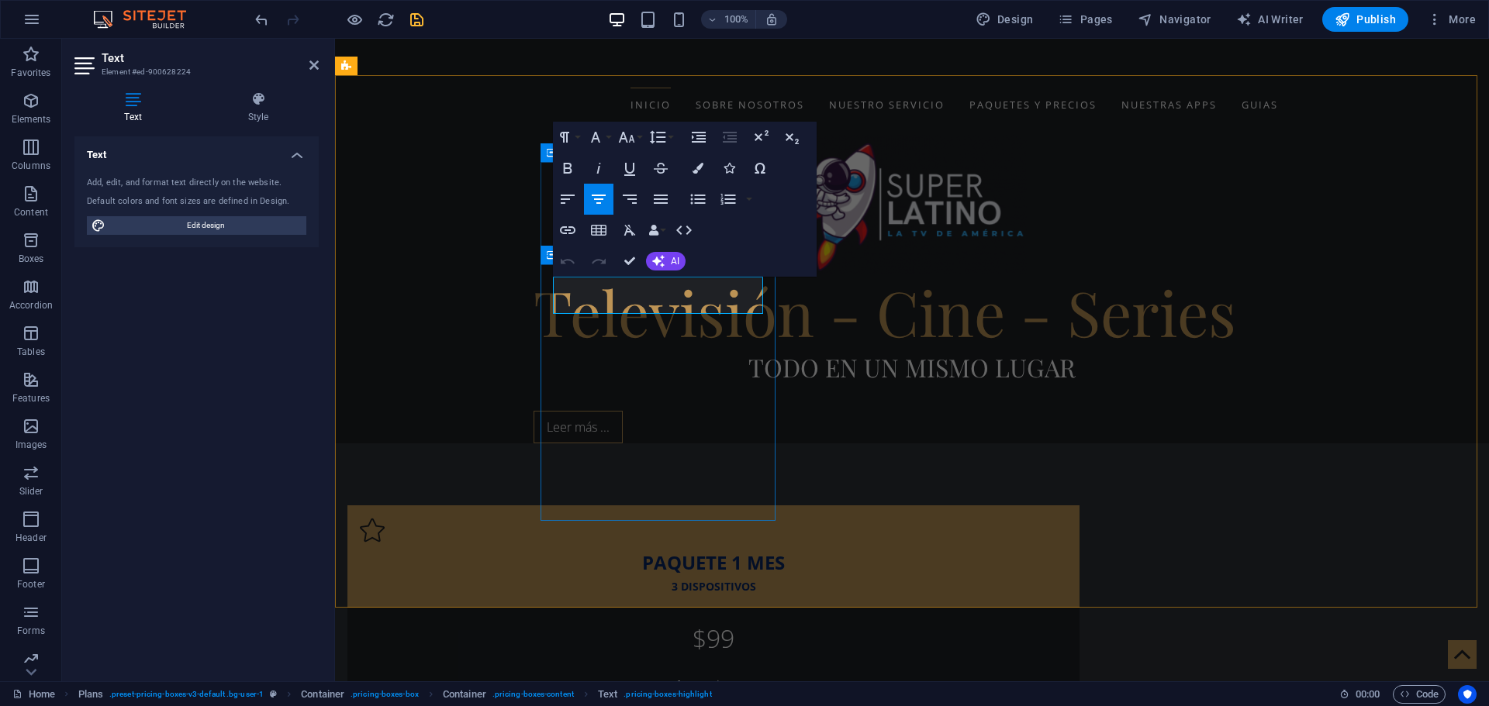
click at [685, 620] on p "$99" at bounding box center [713, 638] width 707 height 37
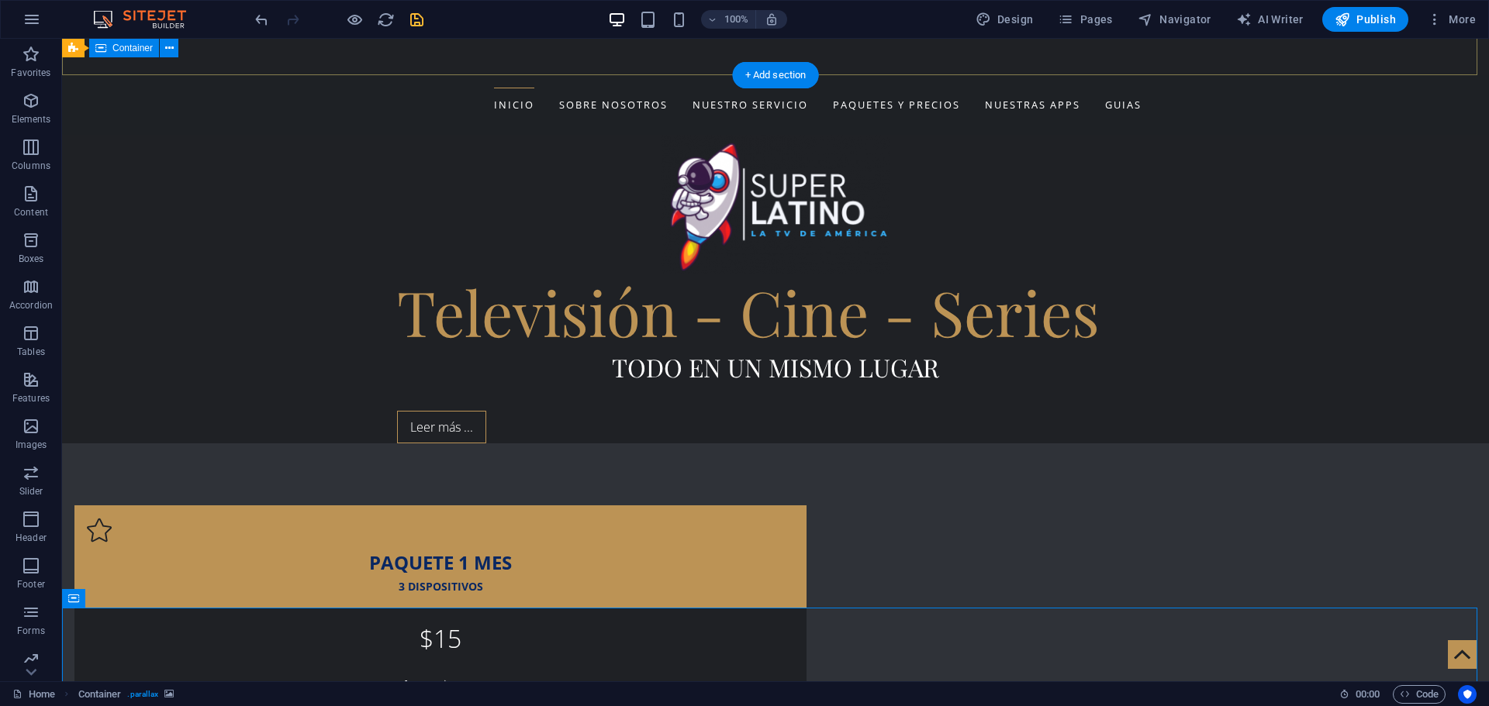
click at [866, 135] on div "Televisión - Cine - Series Todo en un mismo lugar Leer más ..." at bounding box center [775, 289] width 1427 height 309
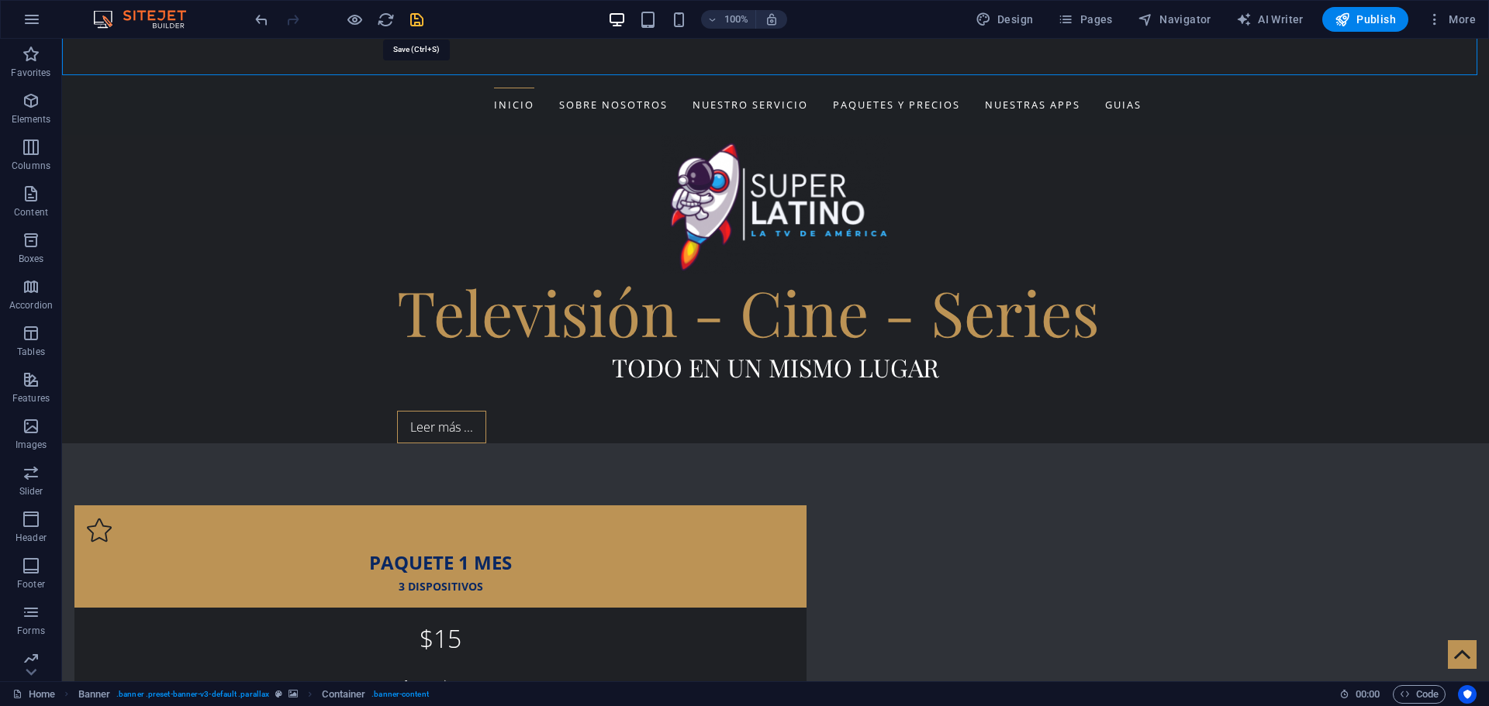
click at [424, 14] on icon "save" at bounding box center [417, 20] width 18 height 18
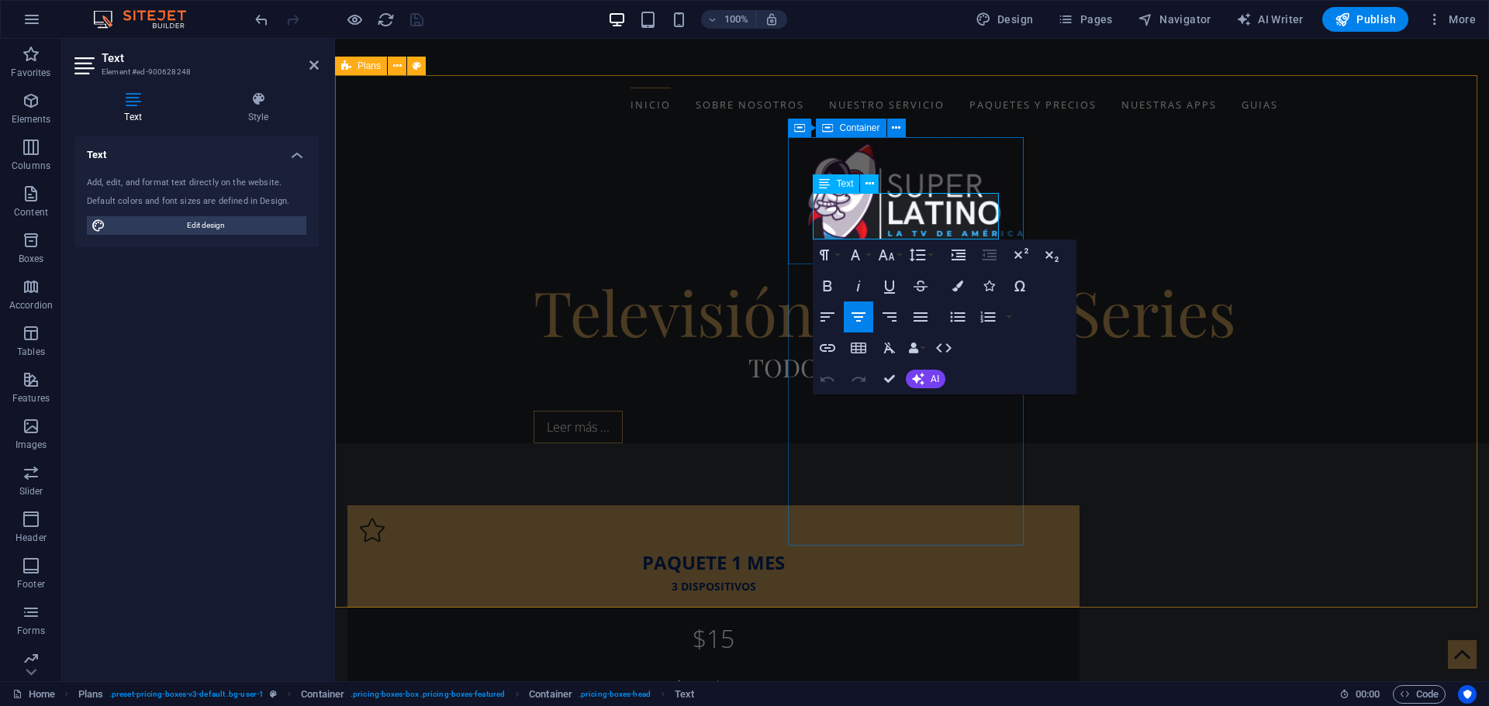
drag, startPoint x: 826, startPoint y: 208, endPoint x: 990, endPoint y: 193, distance: 165.0
copy span "PAQUETE 3 MESES"
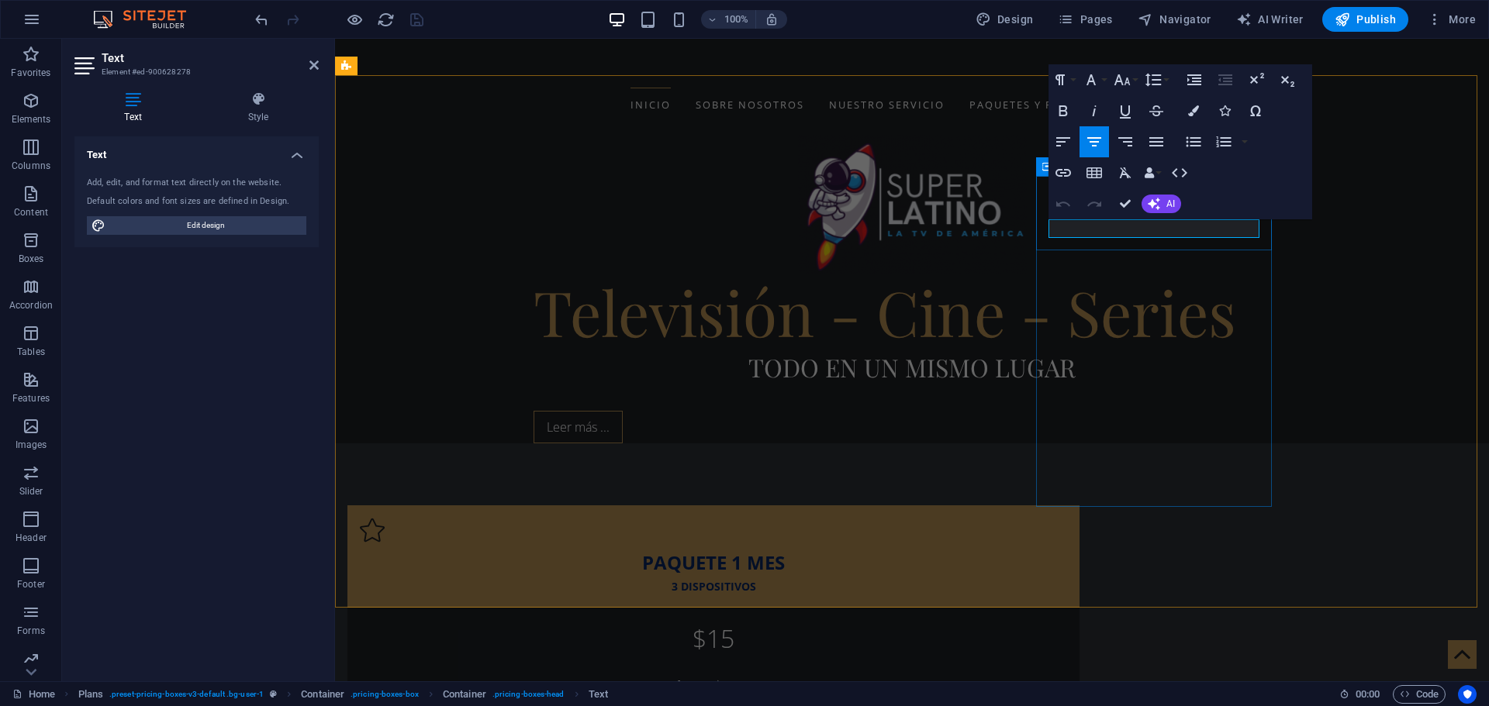
drag, startPoint x: 1187, startPoint y: 226, endPoint x: 1092, endPoint y: 227, distance: 95.4
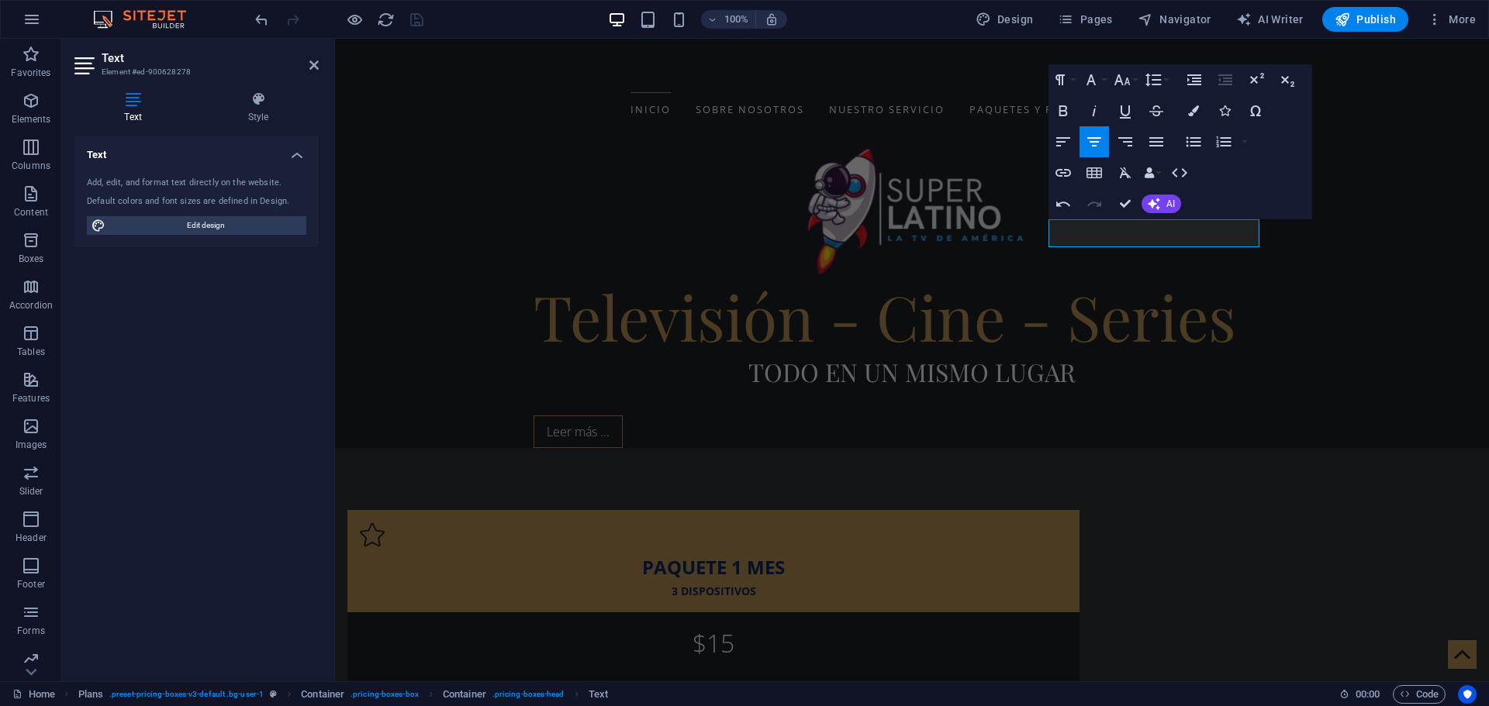
scroll to position [588, 0]
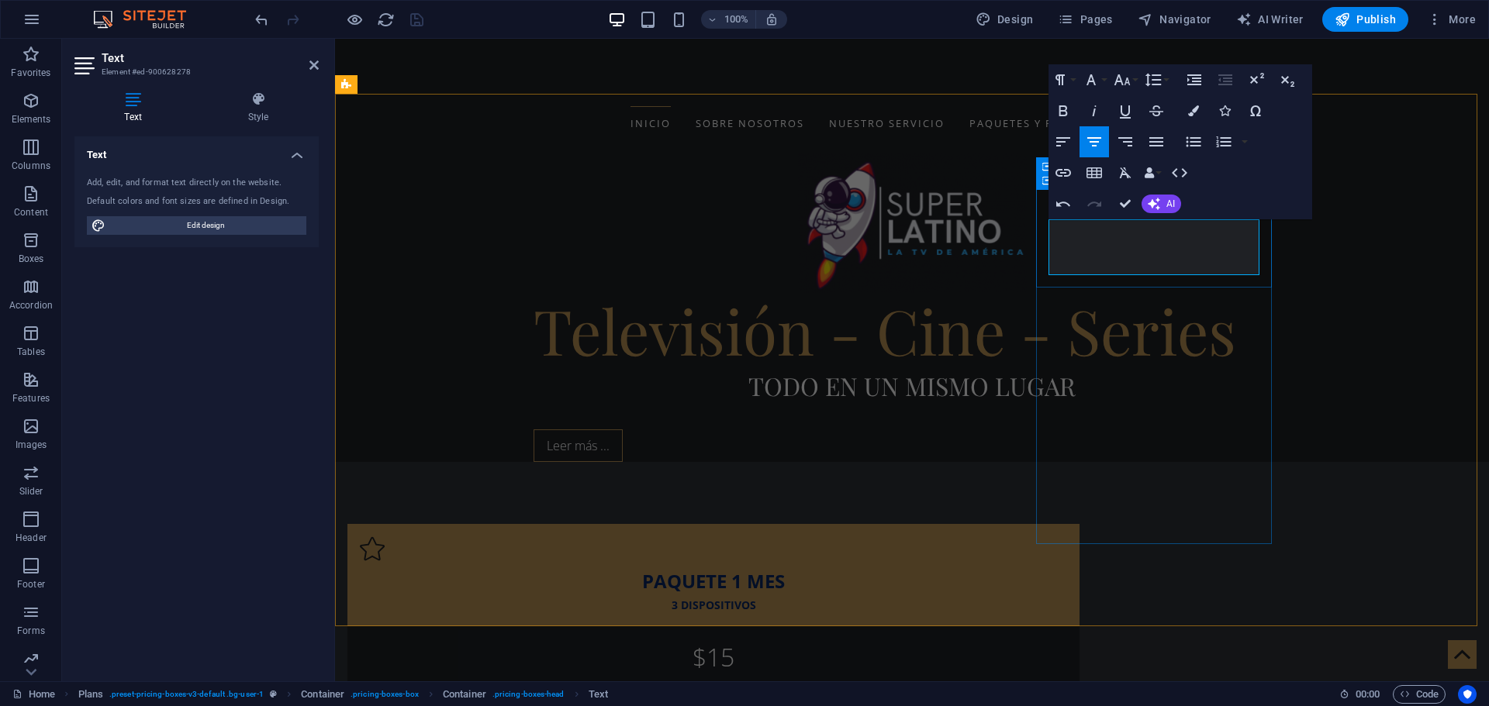
drag, startPoint x: 1084, startPoint y: 262, endPoint x: 1233, endPoint y: 257, distance: 148.9
click at [1116, 84] on icon "button" at bounding box center [1122, 80] width 19 height 19
click at [1132, 97] on link "14" at bounding box center [1138, 101] width 56 height 23
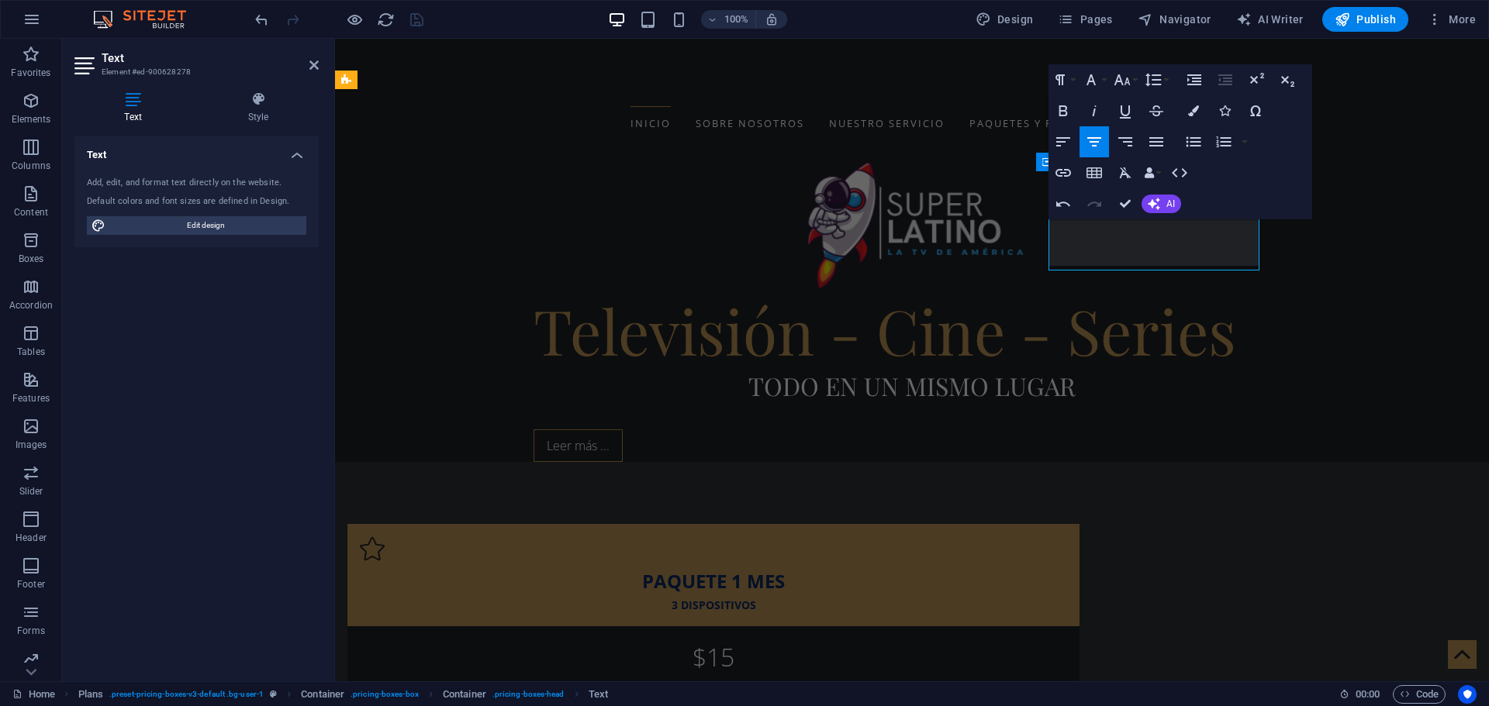
scroll to position [592, 0]
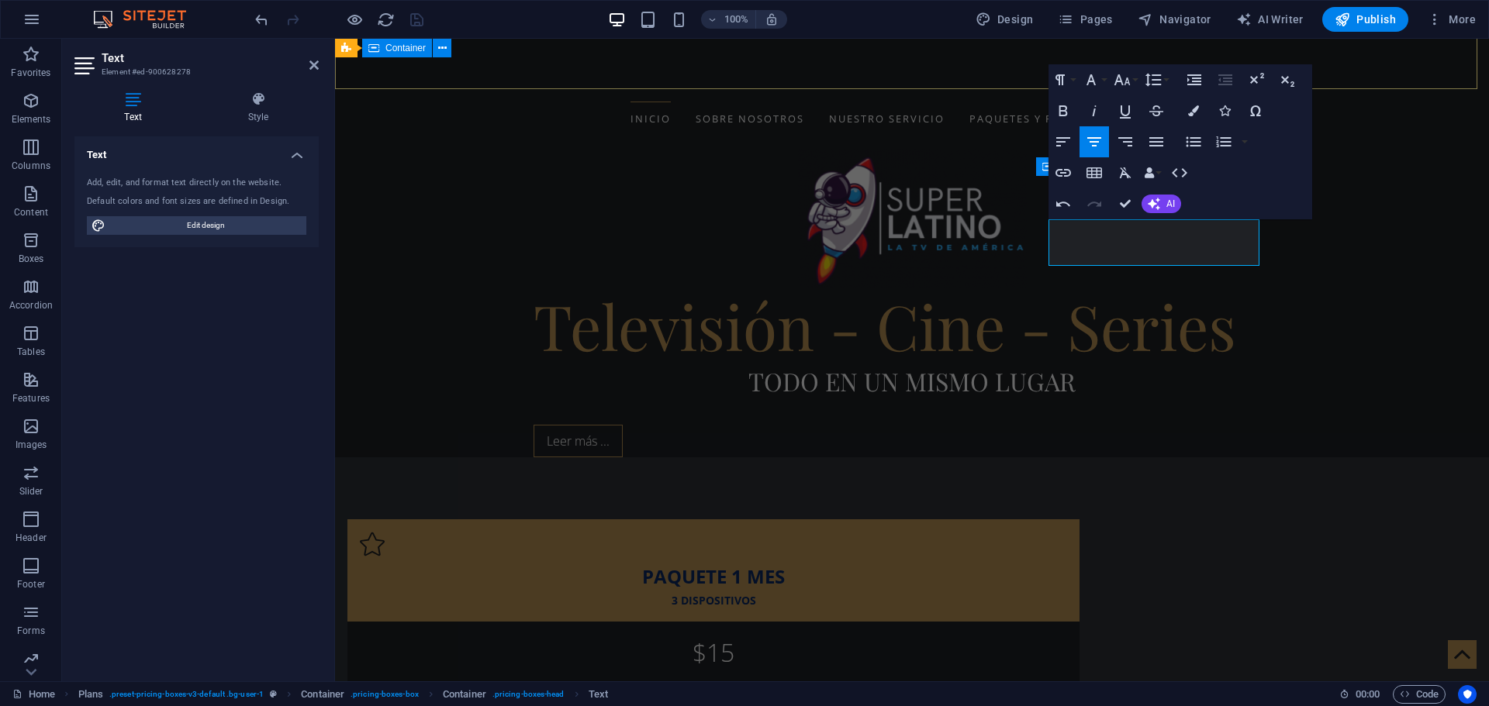
click at [807, 149] on div "Televisión - Cine - Series Todo en un mismo lugar Leer más ..." at bounding box center [912, 303] width 1154 height 309
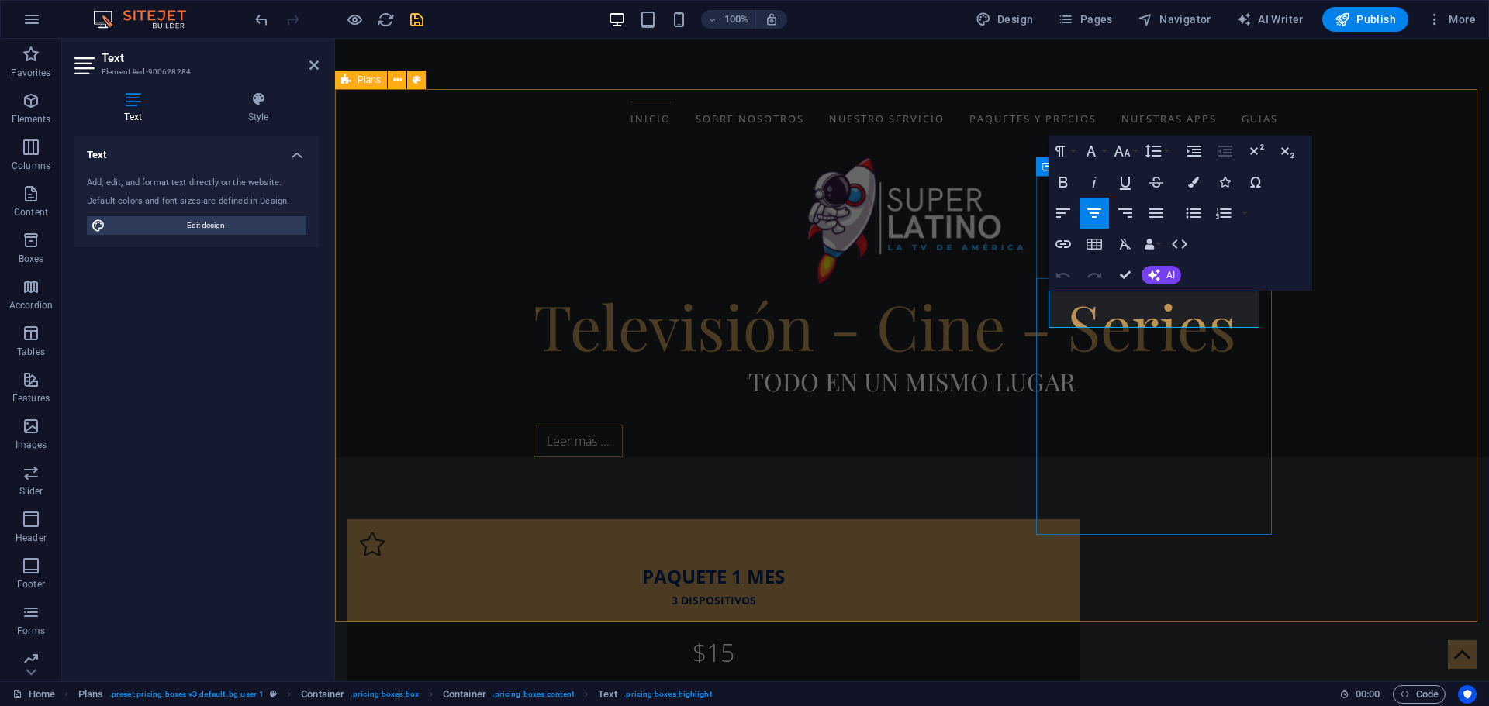
click at [984, 149] on div "Televisión - Cine - Series Todo en un mismo lugar Leer más ..." at bounding box center [912, 303] width 1154 height 309
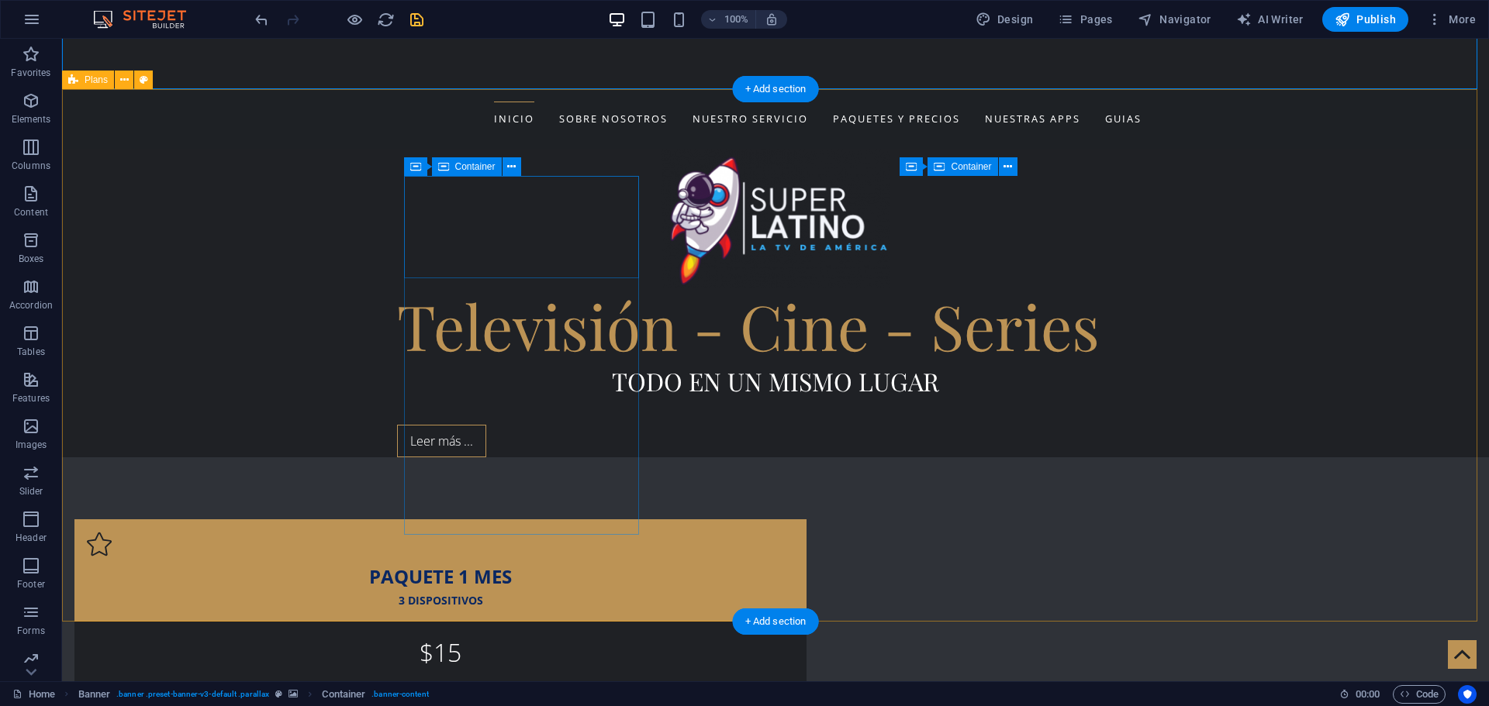
click at [436, 519] on div "PAQUETE 1 MES 3 DISPOSITIVOS" at bounding box center [440, 570] width 732 height 102
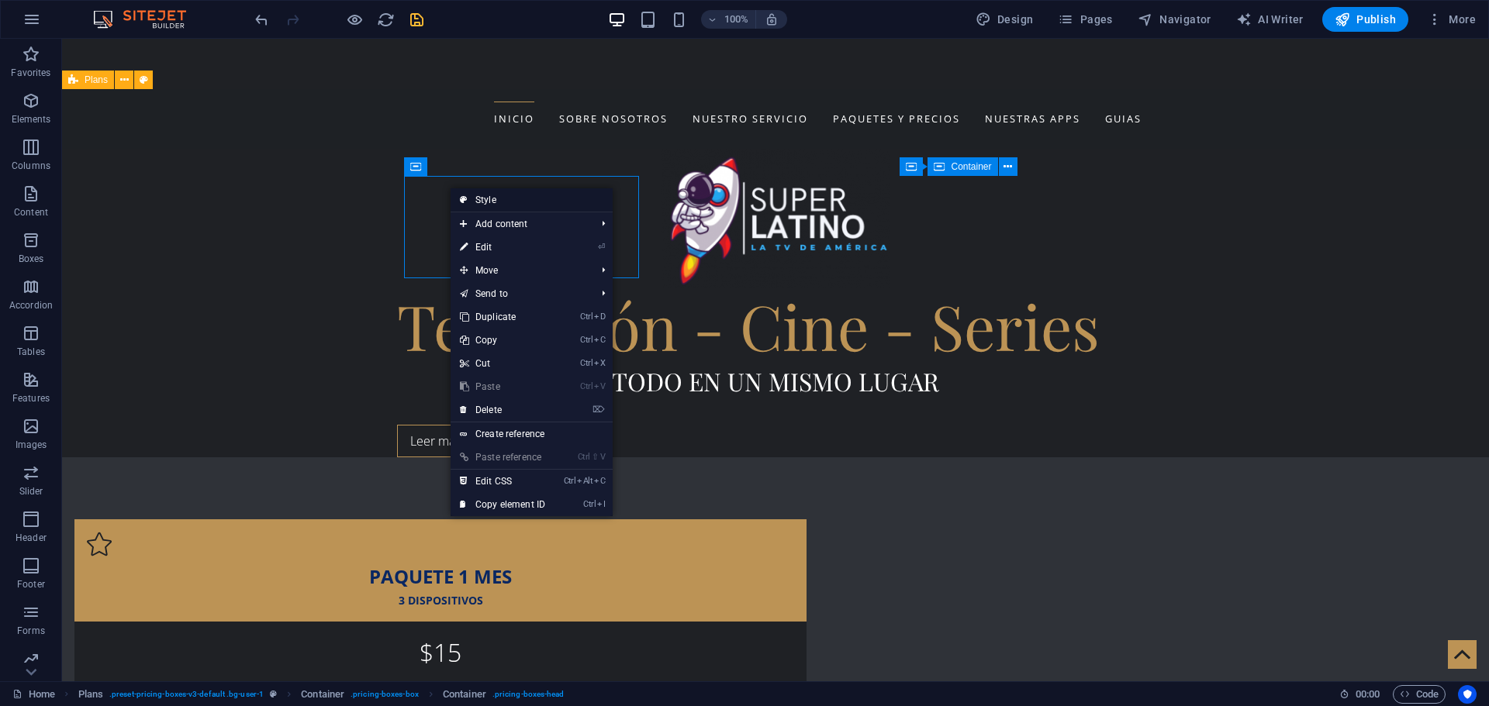
click at [497, 198] on link "Style" at bounding box center [531, 199] width 162 height 23
select select "rem"
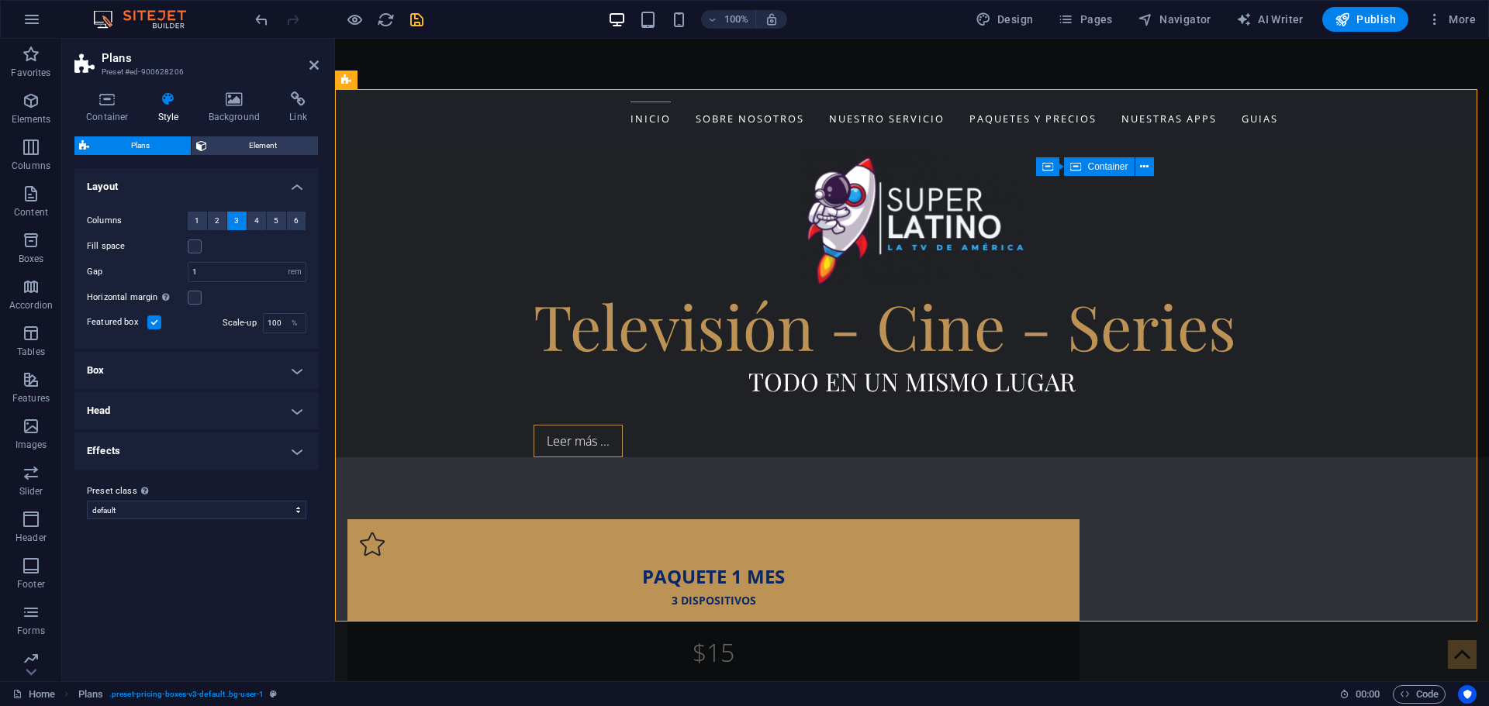
click at [298, 369] on h4 "Box" at bounding box center [196, 370] width 244 height 37
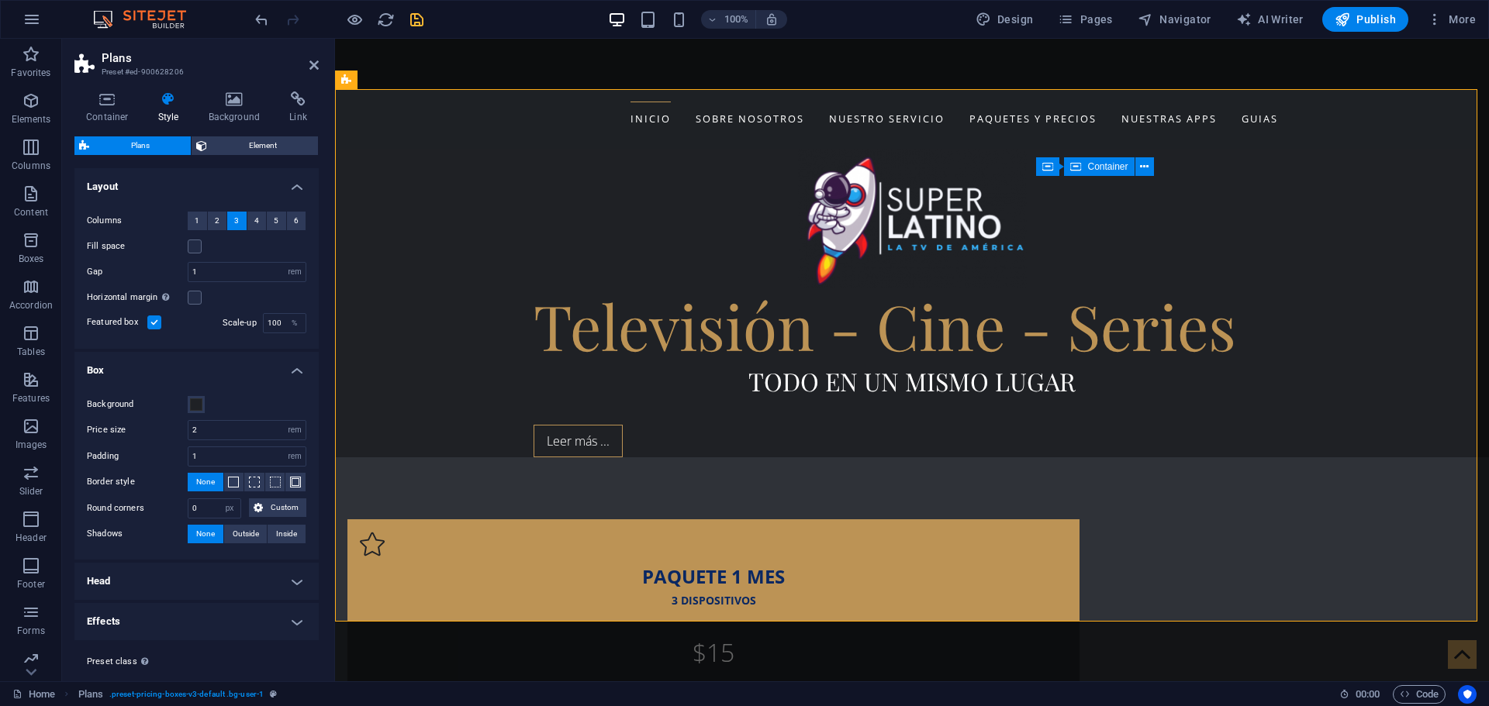
click at [283, 582] on h4 "Head" at bounding box center [196, 581] width 244 height 37
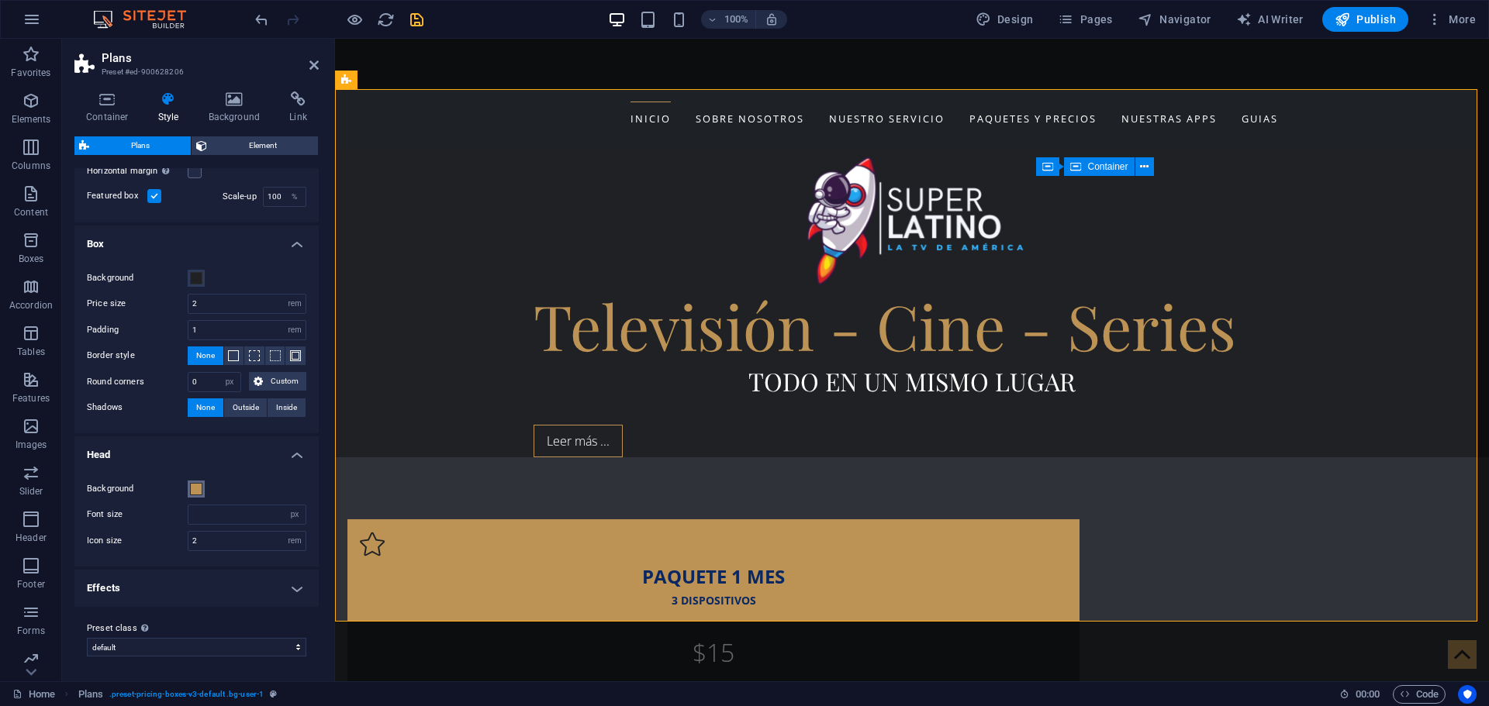
click at [198, 488] on span at bounding box center [196, 489] width 12 height 12
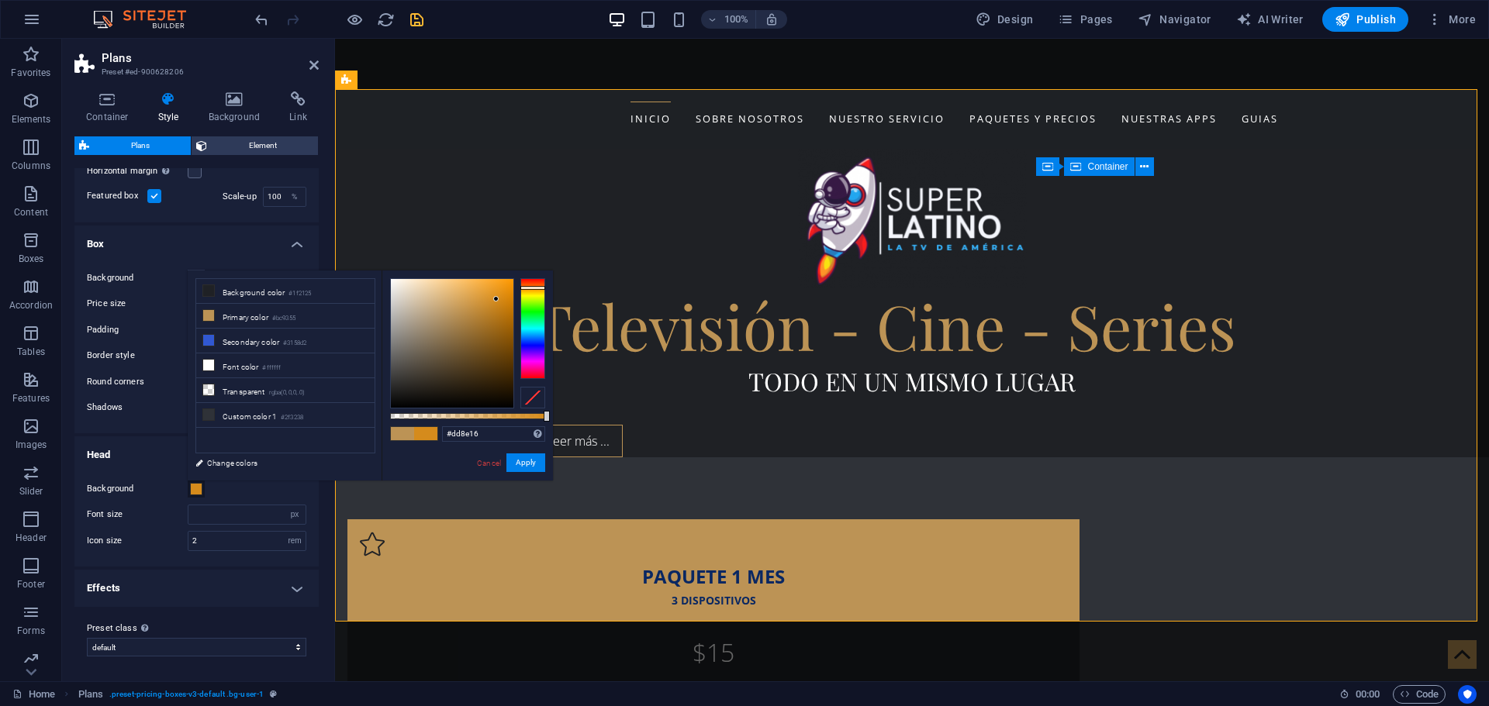
type input "#dd8d15"
drag, startPoint x: 456, startPoint y: 310, endPoint x: 501, endPoint y: 295, distance: 47.3
click at [501, 295] on div at bounding box center [500, 294] width 5 height 5
click at [522, 465] on button "Apply" at bounding box center [525, 463] width 39 height 19
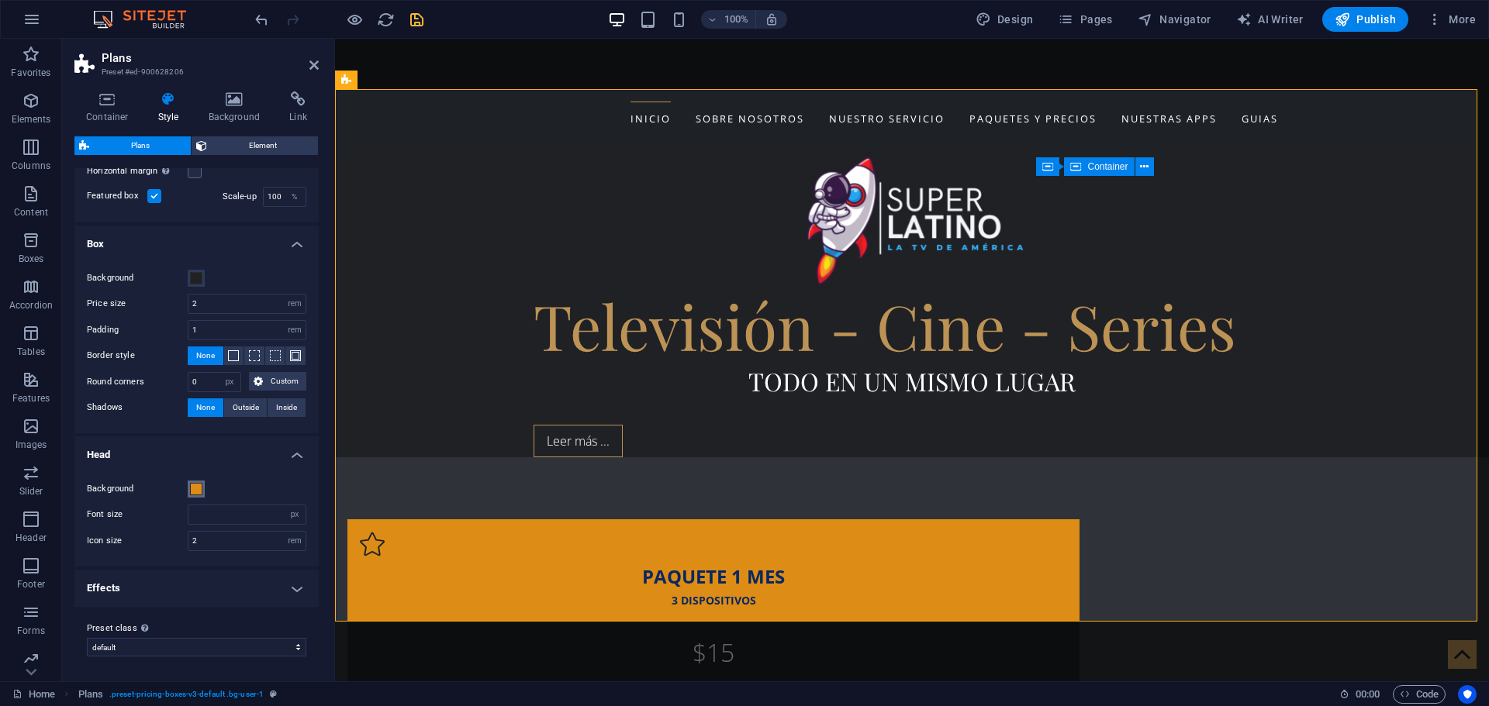
click at [197, 491] on span at bounding box center [196, 489] width 12 height 12
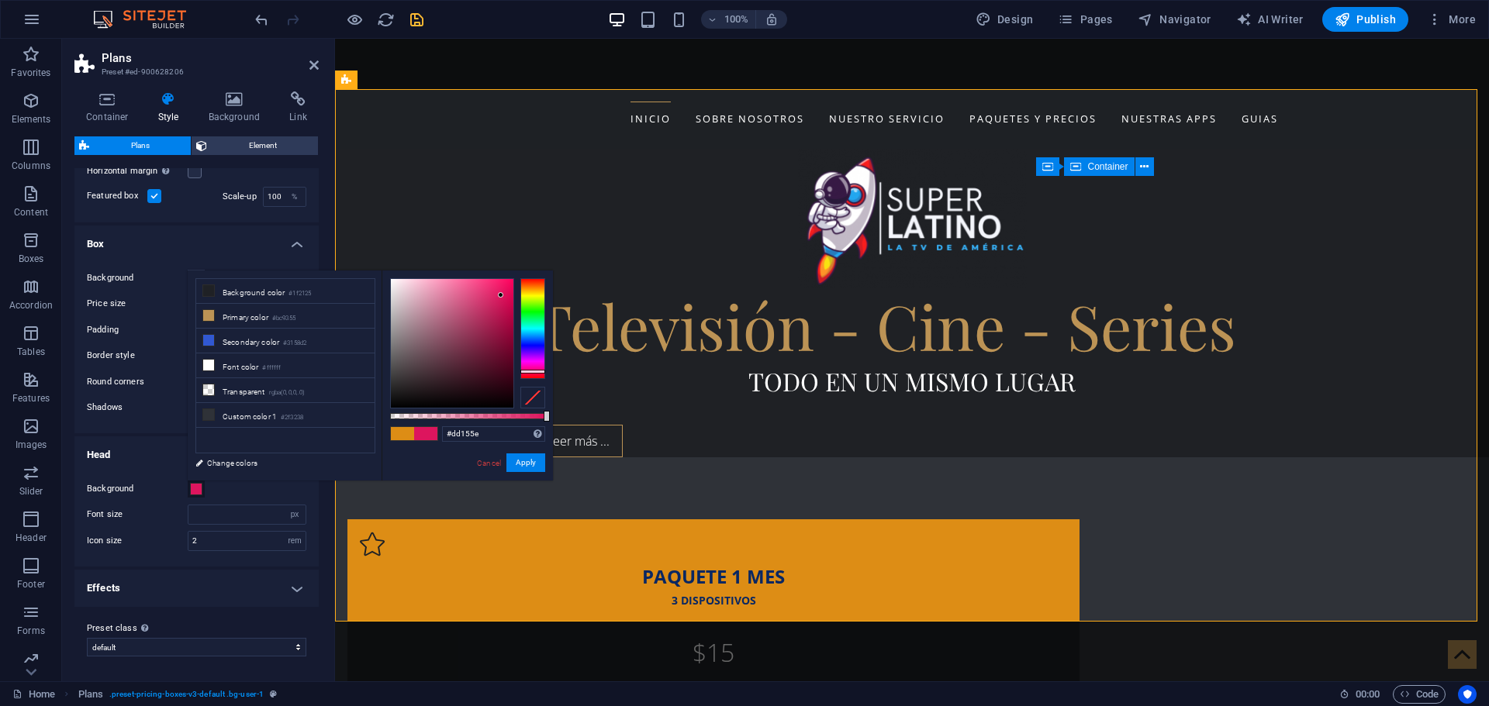
click at [529, 371] on div at bounding box center [532, 328] width 25 height 101
drag, startPoint x: 495, startPoint y: 298, endPoint x: 464, endPoint y: 302, distance: 31.3
click at [464, 302] on div at bounding box center [452, 343] width 122 height 129
click at [247, 314] on li "Primary color #bc9355" at bounding box center [285, 316] width 178 height 25
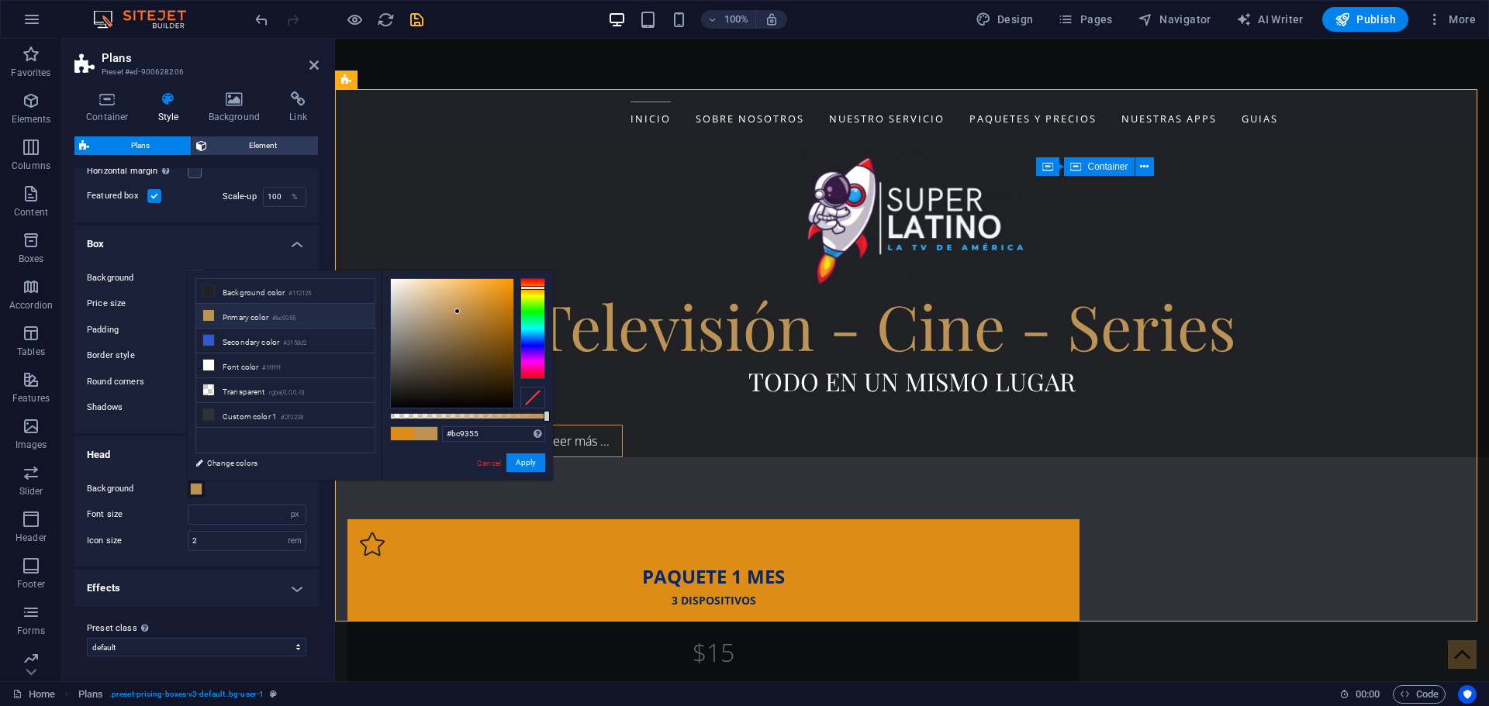
type input "#d05280"
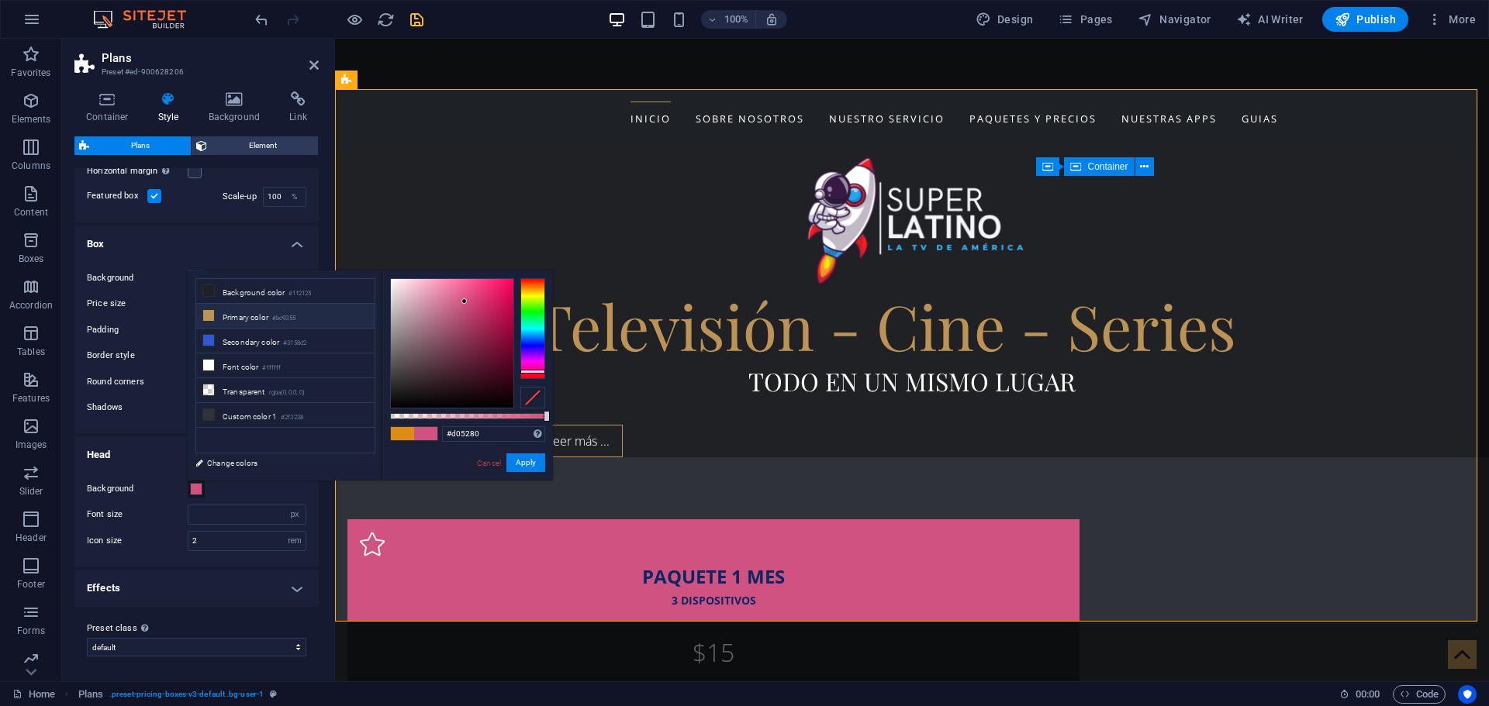
type input "#bc9355"
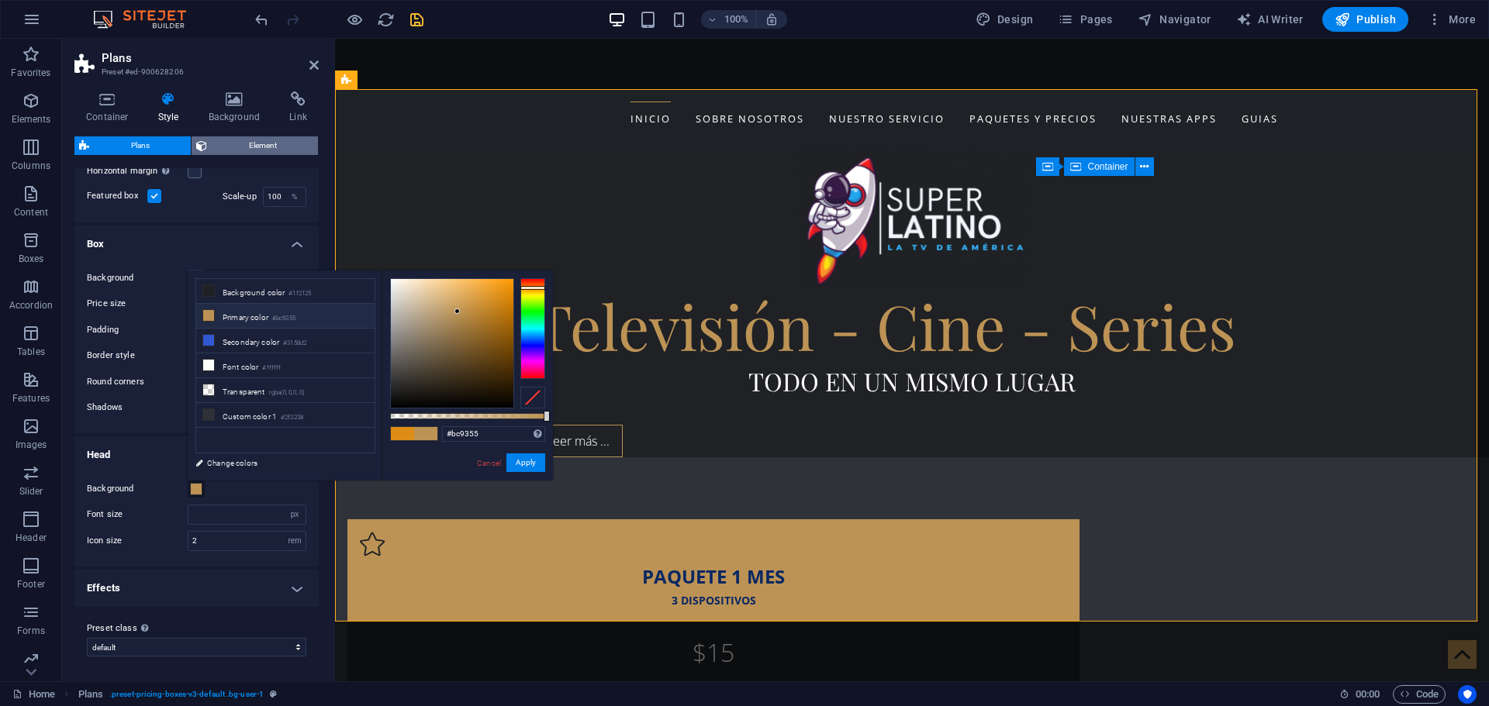
click at [249, 145] on span "Element" at bounding box center [263, 145] width 102 height 19
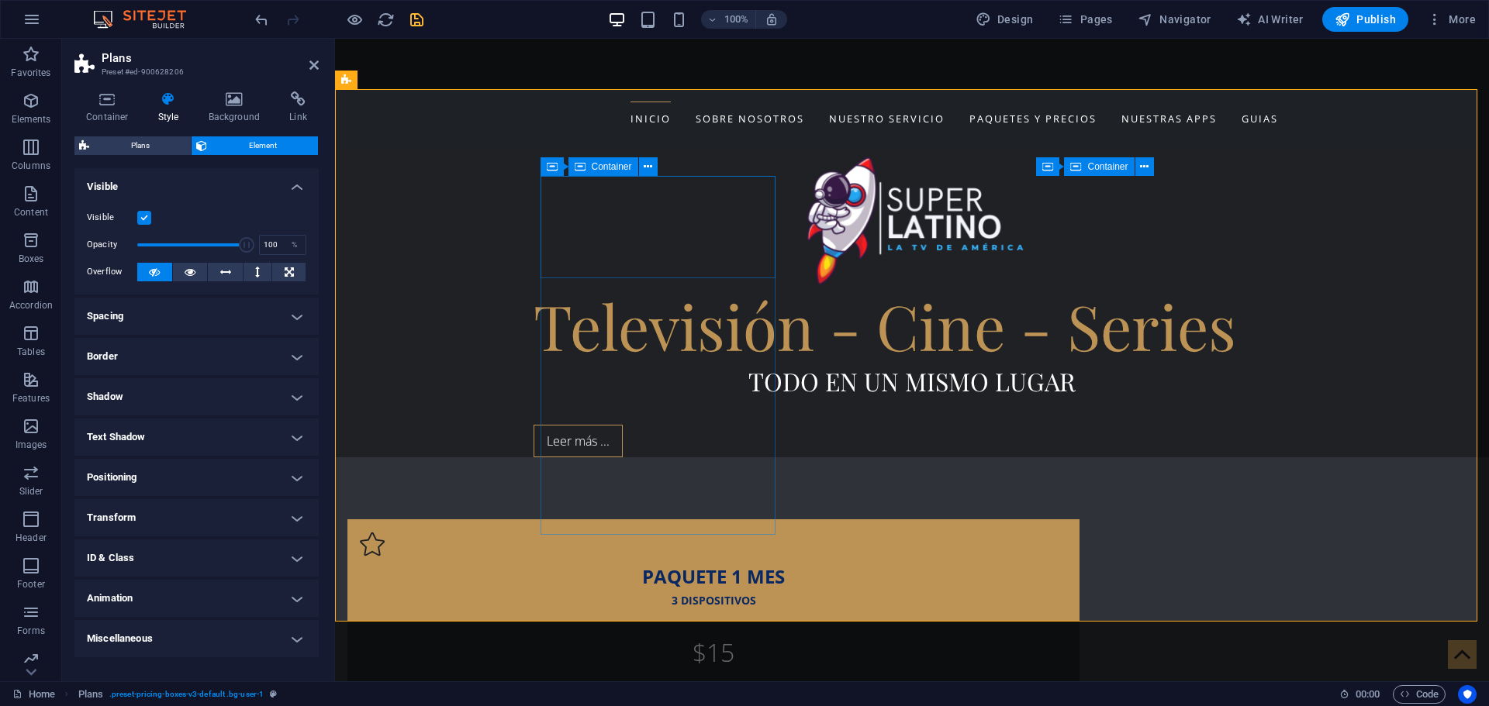
click at [549, 519] on div "PAQUETE 1 MES 3 DISPOSITIVOS" at bounding box center [713, 570] width 732 height 102
click at [158, 150] on span "Plans" at bounding box center [140, 145] width 92 height 19
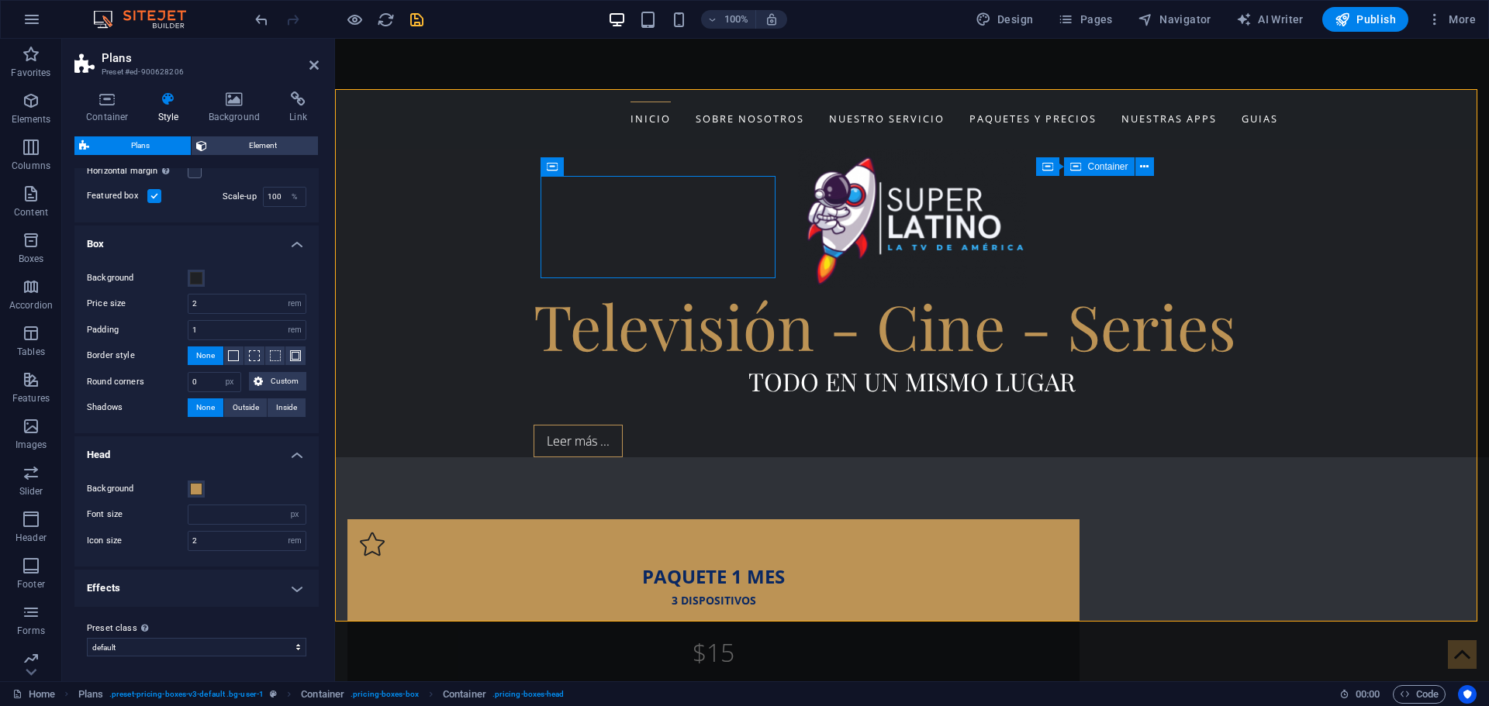
scroll to position [0, 0]
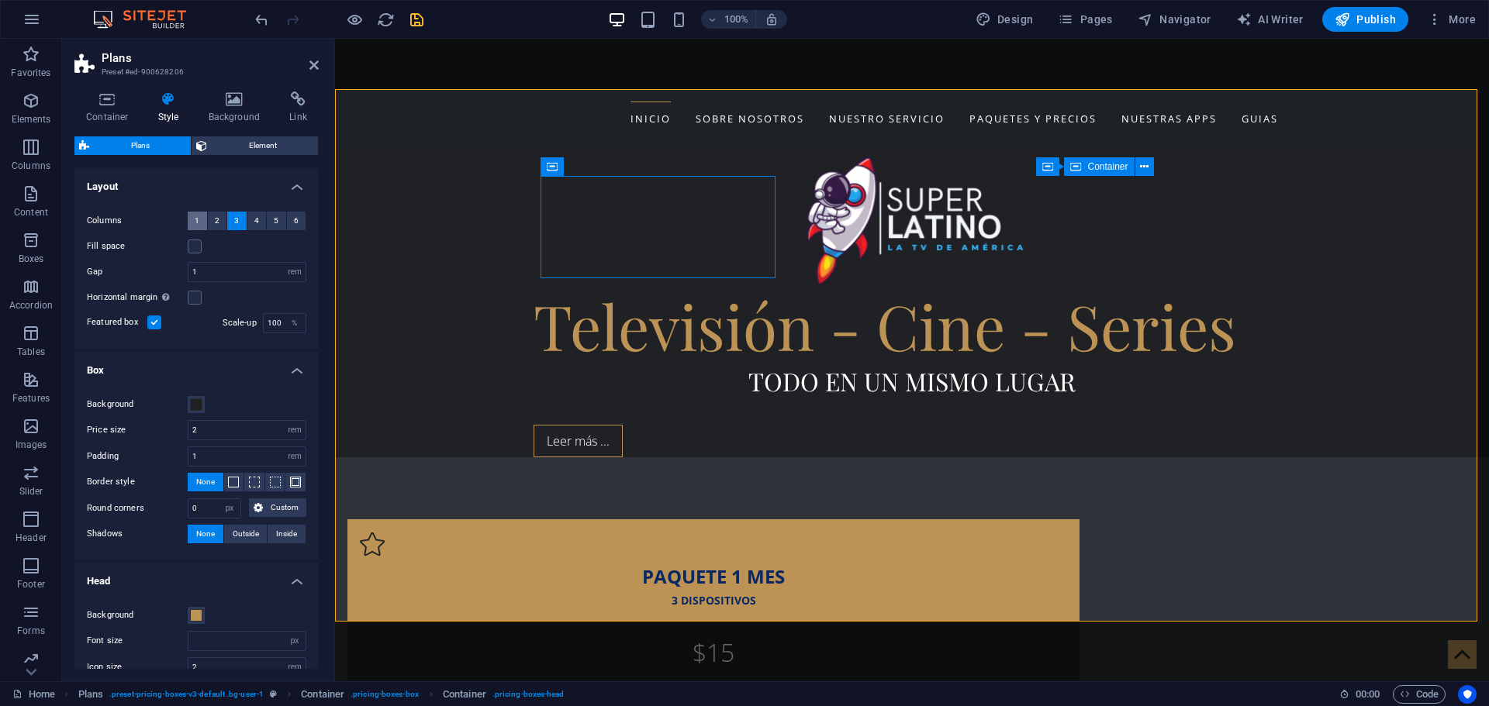
click at [197, 217] on span "1" at bounding box center [197, 221] width 5 height 19
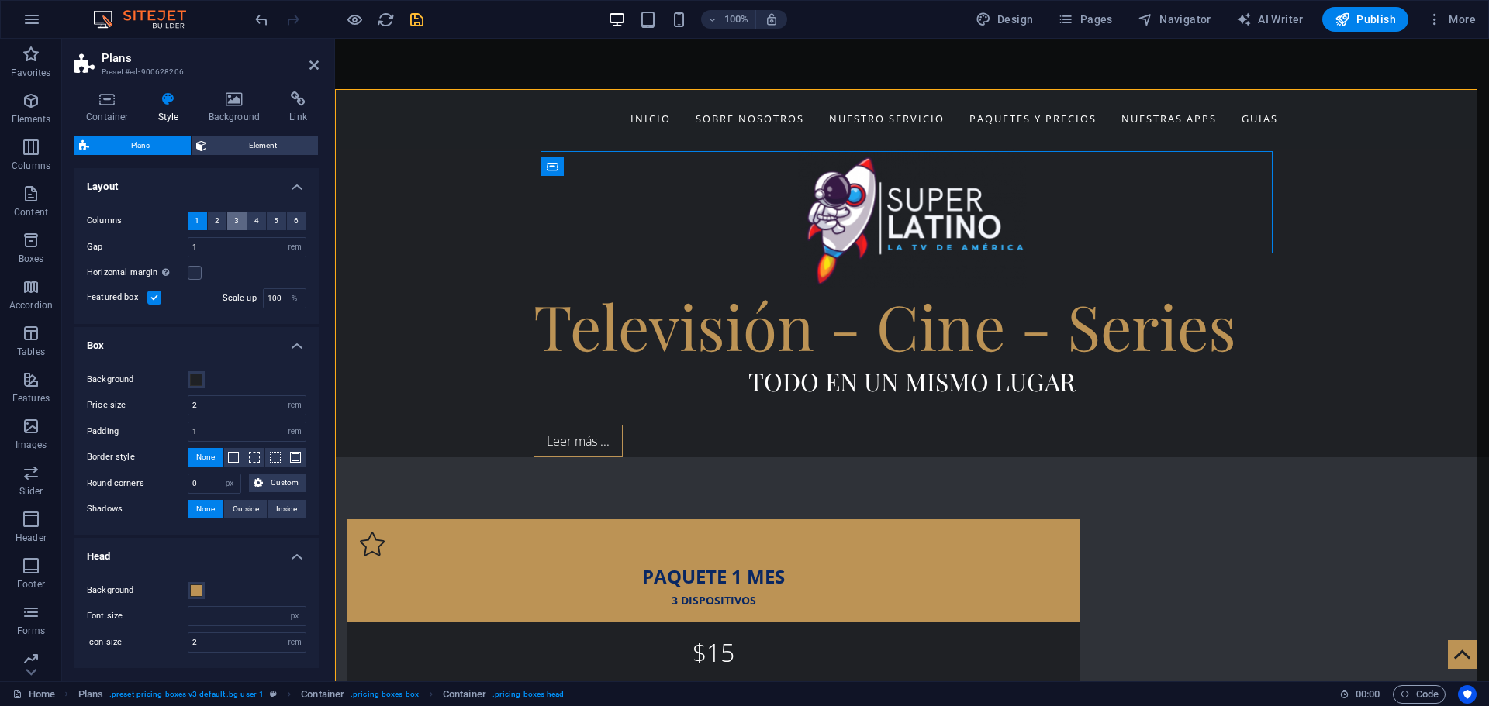
click at [234, 216] on span "3" at bounding box center [236, 221] width 5 height 19
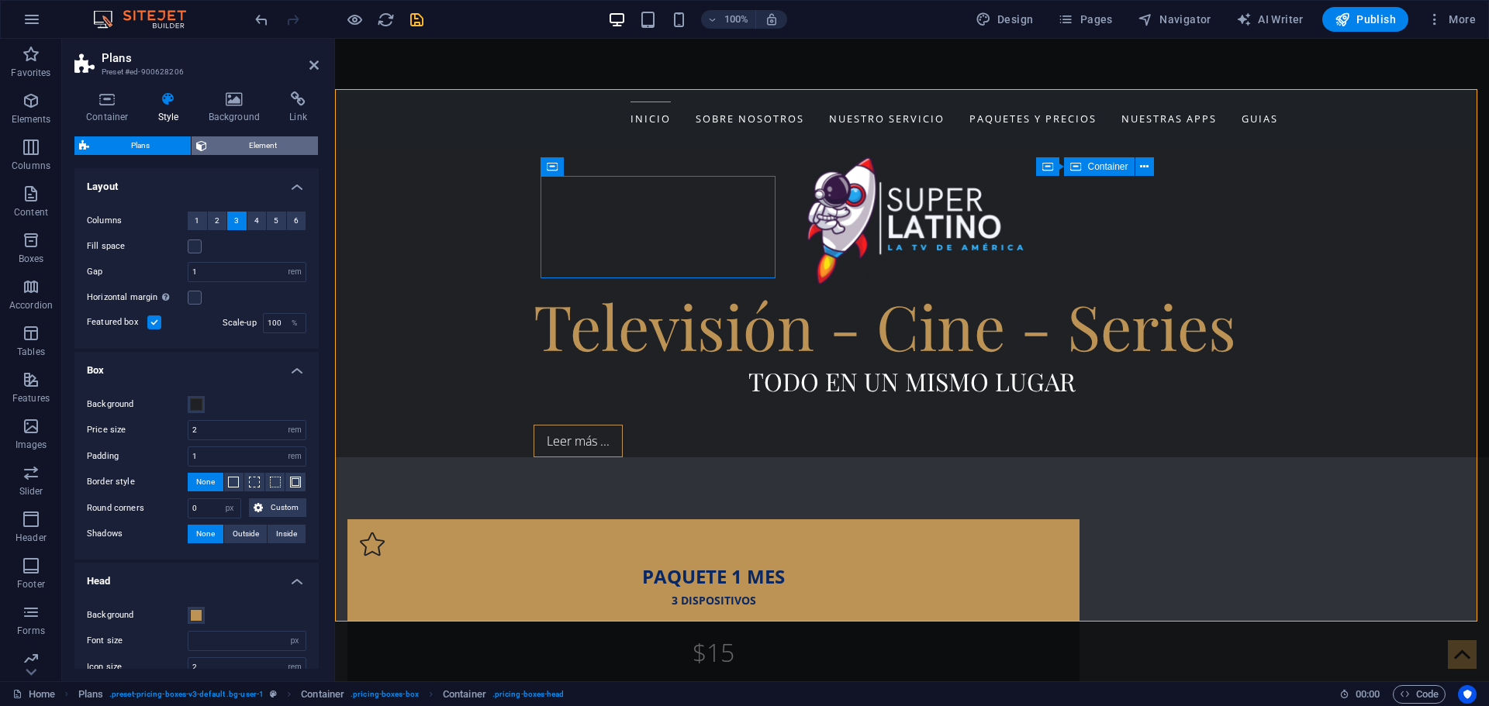
click at [230, 146] on span "Element" at bounding box center [263, 145] width 102 height 19
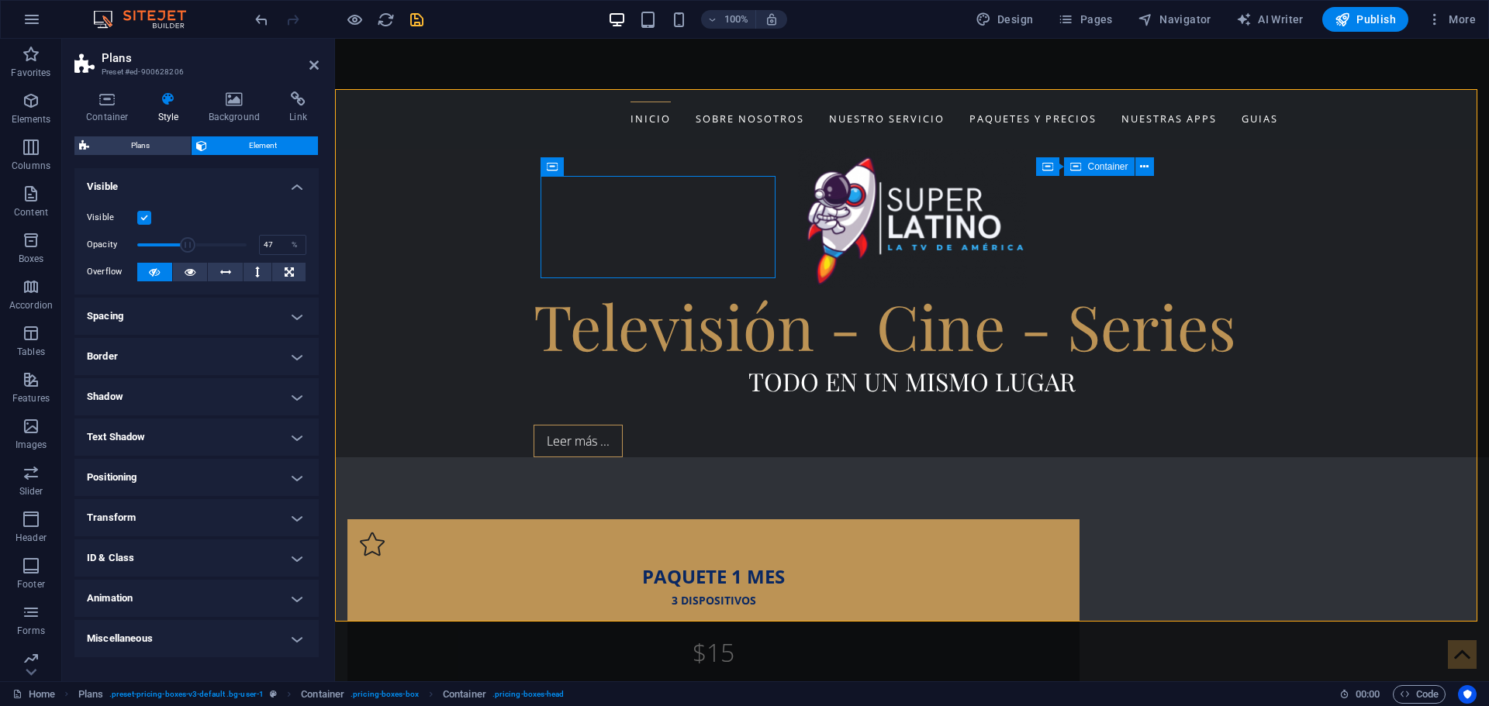
drag, startPoint x: 243, startPoint y: 241, endPoint x: 188, endPoint y: 243, distance: 55.8
click at [188, 243] on span at bounding box center [189, 245] width 16 height 16
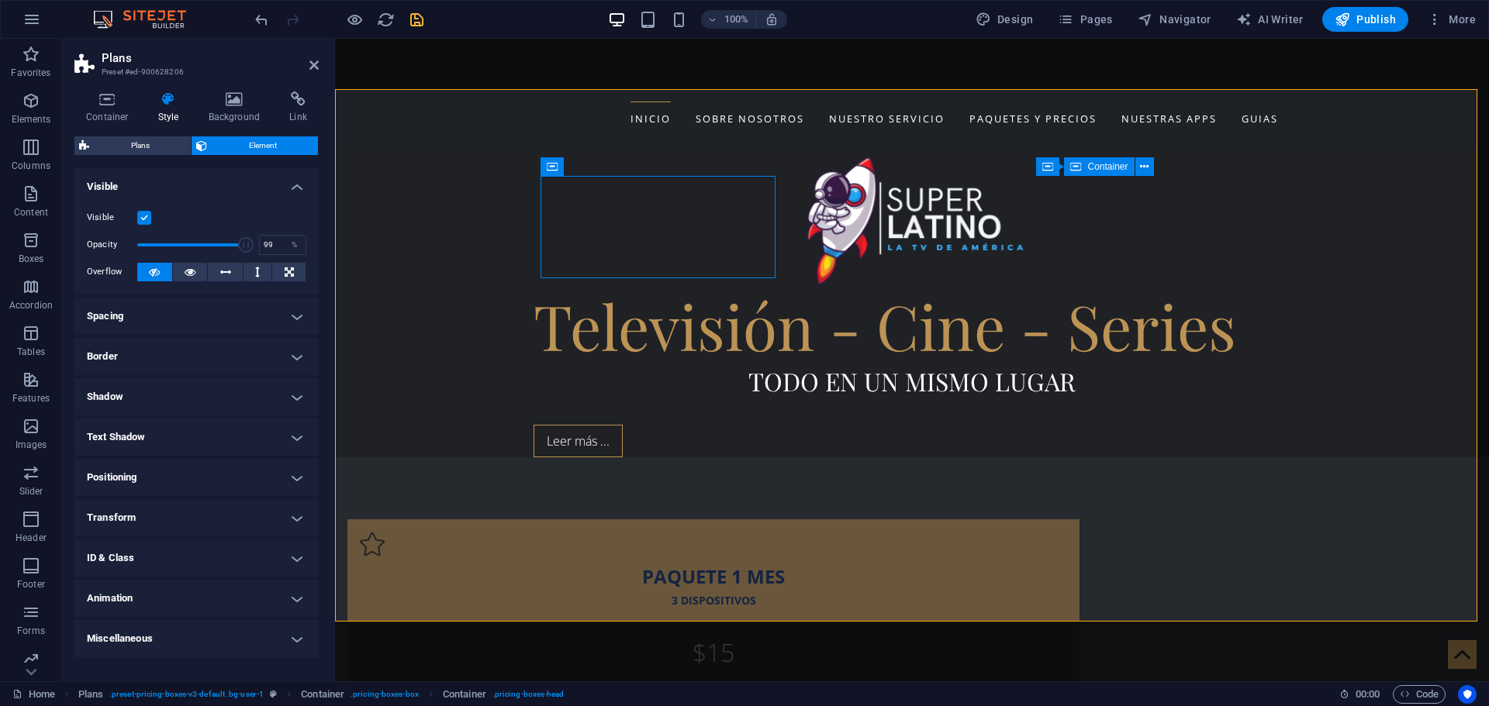
type input "100"
drag, startPoint x: 191, startPoint y: 242, endPoint x: 255, endPoint y: 247, distance: 63.7
click at [254, 247] on span at bounding box center [247, 245] width 16 height 16
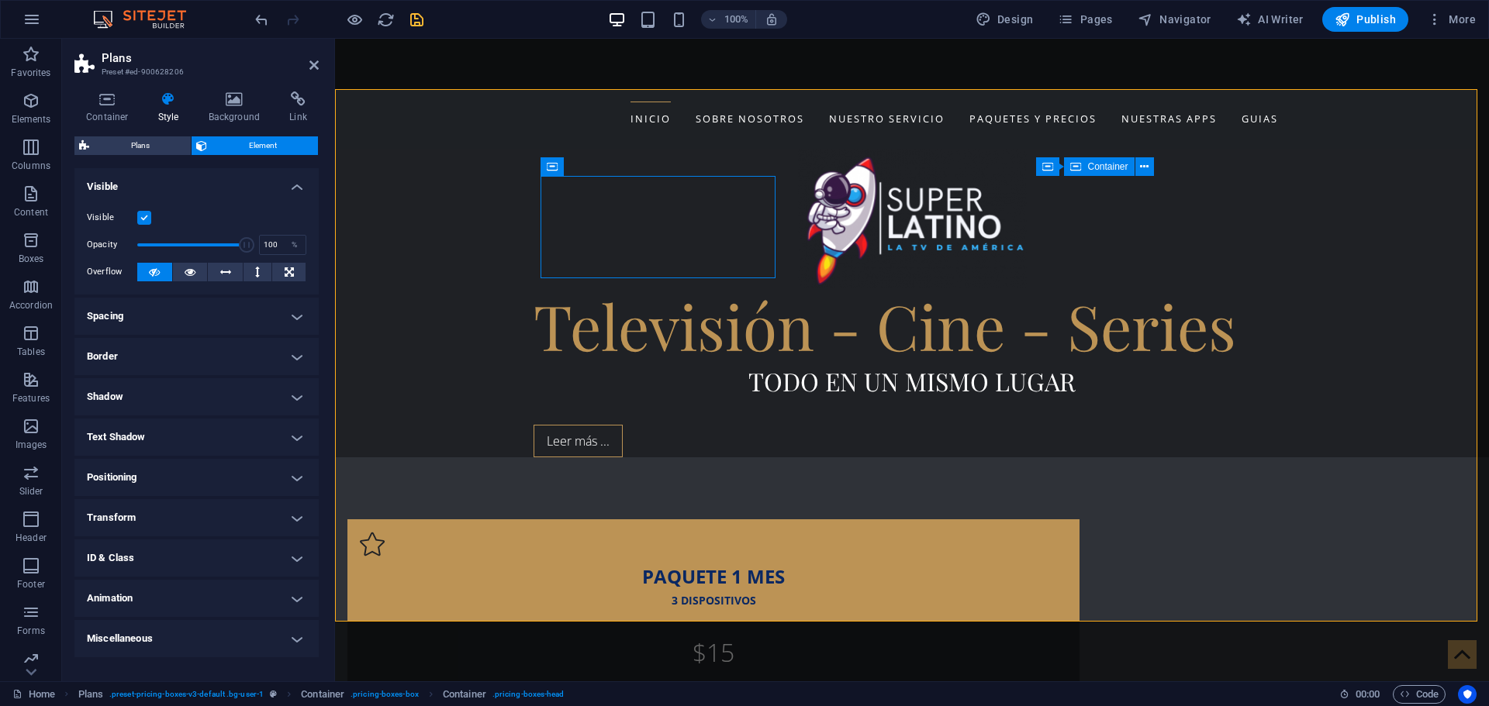
click at [250, 245] on span at bounding box center [247, 245] width 16 height 16
click at [140, 143] on span "Plans" at bounding box center [140, 145] width 92 height 19
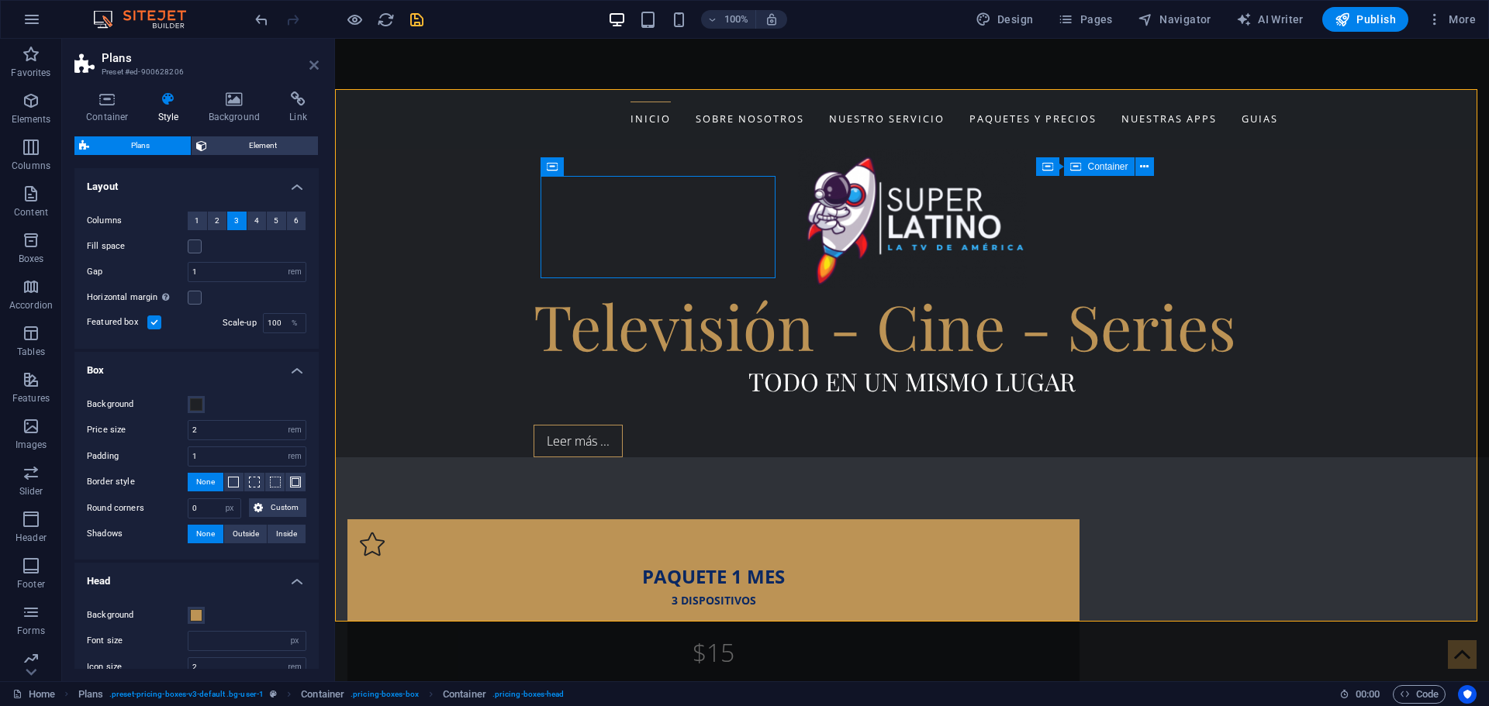
click at [315, 67] on icon at bounding box center [313, 65] width 9 height 12
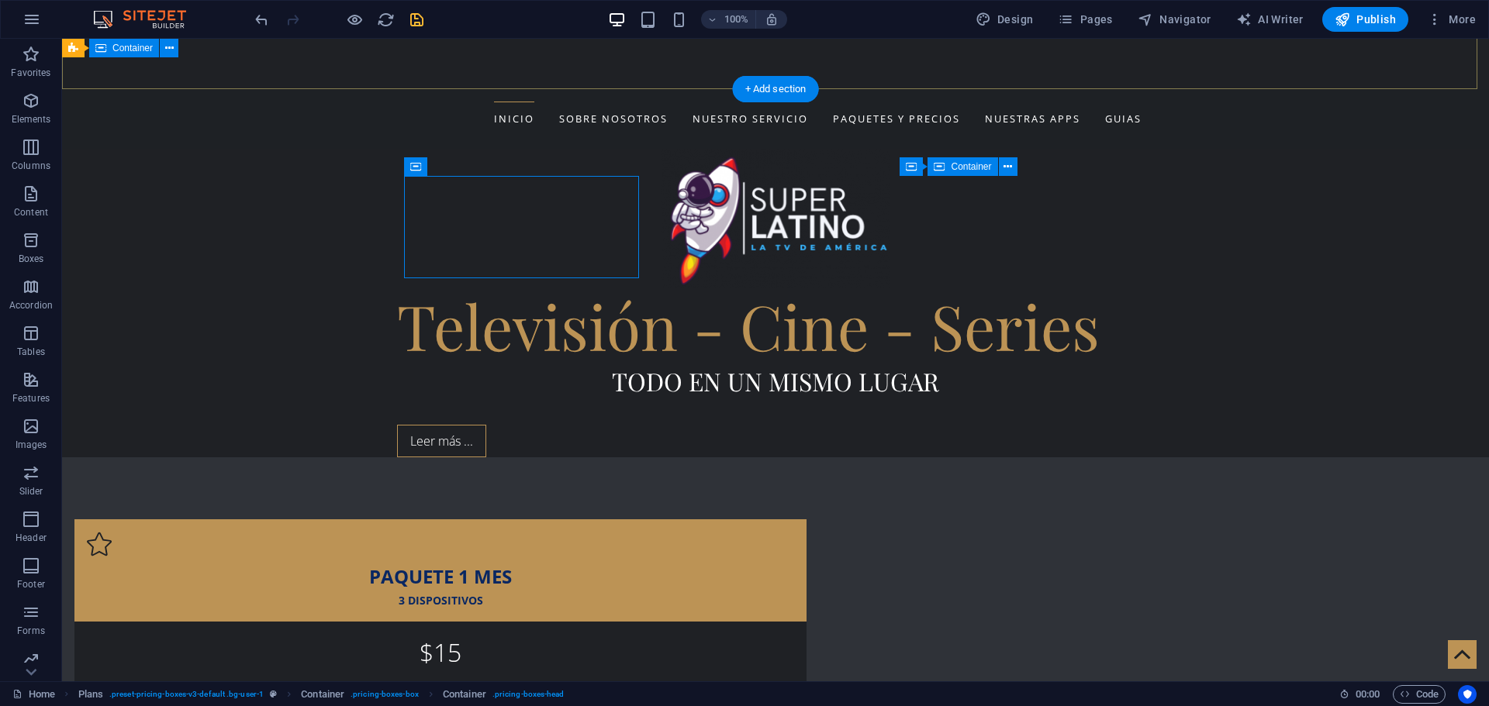
click at [884, 149] on div "Televisión - Cine - Series Todo en un mismo lugar Leer más ..." at bounding box center [775, 303] width 1427 height 309
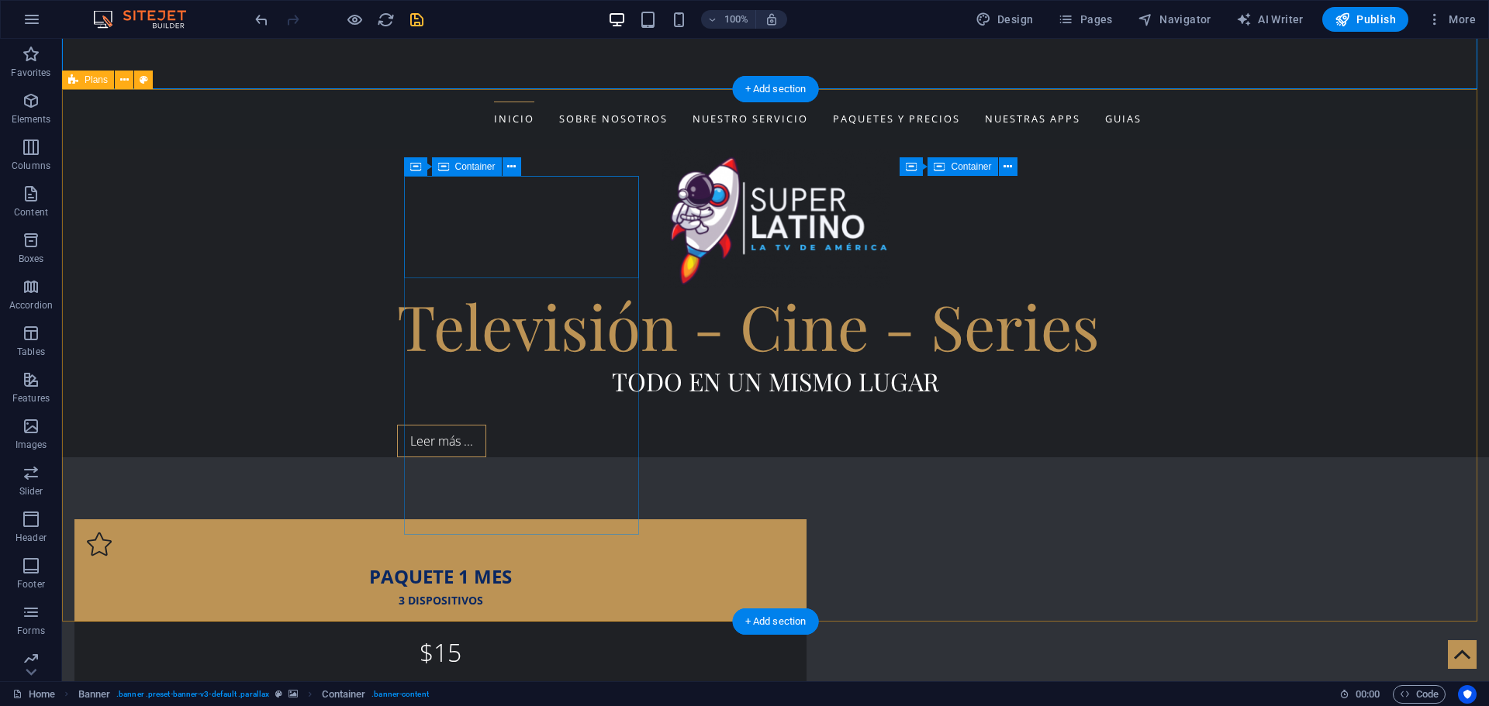
click at [597, 519] on div "PAQUETE 1 MES 3 DISPOSITIVOS" at bounding box center [440, 570] width 732 height 102
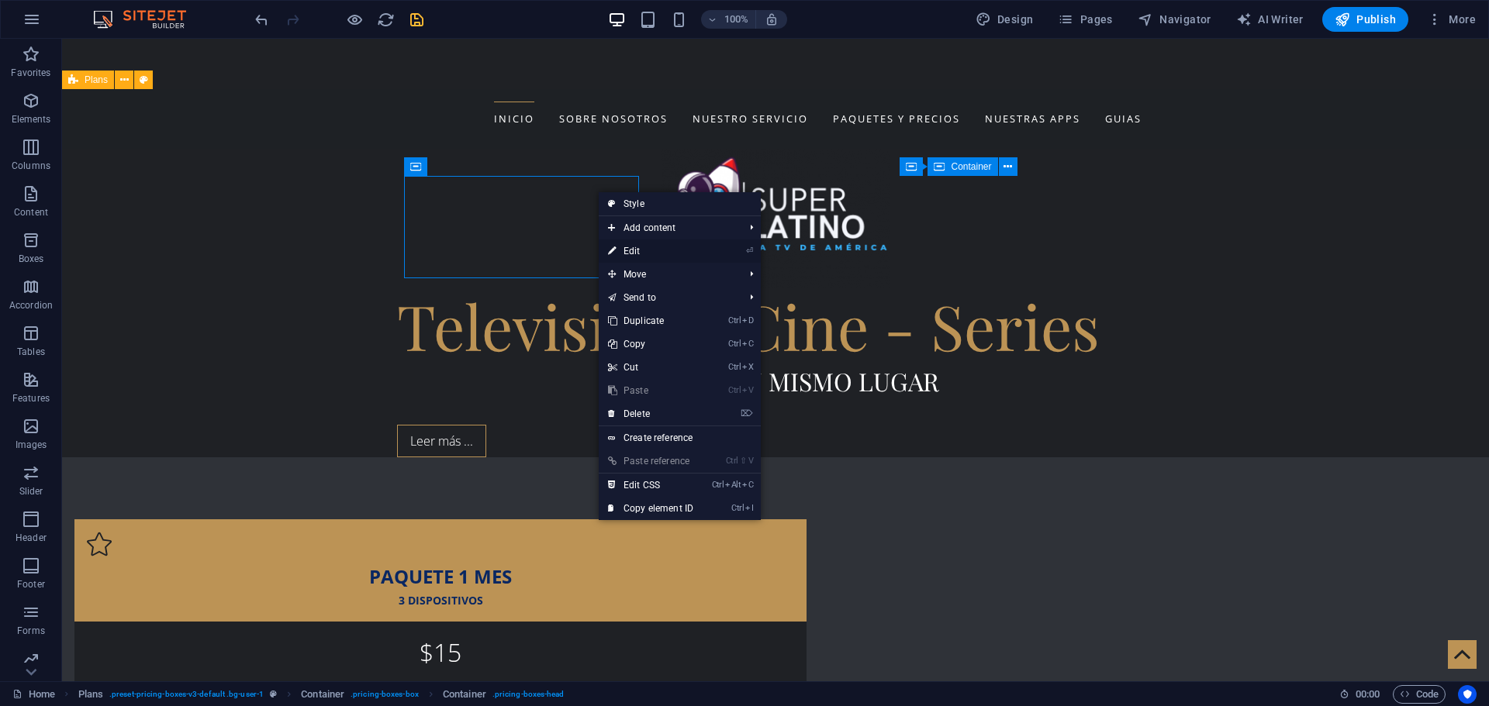
click at [632, 252] on link "⏎ Edit" at bounding box center [651, 251] width 104 height 23
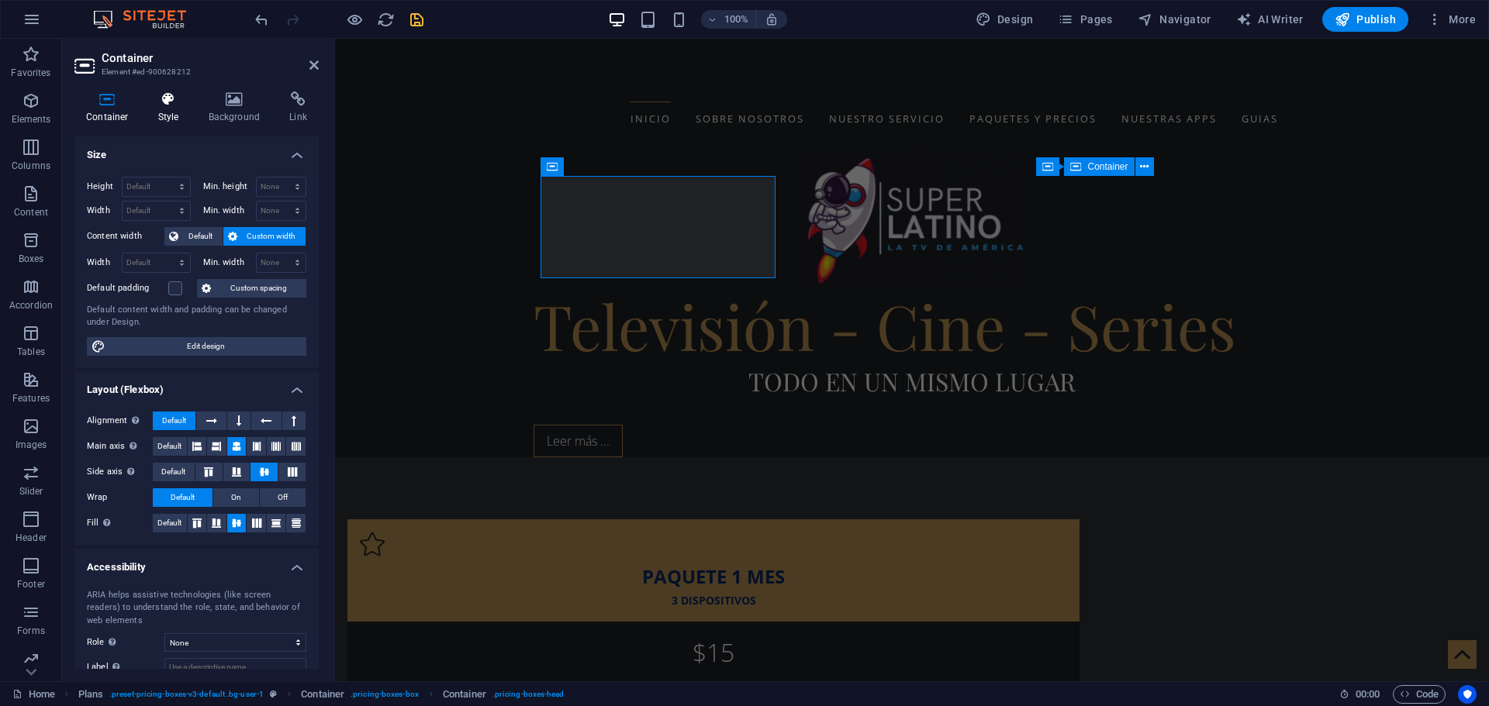
click at [173, 109] on h4 "Style" at bounding box center [172, 107] width 50 height 33
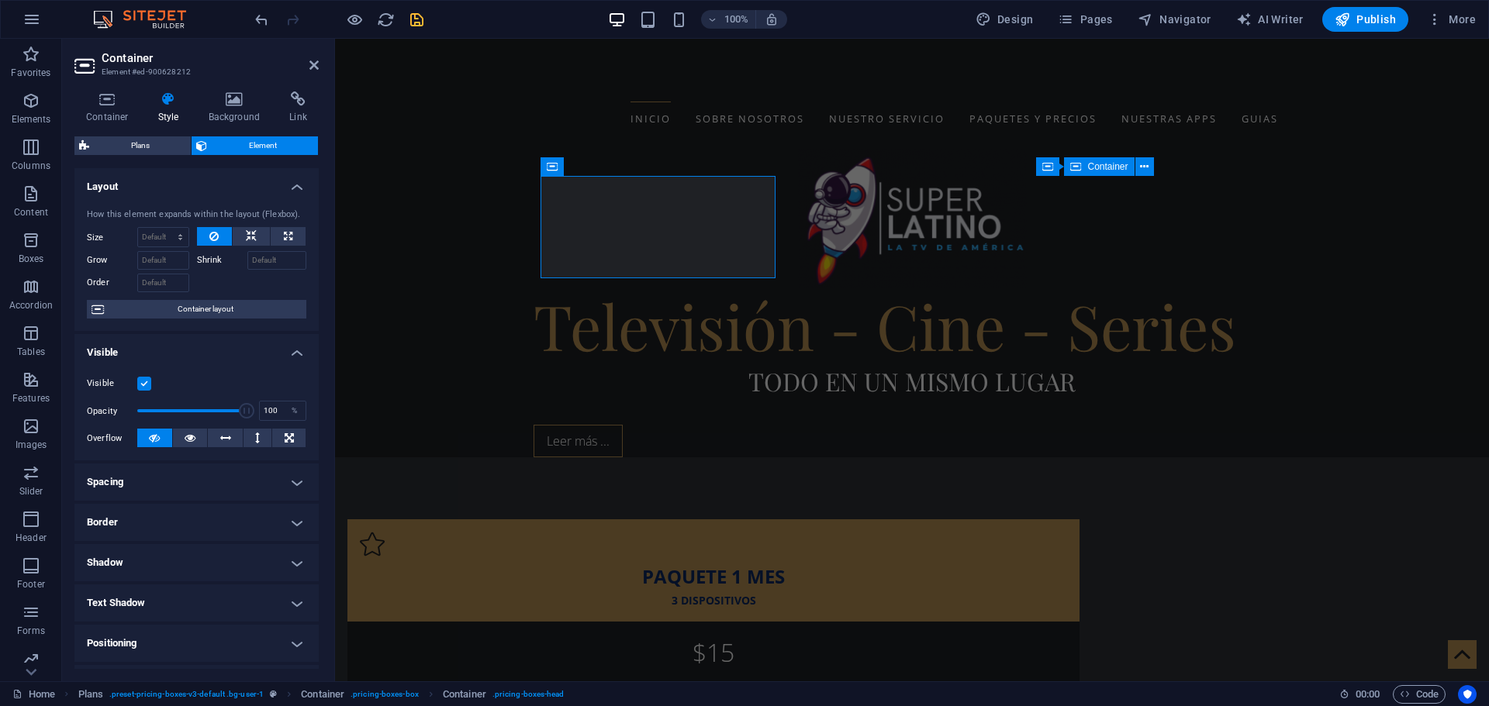
scroll to position [154, 0]
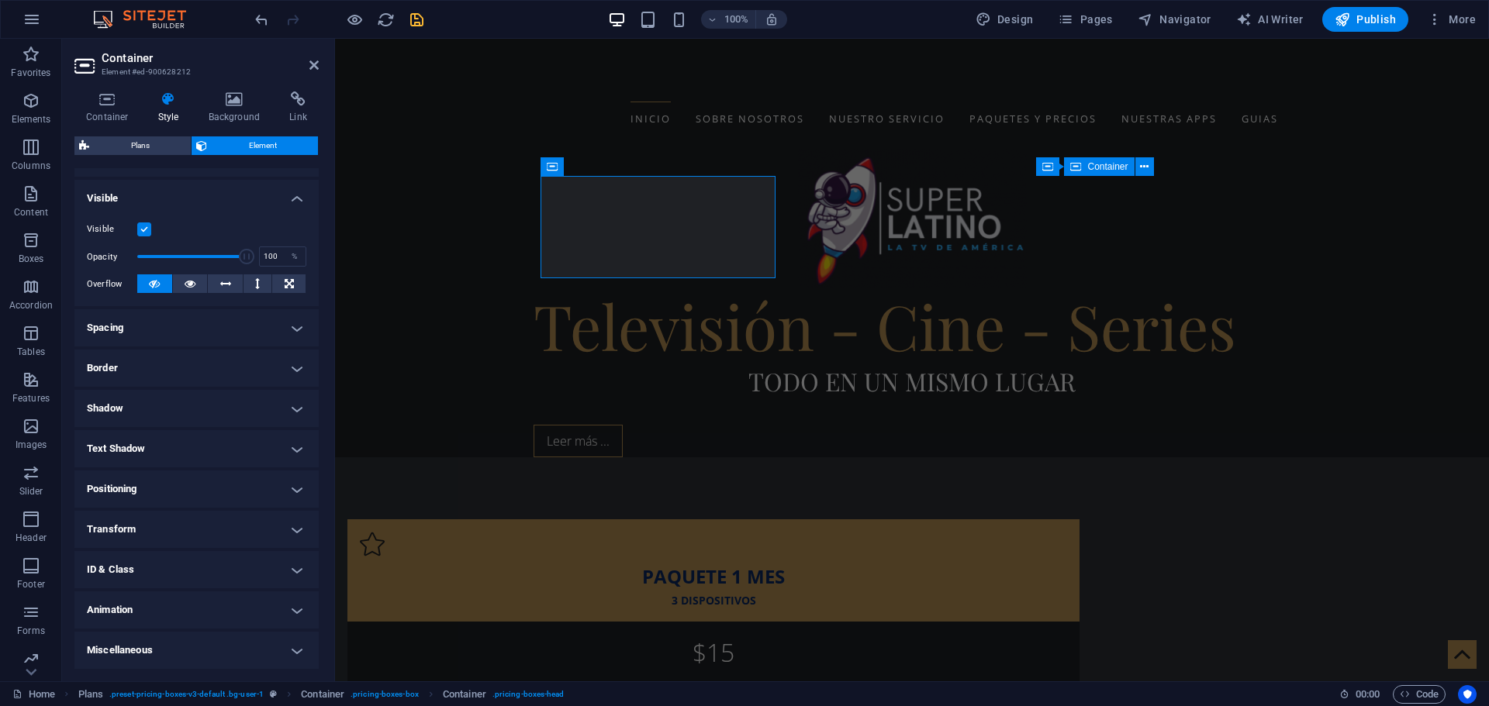
click at [144, 228] on label at bounding box center [144, 230] width 14 height 14
click at [0, 0] on input "Visible" at bounding box center [0, 0] width 0 height 0
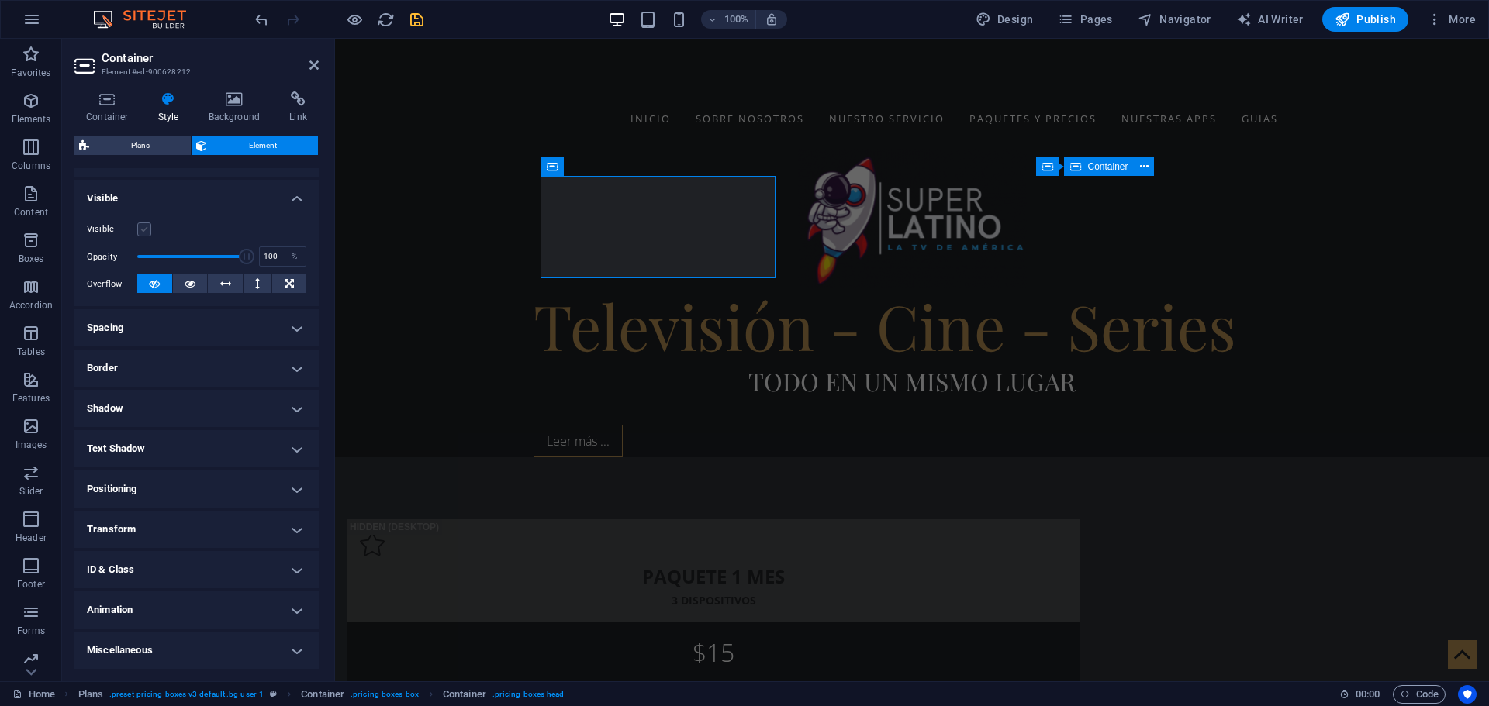
click at [144, 228] on label at bounding box center [144, 230] width 14 height 14
click at [0, 0] on input "Visible" at bounding box center [0, 0] width 0 height 0
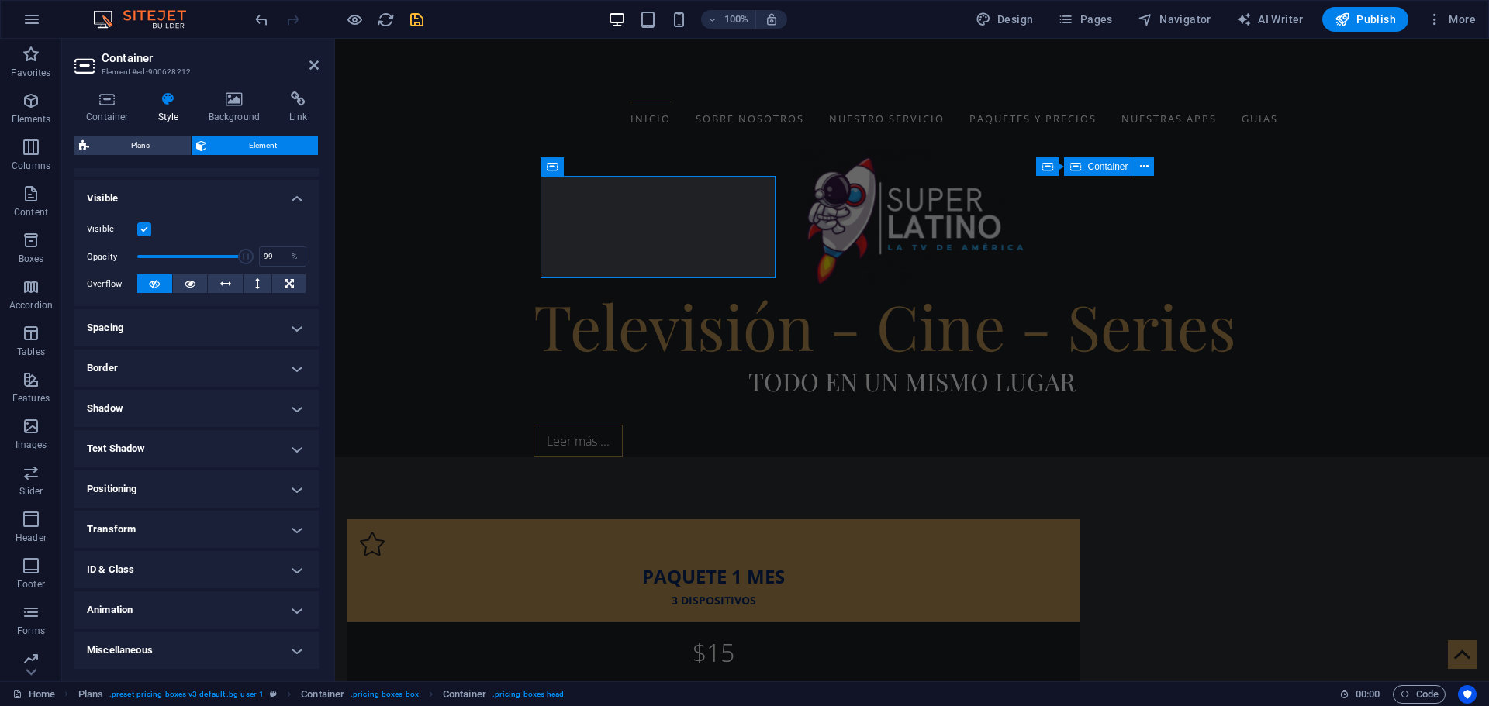
type input "100"
click at [249, 264] on span at bounding box center [247, 257] width 16 height 16
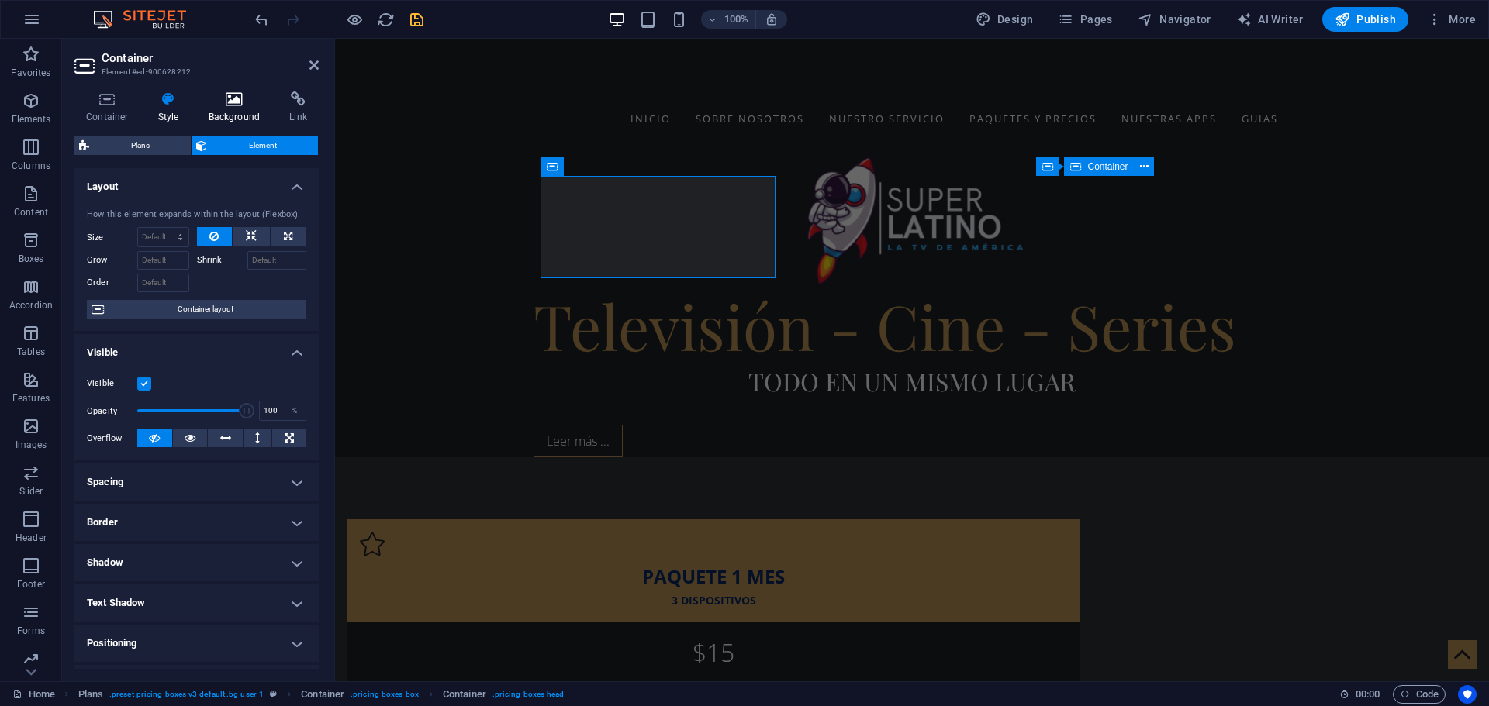
click at [228, 99] on icon at bounding box center [234, 99] width 75 height 16
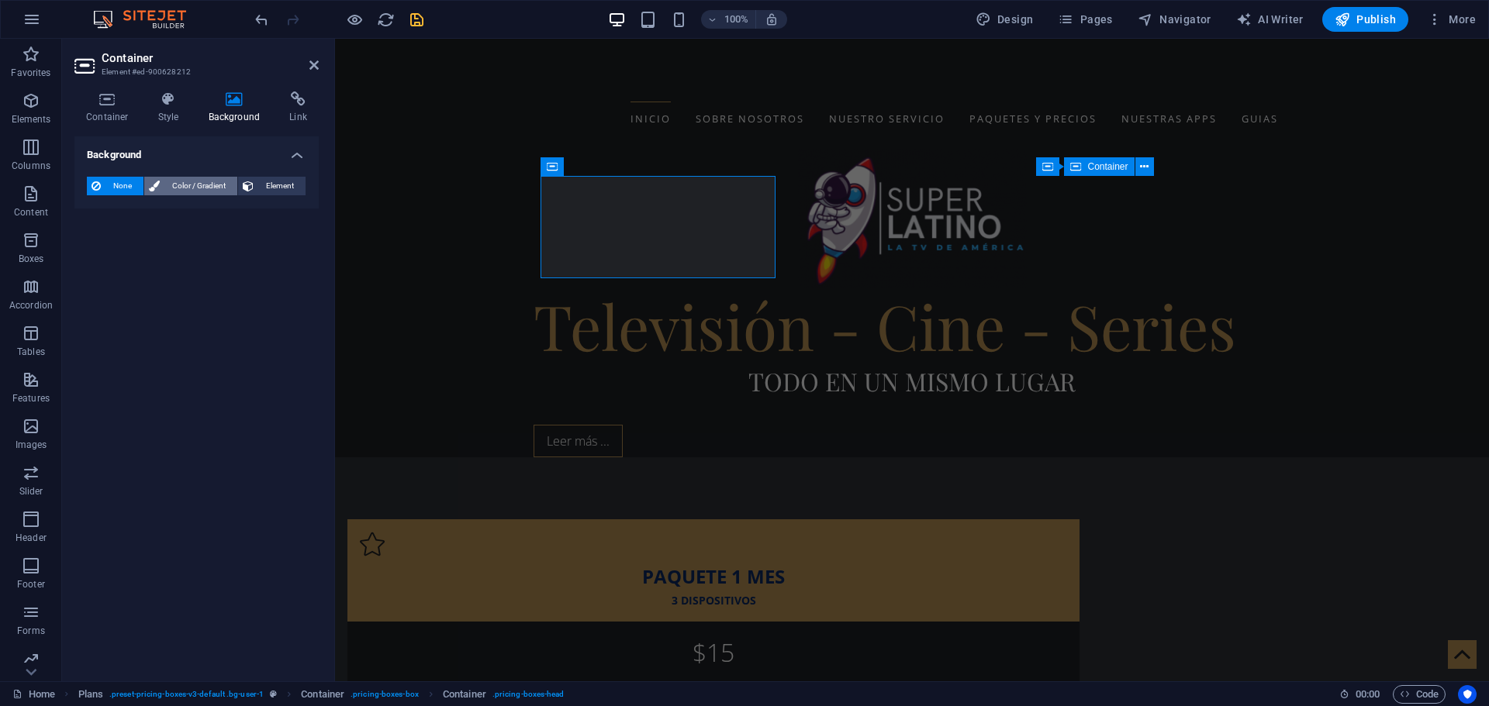
click at [192, 195] on span "Color / Gradient" at bounding box center [198, 186] width 68 height 19
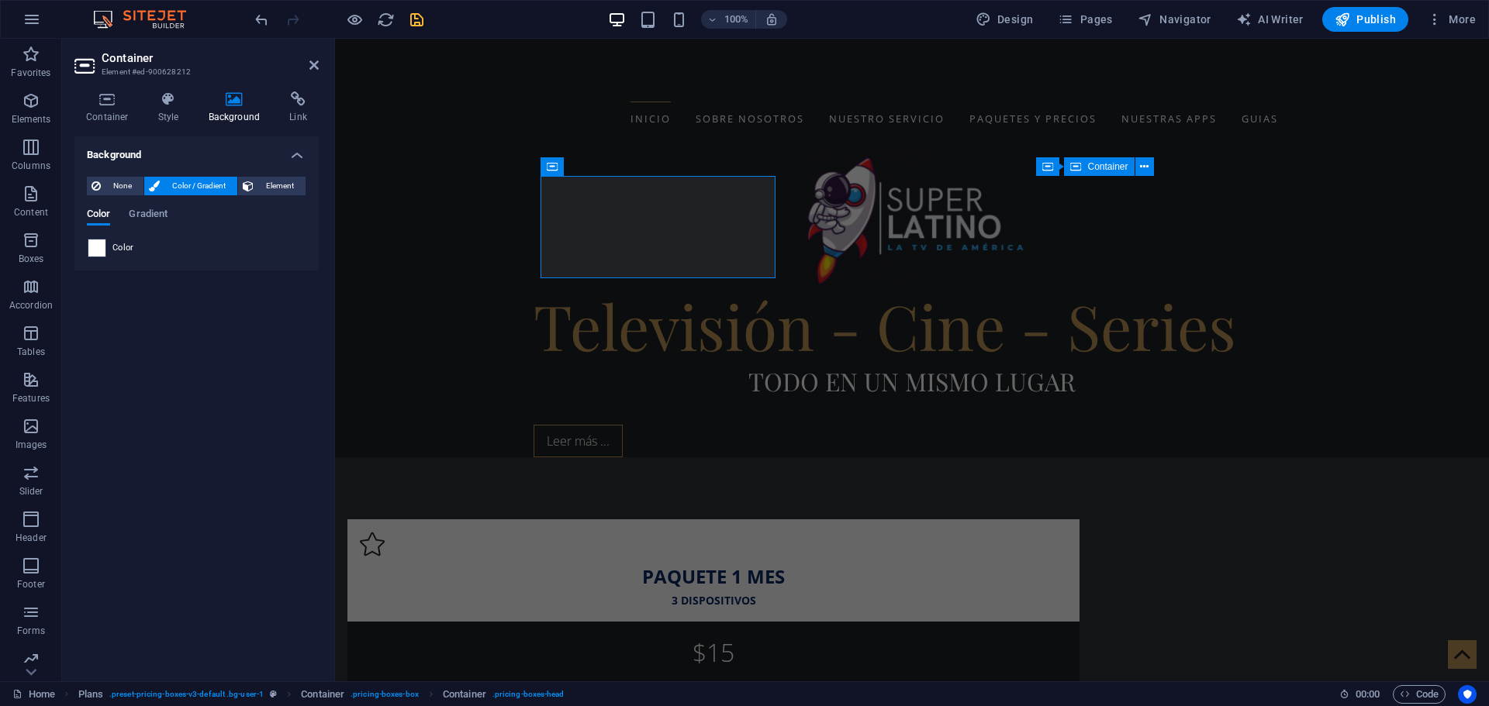
click at [99, 250] on span at bounding box center [96, 248] width 17 height 17
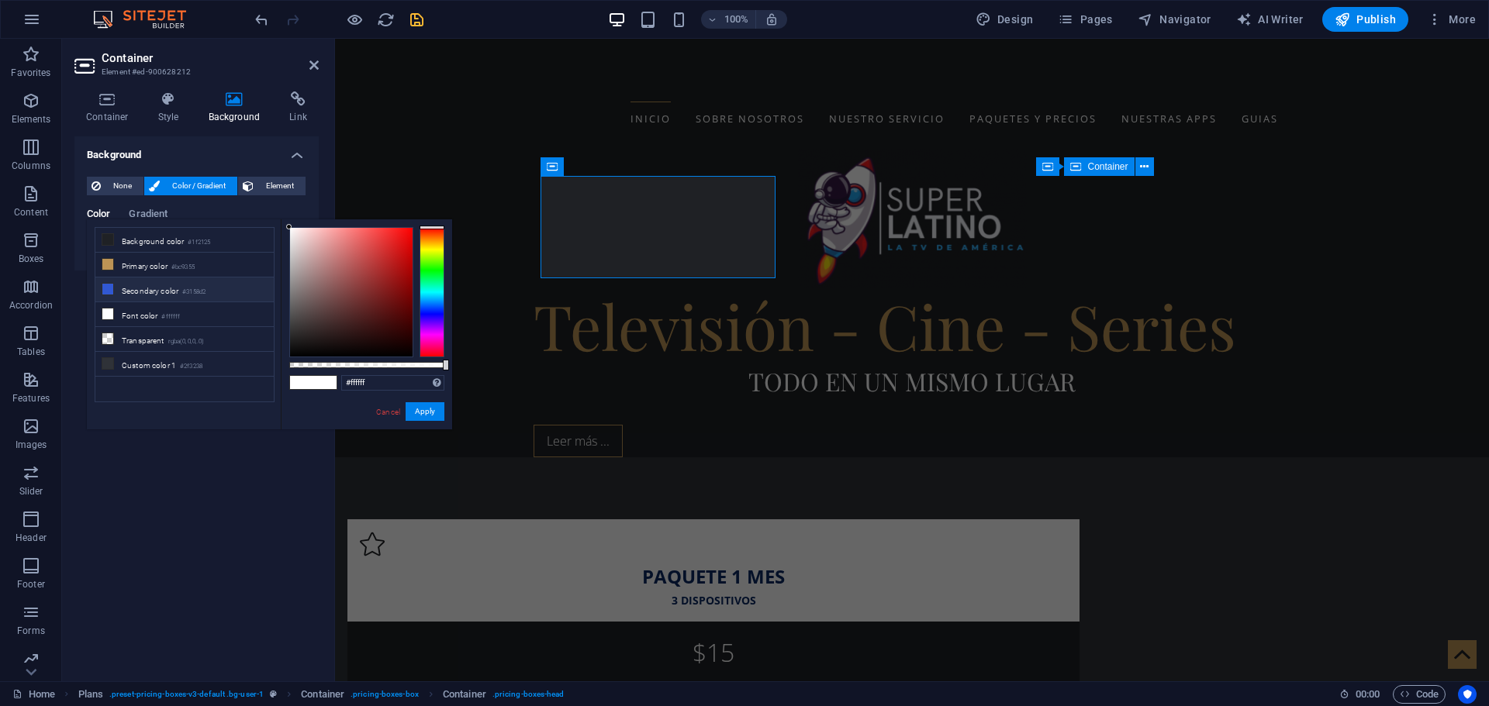
click at [133, 284] on li "Secondary color #3158d2" at bounding box center [184, 290] width 178 height 25
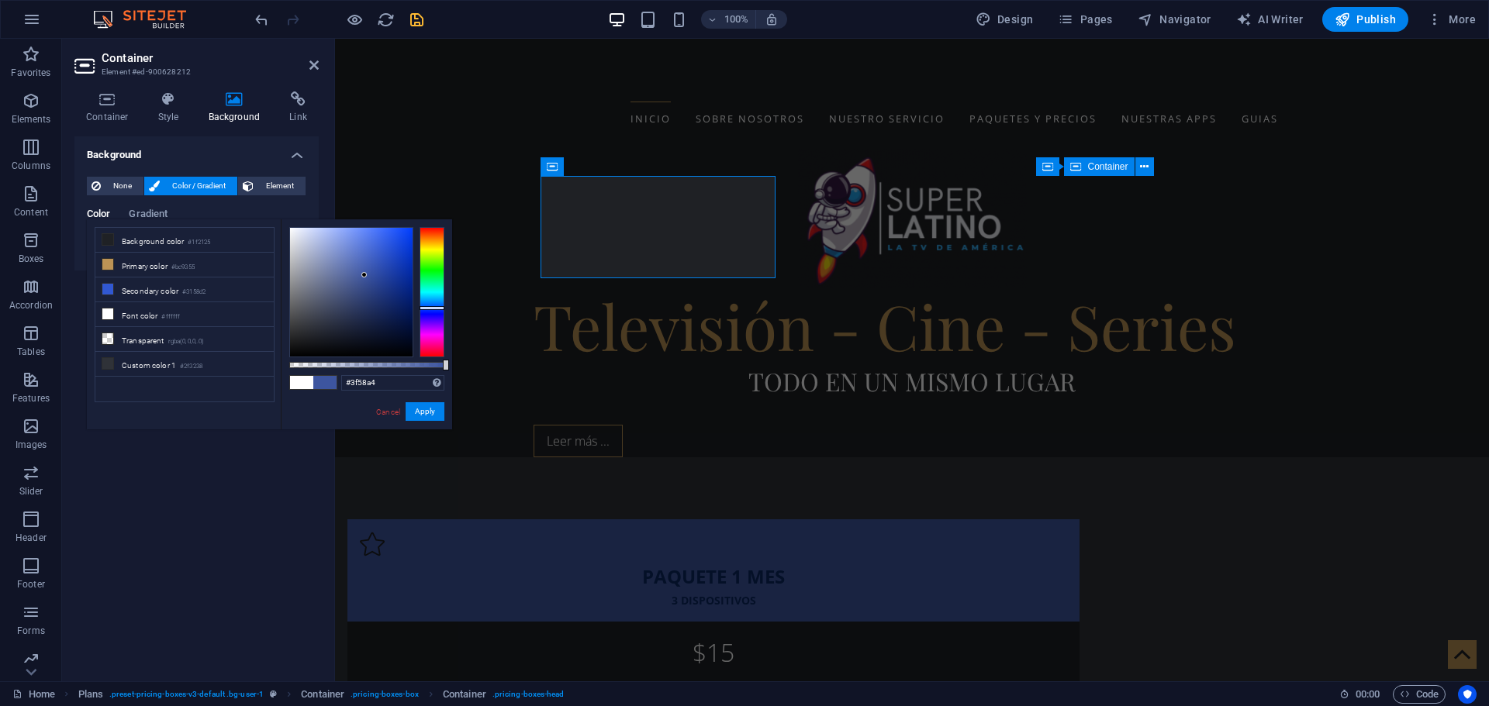
drag, startPoint x: 382, startPoint y: 250, endPoint x: 364, endPoint y: 273, distance: 28.7
click at [364, 273] on div at bounding box center [363, 274] width 5 height 5
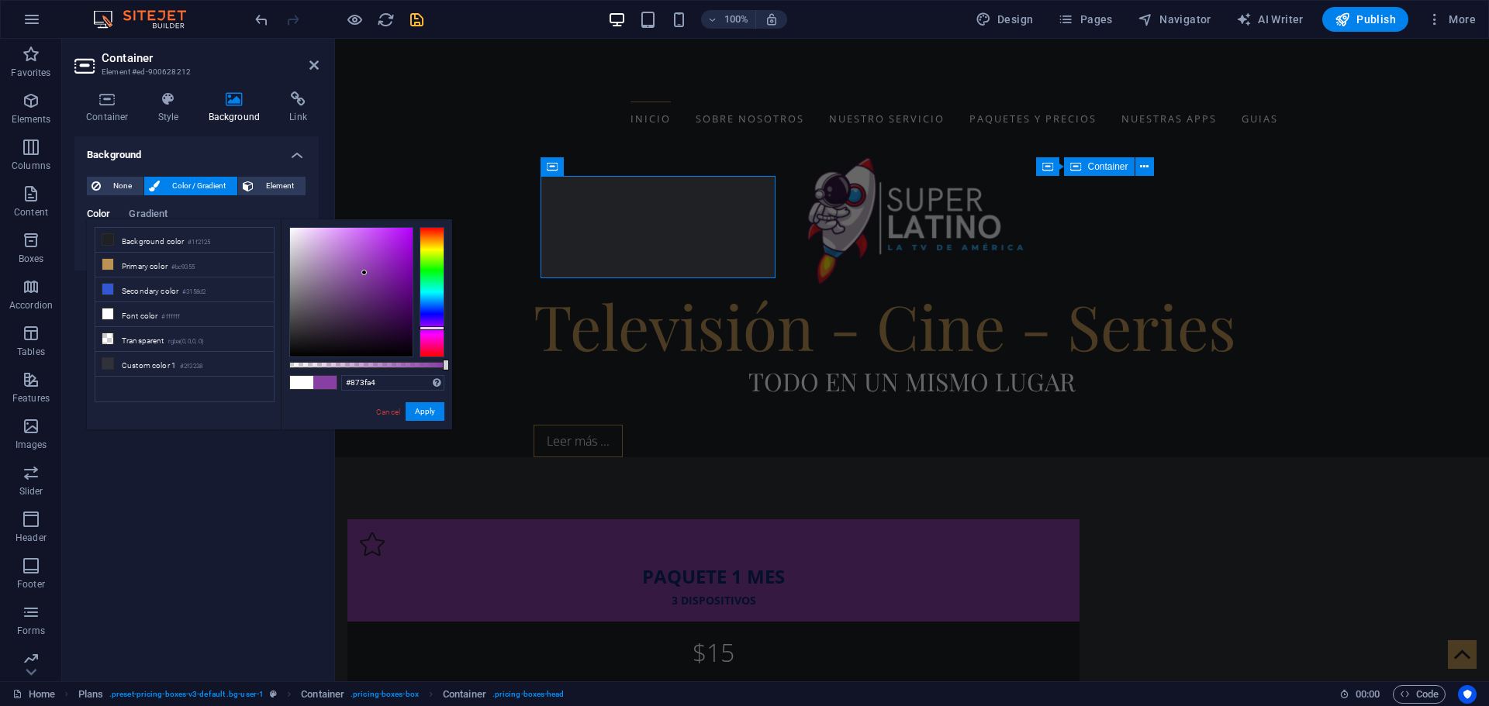
drag, startPoint x: 426, startPoint y: 305, endPoint x: 428, endPoint y: 328, distance: 22.5
click at [428, 328] on div at bounding box center [431, 328] width 25 height 4
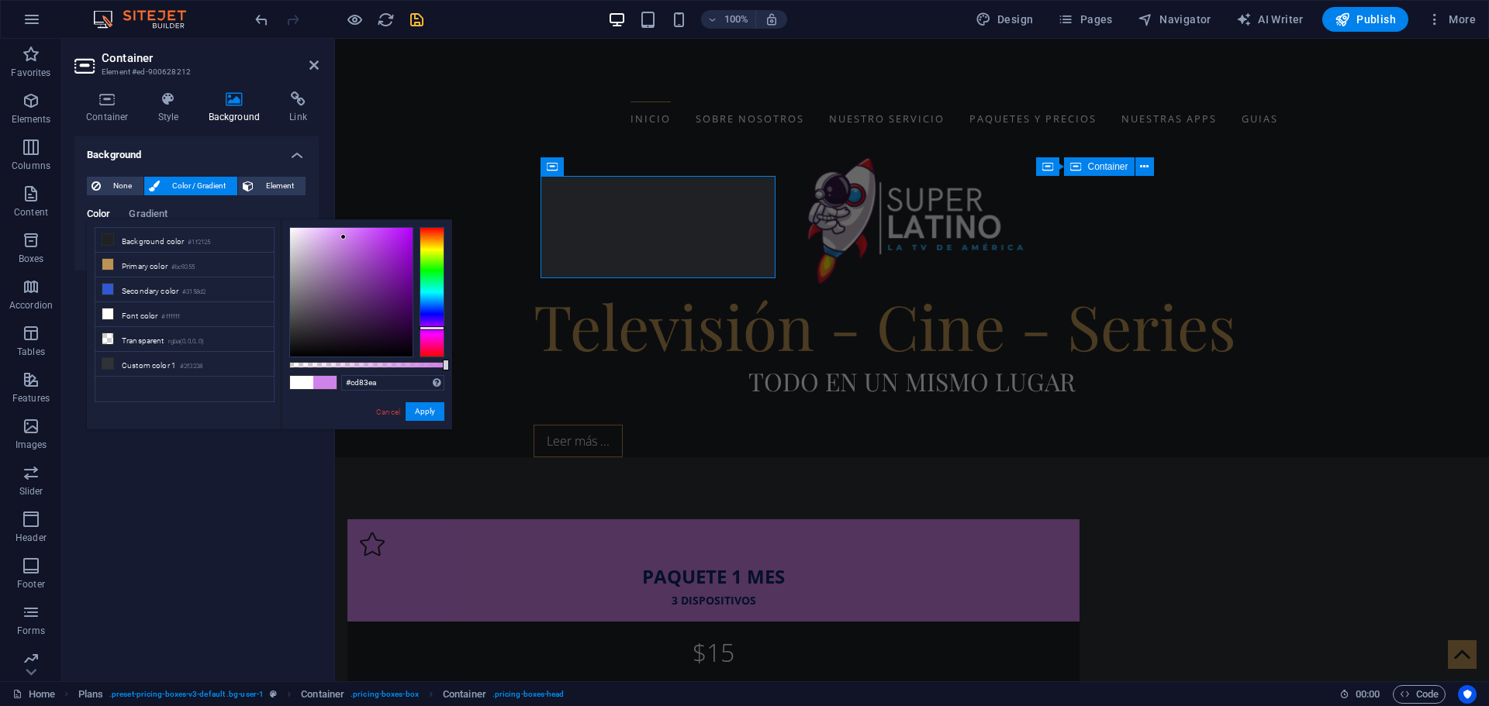
type input "#cc81ea"
drag, startPoint x: 362, startPoint y: 274, endPoint x: 344, endPoint y: 237, distance: 41.3
click at [344, 237] on div at bounding box center [343, 236] width 5 height 5
click at [423, 412] on button "Apply" at bounding box center [424, 411] width 39 height 19
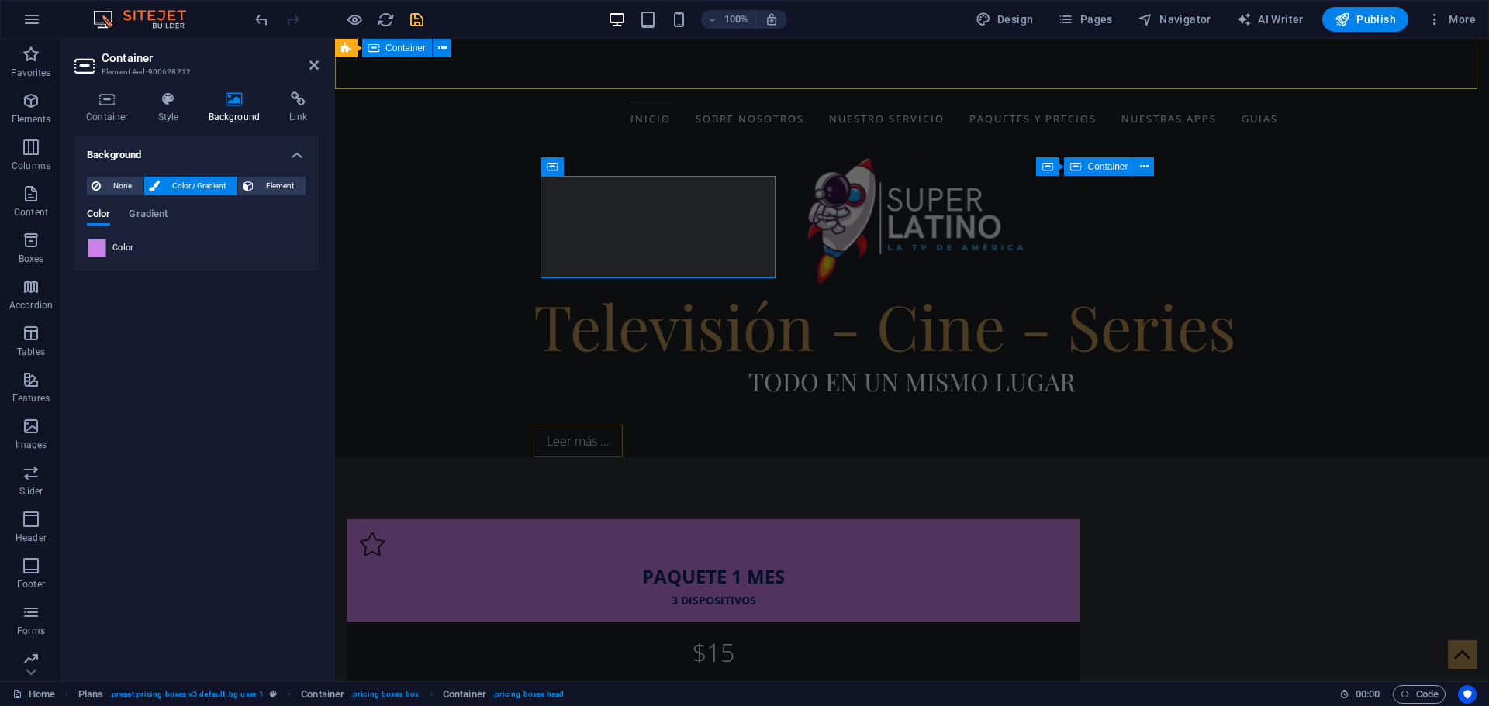
click at [585, 149] on div "Televisión - Cine - Series Todo en un mismo lugar Leer más ..." at bounding box center [912, 303] width 1154 height 309
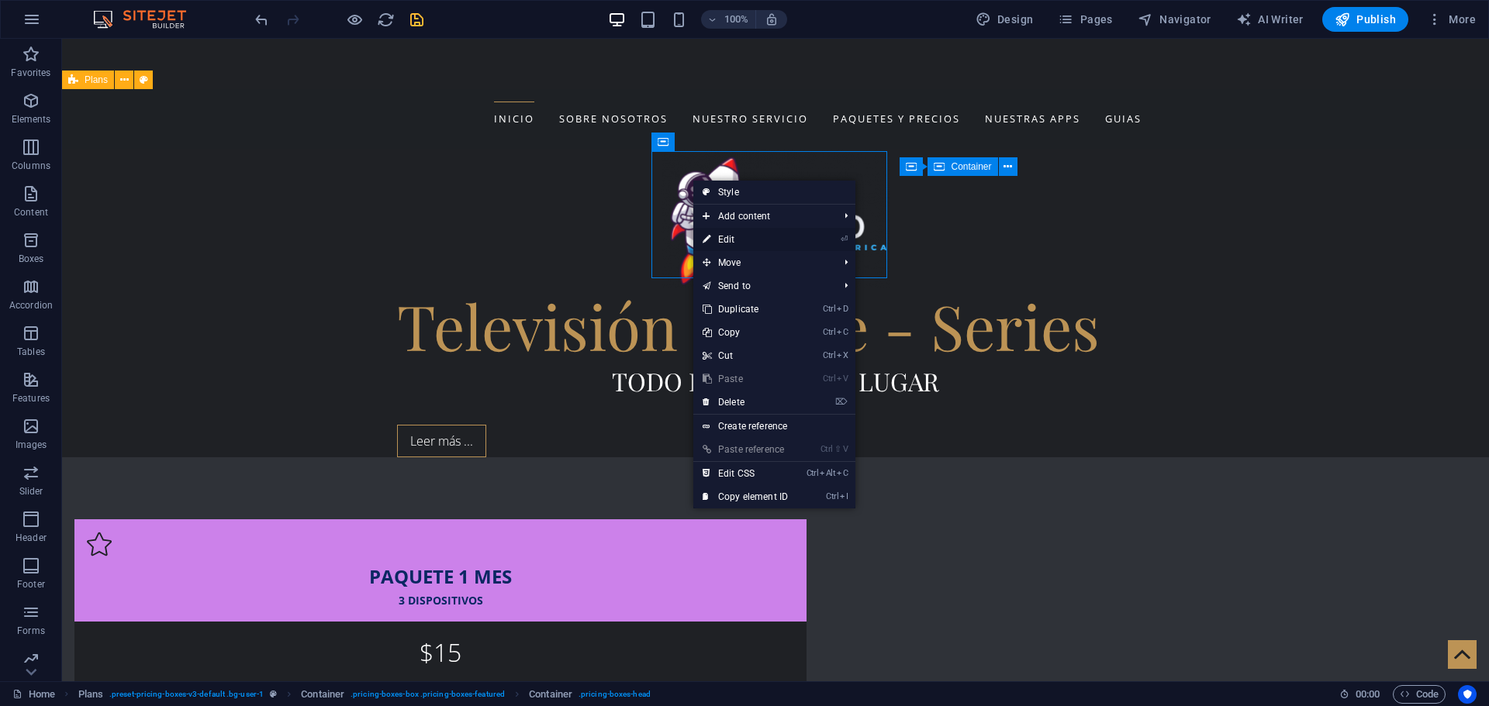
click at [725, 243] on link "⏎ Edit" at bounding box center [745, 239] width 104 height 23
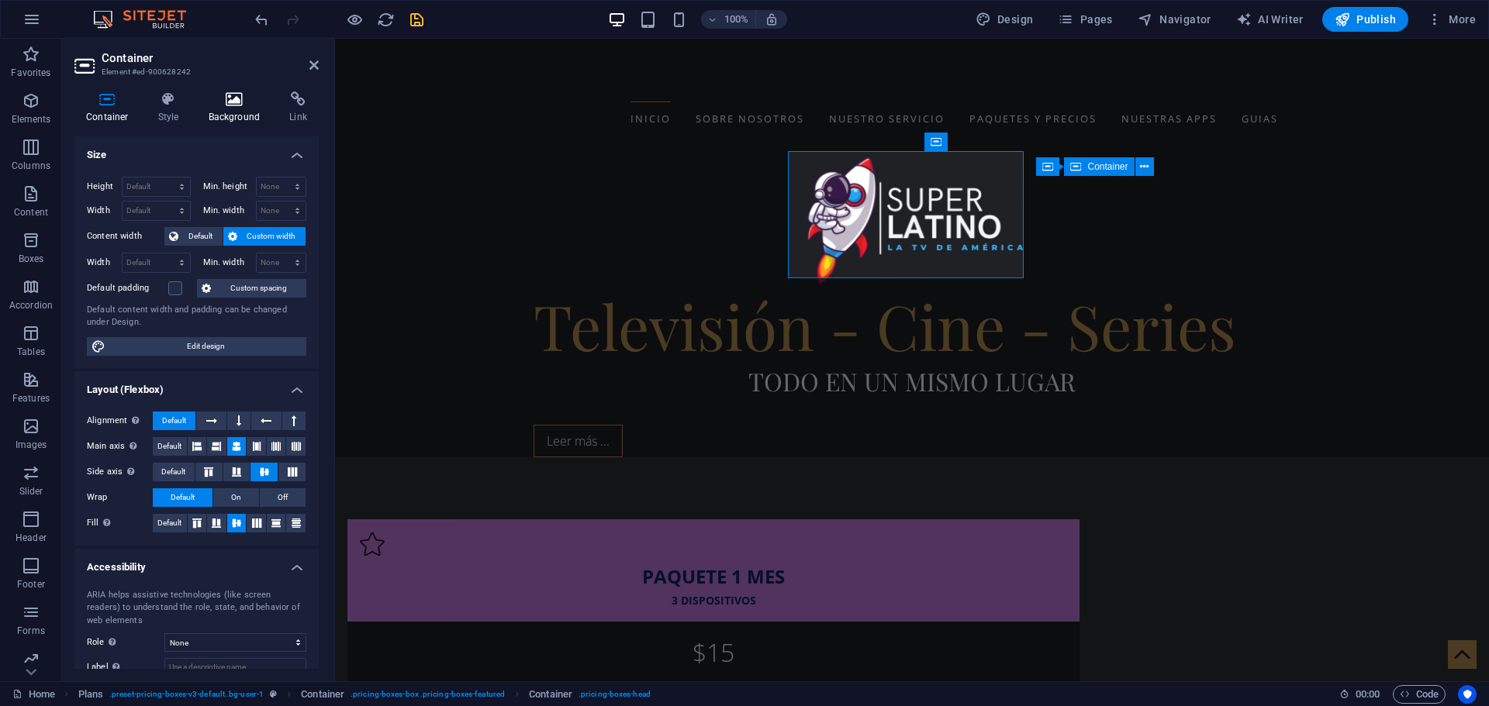
click at [233, 102] on icon at bounding box center [234, 99] width 75 height 16
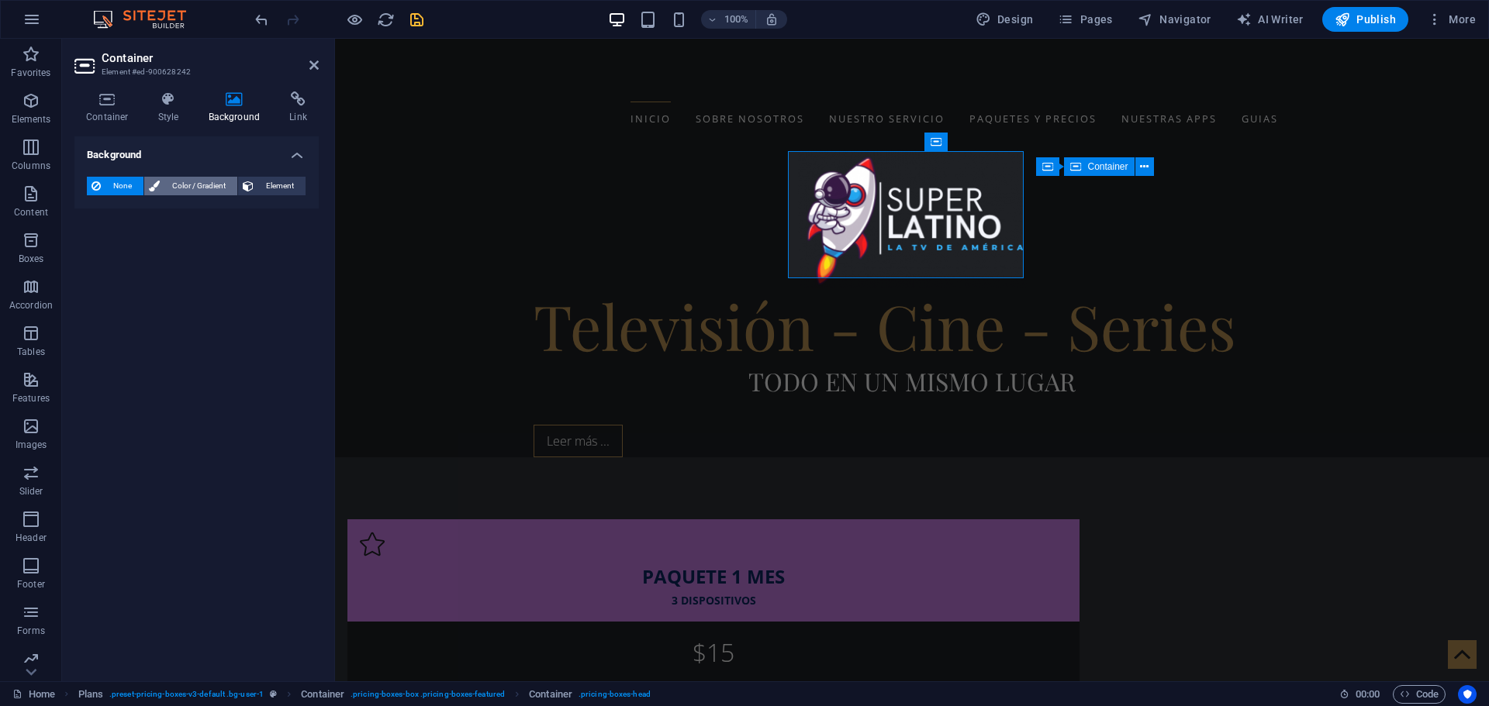
click at [185, 189] on span "Color / Gradient" at bounding box center [198, 186] width 68 height 19
click at [100, 247] on span at bounding box center [96, 248] width 17 height 17
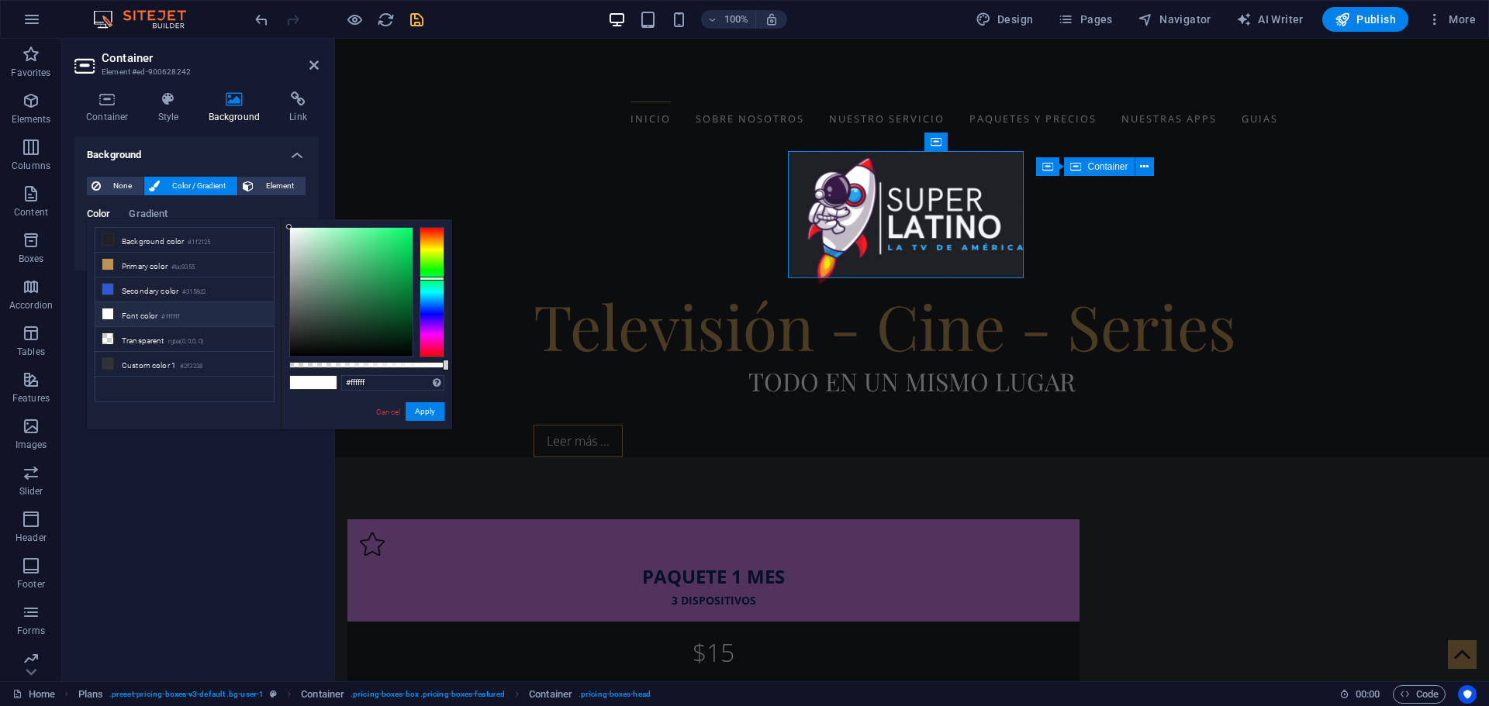
click at [429, 278] on div at bounding box center [431, 292] width 25 height 130
type input "#36bb6b"
drag, startPoint x: 357, startPoint y: 298, endPoint x: 376, endPoint y: 261, distance: 41.3
click at [376, 261] on div at bounding box center [351, 292] width 122 height 129
click at [438, 408] on button "Apply" at bounding box center [424, 411] width 39 height 19
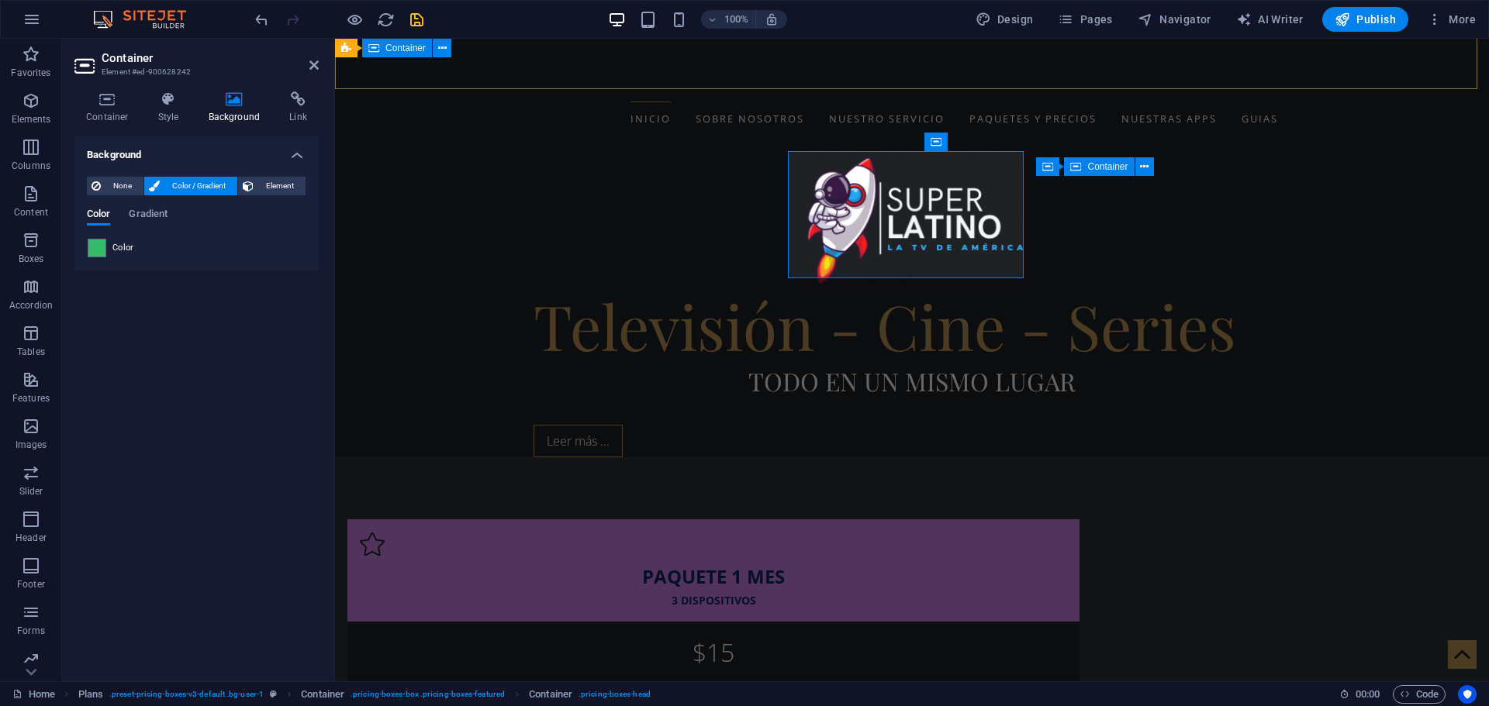
click at [638, 149] on div "Televisión - Cine - Series Todo en un mismo lugar Leer más ..." at bounding box center [912, 303] width 1154 height 309
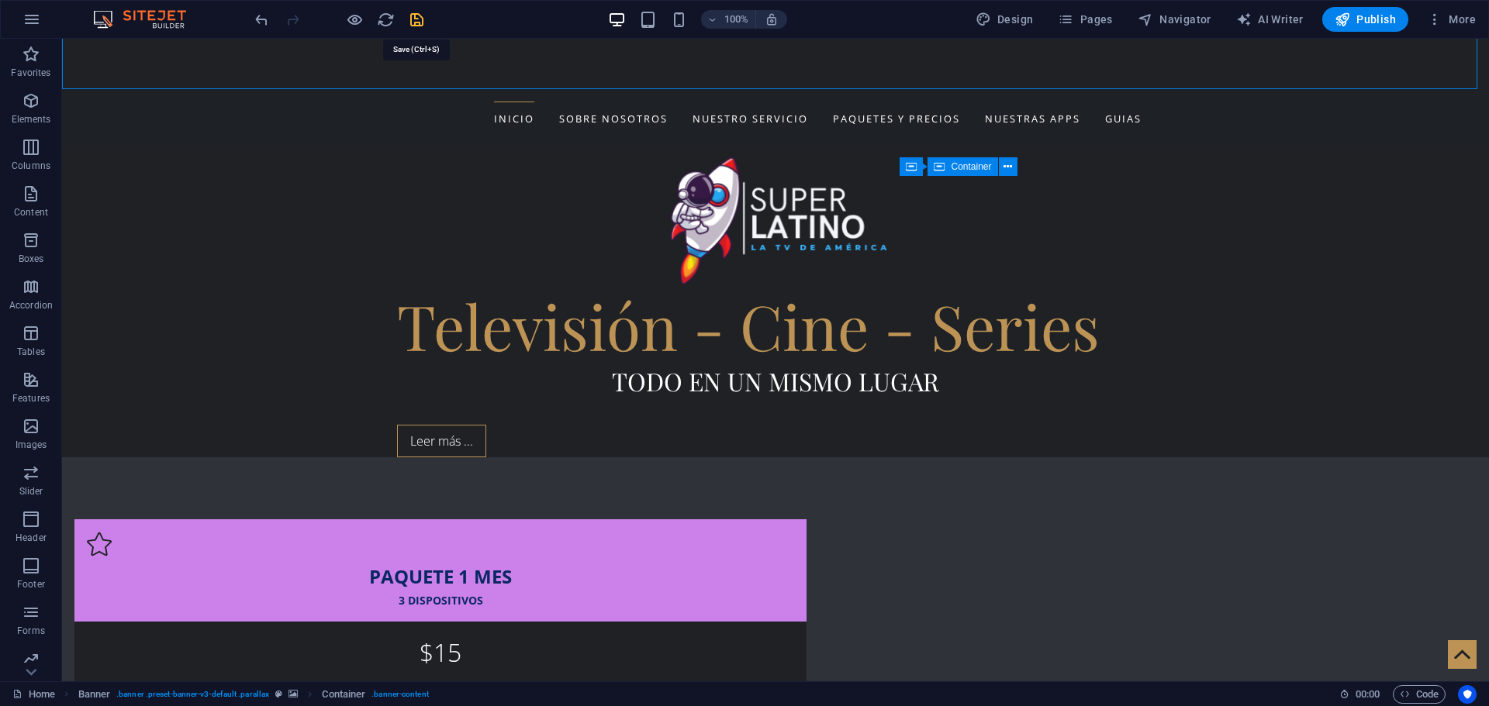
click at [419, 22] on icon "save" at bounding box center [417, 20] width 18 height 18
click at [350, 15] on icon "button" at bounding box center [355, 20] width 18 height 18
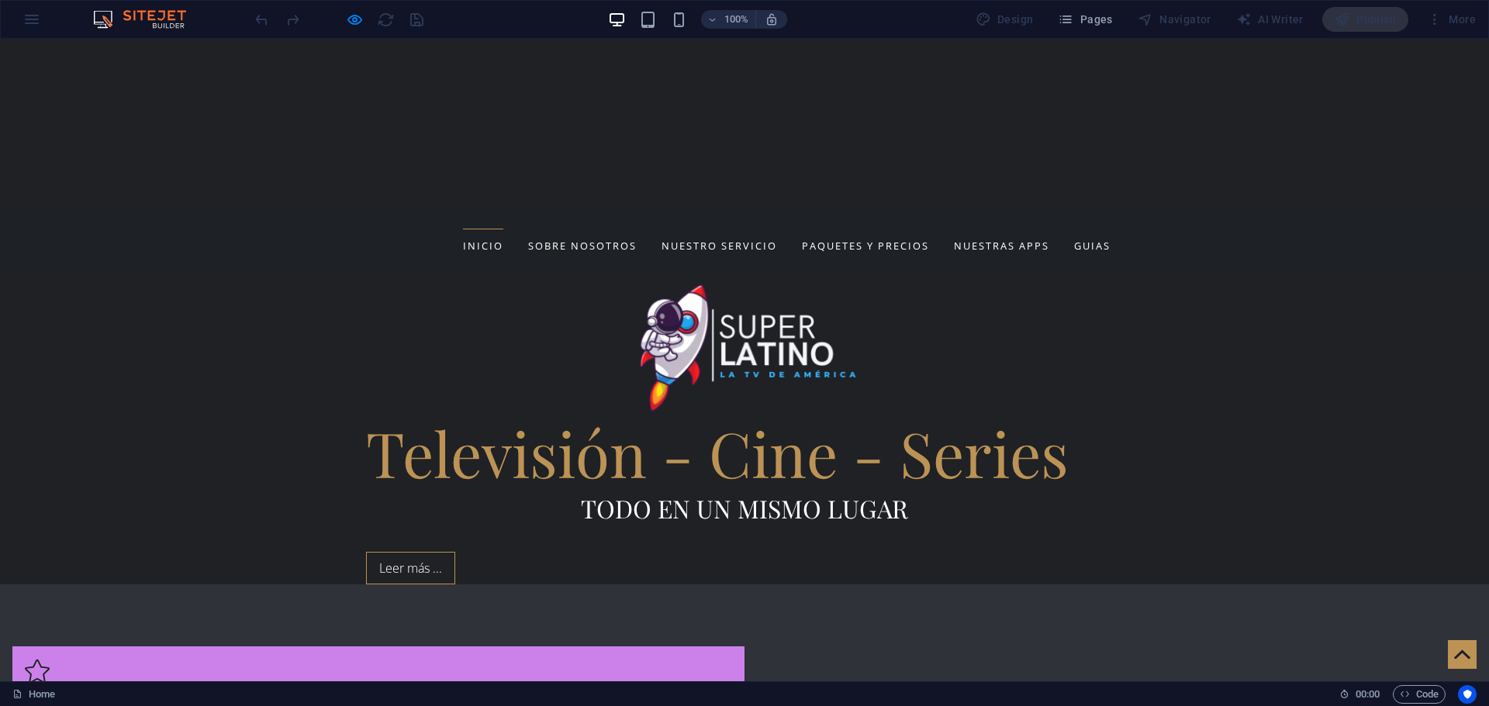
scroll to position [620, 0]
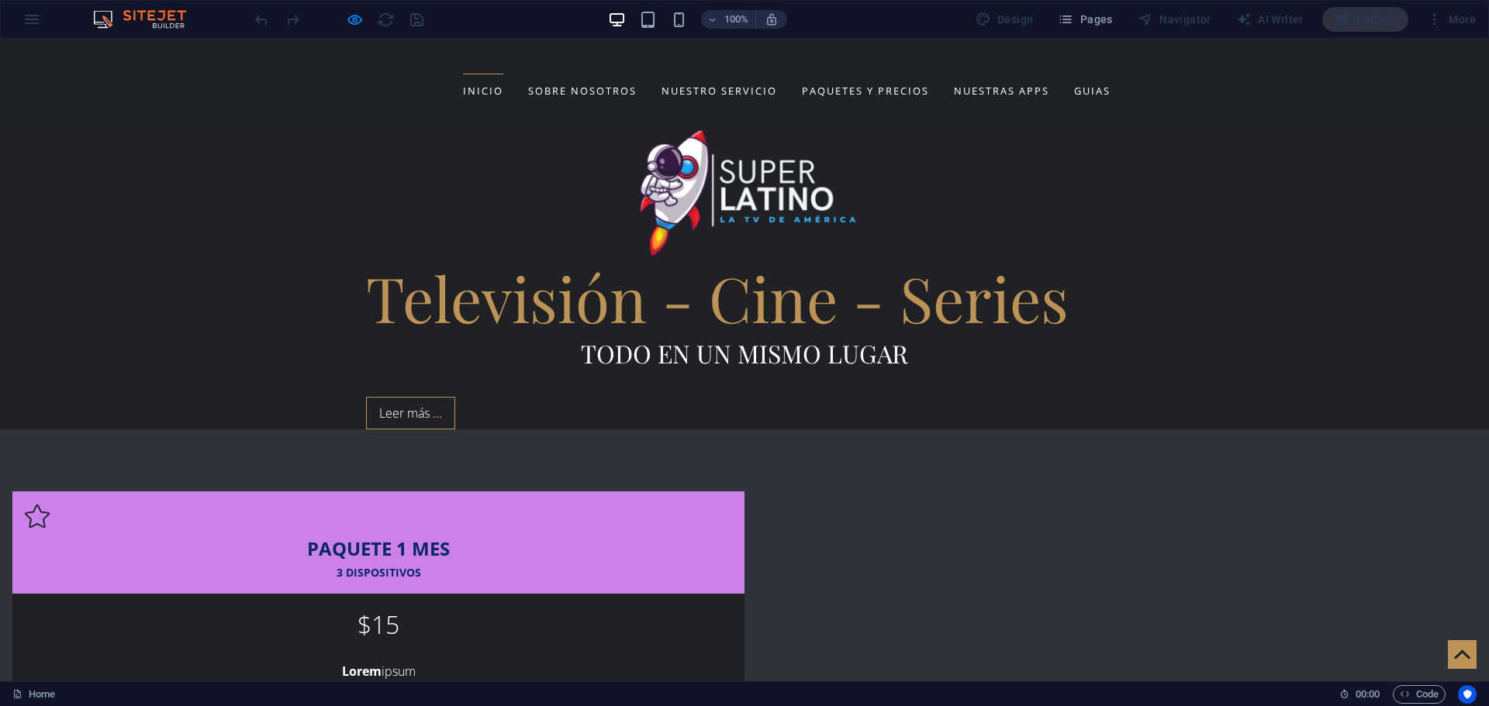
click at [381, 663] on strong "Lorem" at bounding box center [362, 671] width 40 height 17
click at [1455, 657] on icon at bounding box center [1462, 654] width 16 height 9
